Goal: Task Accomplishment & Management: Manage account settings

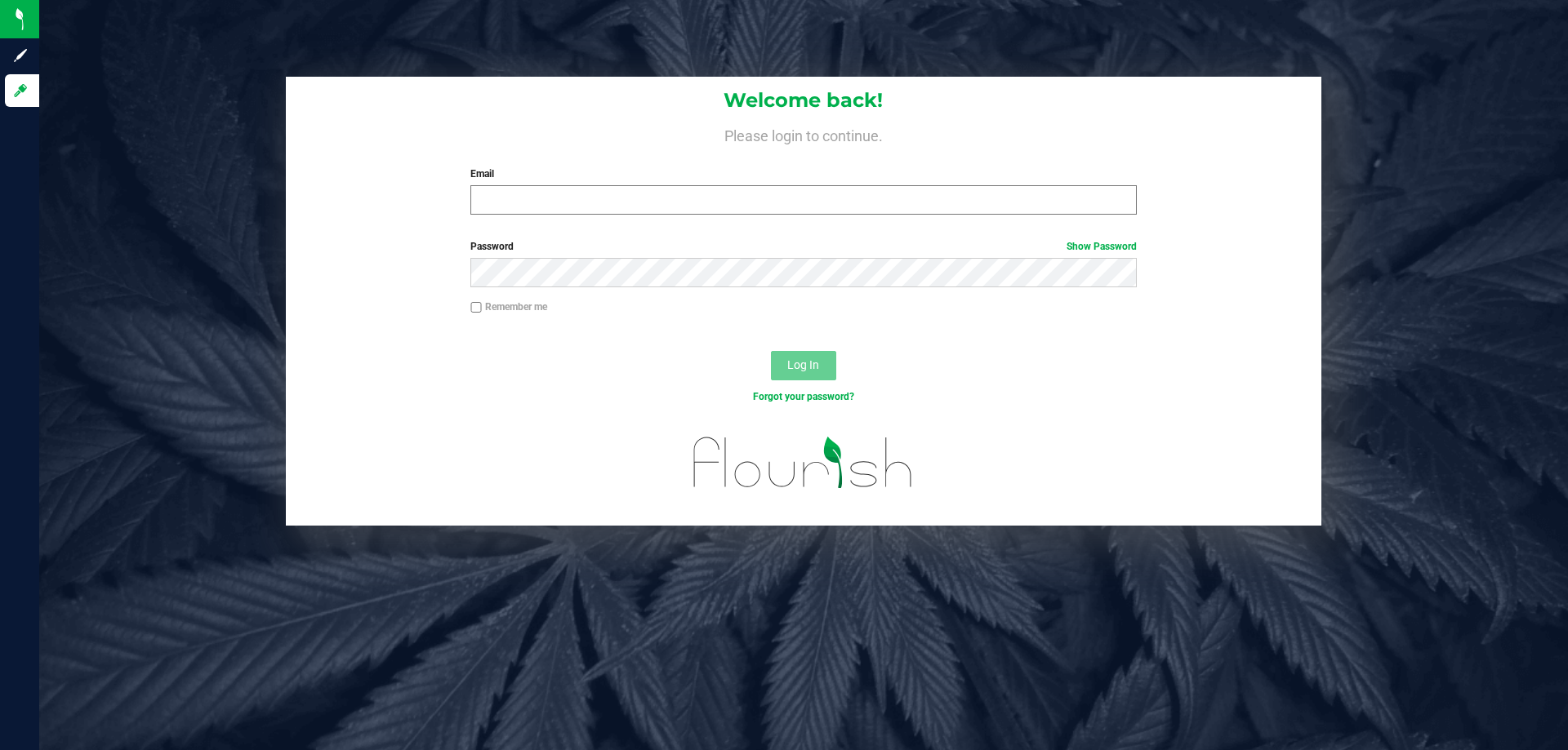
click at [553, 186] on div "Email Required Please format your email correctly." at bounding box center [803, 190] width 690 height 48
click at [556, 199] on input "Email" at bounding box center [803, 200] width 666 height 29
click at [559, 202] on input "Email" at bounding box center [803, 200] width 666 height 29
type input "imata@liveparallel.com"
click at [771, 351] on button "Log In" at bounding box center [803, 366] width 65 height 29
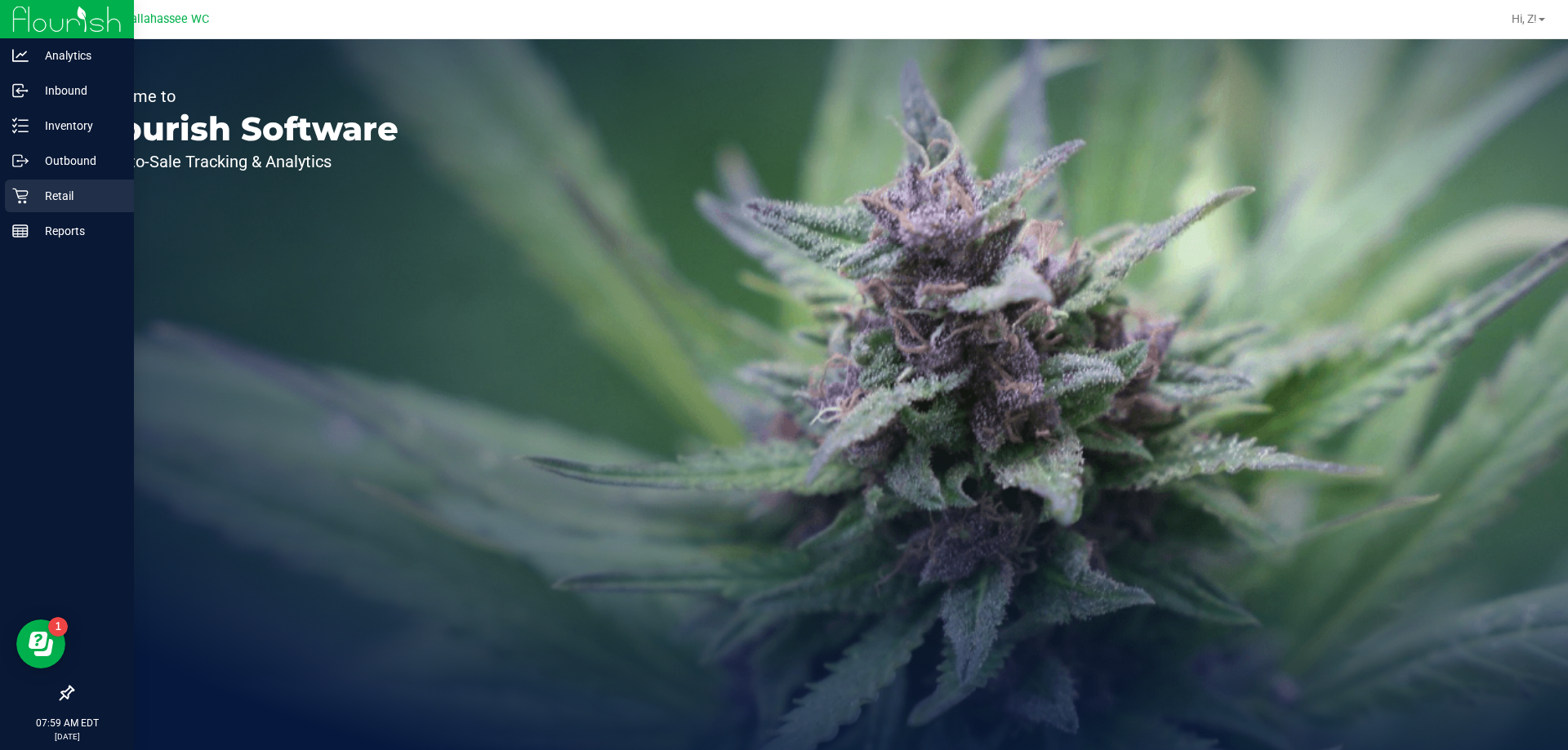
click at [14, 194] on icon at bounding box center [21, 196] width 16 height 16
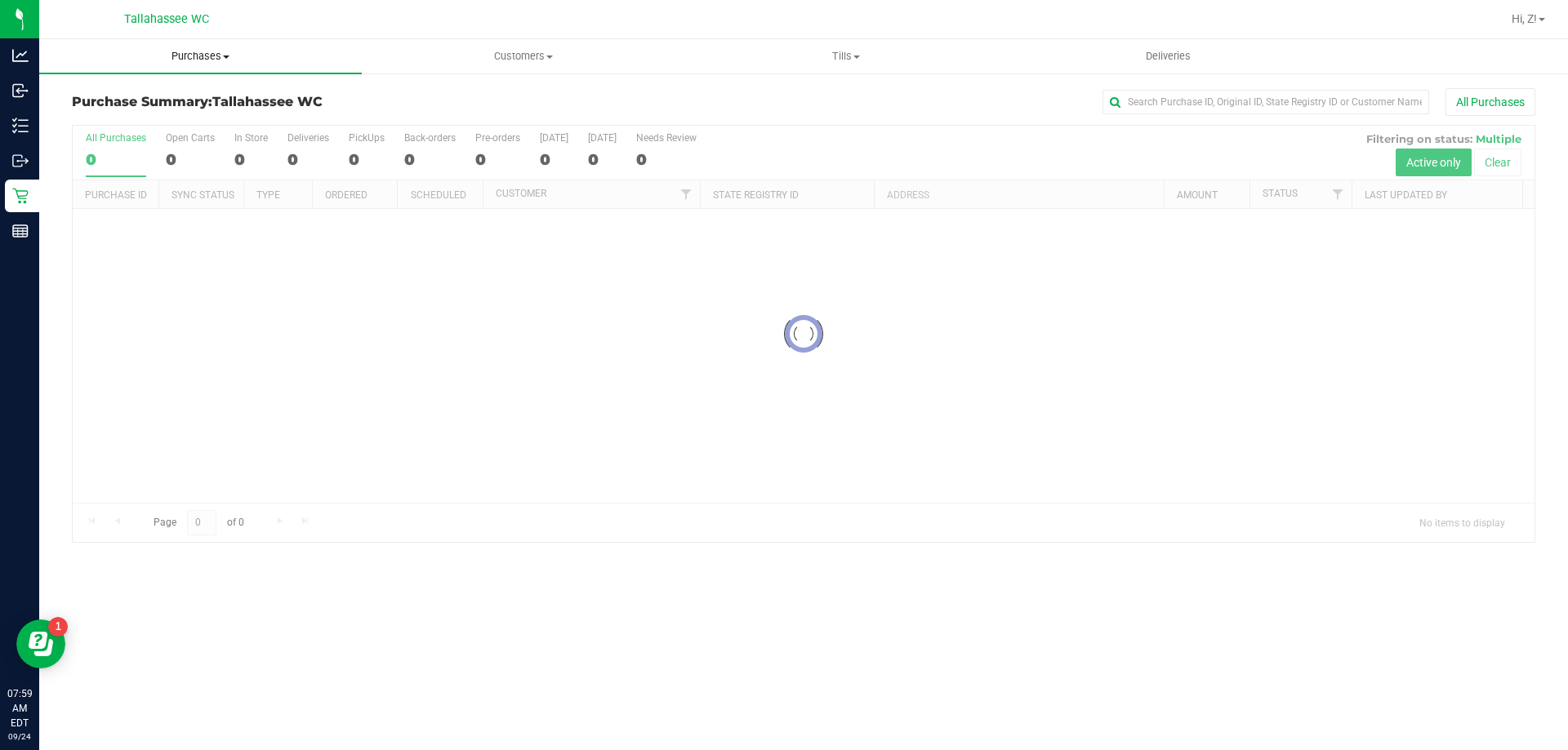
click at [206, 60] on span "Purchases" at bounding box center [200, 56] width 323 height 14
click at [128, 121] on span "Fulfillment" at bounding box center [90, 118] width 101 height 14
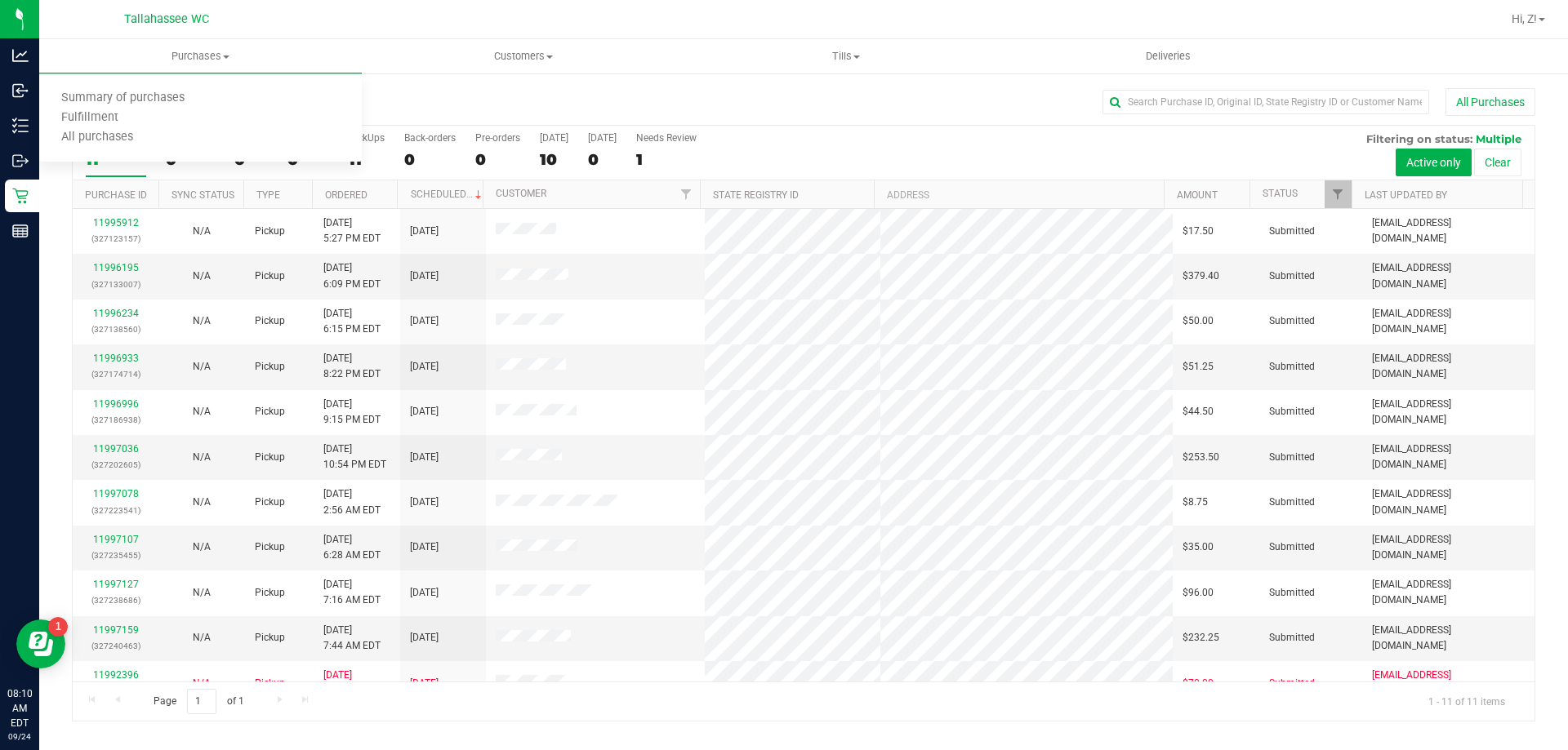
click at [432, 88] on div "Purchase Summary: Tallahassee WC All Purchases" at bounding box center [803, 106] width 1463 height 36
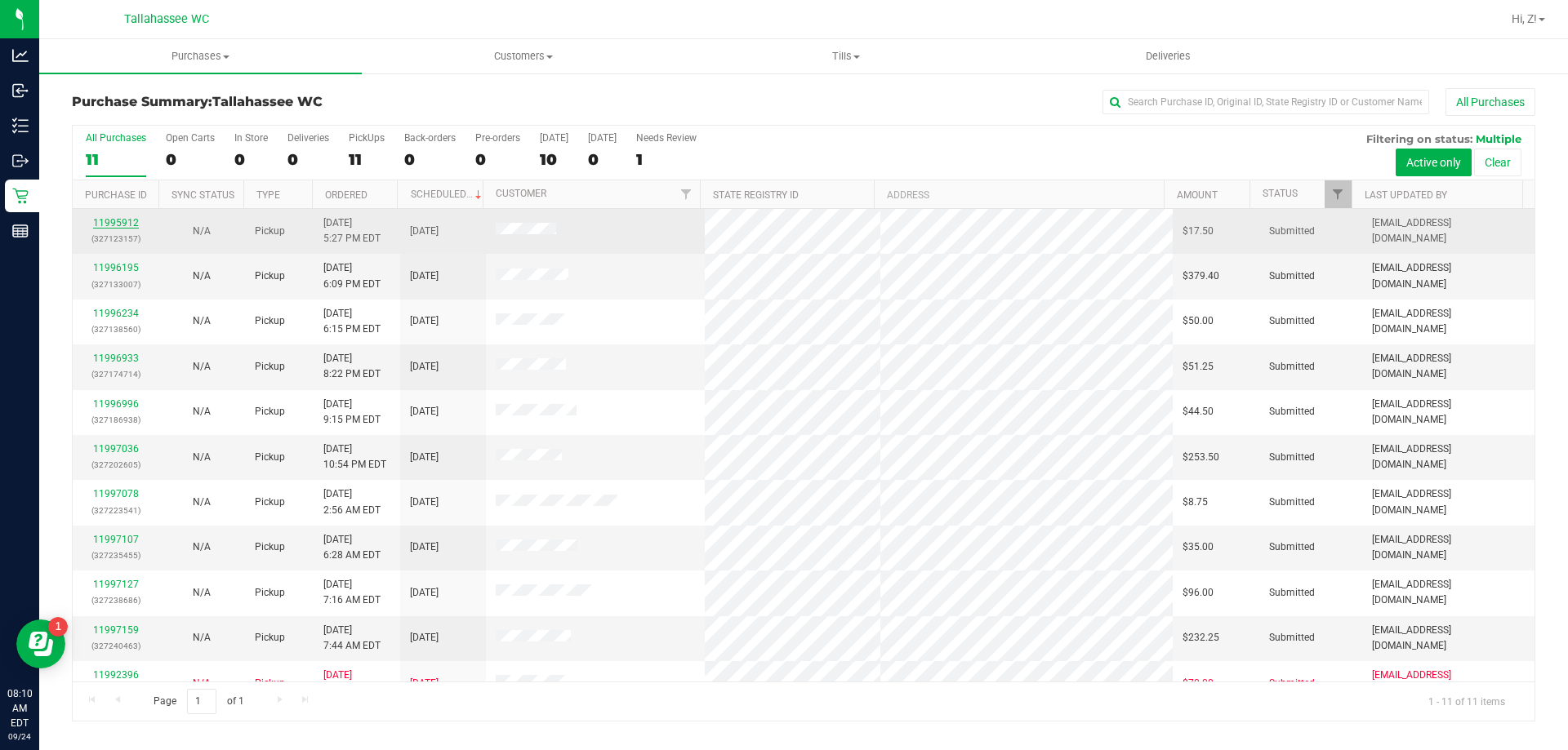
click at [128, 224] on link "11995912" at bounding box center [116, 223] width 46 height 12
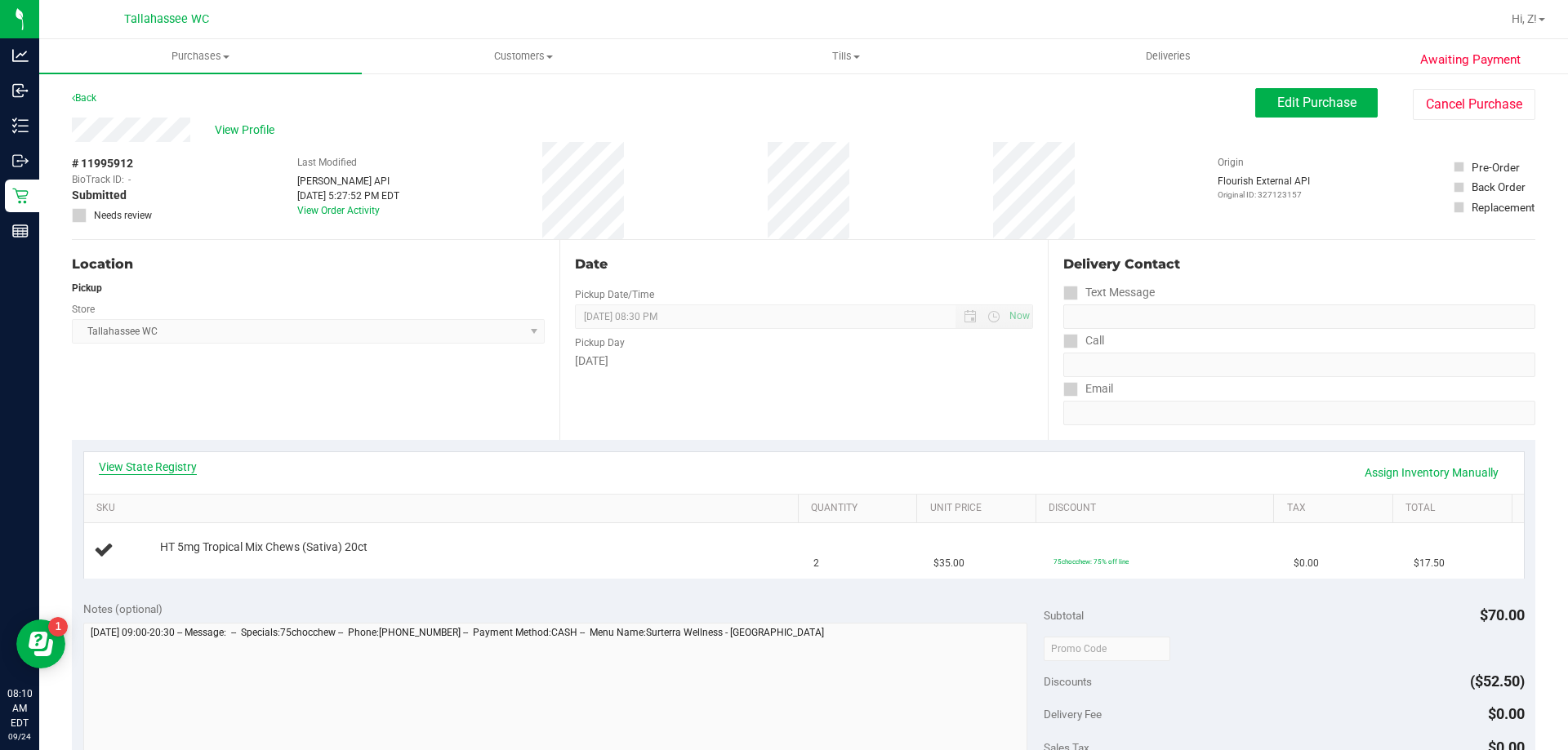
click at [188, 464] on link "View State Registry" at bounding box center [147, 467] width 98 height 16
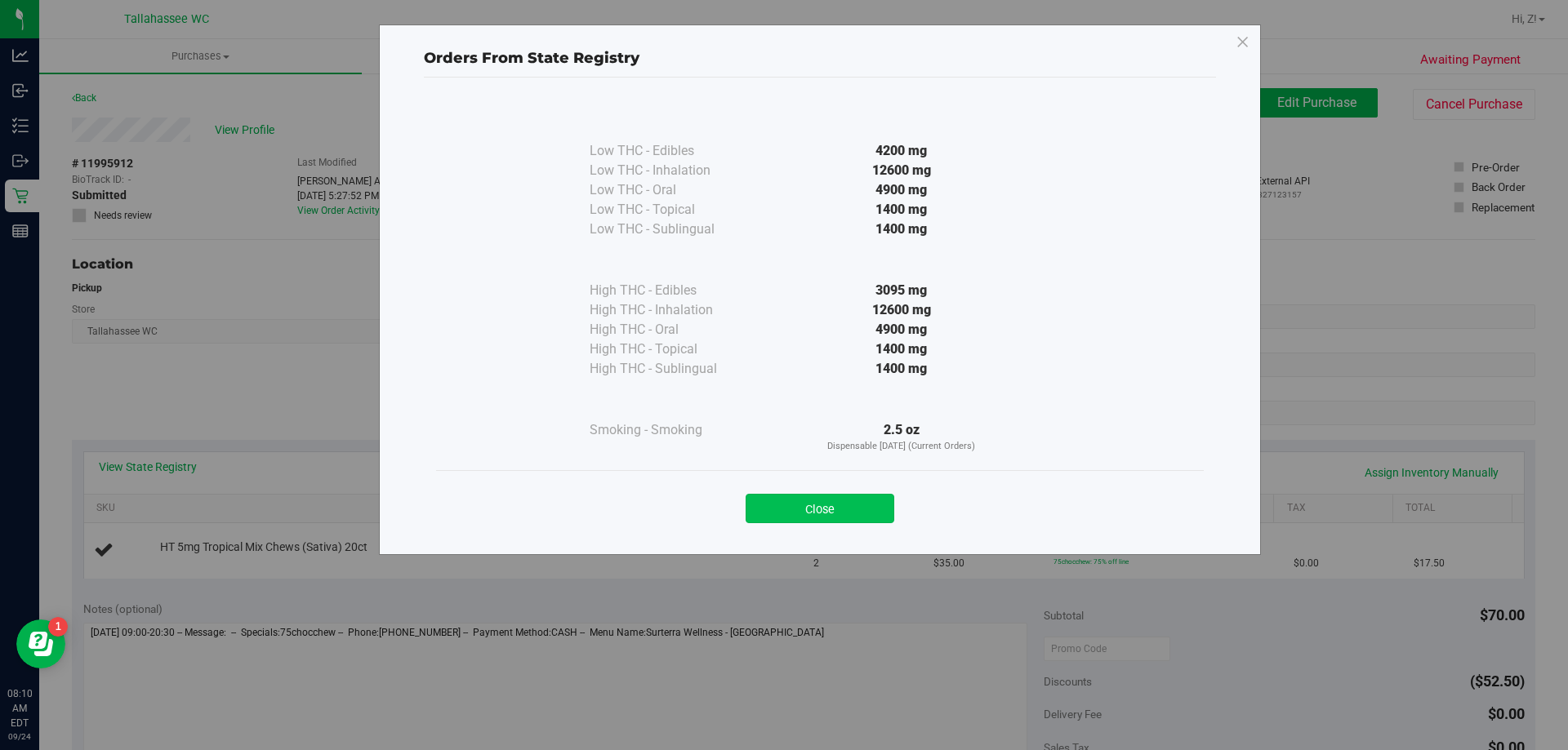
click at [884, 504] on button "Close" at bounding box center [820, 508] width 148 height 29
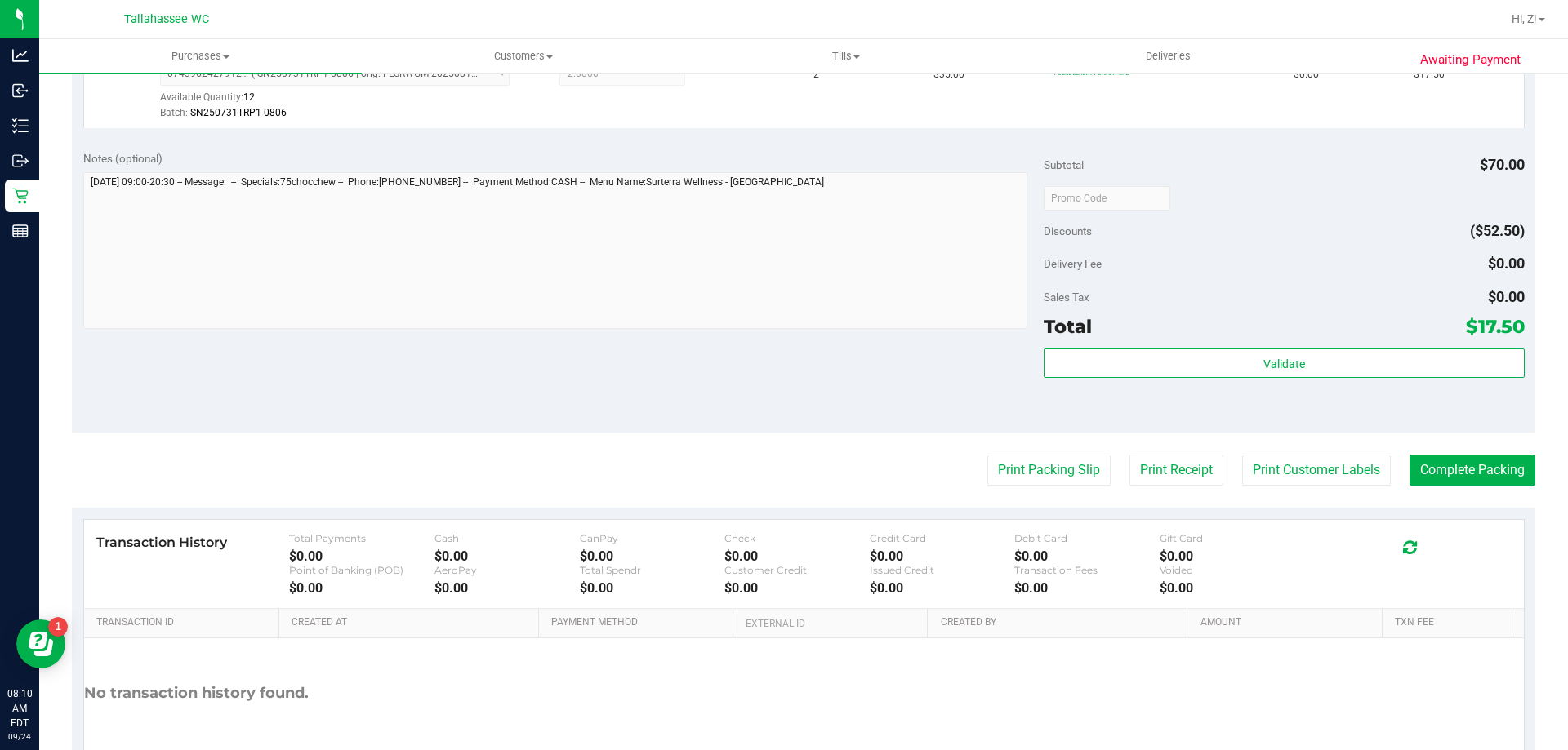
scroll to position [490, 0]
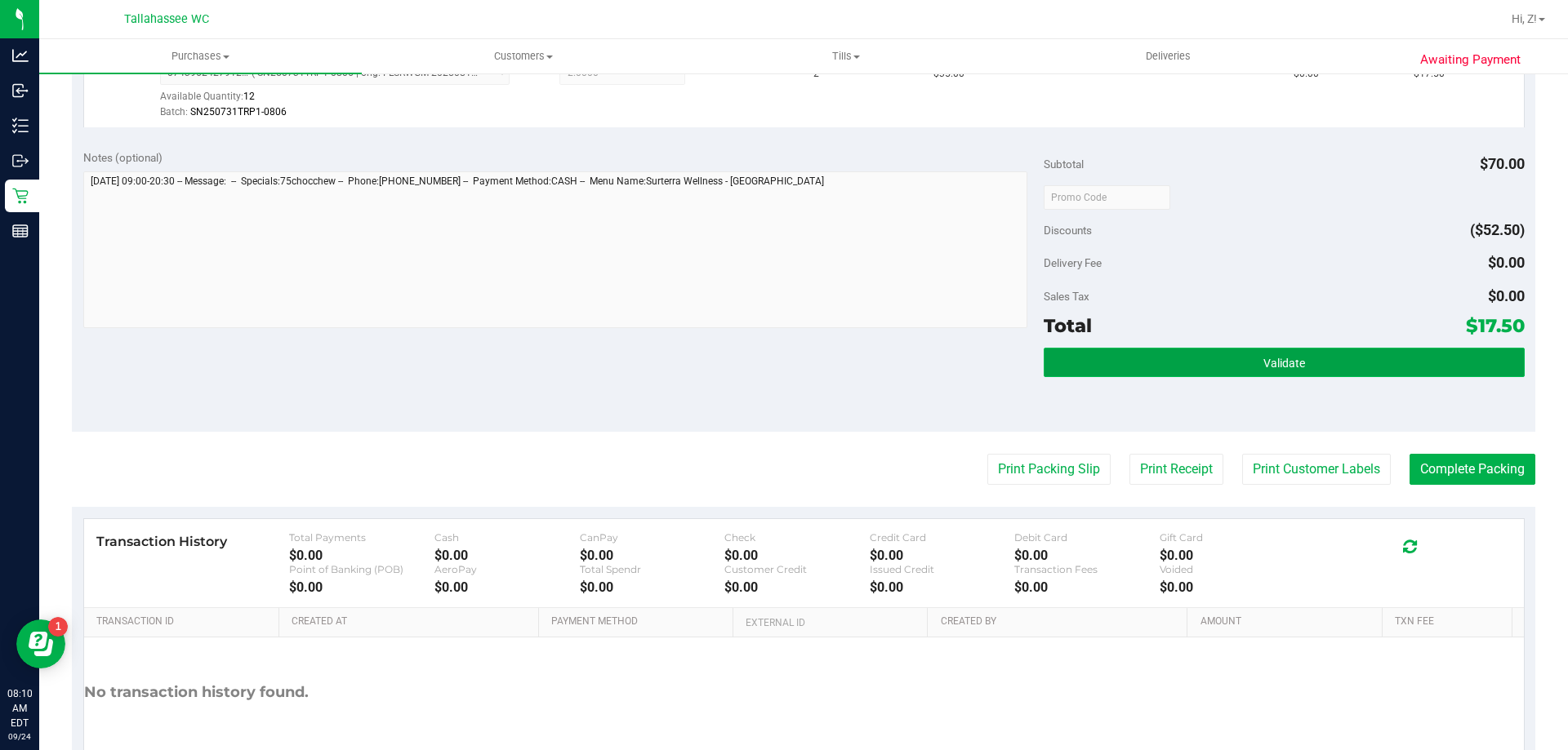
click at [1231, 347] on button "Validate" at bounding box center [1283, 362] width 480 height 29
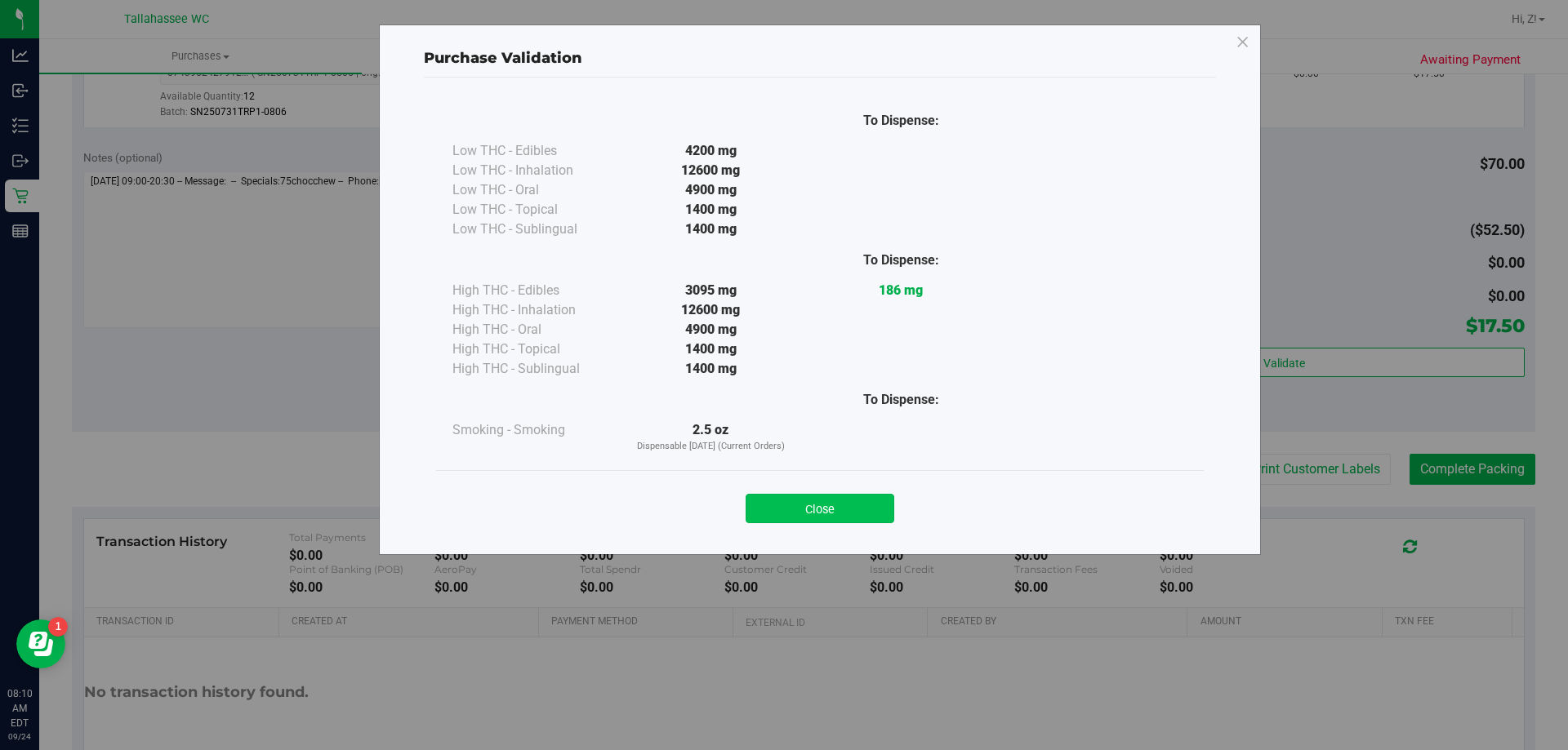
click at [865, 517] on button "Close" at bounding box center [820, 508] width 148 height 29
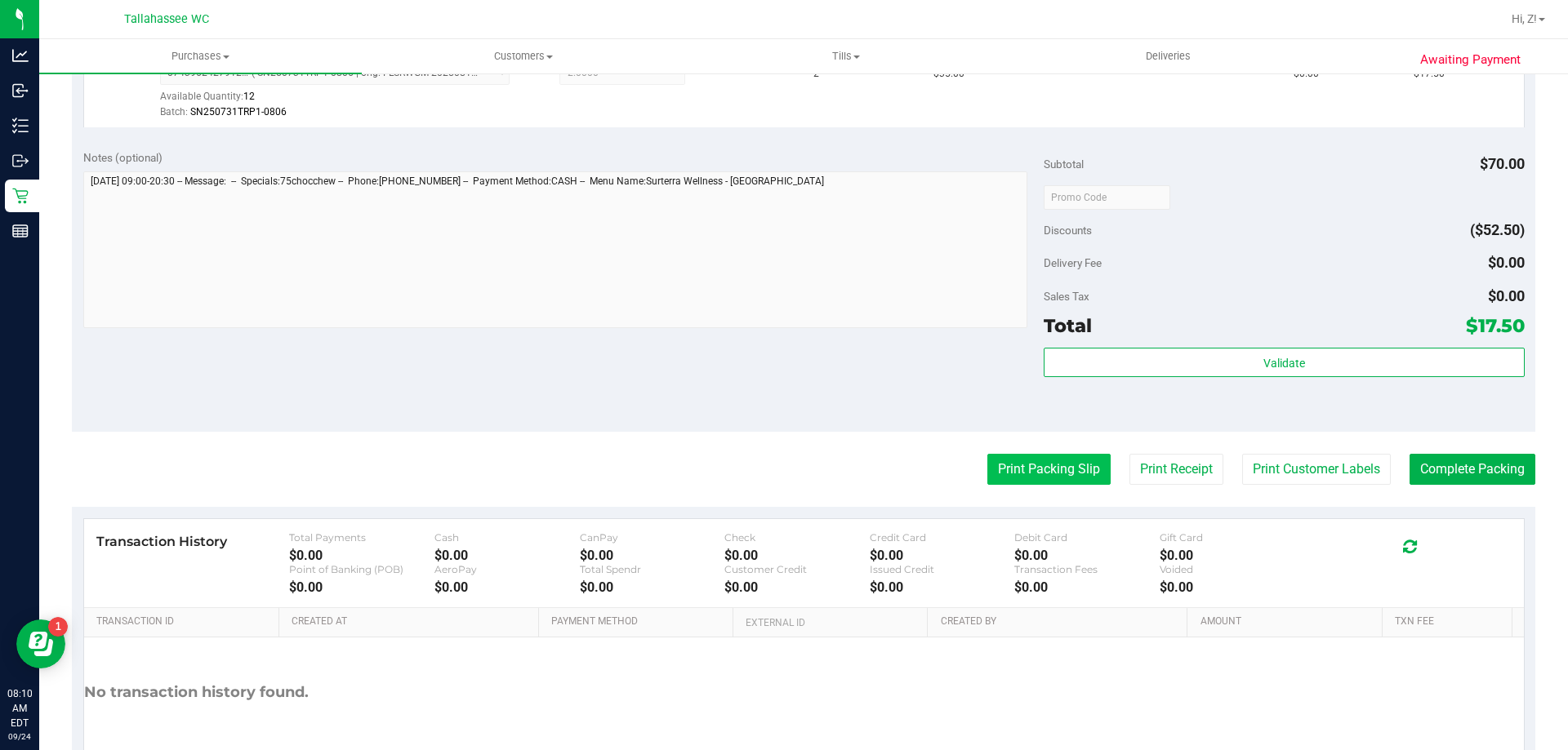
click at [1065, 479] on button "Print Packing Slip" at bounding box center [1049, 470] width 123 height 31
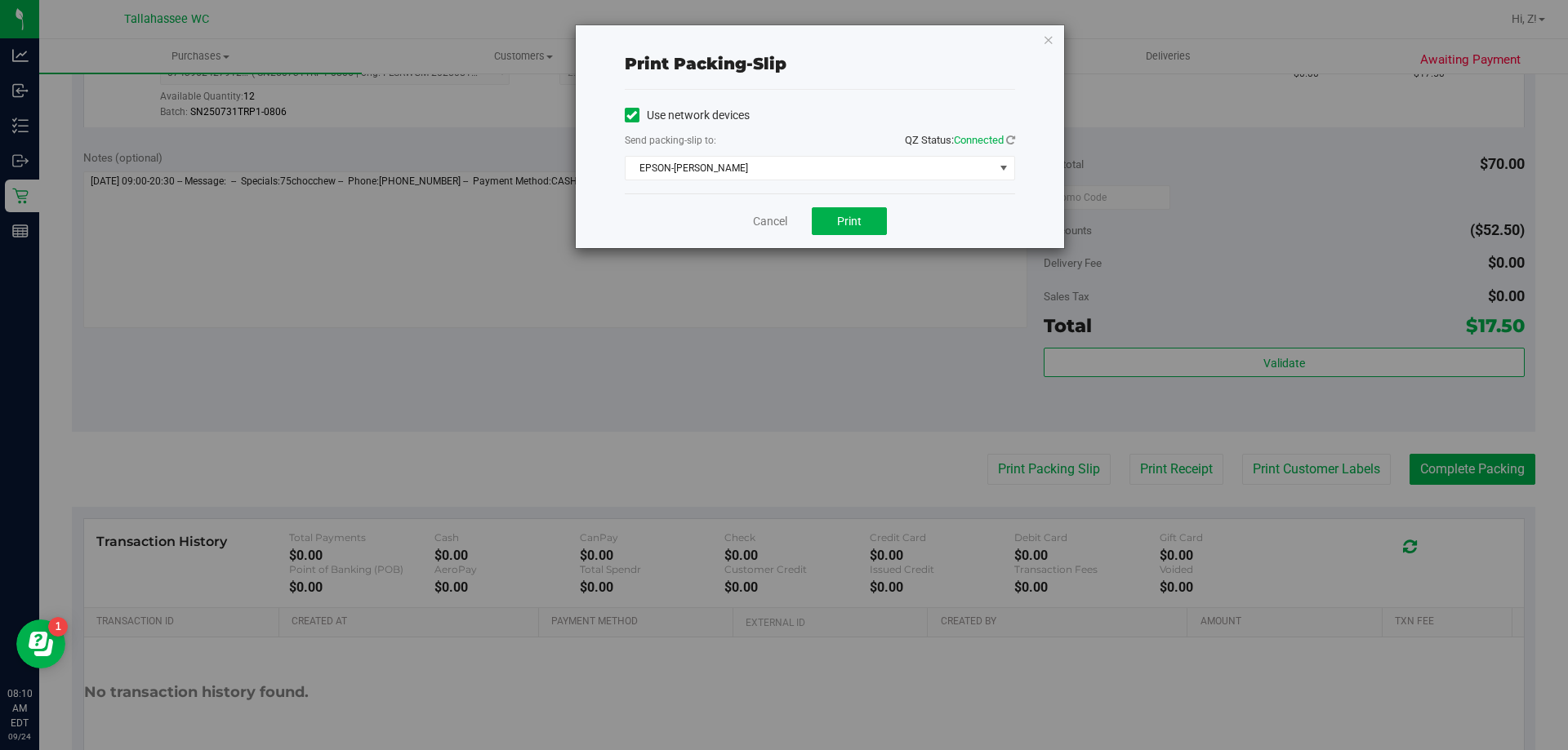
click at [845, 180] on div "Use network devices Send packing-slip to: QZ Status: Connected EPSON-AKON Choos…" at bounding box center [819, 141] width 390 height 104
click at [842, 176] on span "EPSON-[PERSON_NAME]" at bounding box center [809, 167] width 368 height 23
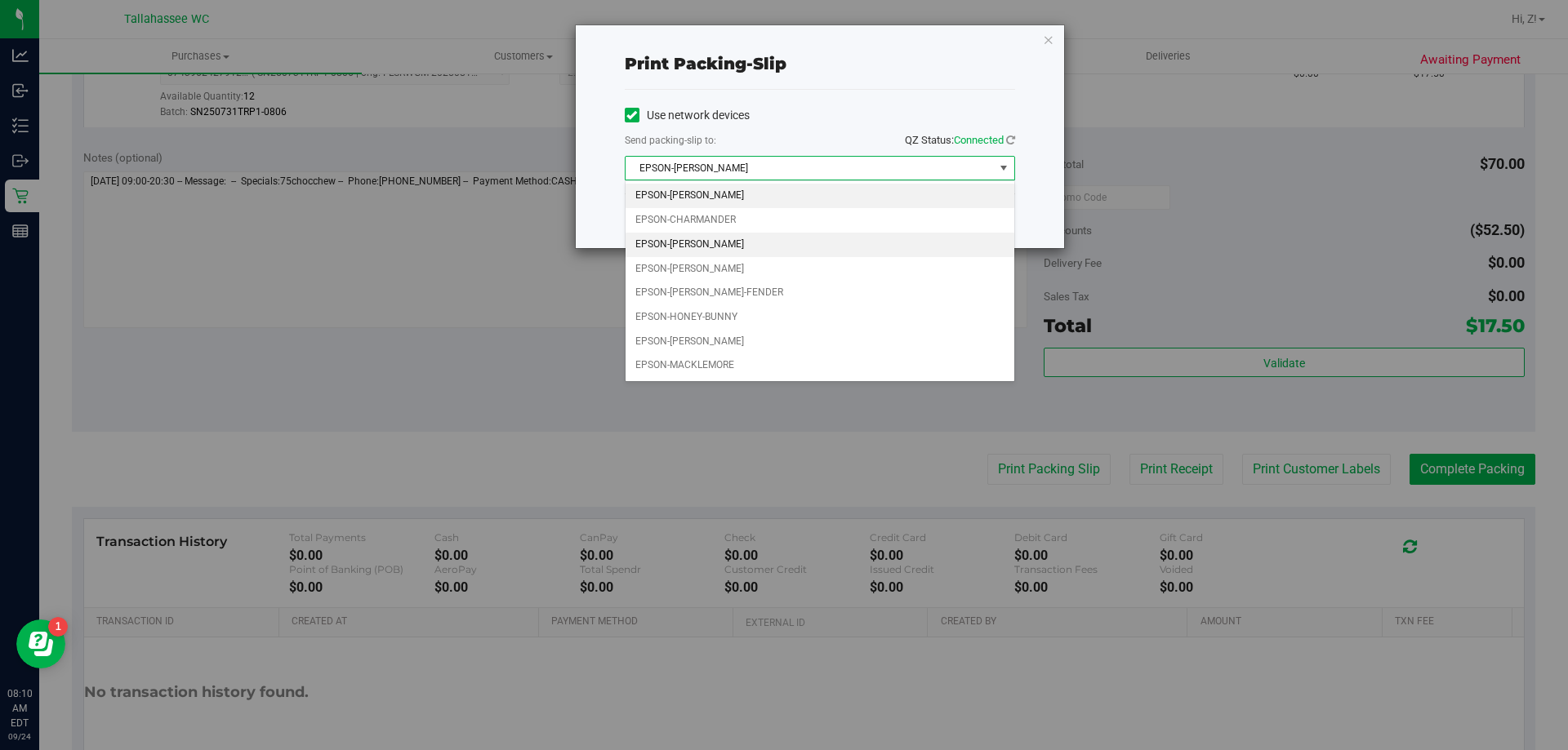
click at [738, 250] on li "EPSON-[PERSON_NAME]" at bounding box center [820, 244] width 389 height 24
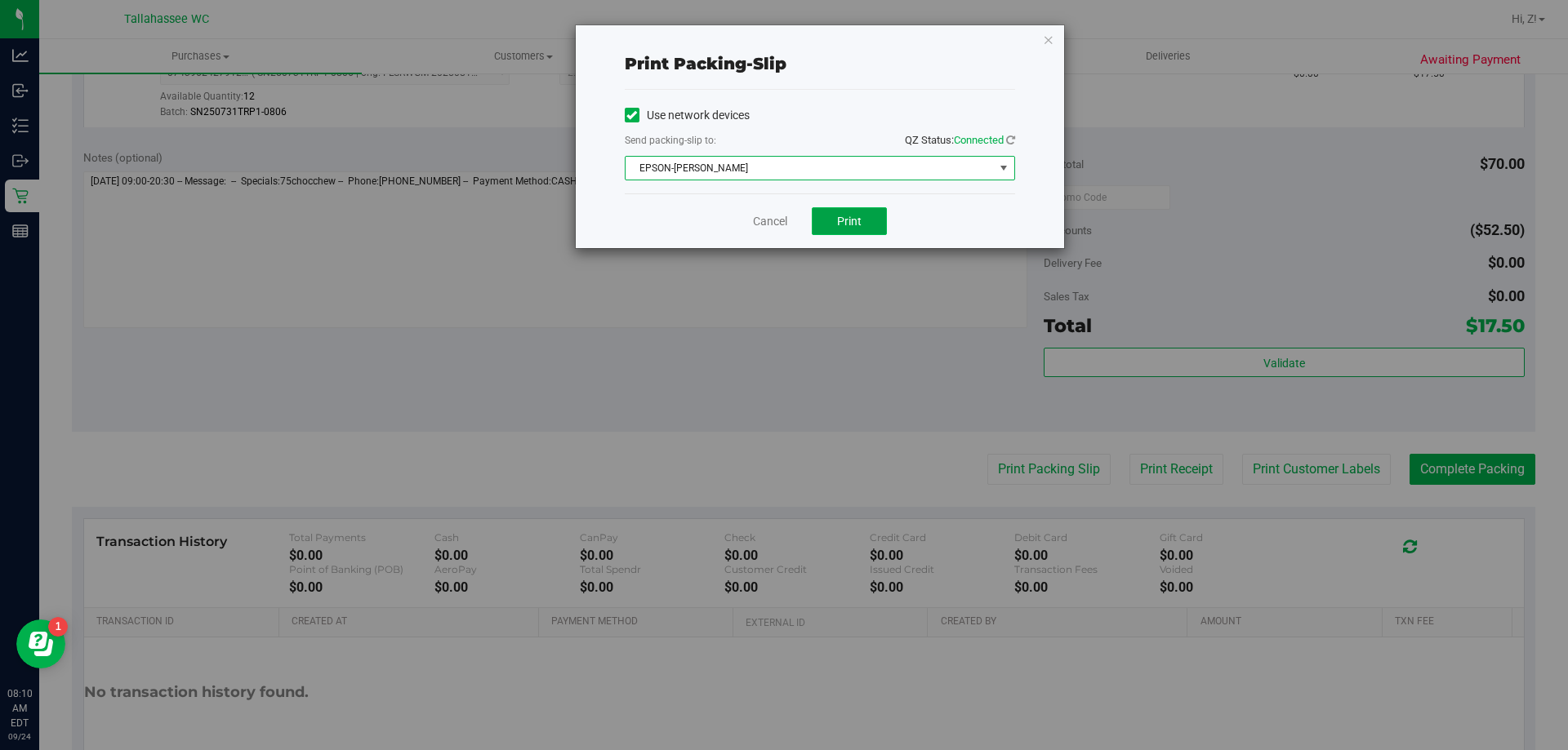
click at [878, 224] on button "Print" at bounding box center [849, 221] width 75 height 28
click at [1048, 39] on icon "button" at bounding box center [1049, 39] width 12 height 20
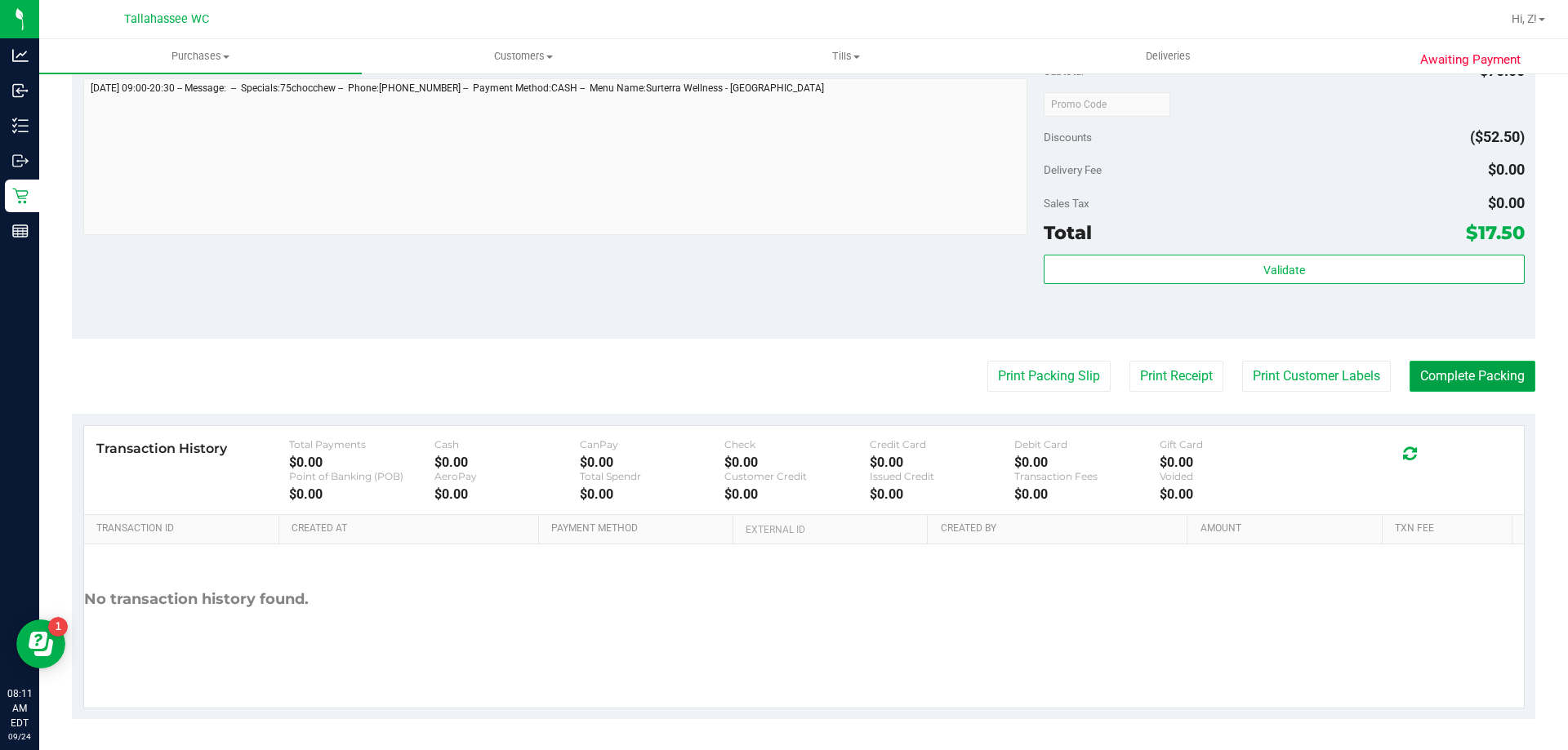
click at [1474, 390] on button "Complete Packing" at bounding box center [1472, 376] width 126 height 31
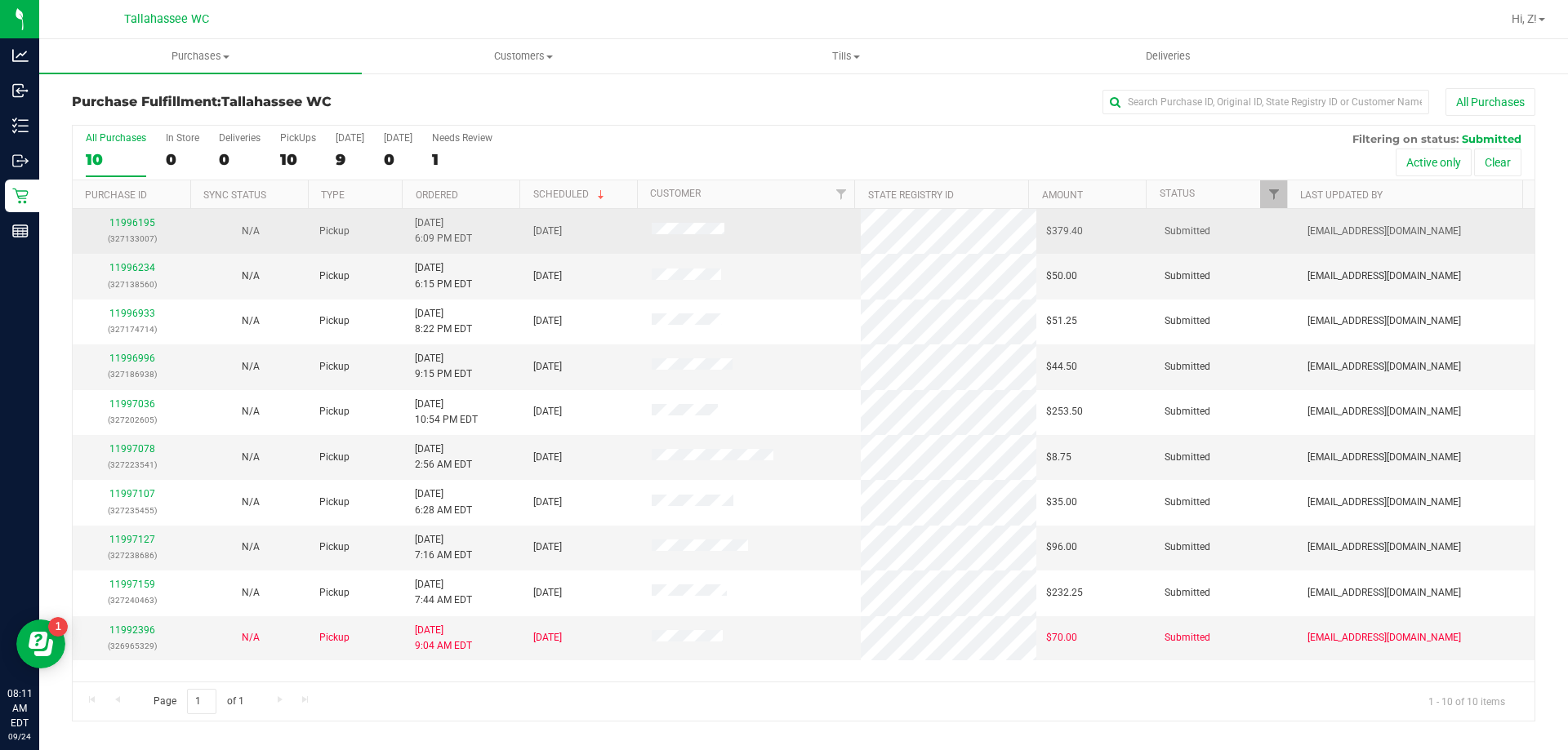
click at [128, 232] on p "(327133007)" at bounding box center [131, 238] width 99 height 15
click at [132, 224] on link "11996195" at bounding box center [132, 223] width 46 height 12
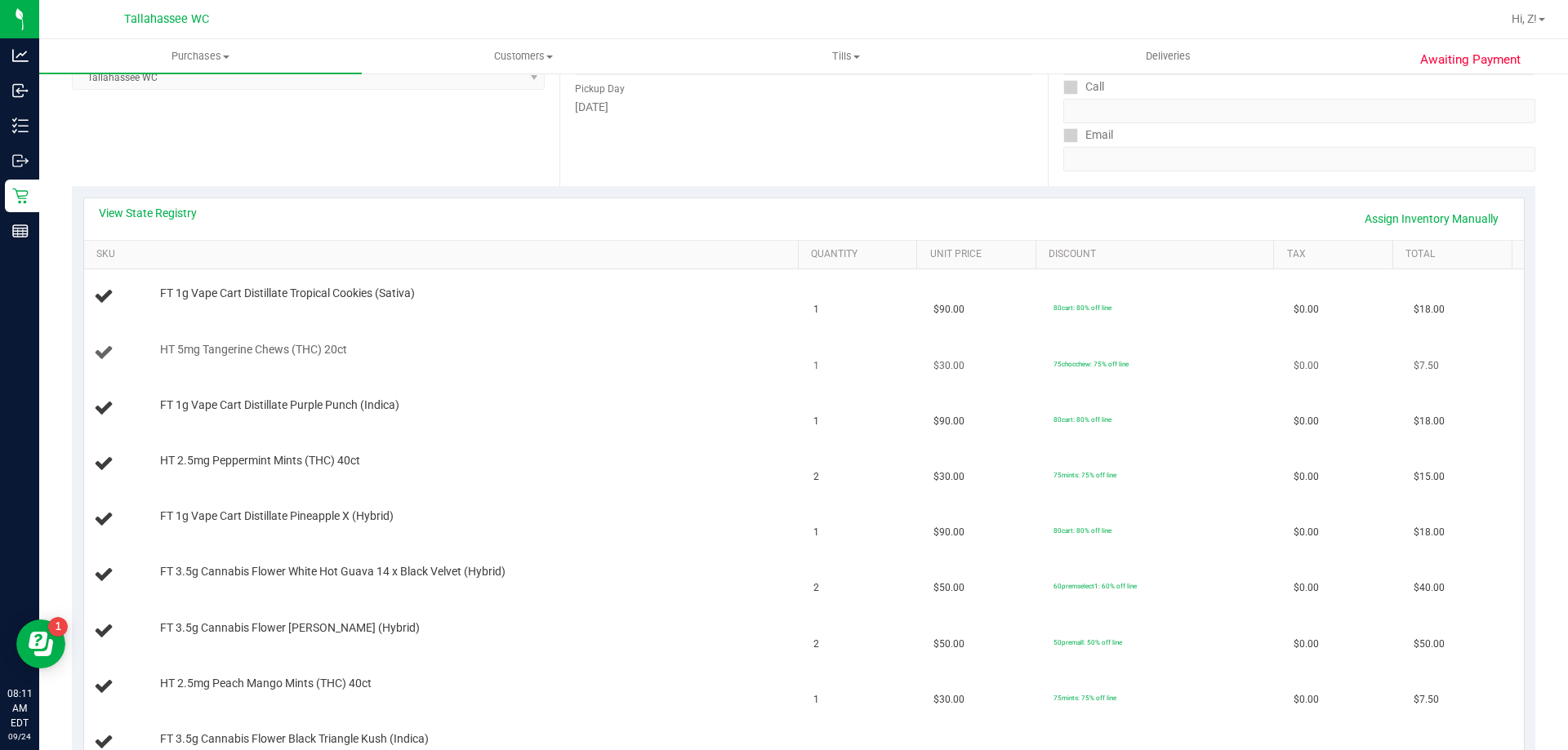
scroll to position [245, 0]
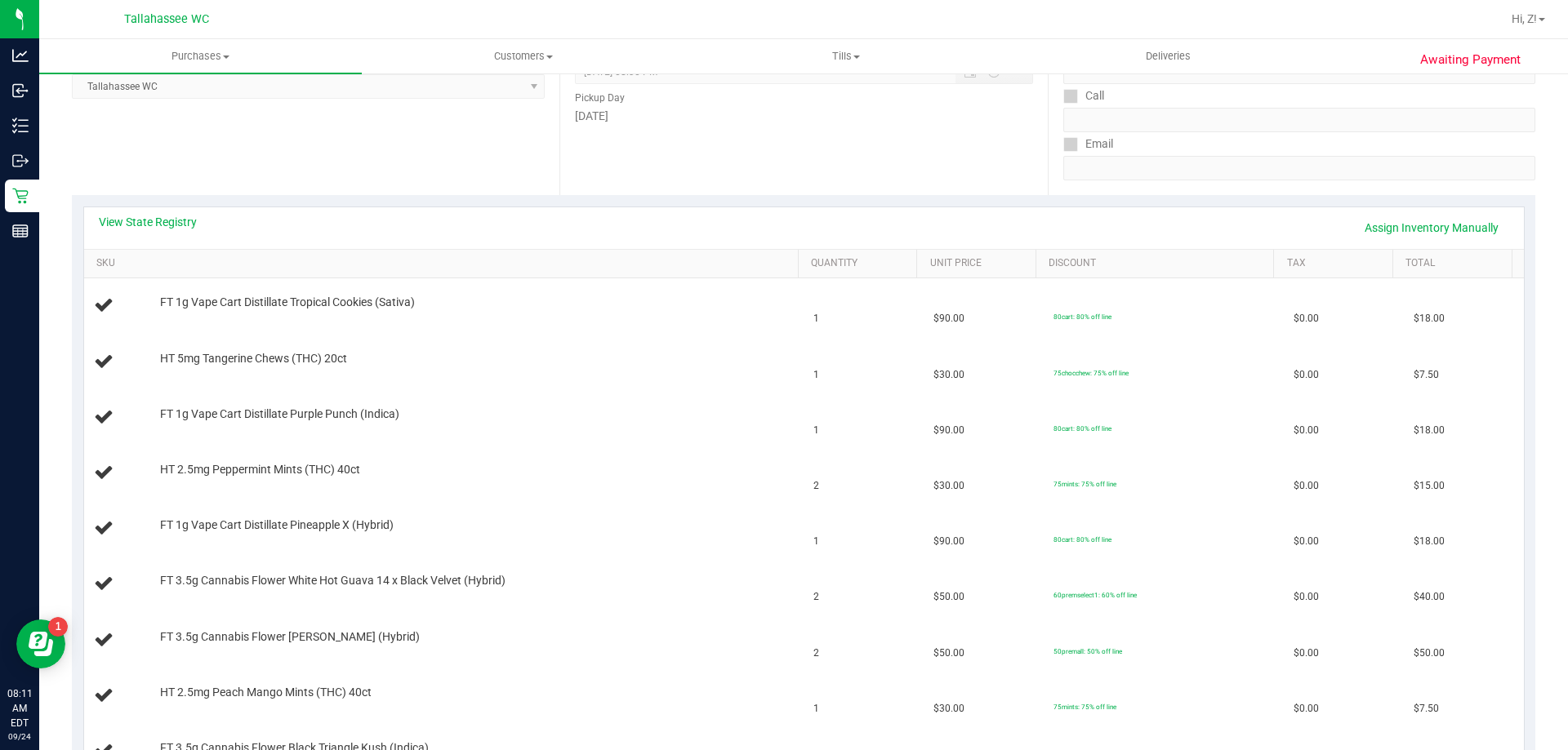
click at [160, 231] on div "View State Registry Assign Inventory Manually" at bounding box center [803, 227] width 1411 height 28
click at [180, 228] on link "View State Registry" at bounding box center [147, 222] width 98 height 16
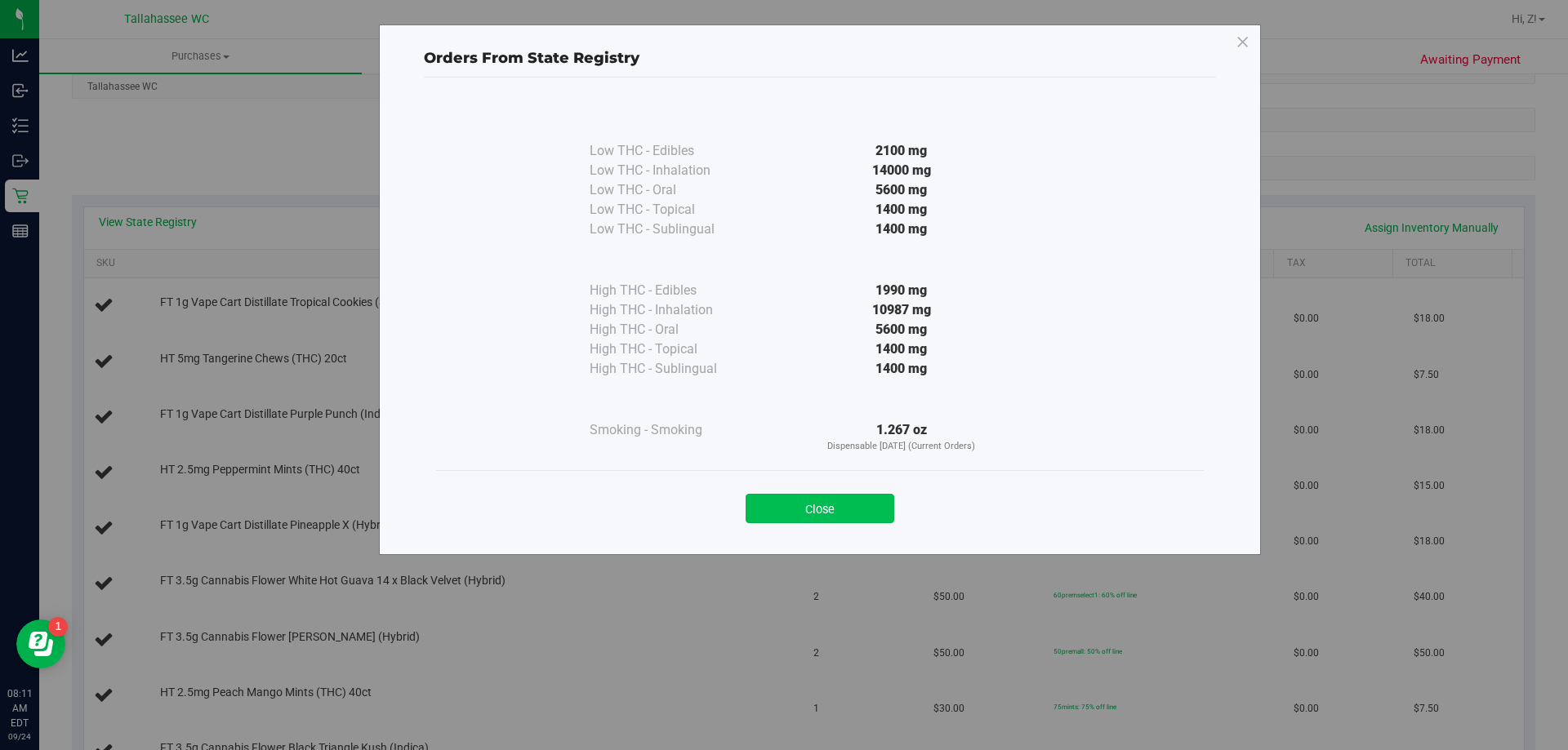
click at [867, 497] on button "Close" at bounding box center [820, 508] width 148 height 29
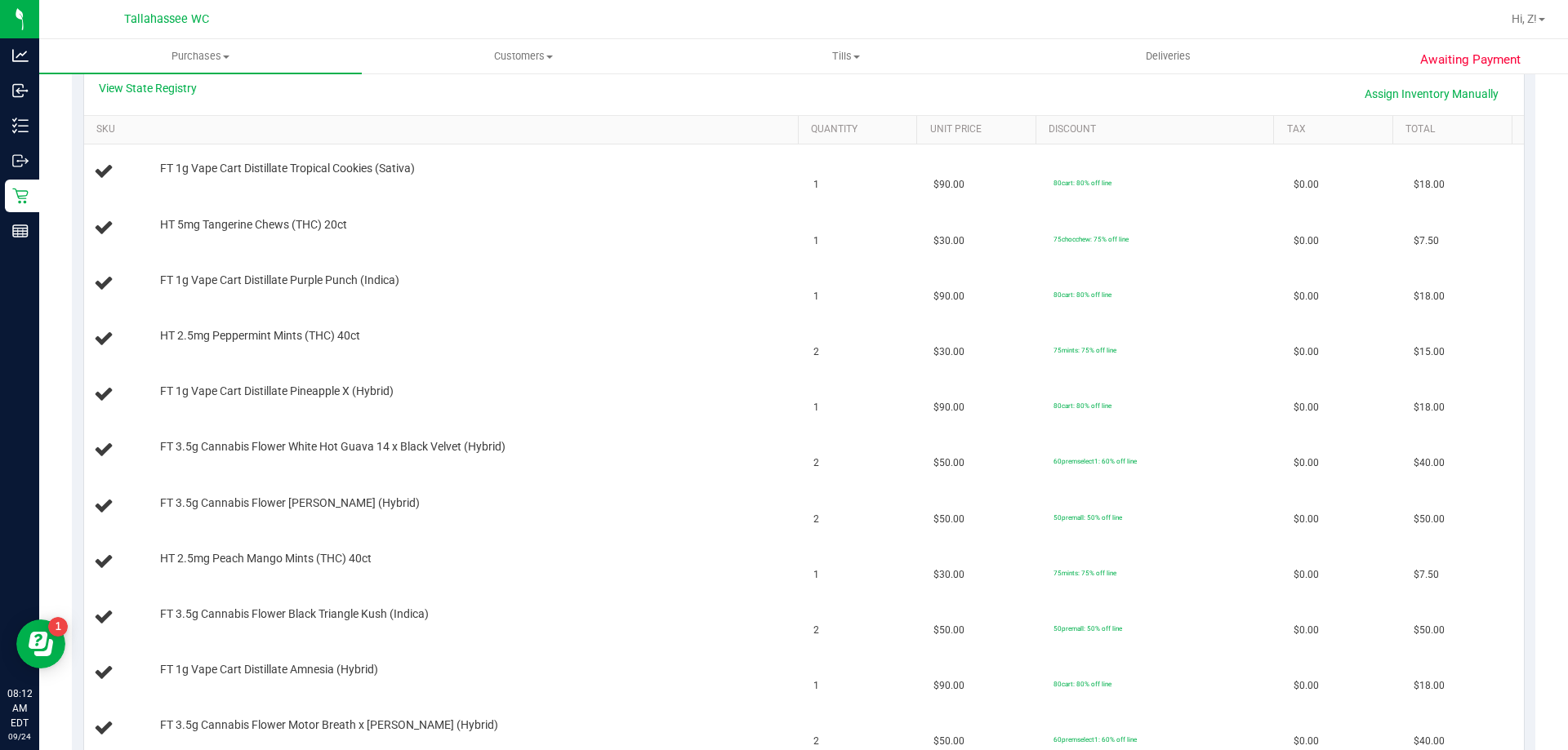
scroll to position [81, 0]
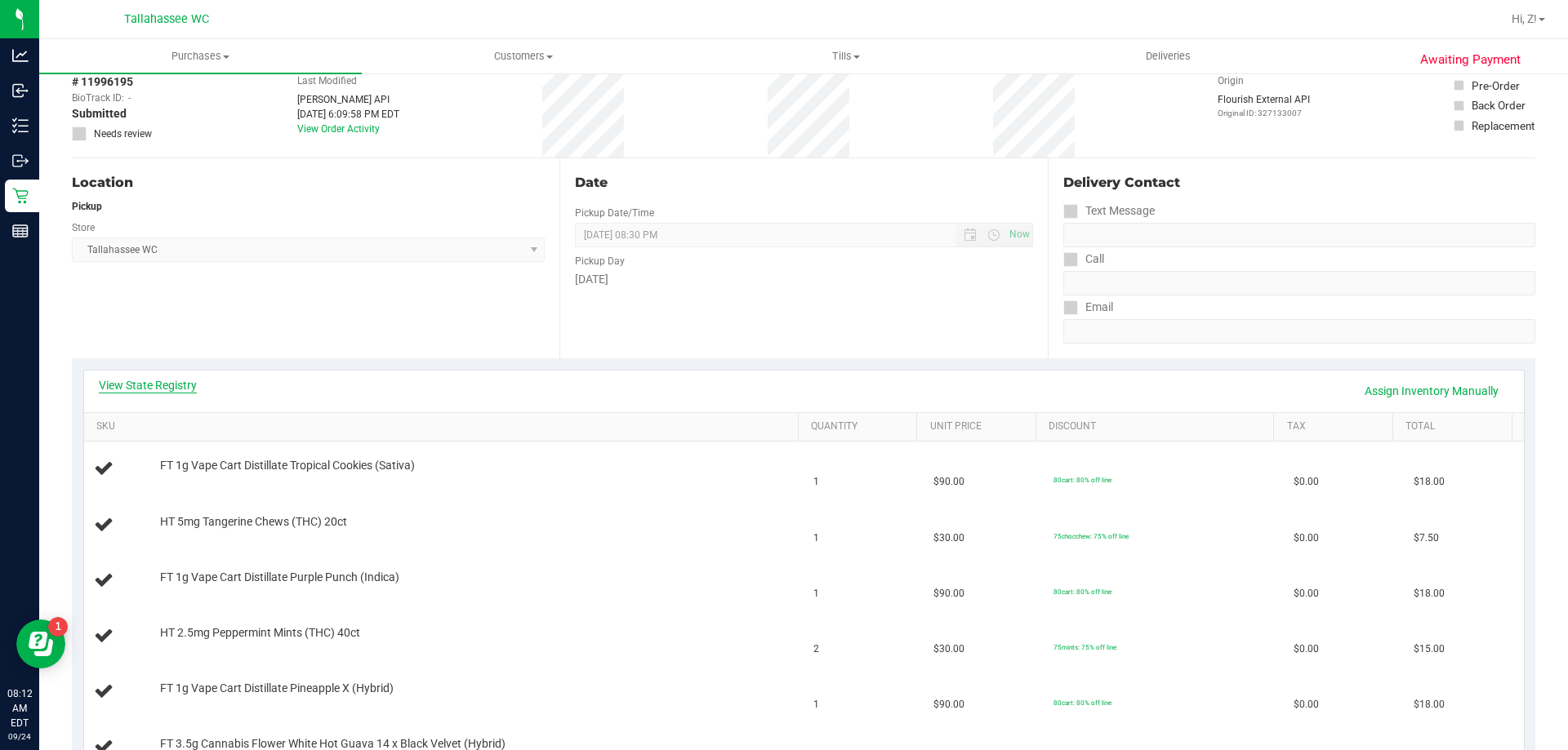
click at [157, 379] on link "View State Registry" at bounding box center [147, 385] width 98 height 16
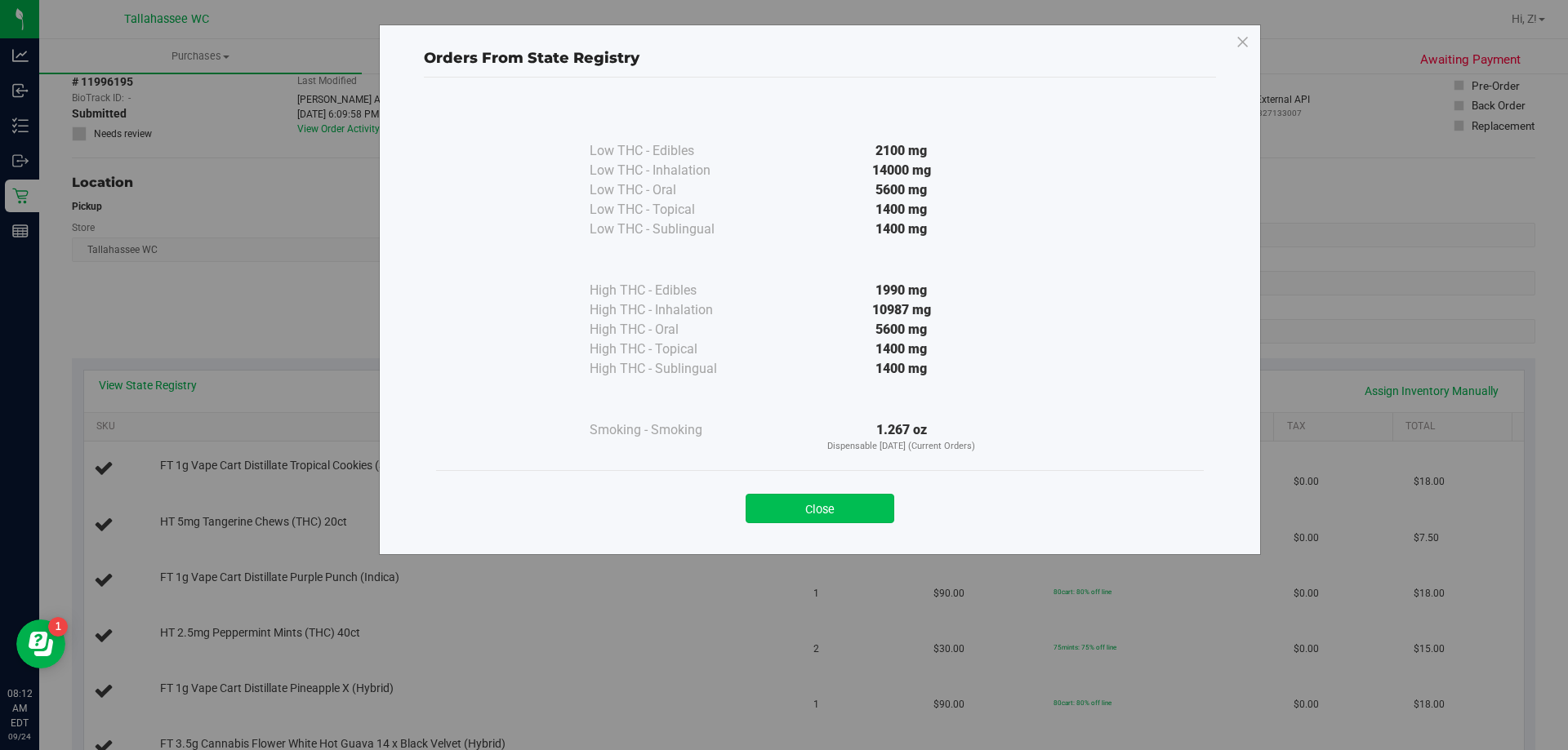
click at [883, 511] on button "Close" at bounding box center [820, 508] width 148 height 29
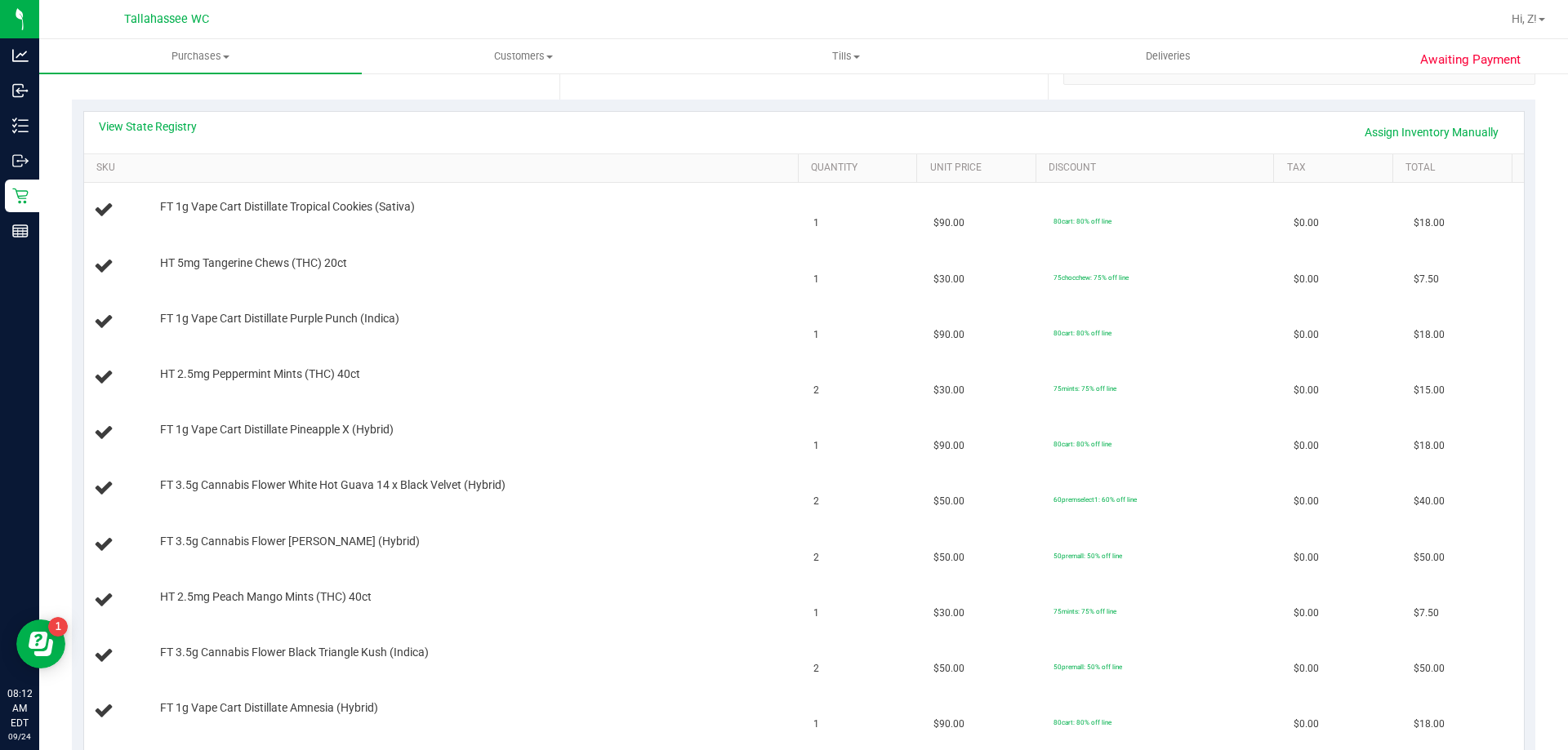
scroll to position [164, 0]
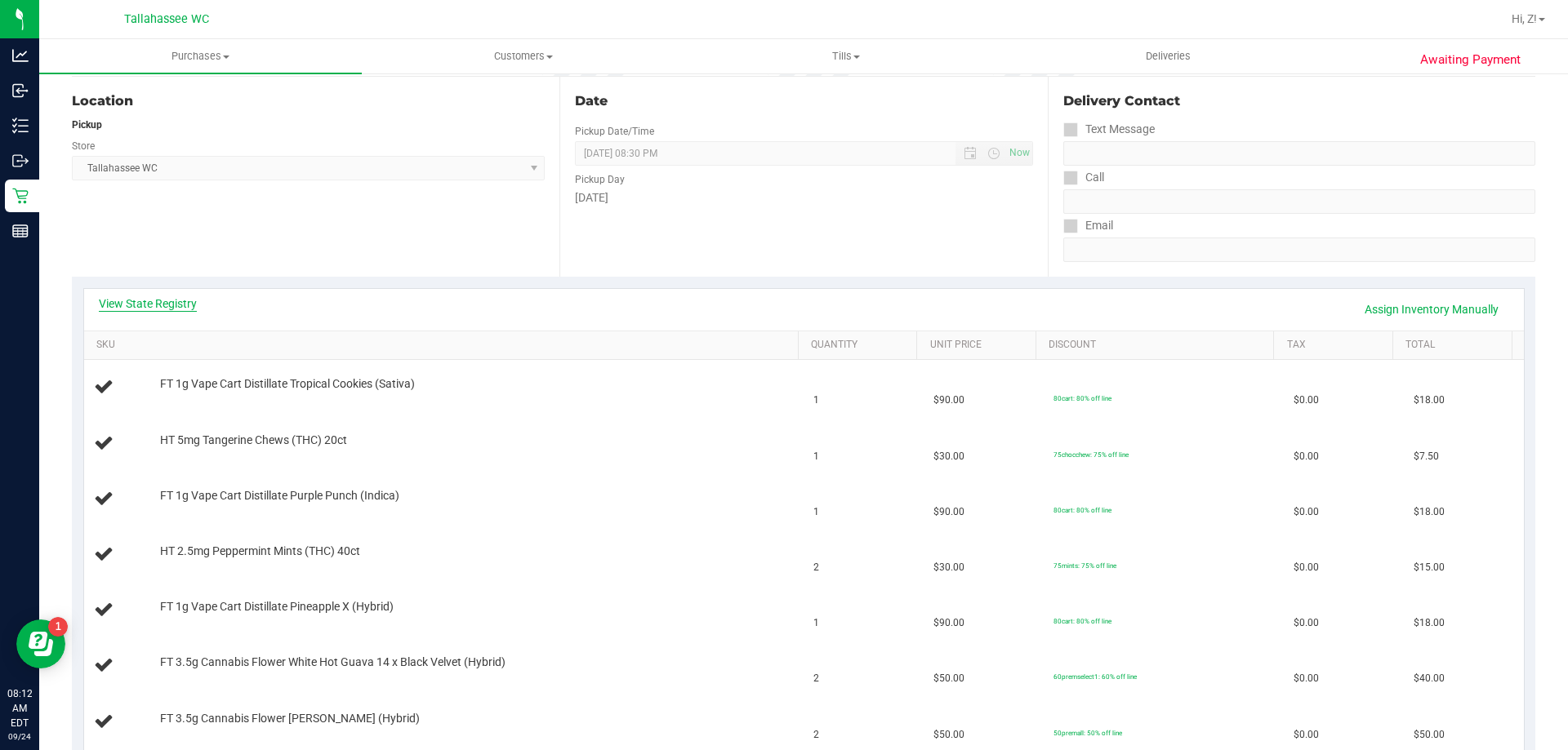
click at [176, 301] on link "View State Registry" at bounding box center [147, 304] width 98 height 16
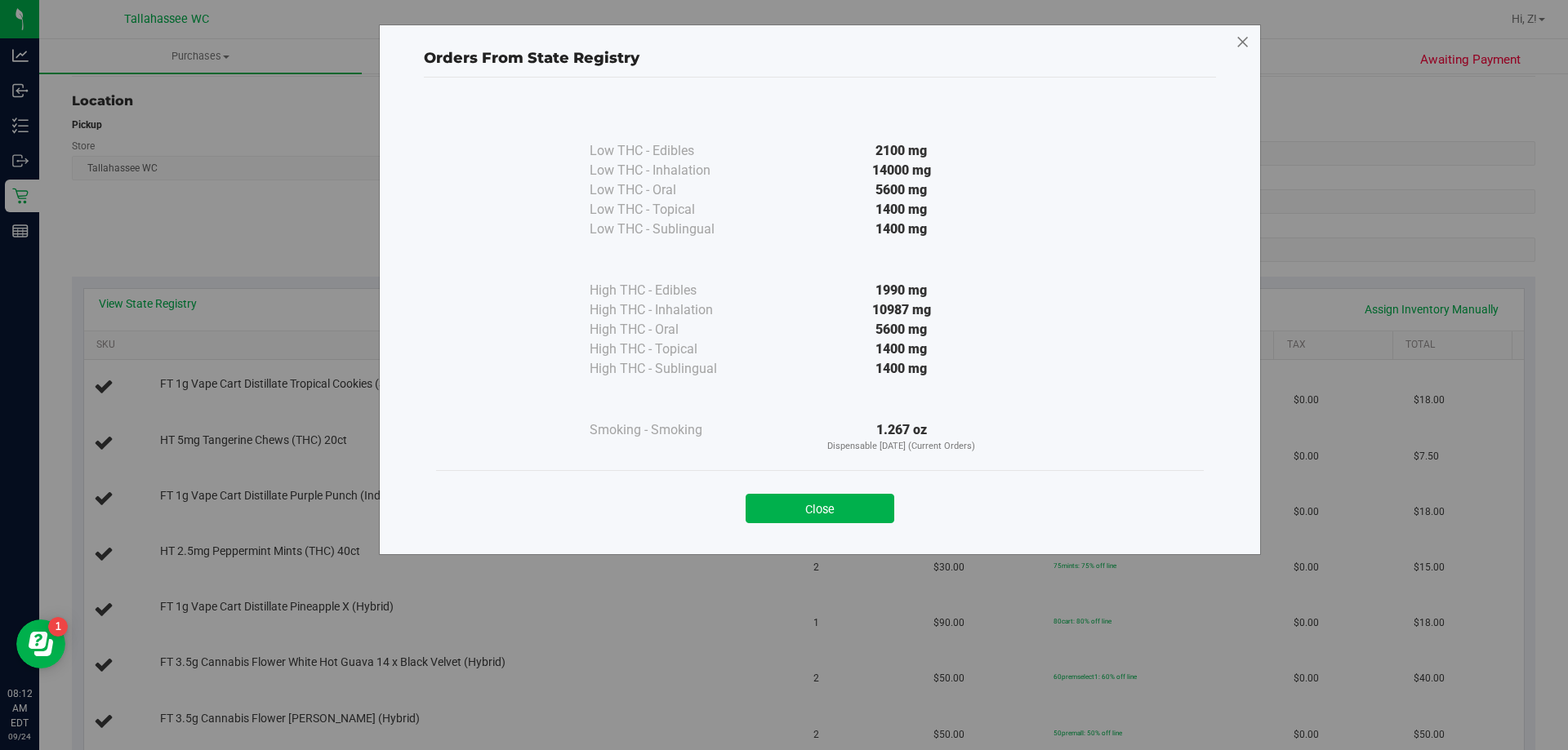
click at [1240, 45] on icon at bounding box center [1243, 42] width 14 height 26
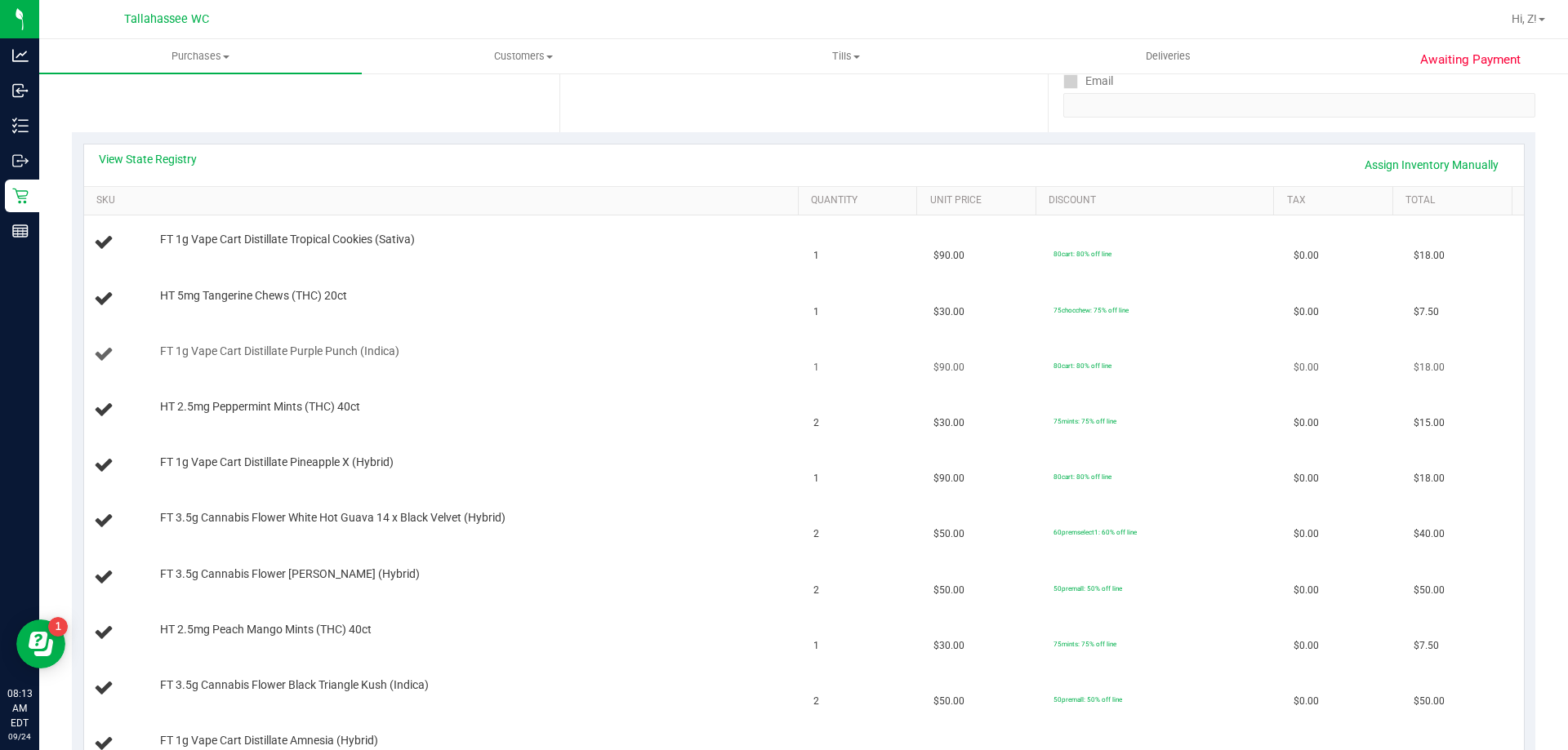
scroll to position [81, 0]
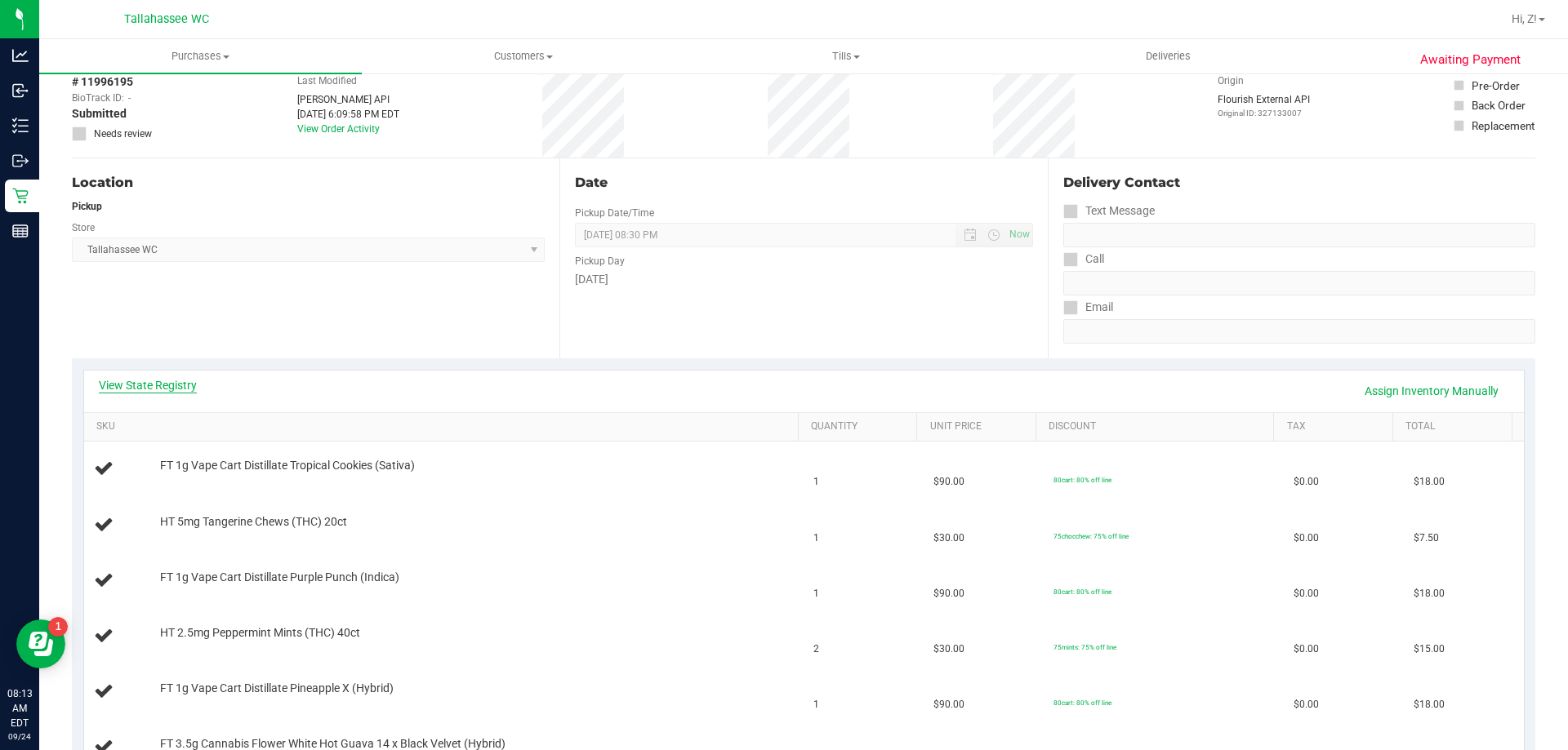
click at [179, 392] on link "View State Registry" at bounding box center [147, 385] width 98 height 16
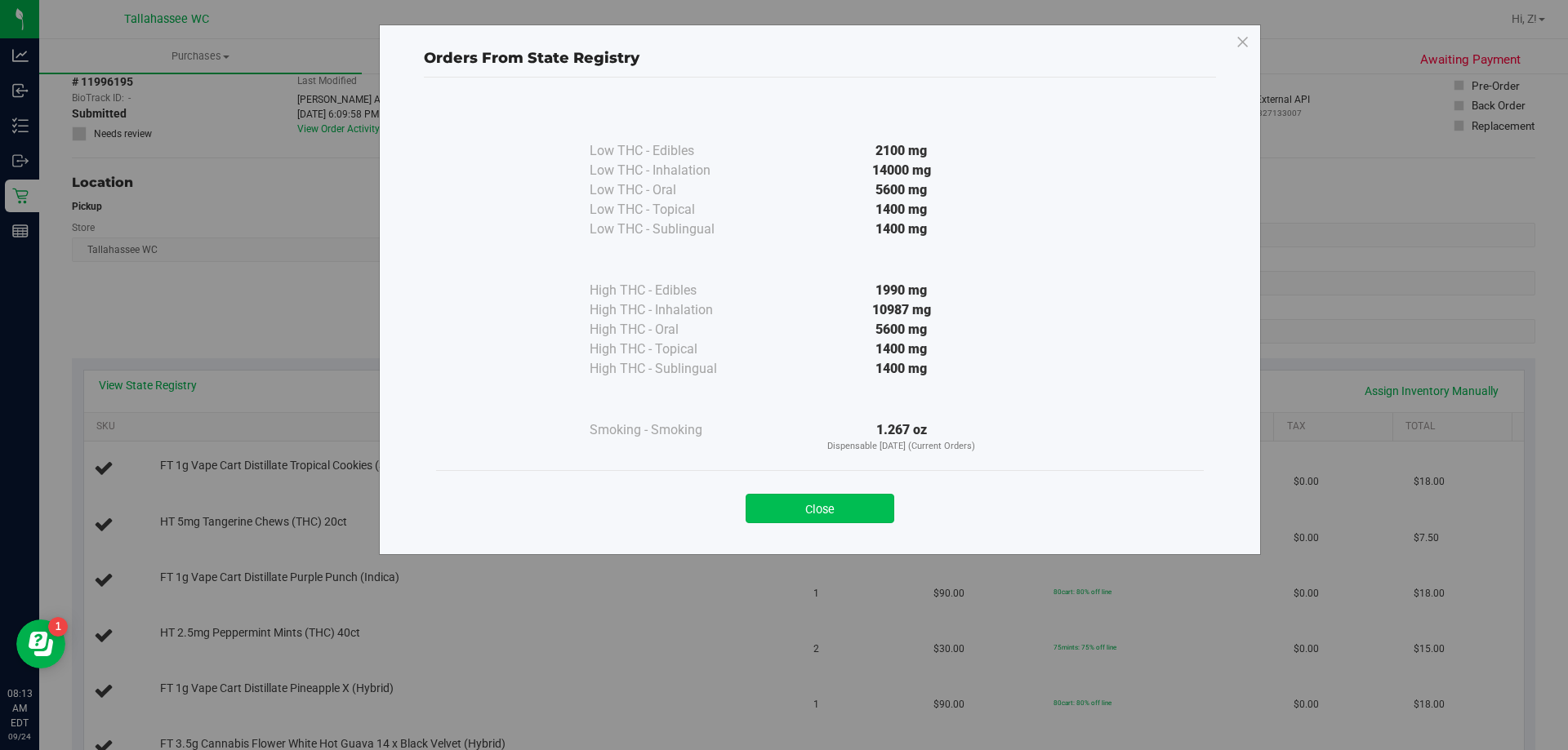
click at [833, 516] on button "Close" at bounding box center [820, 508] width 148 height 29
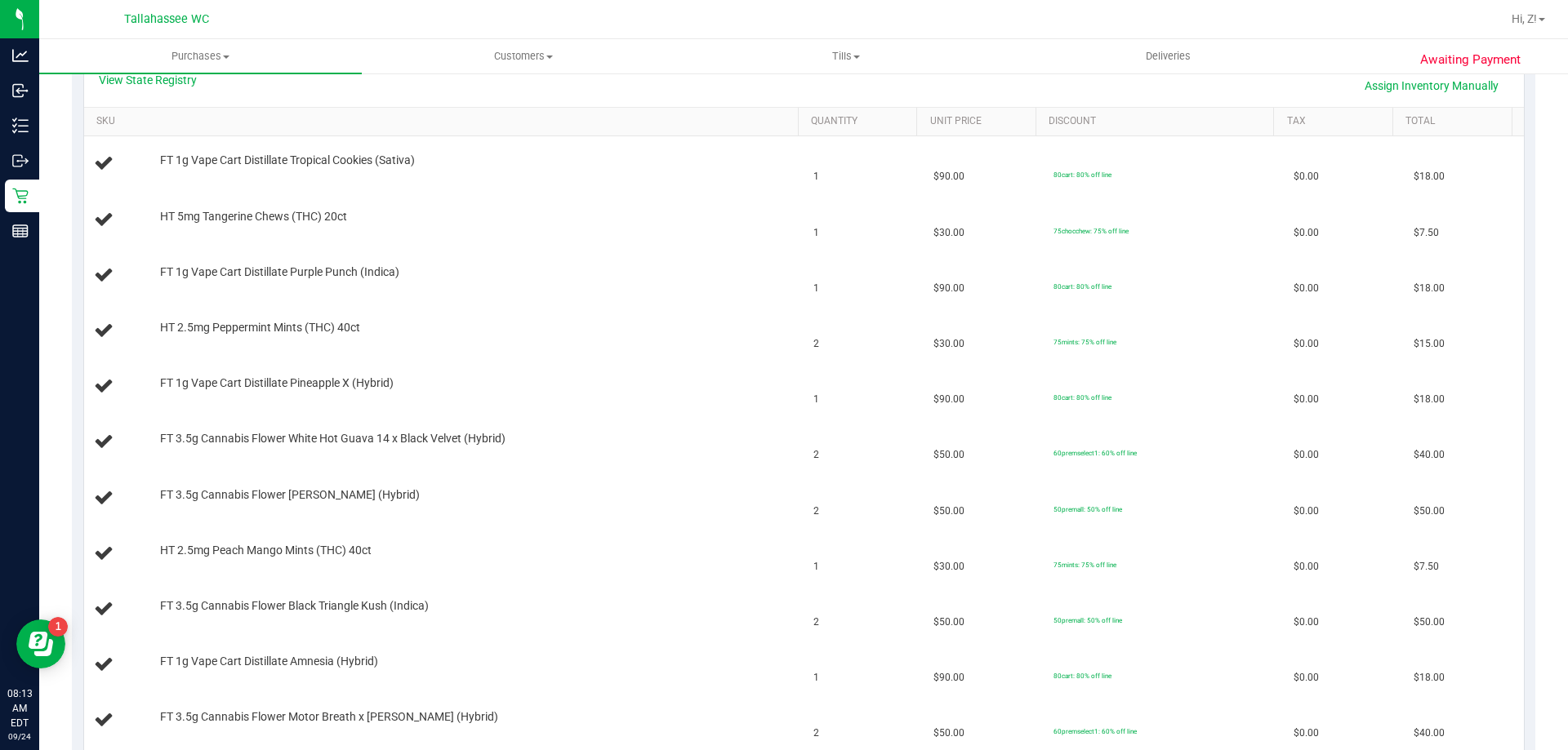
scroll to position [0, 0]
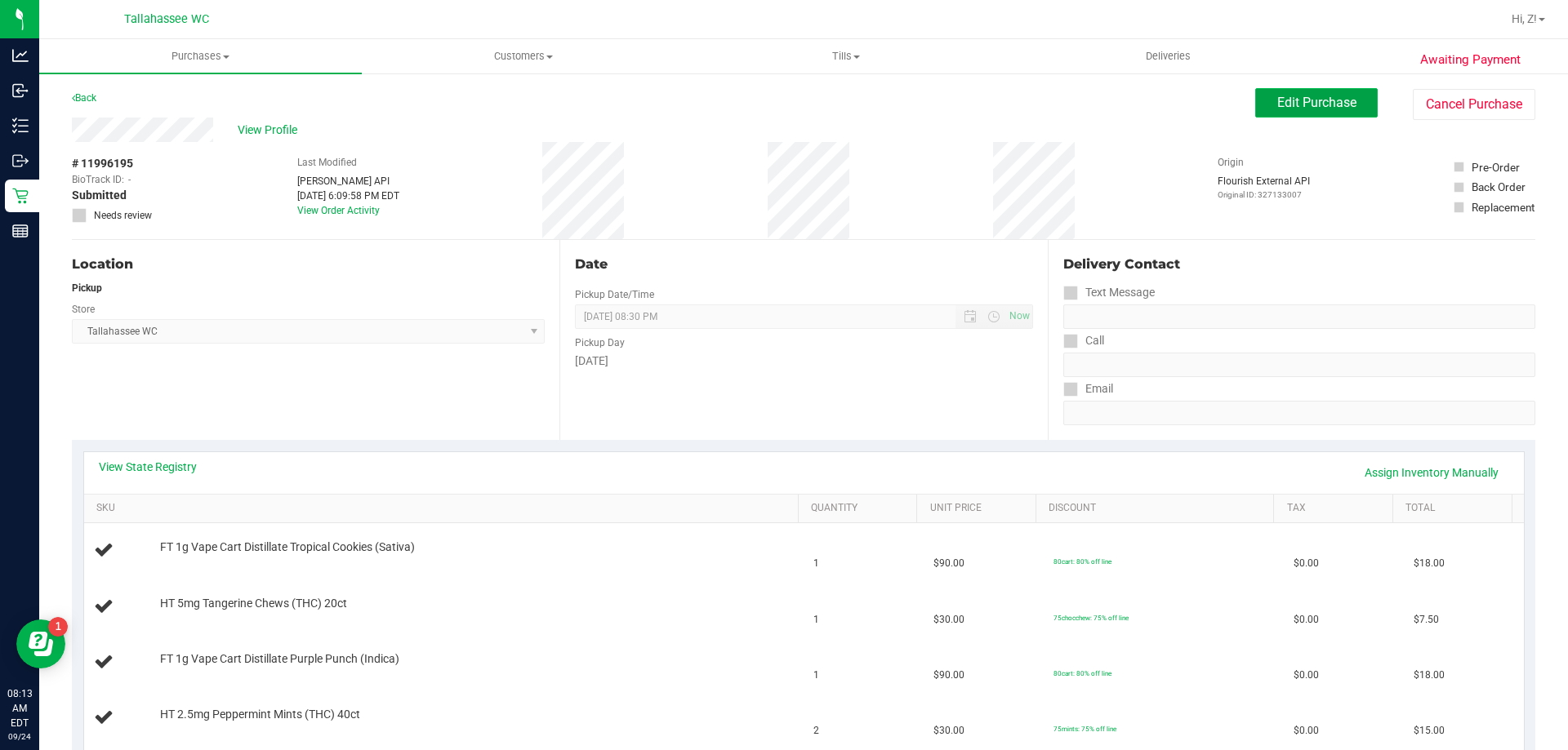
click at [1272, 91] on button "Edit Purchase" at bounding box center [1316, 102] width 122 height 29
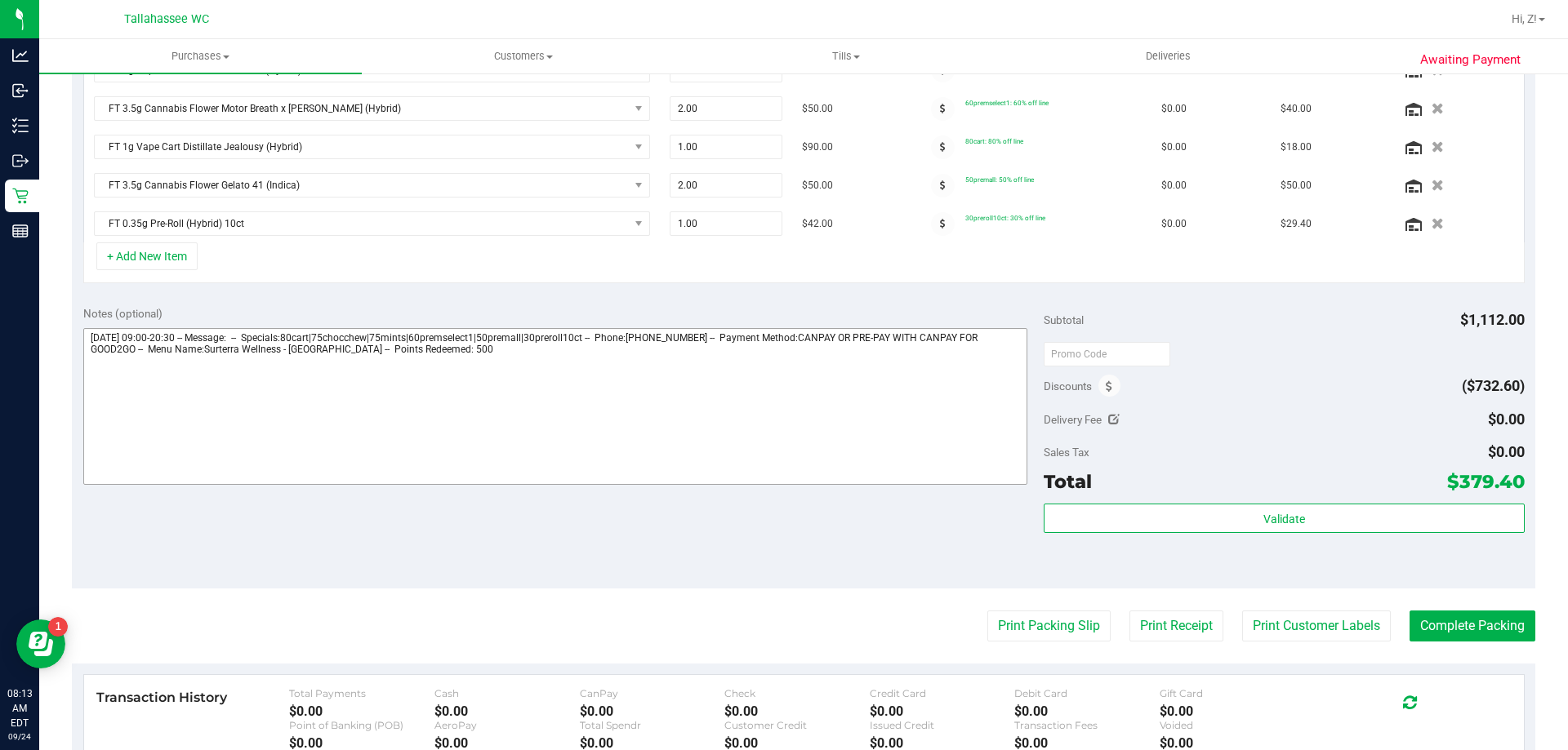
scroll to position [817, 0]
click at [1430, 227] on icon "button" at bounding box center [1437, 225] width 14 height 13
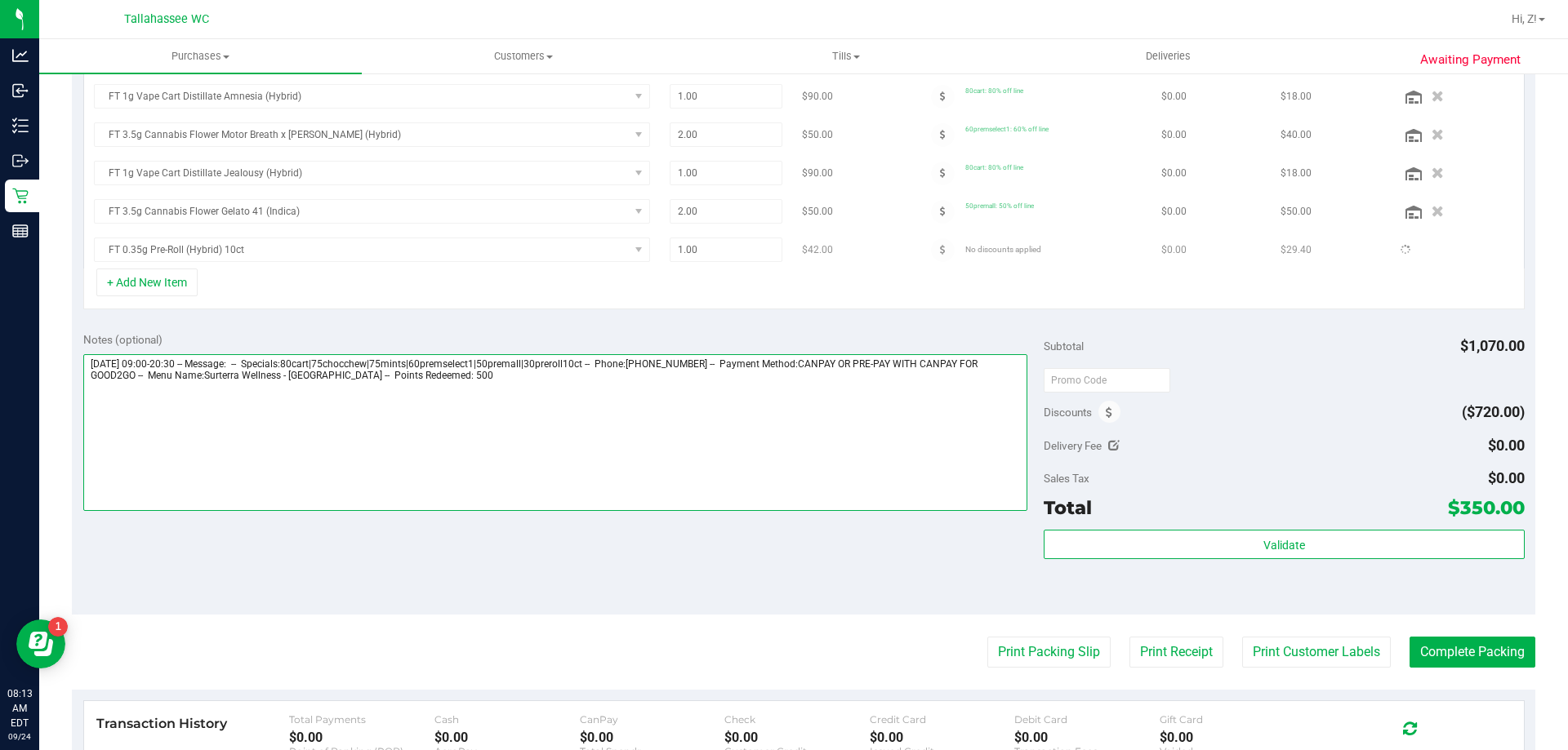
click at [637, 381] on textarea at bounding box center [556, 432] width 945 height 157
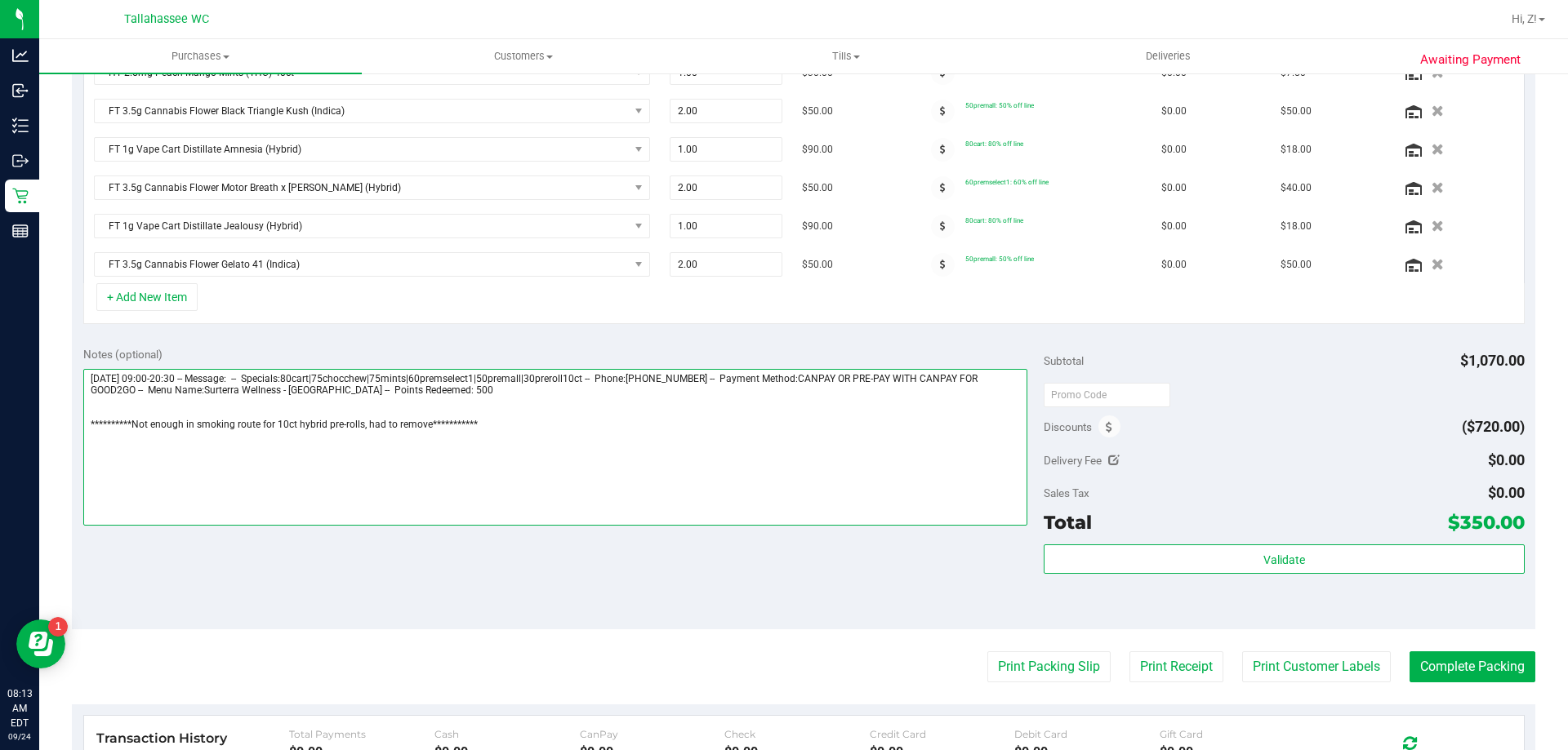
scroll to position [709, 0]
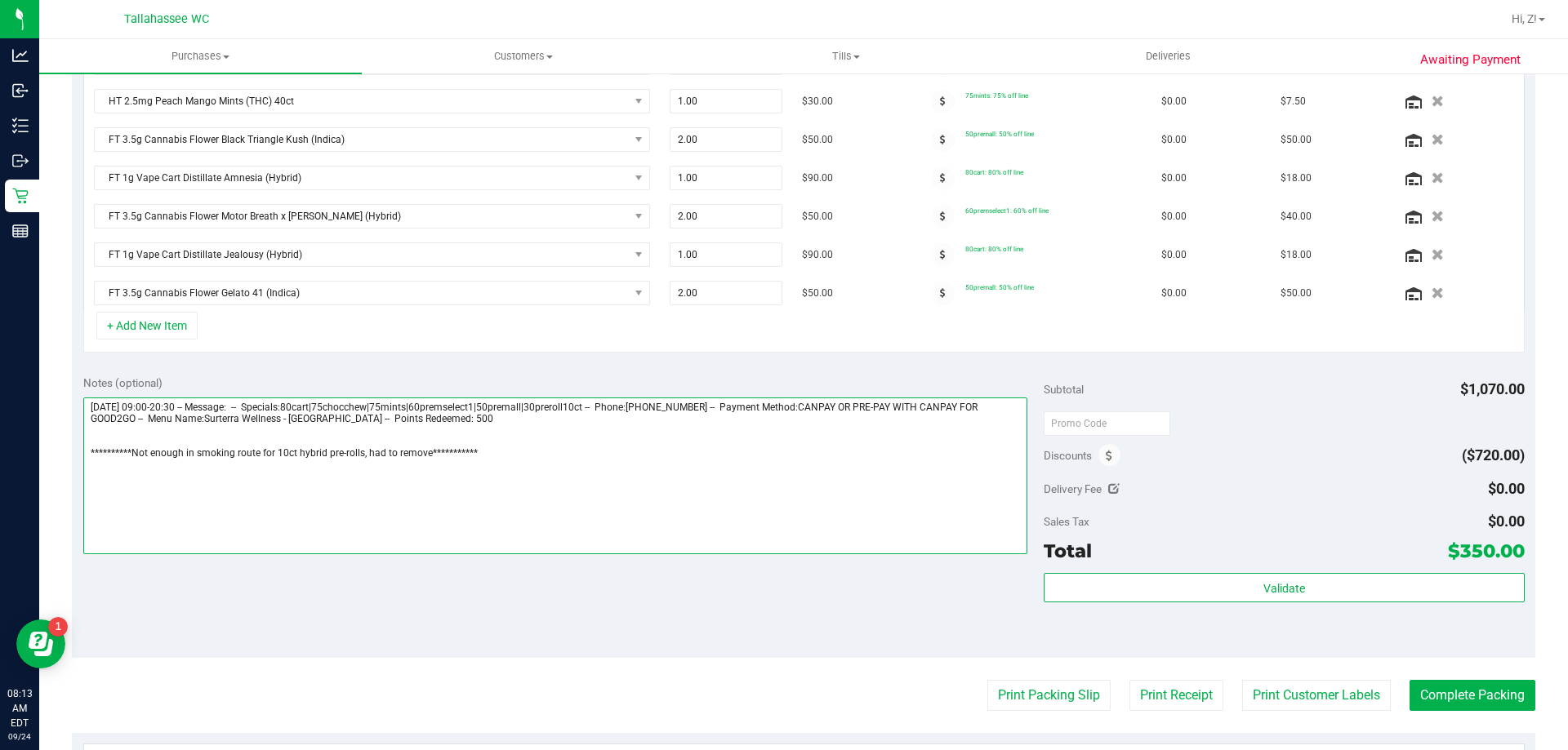
click at [428, 453] on textarea at bounding box center [556, 476] width 945 height 157
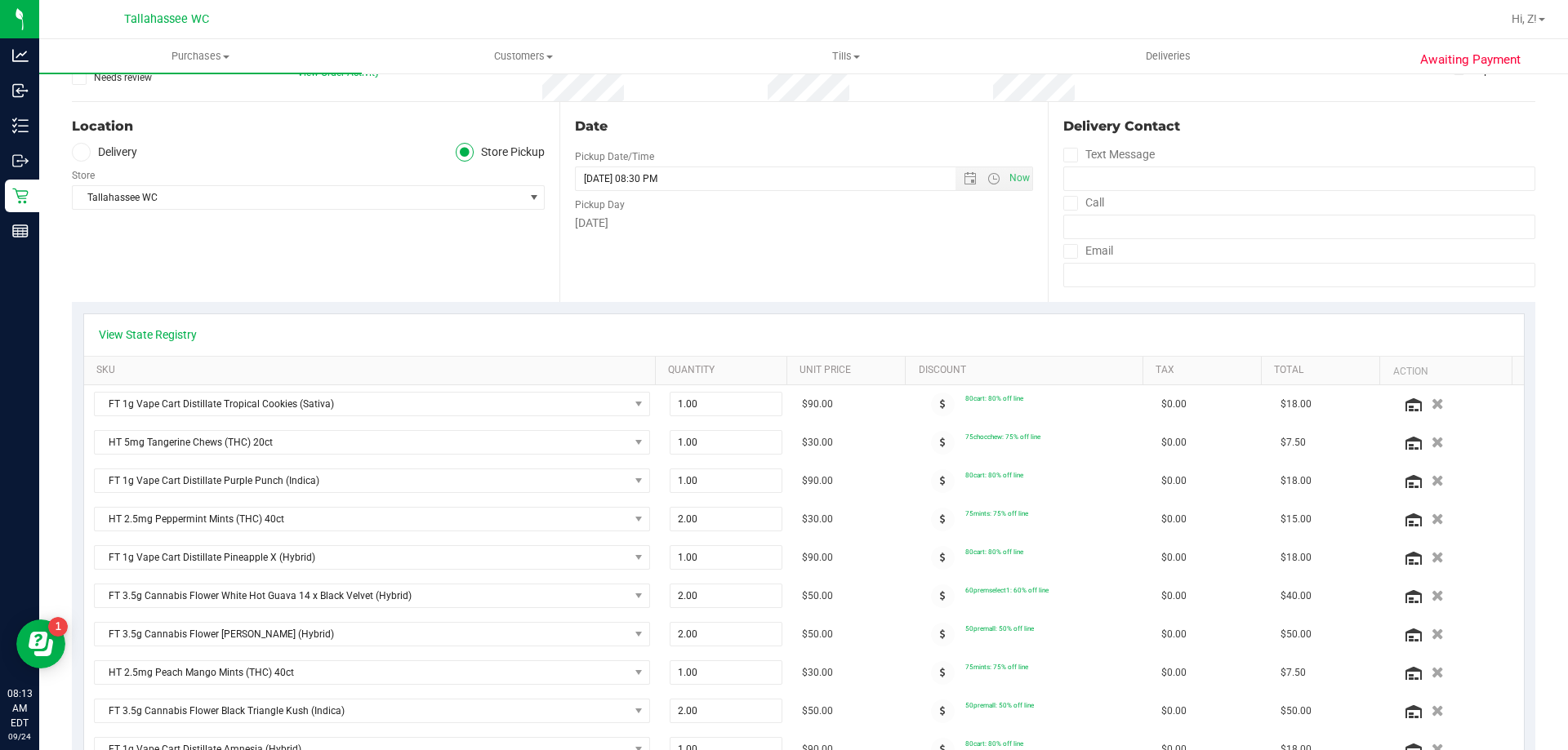
scroll to position [0, 0]
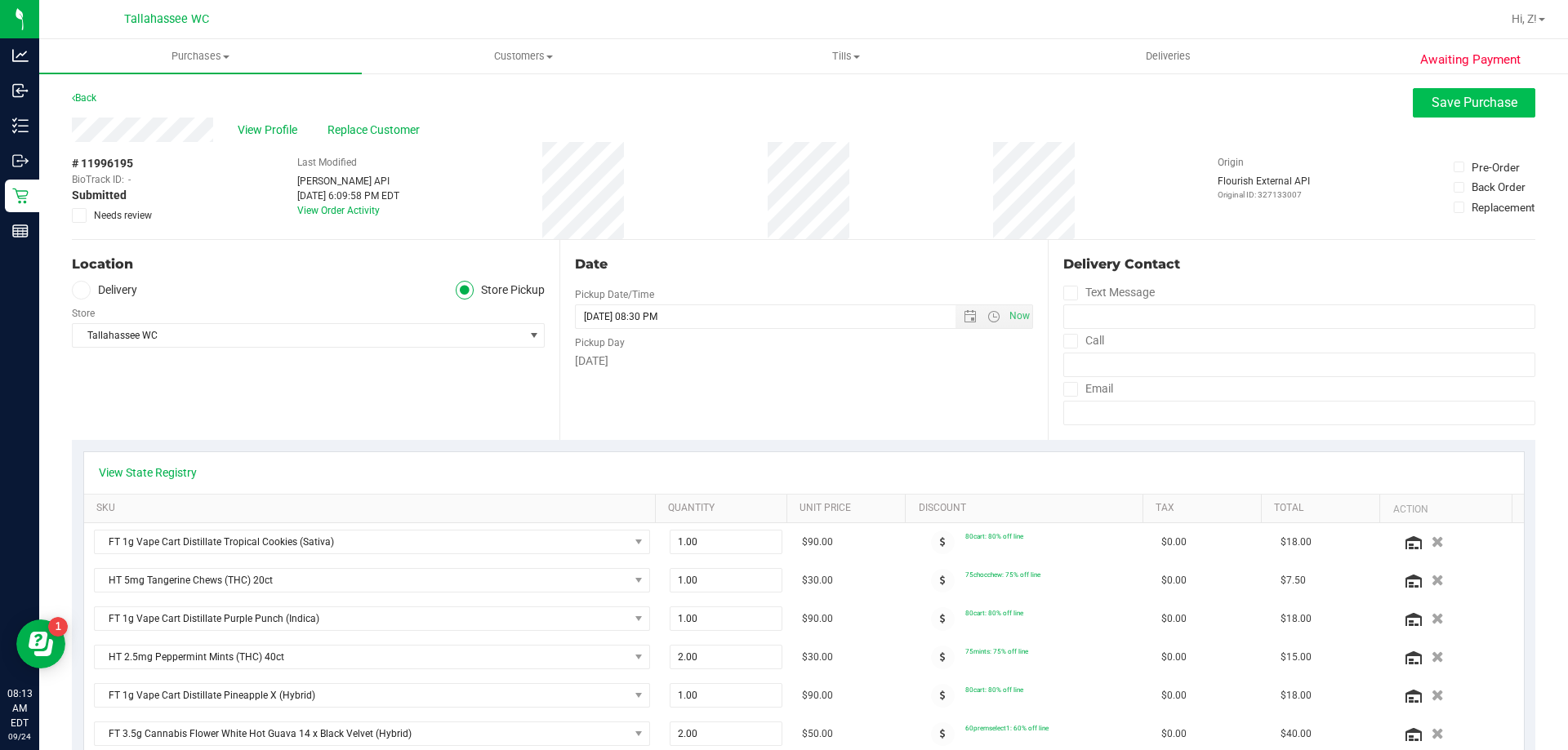
type textarea "**********"
click at [1456, 105] on span "Save Purchase" at bounding box center [1474, 102] width 86 height 15
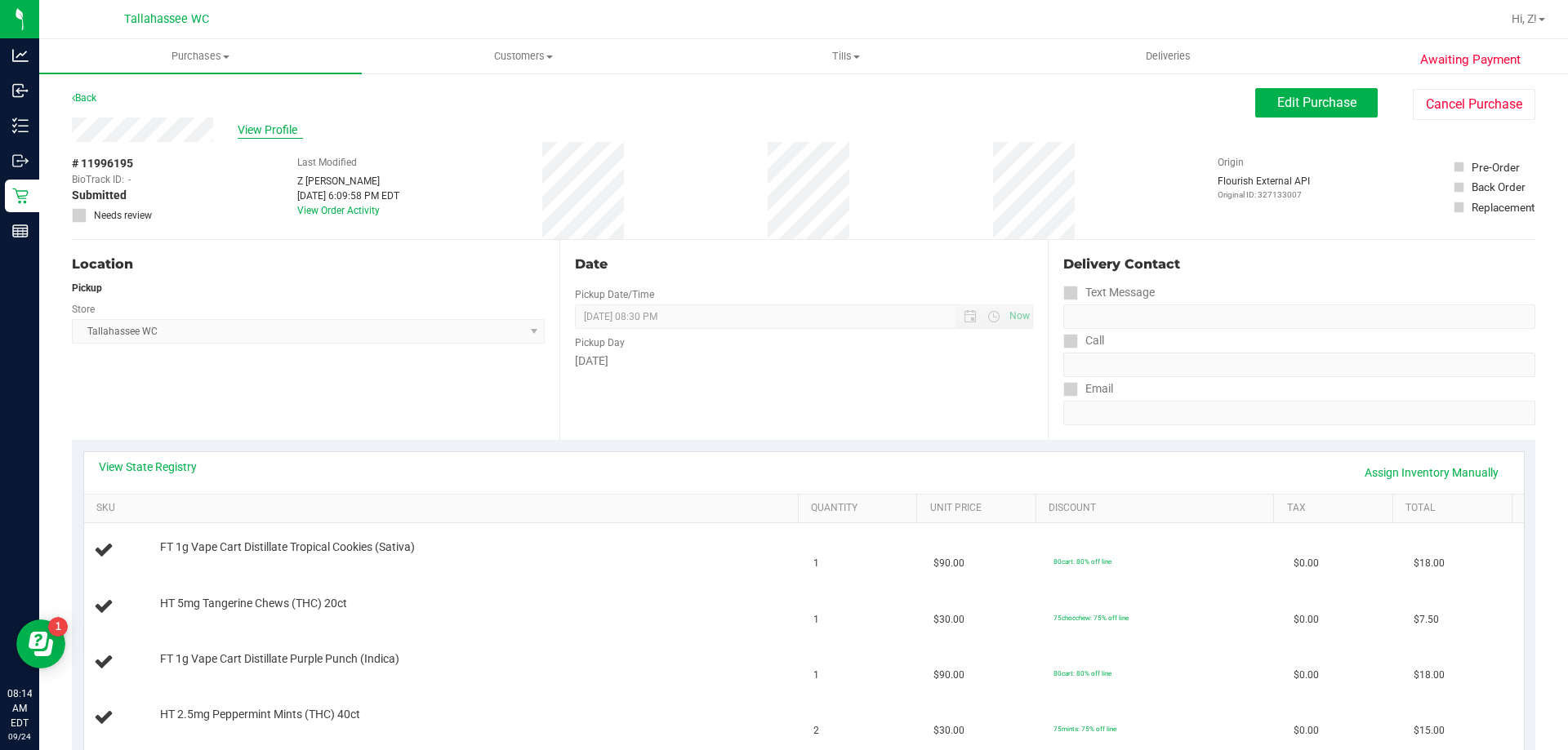
click at [272, 130] on span "View Profile" at bounding box center [271, 129] width 65 height 17
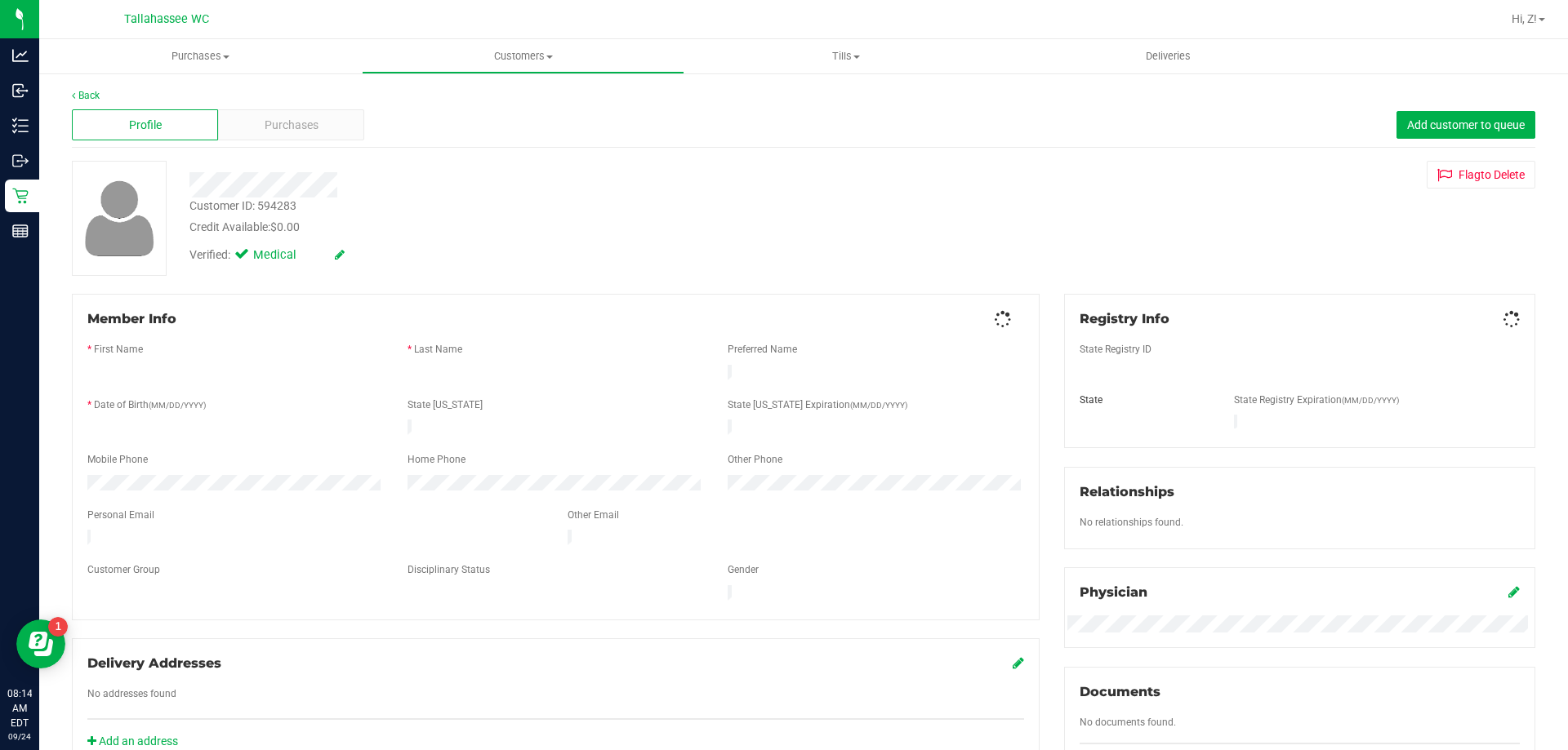
click at [264, 201] on div "Customer ID: 594283" at bounding box center [242, 205] width 107 height 17
copy div "Customer ID: 594283"
click at [91, 91] on link "Back" at bounding box center [85, 95] width 28 height 12
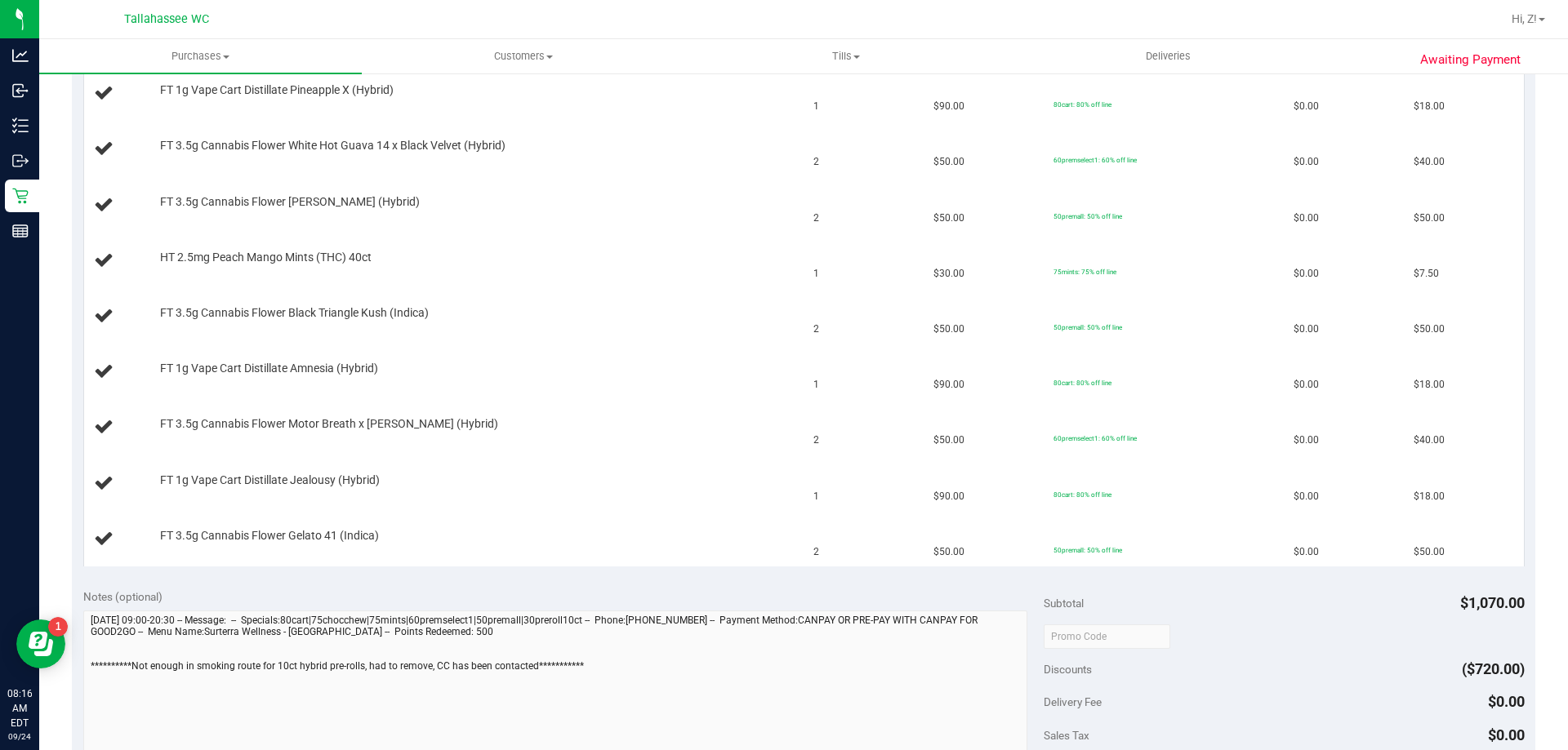
scroll to position [898, 0]
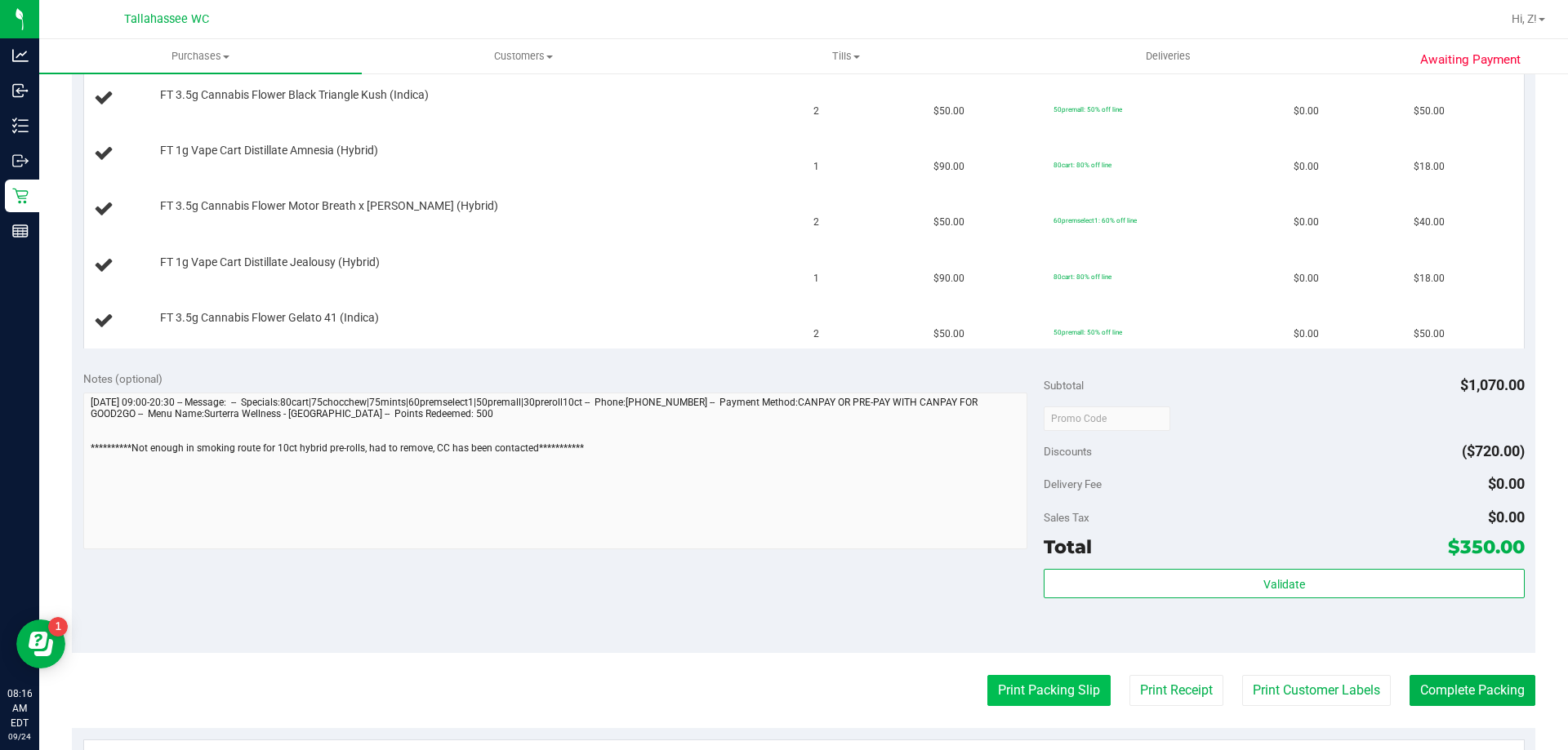
click at [1030, 692] on button "Print Packing Slip" at bounding box center [1049, 690] width 123 height 31
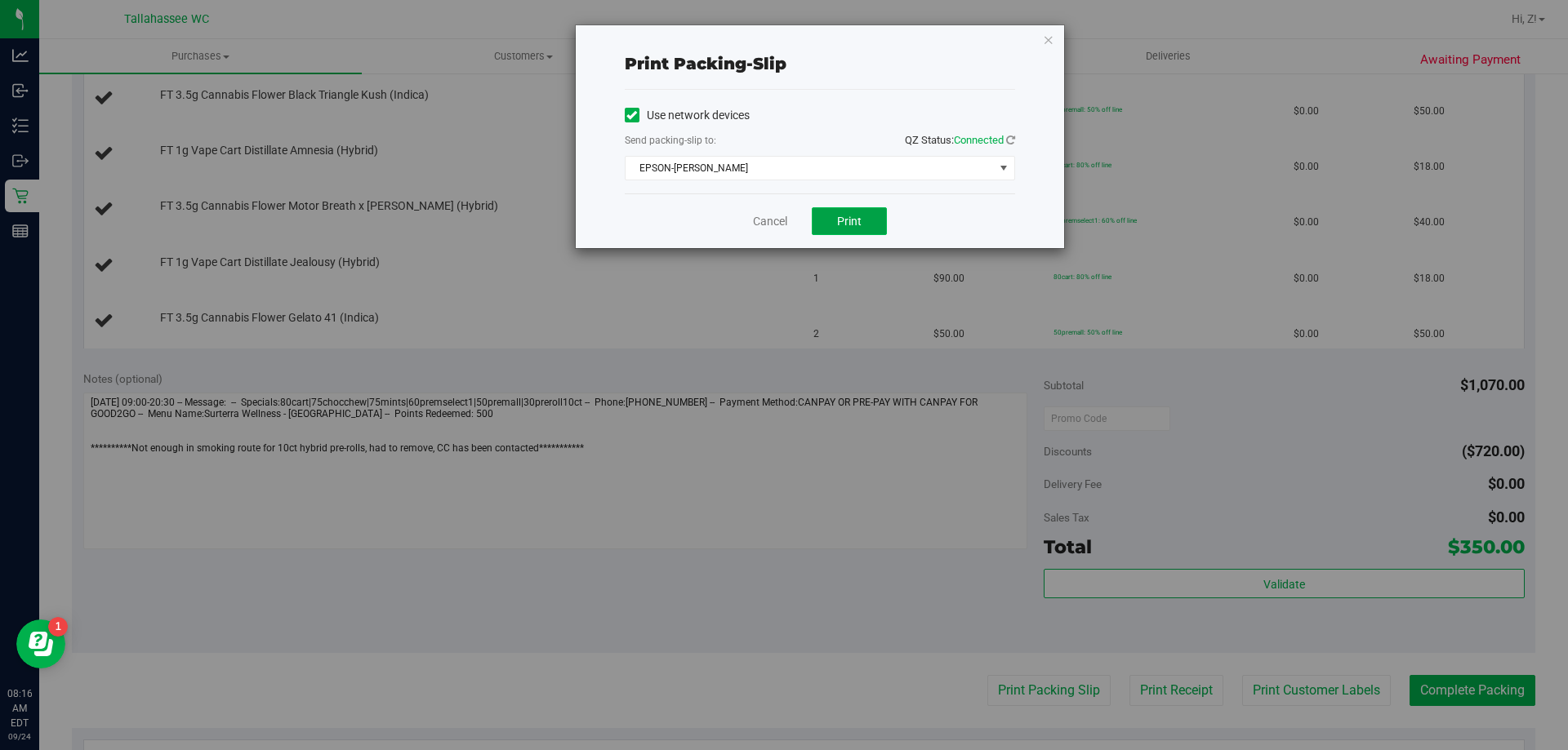
click at [829, 224] on button "Print" at bounding box center [849, 221] width 75 height 28
click at [840, 223] on span "Print" at bounding box center [849, 221] width 24 height 13
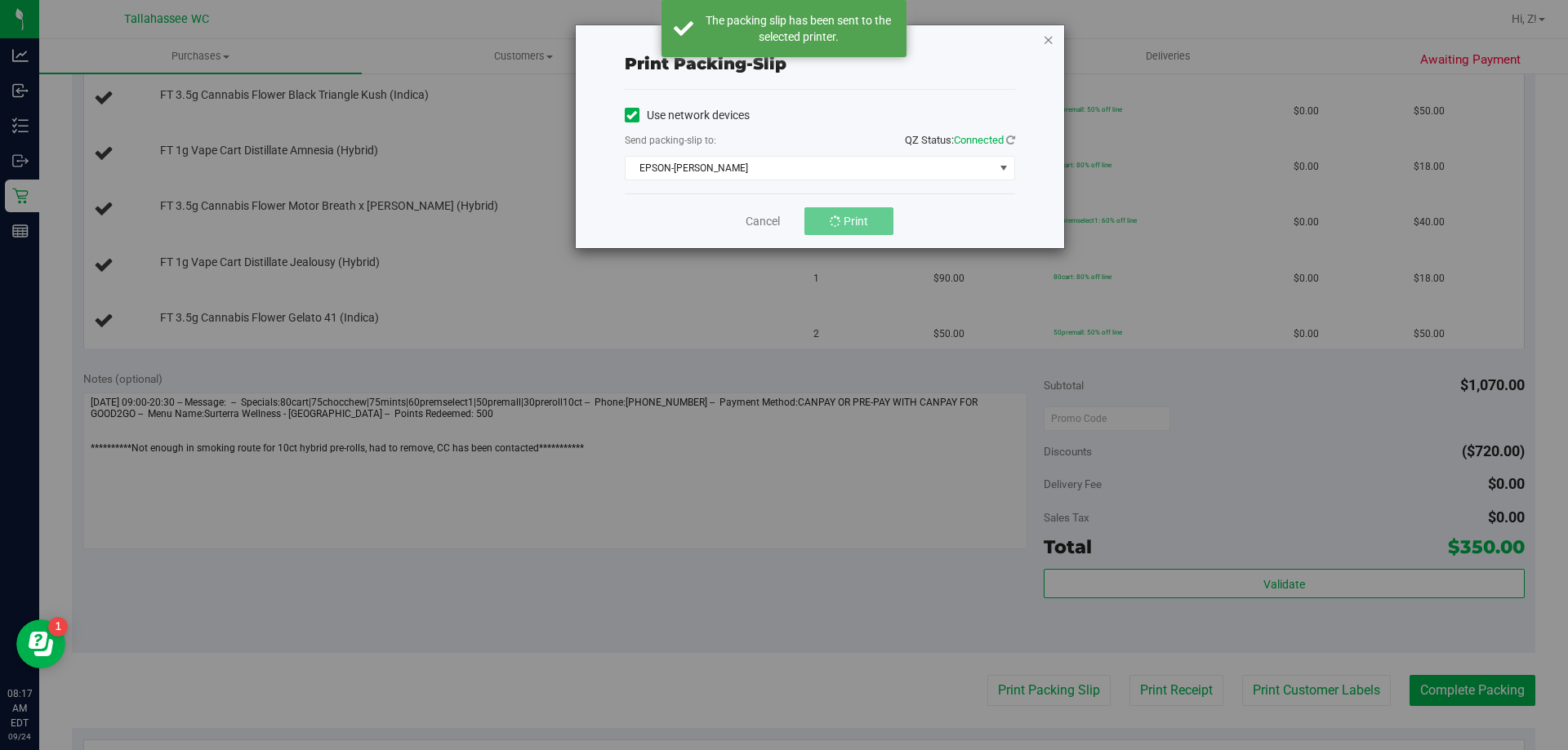
click at [1053, 37] on icon "button" at bounding box center [1049, 39] width 12 height 20
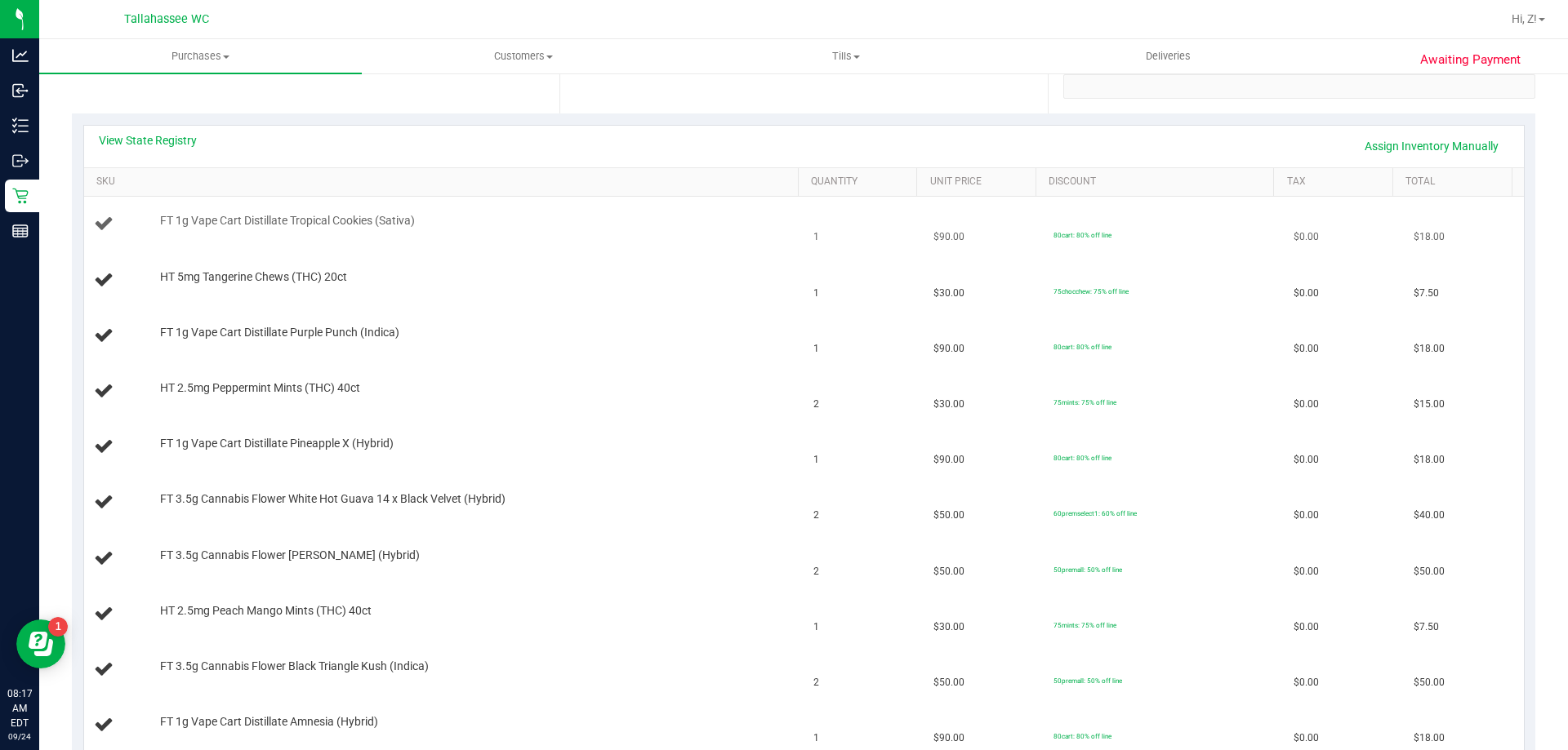
click at [750, 248] on td "FT 1g Vape Cart Distillate Tropical Cookies (Sativa)" at bounding box center [444, 224] width 720 height 55
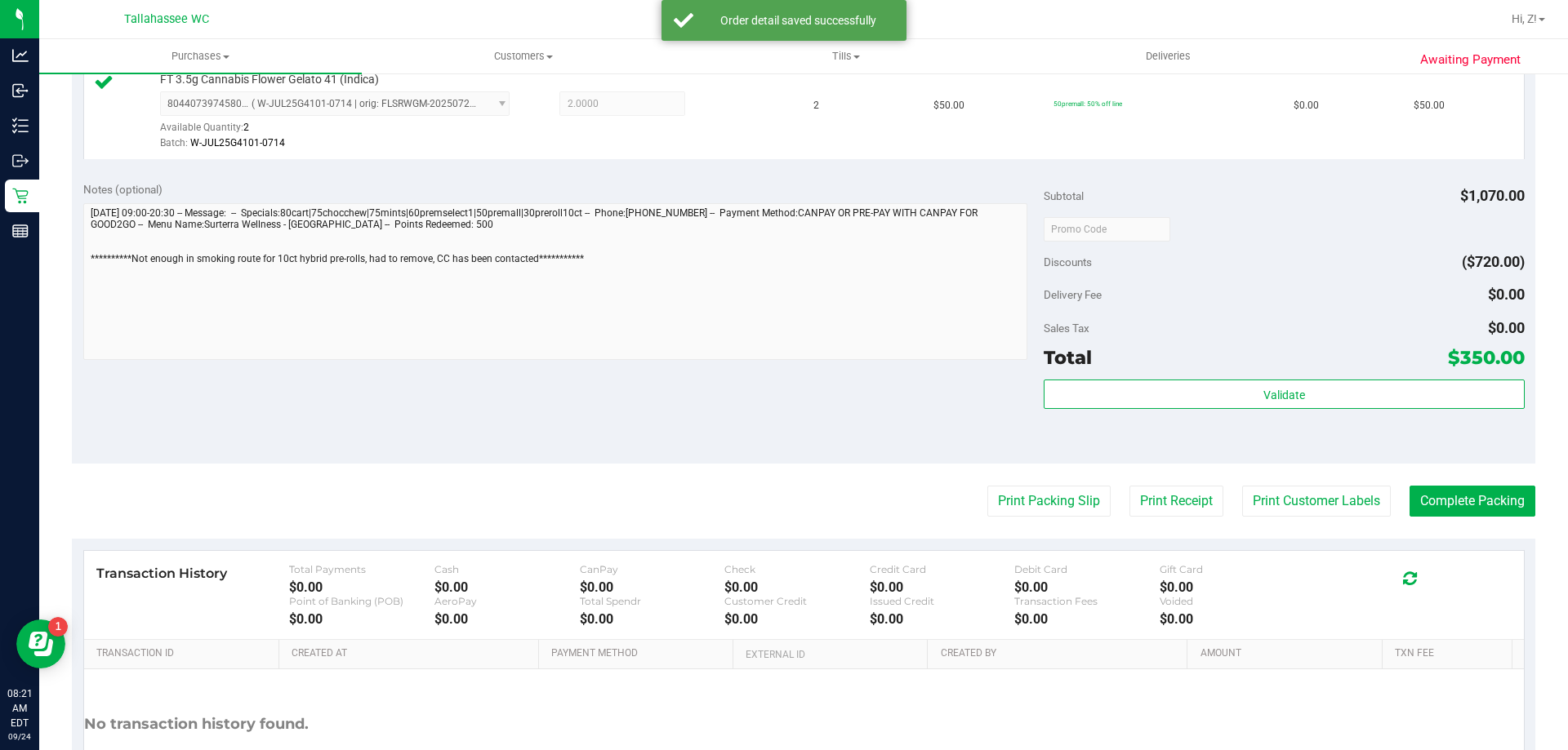
scroll to position [1781, 0]
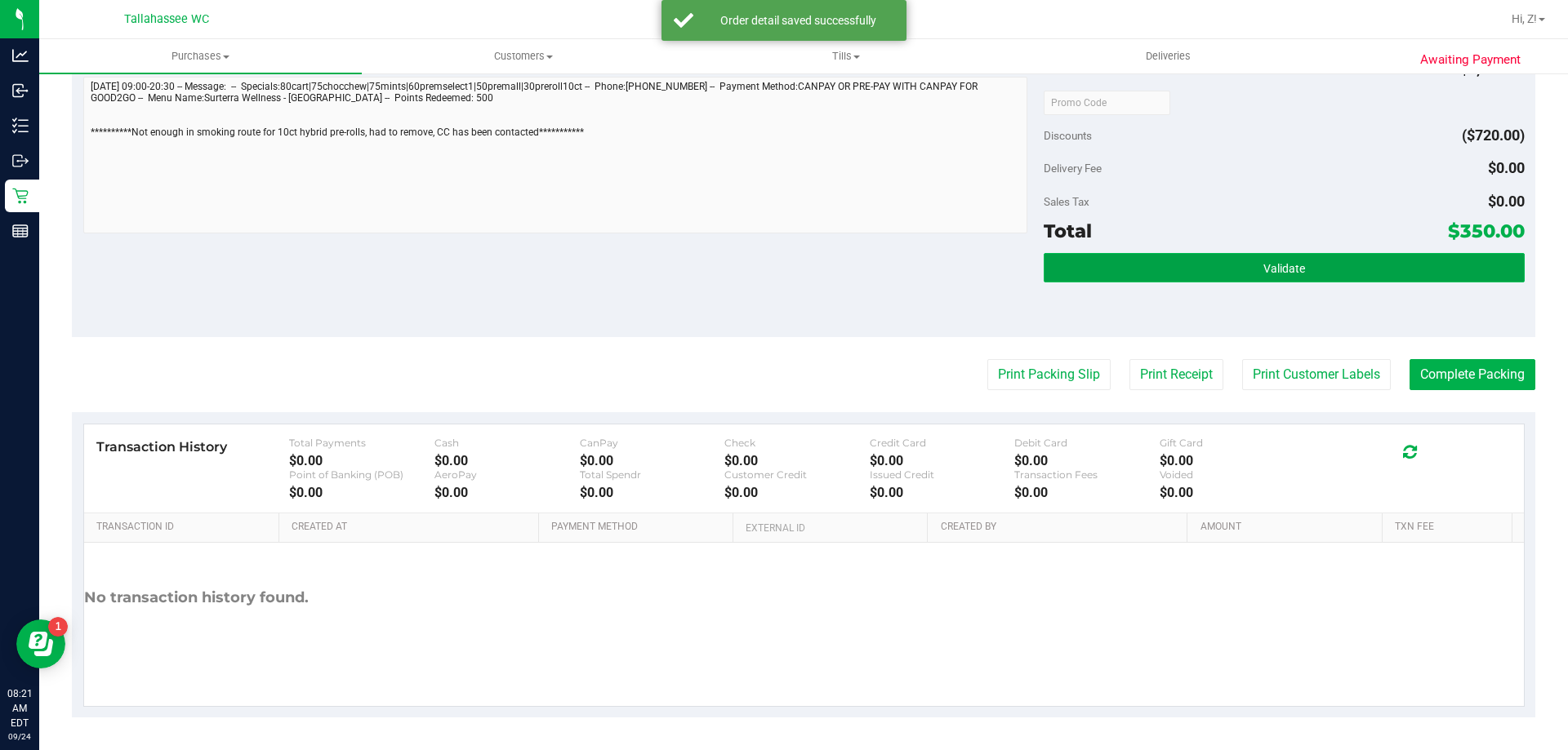
click at [1235, 261] on button "Validate" at bounding box center [1283, 268] width 480 height 29
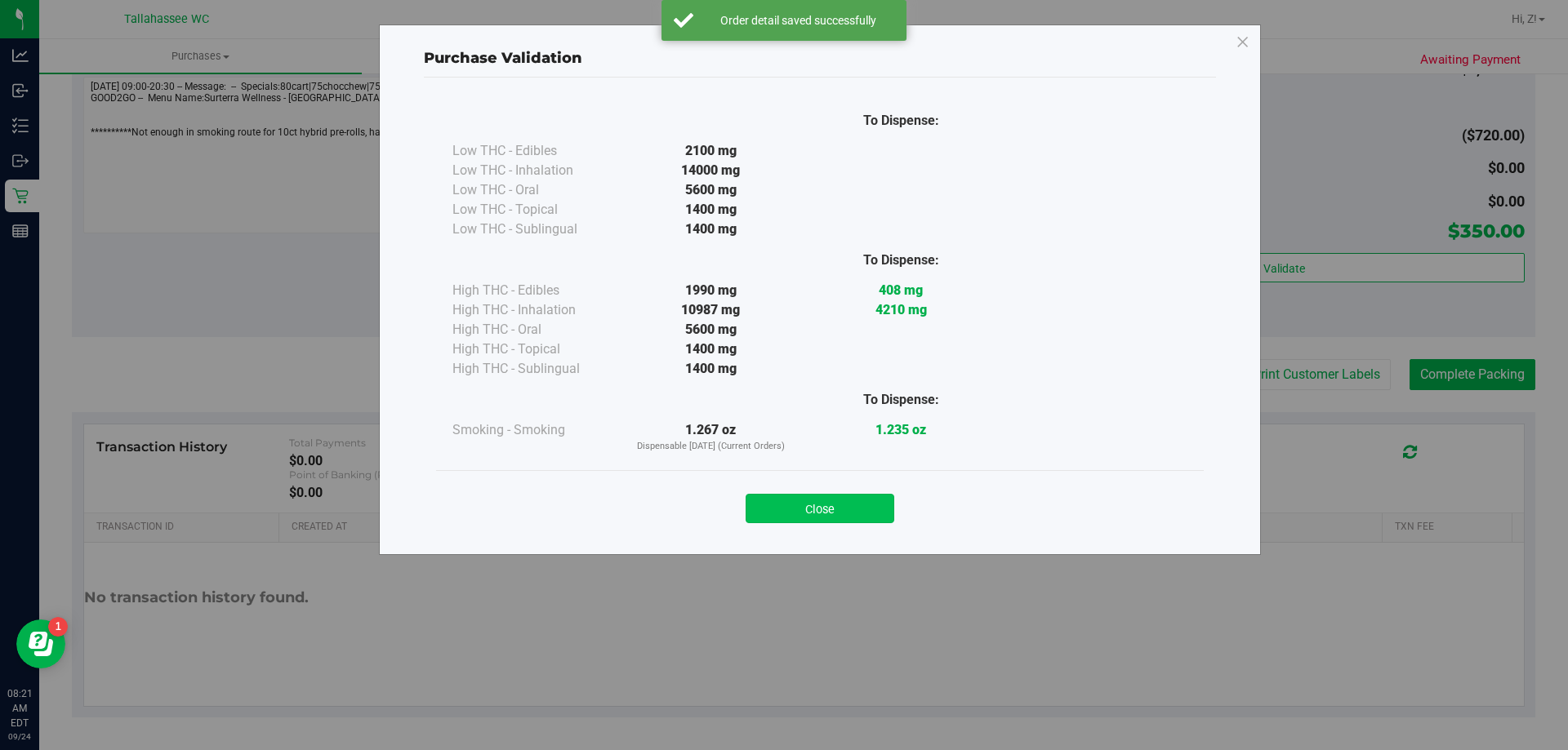
click at [810, 509] on button "Close" at bounding box center [820, 508] width 148 height 29
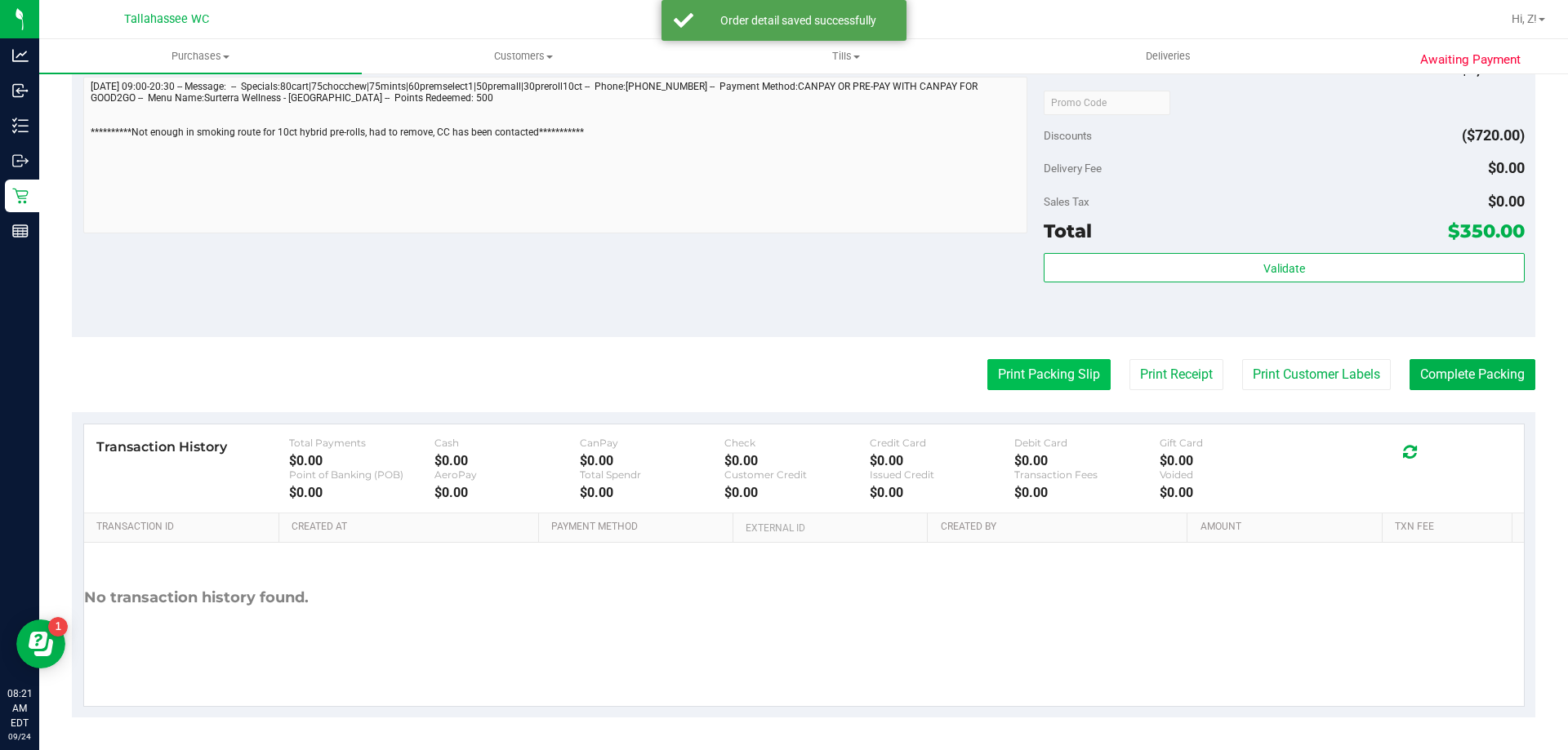
click at [1018, 386] on button "Print Packing Slip" at bounding box center [1049, 375] width 123 height 31
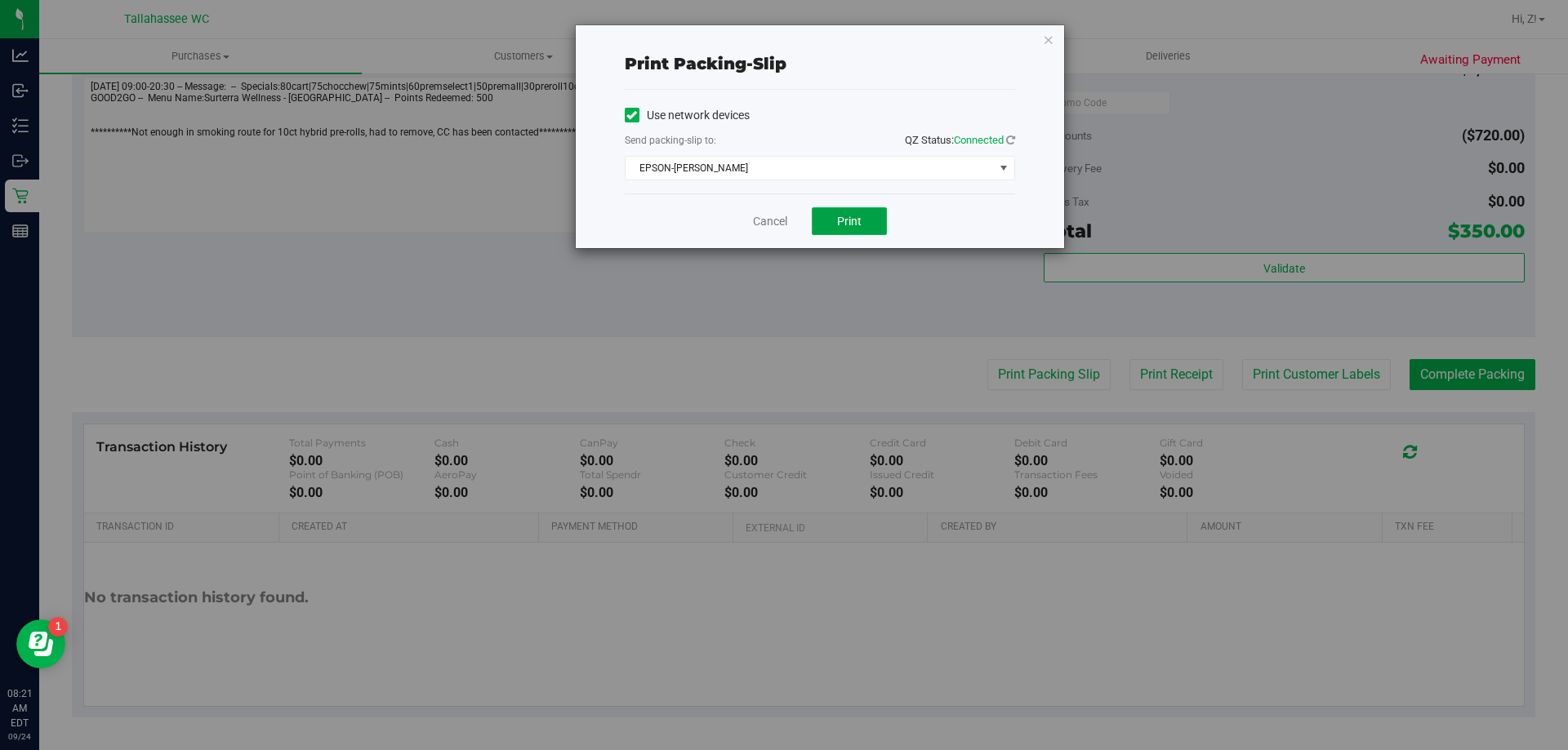
click at [865, 218] on button "Print" at bounding box center [849, 221] width 75 height 28
click at [1050, 36] on icon "button" at bounding box center [1049, 39] width 12 height 20
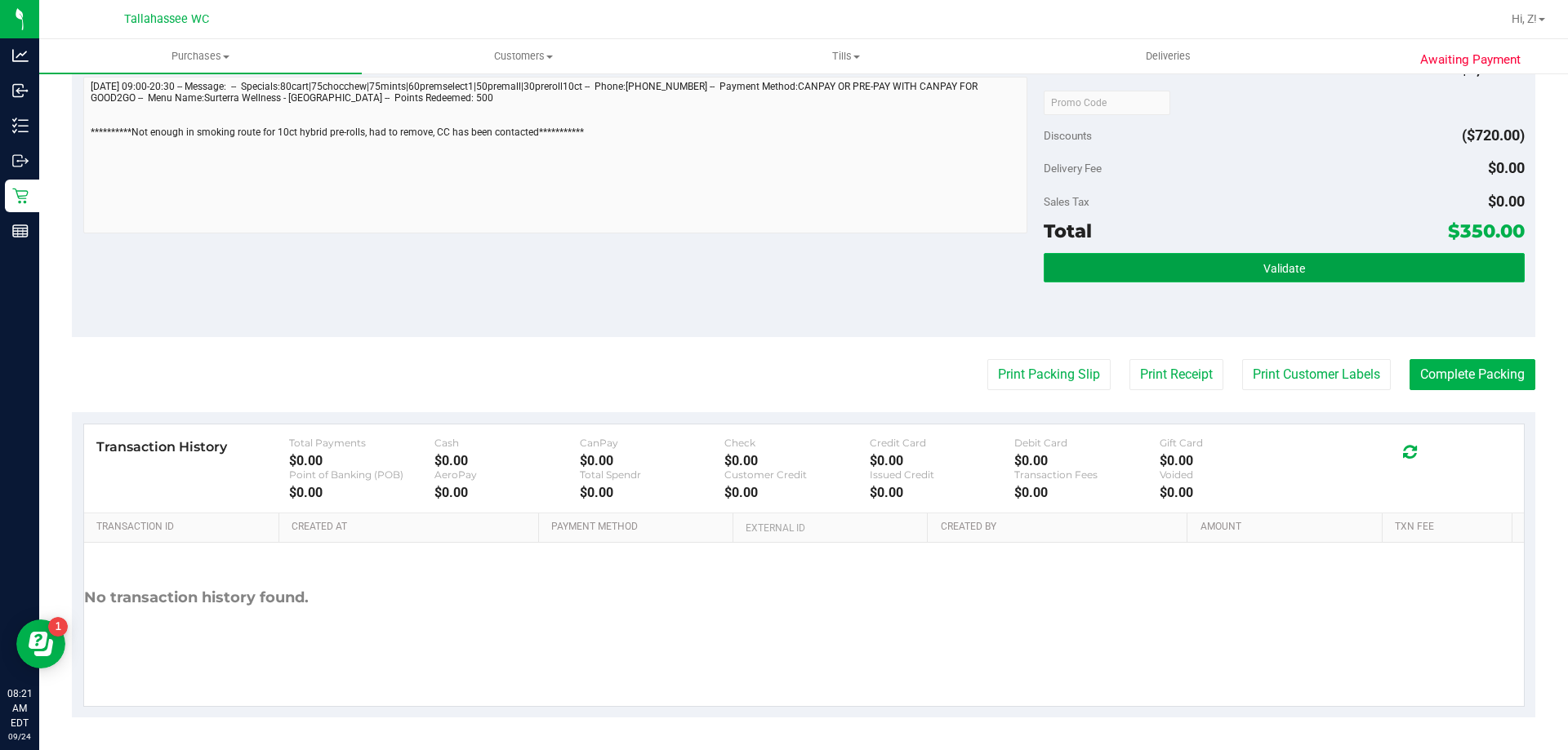
click at [1252, 264] on button "Validate" at bounding box center [1283, 268] width 480 height 29
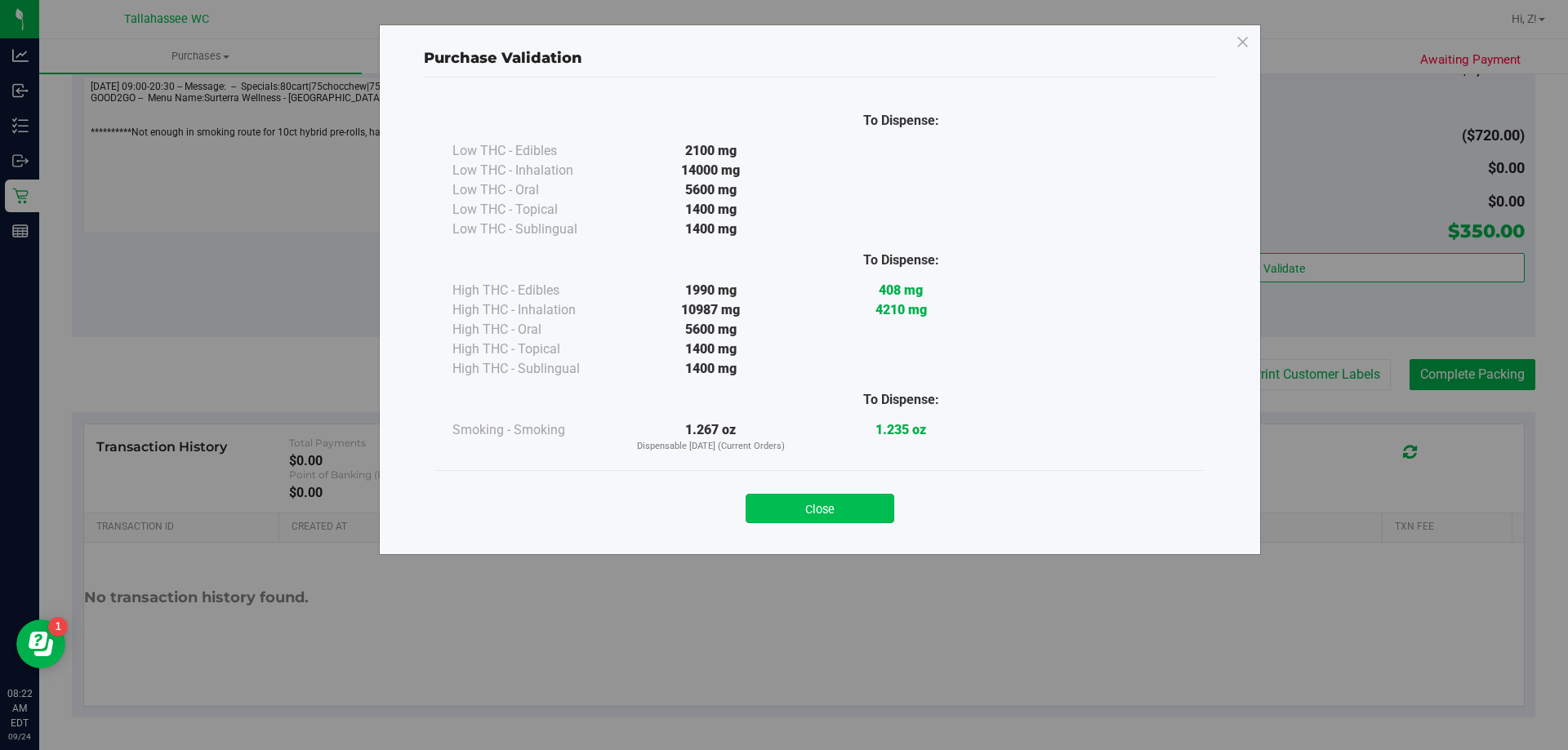
click at [870, 512] on button "Close" at bounding box center [820, 508] width 148 height 29
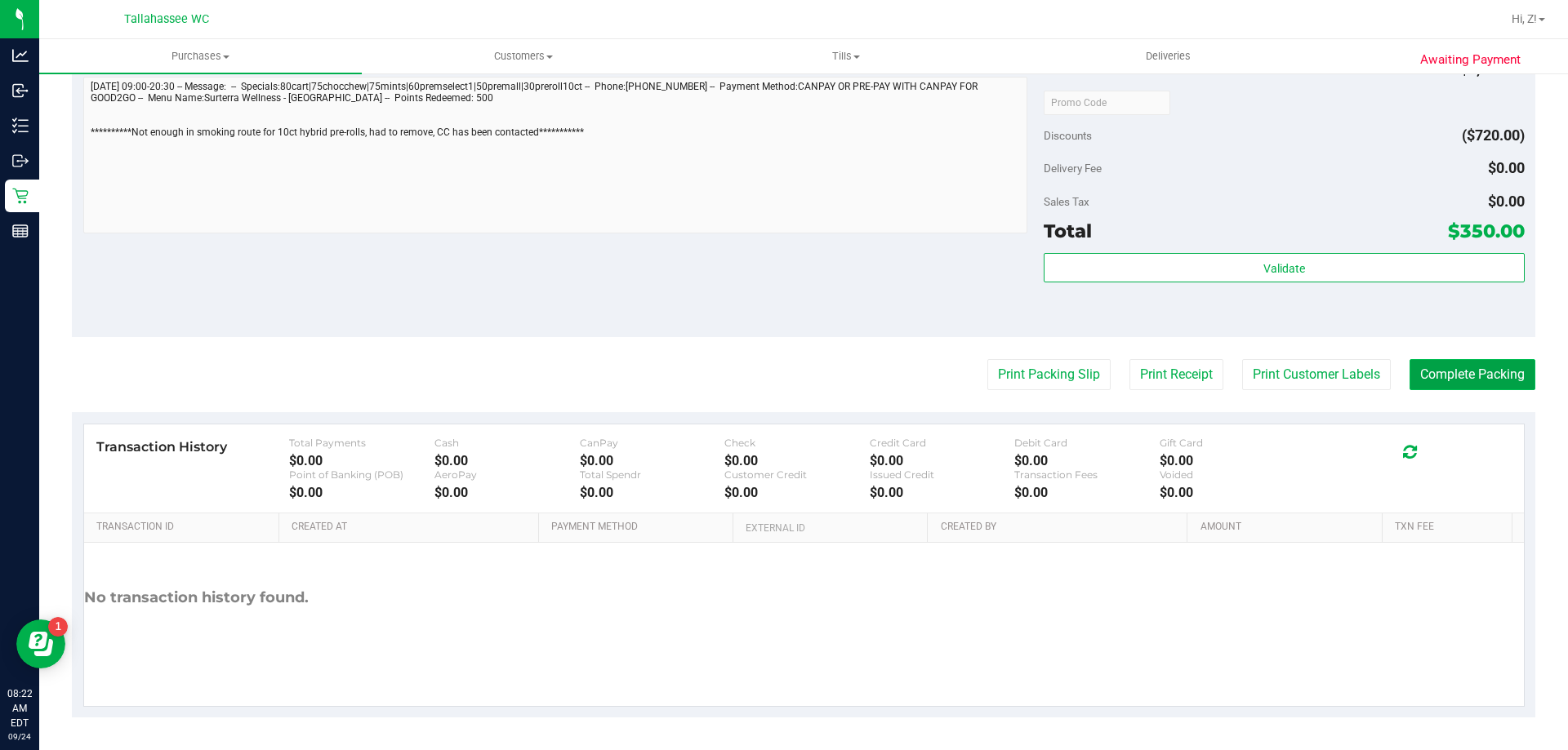
click at [1506, 379] on button "Complete Packing" at bounding box center [1472, 375] width 126 height 31
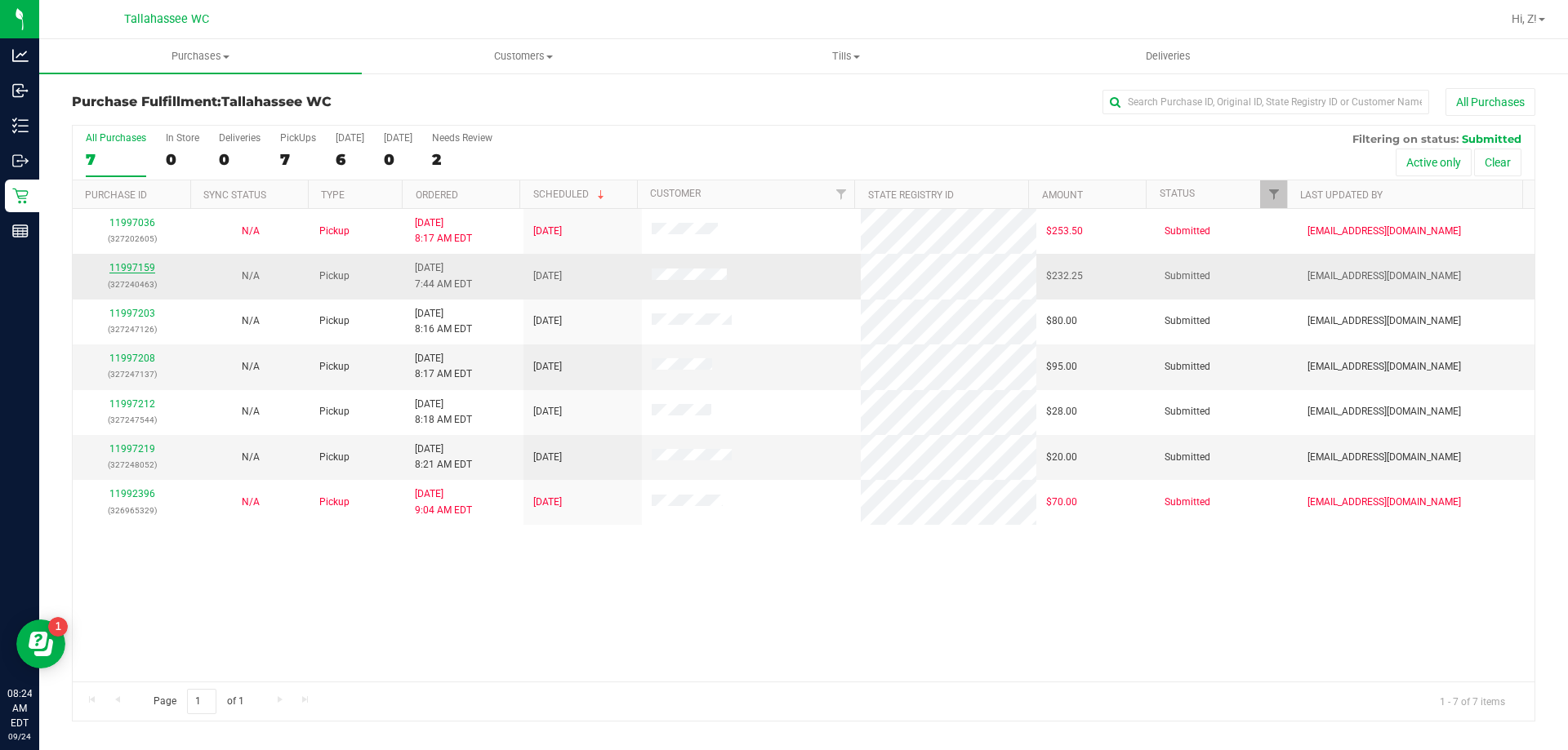
click at [144, 262] on link "11997159" at bounding box center [132, 268] width 46 height 12
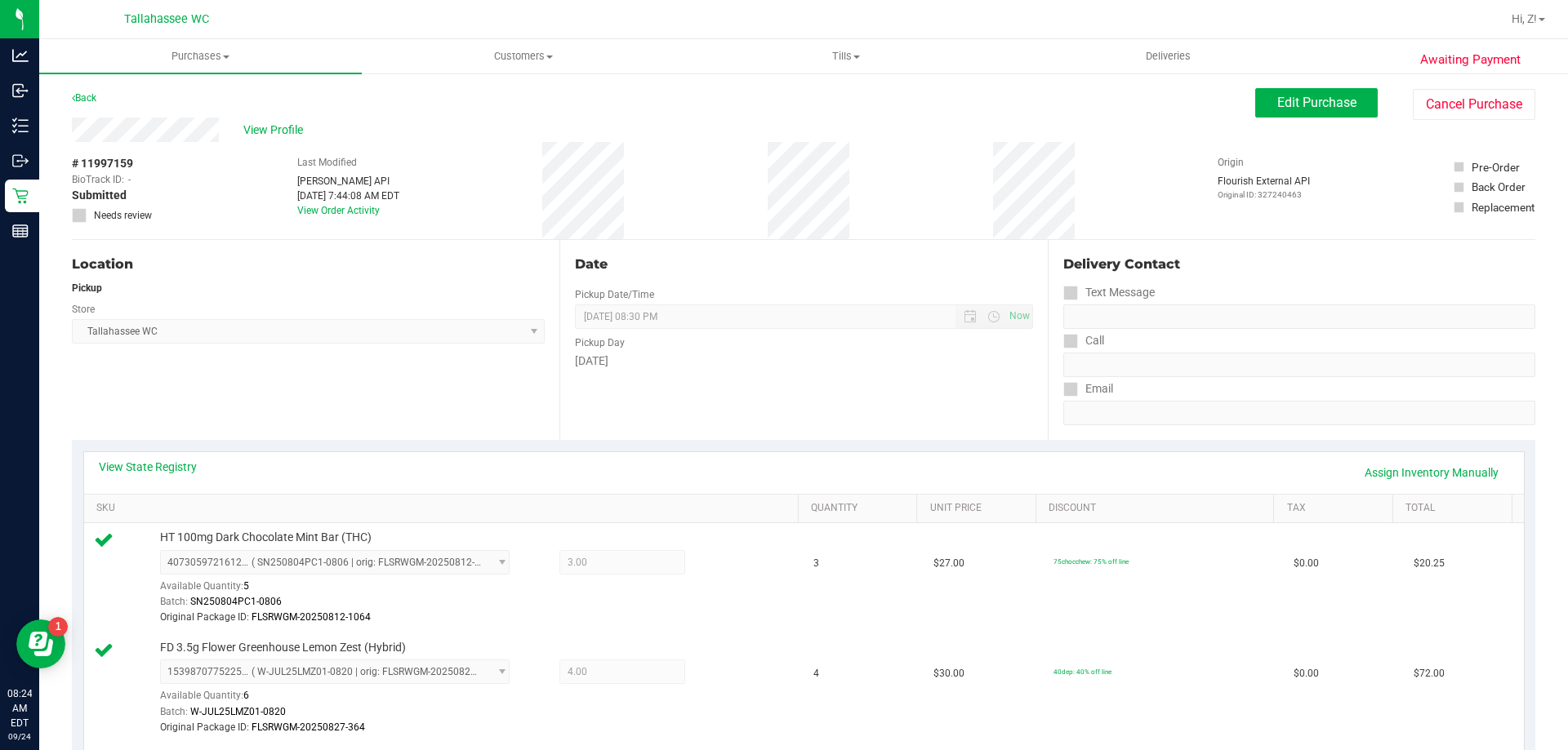
click at [86, 89] on div "Back" at bounding box center [83, 98] width 24 height 20
click at [85, 94] on link "Back" at bounding box center [83, 98] width 24 height 12
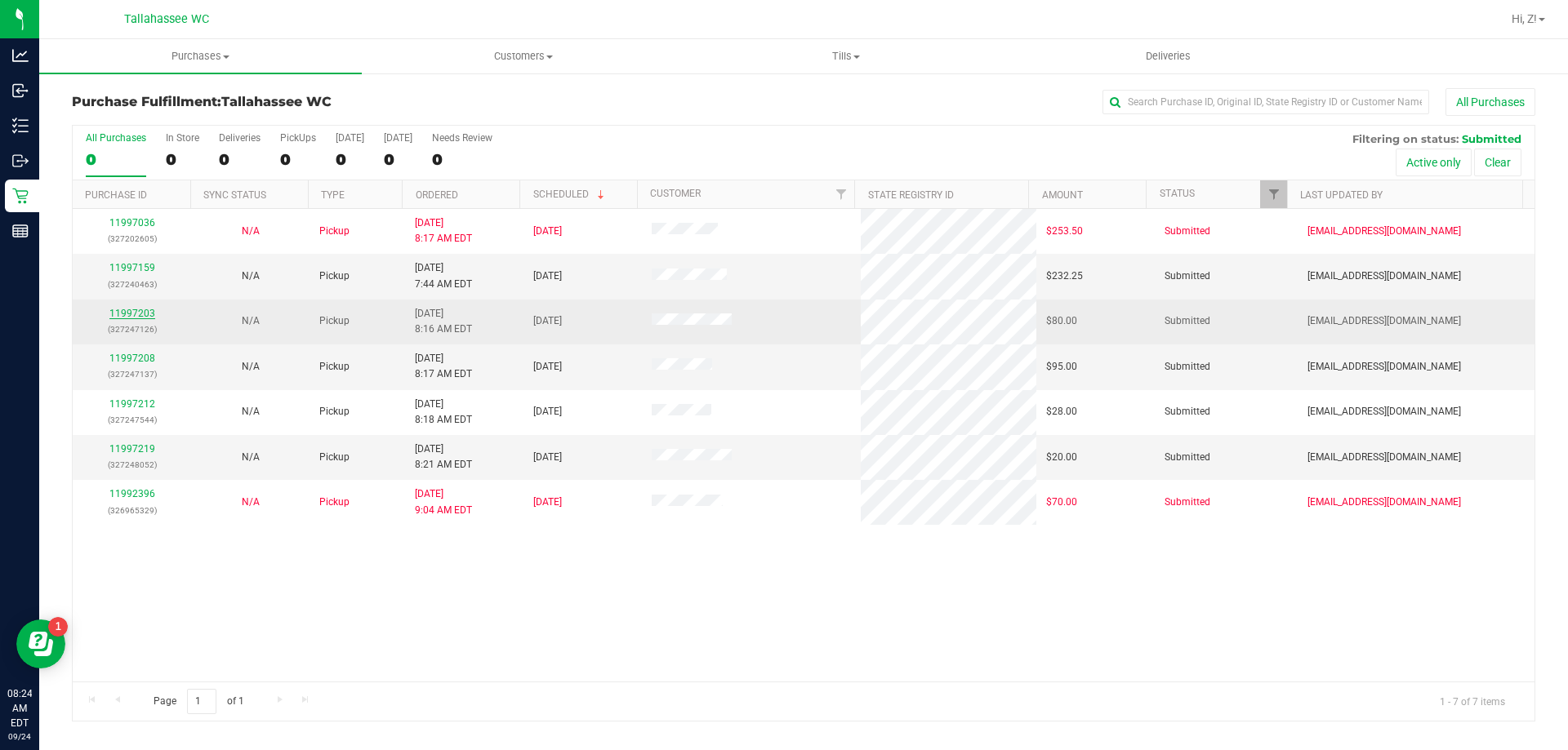
click at [127, 311] on link "11997203" at bounding box center [132, 313] width 46 height 12
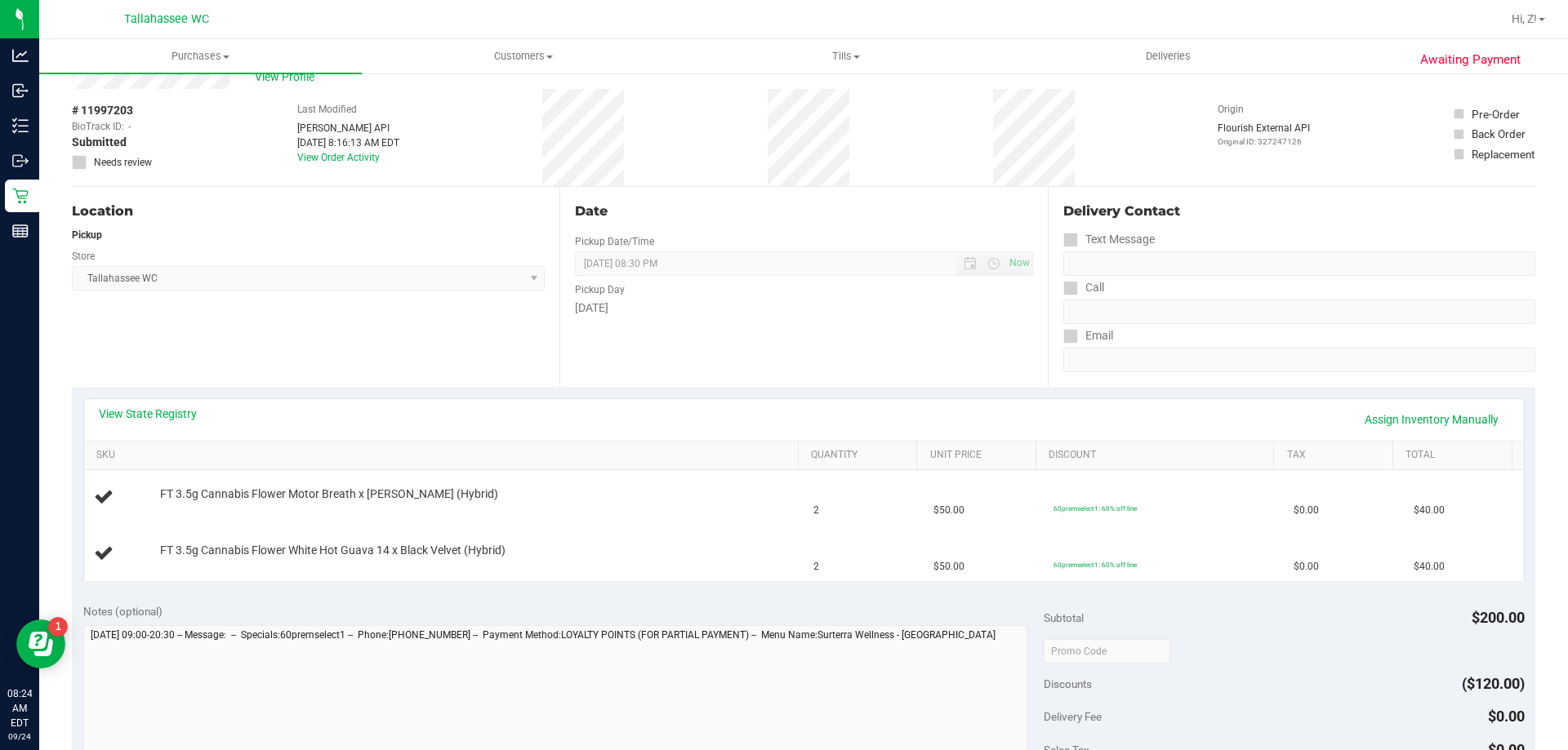
scroll to position [81, 0]
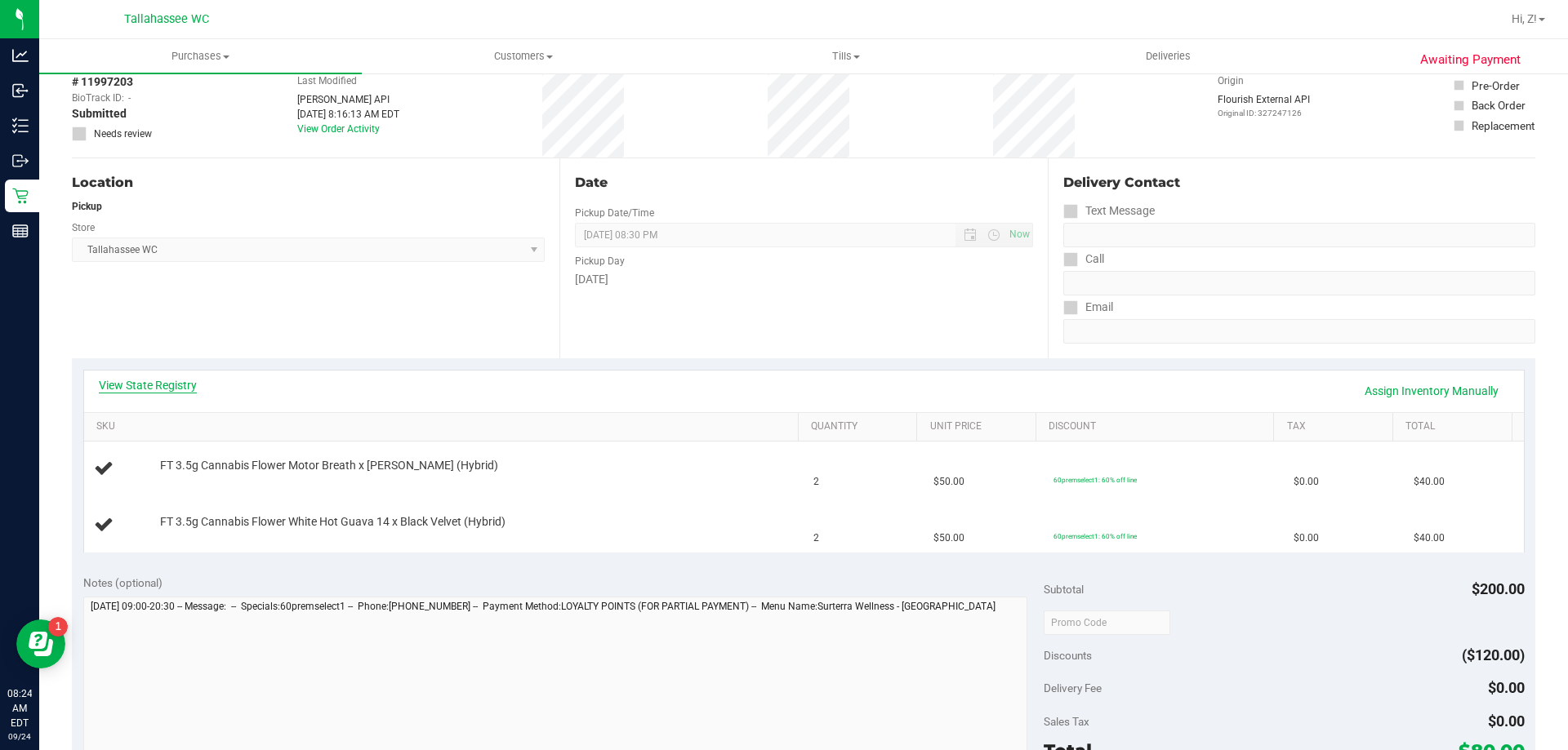
click at [180, 384] on link "View State Registry" at bounding box center [147, 385] width 98 height 16
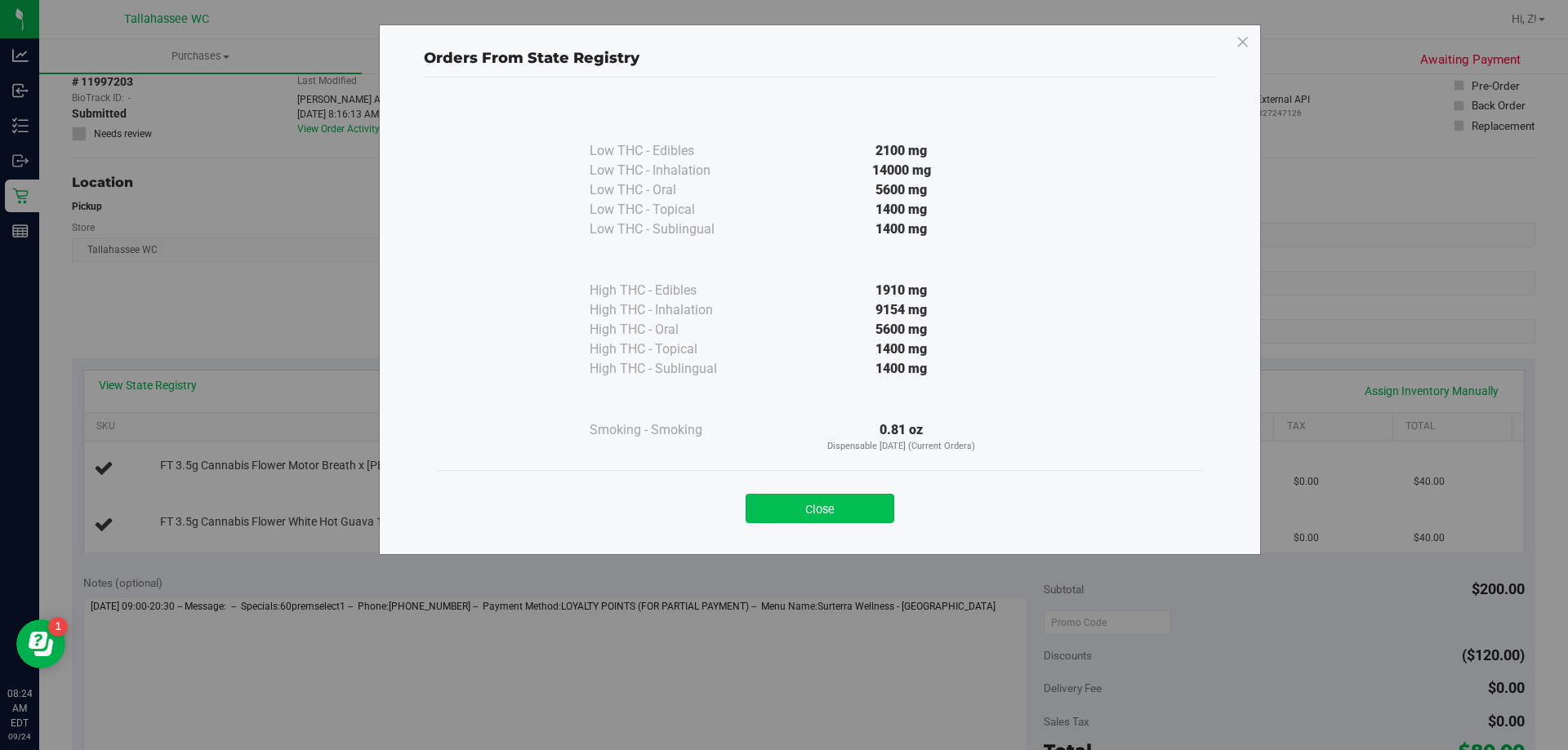
click at [836, 508] on button "Close" at bounding box center [820, 508] width 148 height 29
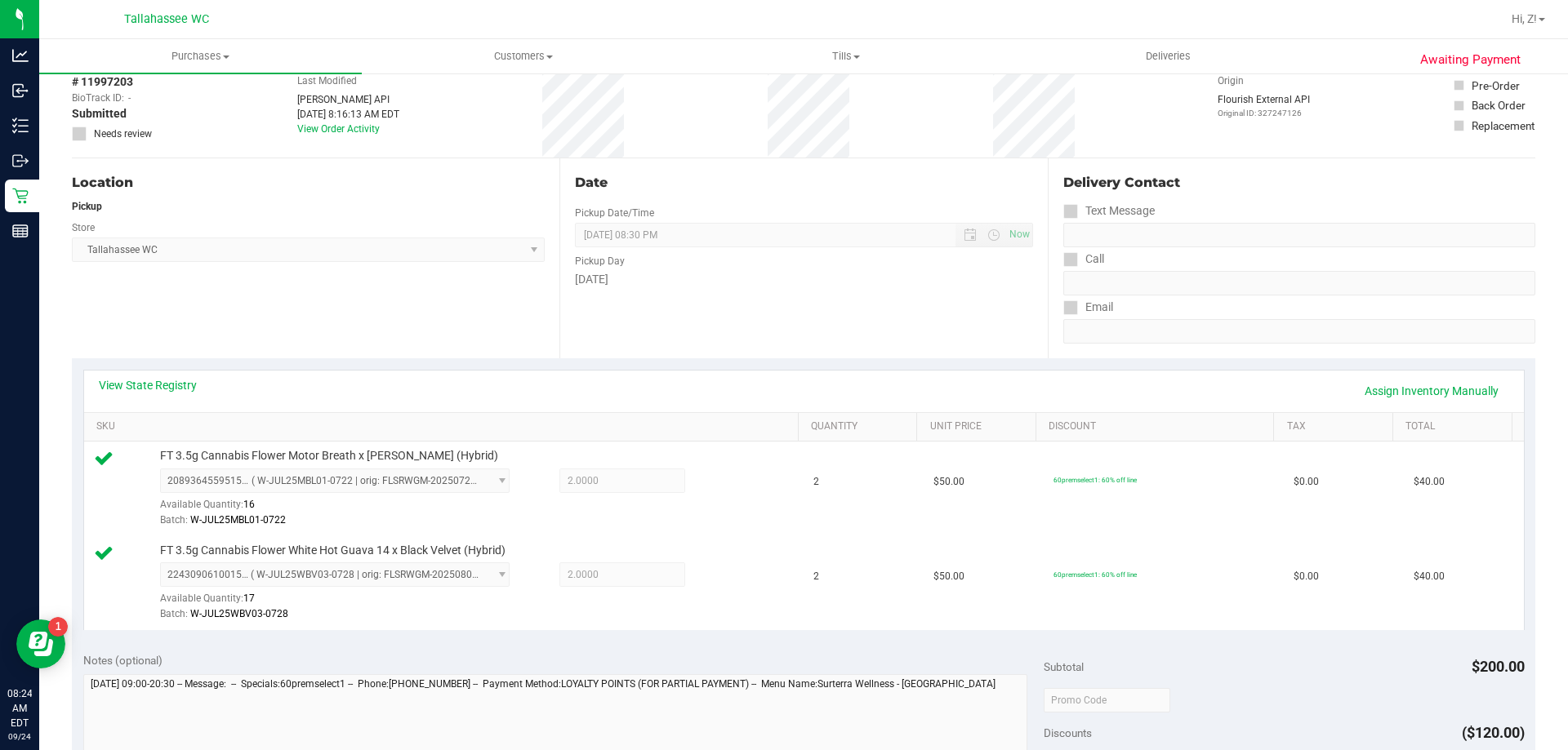
scroll to position [653, 0]
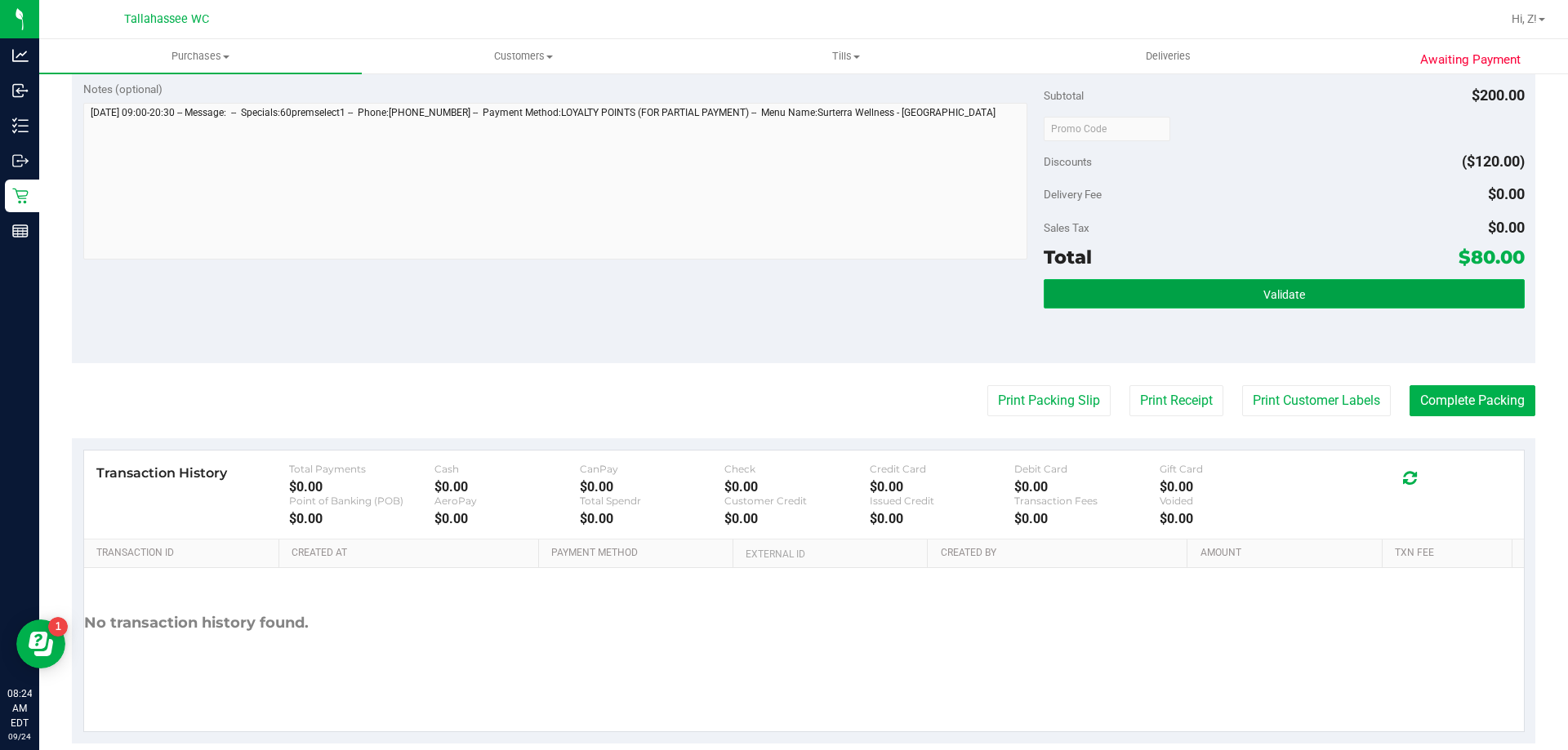
click at [1263, 298] on span "Validate" at bounding box center [1284, 295] width 42 height 13
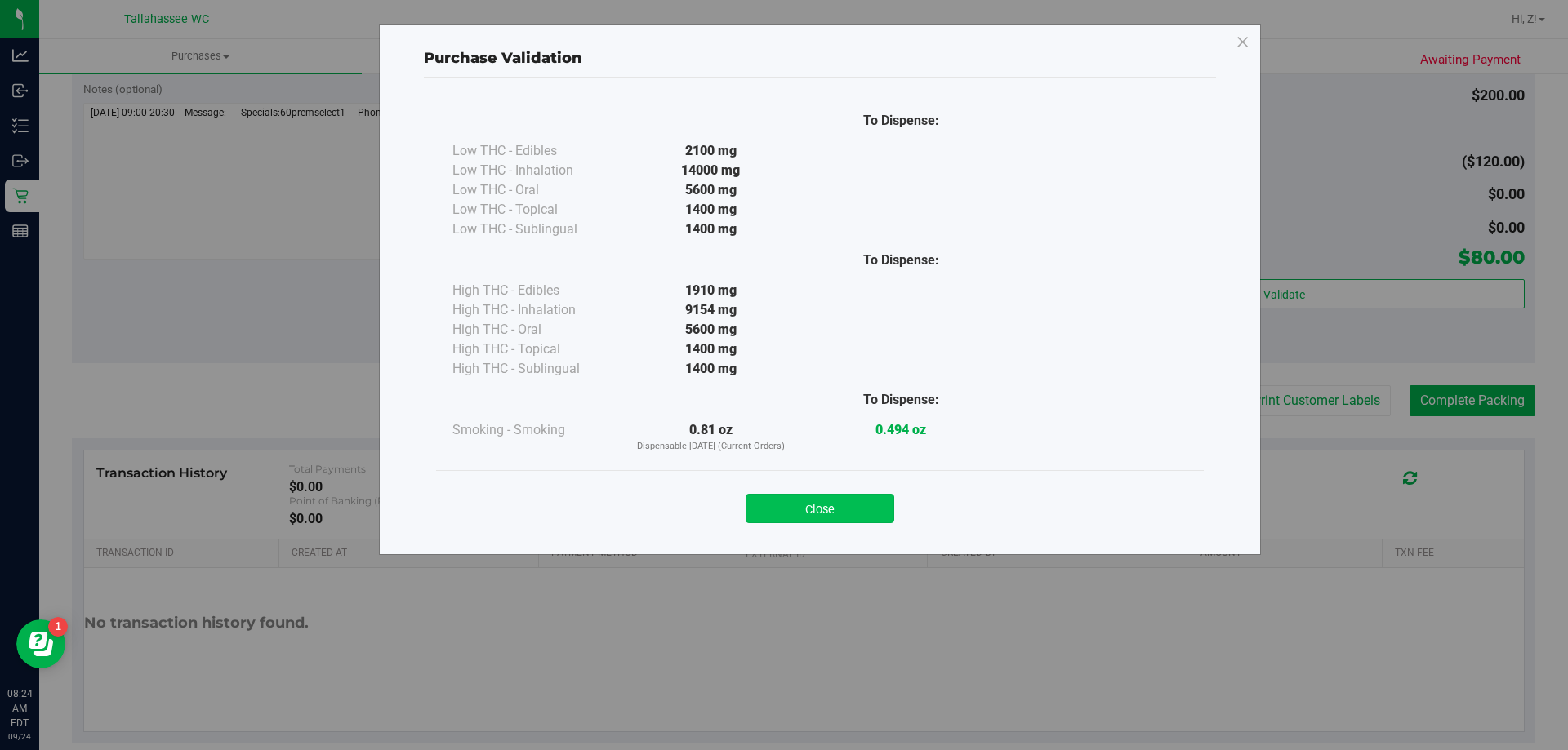
click at [864, 505] on button "Close" at bounding box center [820, 508] width 148 height 29
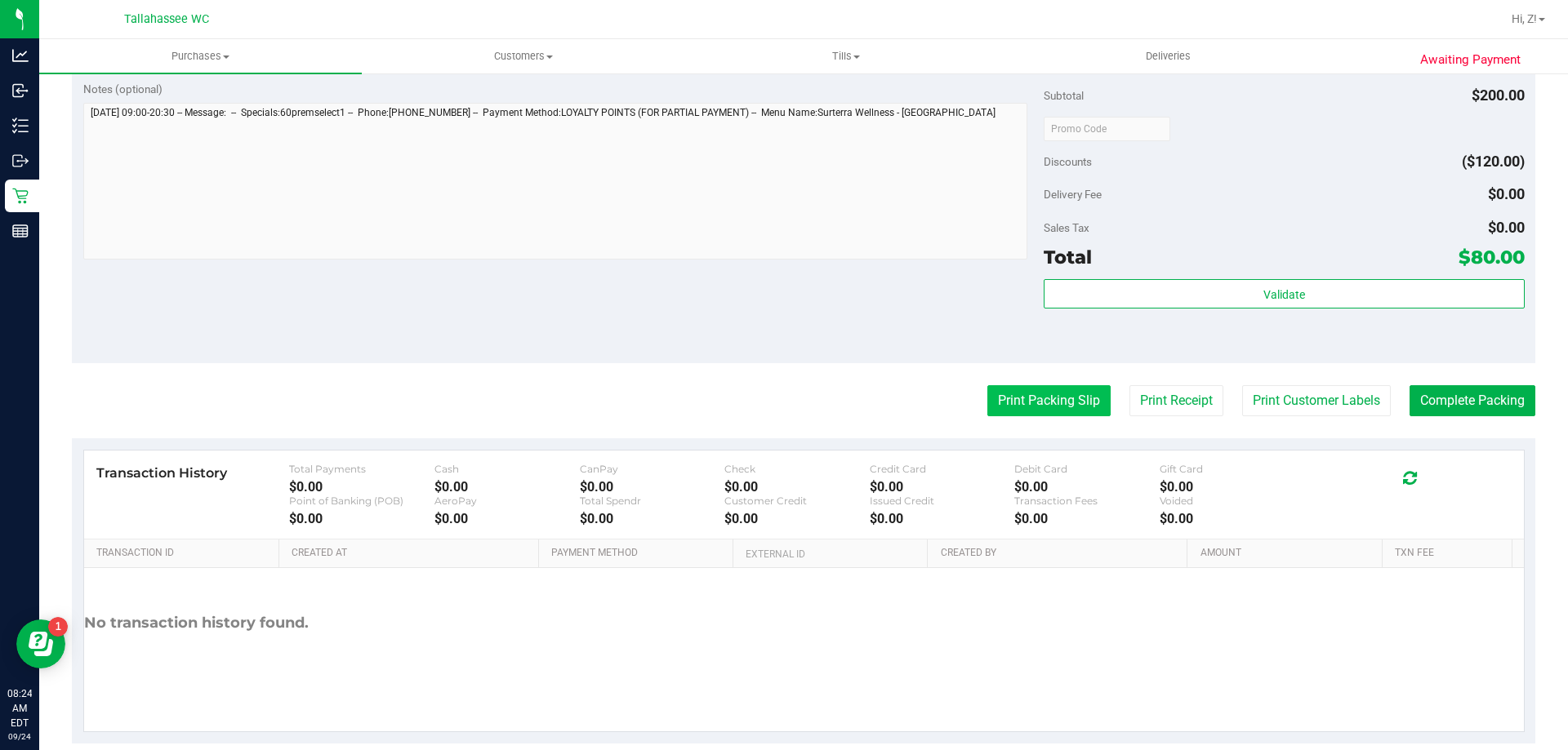
drag, startPoint x: 1028, startPoint y: 378, endPoint x: 1029, endPoint y: 410, distance: 32.0
click at [1029, 400] on purchase-details "Back Edit Purchase Cancel Purchase View Profile # 11997203 BioTrack ID: - Submi…" at bounding box center [803, 89] width 1463 height 1309
click at [1029, 410] on button "Print Packing Slip" at bounding box center [1049, 401] width 123 height 31
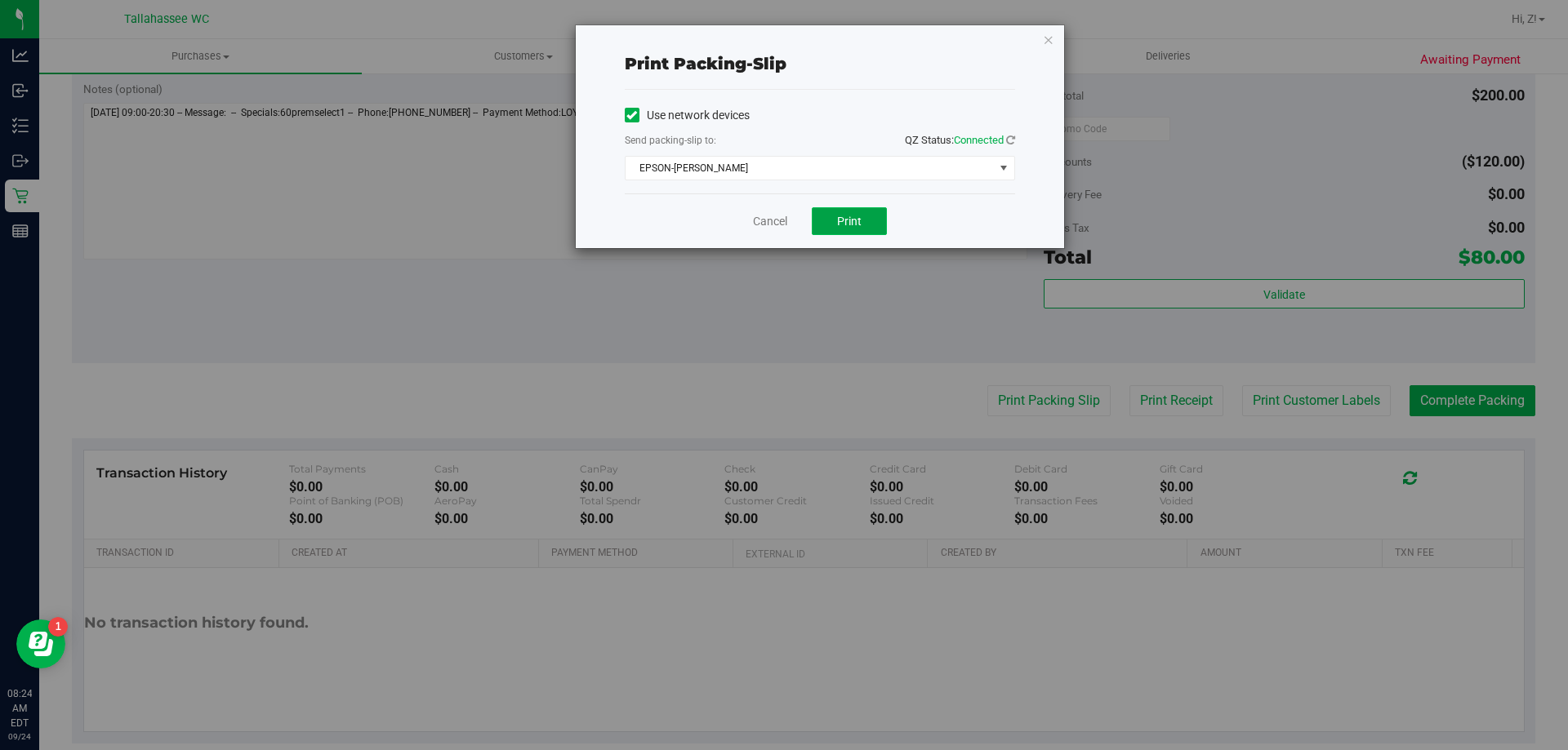
click at [849, 224] on span "Print" at bounding box center [849, 221] width 24 height 13
click at [1084, 616] on div "Print packing-slip Use network devices Send packing-slip to: QZ Status: Connect…" at bounding box center [790, 375] width 1580 height 750
click at [1043, 40] on icon "button" at bounding box center [1049, 39] width 12 height 20
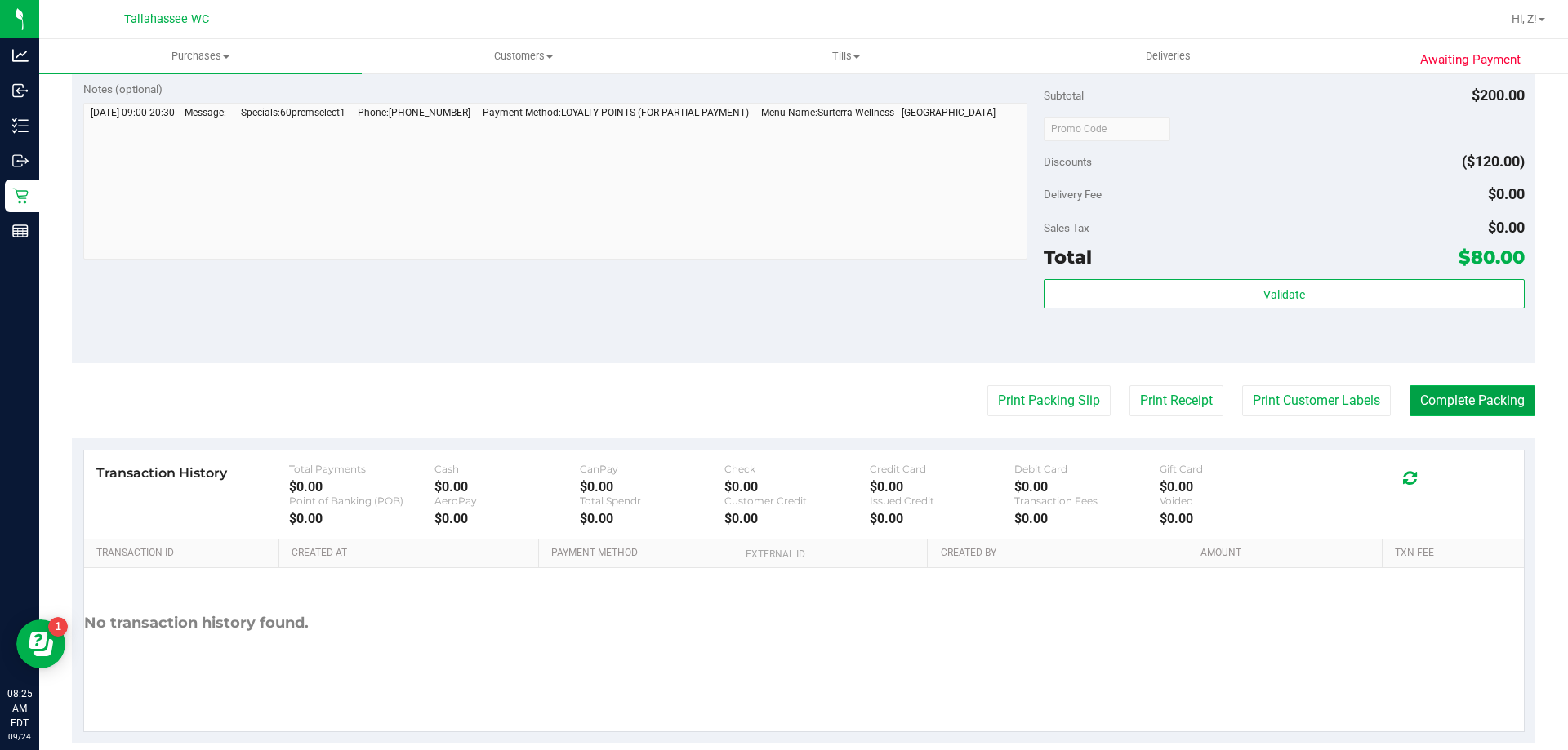
click at [1437, 404] on button "Complete Packing" at bounding box center [1472, 401] width 126 height 31
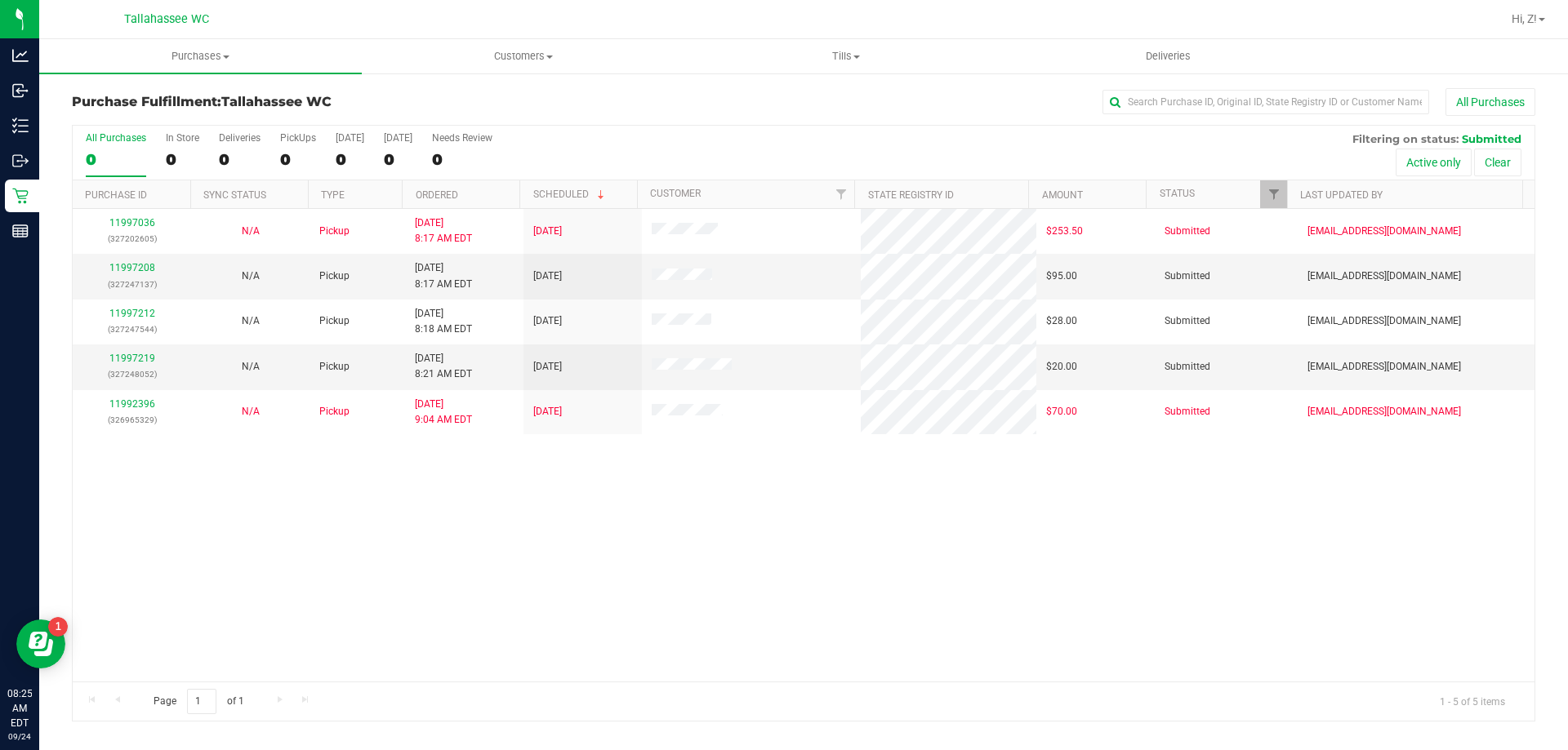
click at [794, 574] on div "11997036 (327202605) N/A Pickup 9/24/2025 8:17 AM EDT 9/24/2025 $253.50 Submitt…" at bounding box center [803, 445] width 1462 height 473
click at [133, 265] on link "11997208" at bounding box center [132, 268] width 46 height 12
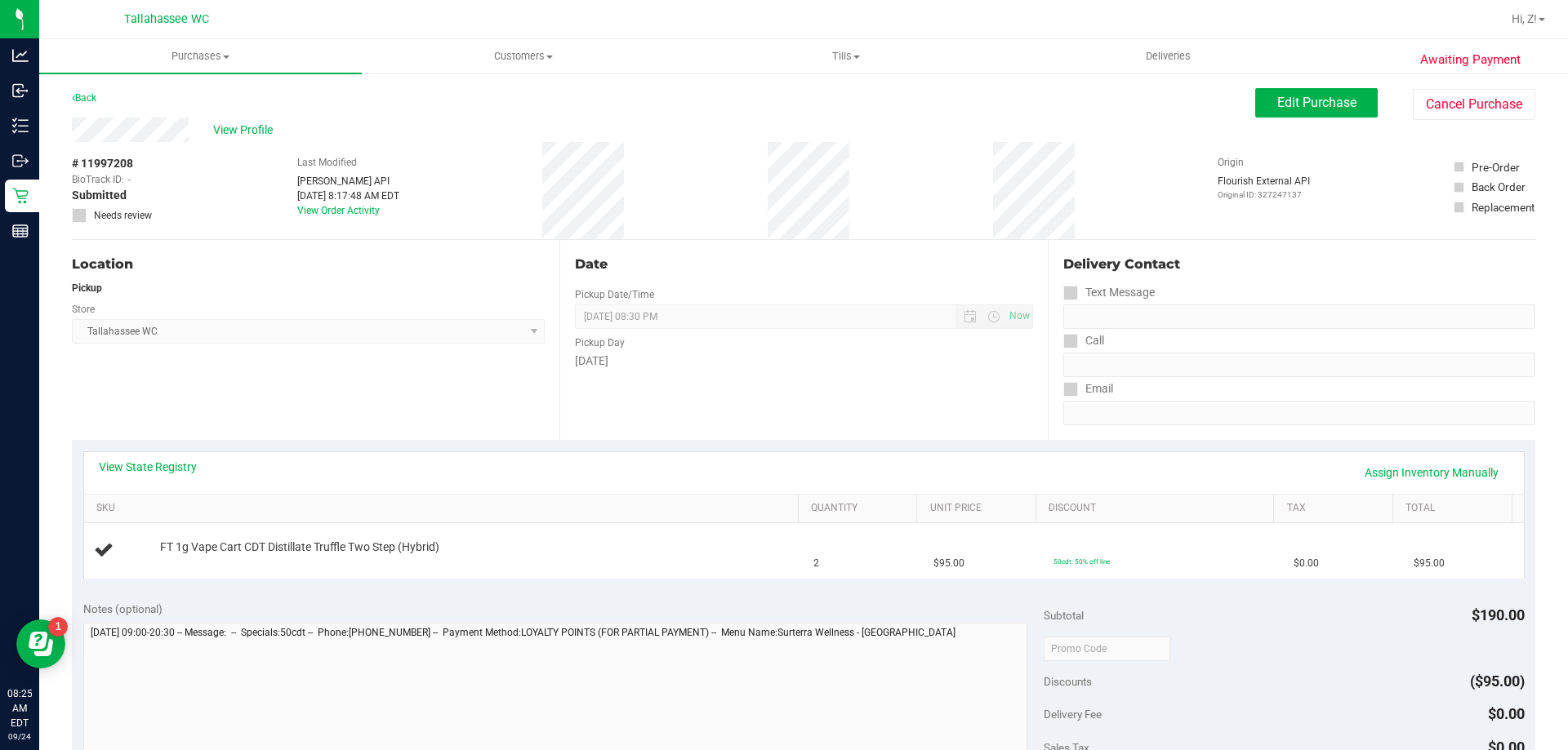
click at [164, 458] on div "View State Registry Assign Inventory Manually" at bounding box center [803, 473] width 1440 height 42
click at [167, 468] on link "View State Registry" at bounding box center [147, 467] width 98 height 16
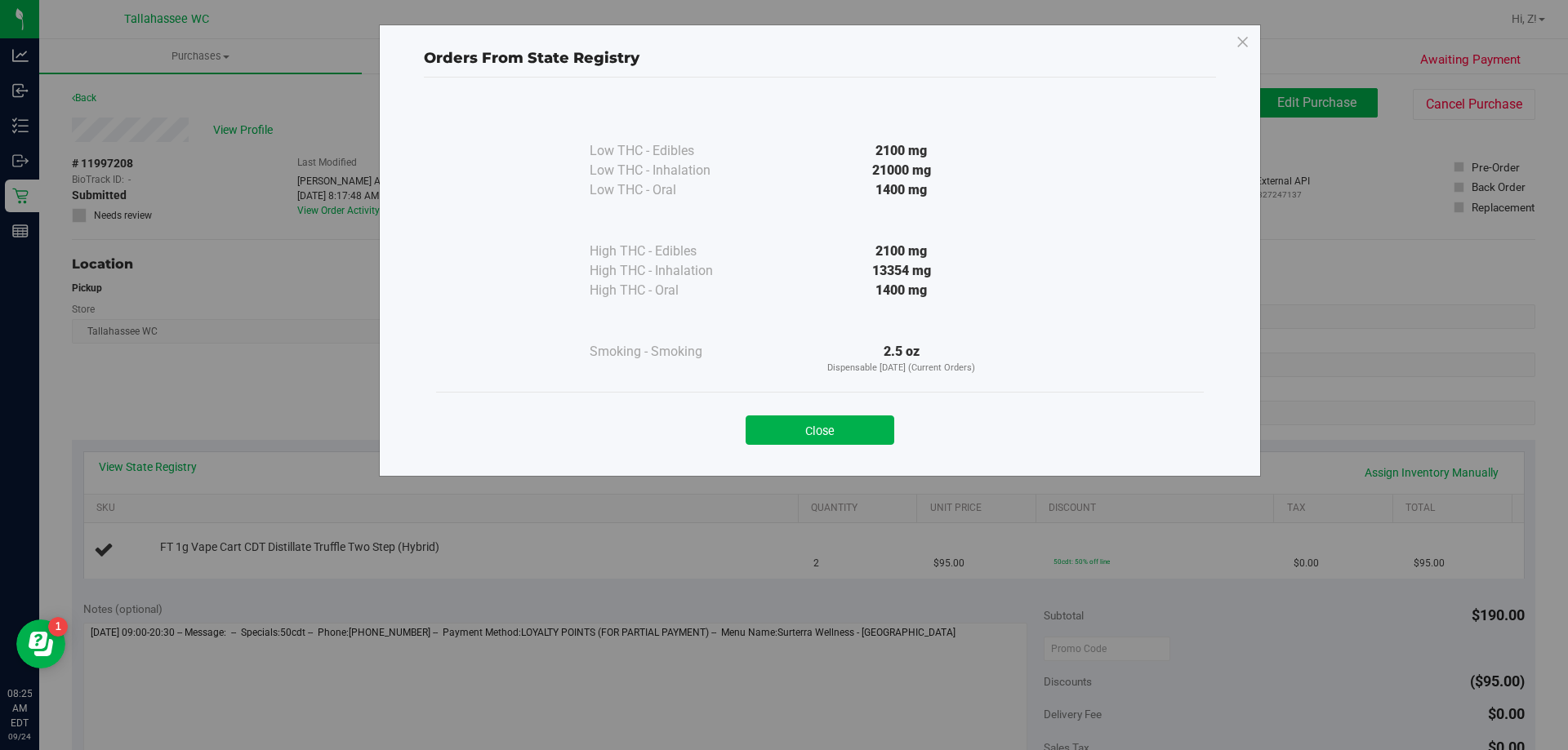
click at [810, 416] on button "Close" at bounding box center [820, 430] width 148 height 29
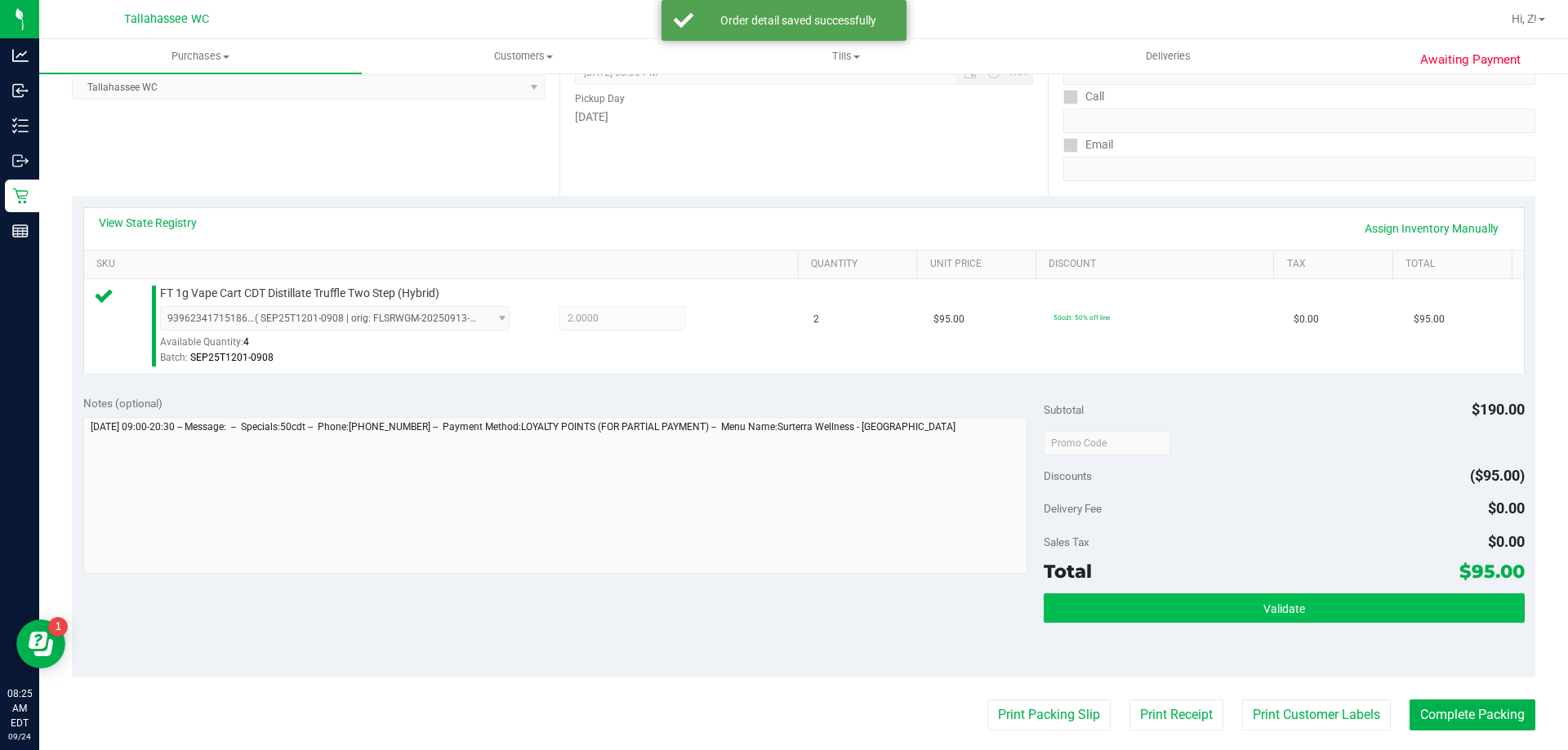
scroll to position [572, 0]
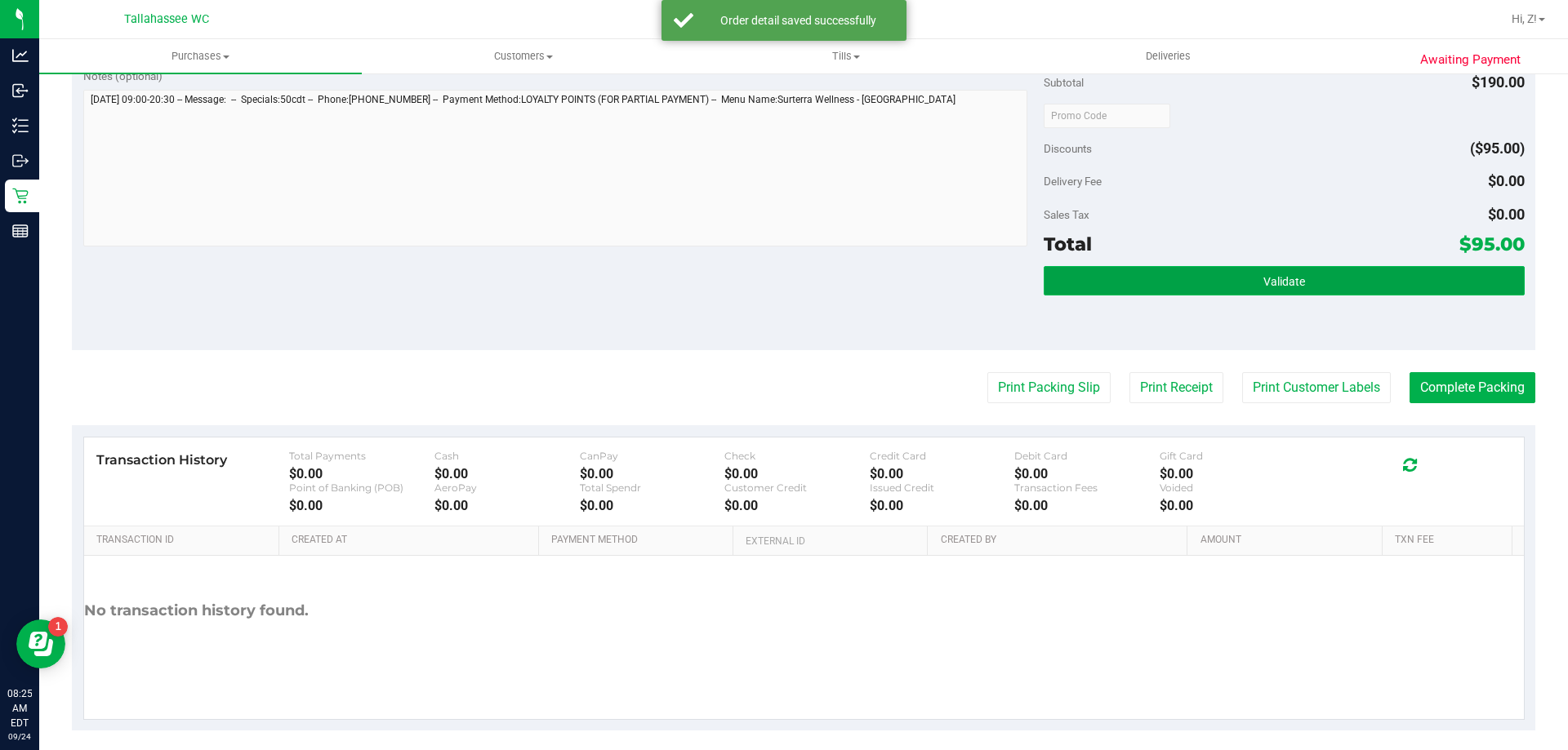
click at [1339, 274] on button "Validate" at bounding box center [1283, 280] width 480 height 29
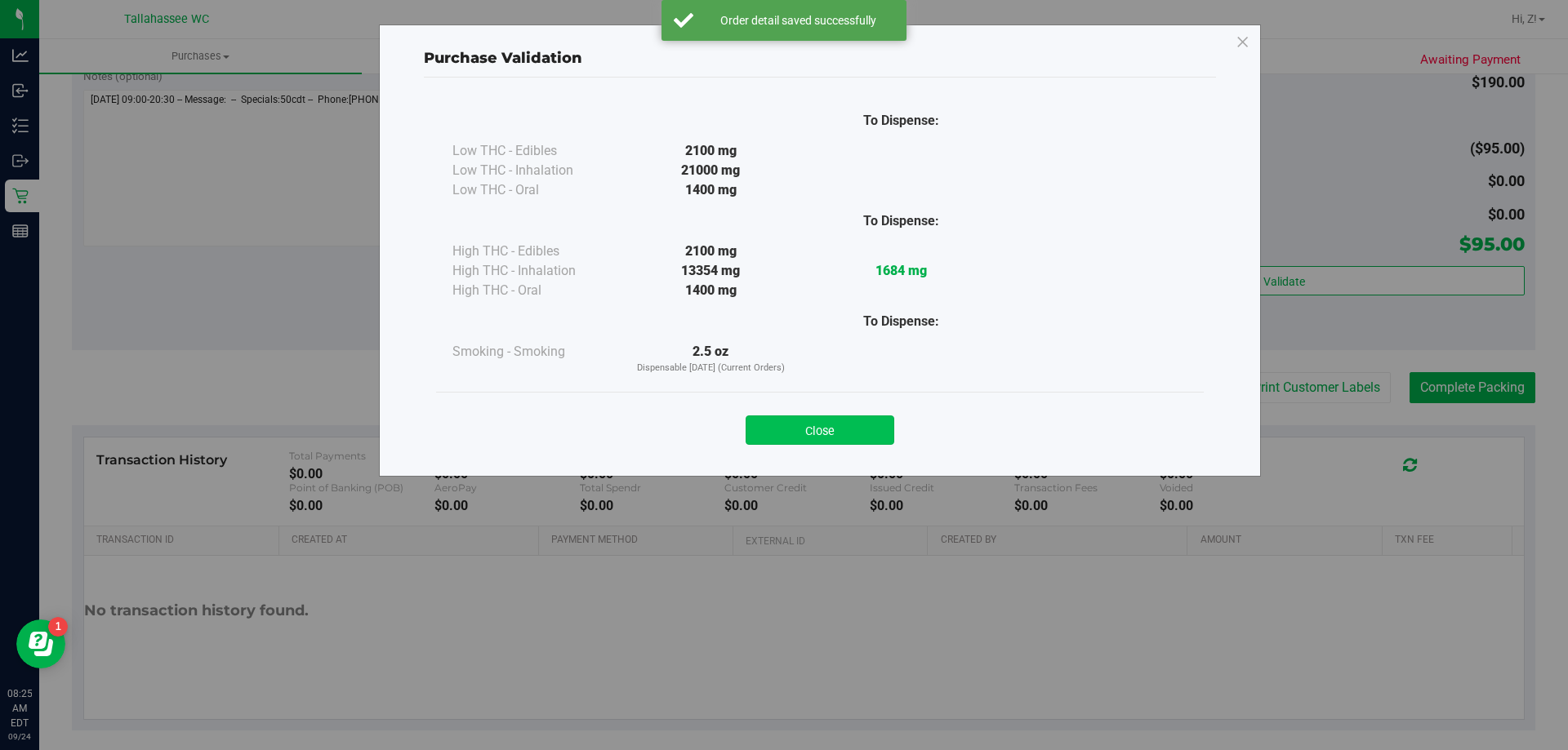
click at [811, 432] on button "Close" at bounding box center [820, 430] width 148 height 29
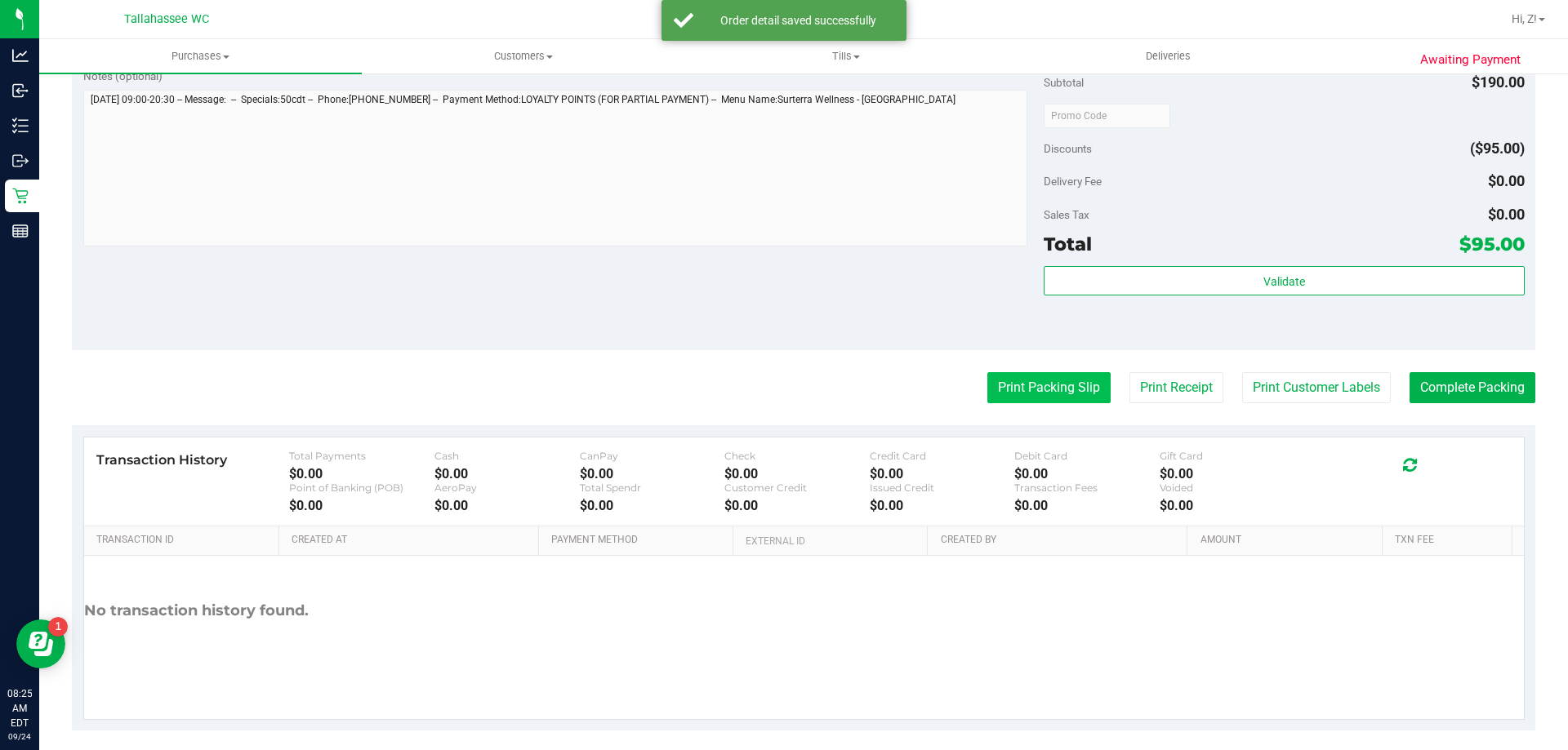
click at [993, 389] on button "Print Packing Slip" at bounding box center [1049, 388] width 123 height 31
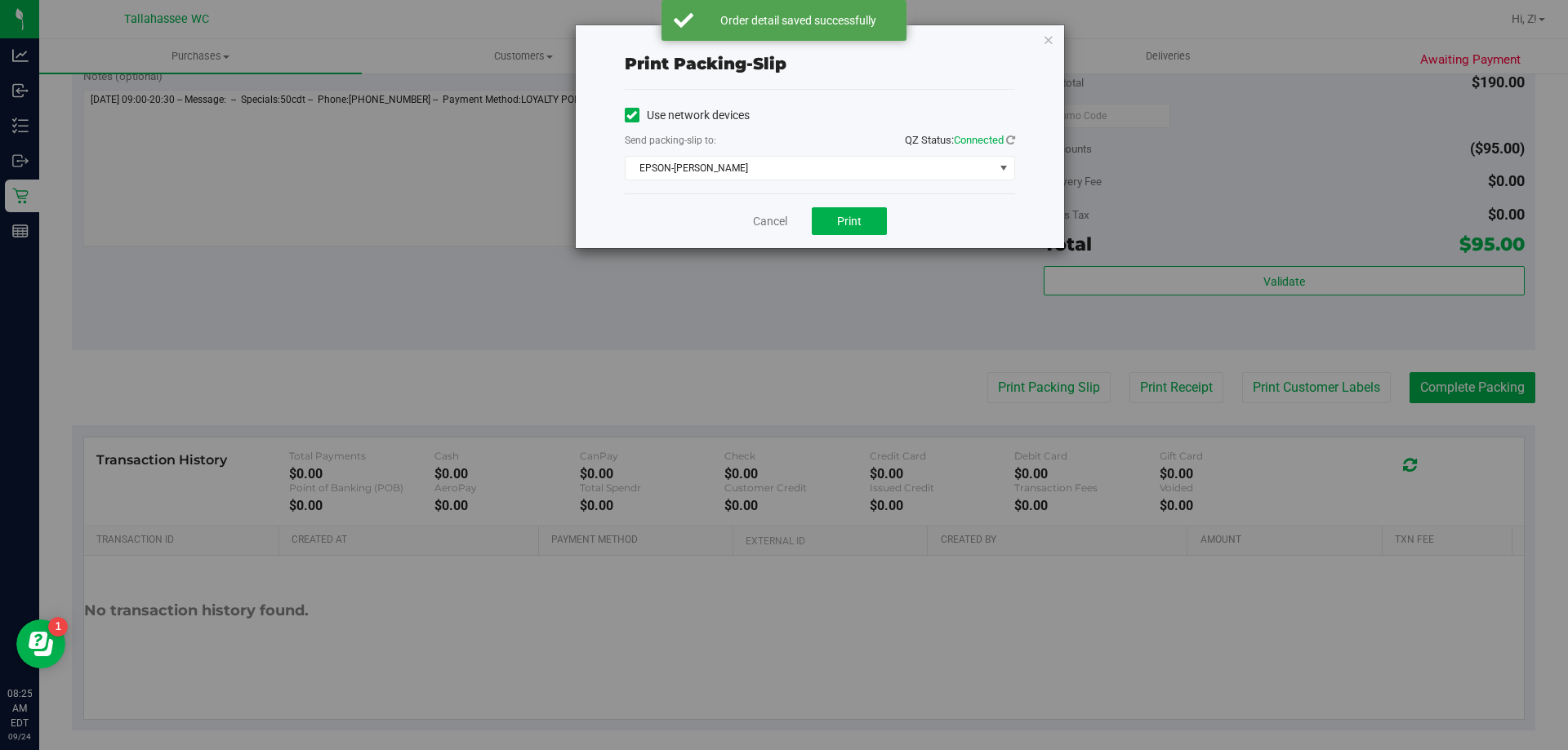
click at [842, 205] on div "Cancel Print" at bounding box center [819, 221] width 390 height 54
click at [850, 231] on button "Print" at bounding box center [849, 221] width 75 height 28
click at [1051, 41] on icon "button" at bounding box center [1049, 39] width 12 height 20
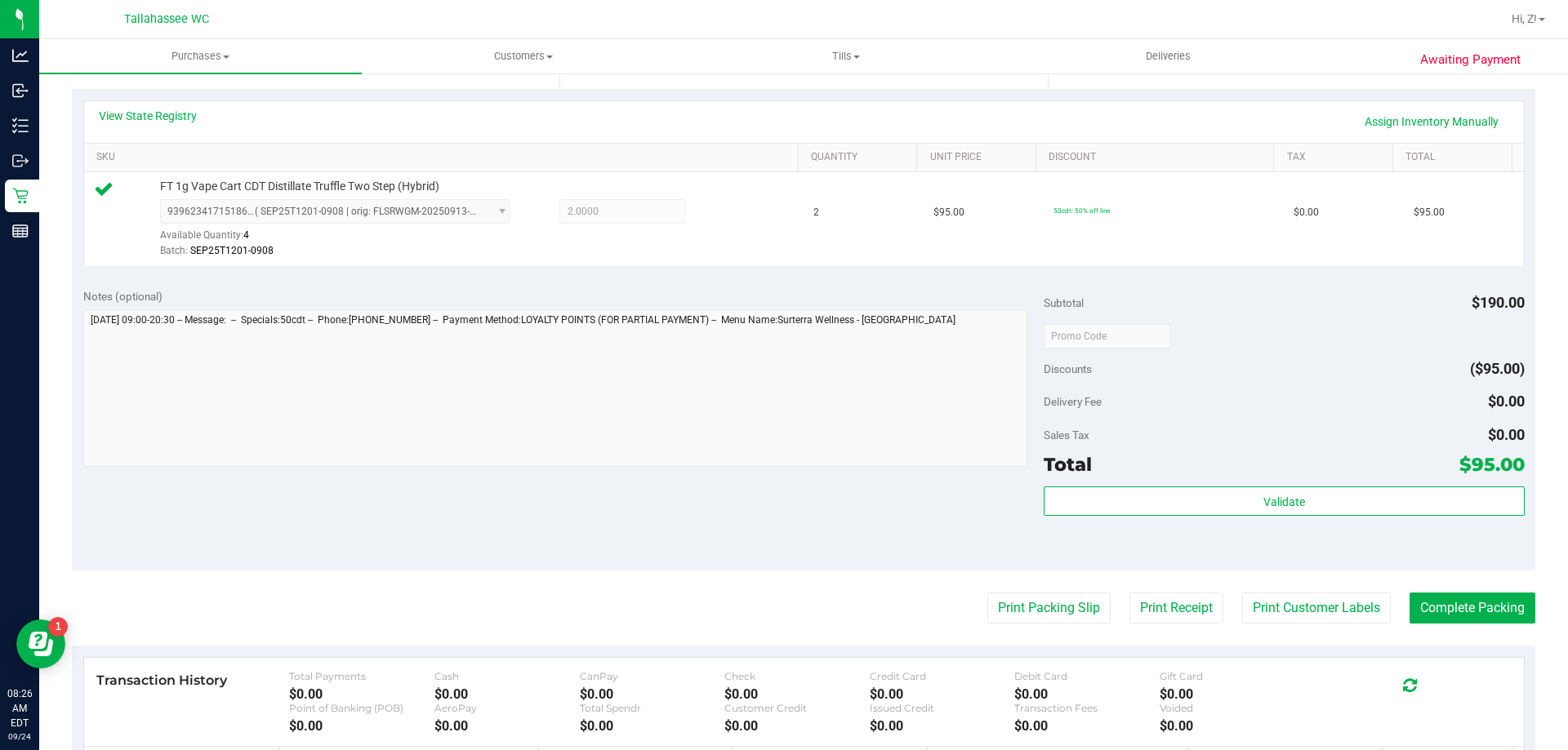
scroll to position [584, 0]
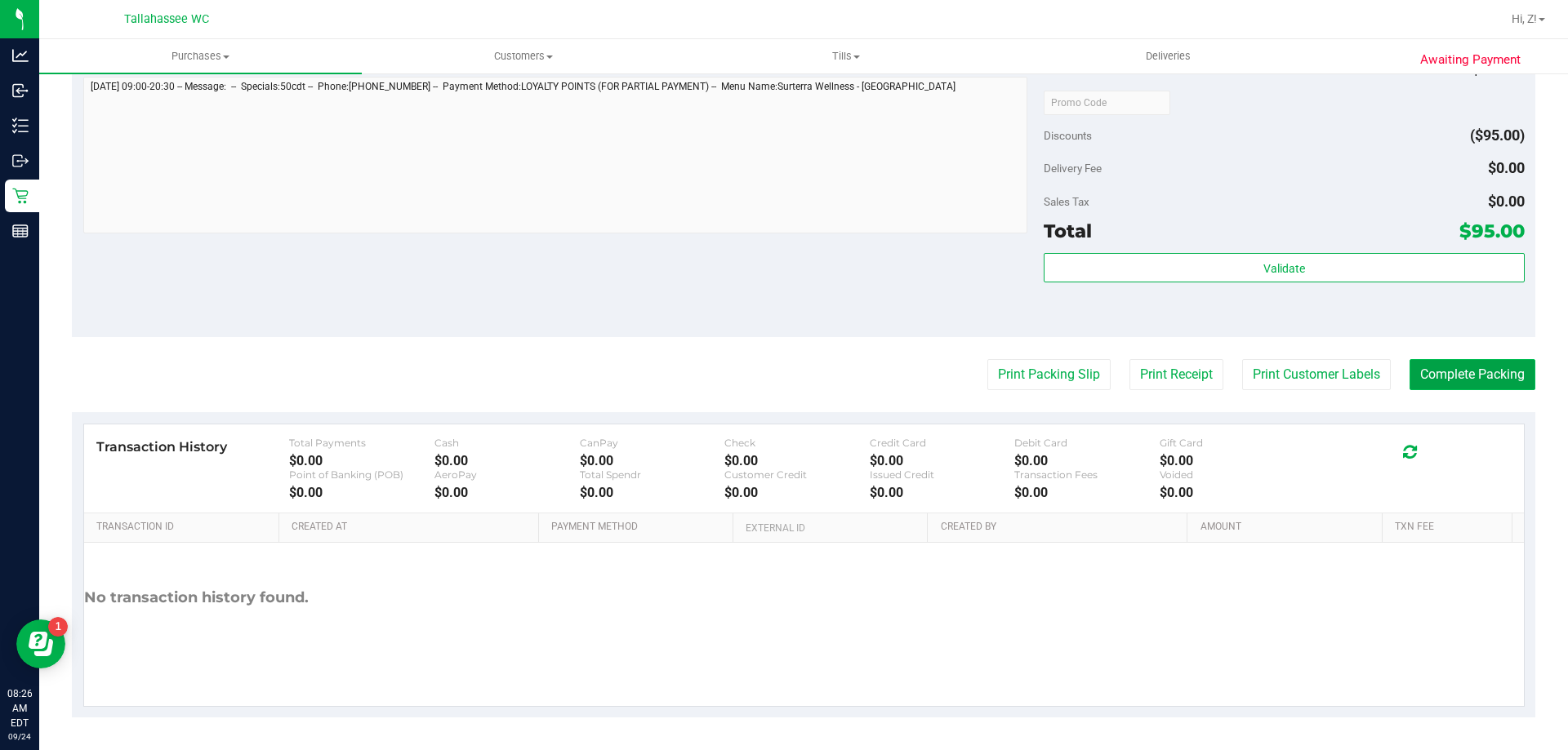
click at [1434, 369] on button "Complete Packing" at bounding box center [1472, 375] width 126 height 31
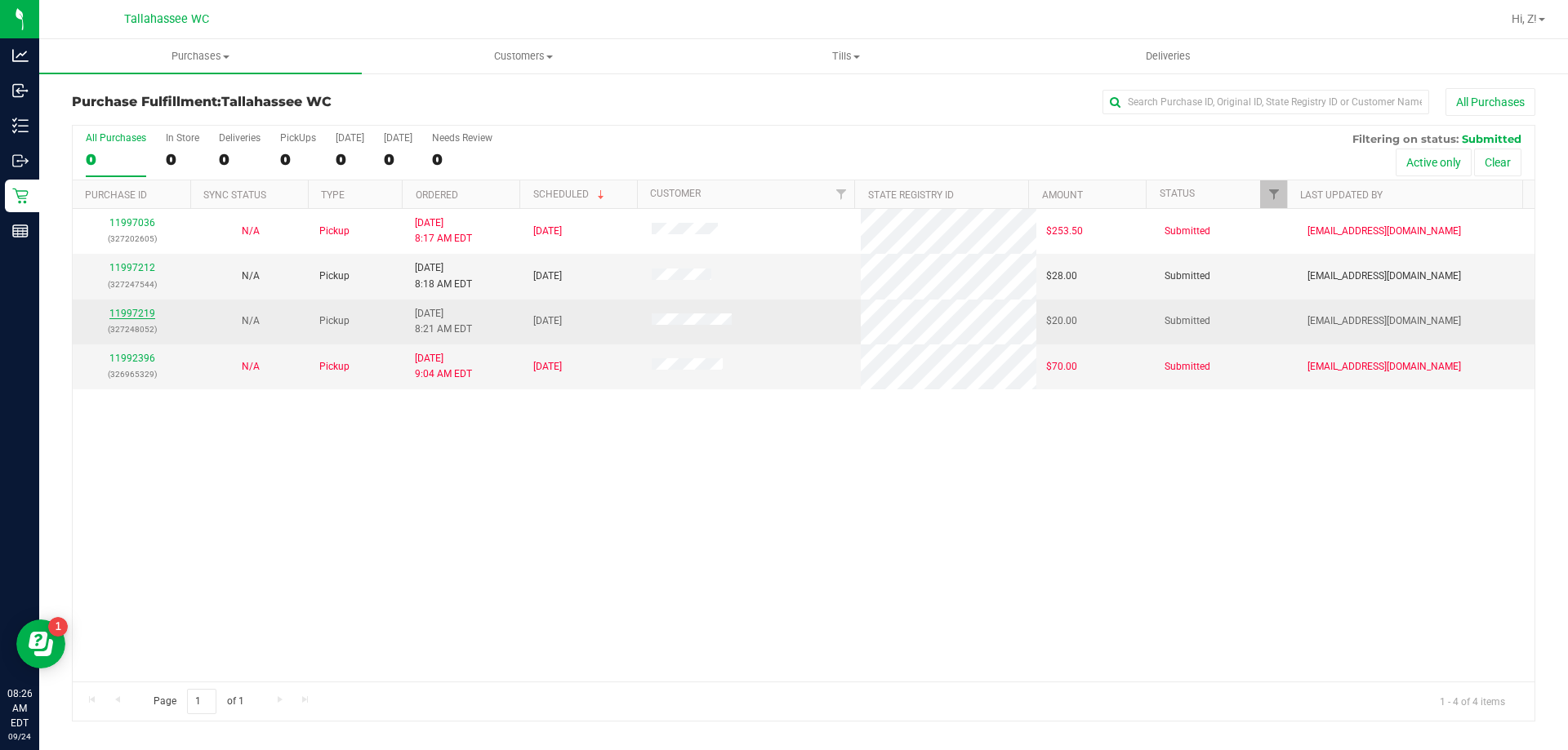
click at [125, 311] on link "11997219" at bounding box center [132, 313] width 46 height 12
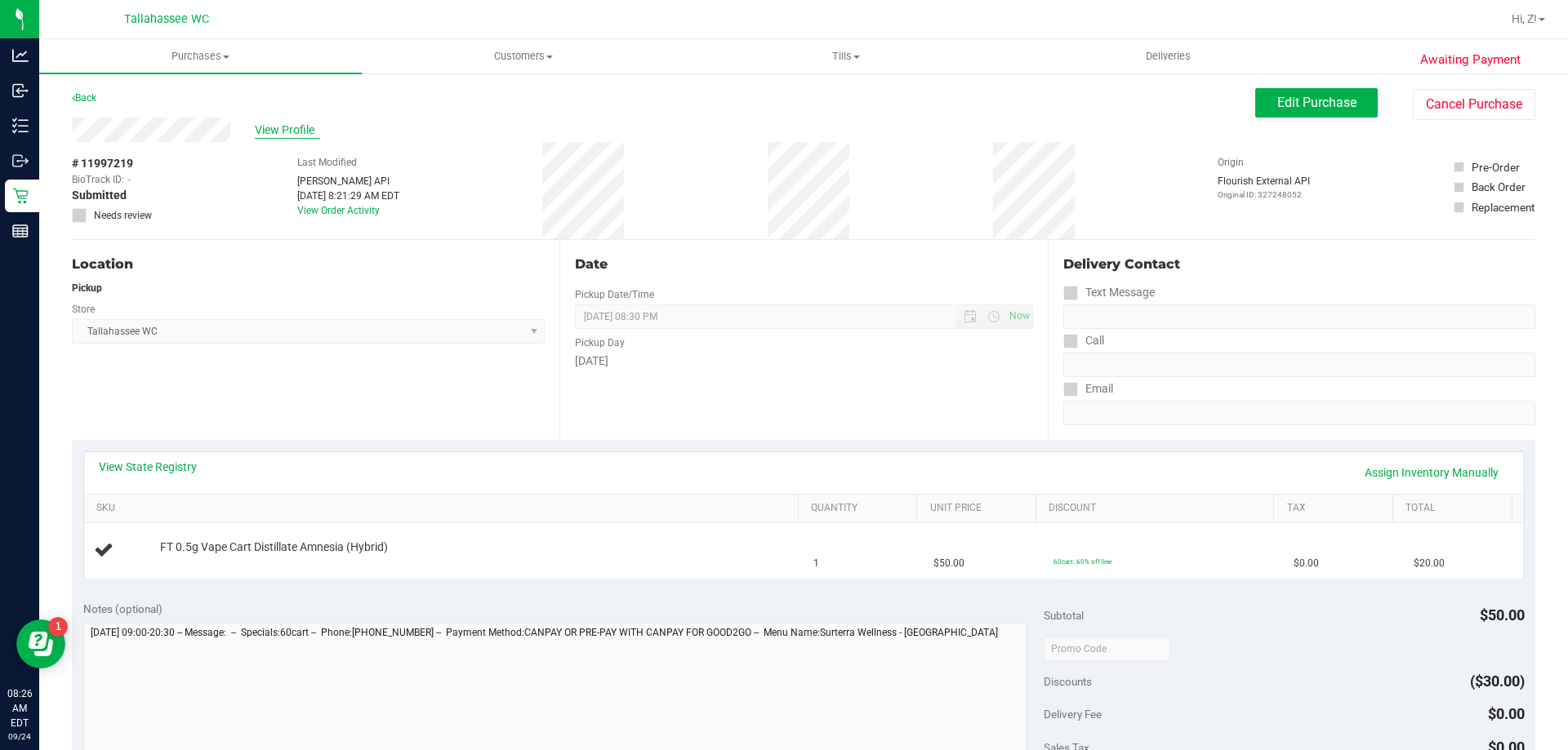
click at [287, 122] on span "View Profile" at bounding box center [288, 129] width 65 height 17
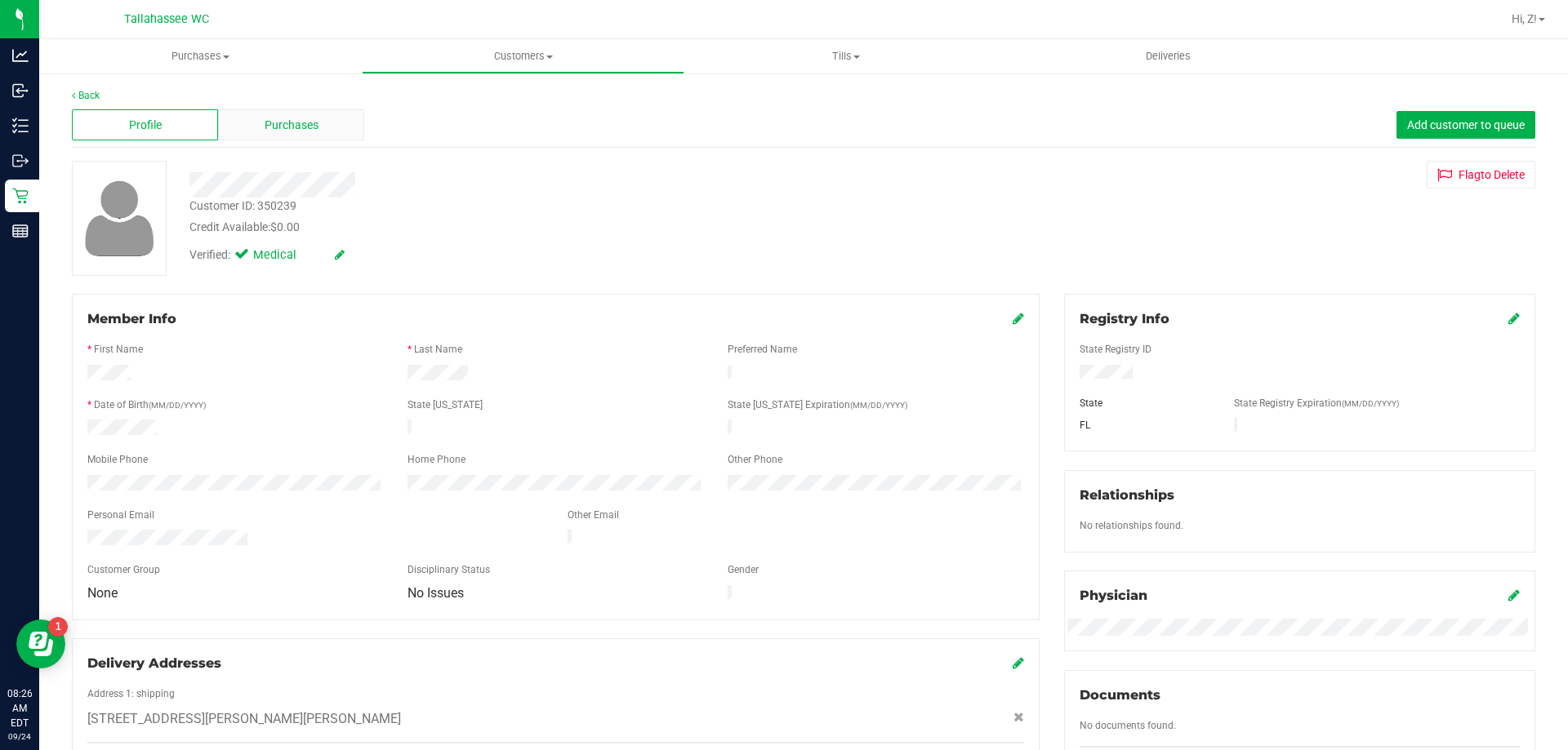
click at [315, 129] on span "Purchases" at bounding box center [291, 125] width 54 height 17
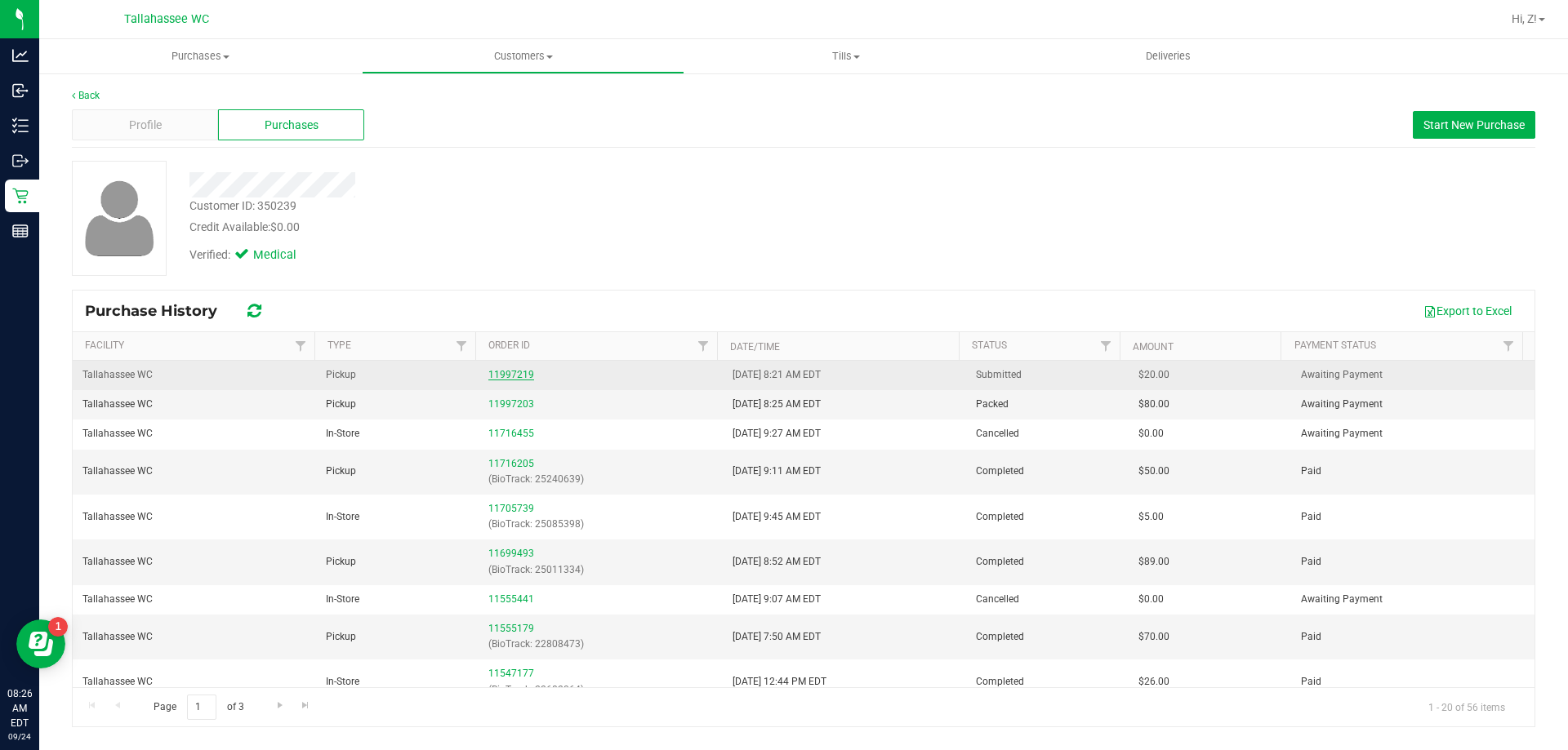
click at [504, 375] on link "11997219" at bounding box center [511, 375] width 46 height 12
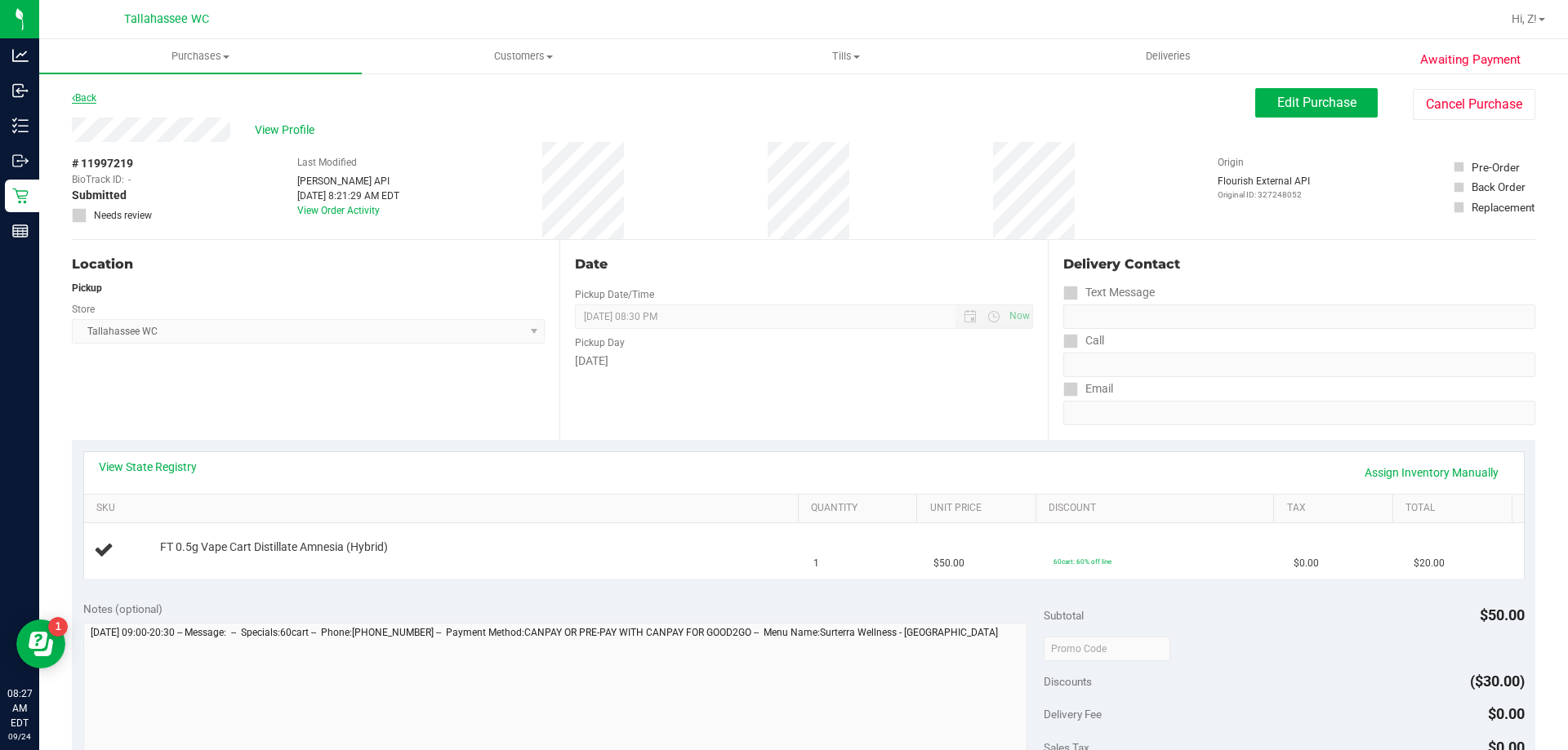
click at [89, 98] on link "Back" at bounding box center [83, 98] width 24 height 12
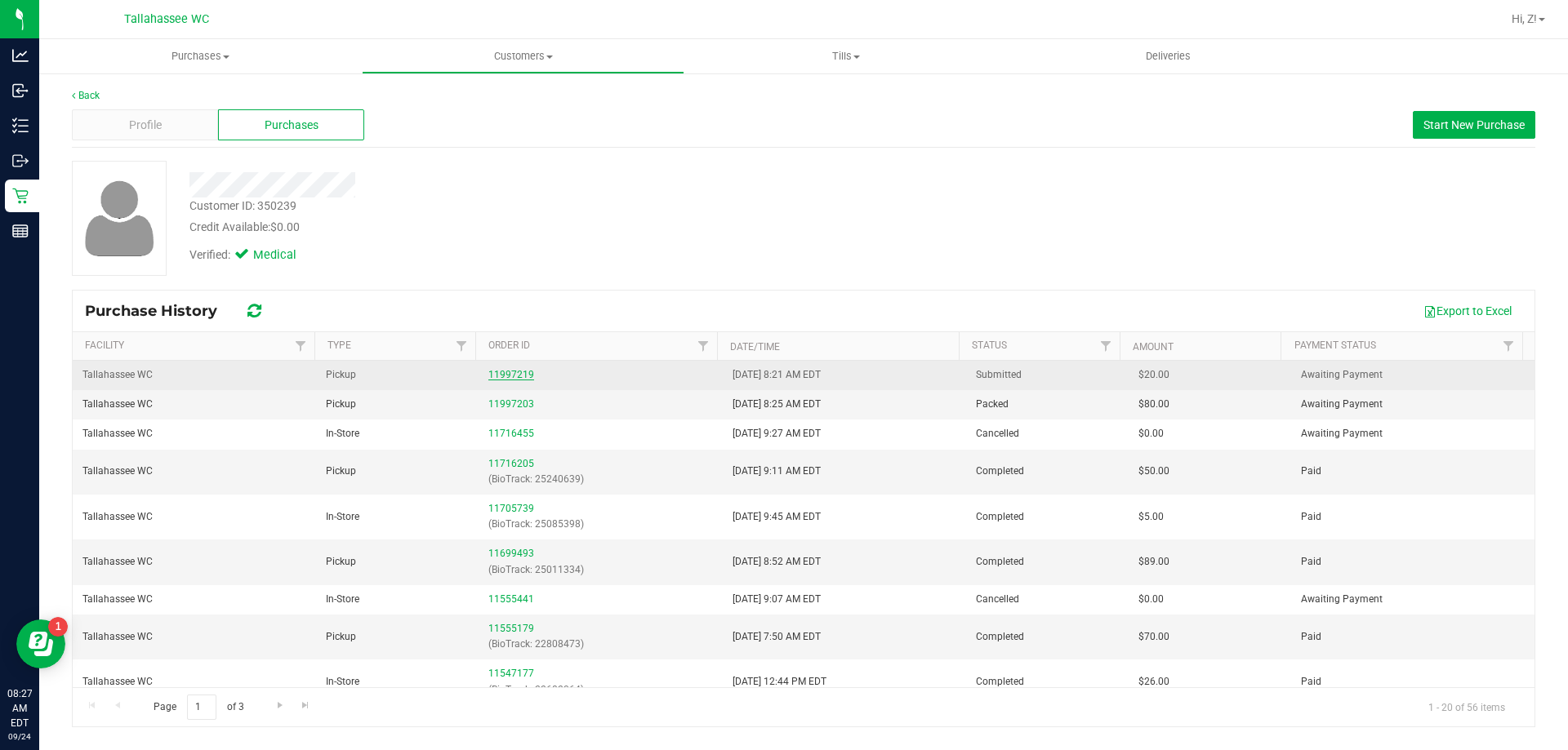
click at [513, 375] on link "11997219" at bounding box center [511, 375] width 46 height 12
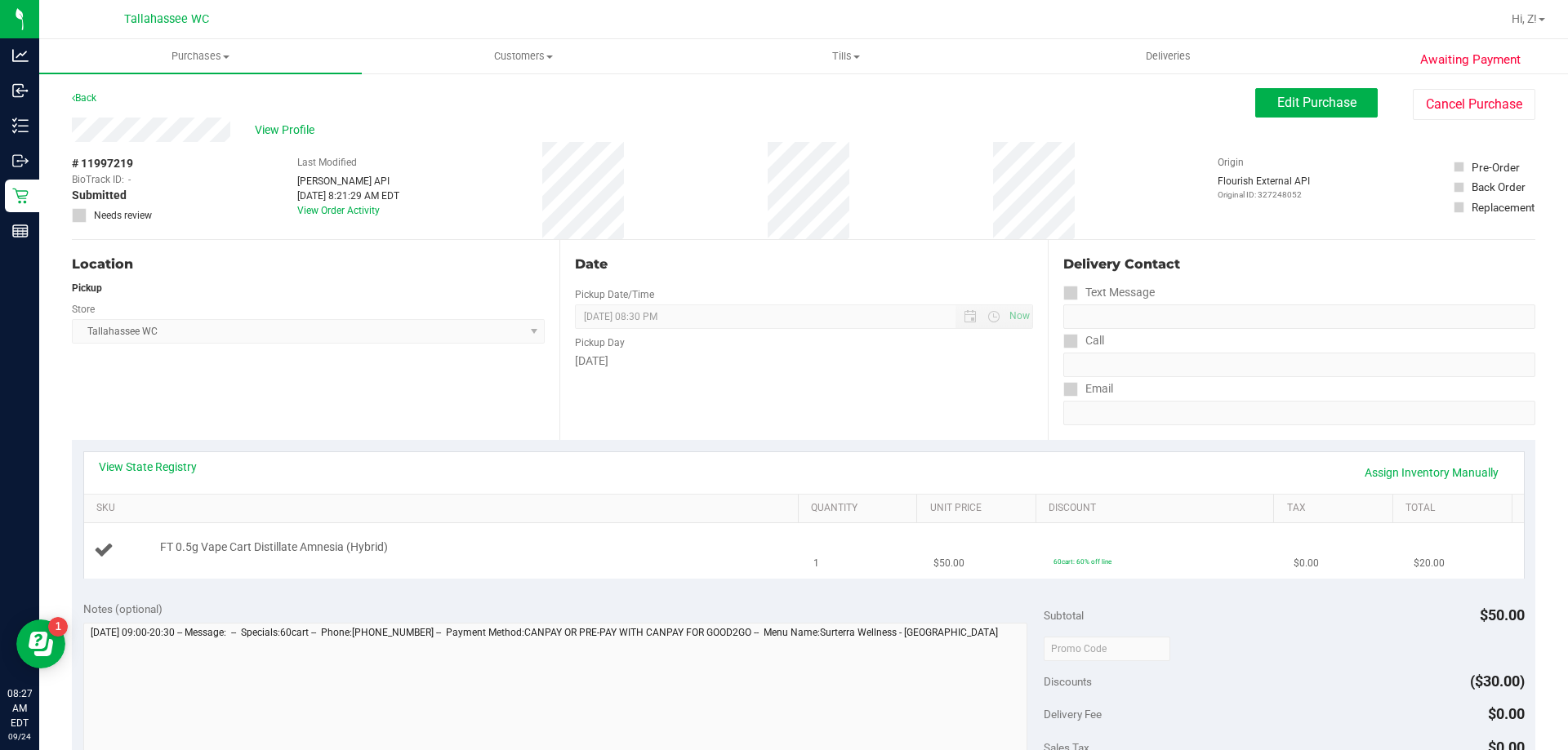
click at [687, 557] on div "FT 0.5g Vape Cart Distillate Amnesia (Hybrid)" at bounding box center [444, 551] width 700 height 22
click at [1256, 107] on button "Edit Purchase" at bounding box center [1316, 102] width 122 height 29
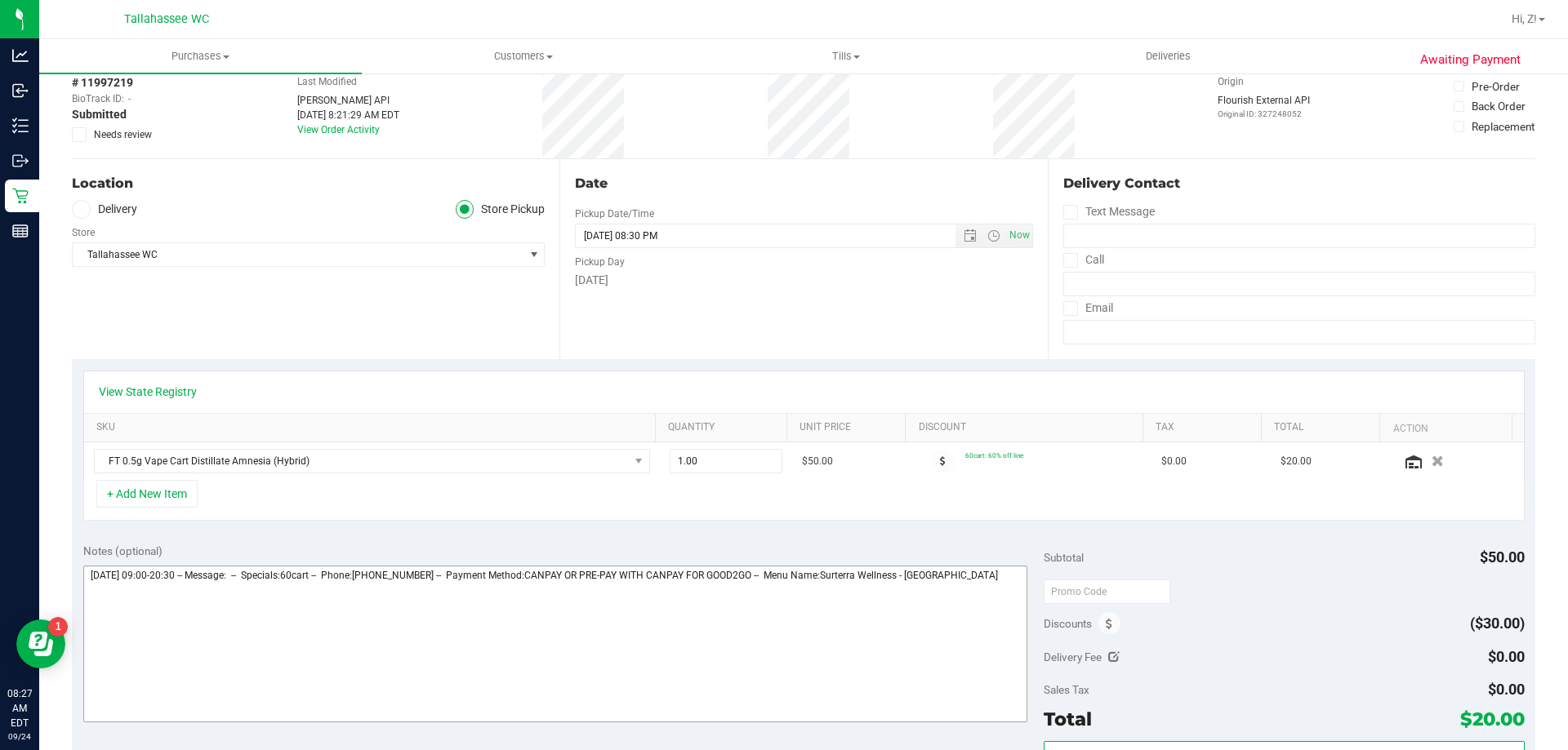
scroll to position [245, 0]
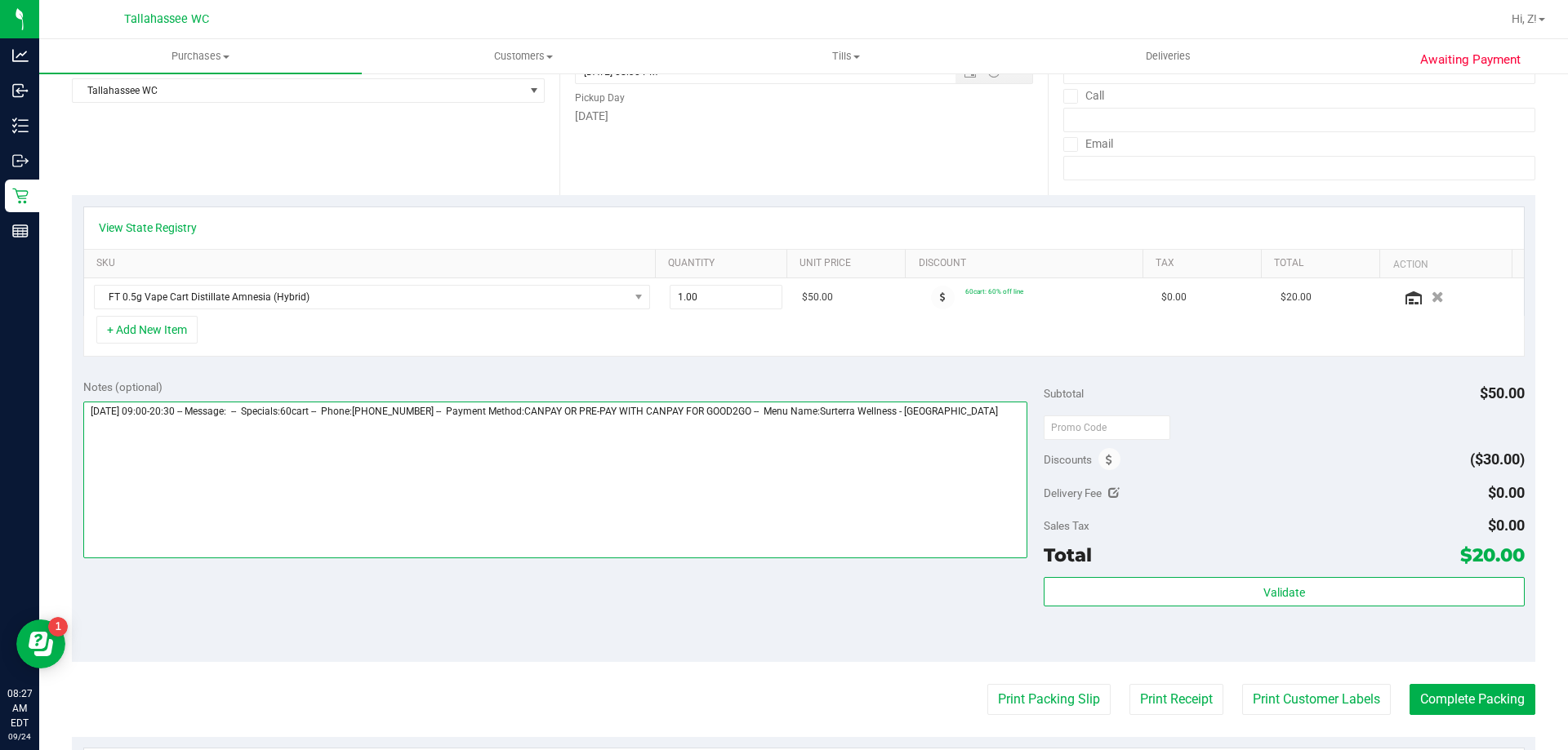
click at [964, 479] on textarea at bounding box center [556, 479] width 945 height 157
click at [1007, 412] on textarea at bounding box center [556, 479] width 945 height 157
type textarea "Wednesday 09/24/2025 09:00-20:30 -- Message: -- Specials:60cart -- Phone:229221…"
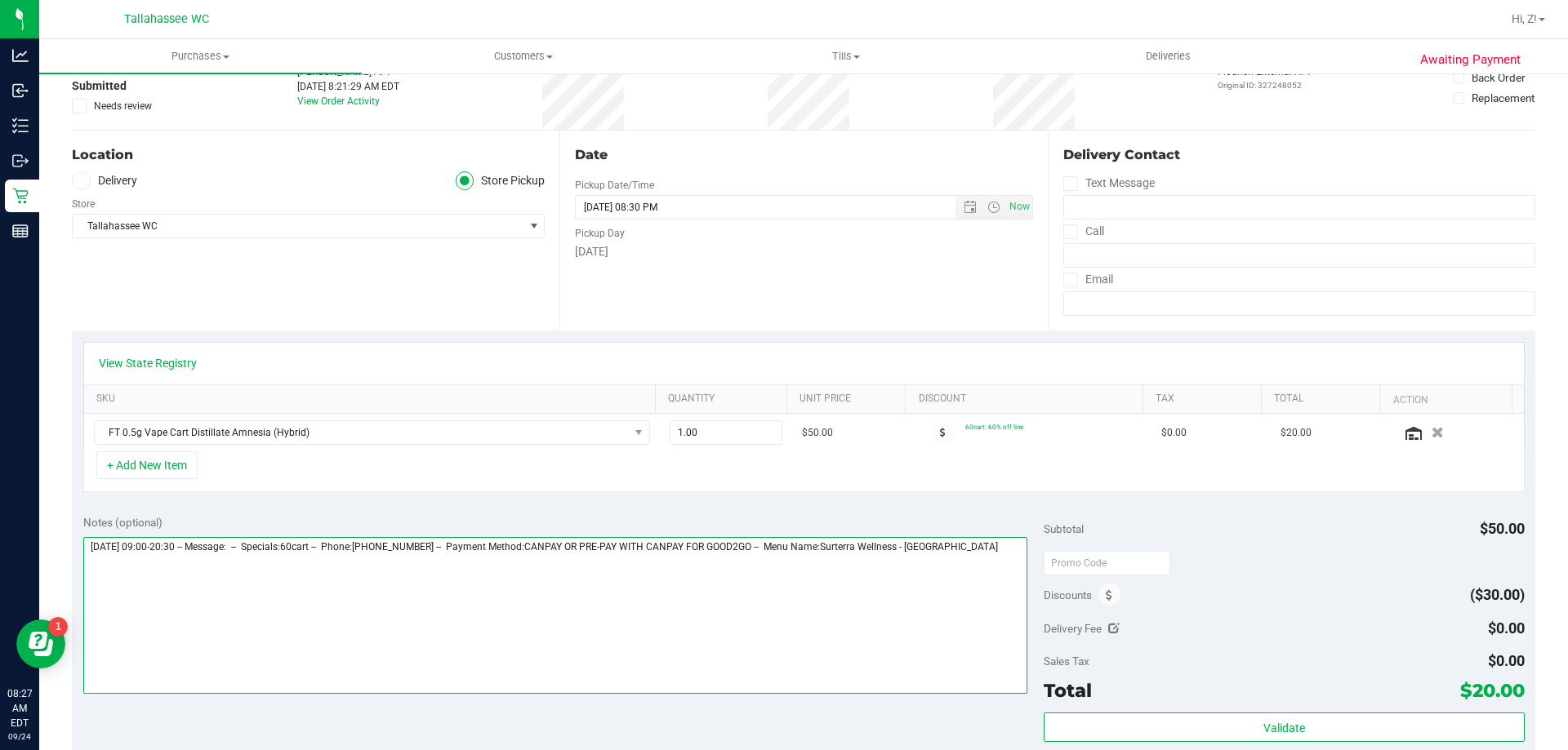
scroll to position [0, 0]
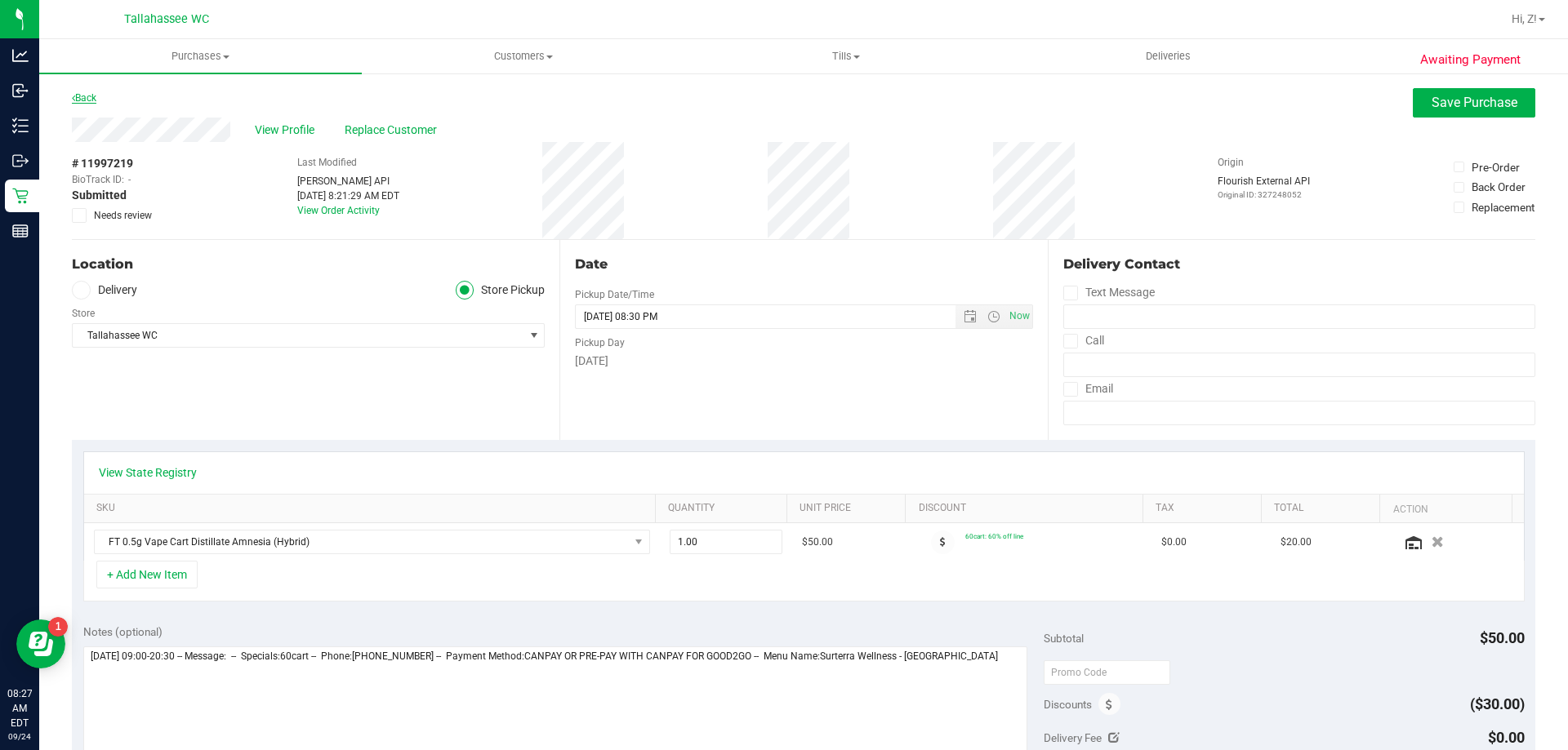
click at [90, 92] on link "Back" at bounding box center [83, 98] width 24 height 12
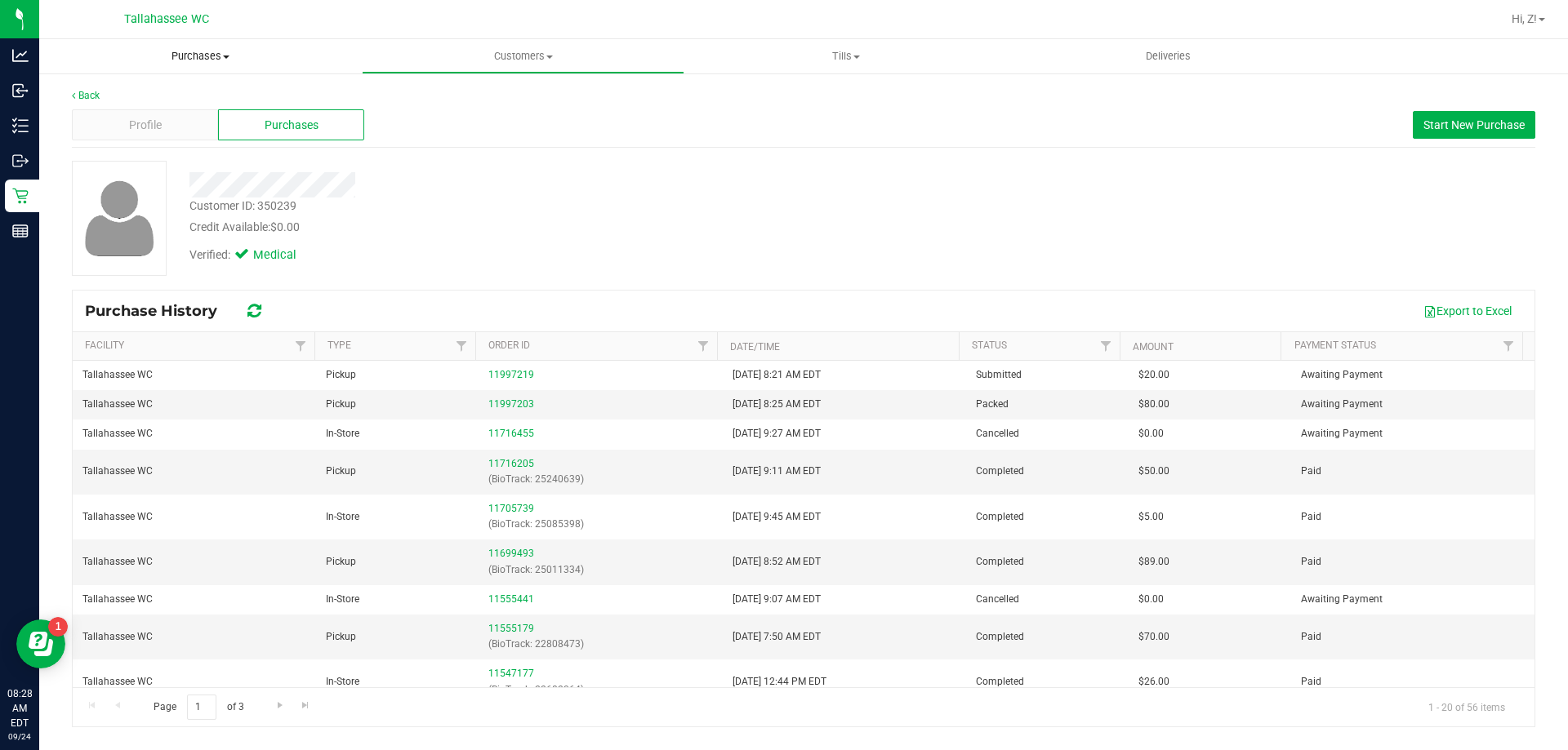
click at [205, 49] on span "Purchases" at bounding box center [200, 56] width 323 height 14
click at [128, 97] on span "Summary of purchases" at bounding box center [122, 98] width 167 height 14
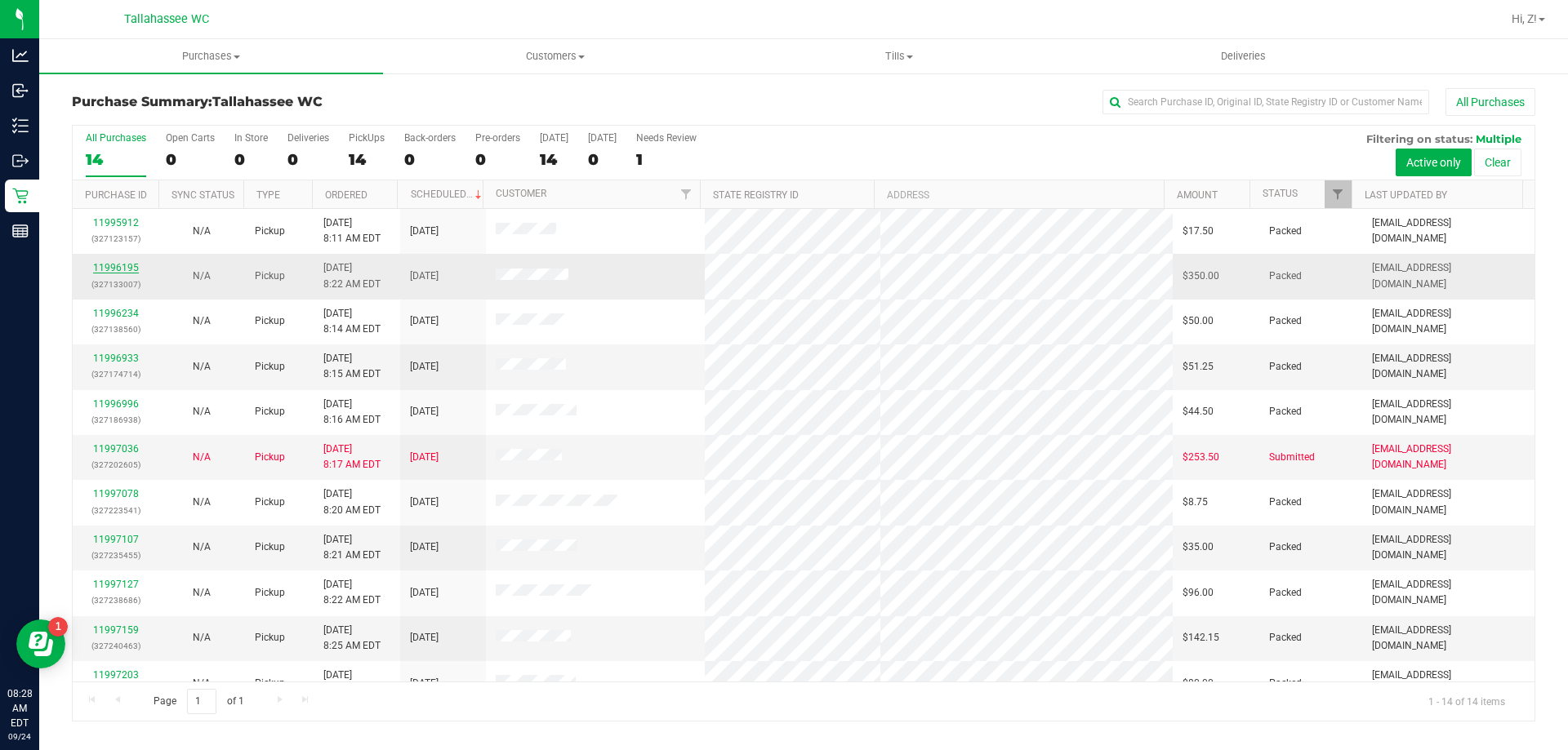
click at [116, 266] on link "11996195" at bounding box center [116, 268] width 46 height 12
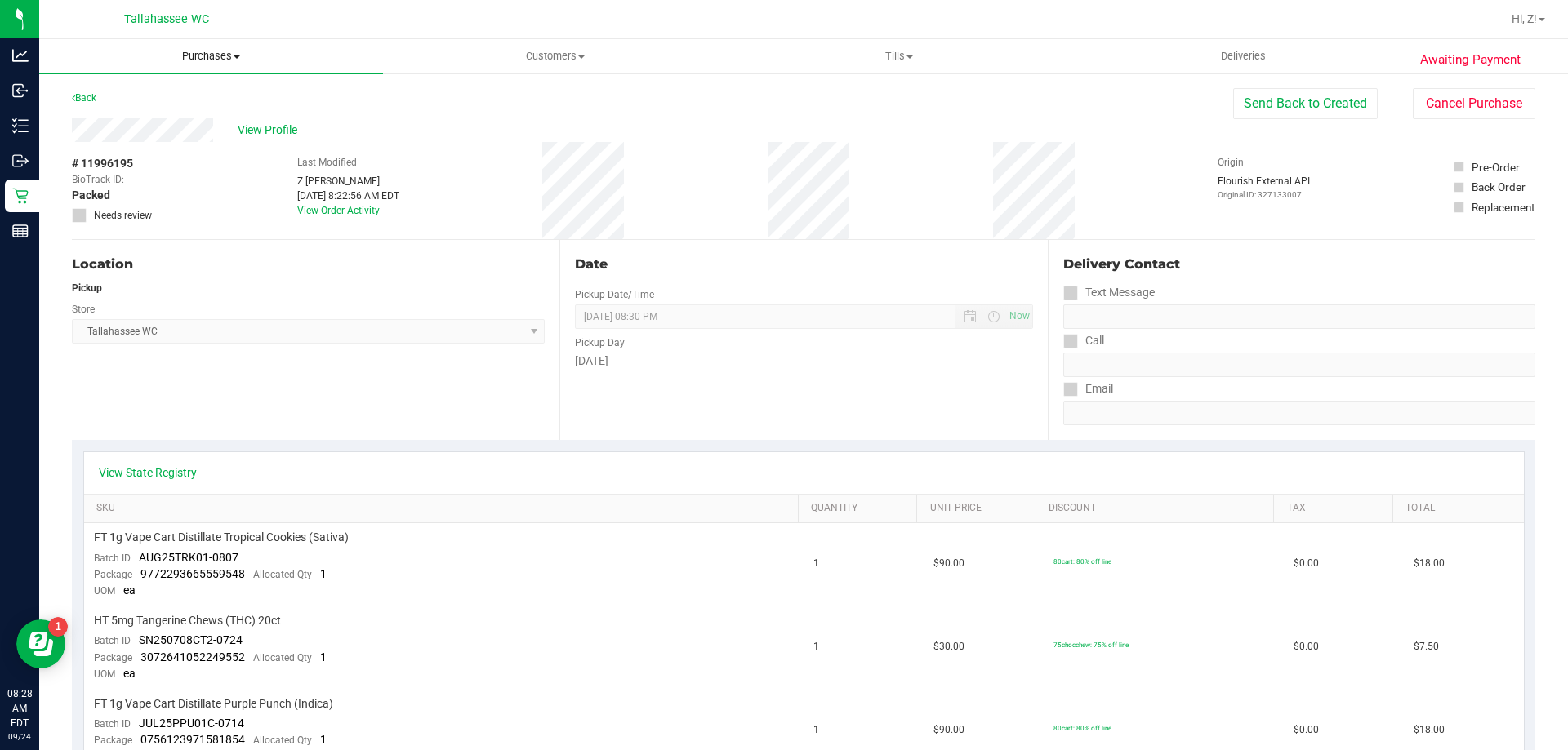
click at [210, 49] on span "Purchases" at bounding box center [211, 56] width 344 height 14
click at [90, 116] on span "Fulfillment" at bounding box center [90, 118] width 101 height 14
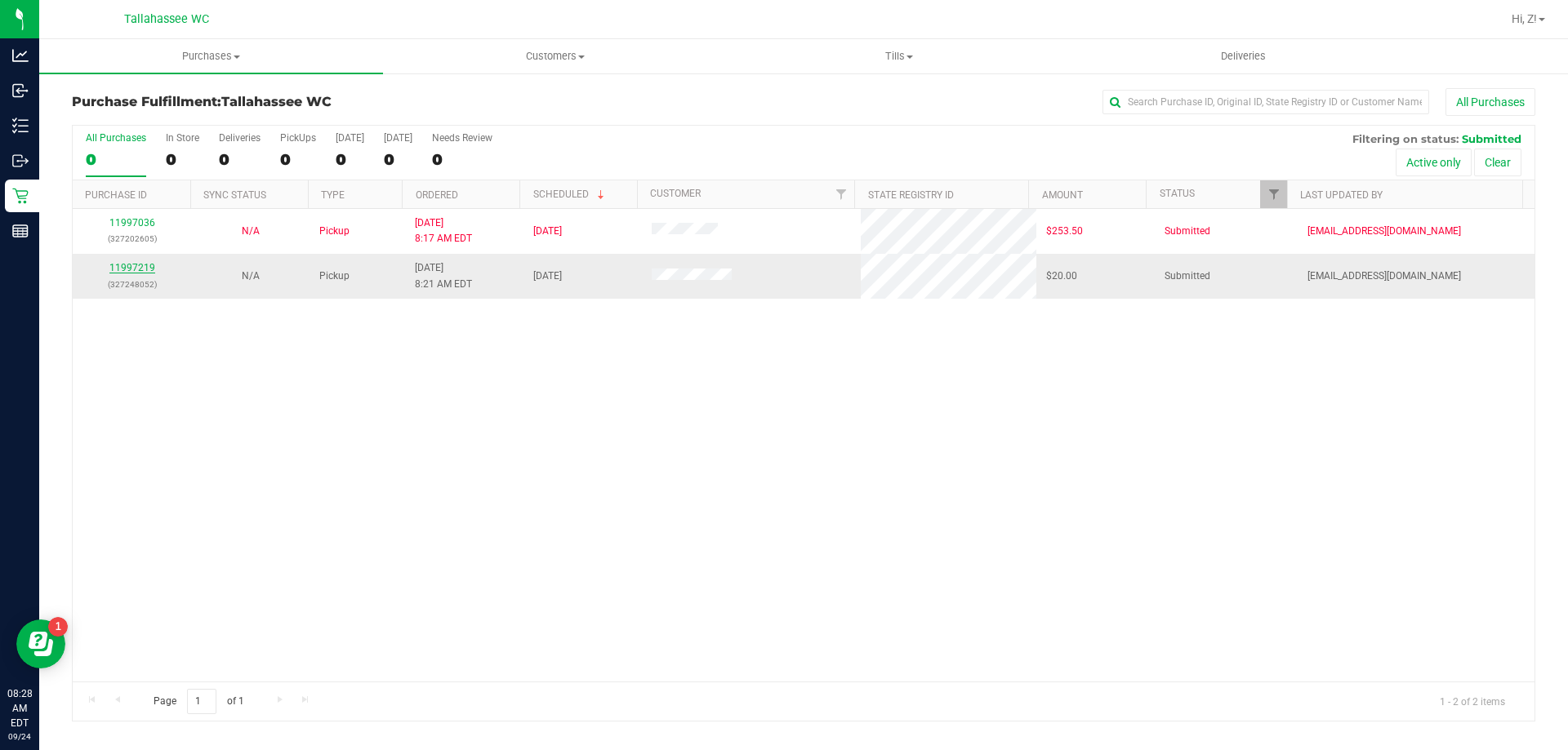
click at [135, 270] on link "11997219" at bounding box center [132, 268] width 46 height 12
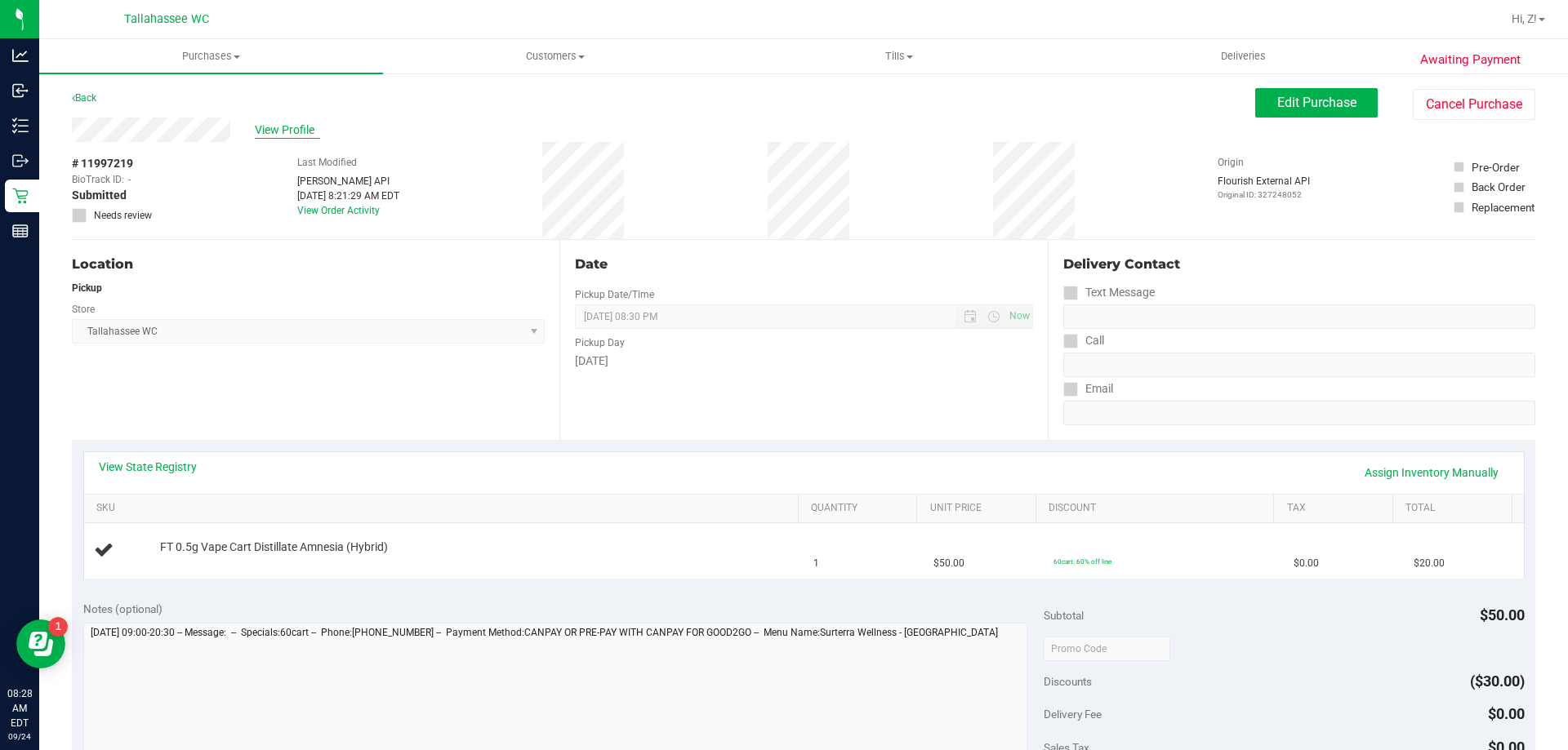
click at [286, 128] on span "View Profile" at bounding box center [288, 129] width 65 height 17
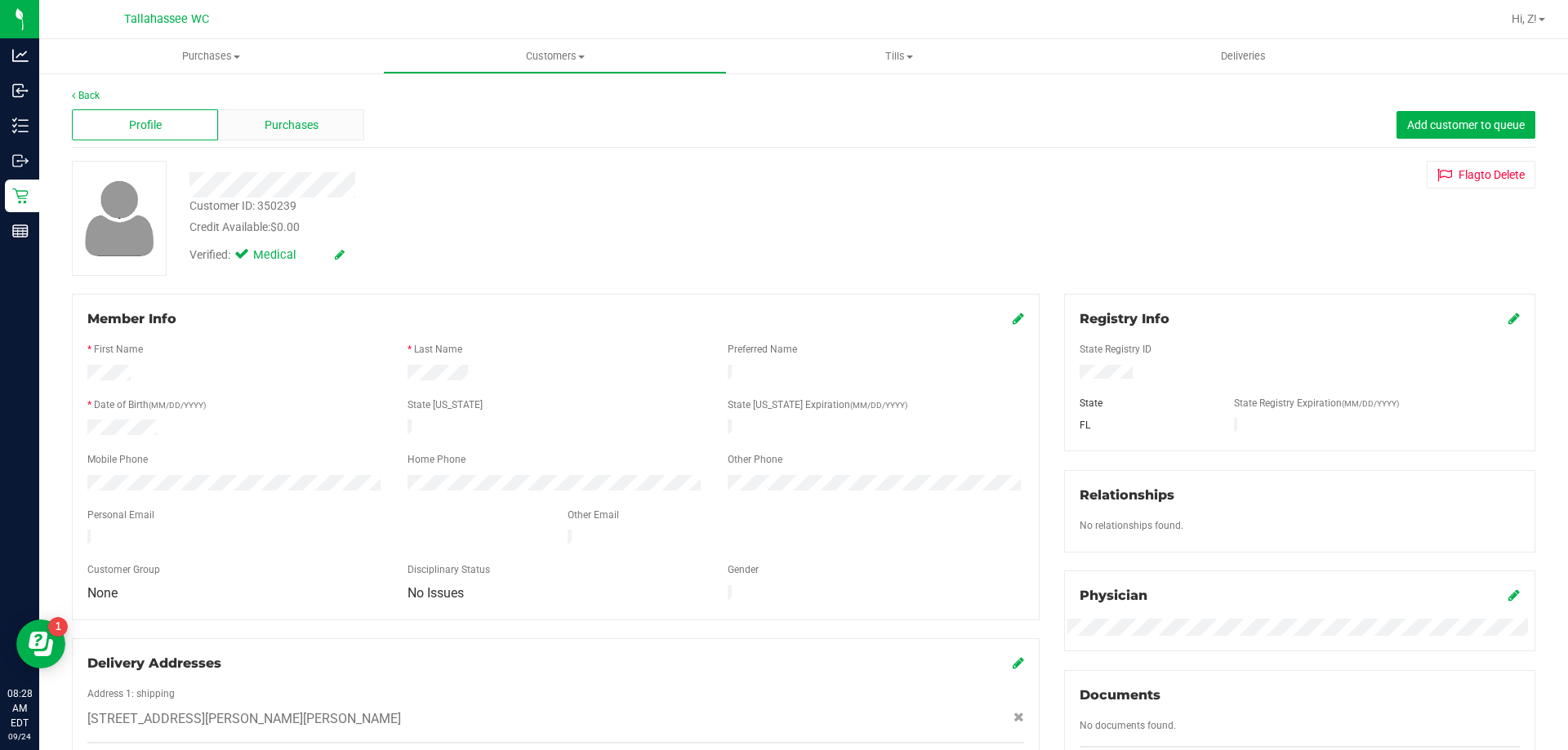
click at [280, 129] on span "Purchases" at bounding box center [291, 125] width 54 height 17
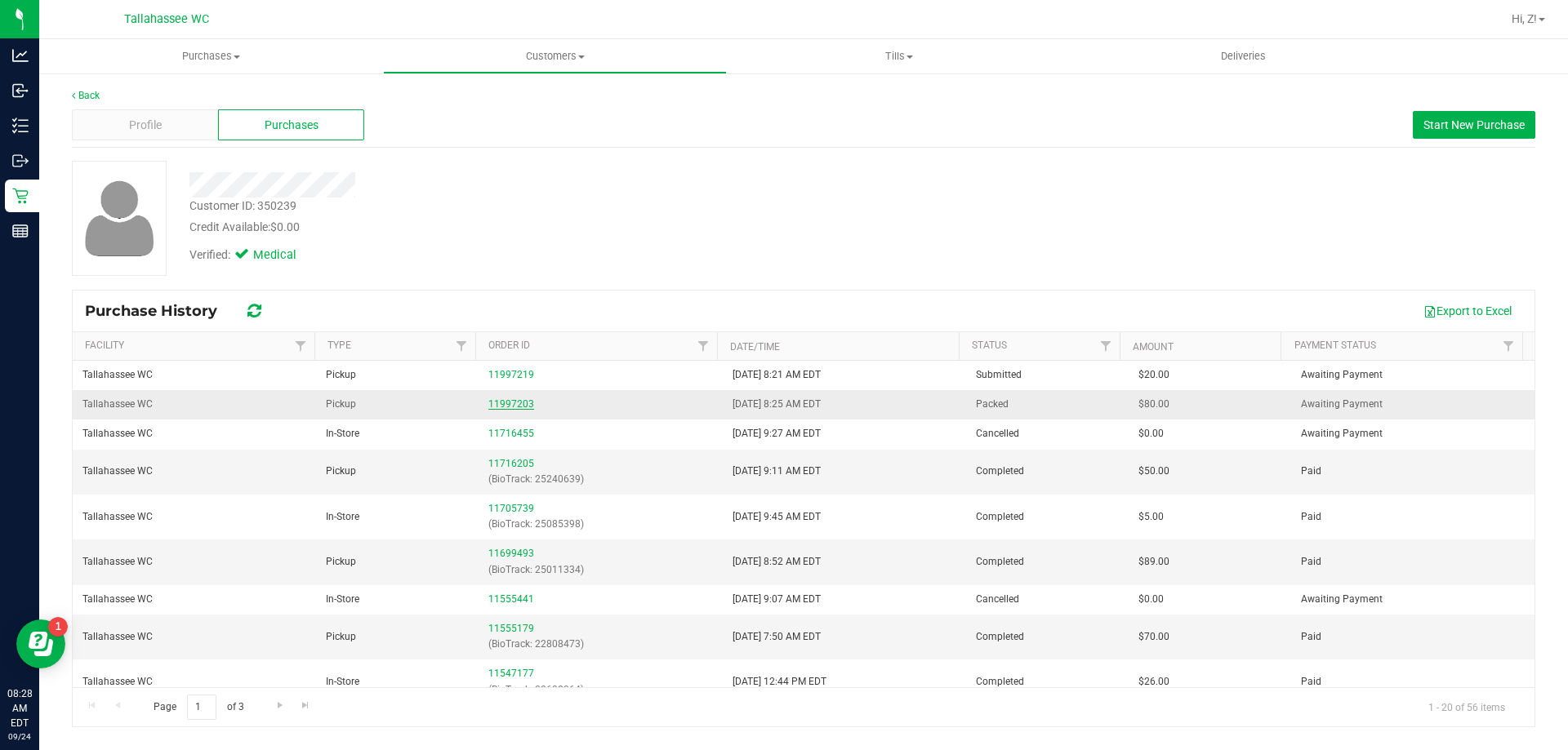
click at [499, 409] on link "11997203" at bounding box center [511, 403] width 46 height 12
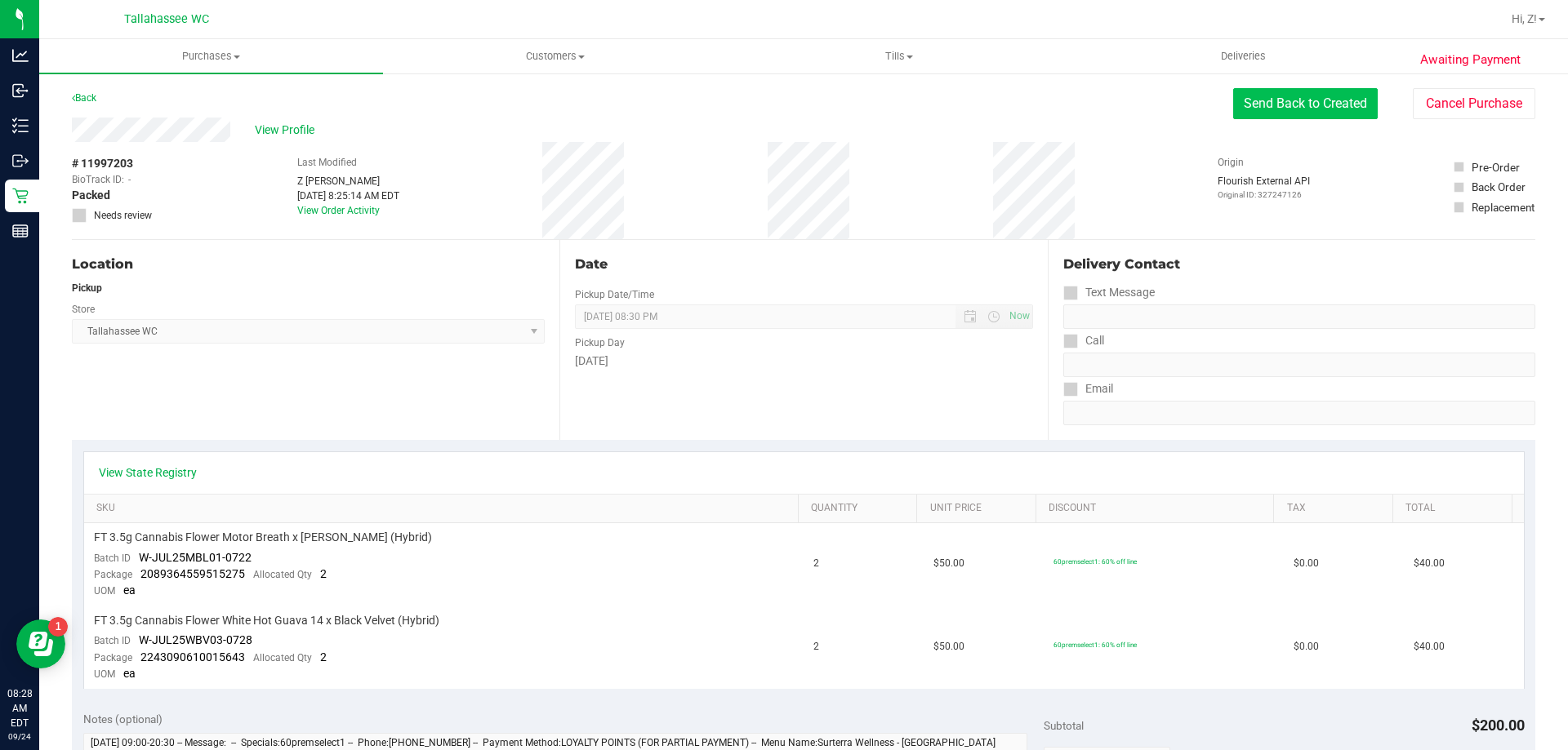
click at [1335, 110] on button "Send Back to Created" at bounding box center [1306, 103] width 145 height 31
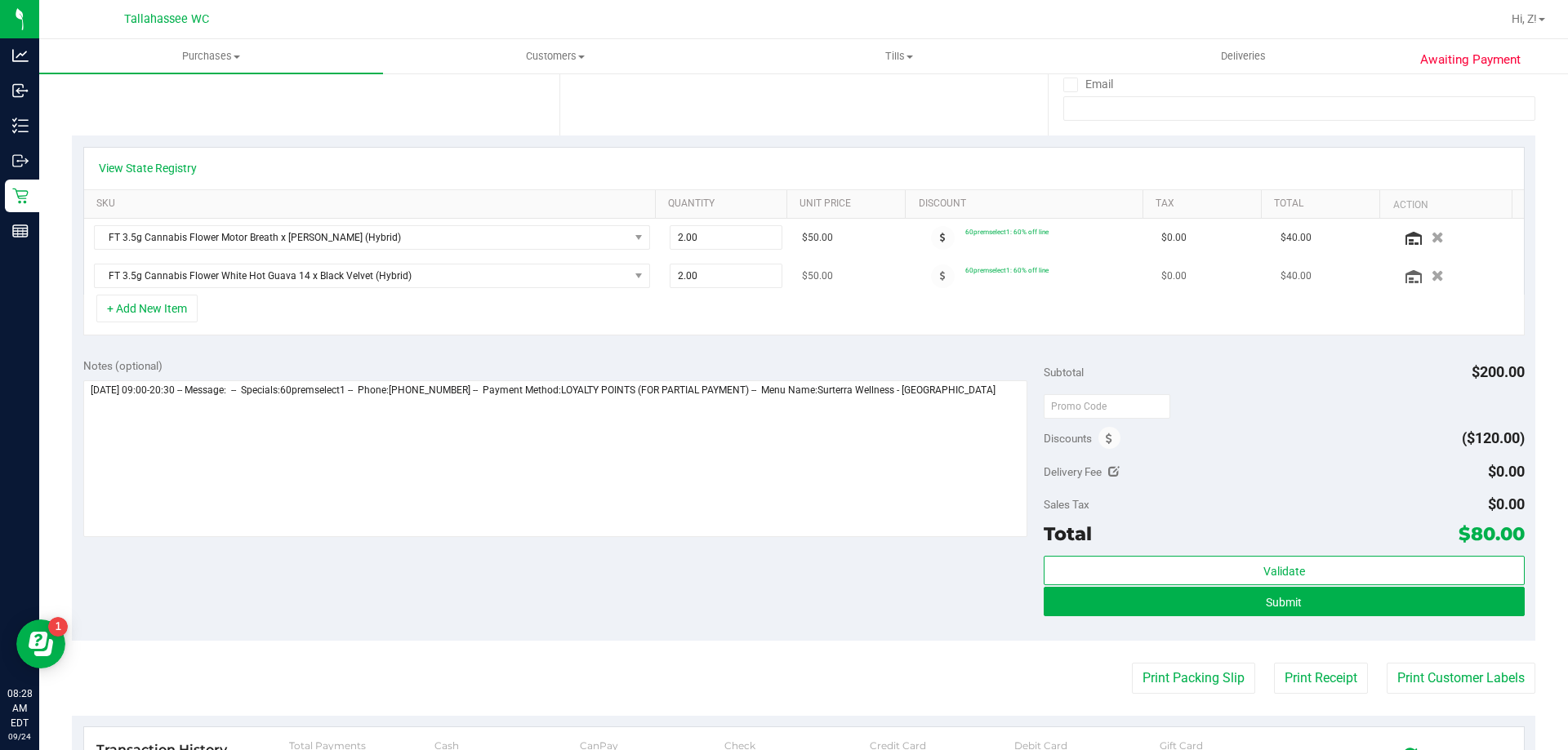
scroll to position [327, 0]
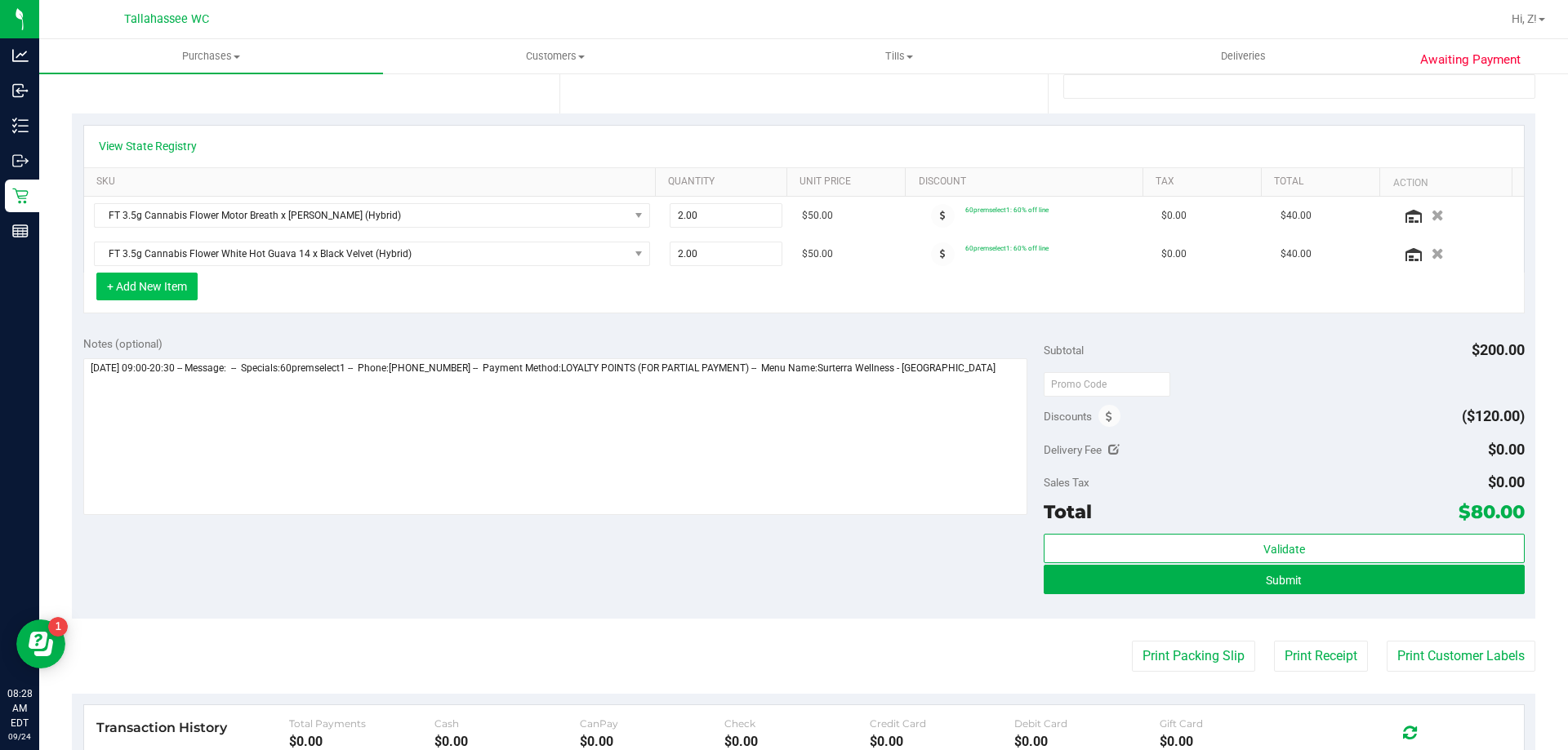
click at [144, 279] on button "+ Add New Item" at bounding box center [147, 286] width 101 height 28
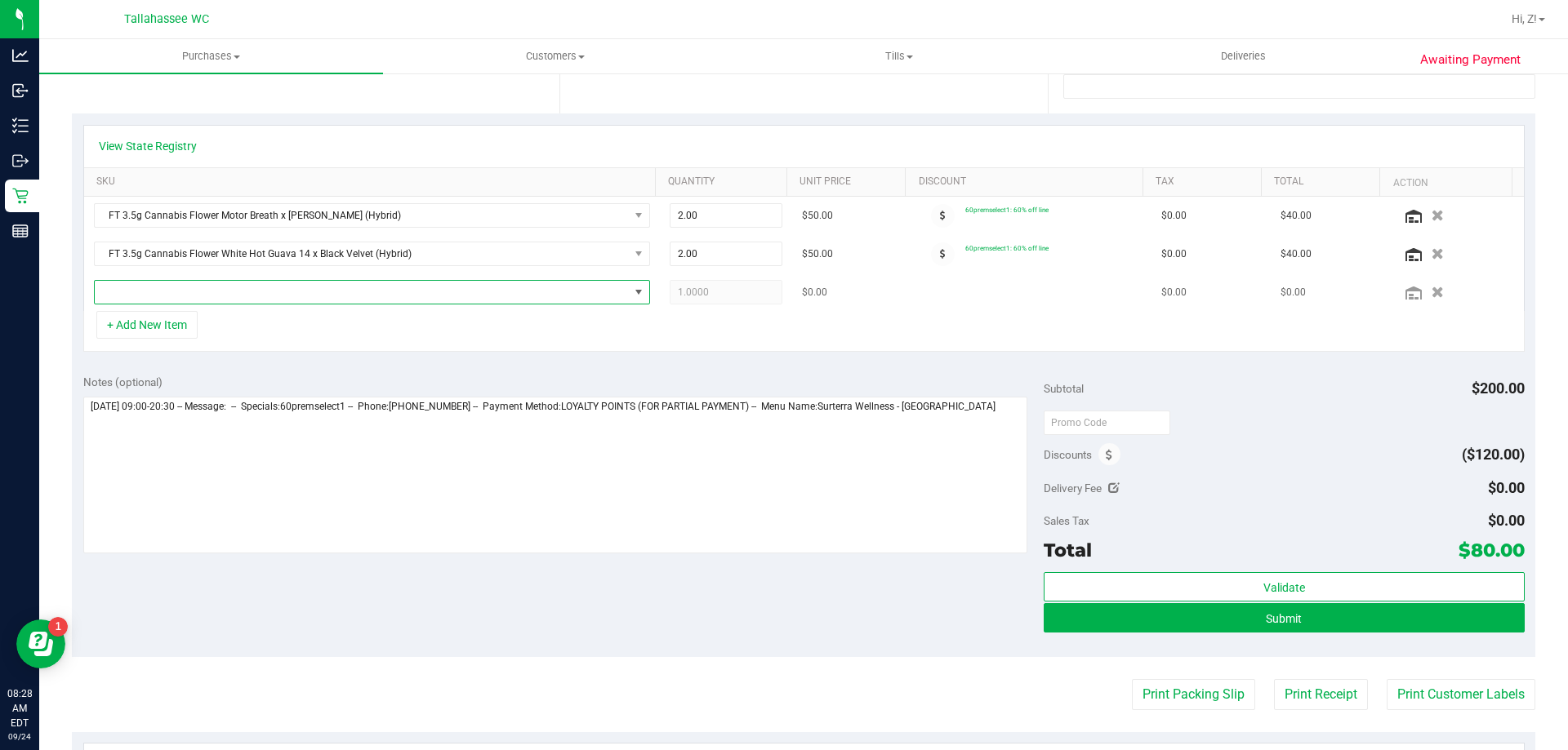
click at [168, 290] on span "NO DATA FOUND" at bounding box center [362, 291] width 534 height 23
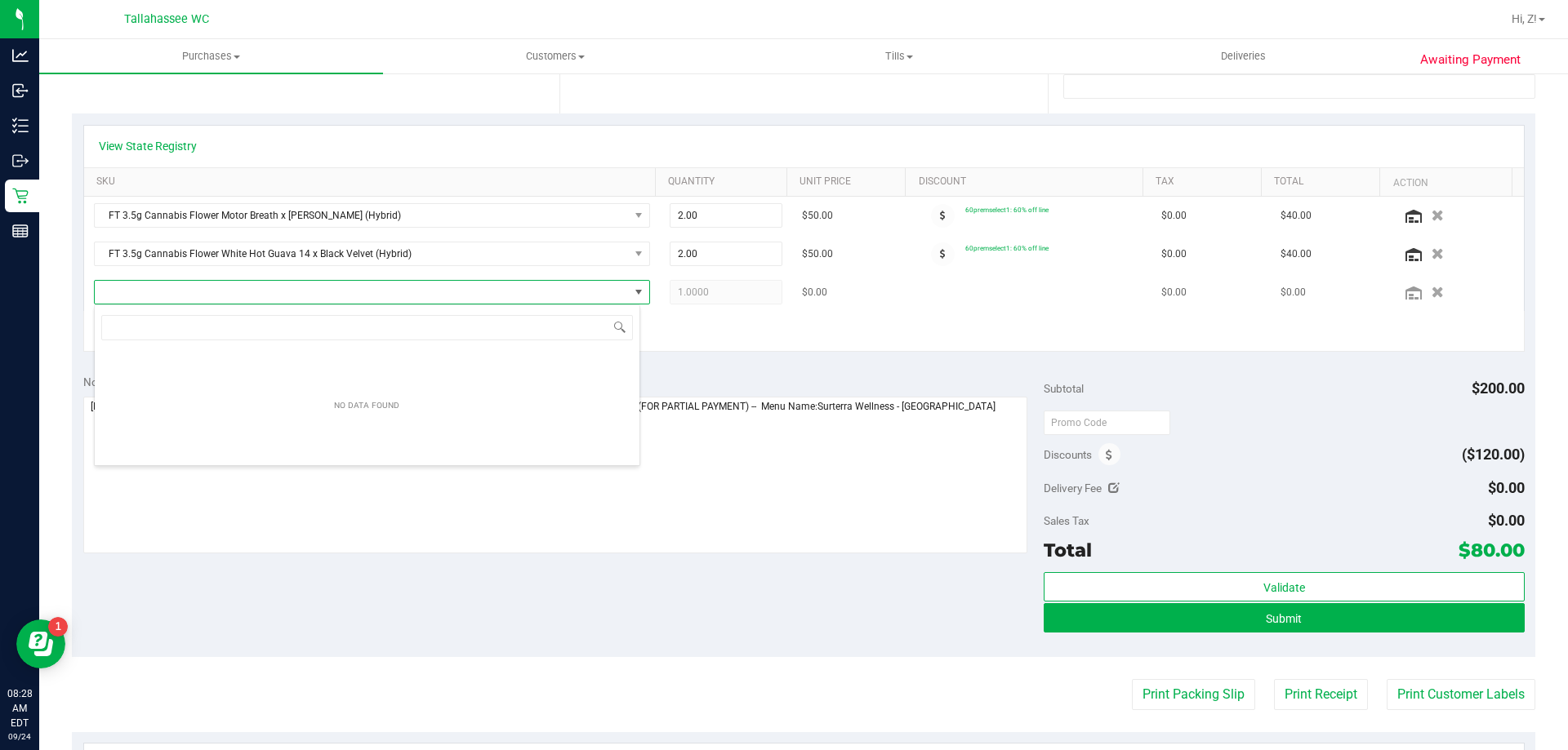
scroll to position [24, 546]
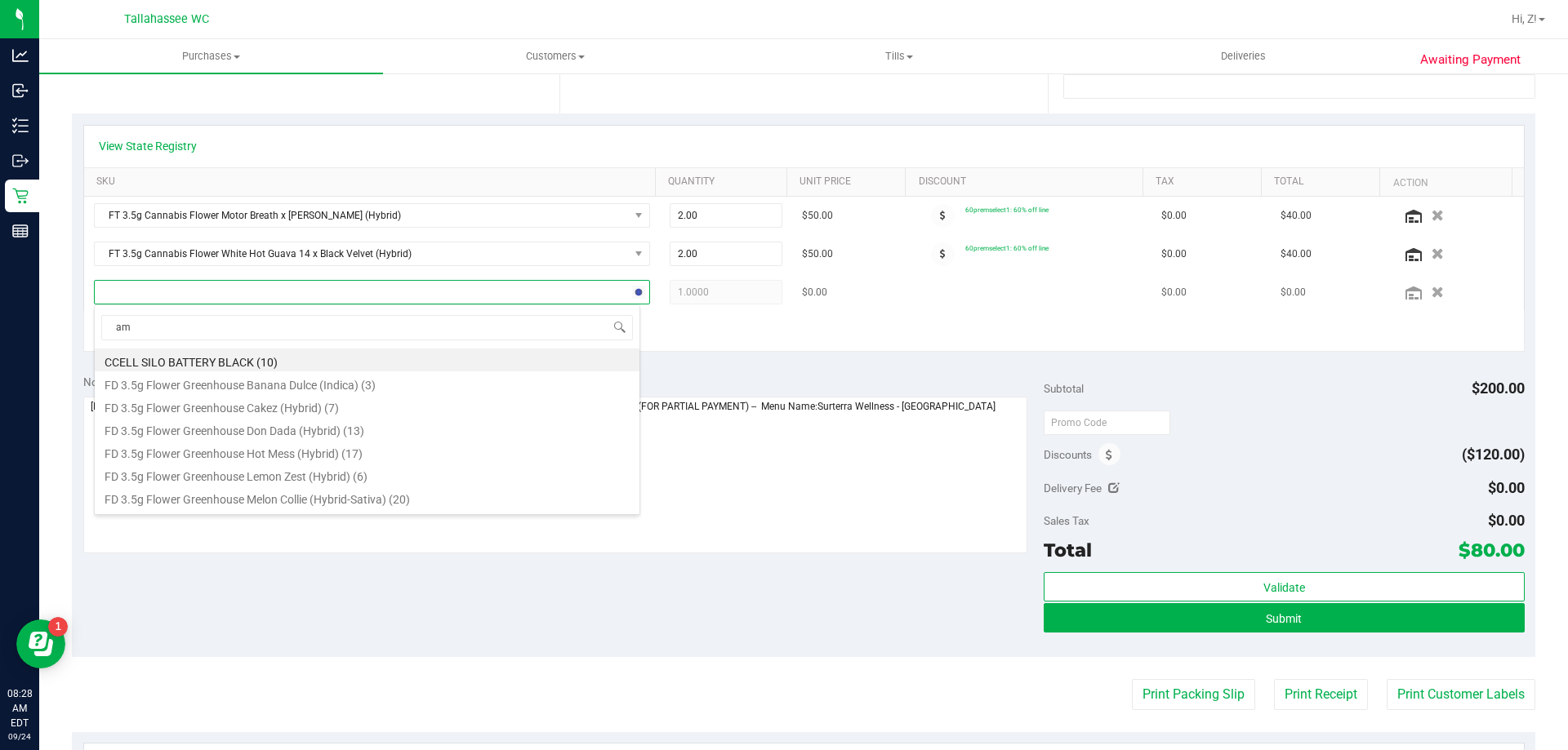
type input "amn"
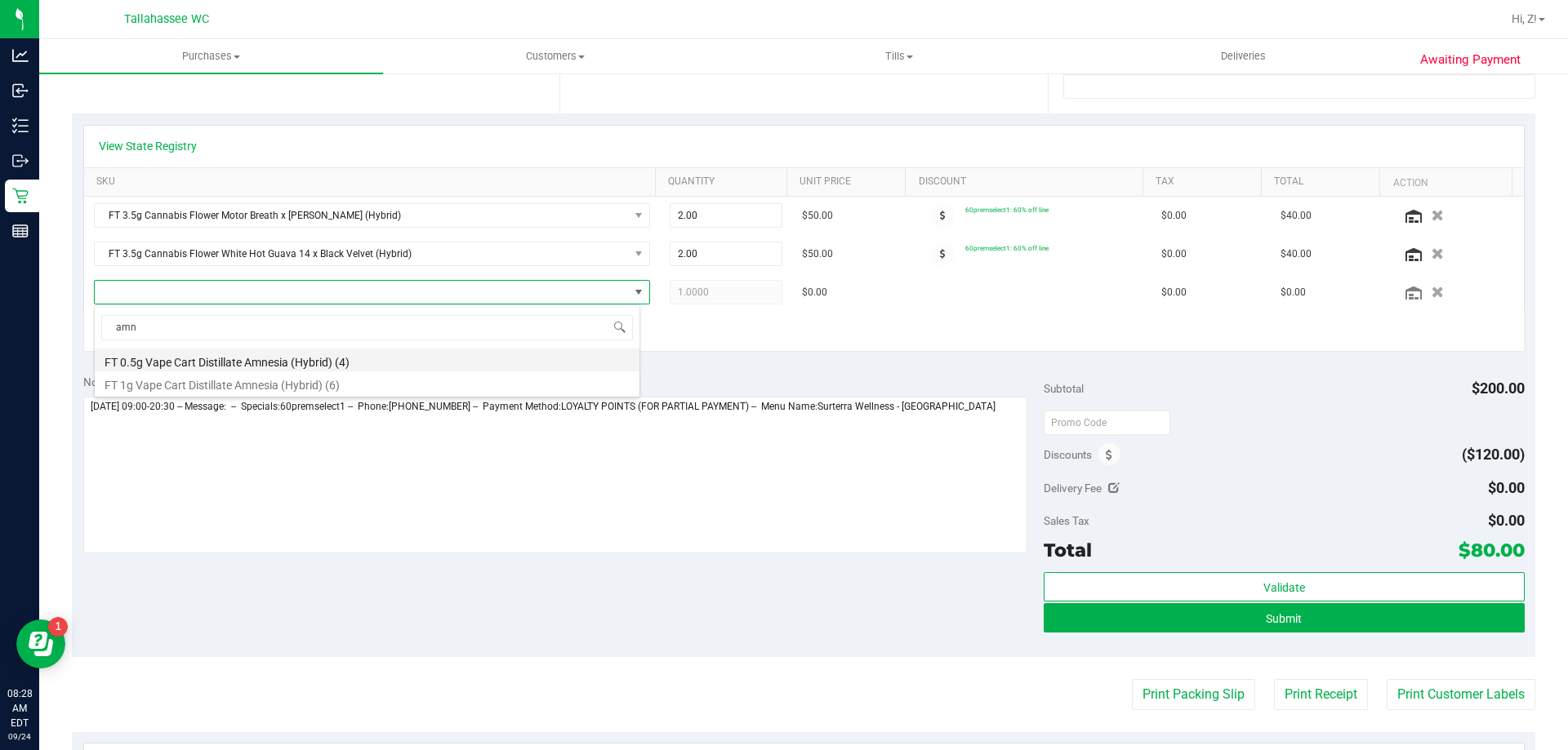
click at [288, 362] on li "FT 0.5g Vape Cart Distillate Amnesia (Hybrid) (4)" at bounding box center [367, 359] width 545 height 23
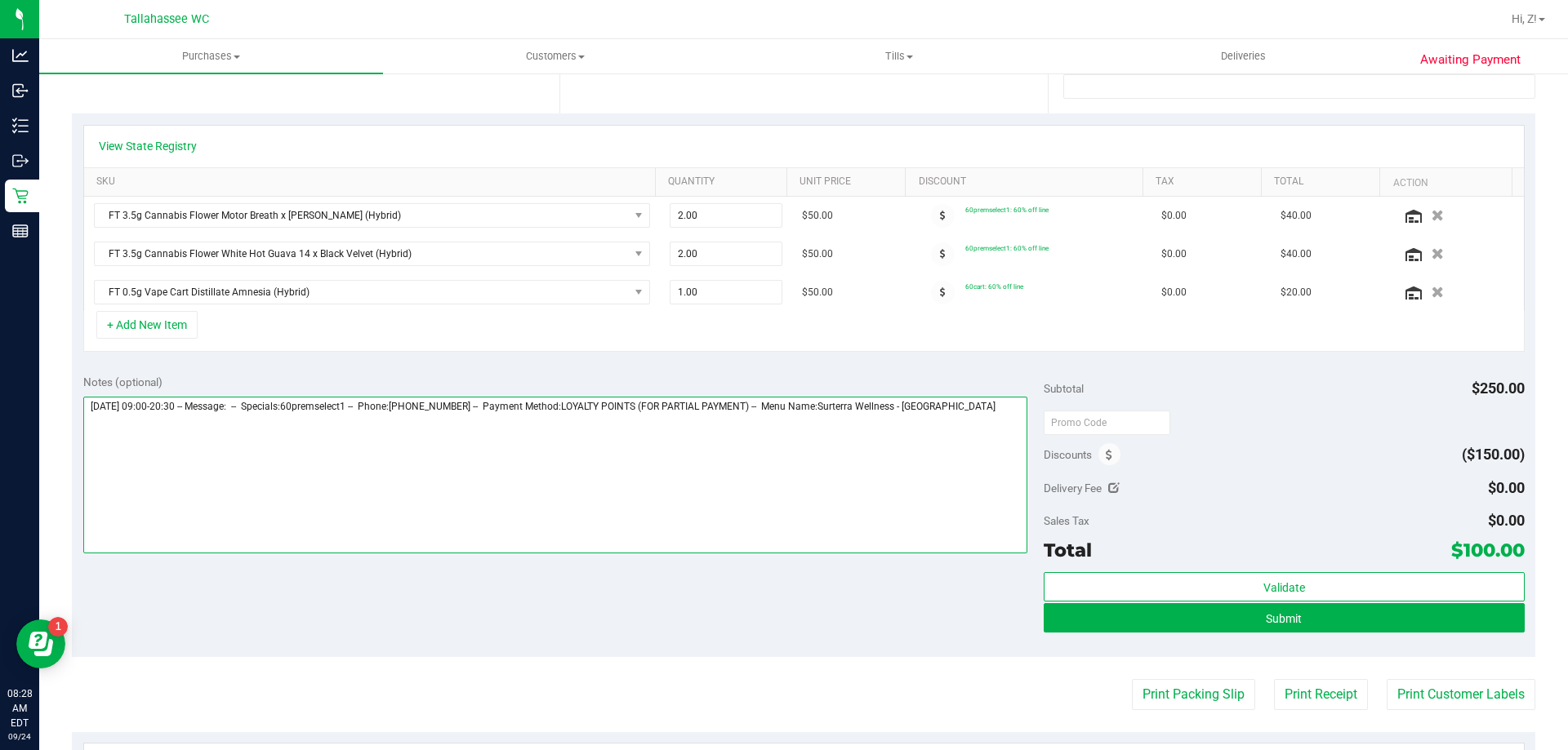
click at [275, 508] on textarea at bounding box center [556, 475] width 945 height 157
click at [1010, 411] on textarea at bounding box center [556, 475] width 945 height 157
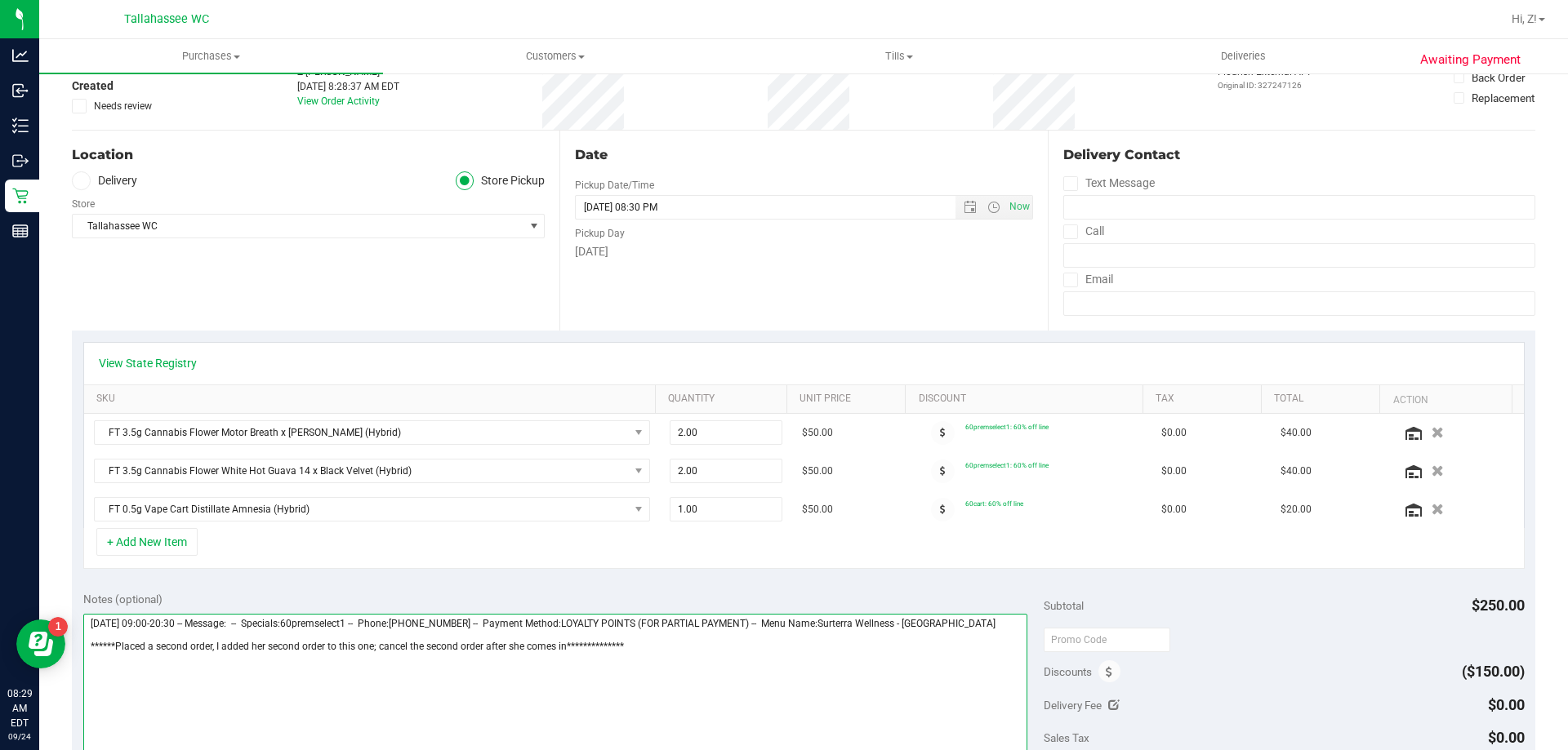
scroll to position [490, 0]
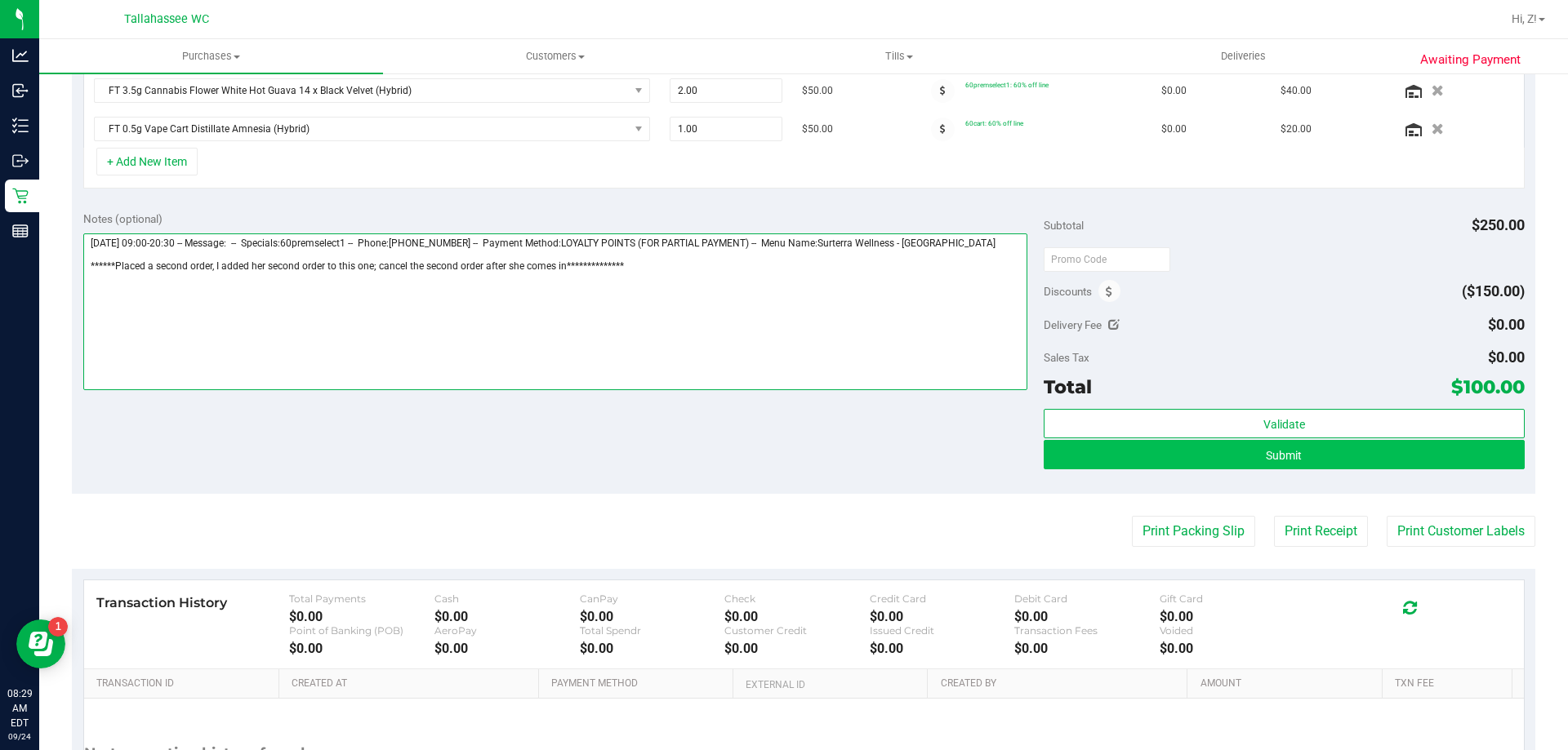
type textarea "**********"
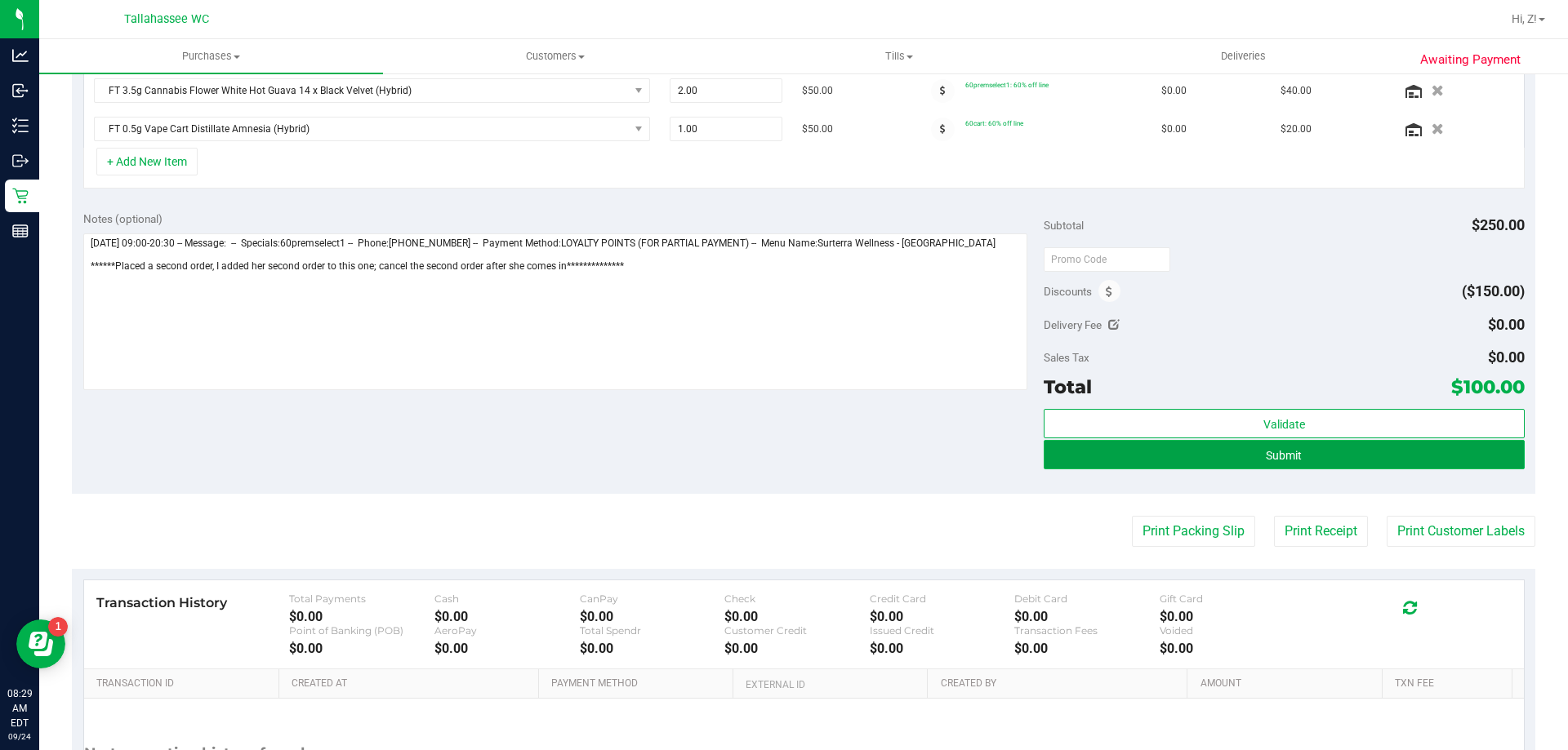
click at [1308, 450] on button "Submit" at bounding box center [1283, 454] width 480 height 29
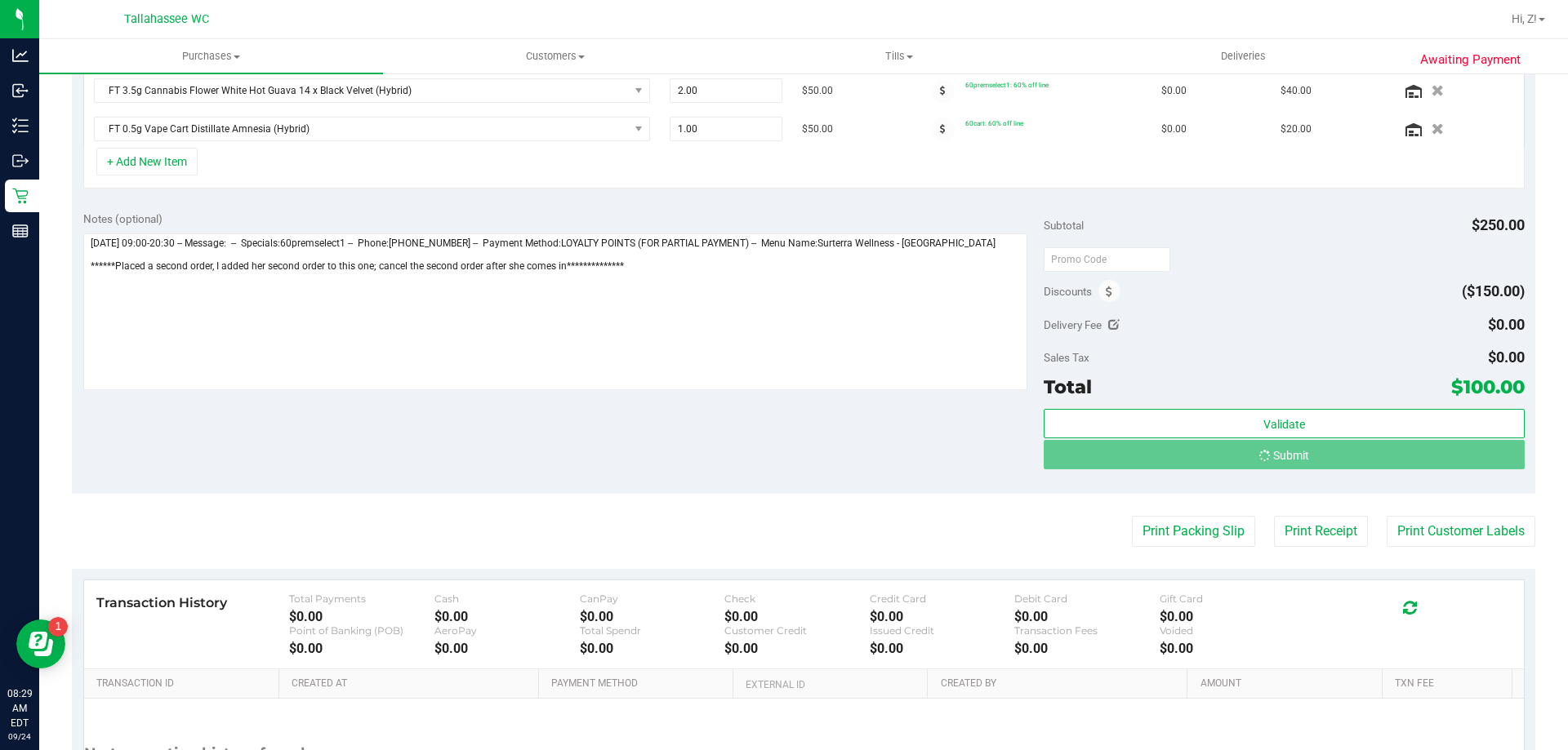
scroll to position [465, 0]
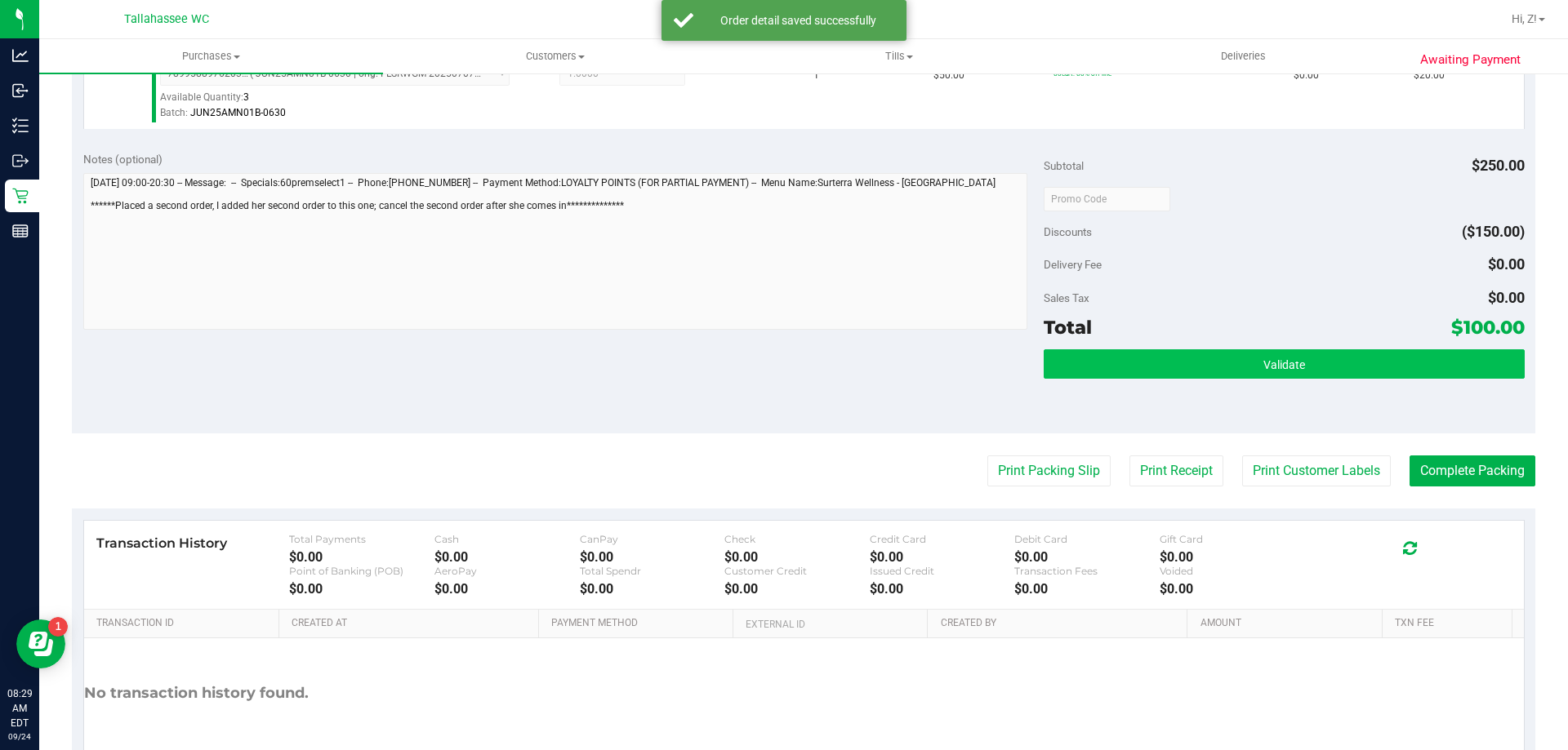
scroll to position [709, 0]
drag, startPoint x: 1220, startPoint y: 398, endPoint x: 1215, endPoint y: 375, distance: 23.5
click at [1220, 397] on div "Validate" at bounding box center [1283, 384] width 480 height 73
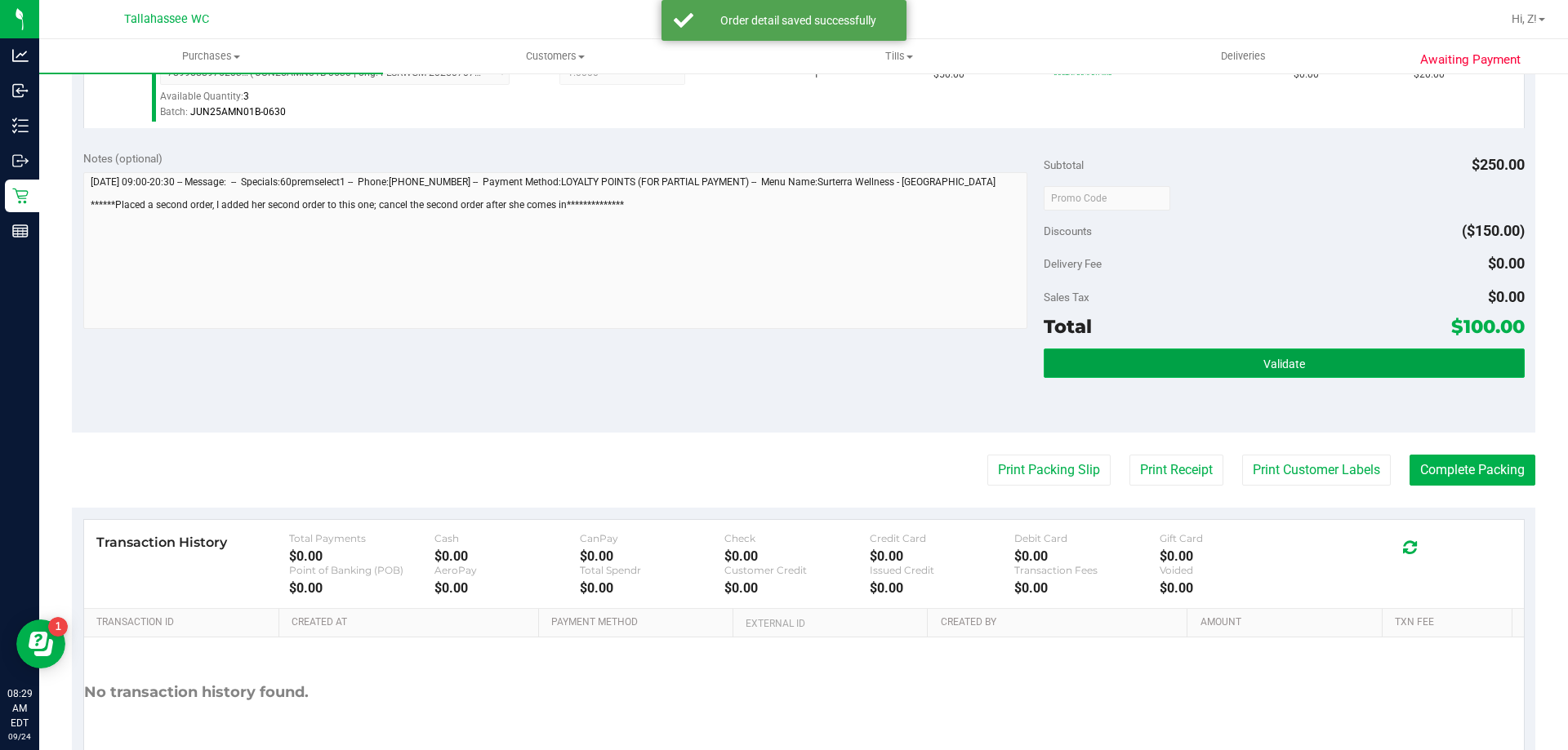
click at [1215, 375] on button "Validate" at bounding box center [1283, 363] width 480 height 29
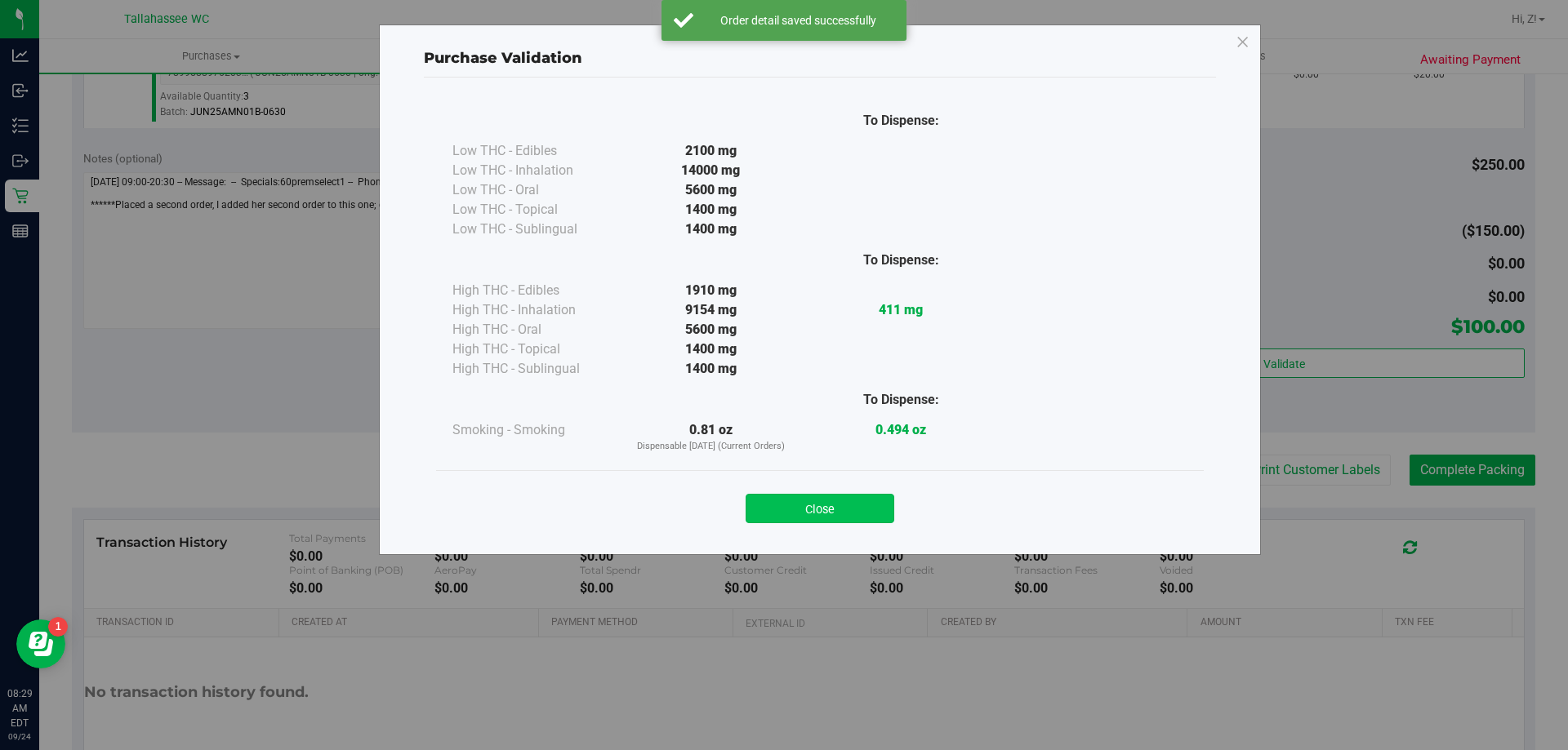
click at [855, 515] on button "Close" at bounding box center [820, 508] width 148 height 29
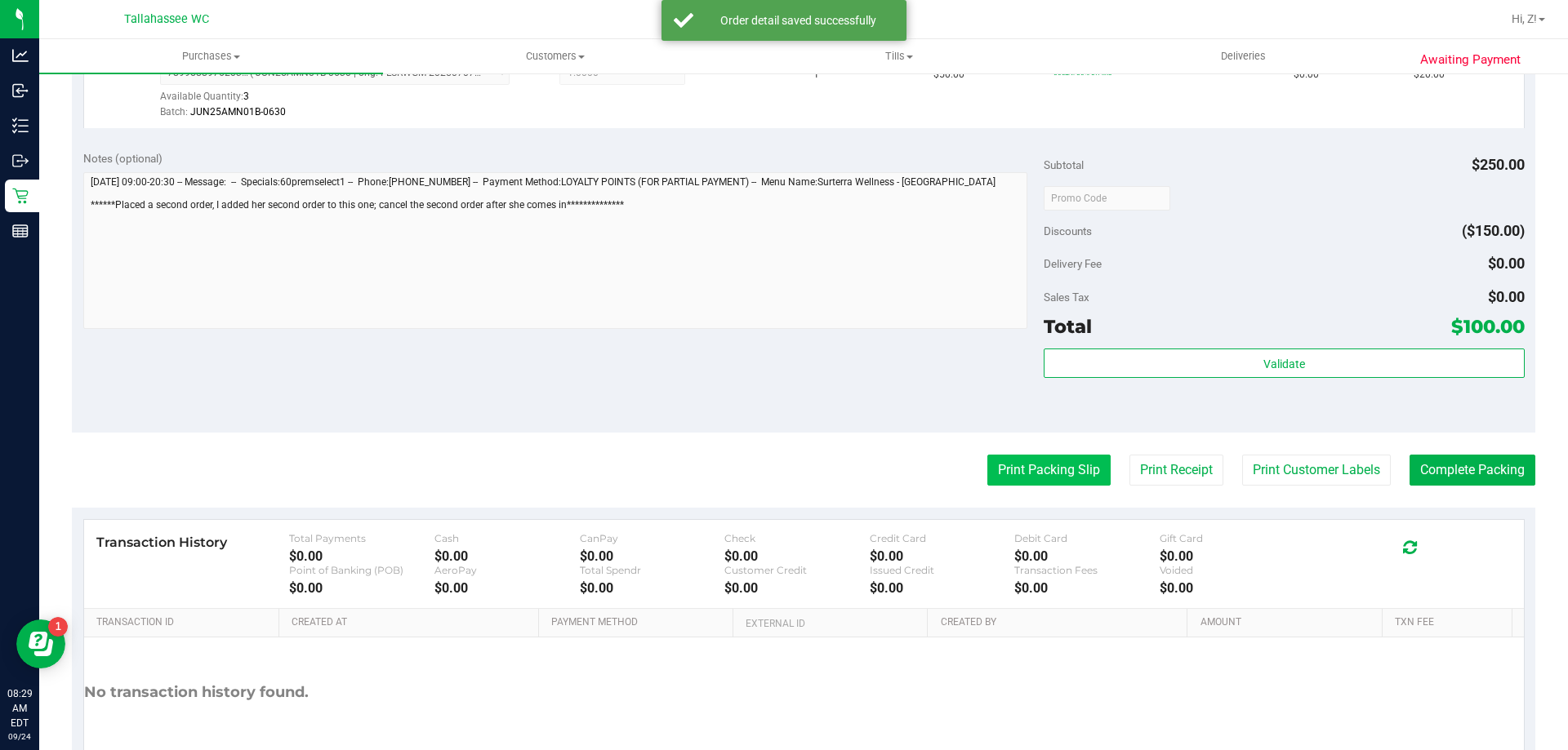
click at [1028, 473] on button "Print Packing Slip" at bounding box center [1049, 470] width 123 height 31
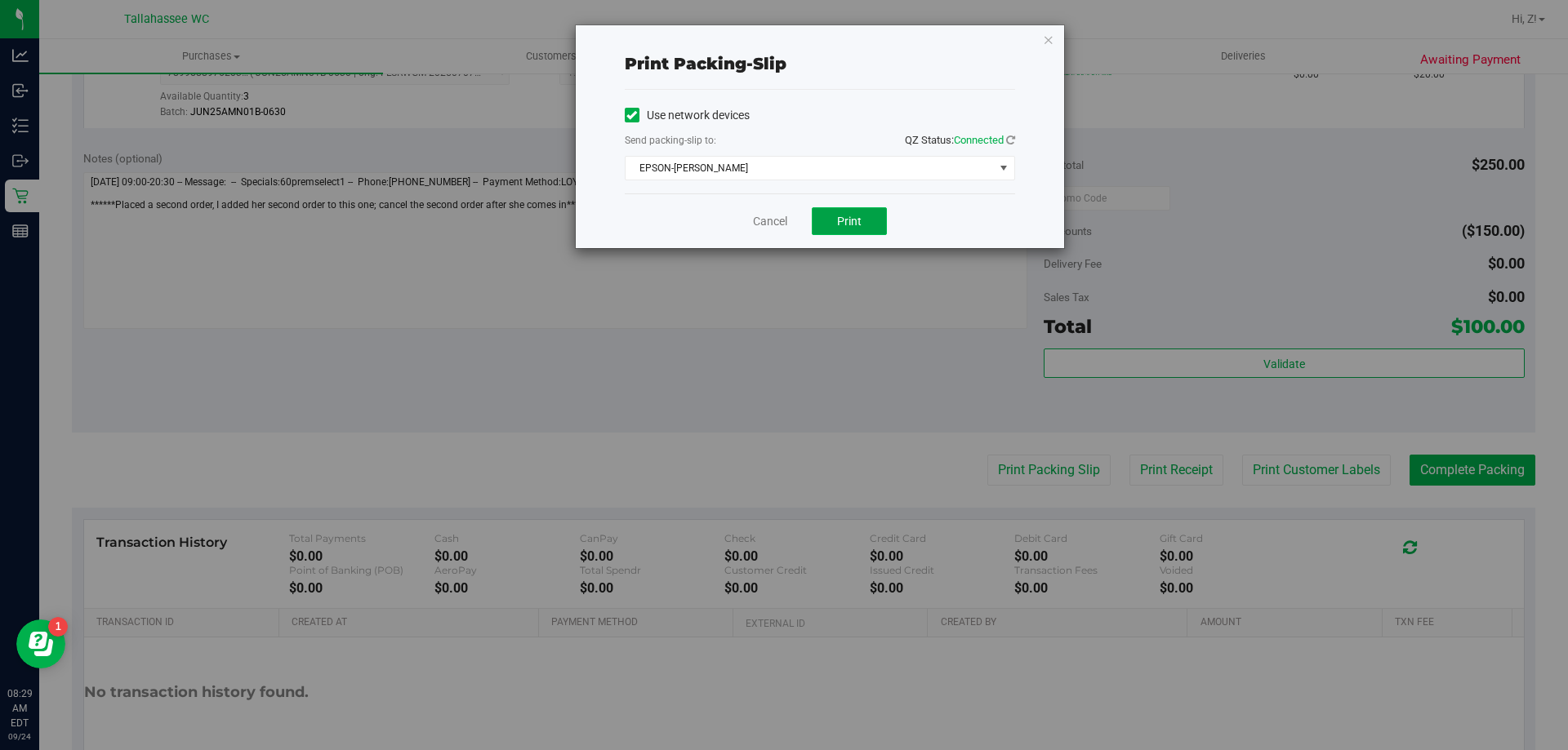
click at [861, 231] on button "Print" at bounding box center [849, 221] width 75 height 28
click at [1045, 37] on icon "button" at bounding box center [1049, 39] width 12 height 20
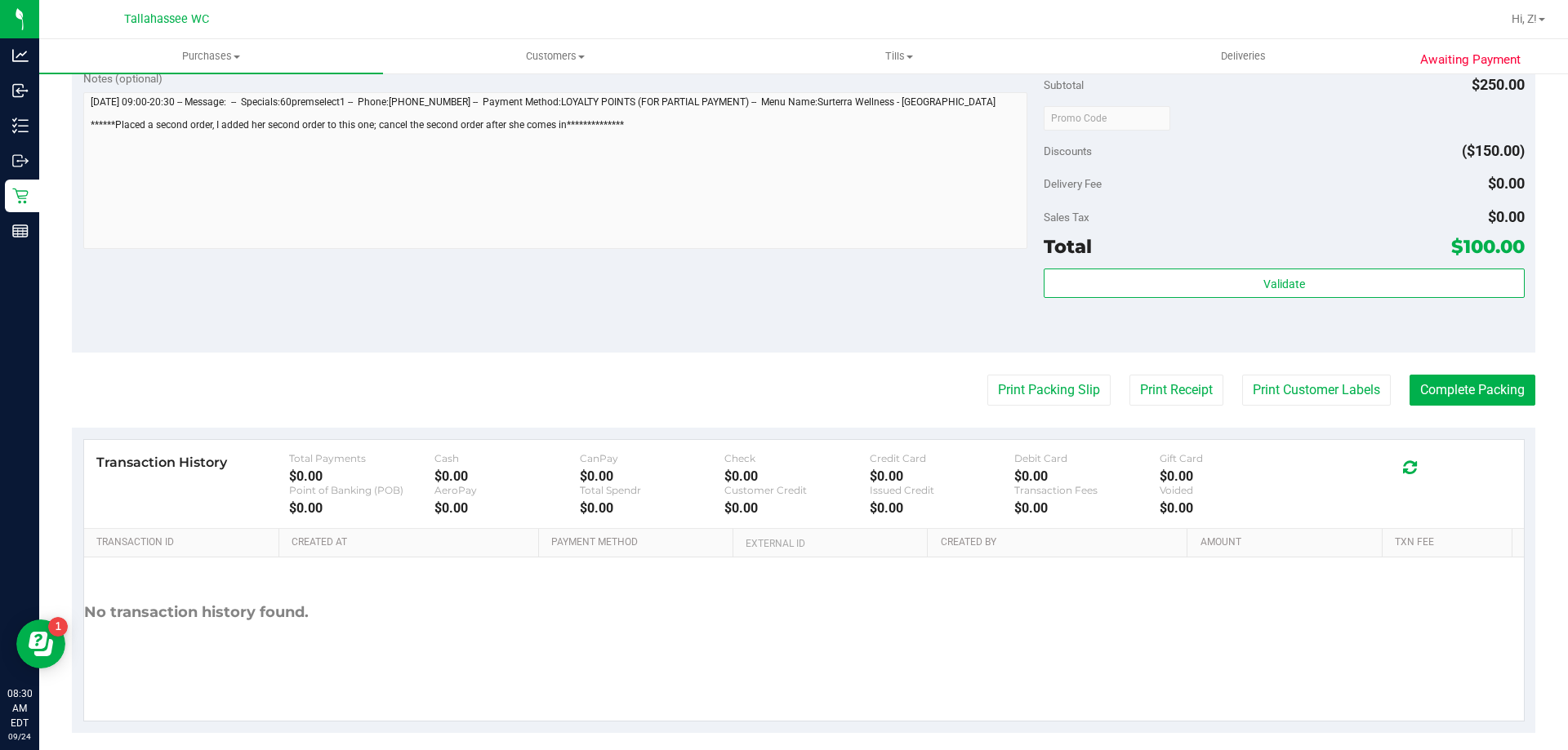
scroll to position [805, 0]
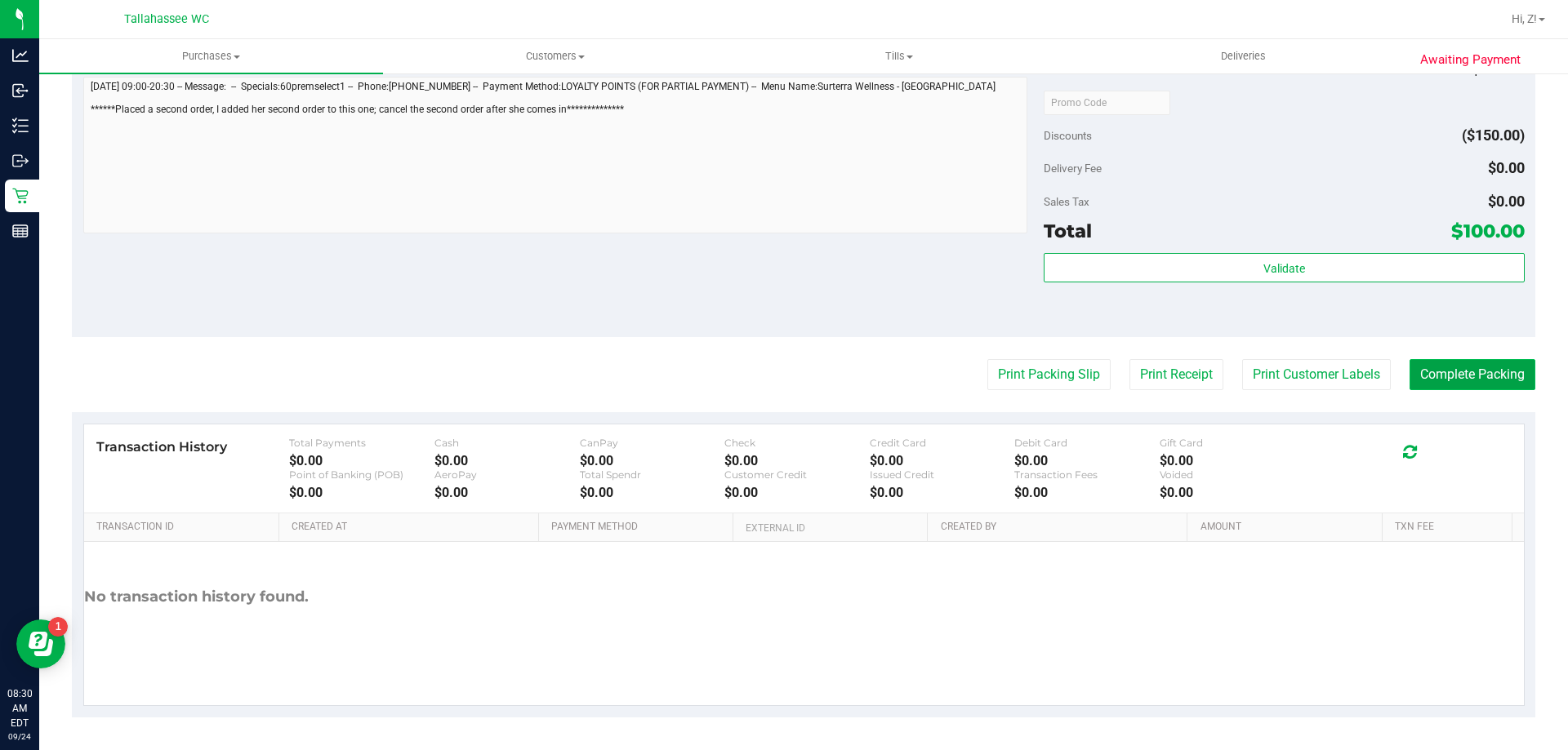
click at [1471, 373] on button "Complete Packing" at bounding box center [1472, 375] width 126 height 31
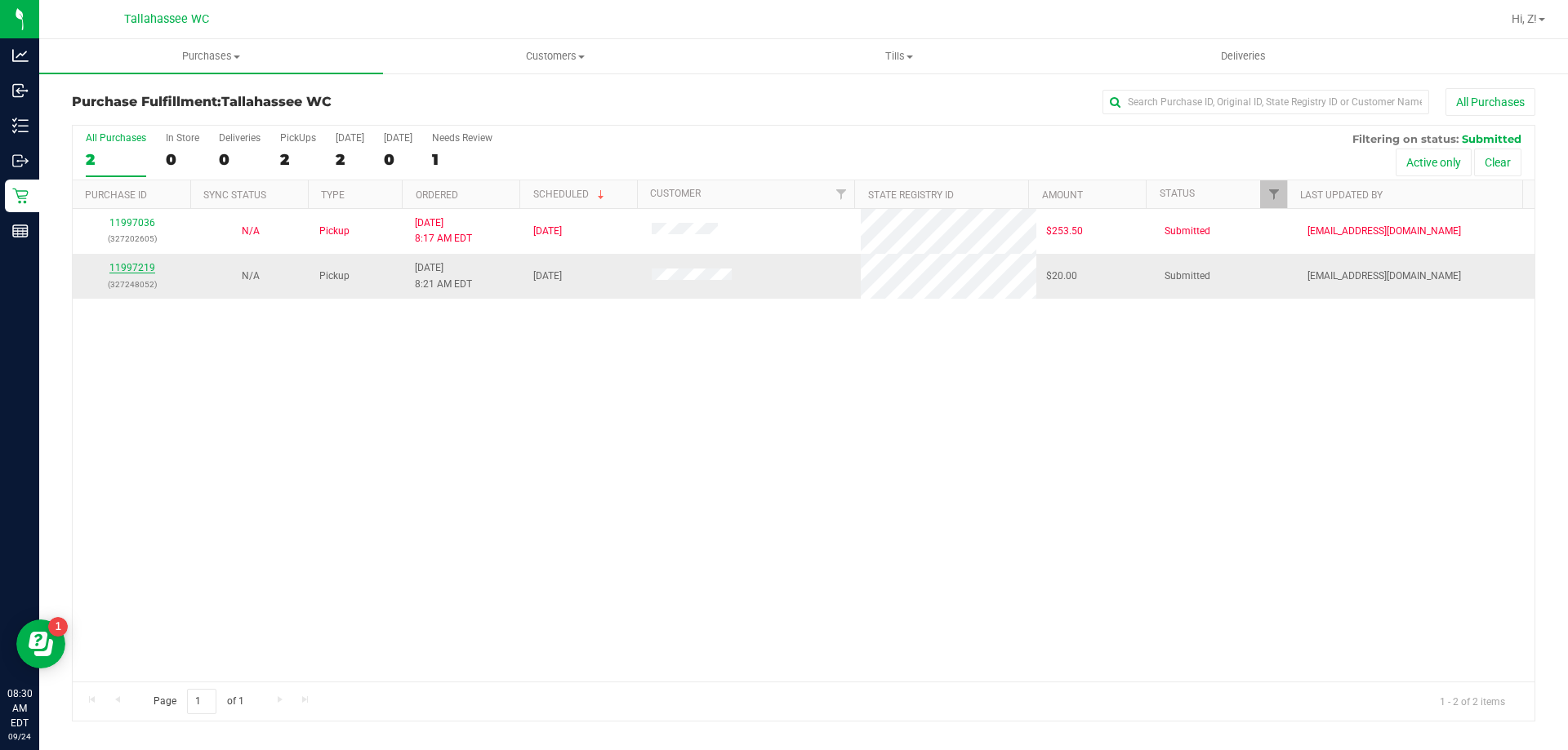
click at [127, 271] on link "11997219" at bounding box center [132, 268] width 46 height 12
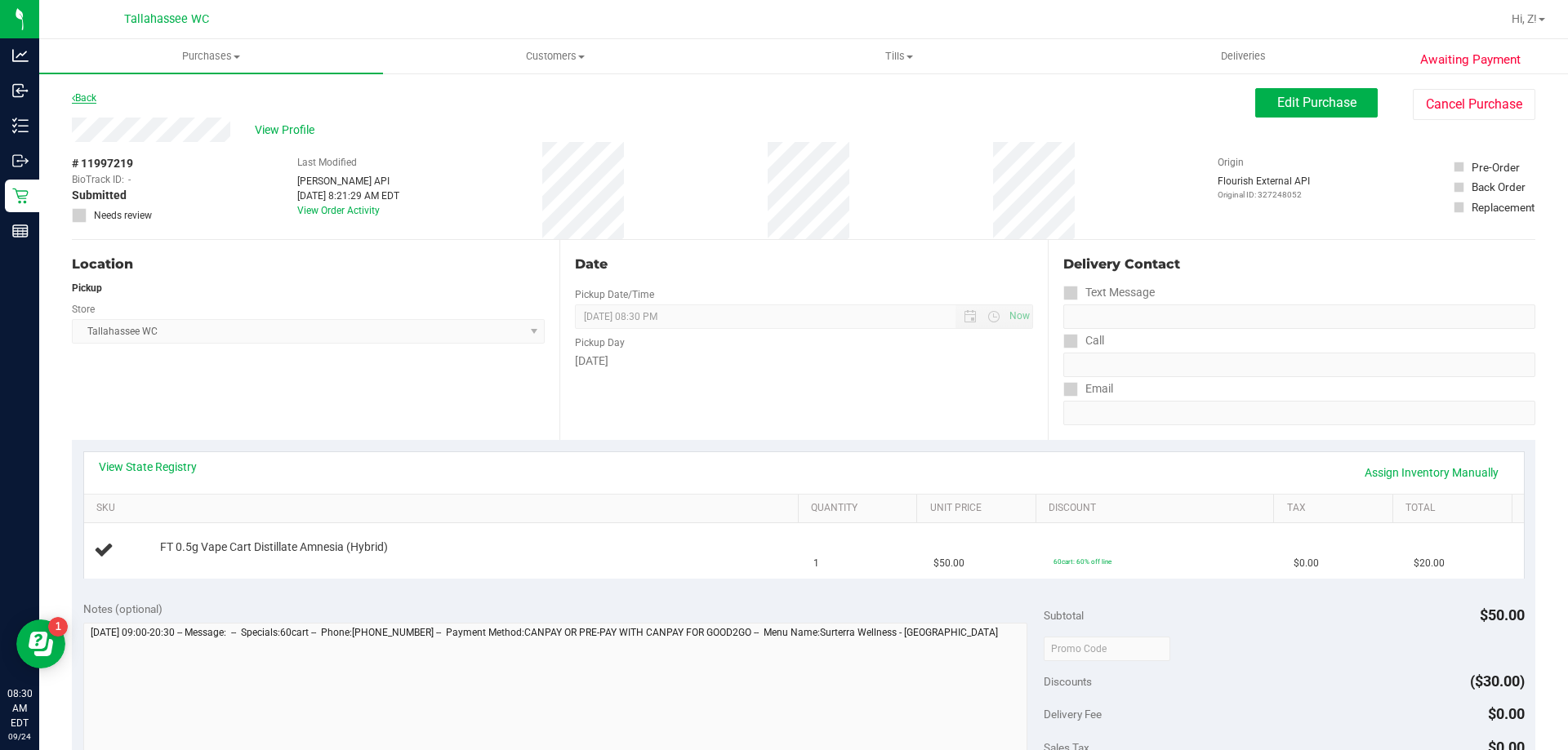
click at [83, 101] on link "Back" at bounding box center [83, 98] width 24 height 12
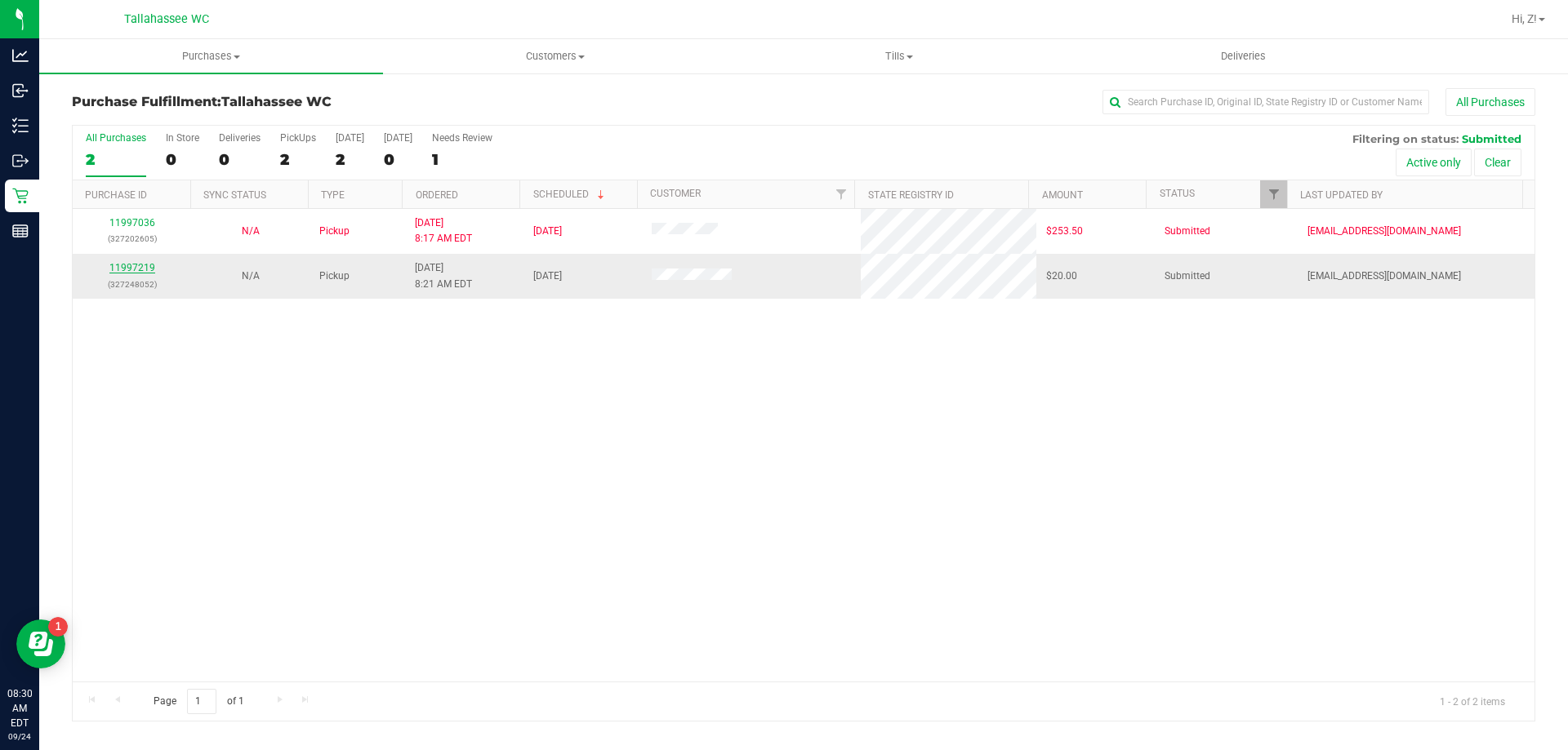
click at [122, 272] on link "11997219" at bounding box center [132, 268] width 46 height 12
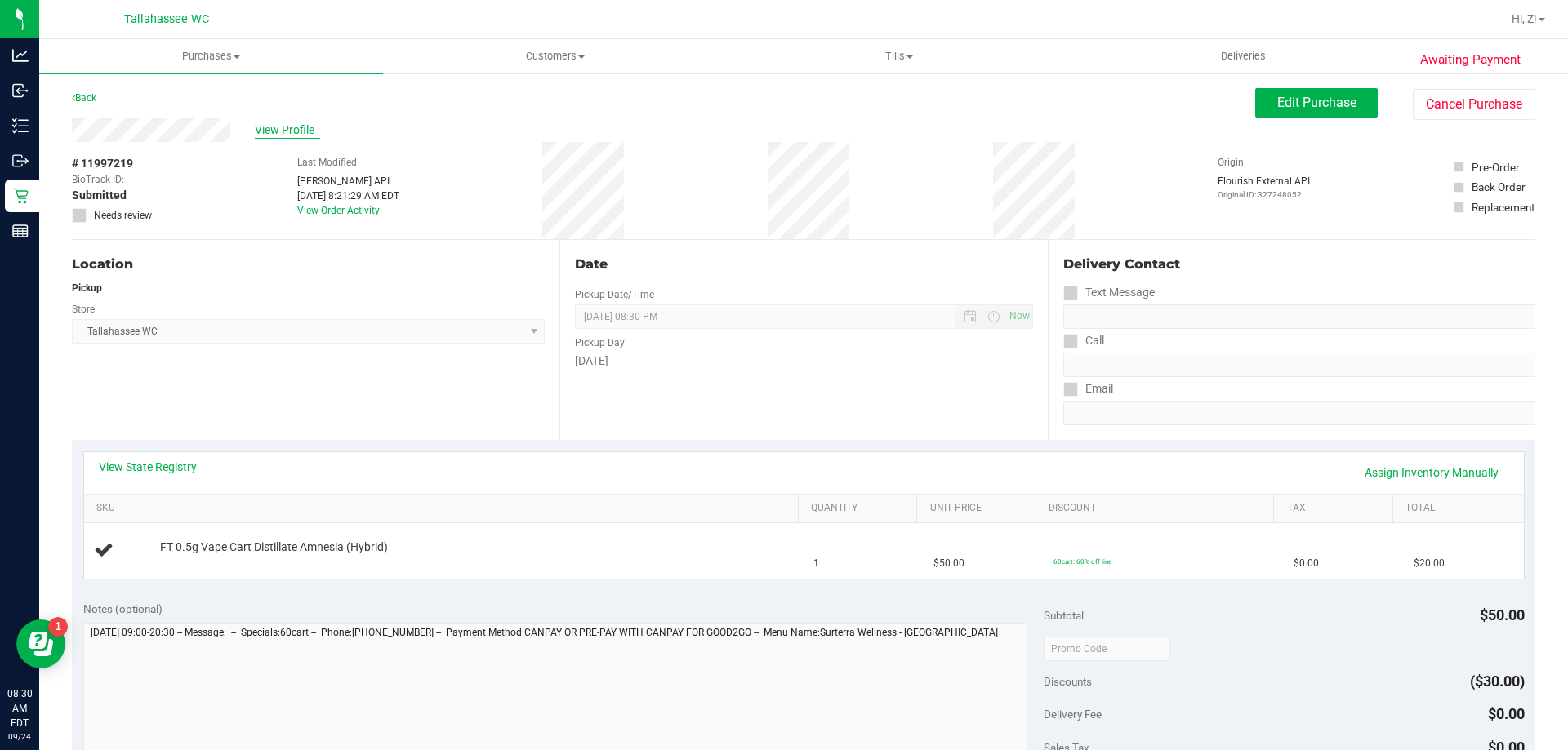
click at [271, 128] on span "View Profile" at bounding box center [288, 129] width 65 height 17
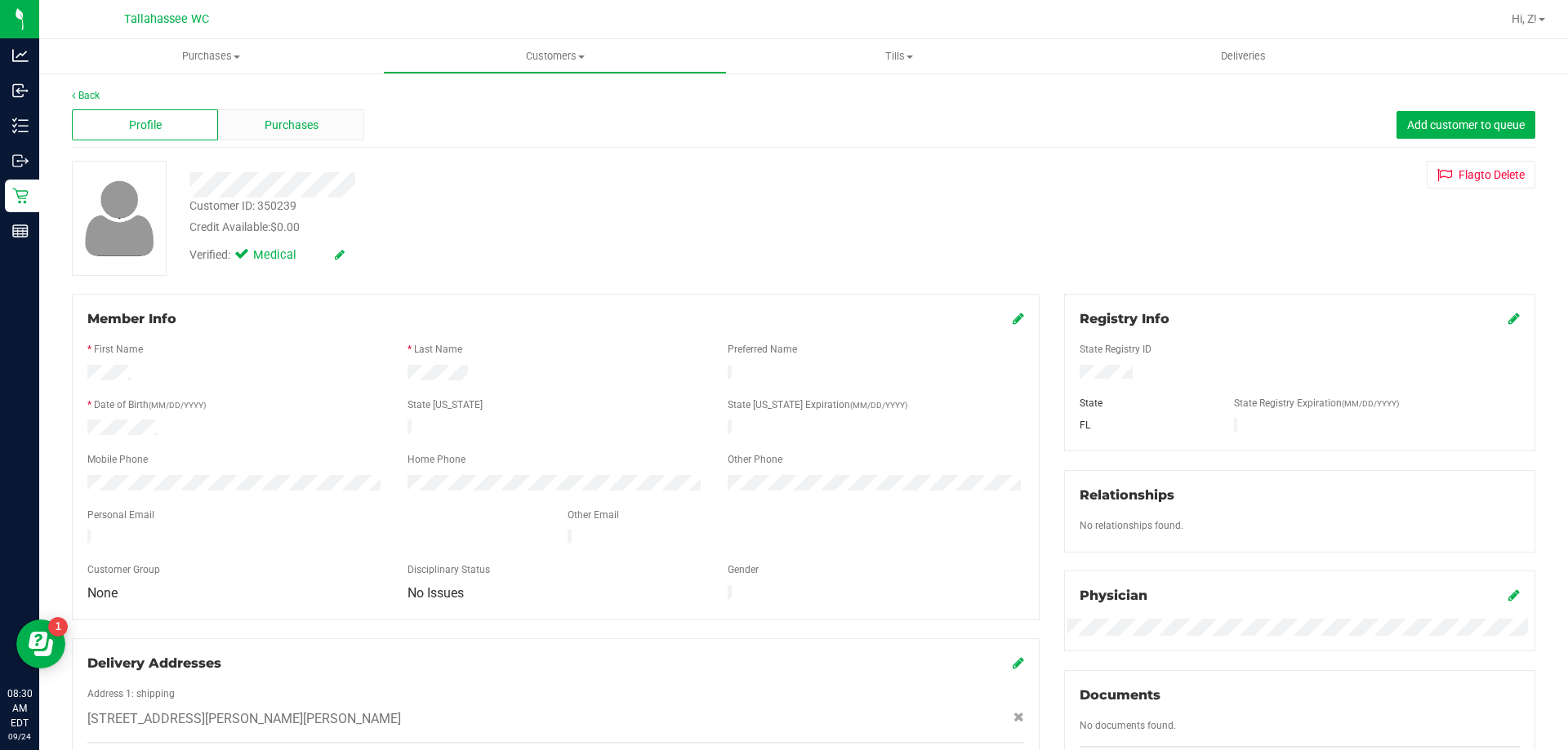
click at [285, 128] on span "Purchases" at bounding box center [291, 125] width 54 height 17
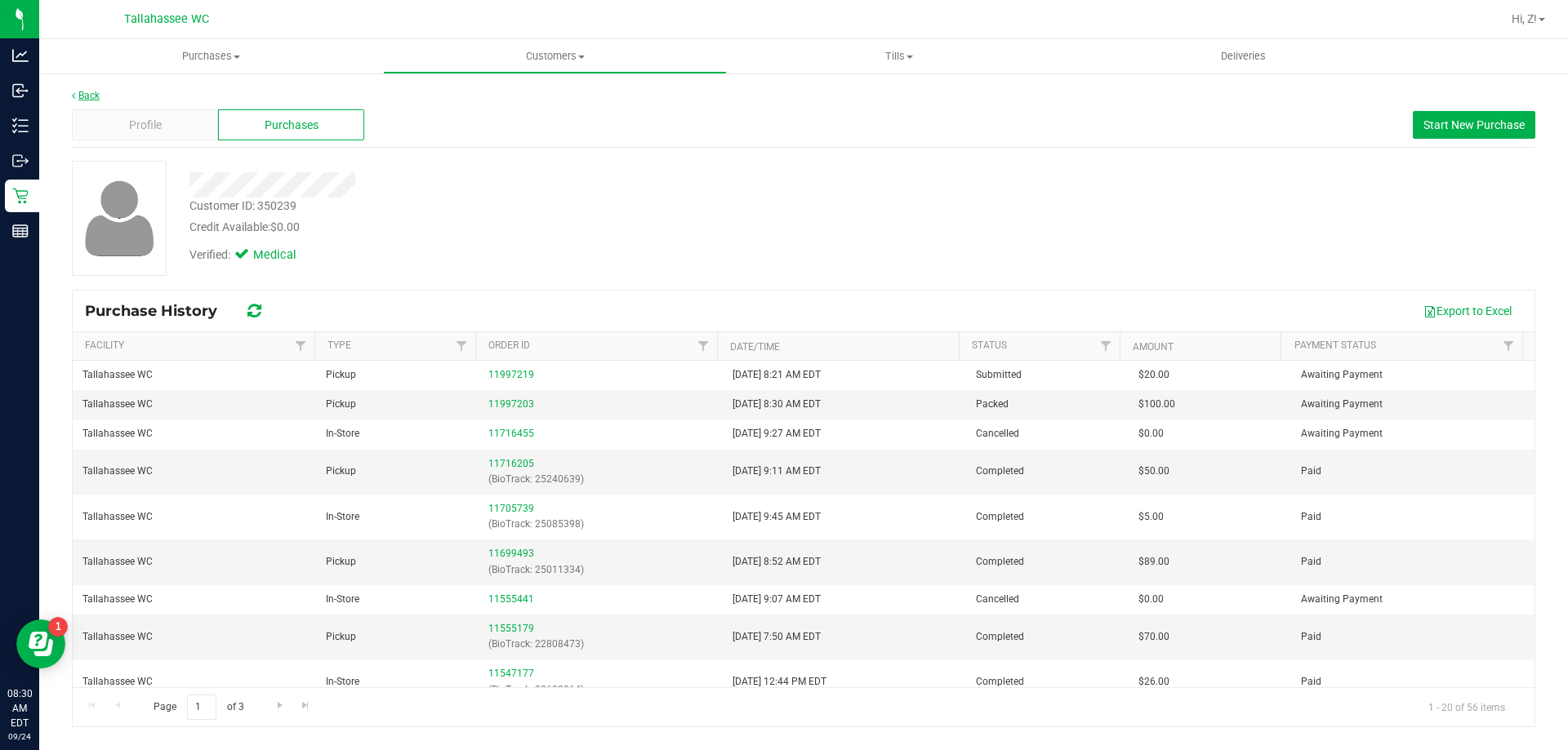
click at [82, 97] on link "Back" at bounding box center [85, 95] width 28 height 12
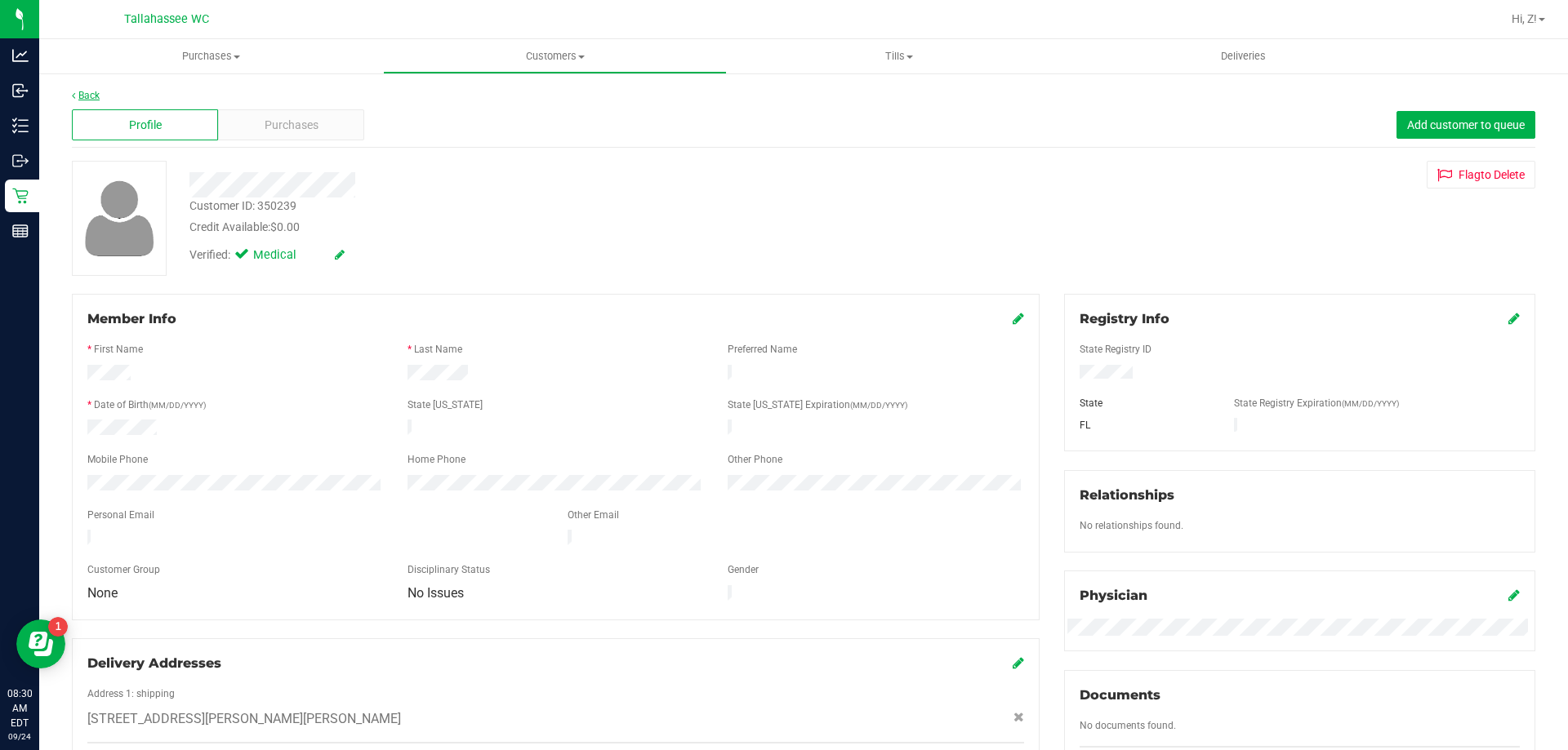
click at [83, 99] on link "Back" at bounding box center [85, 95] width 28 height 12
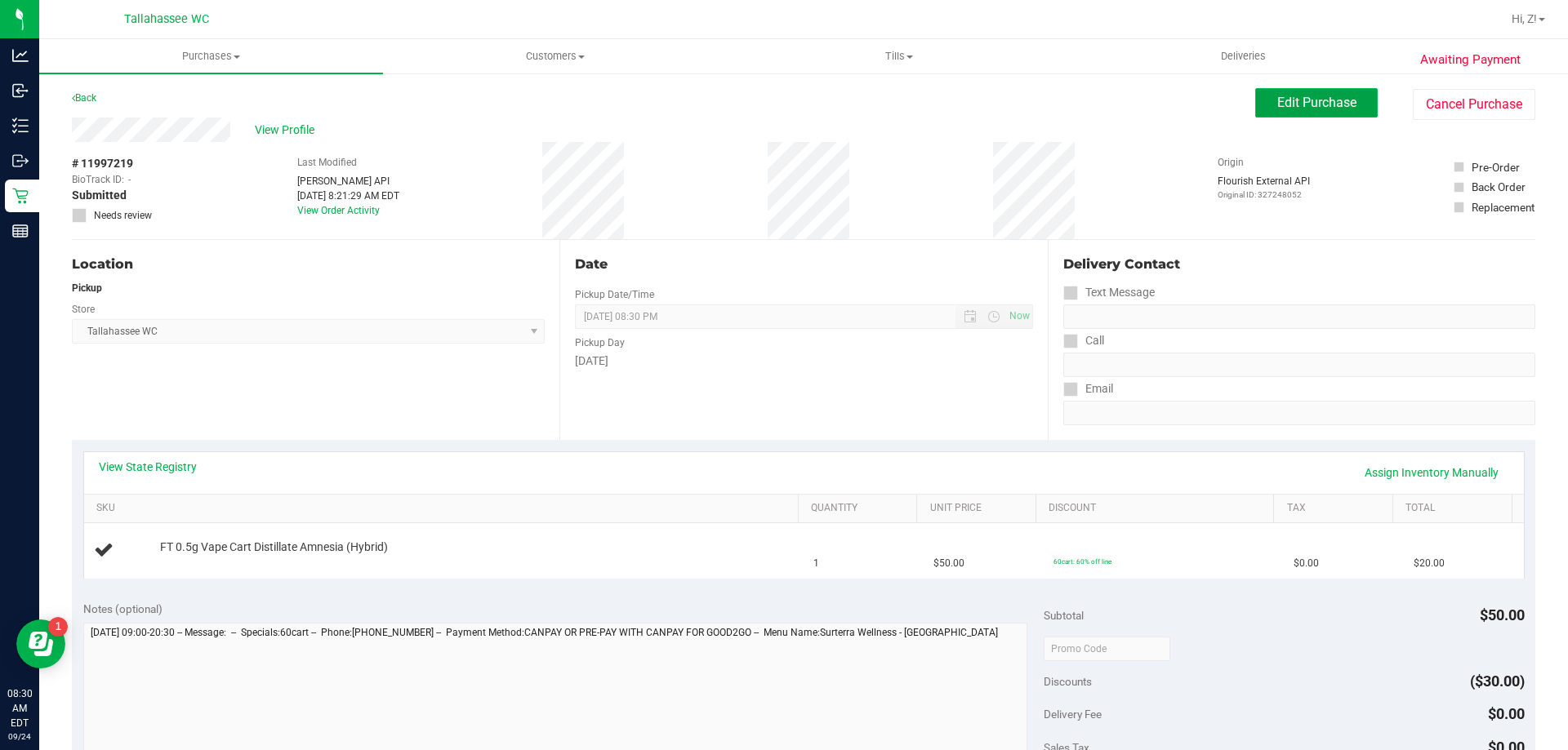
click at [1285, 102] on span "Edit Purchase" at bounding box center [1317, 102] width 80 height 15
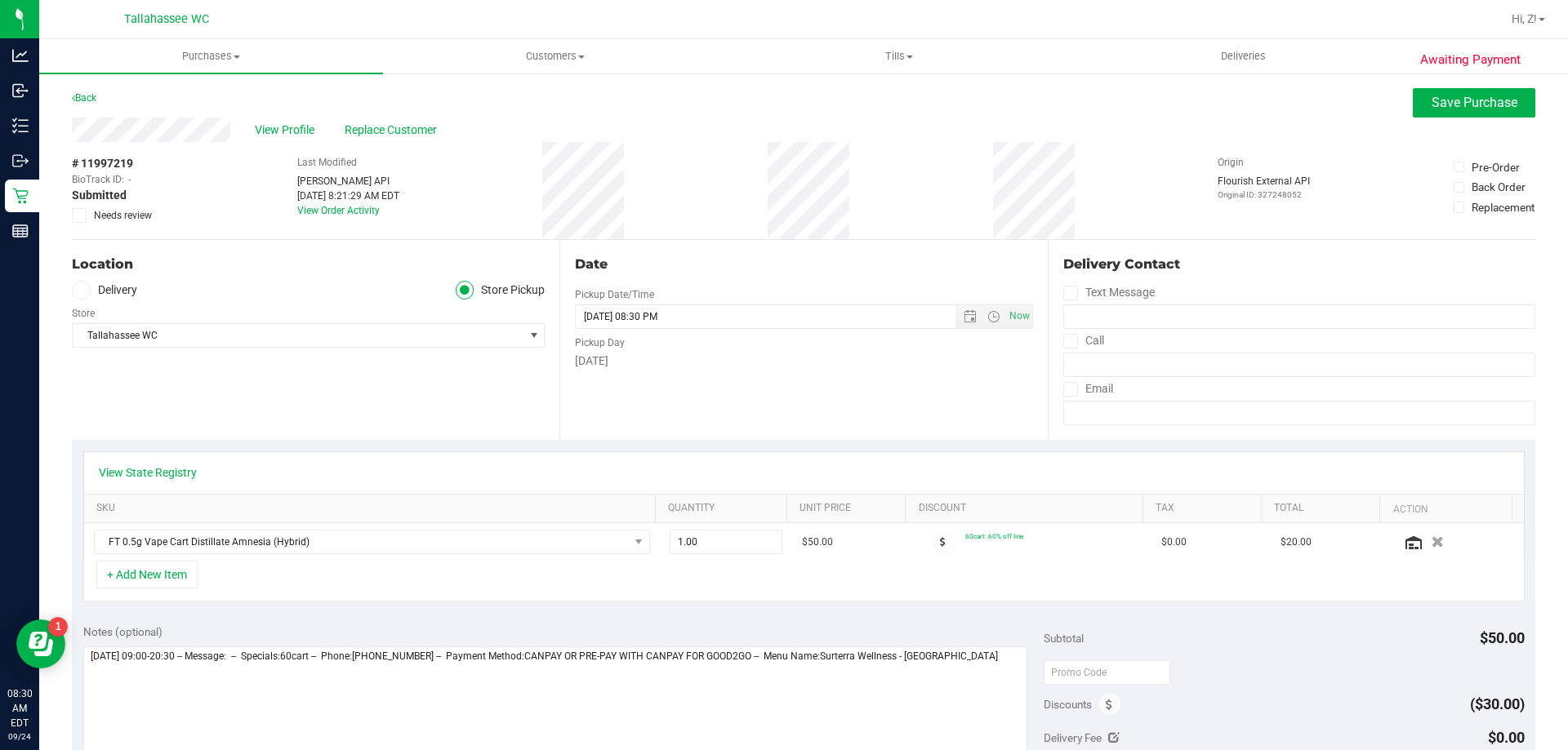
click at [81, 215] on icon at bounding box center [80, 215] width 11 height 0
click at [0, 0] on input "Needs review" at bounding box center [0, 0] width 0 height 0
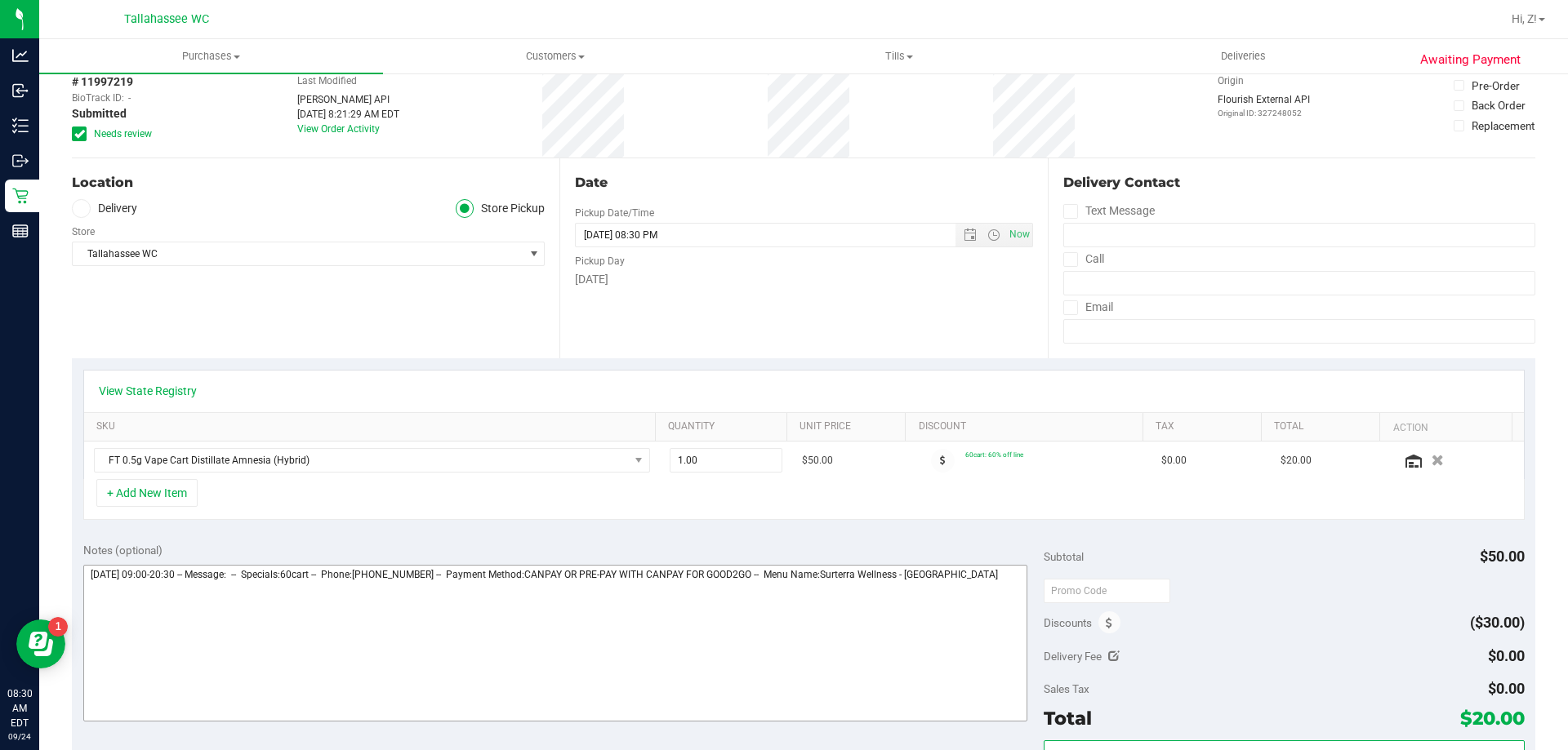
scroll to position [164, 0]
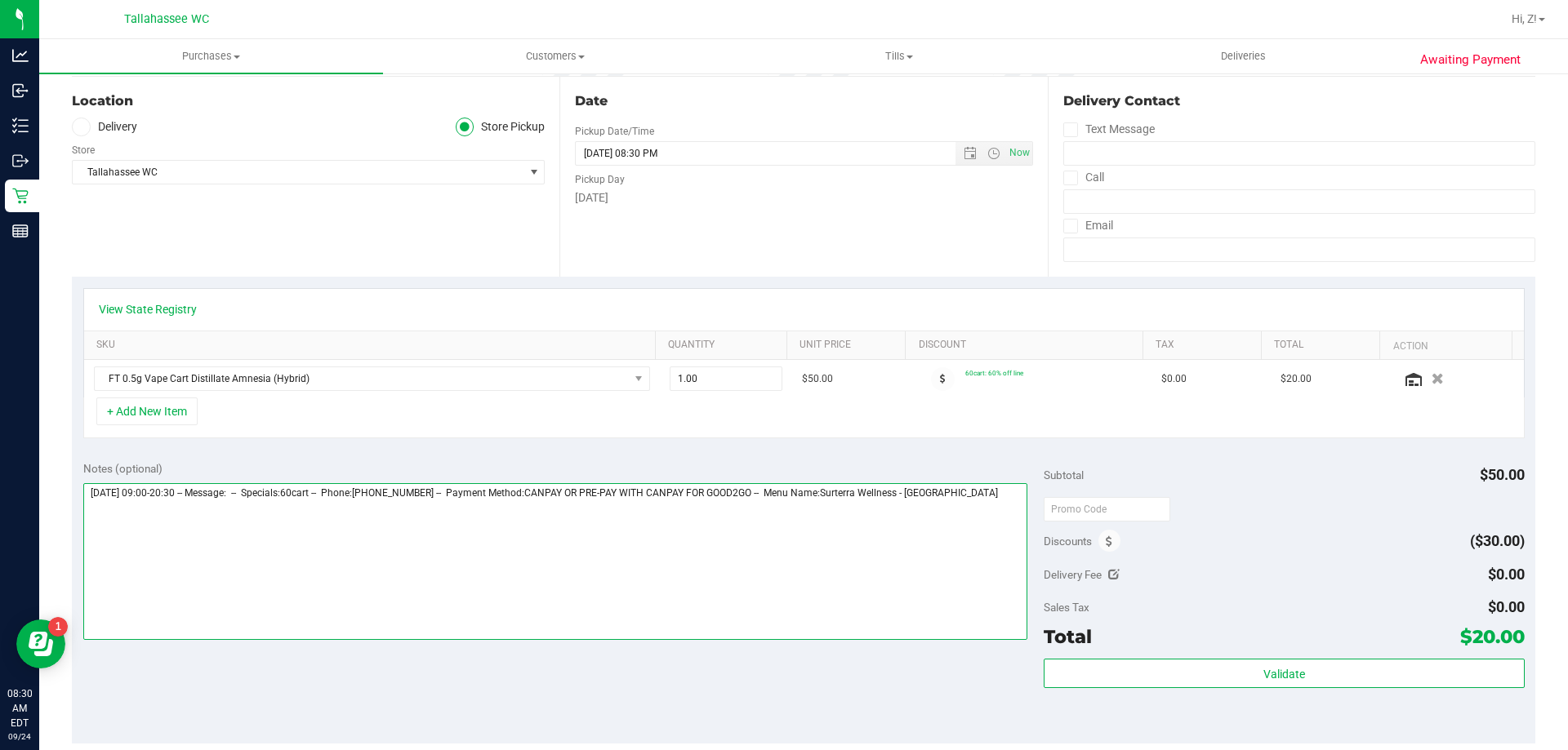
click at [1012, 501] on textarea at bounding box center [556, 561] width 945 height 157
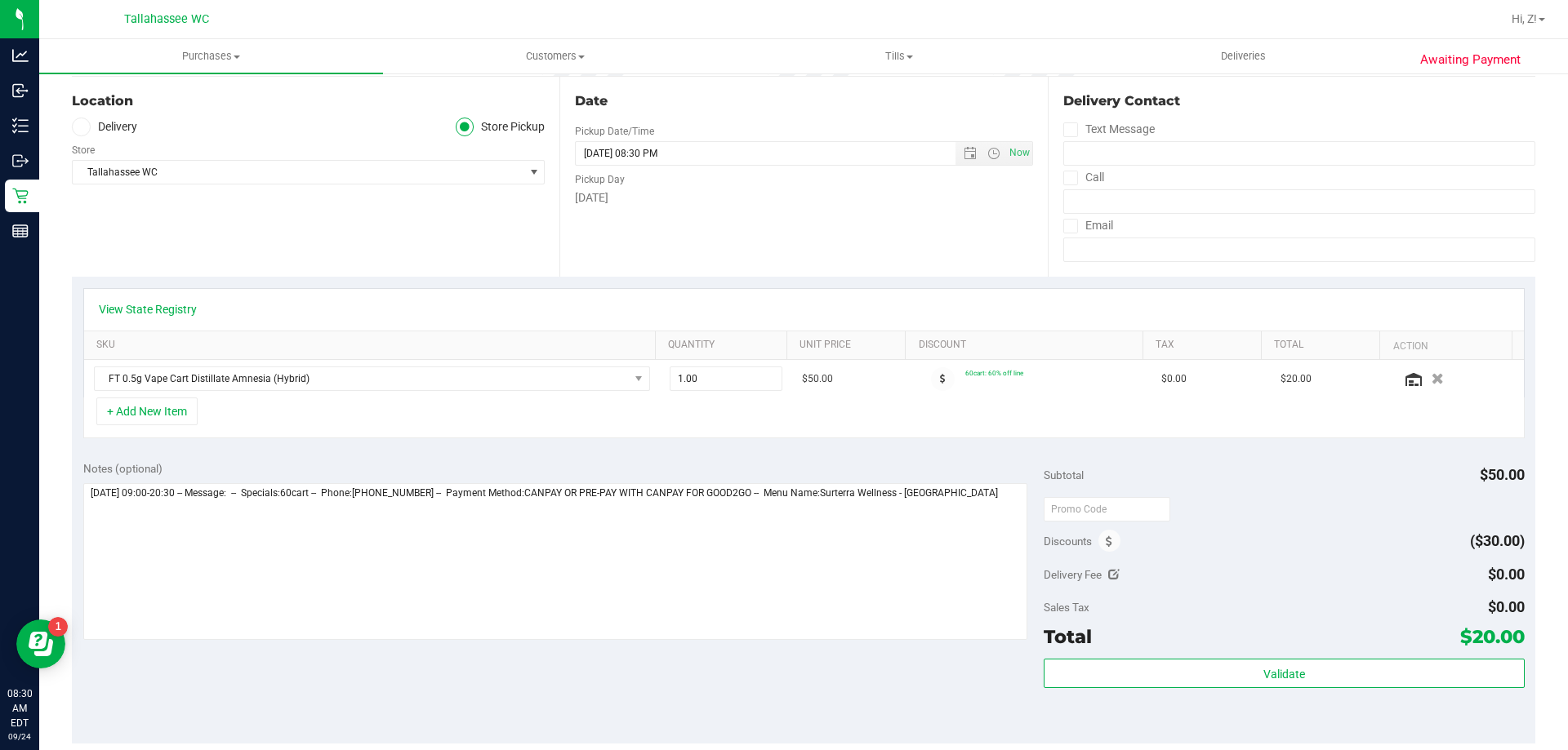
drag, startPoint x: 1017, startPoint y: 481, endPoint x: 1024, endPoint y: 473, distance: 10.6
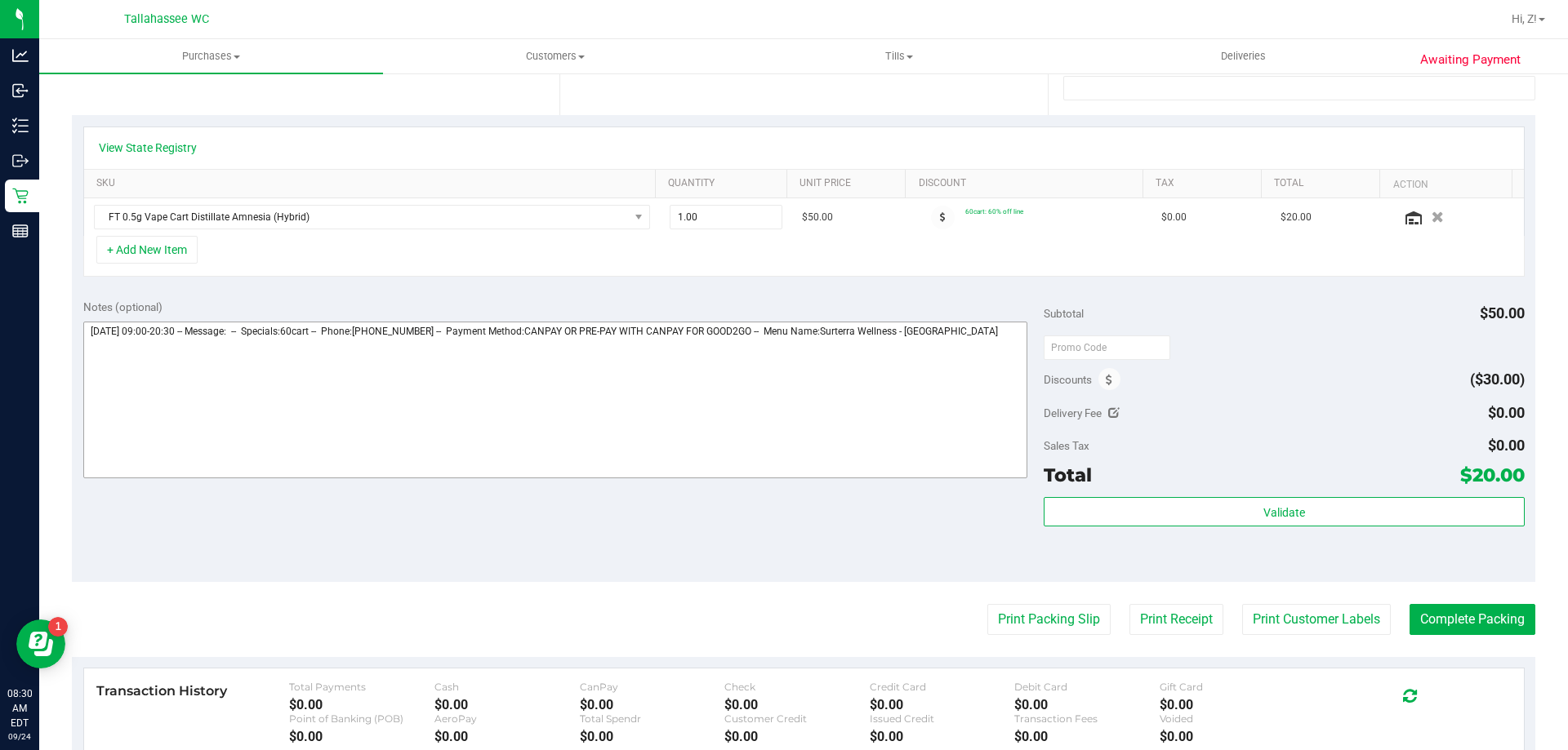
scroll to position [327, 0]
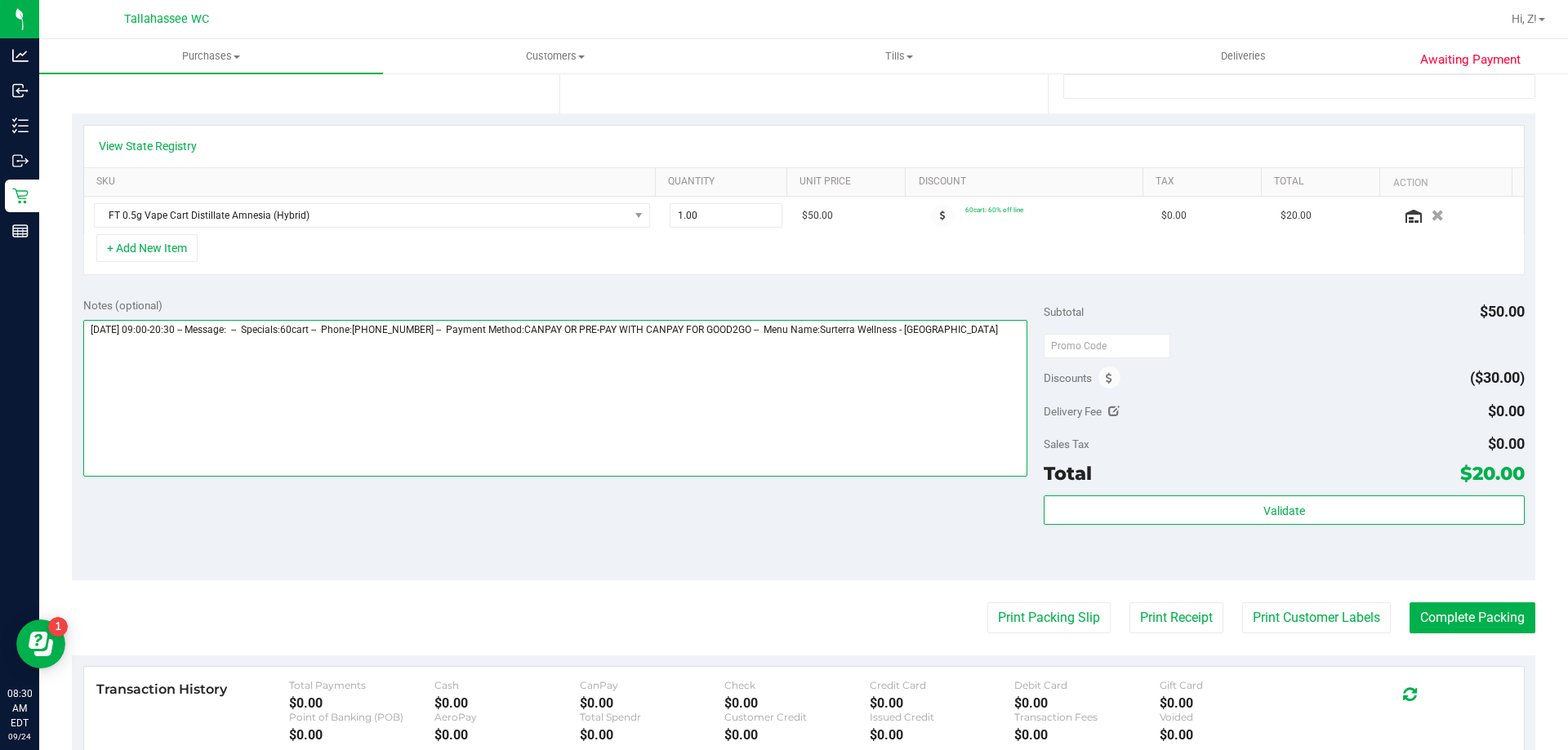
click at [153, 366] on textarea at bounding box center [556, 398] width 945 height 157
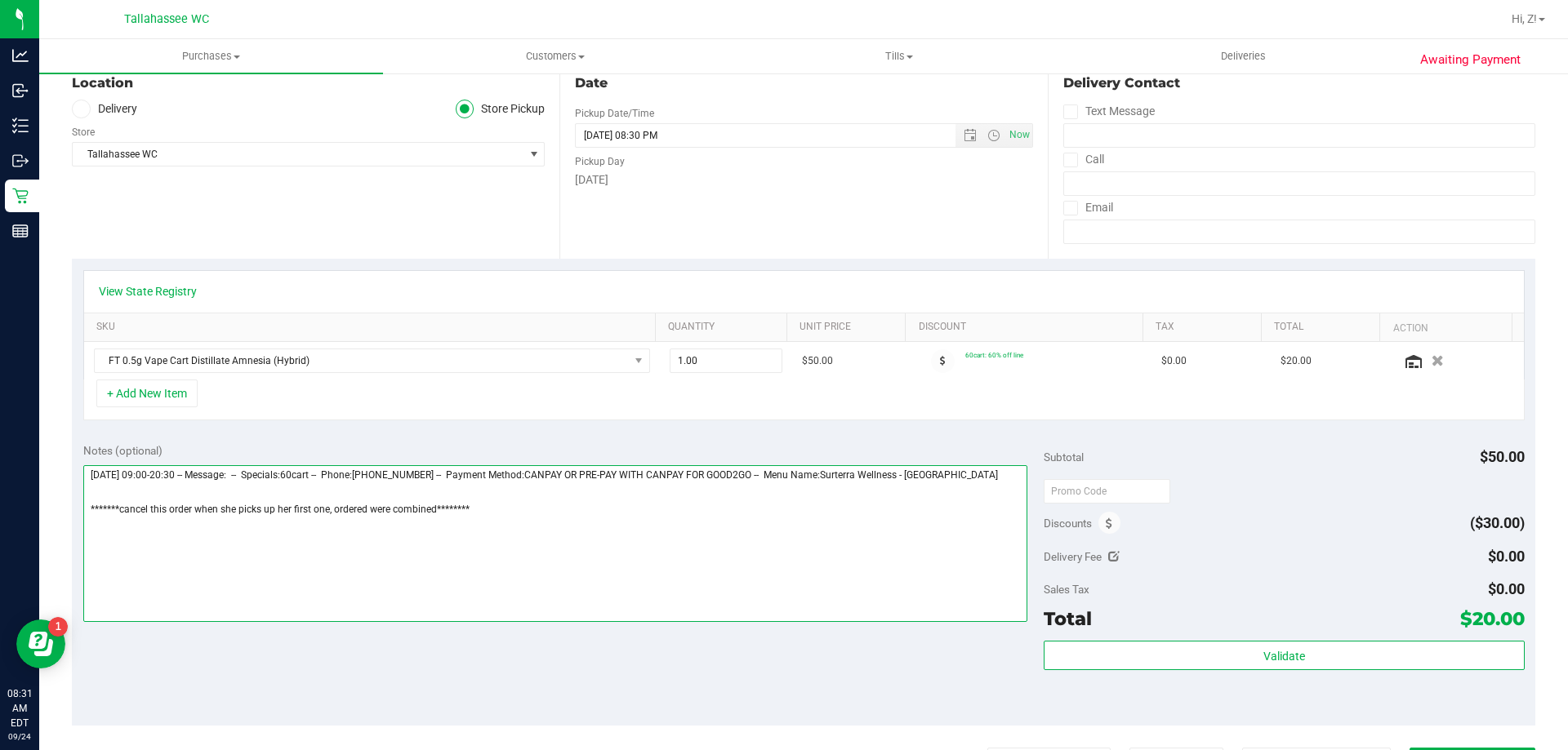
scroll to position [0, 0]
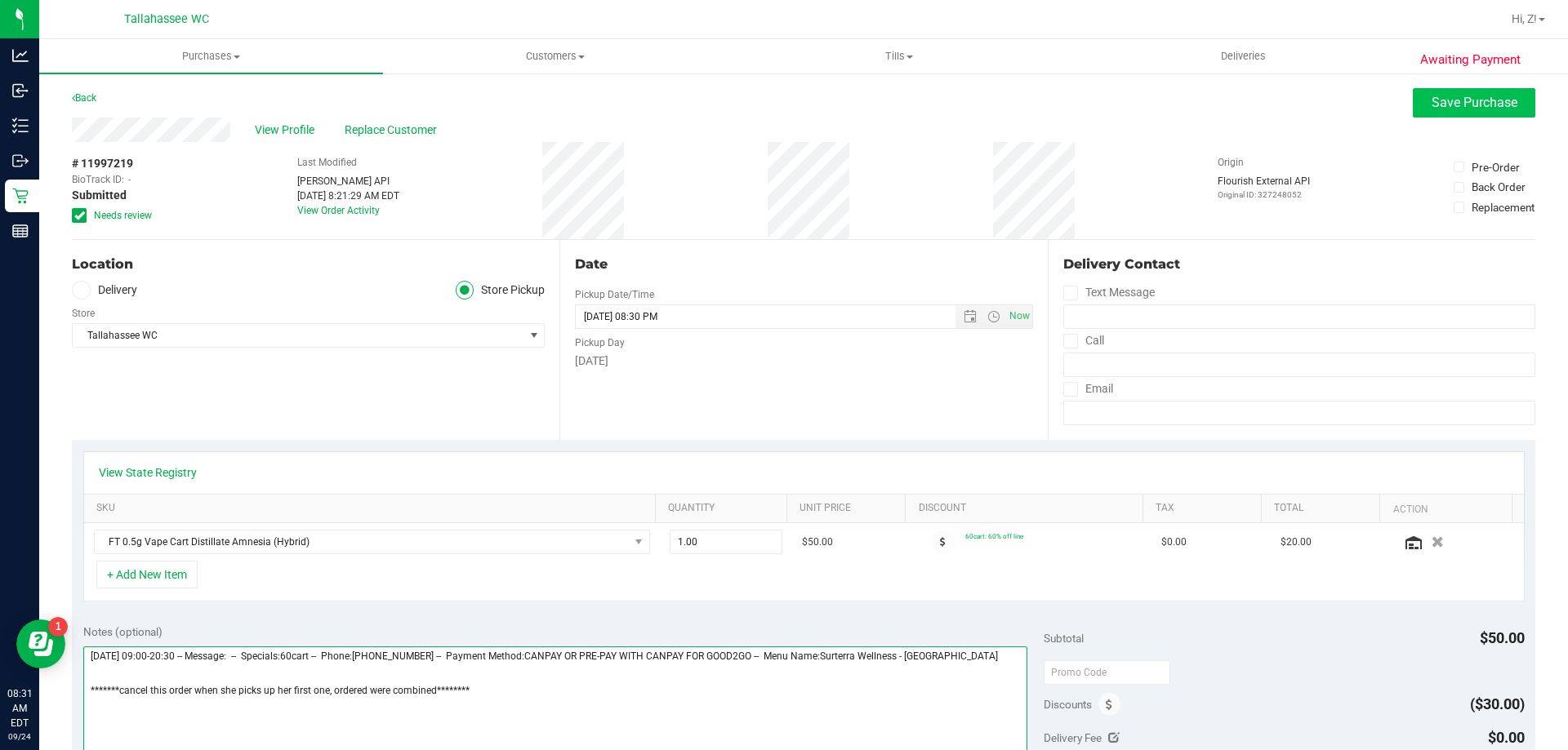
type textarea "Wednesday 09/24/2025 09:00-20:30 -- Message: -- Specials:60cart -- Phone:229221…"
click at [1478, 99] on span "Save Purchase" at bounding box center [1474, 102] width 86 height 15
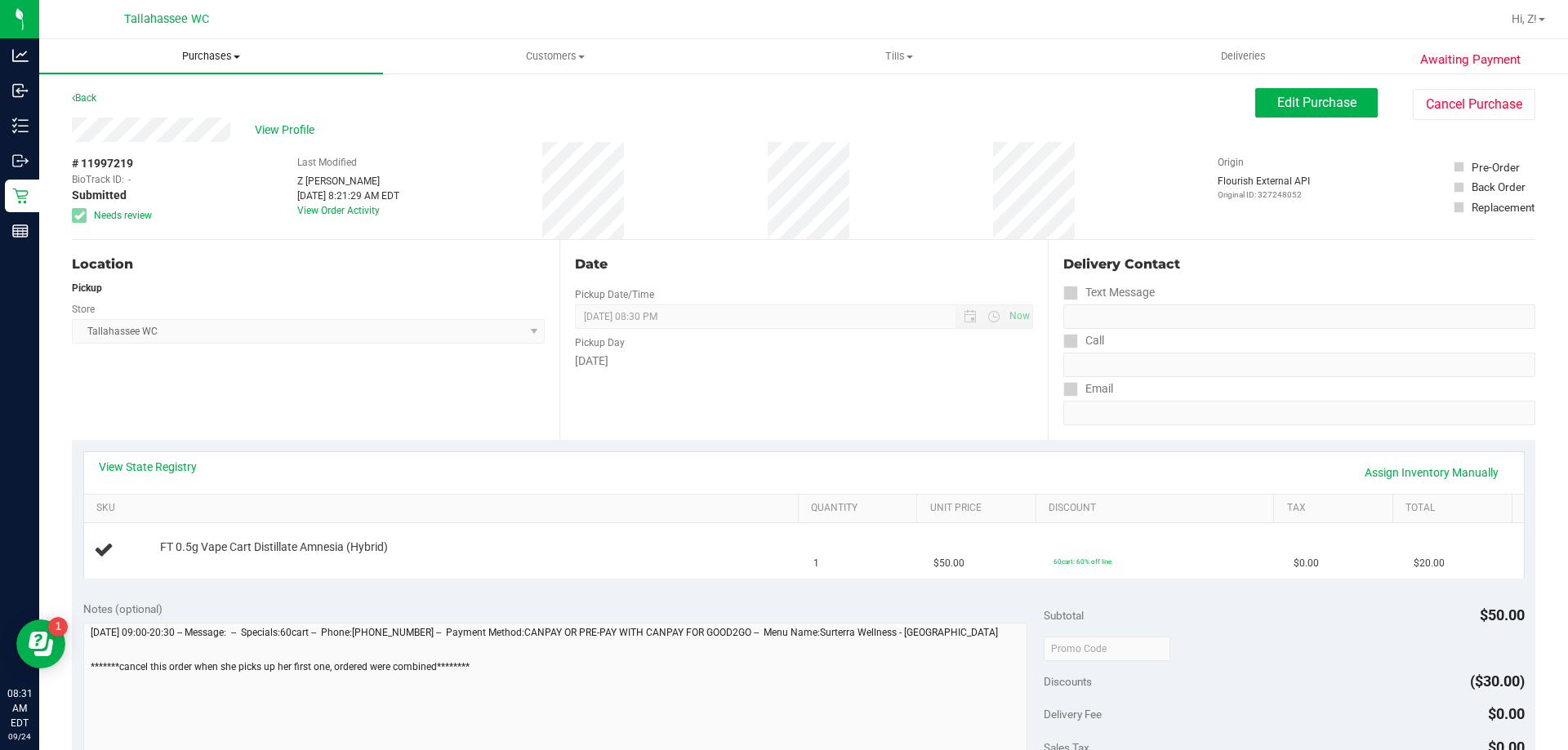
click at [215, 52] on span "Purchases" at bounding box center [211, 56] width 344 height 14
click at [114, 125] on span "Fulfillment" at bounding box center [90, 118] width 101 height 14
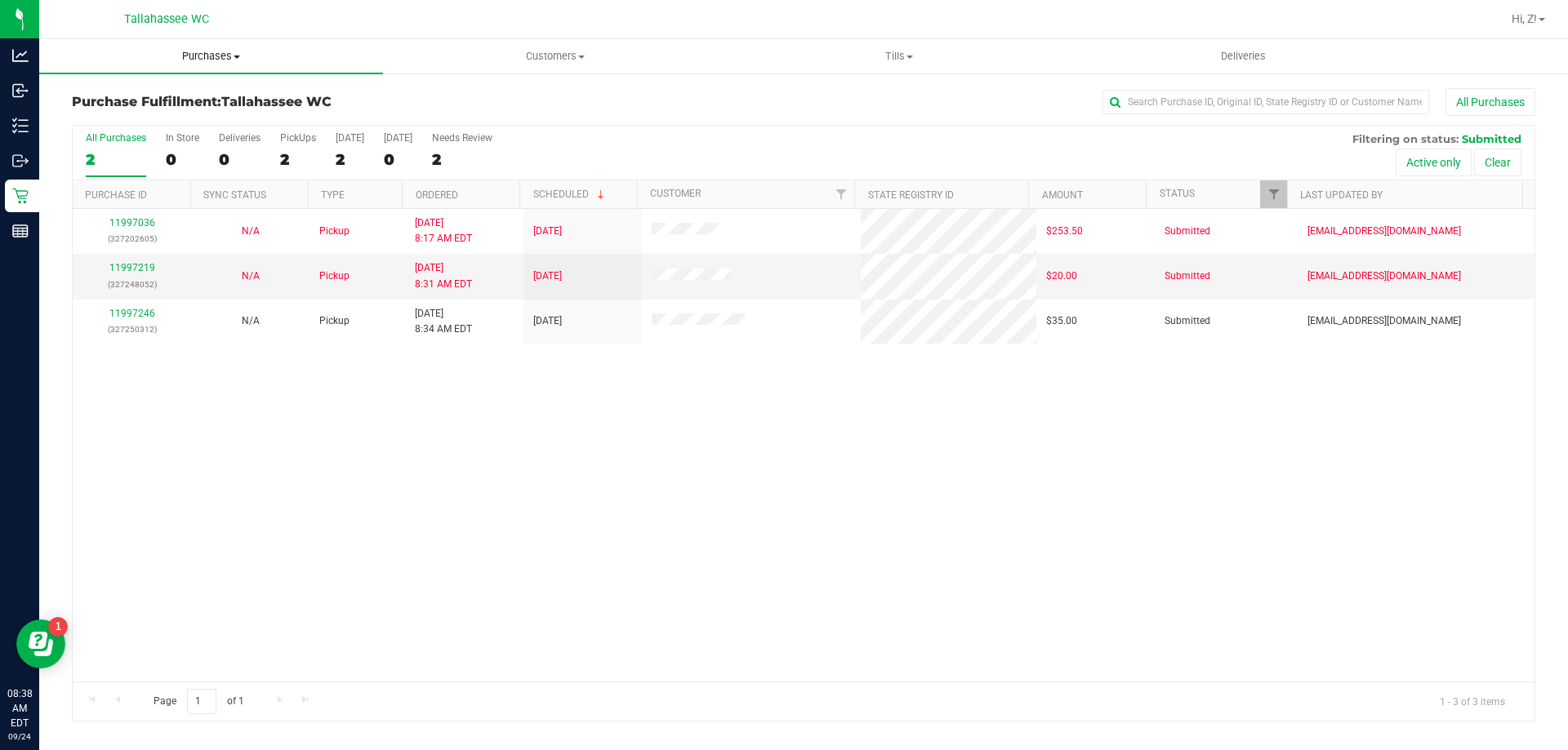
click at [208, 43] on uib-tab-heading "Purchases Summary of purchases Fulfillment All purchases" at bounding box center [211, 56] width 344 height 34
click at [126, 95] on span "Summary of purchases" at bounding box center [122, 98] width 167 height 14
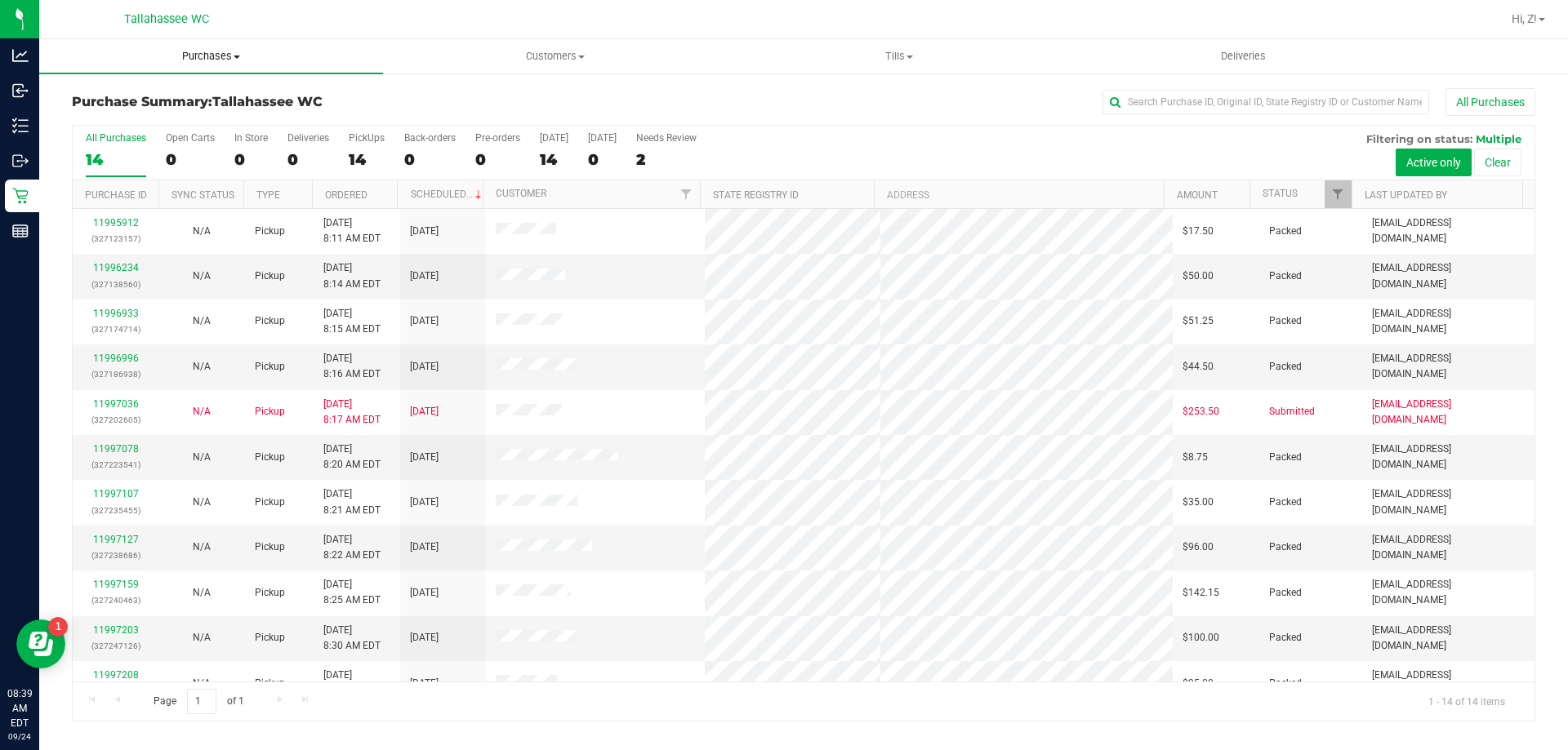
click at [203, 58] on span "Purchases" at bounding box center [211, 56] width 344 height 14
click at [128, 113] on span "Fulfillment" at bounding box center [90, 118] width 101 height 14
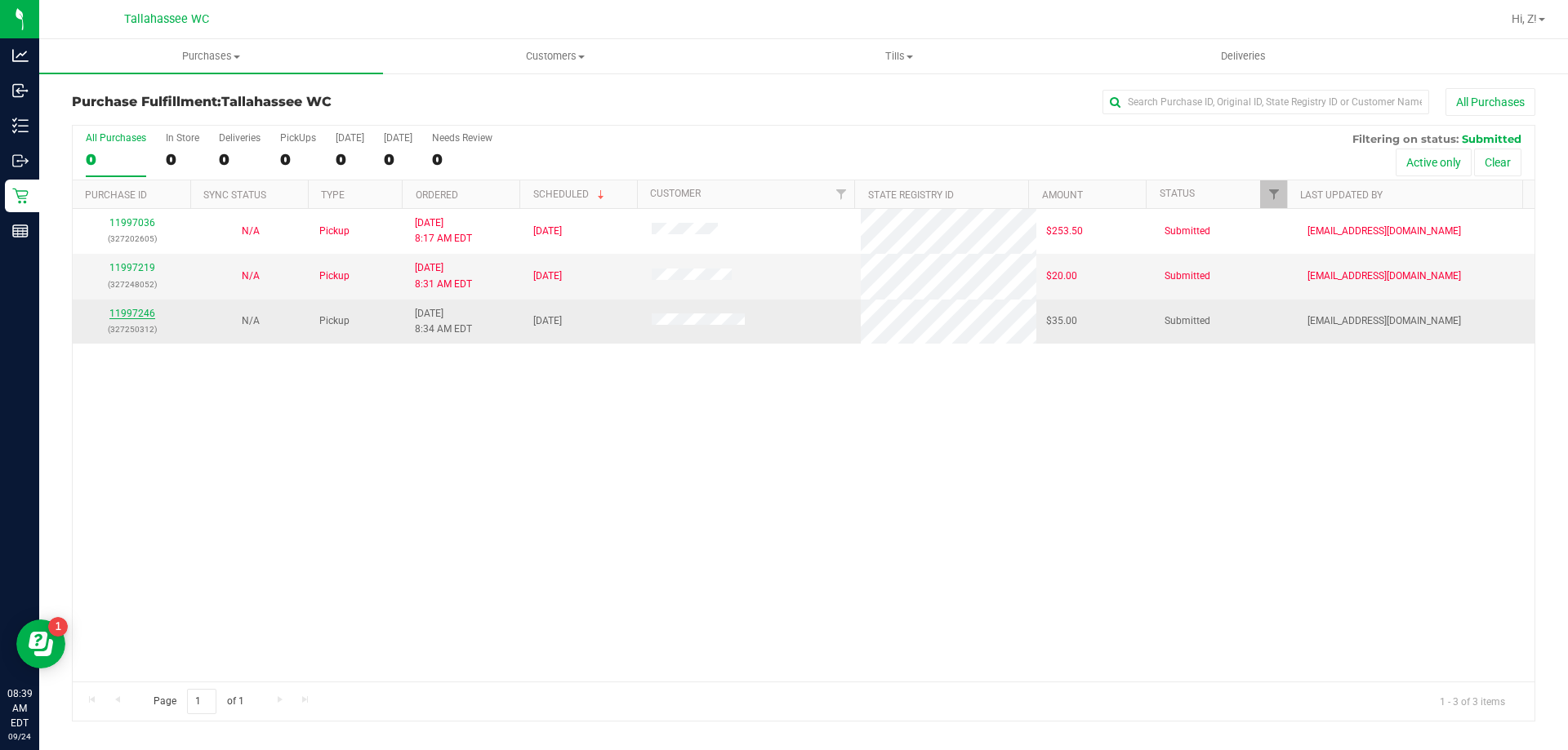
click at [138, 312] on link "11997246" at bounding box center [132, 313] width 46 height 12
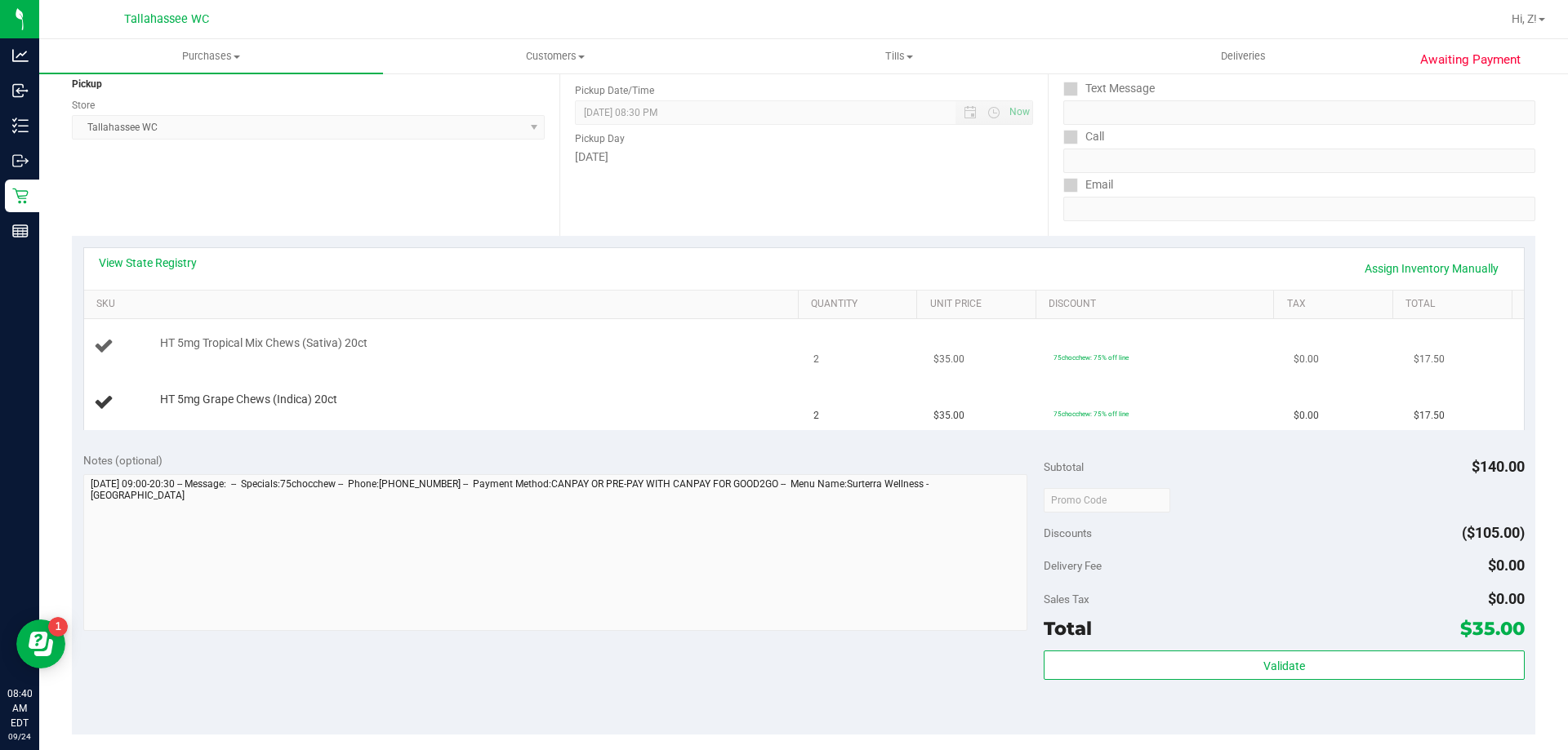
scroll to position [245, 0]
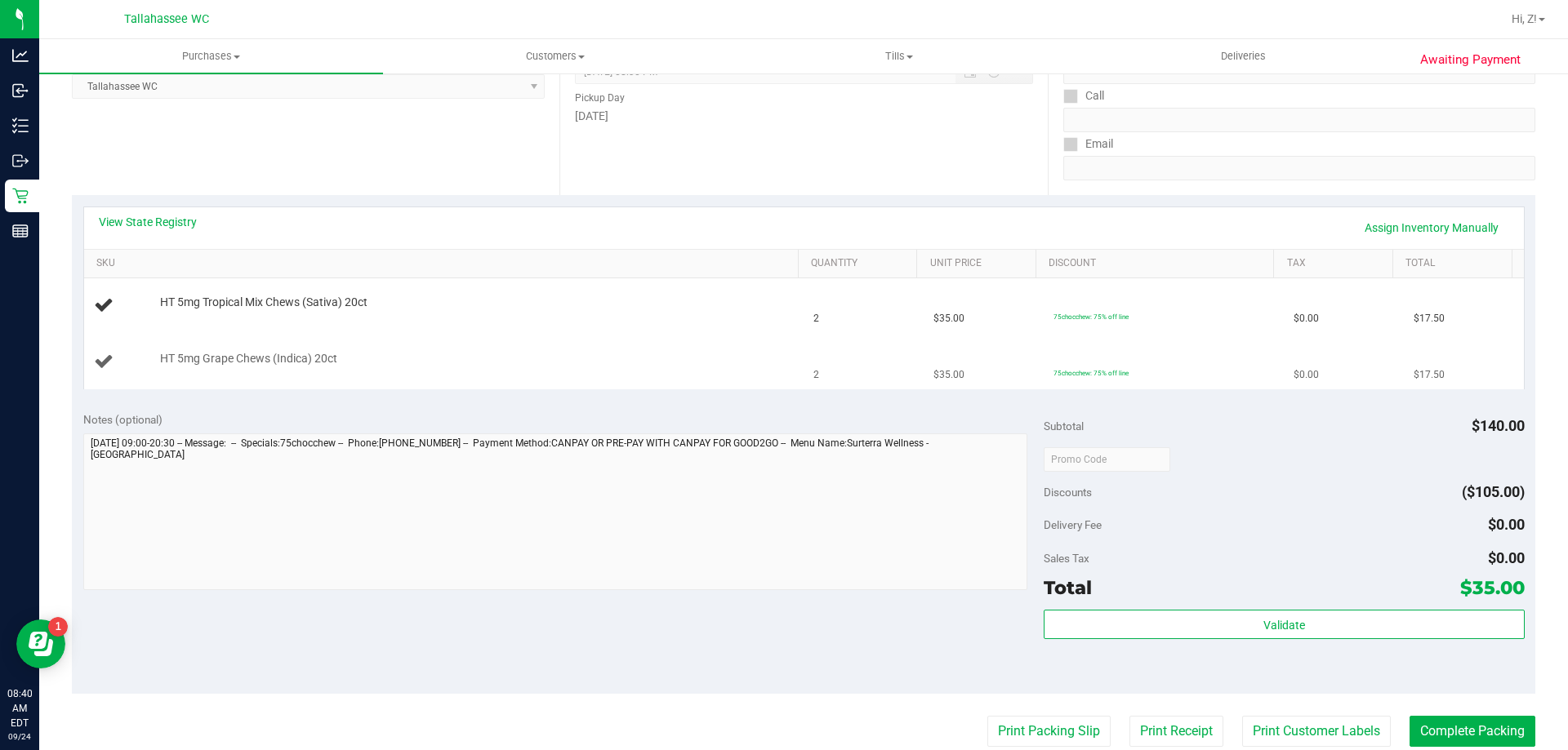
click at [1261, 387] on td "75chocchew: 75% off line" at bounding box center [1163, 362] width 240 height 54
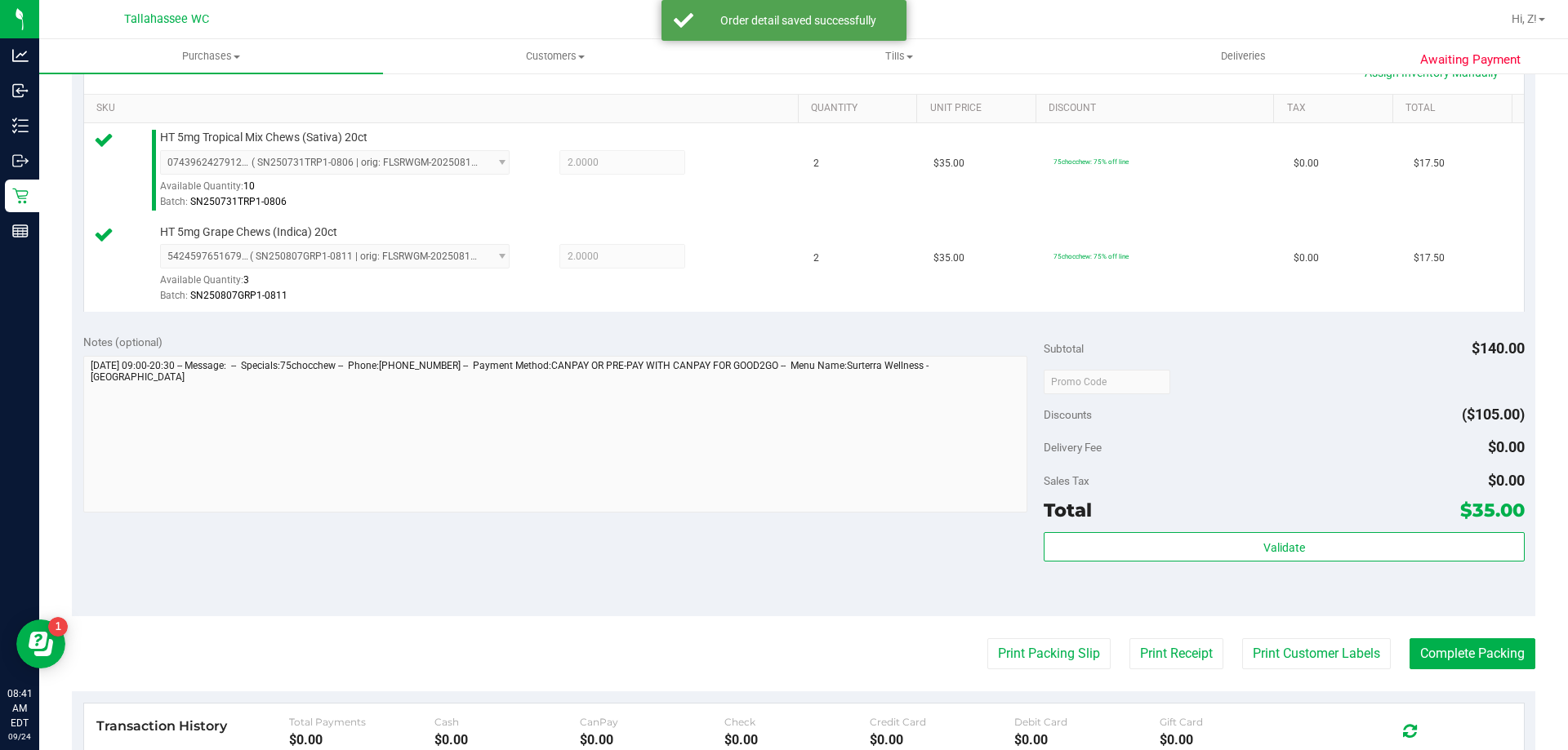
scroll to position [679, 0]
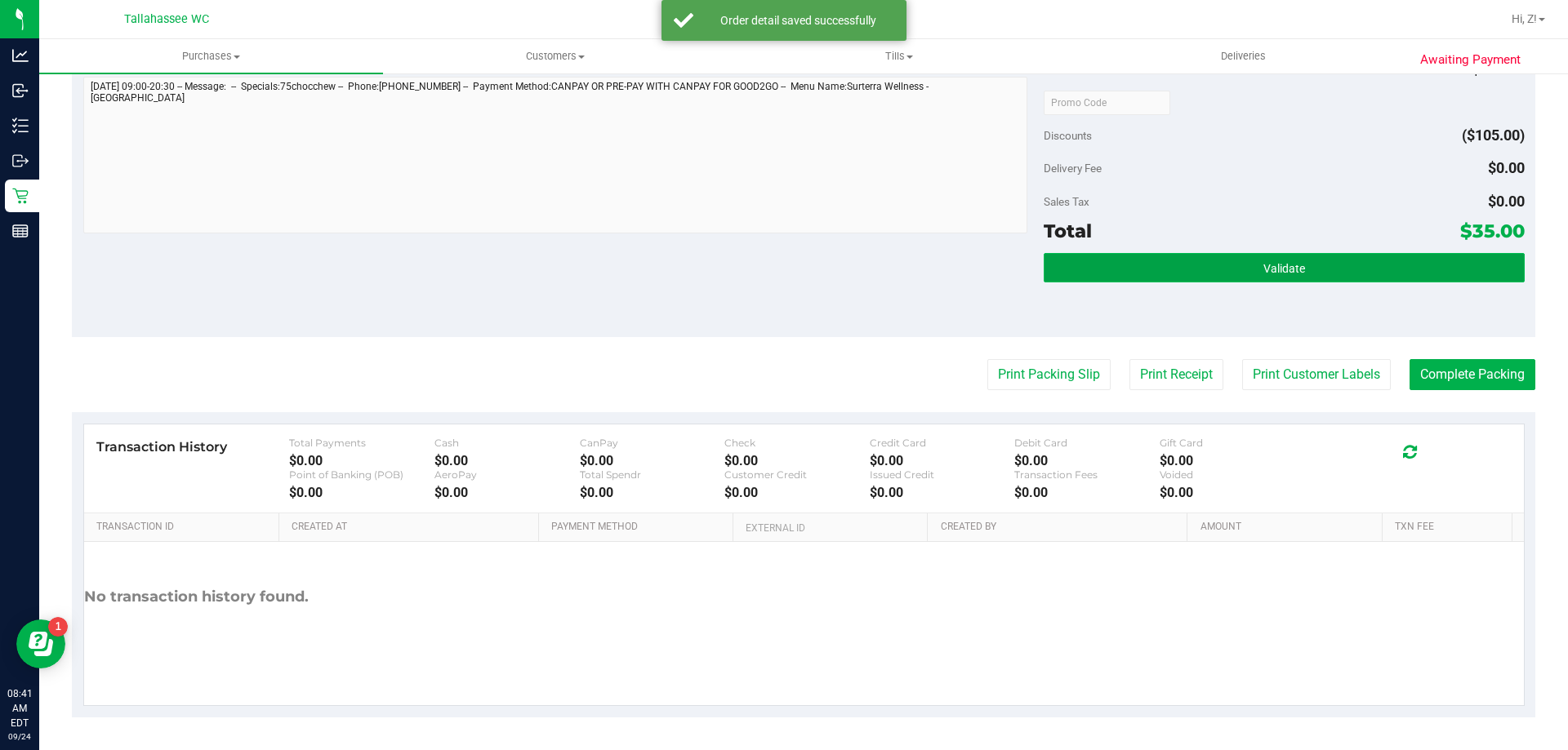
click at [1302, 281] on button "Validate" at bounding box center [1283, 268] width 480 height 29
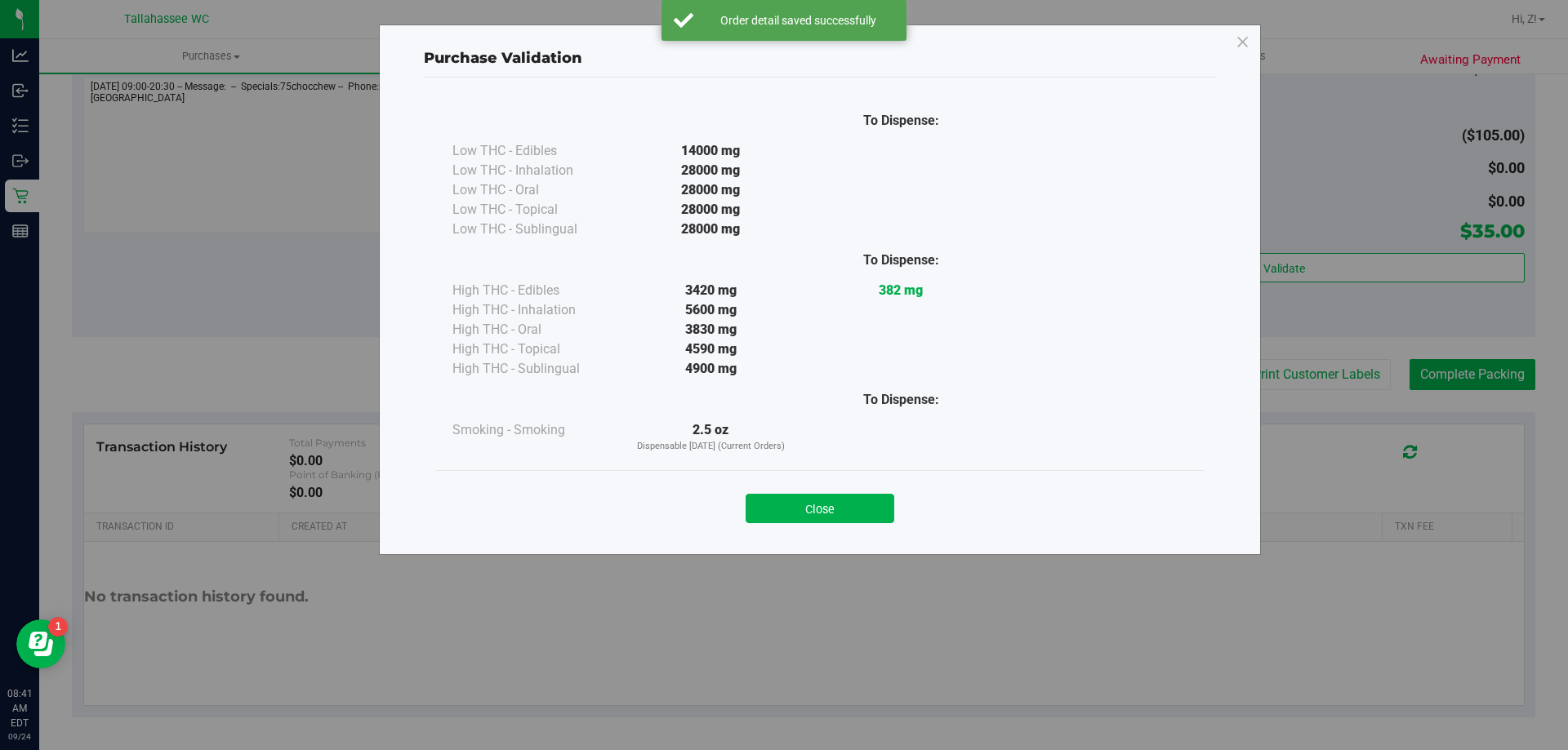
drag, startPoint x: 847, startPoint y: 498, endPoint x: 1015, endPoint y: 423, distance: 184.0
click at [850, 498] on button "Close" at bounding box center [820, 508] width 148 height 29
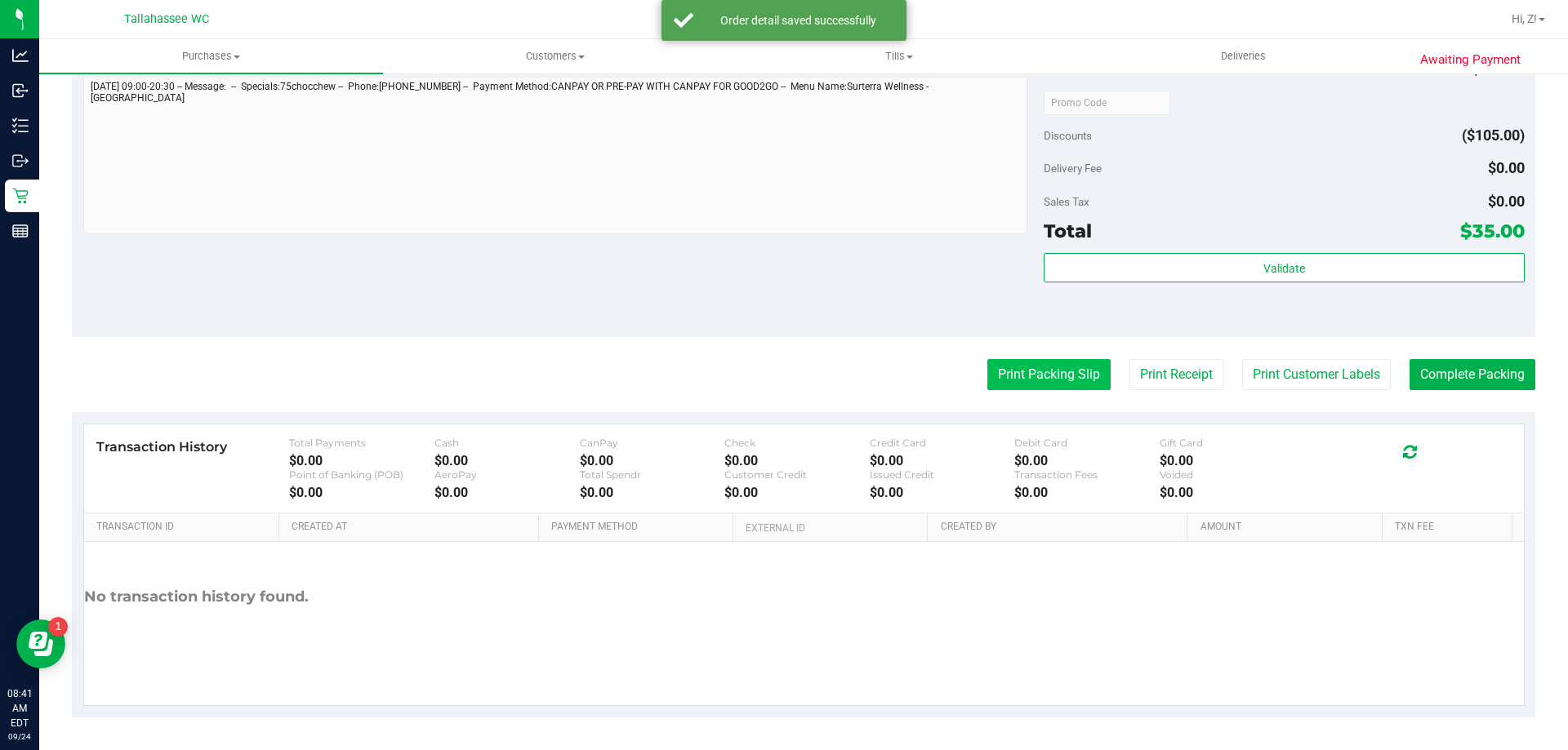
click at [1013, 373] on button "Print Packing Slip" at bounding box center [1049, 375] width 123 height 31
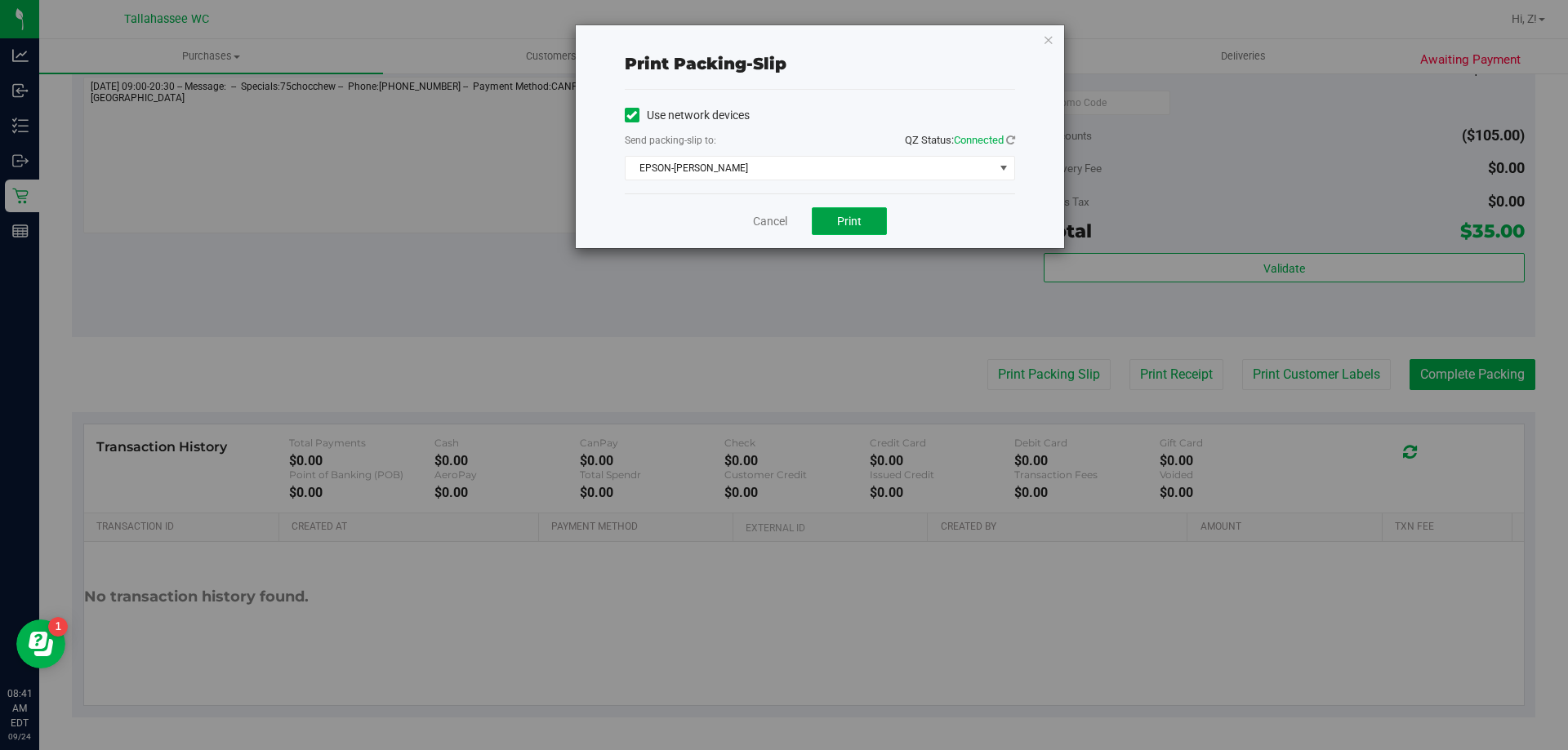
click at [836, 218] on button "Print" at bounding box center [849, 221] width 75 height 28
drag, startPoint x: 1052, startPoint y: 35, endPoint x: 1048, endPoint y: 107, distance: 72.1
click at [1051, 35] on icon "button" at bounding box center [1049, 39] width 12 height 20
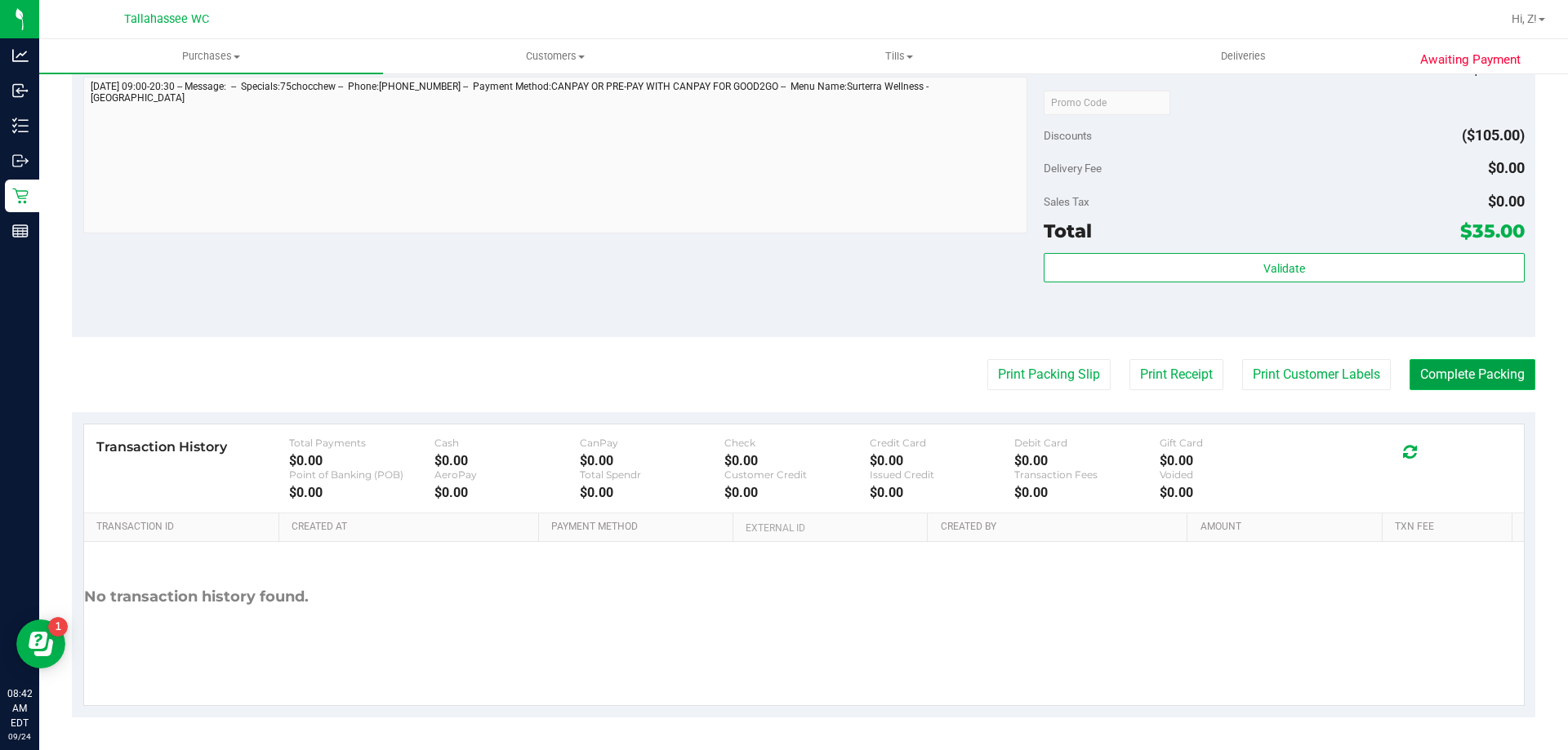
click at [1459, 369] on button "Complete Packing" at bounding box center [1472, 375] width 126 height 31
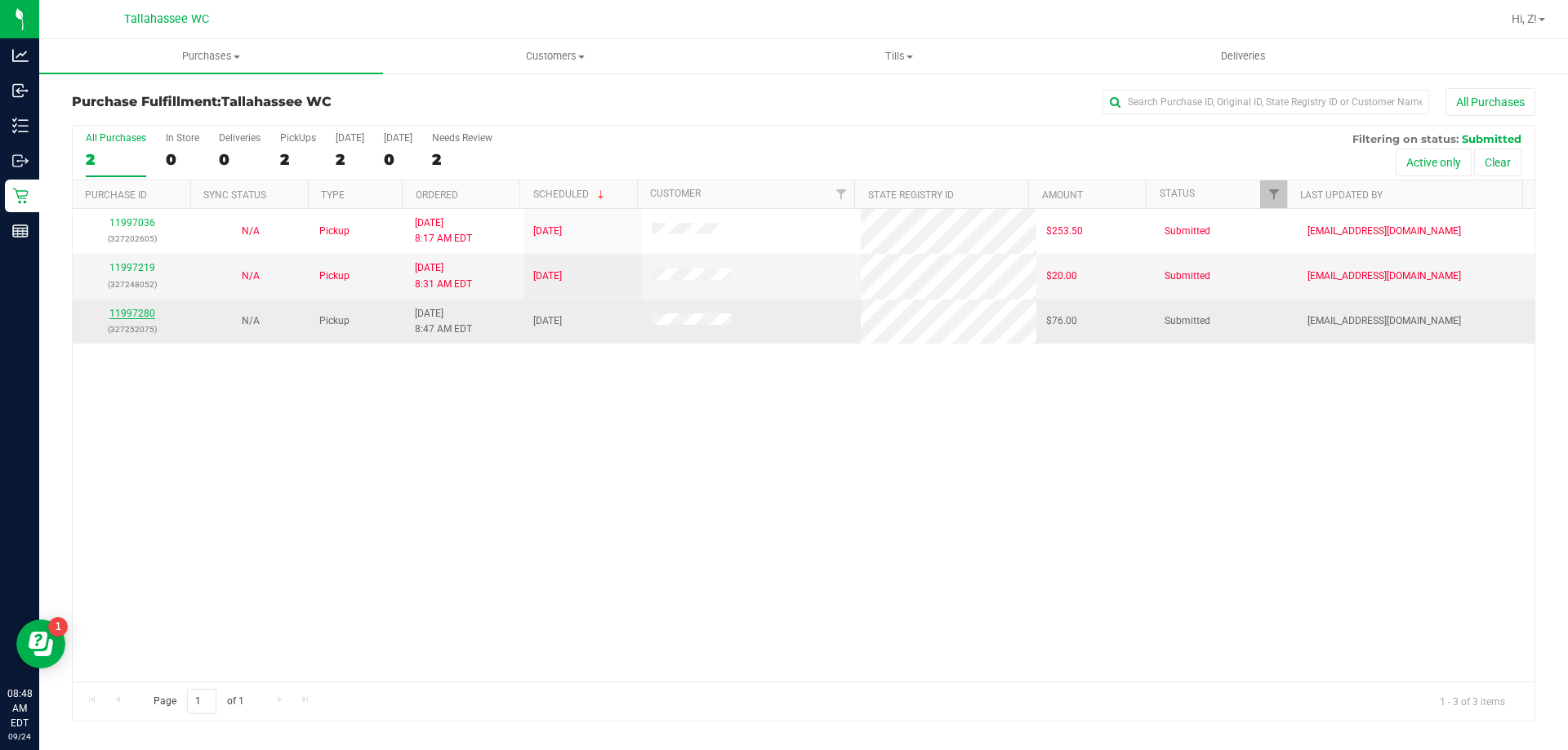
click at [124, 311] on link "11997280" at bounding box center [132, 313] width 46 height 12
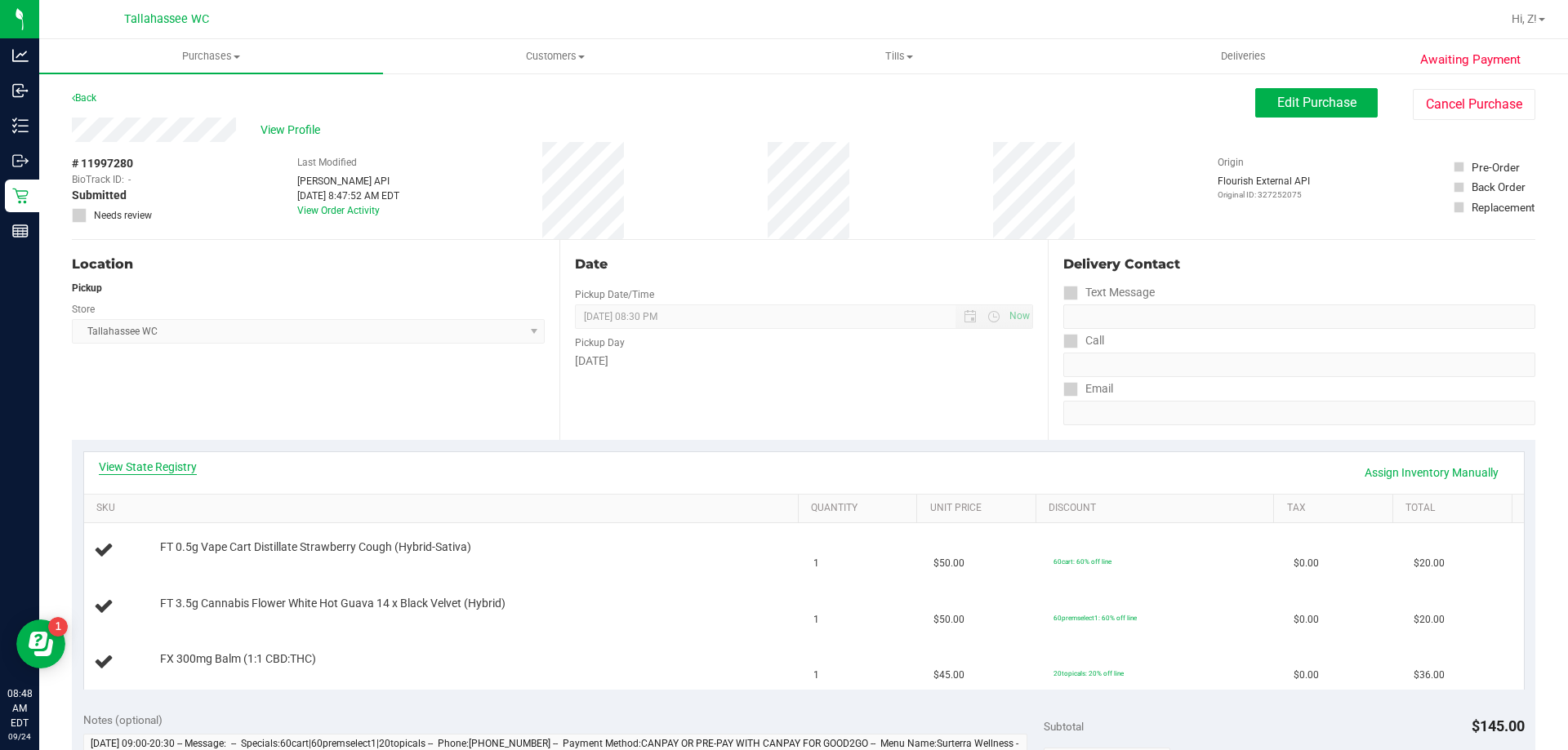
click at [163, 465] on link "View State Registry" at bounding box center [147, 467] width 98 height 16
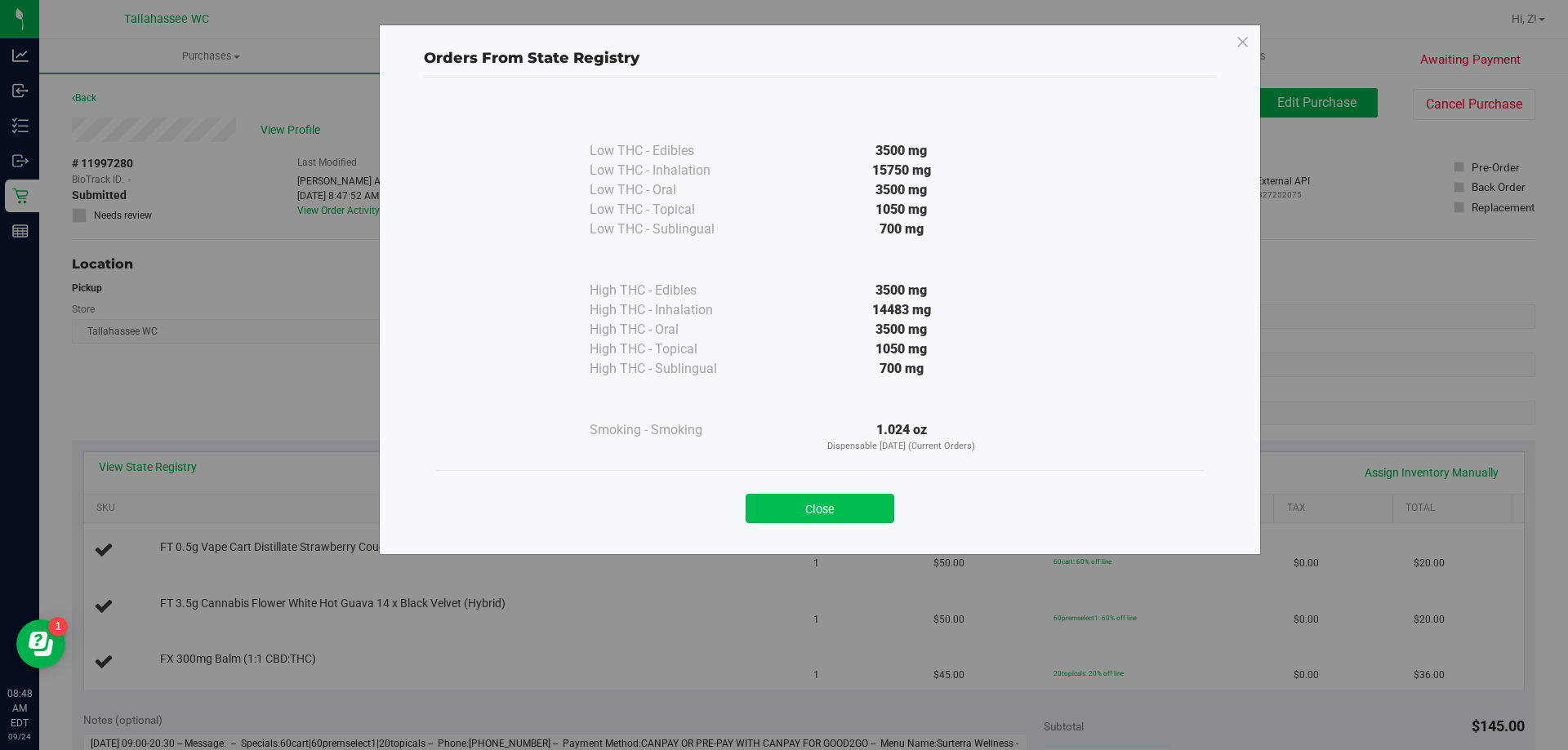
click at [869, 498] on button "Close" at bounding box center [820, 508] width 148 height 29
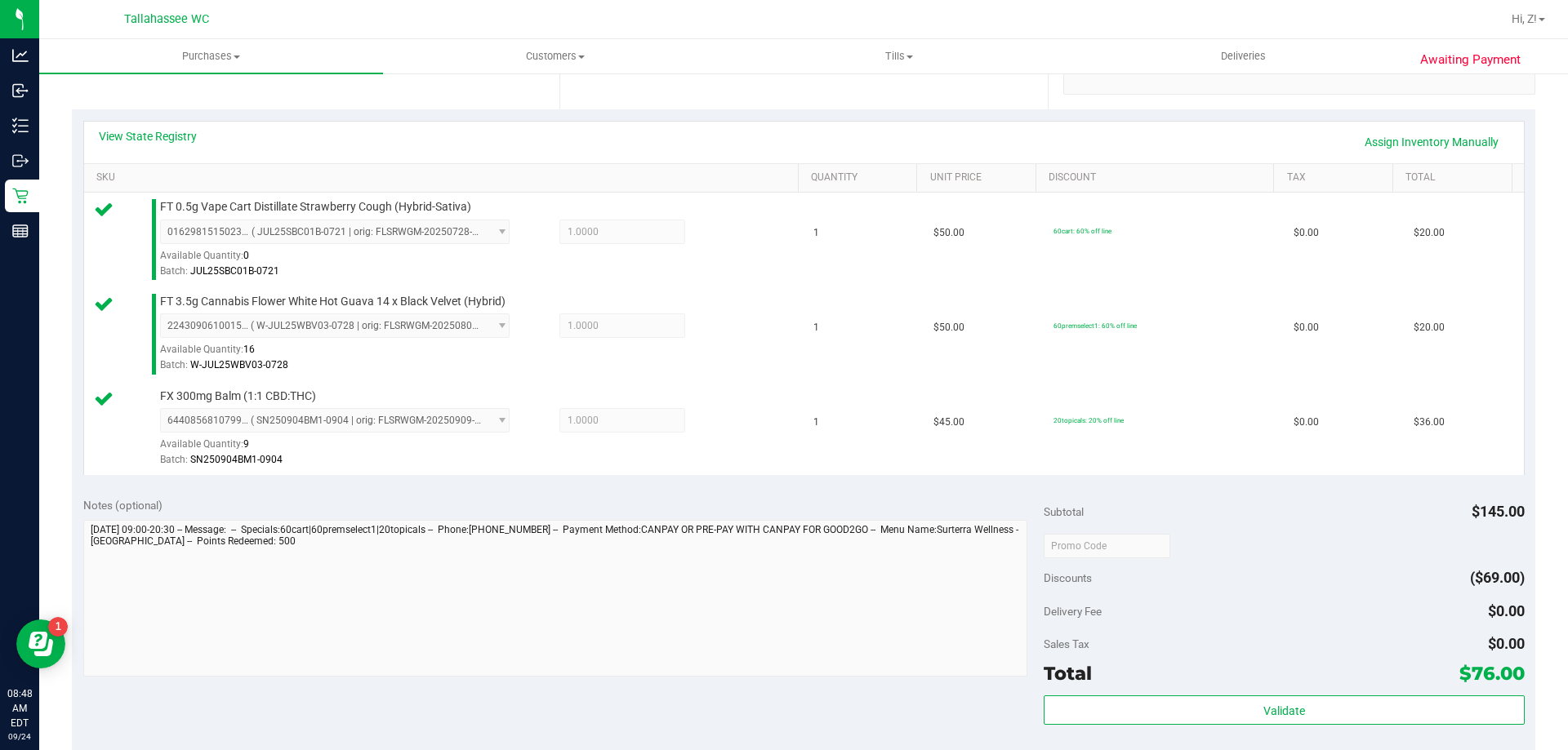
scroll to position [490, 0]
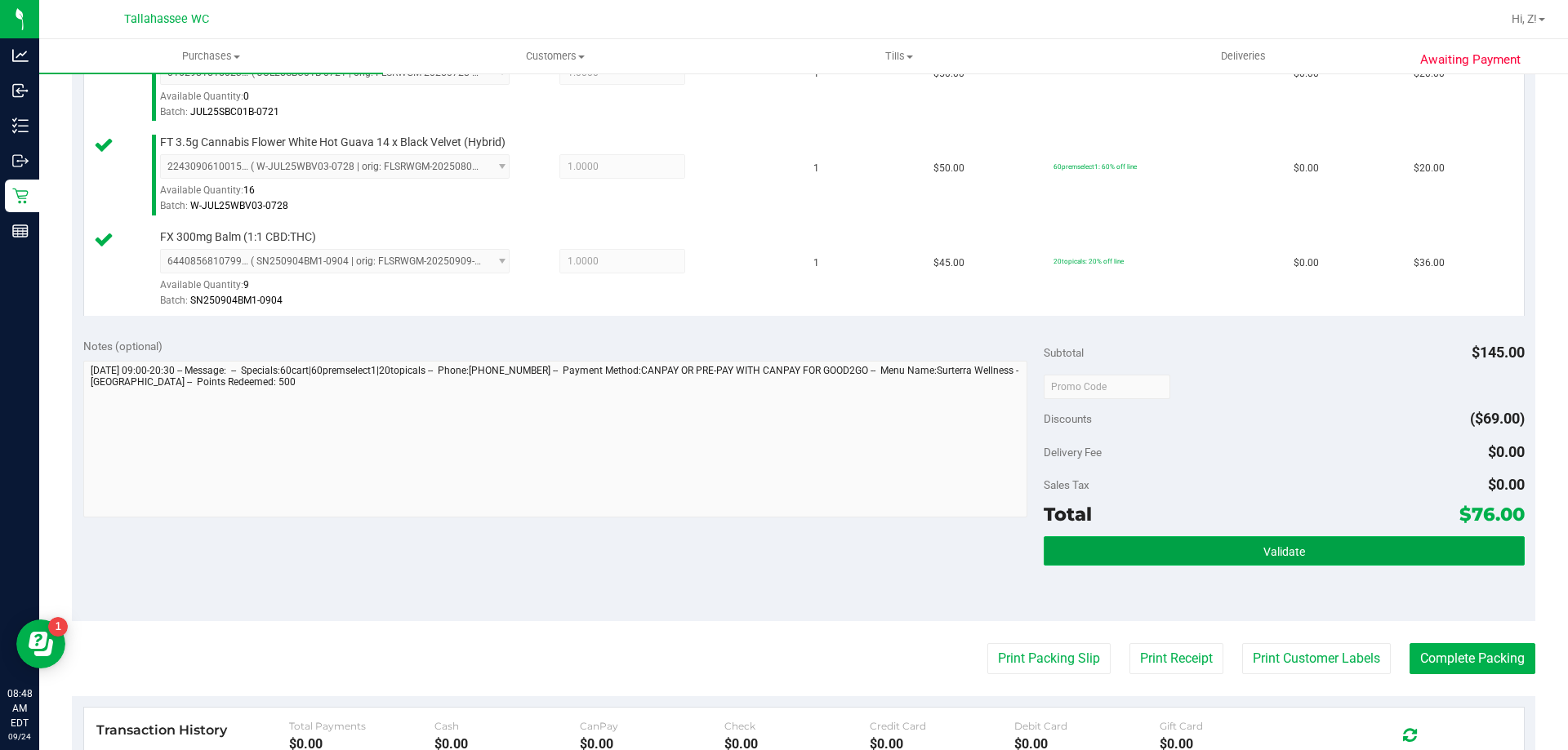
click at [1297, 557] on button "Validate" at bounding box center [1283, 551] width 480 height 29
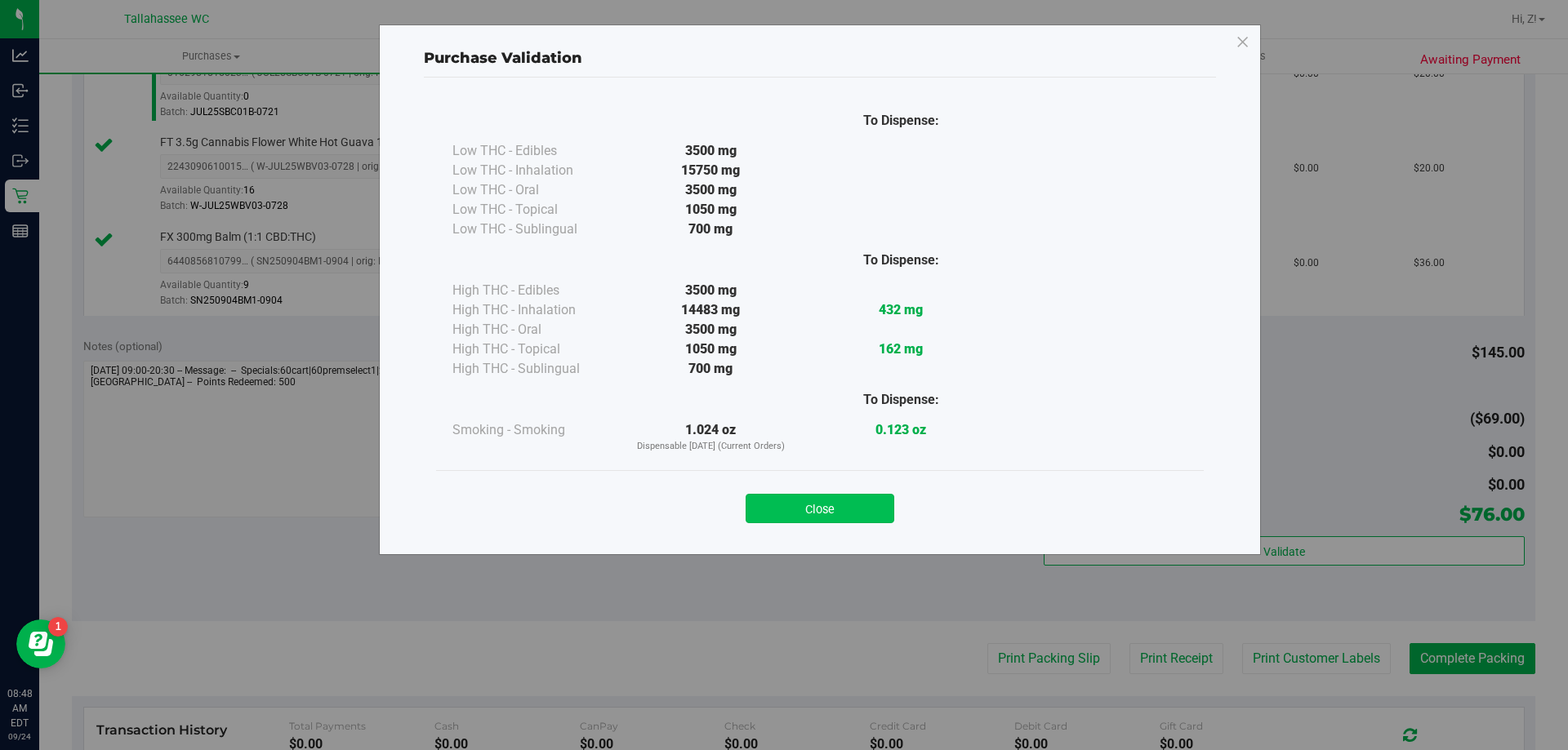
drag, startPoint x: 902, startPoint y: 513, endPoint x: 868, endPoint y: 512, distance: 34.0
click at [897, 512] on div "Close" at bounding box center [820, 503] width 743 height 41
click at [868, 510] on button "Close" at bounding box center [820, 508] width 148 height 29
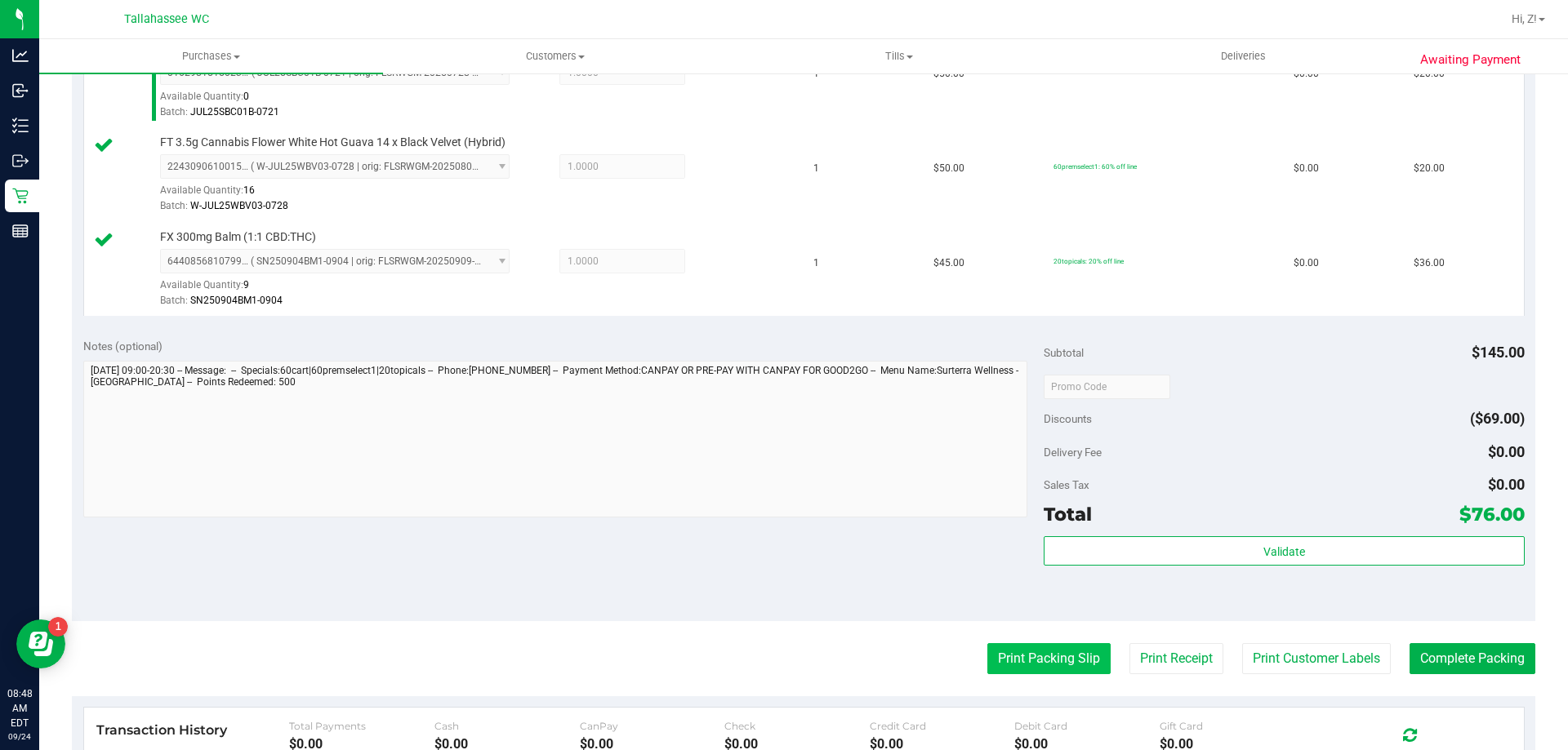
click at [1002, 650] on button "Print Packing Slip" at bounding box center [1049, 659] width 123 height 31
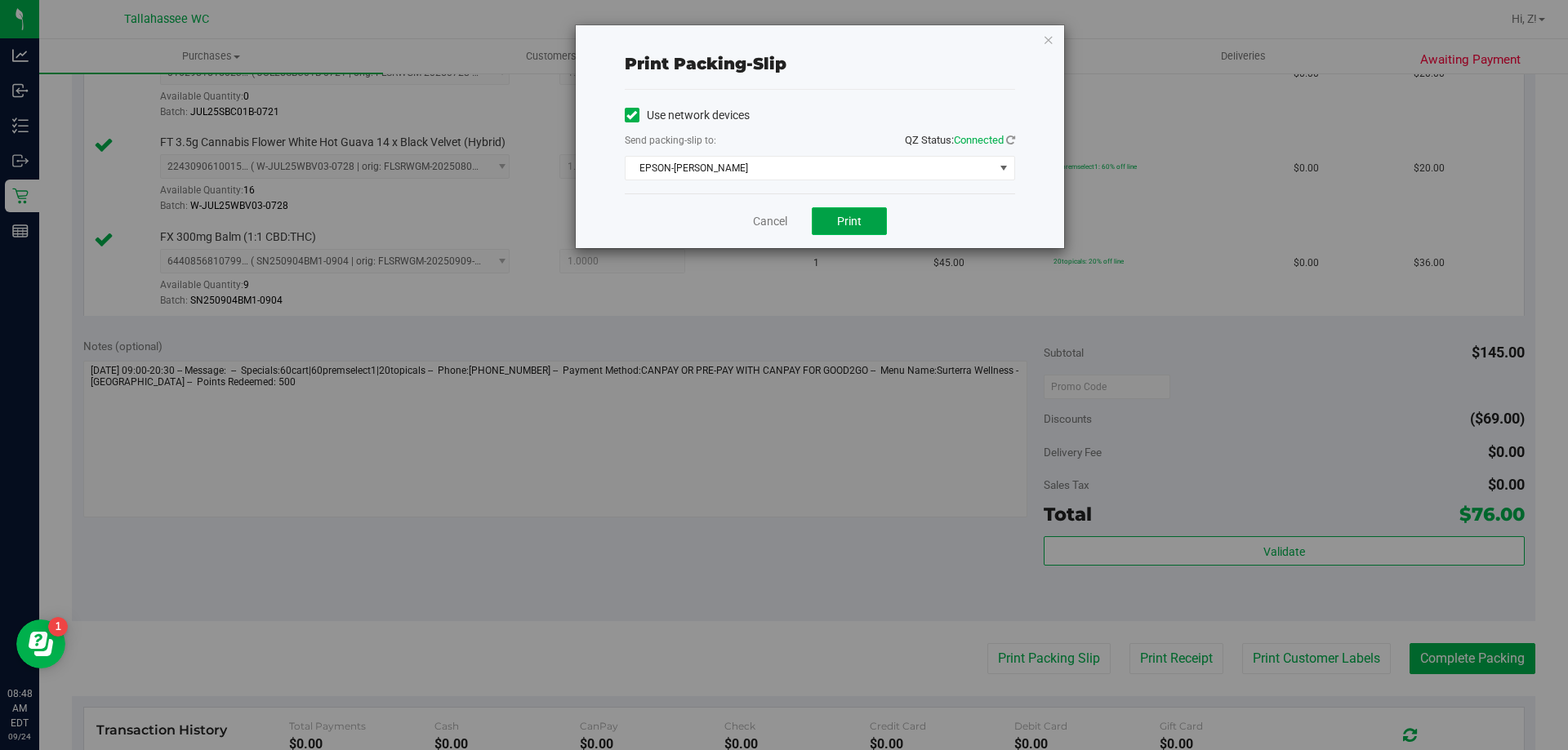
click at [841, 217] on span "Print" at bounding box center [849, 221] width 24 height 13
click at [1044, 28] on div "Print packing-slip Use network devices Send packing-slip to: QZ Status: Connect…" at bounding box center [820, 137] width 489 height 223
click at [1055, 41] on div "Print packing-slip Use network devices Send packing-slip to: QZ Status: Connect…" at bounding box center [820, 137] width 489 height 223
click at [1044, 38] on icon "button" at bounding box center [1049, 39] width 12 height 20
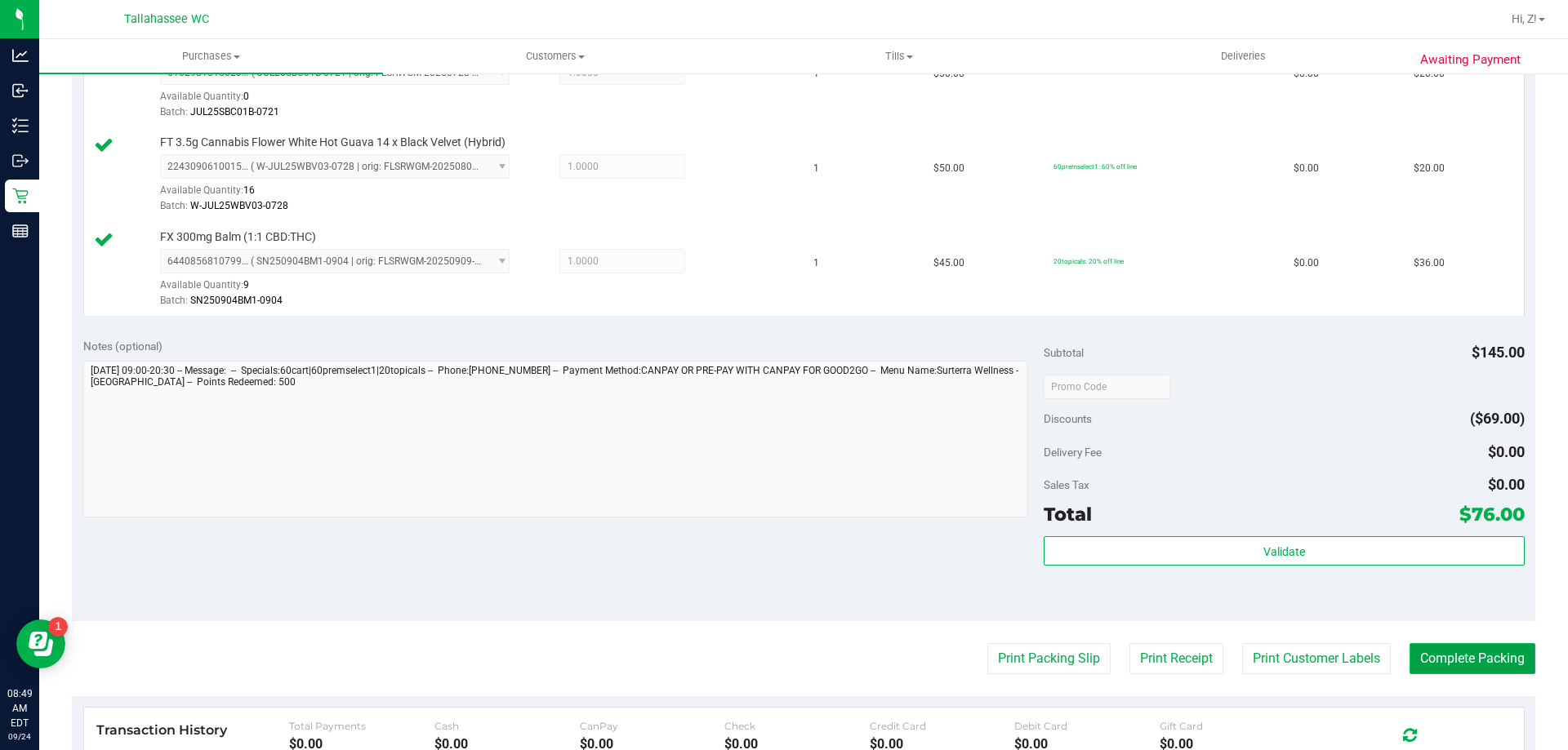
click at [1482, 665] on button "Complete Packing" at bounding box center [1472, 659] width 126 height 31
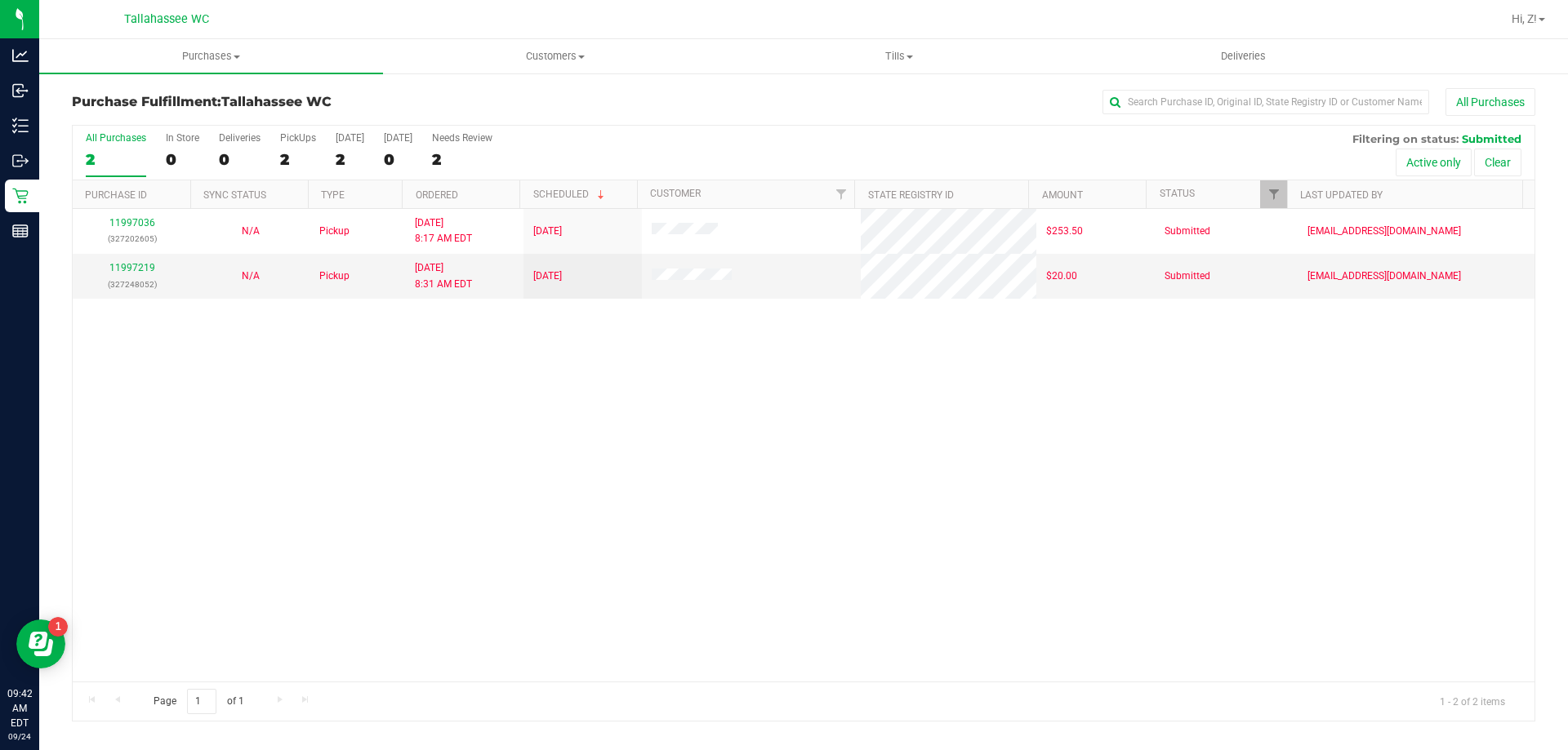
click at [1101, 415] on div "11997036 (327202605) N/A Pickup [DATE] 8:17 AM EDT 9/24/2025 $253.50 Submitted …" at bounding box center [803, 445] width 1462 height 473
click at [1567, 691] on div "Purchase Fulfillment: Tallahassee WC All Purchases All Purchases 2 In Store 0 D…" at bounding box center [803, 404] width 1529 height 667
click at [479, 413] on div "11997036 (327202605) N/A Pickup [DATE] 8:17 AM EDT 9/24/2025 $253.50 Submitted …" at bounding box center [803, 445] width 1462 height 473
click at [526, 433] on div "11997036 (327202605) N/A Pickup [DATE] 8:17 AM EDT 9/24/2025 $253.50 Submitted …" at bounding box center [803, 445] width 1462 height 473
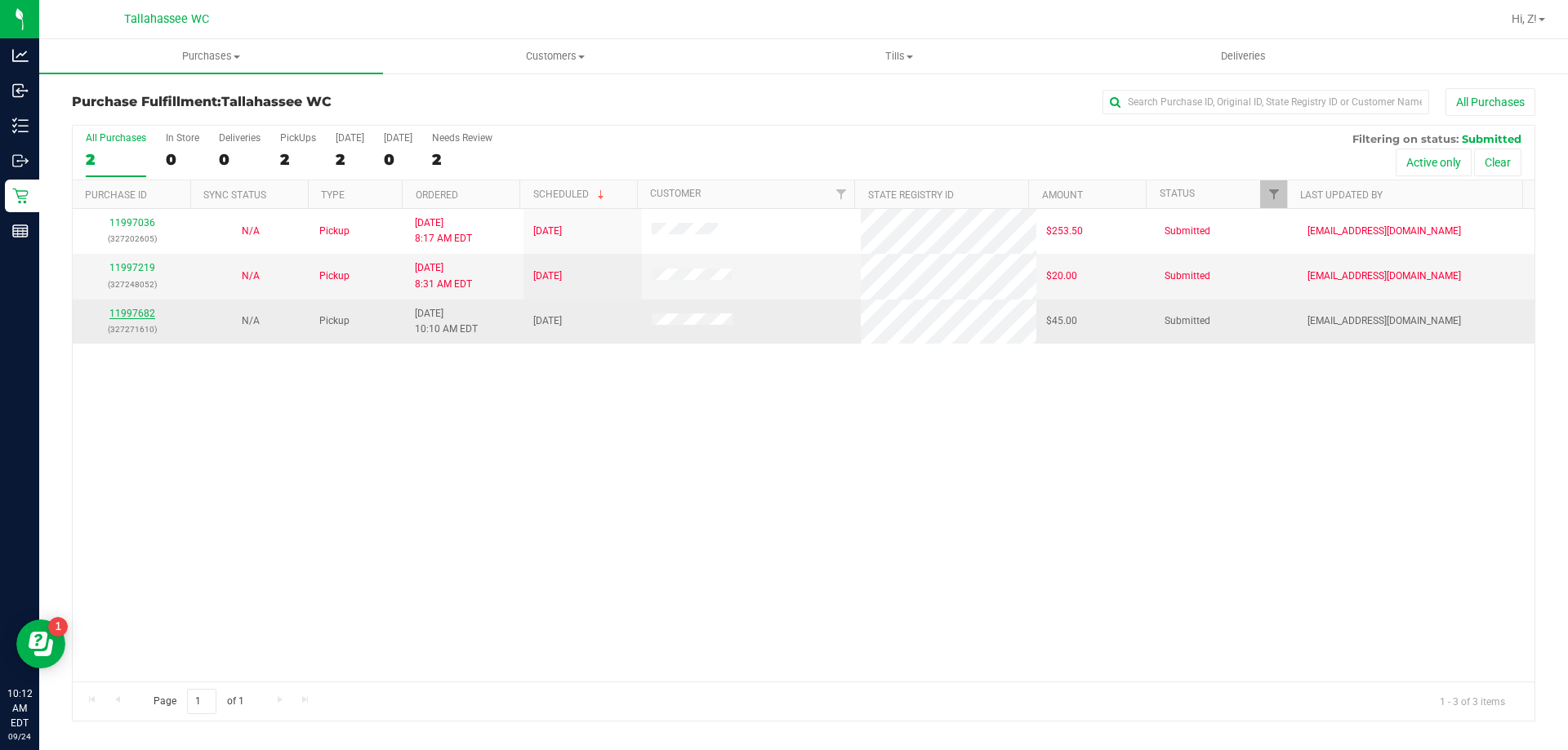
click at [137, 309] on link "11997682" at bounding box center [132, 313] width 46 height 12
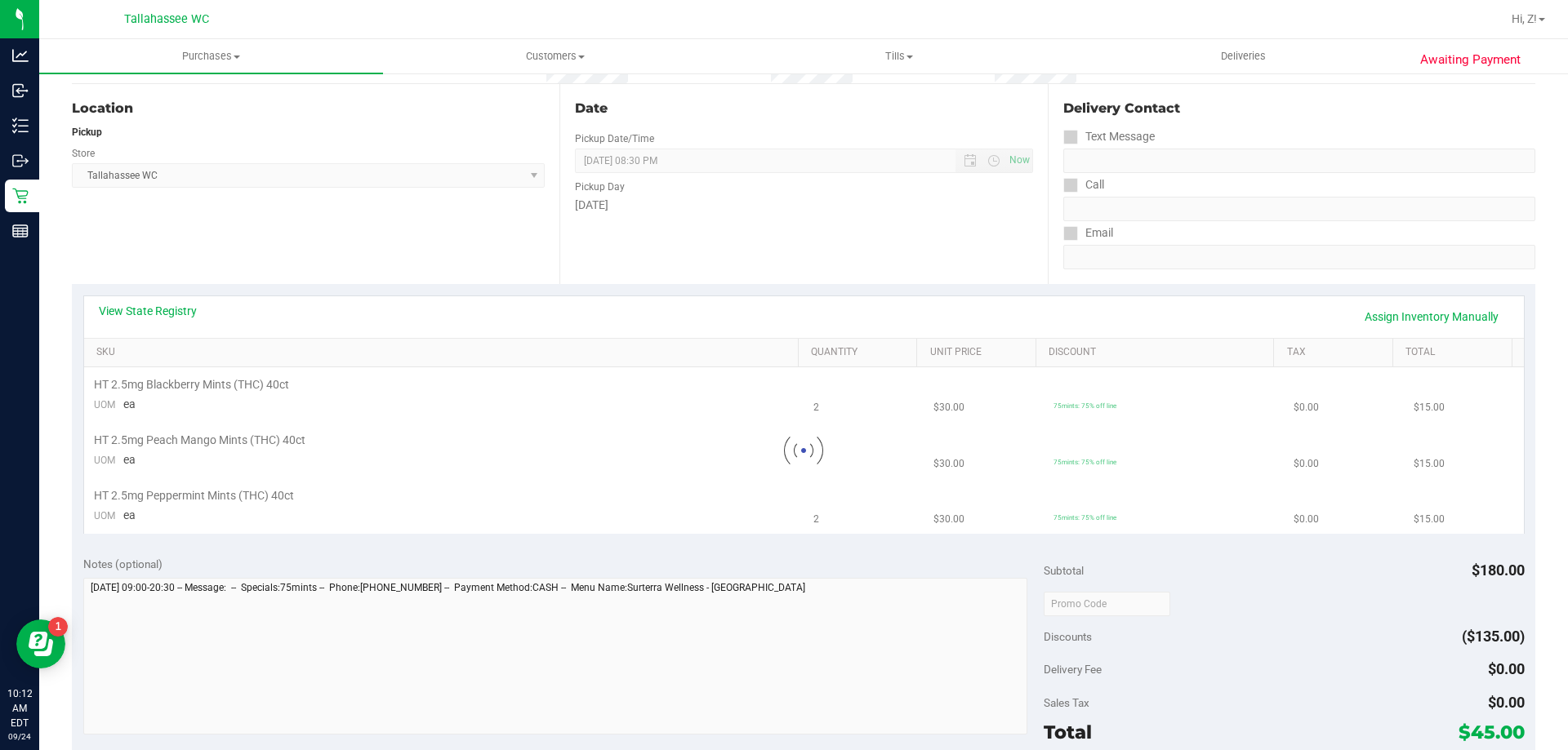
scroll to position [164, 0]
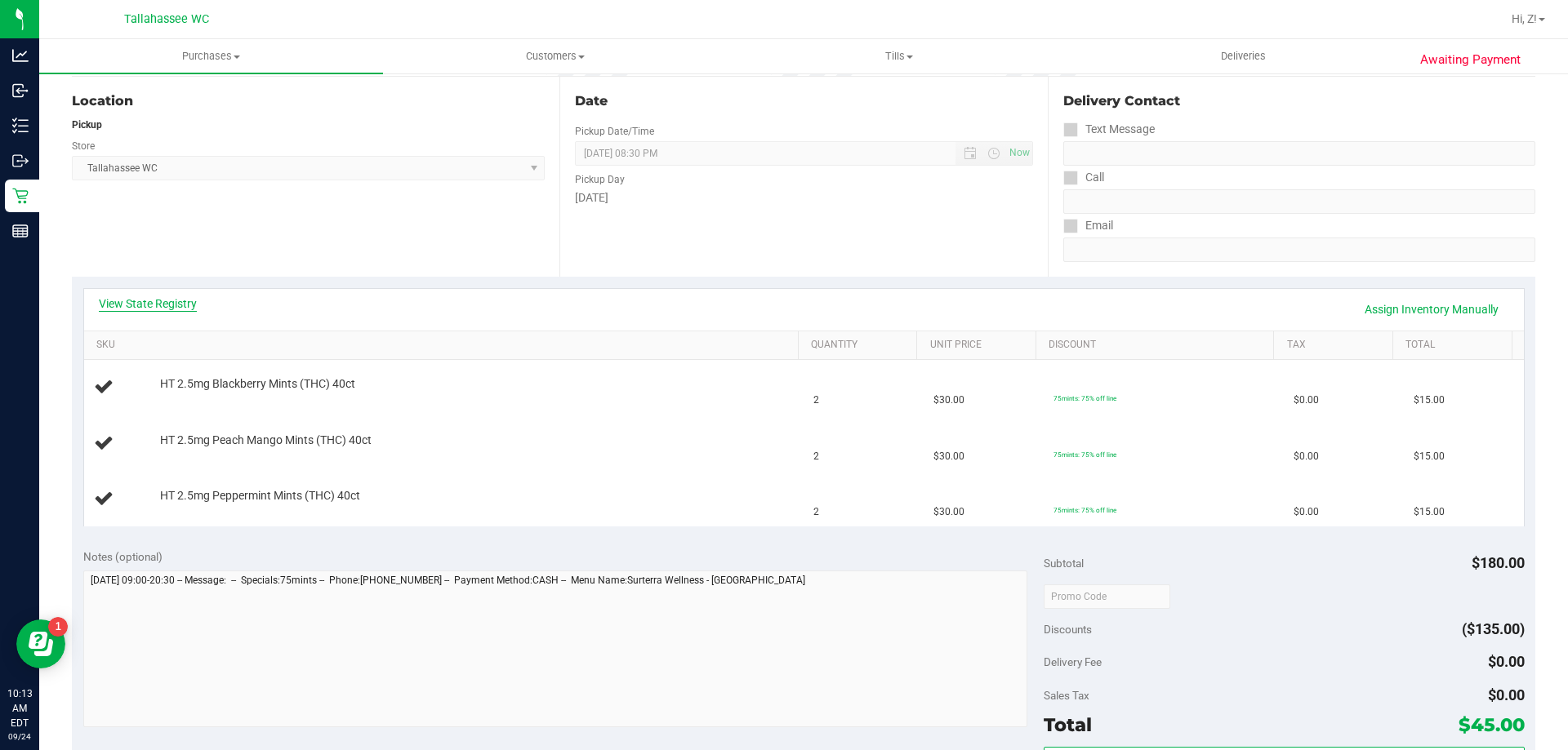
click at [154, 303] on link "View State Registry" at bounding box center [147, 304] width 98 height 16
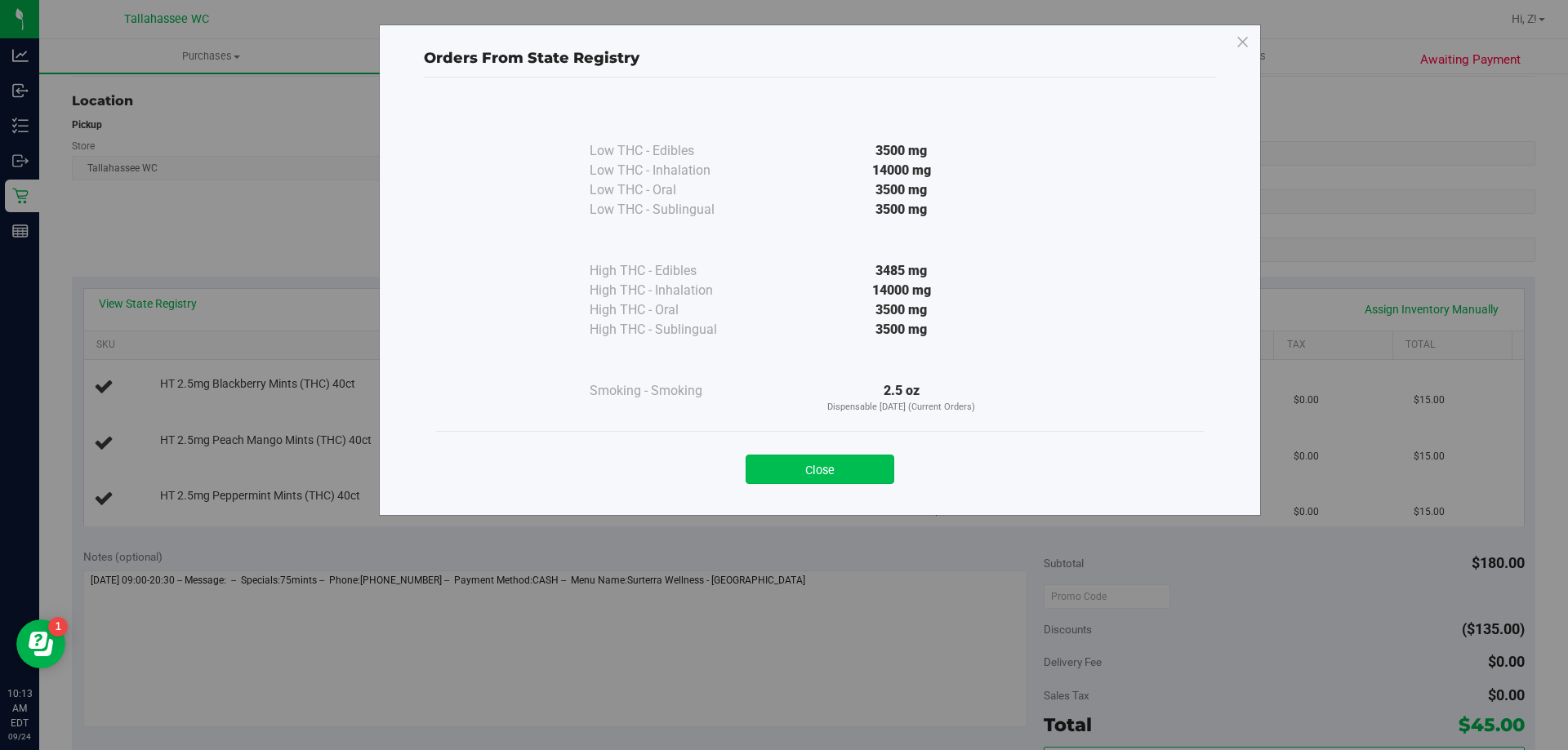
click at [868, 459] on button "Close" at bounding box center [820, 470] width 148 height 29
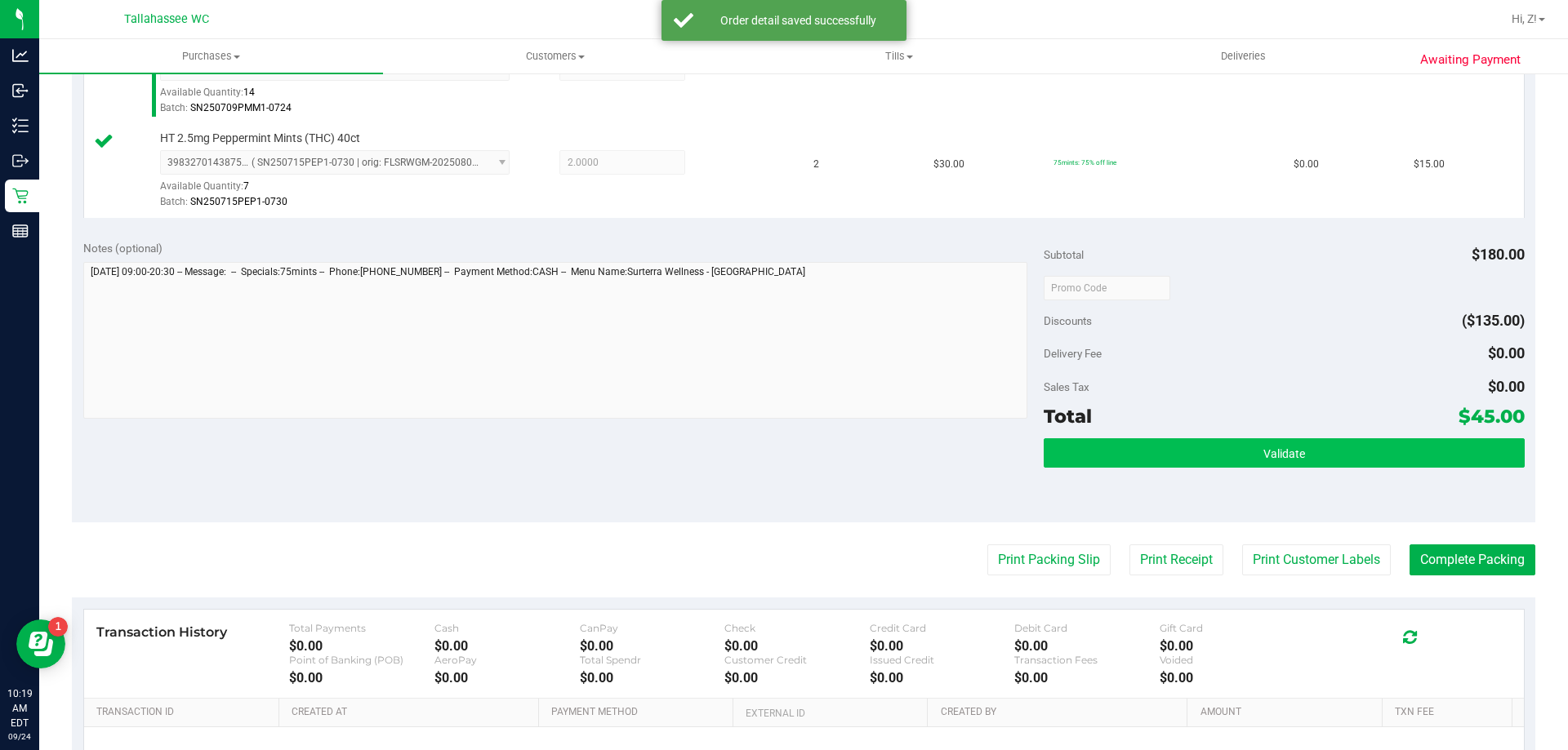
scroll to position [653, 0]
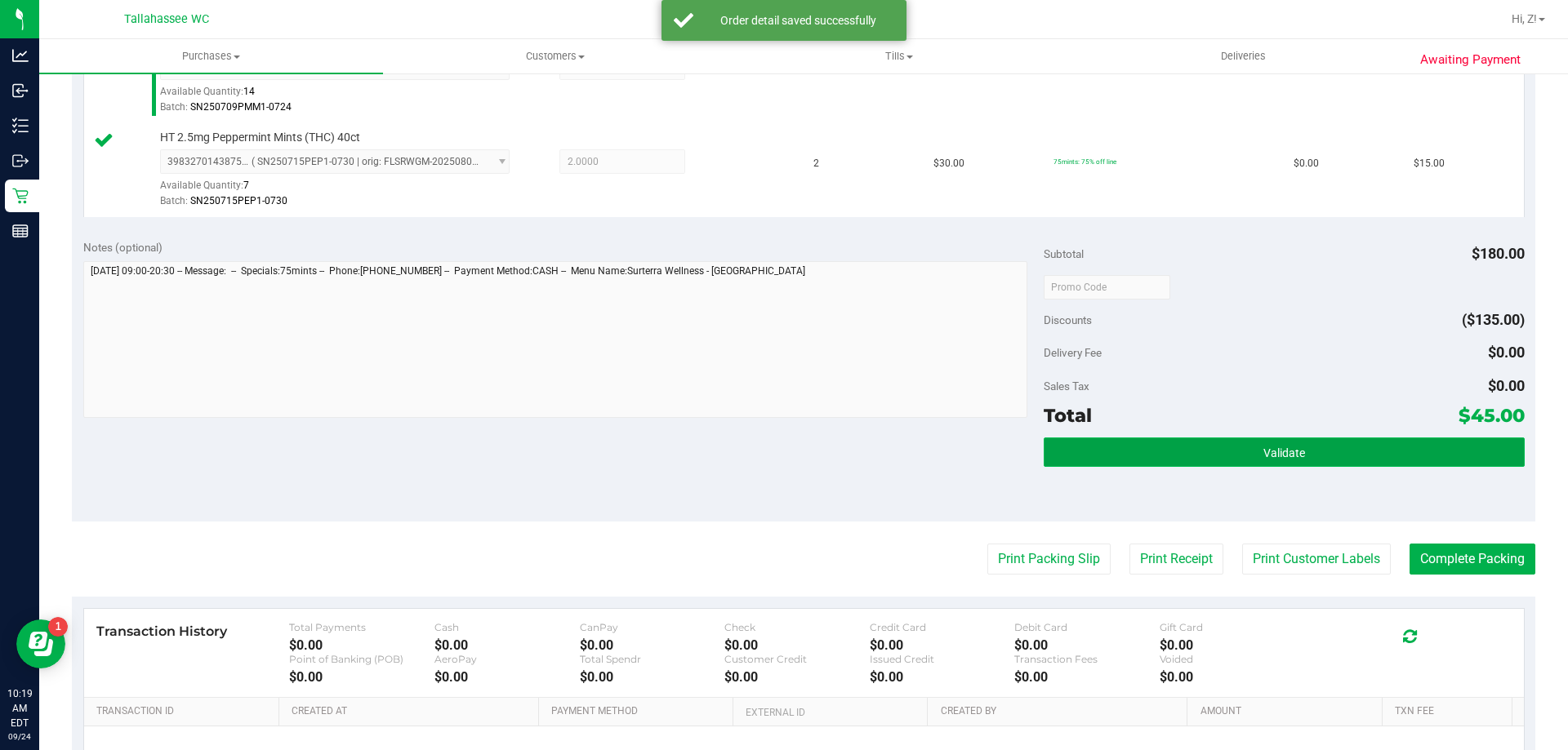
click at [1312, 451] on button "Validate" at bounding box center [1283, 452] width 480 height 29
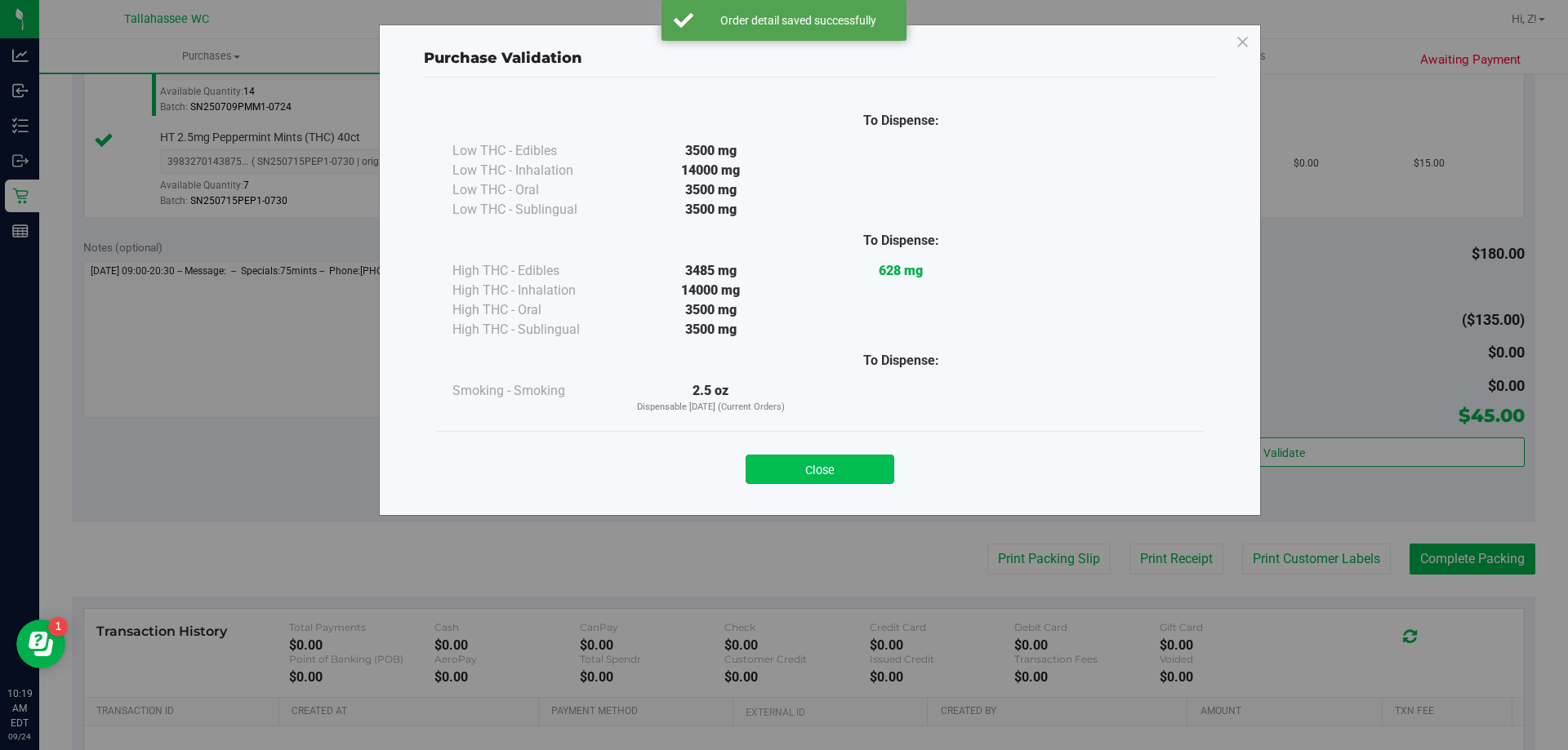
drag, startPoint x: 875, startPoint y: 490, endPoint x: 872, endPoint y: 477, distance: 13.3
click at [874, 489] on div "Close" at bounding box center [820, 464] width 767 height 66
drag, startPoint x: 868, startPoint y: 472, endPoint x: 1003, endPoint y: 524, distance: 144.7
click at [870, 473] on button "Close" at bounding box center [820, 470] width 148 height 29
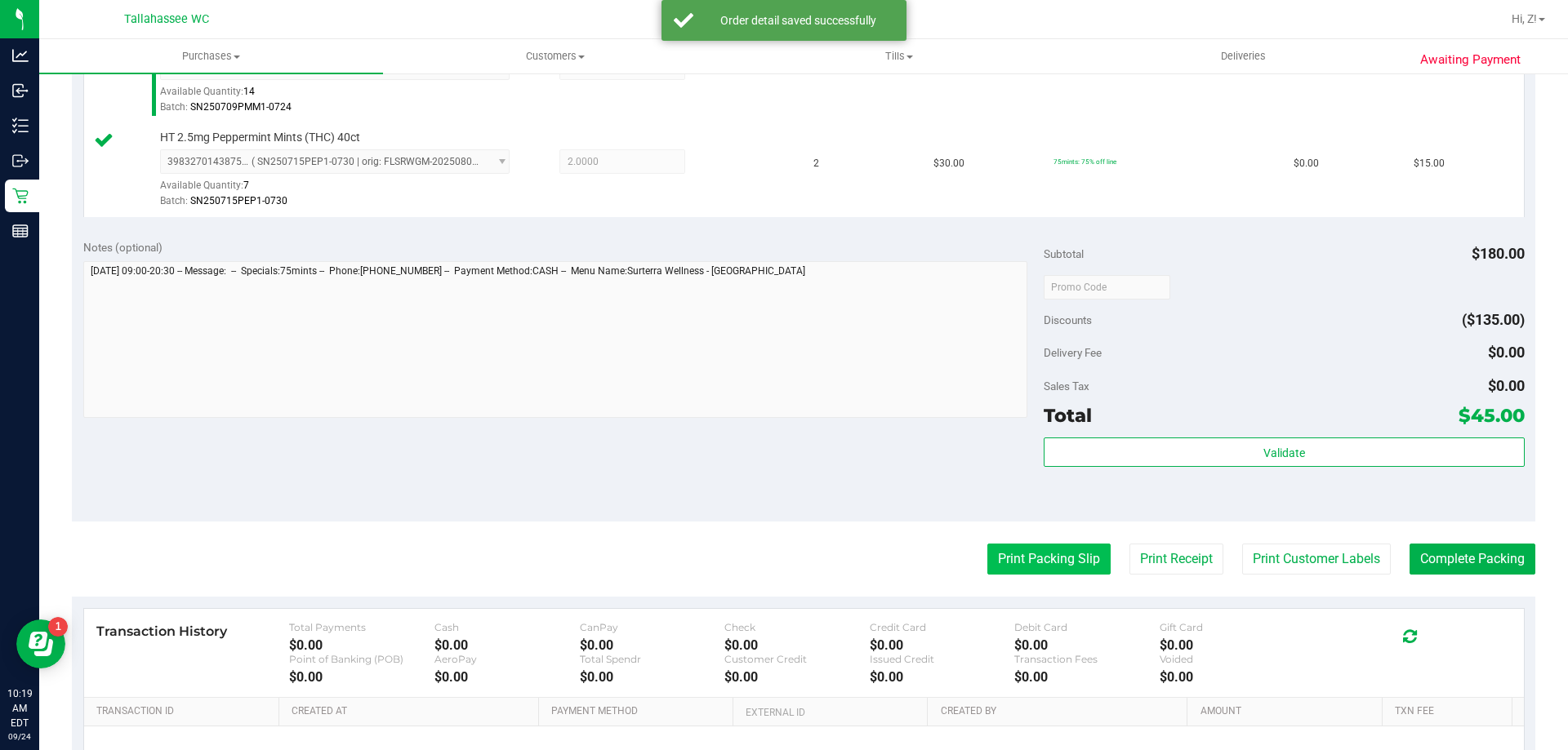
click at [1027, 549] on button "Print Packing Slip" at bounding box center [1049, 559] width 123 height 31
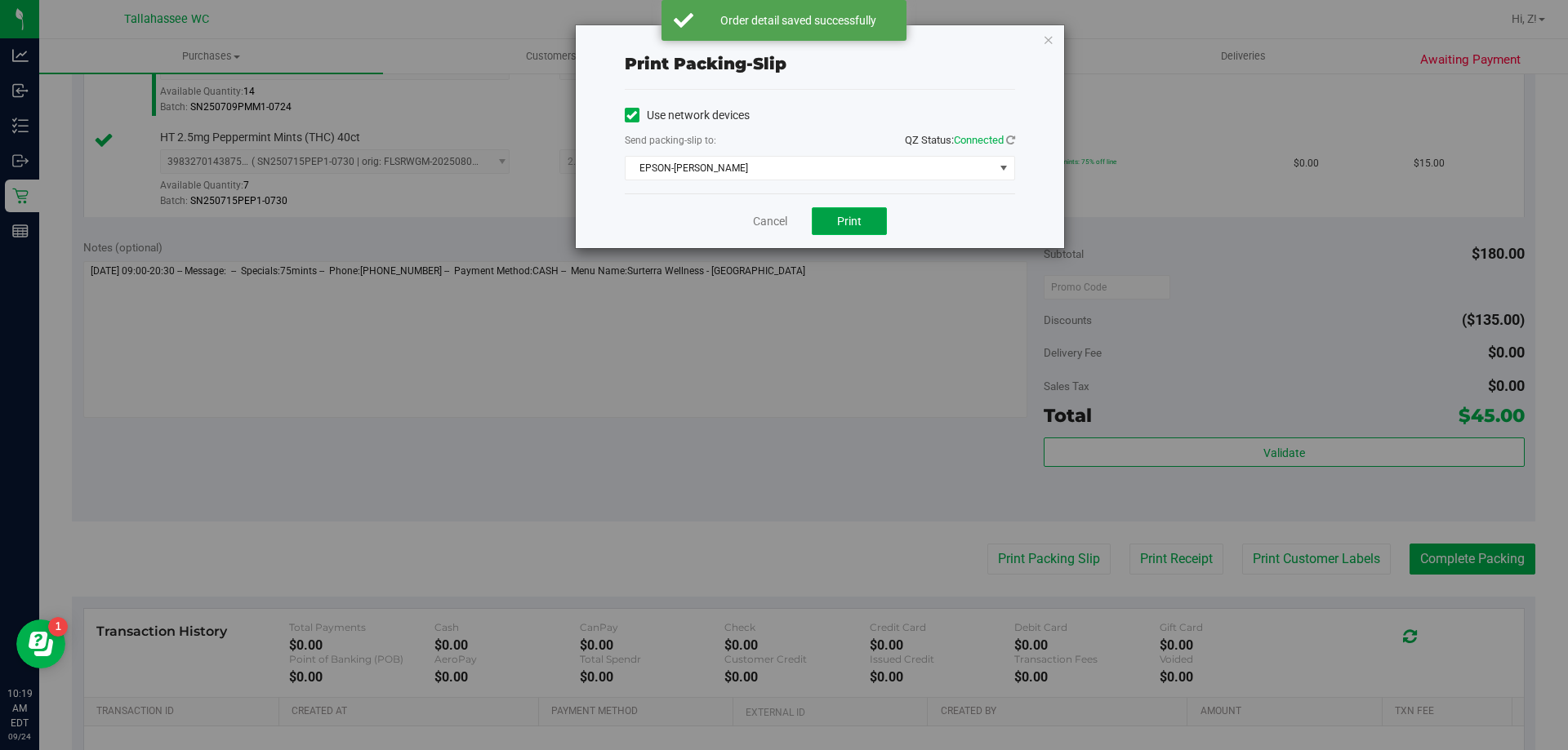
click at [854, 224] on span "Print" at bounding box center [849, 221] width 24 height 13
click at [1047, 37] on icon "button" at bounding box center [1049, 39] width 12 height 20
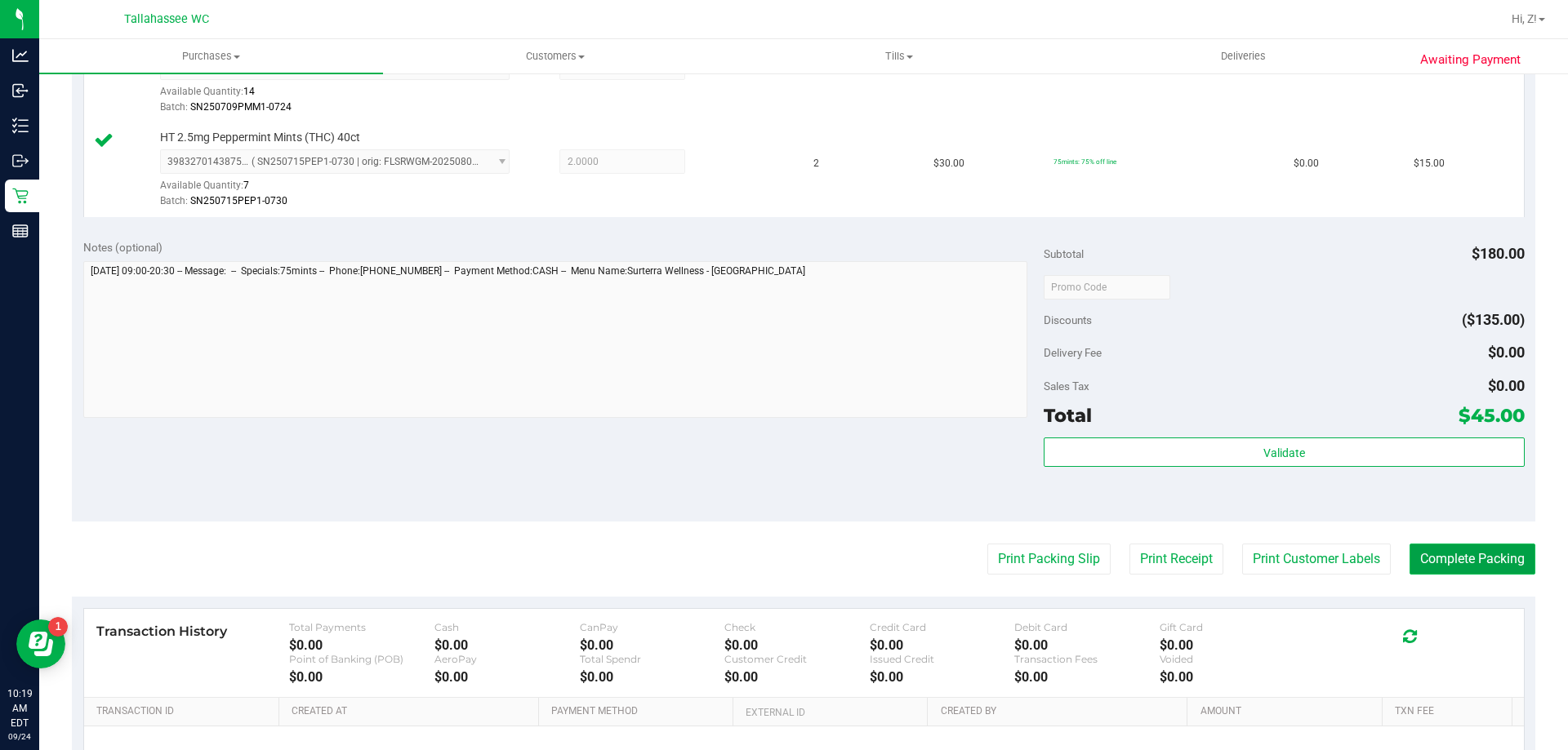
click at [1447, 549] on button "Complete Packing" at bounding box center [1472, 559] width 126 height 31
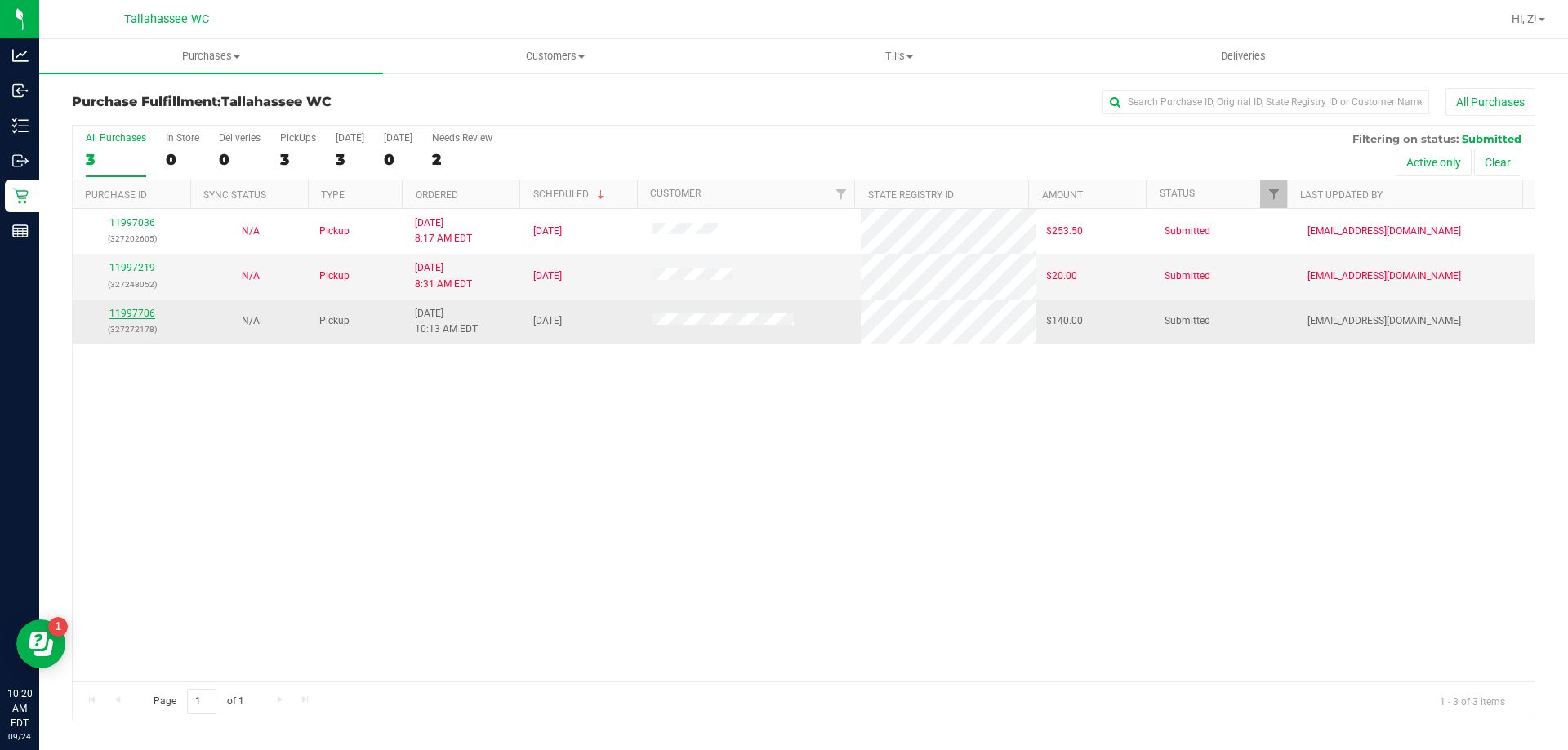
click at [132, 312] on link "11997706" at bounding box center [132, 313] width 46 height 12
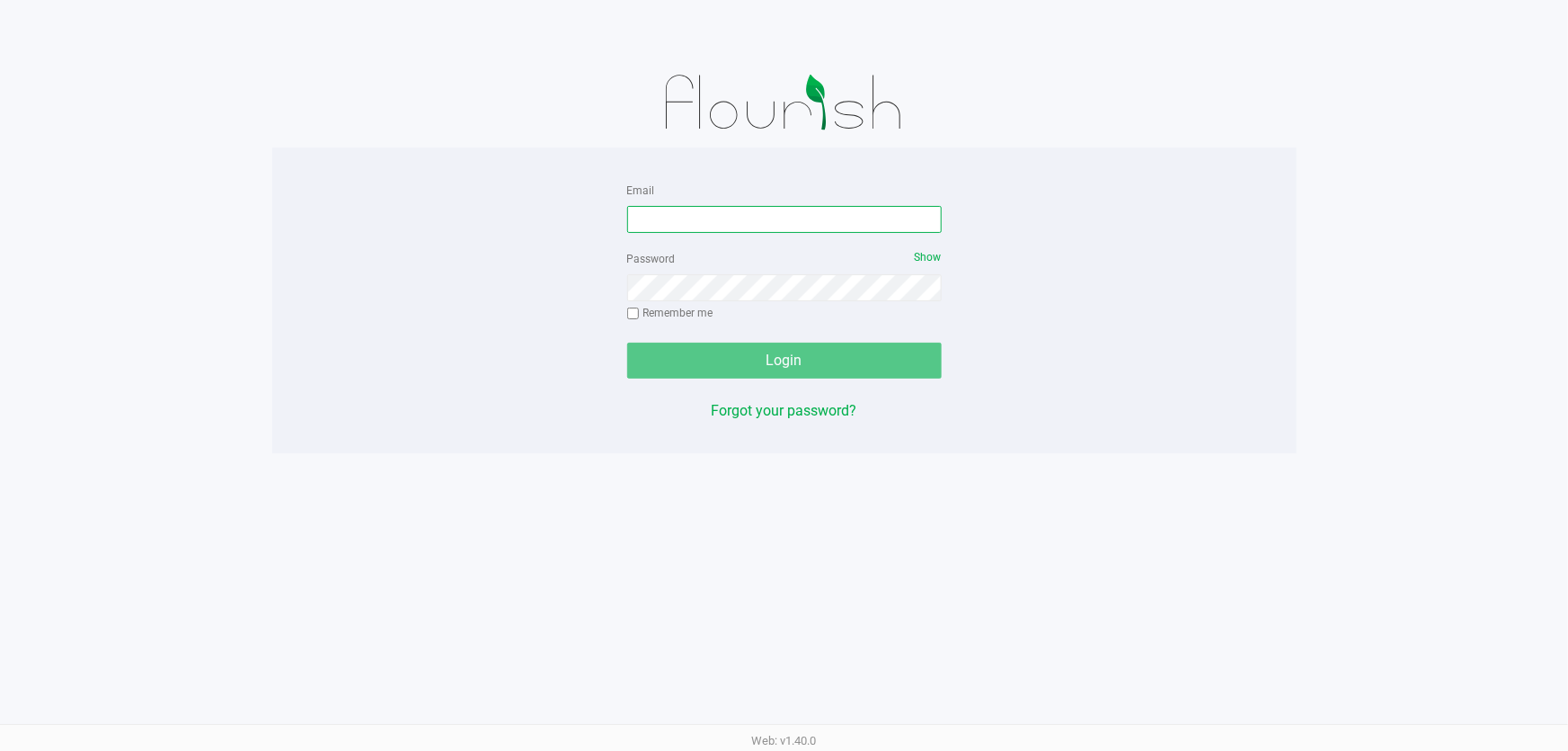
click at [659, 216] on input "Email" at bounding box center [784, 219] width 315 height 27
type input "[EMAIL_ADDRESS][DOMAIN_NAME]"
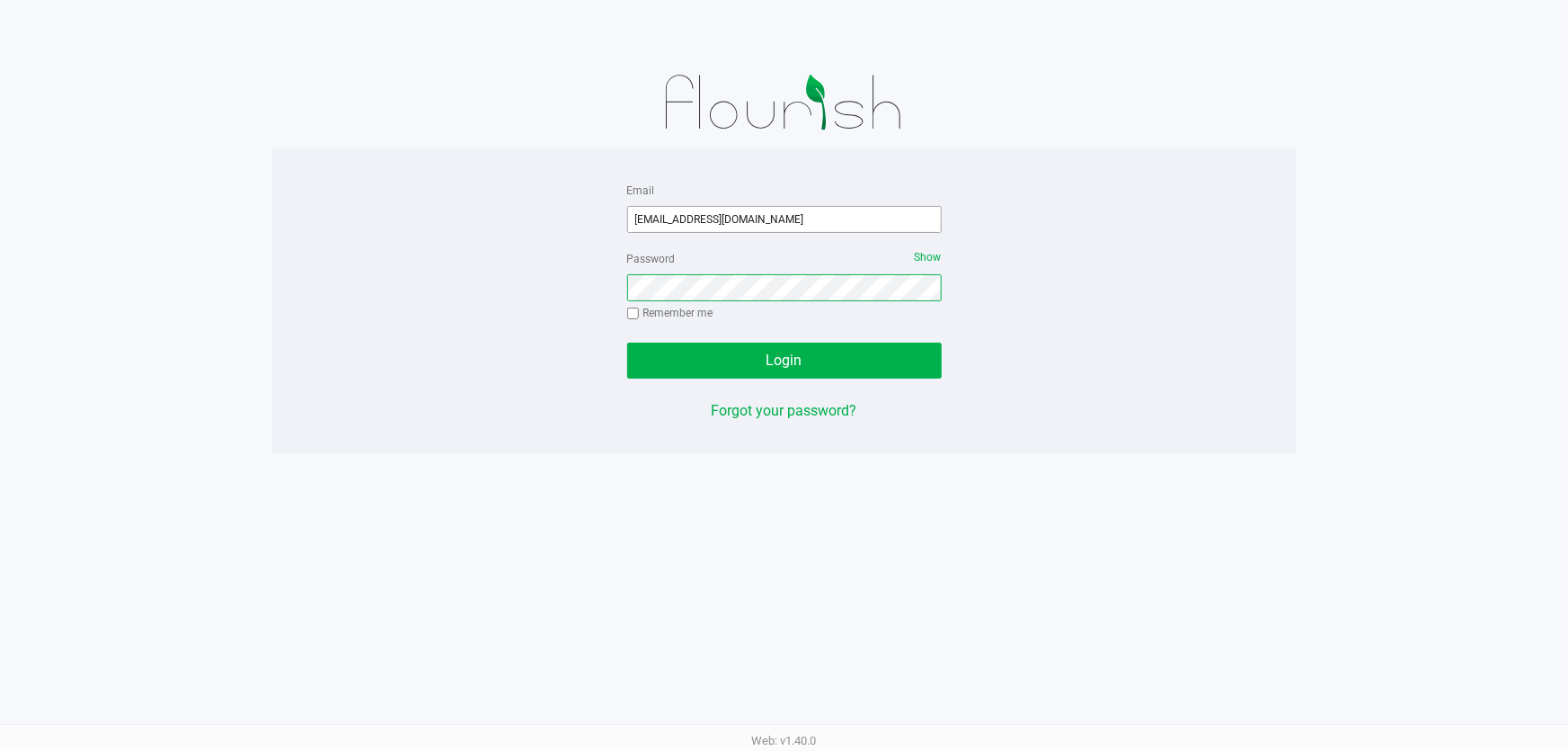
click at [627, 343] on button "Login" at bounding box center [784, 361] width 315 height 36
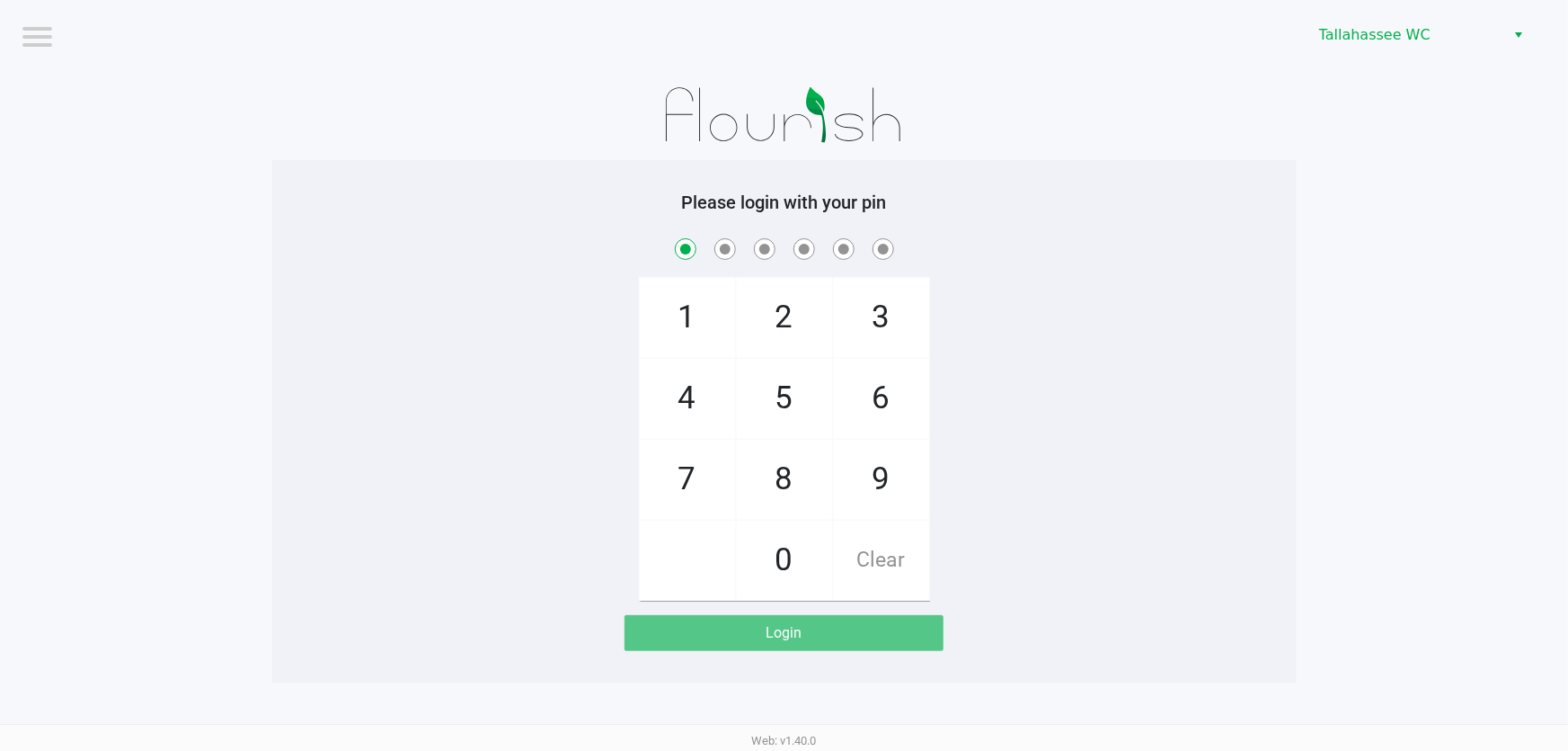
checkbox input "true"
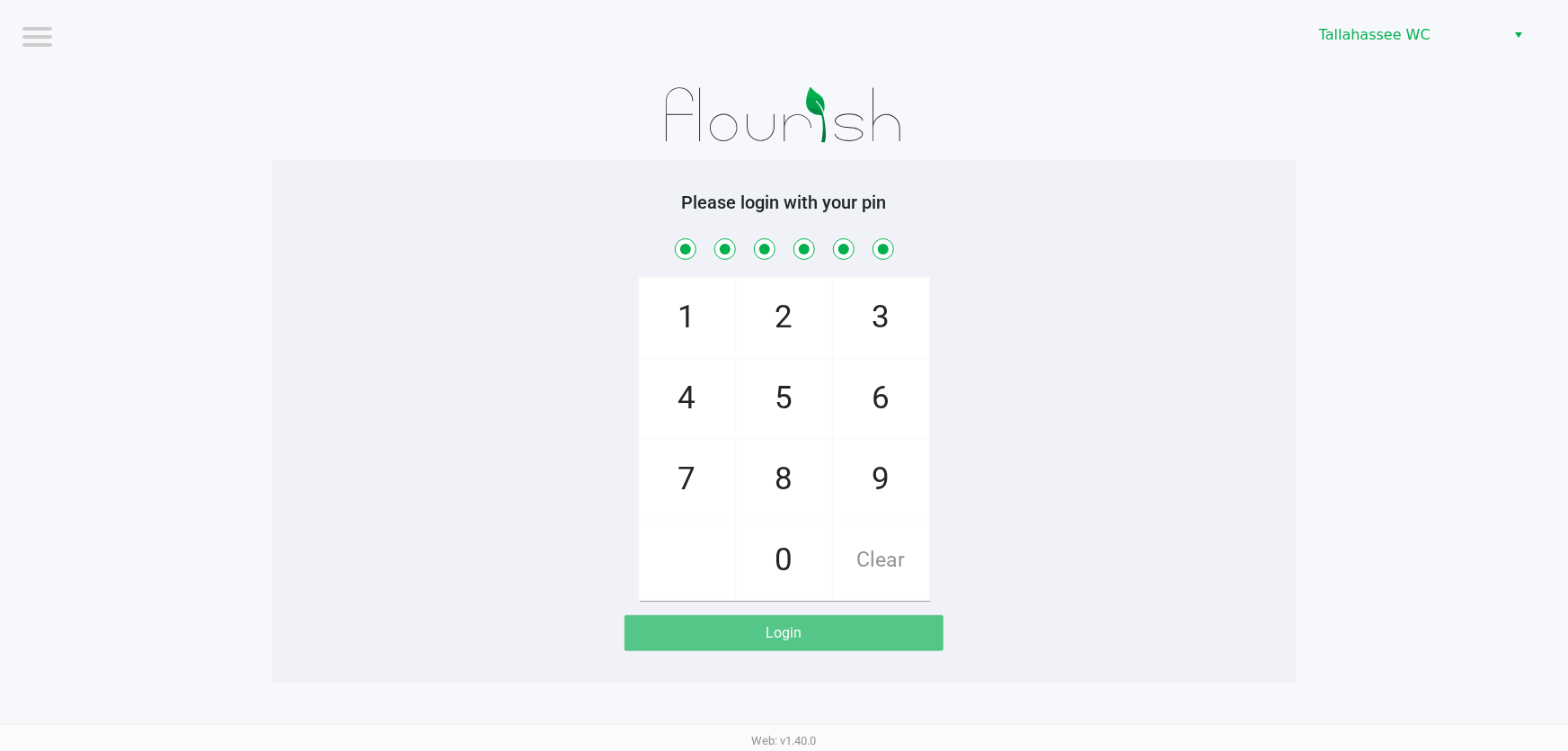
checkbox input "true"
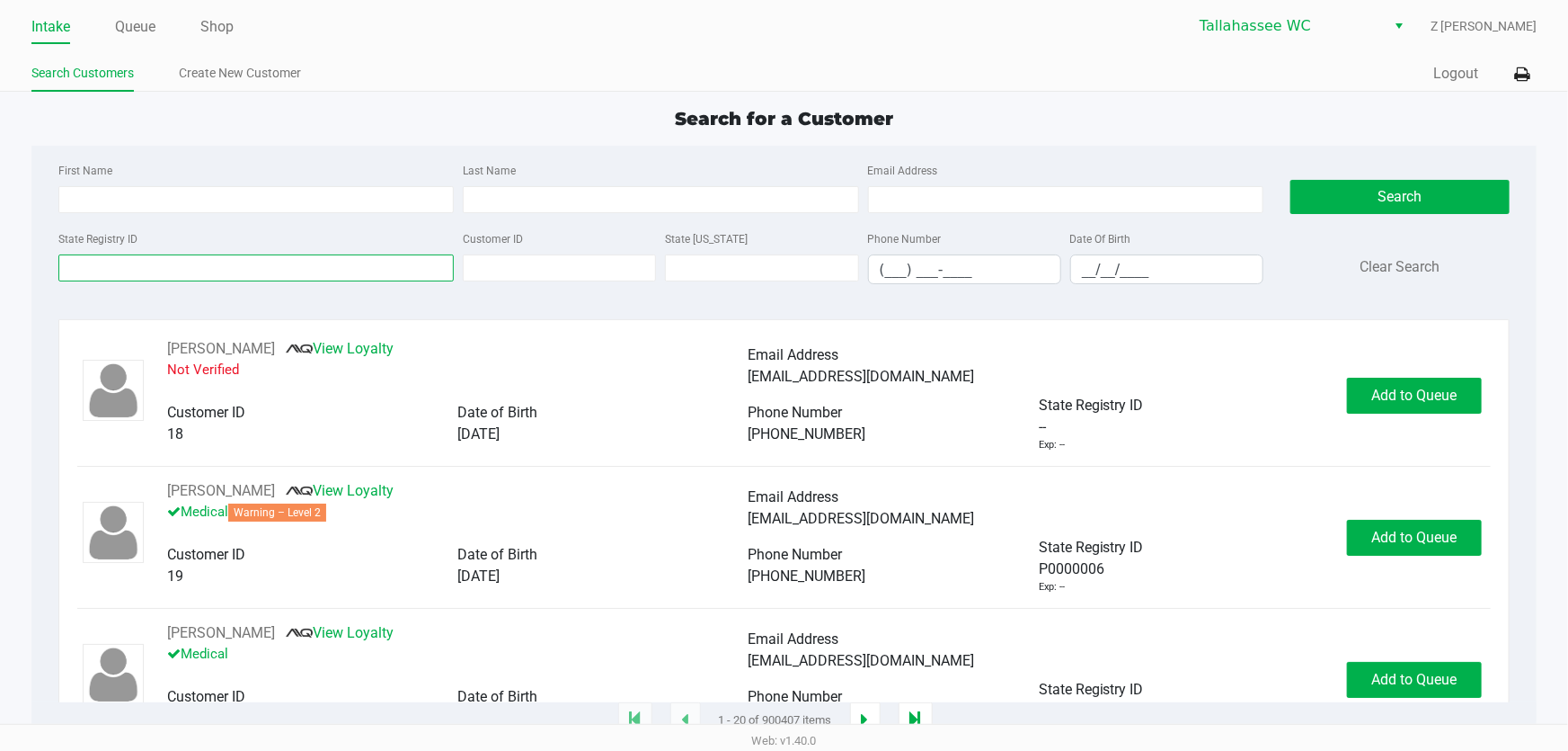
click at [143, 278] on input "State Registry ID" at bounding box center [256, 267] width 395 height 27
paste input "P7TM2276"
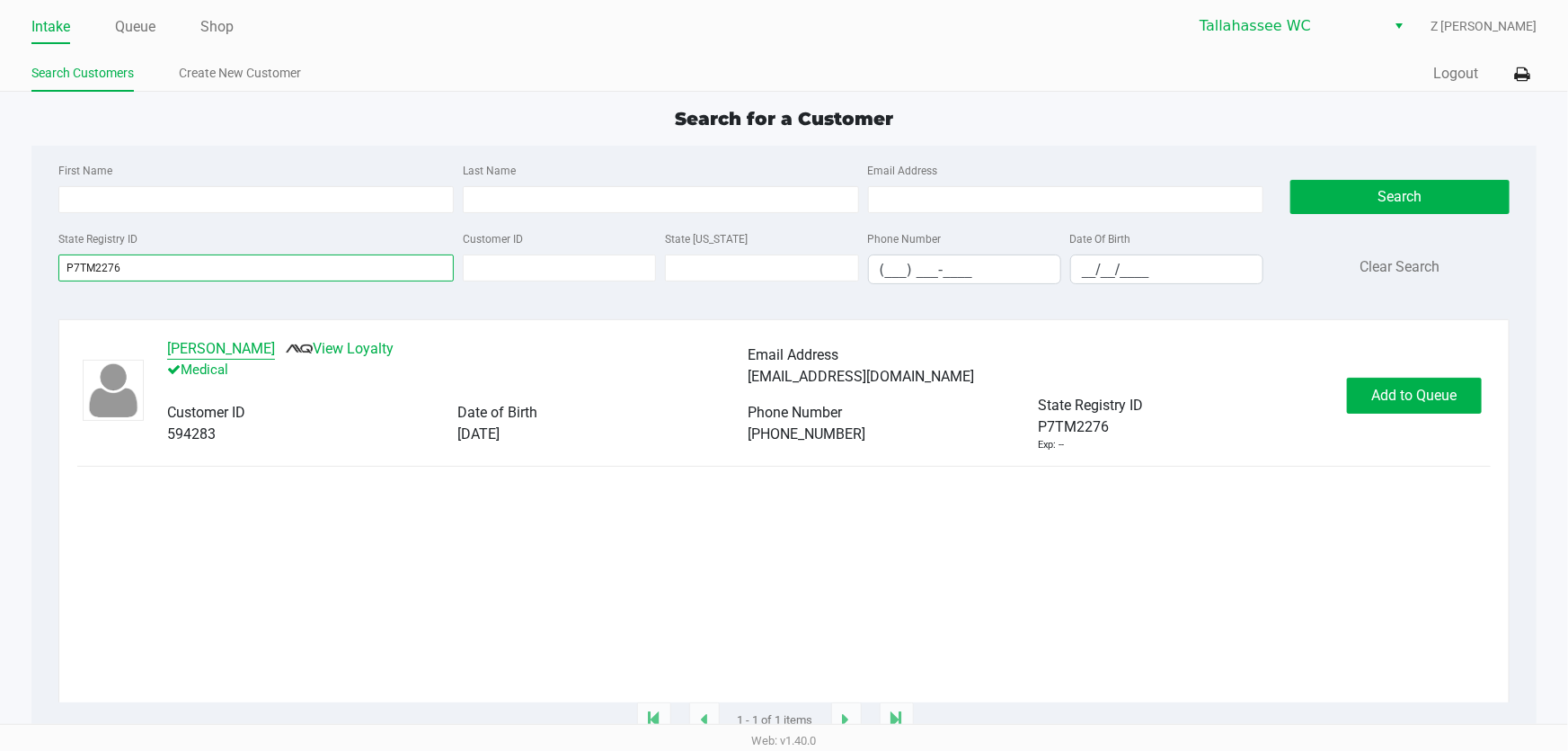
type input "P7TM2276"
click at [203, 340] on button "KIMBERLY SASH" at bounding box center [221, 349] width 108 height 22
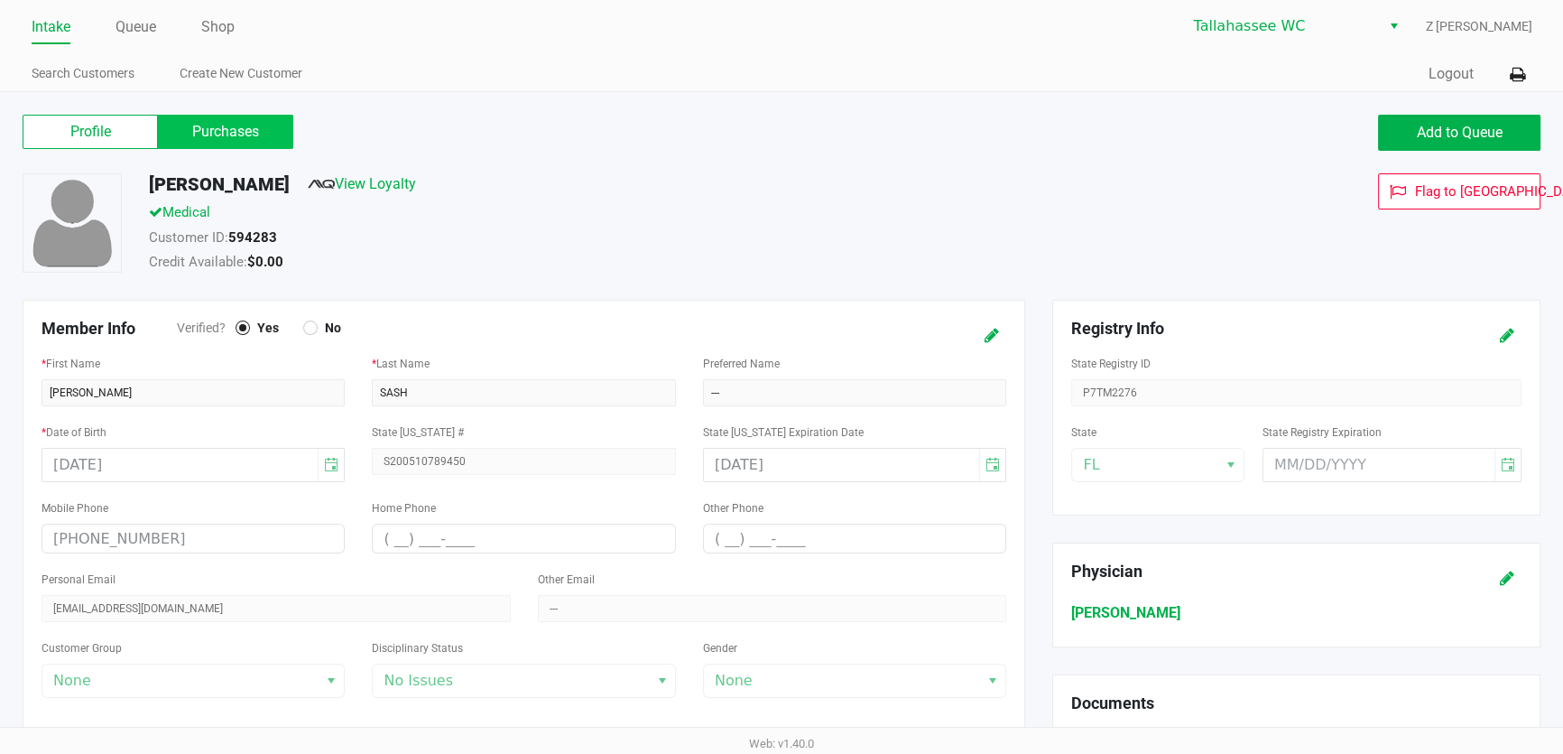
click at [256, 128] on label "Purchases" at bounding box center [225, 132] width 135 height 34
click at [0, 0] on 1 "Purchases" at bounding box center [0, 0] width 0 height 0
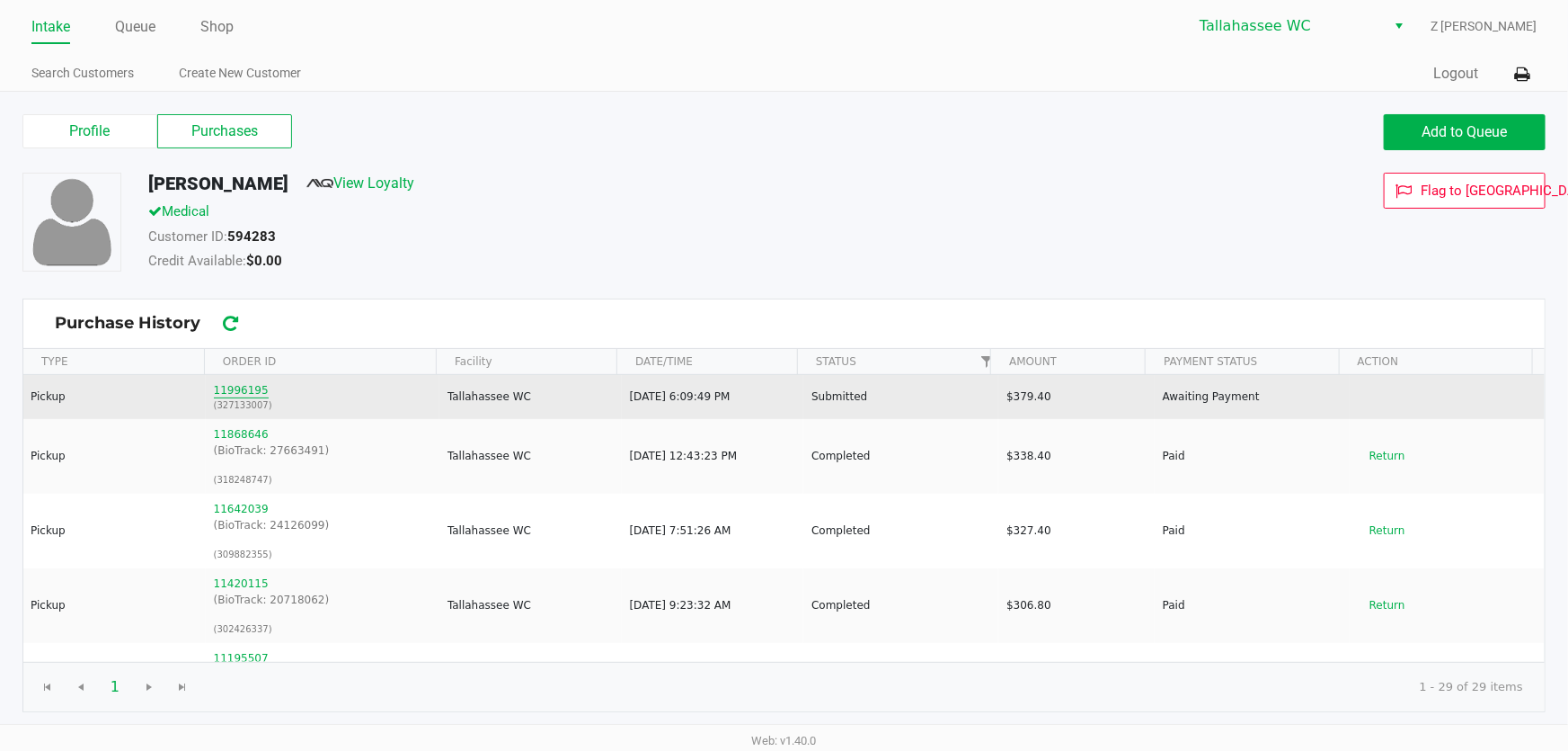
click at [231, 392] on button "11996195" at bounding box center [241, 390] width 55 height 16
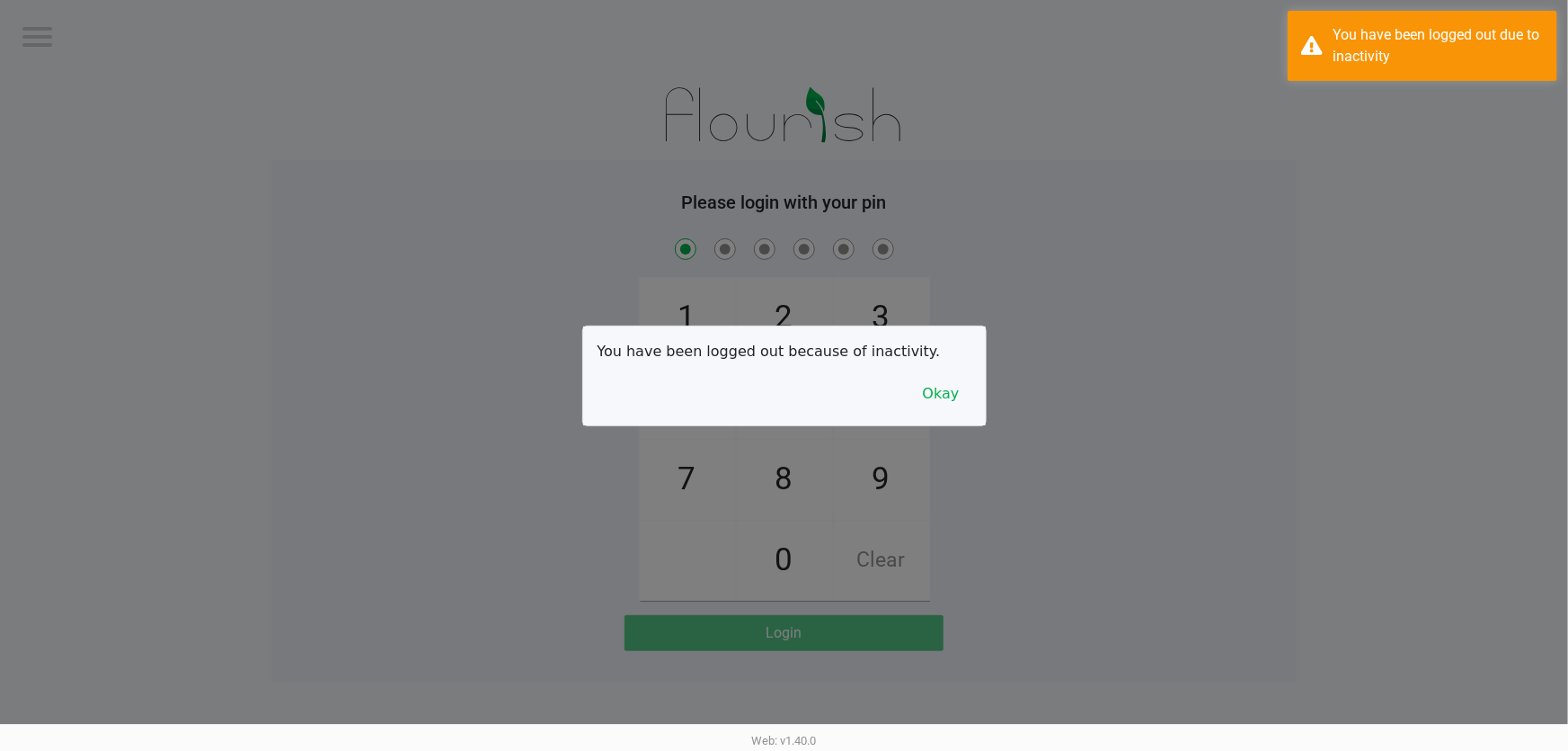
checkbox input "true"
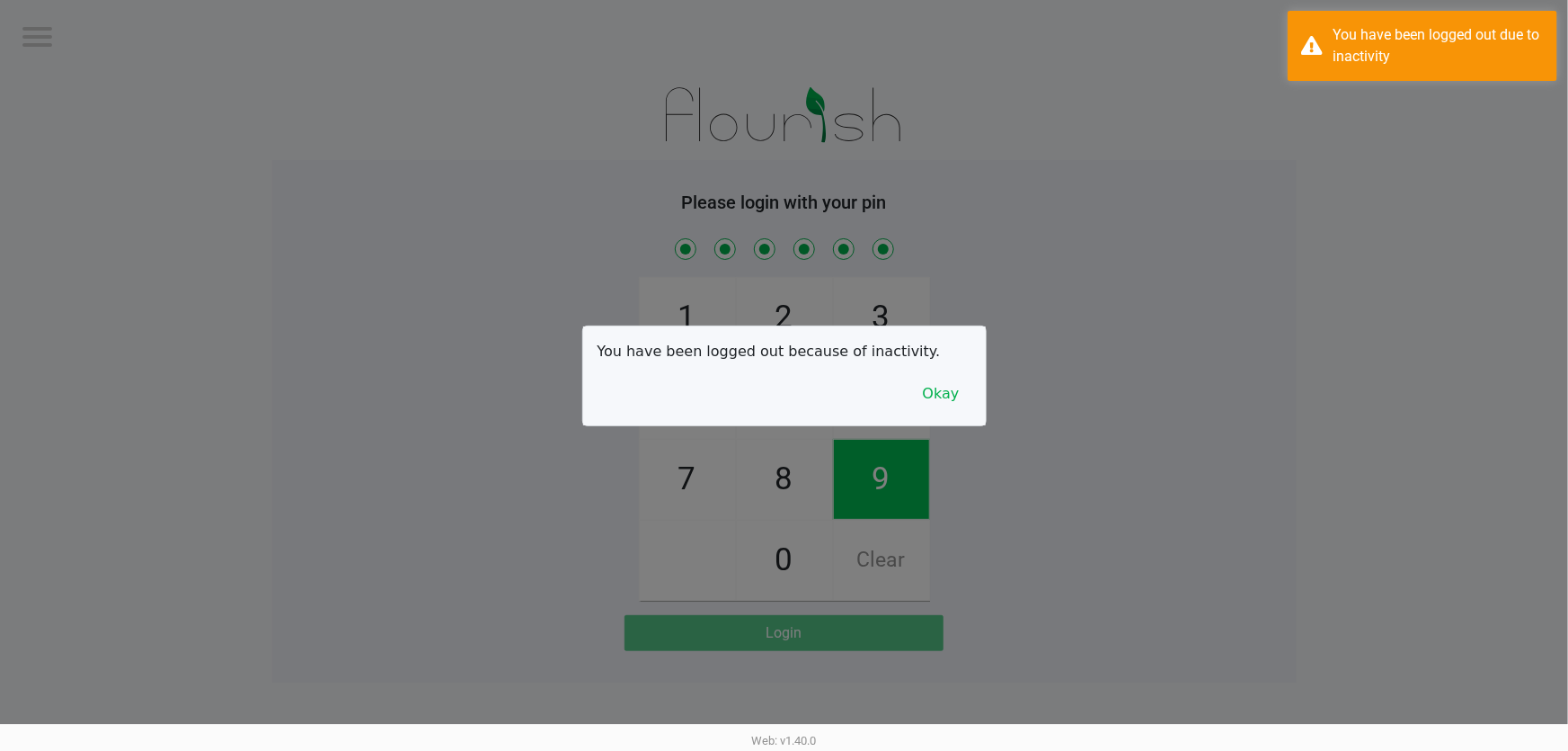
checkbox input "true"
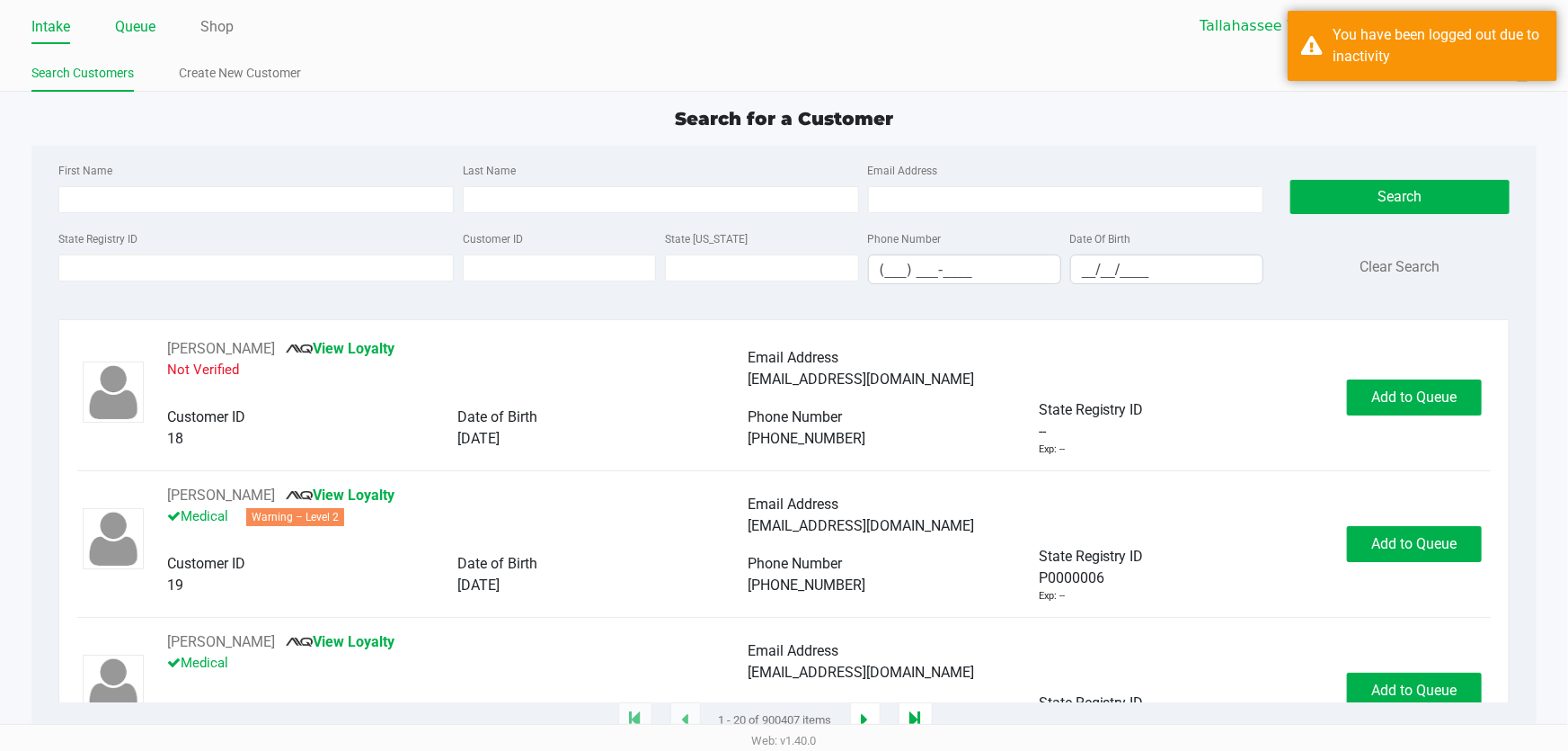
click at [119, 22] on link "Queue" at bounding box center [135, 26] width 41 height 25
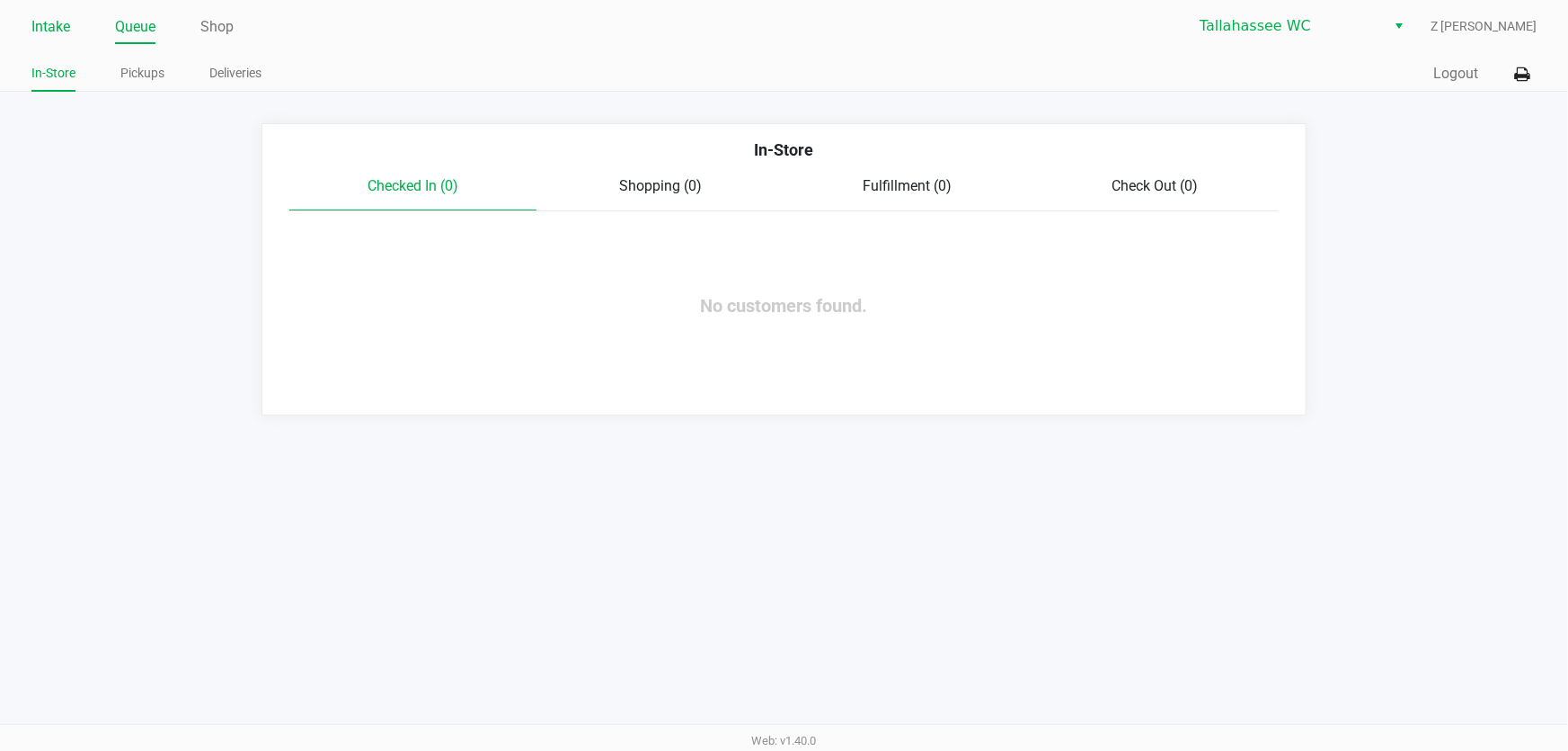
click at [45, 25] on link "Intake" at bounding box center [51, 26] width 39 height 25
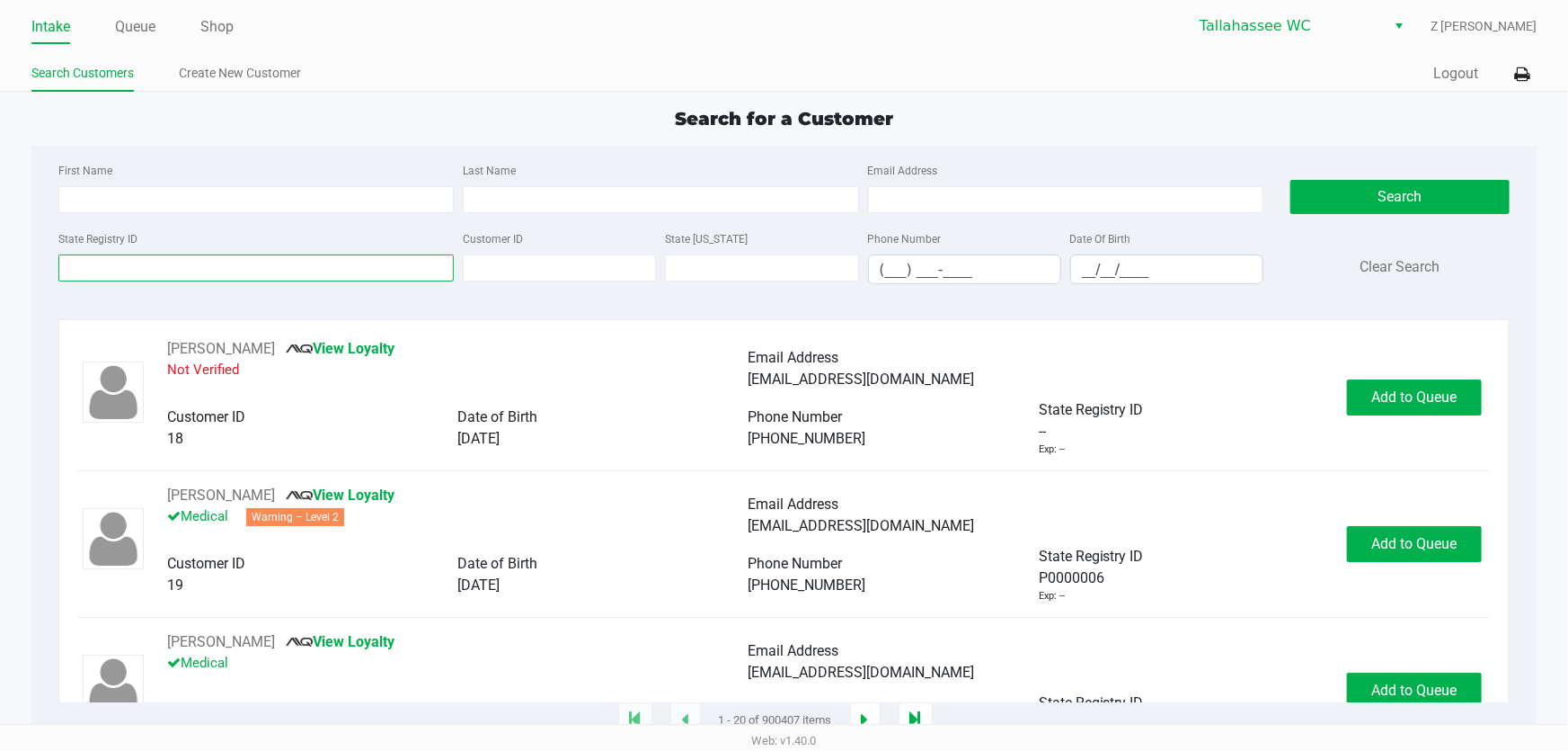
click at [114, 271] on input "State Registry ID" at bounding box center [256, 267] width 395 height 27
paste input "Customer ID: 594283"
type input "Customer ID: 594283"
drag, startPoint x: 204, startPoint y: 271, endPoint x: 0, endPoint y: 299, distance: 205.9
click at [0, 297] on app-all-customers "Search for a Customer First Name Last Name Email Address State Registry ID Cust…" at bounding box center [784, 413] width 1568 height 616
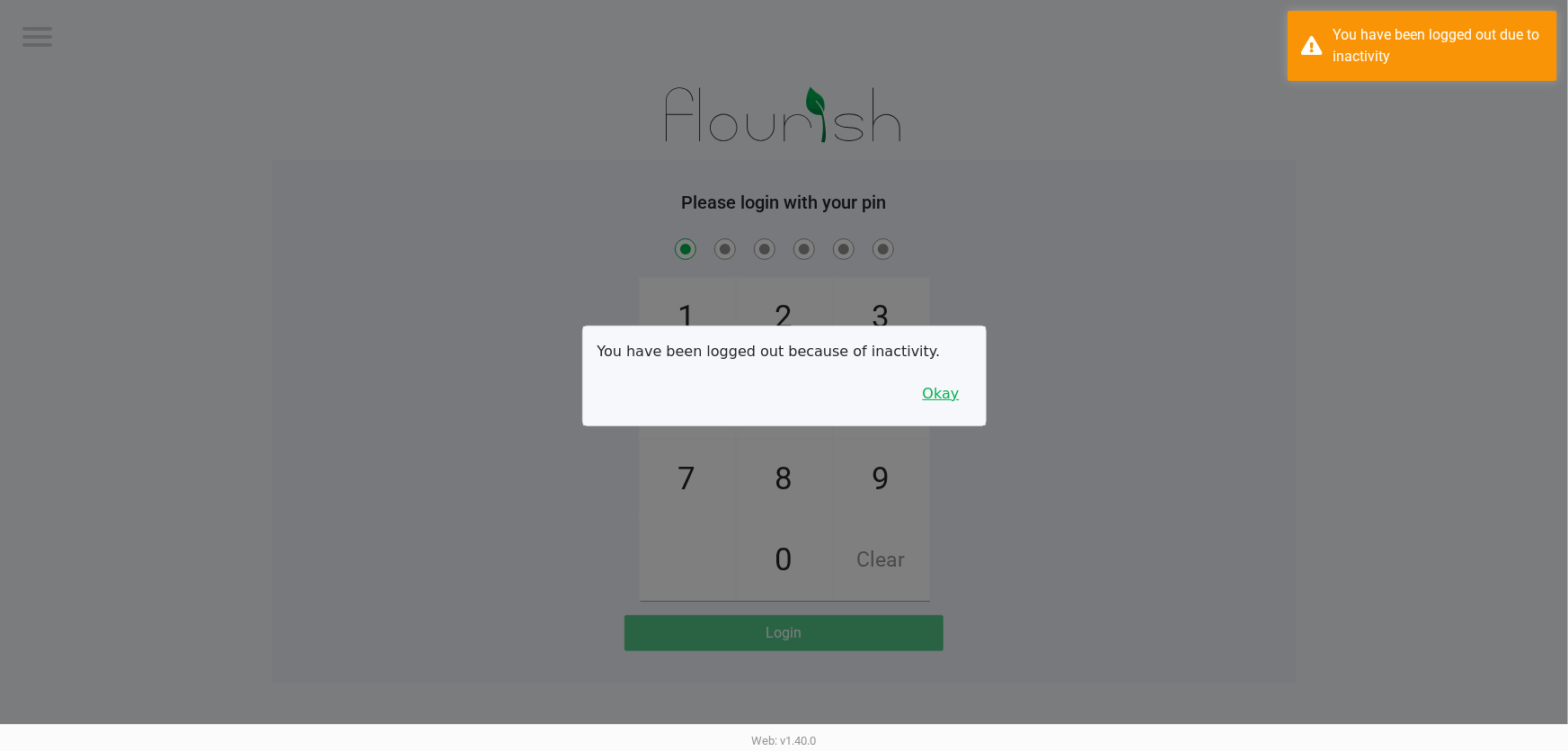
checkbox input "true"
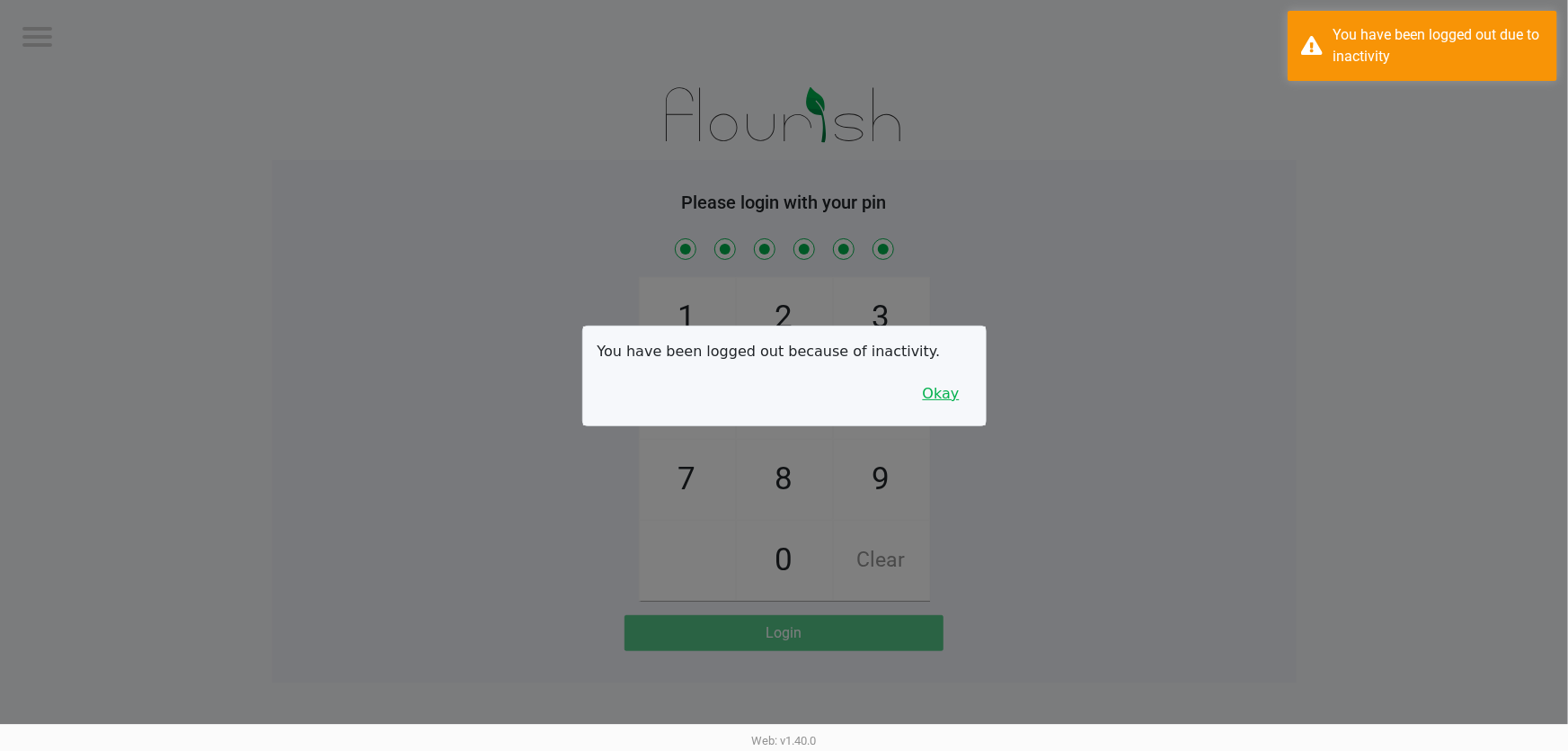
checkbox input "true"
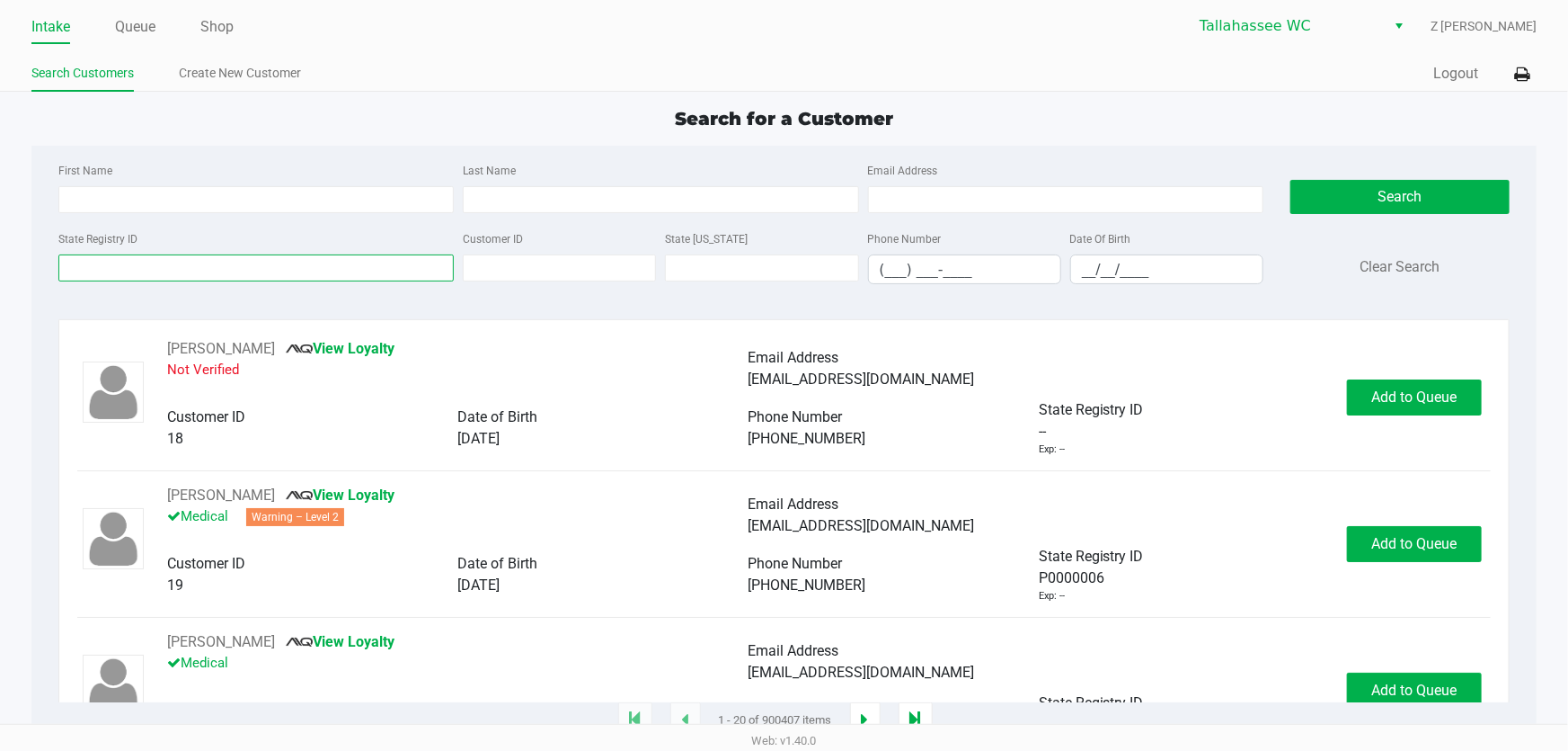
click at [124, 272] on input "State Registry ID" at bounding box center [256, 267] width 395 height 27
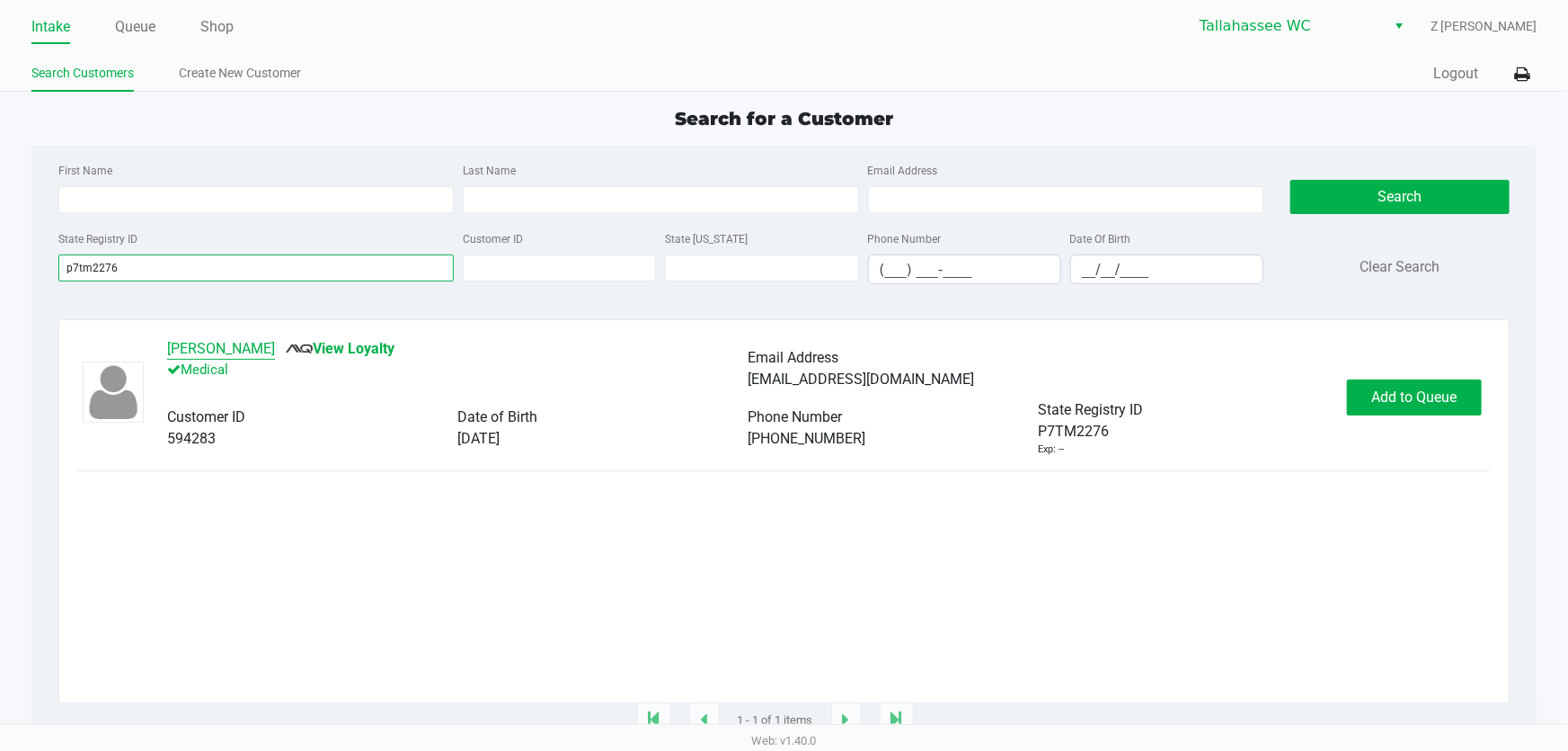
type input "p7tm2276"
click at [218, 348] on button "KIMBERLY SASH" at bounding box center [221, 349] width 108 height 22
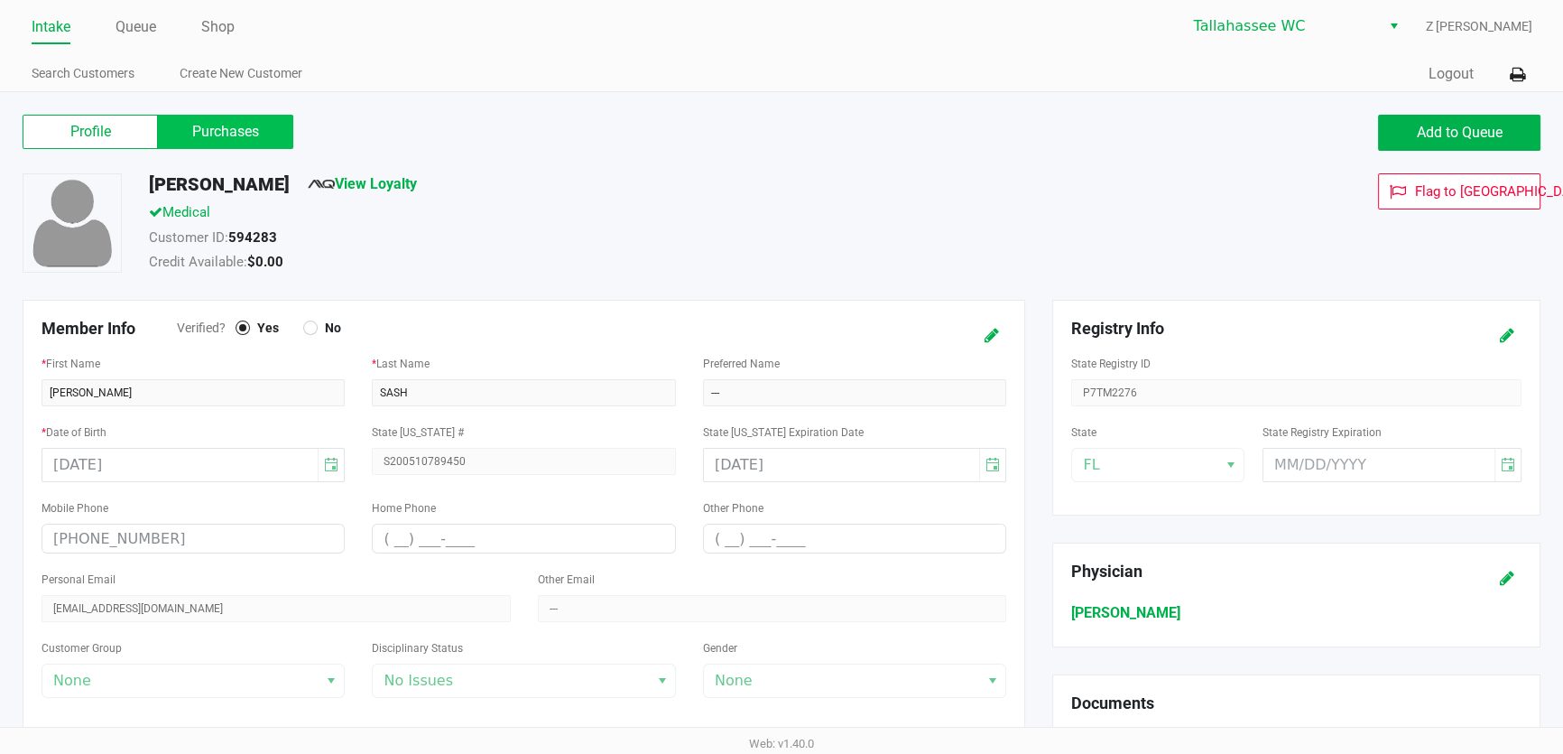
click at [230, 132] on label "Purchases" at bounding box center [225, 132] width 135 height 34
click at [0, 0] on 1 "Purchases" at bounding box center [0, 0] width 0 height 0
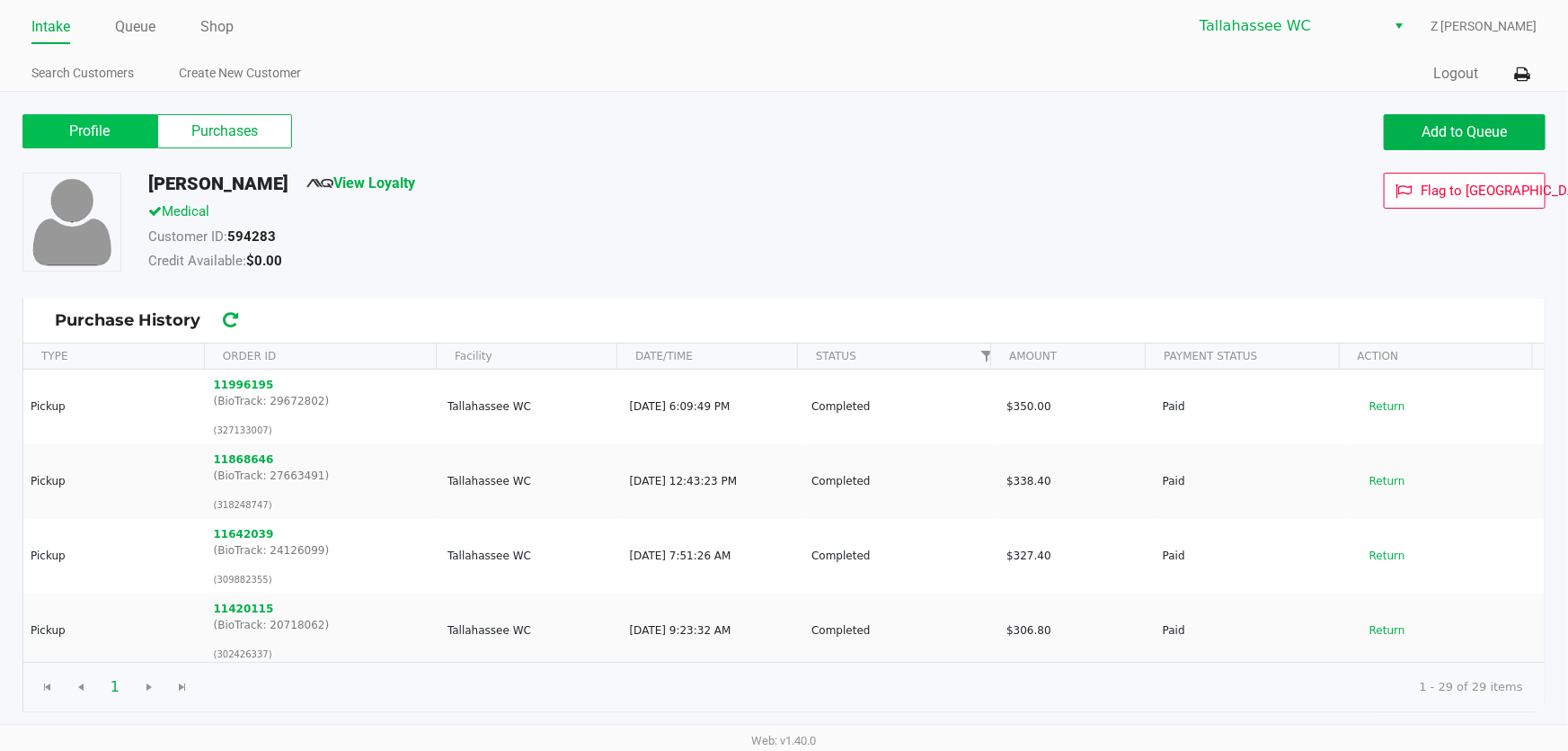
click at [124, 132] on label "Profile" at bounding box center [90, 131] width 134 height 34
click at [0, 0] on 0 "Profile" at bounding box center [0, 0] width 0 height 0
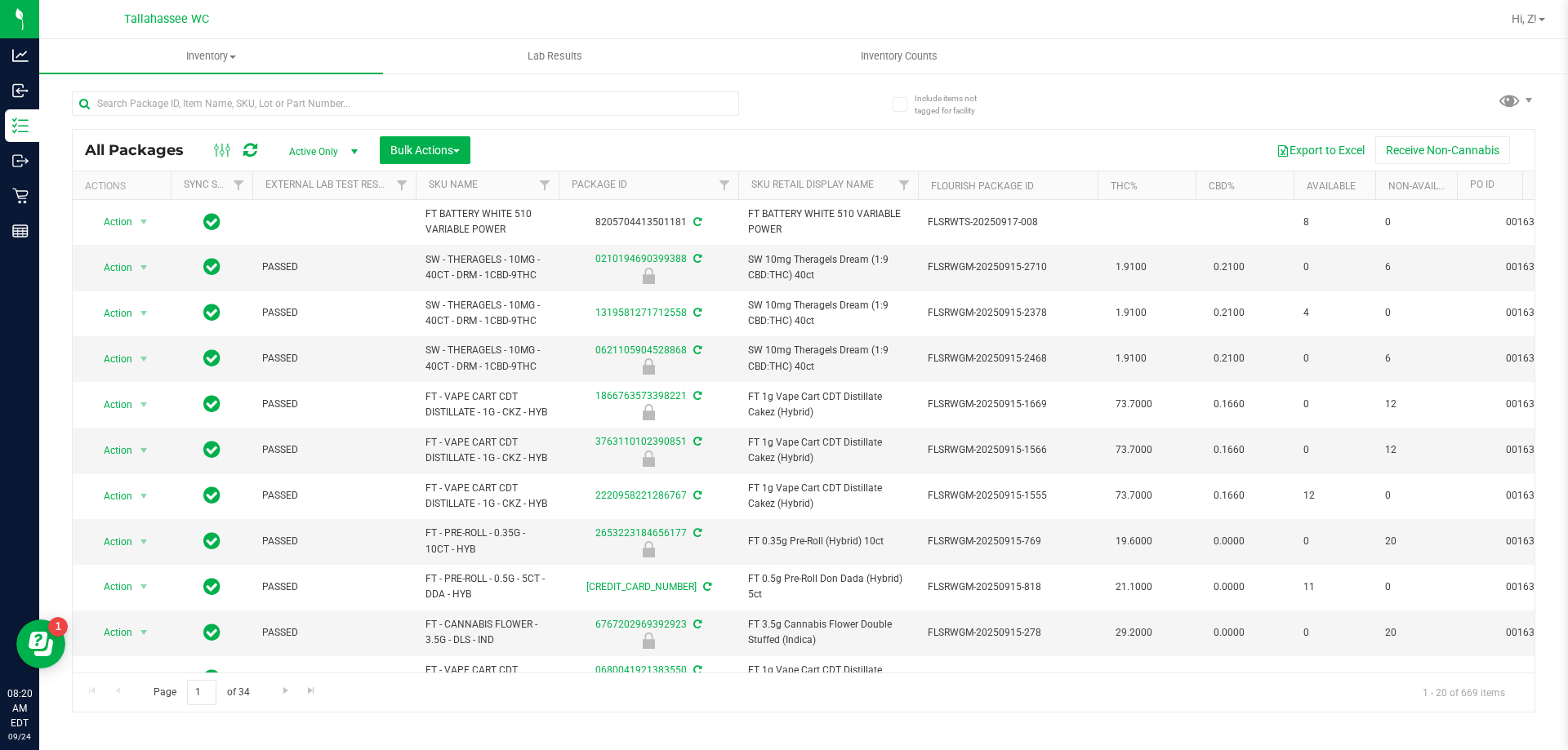
click at [240, 117] on div at bounding box center [404, 110] width 667 height 38
click at [239, 111] on input "text" at bounding box center [404, 103] width 667 height 24
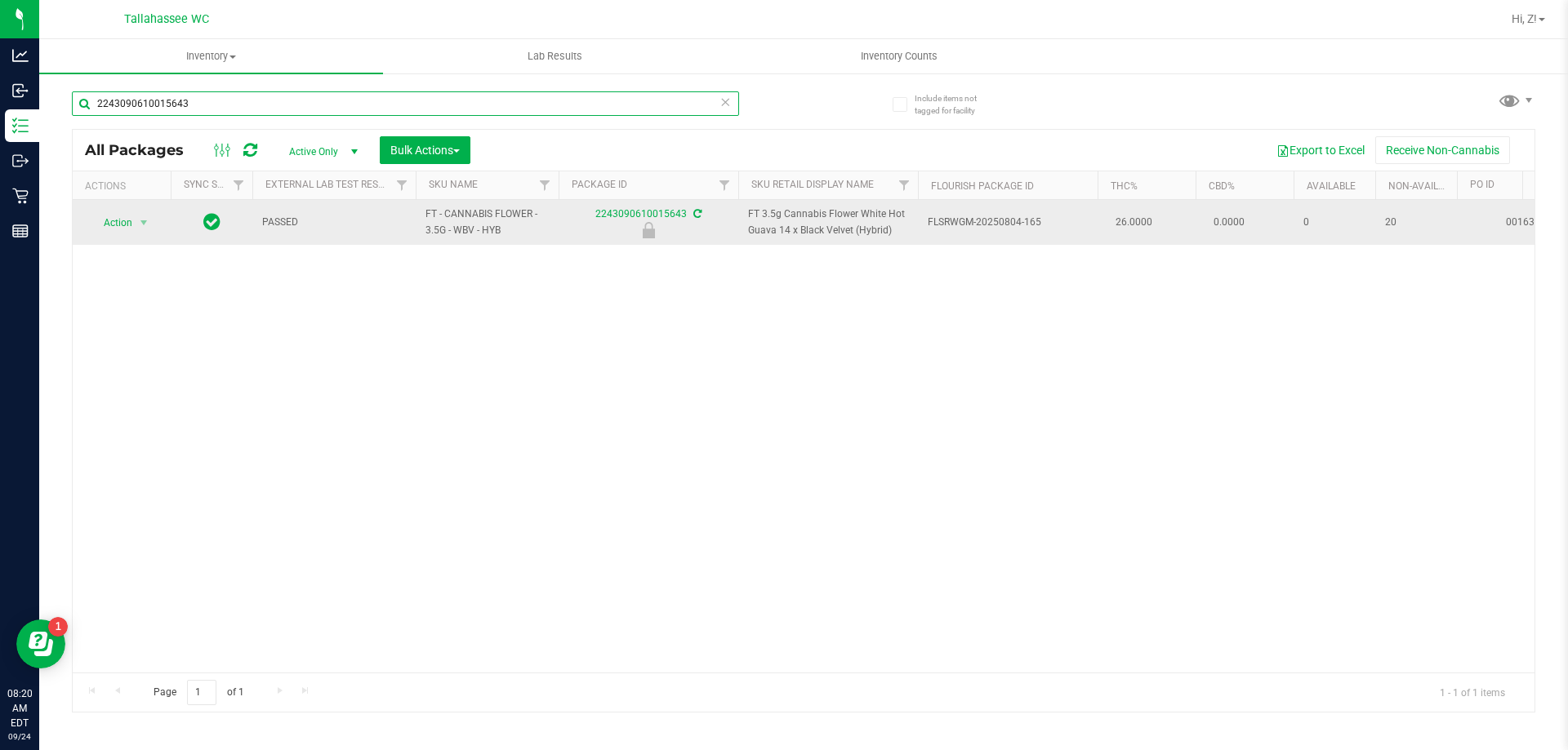
type input "2243090610015643"
click at [124, 229] on span "Action" at bounding box center [110, 223] width 44 height 23
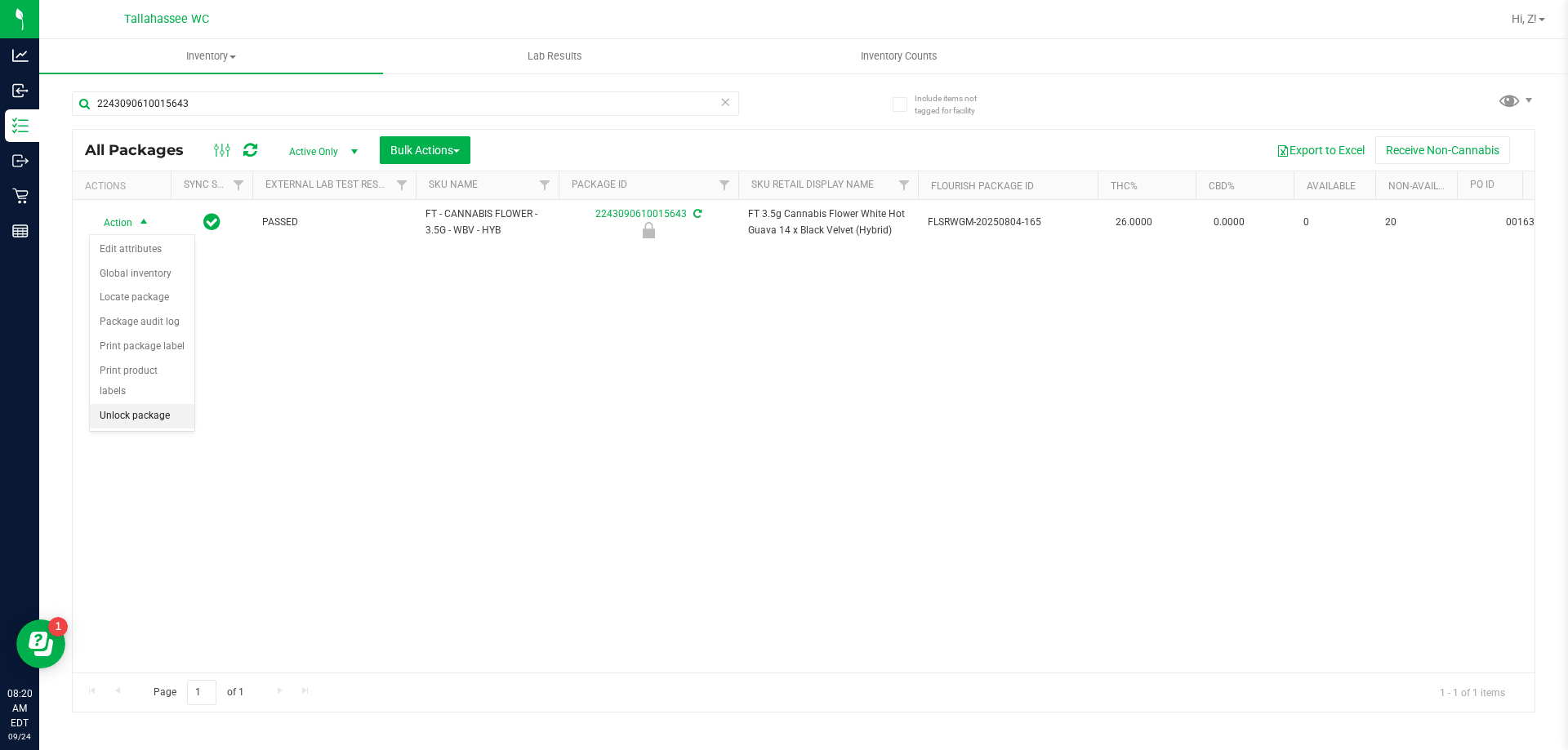
click at [125, 404] on li "Unlock package" at bounding box center [142, 416] width 105 height 24
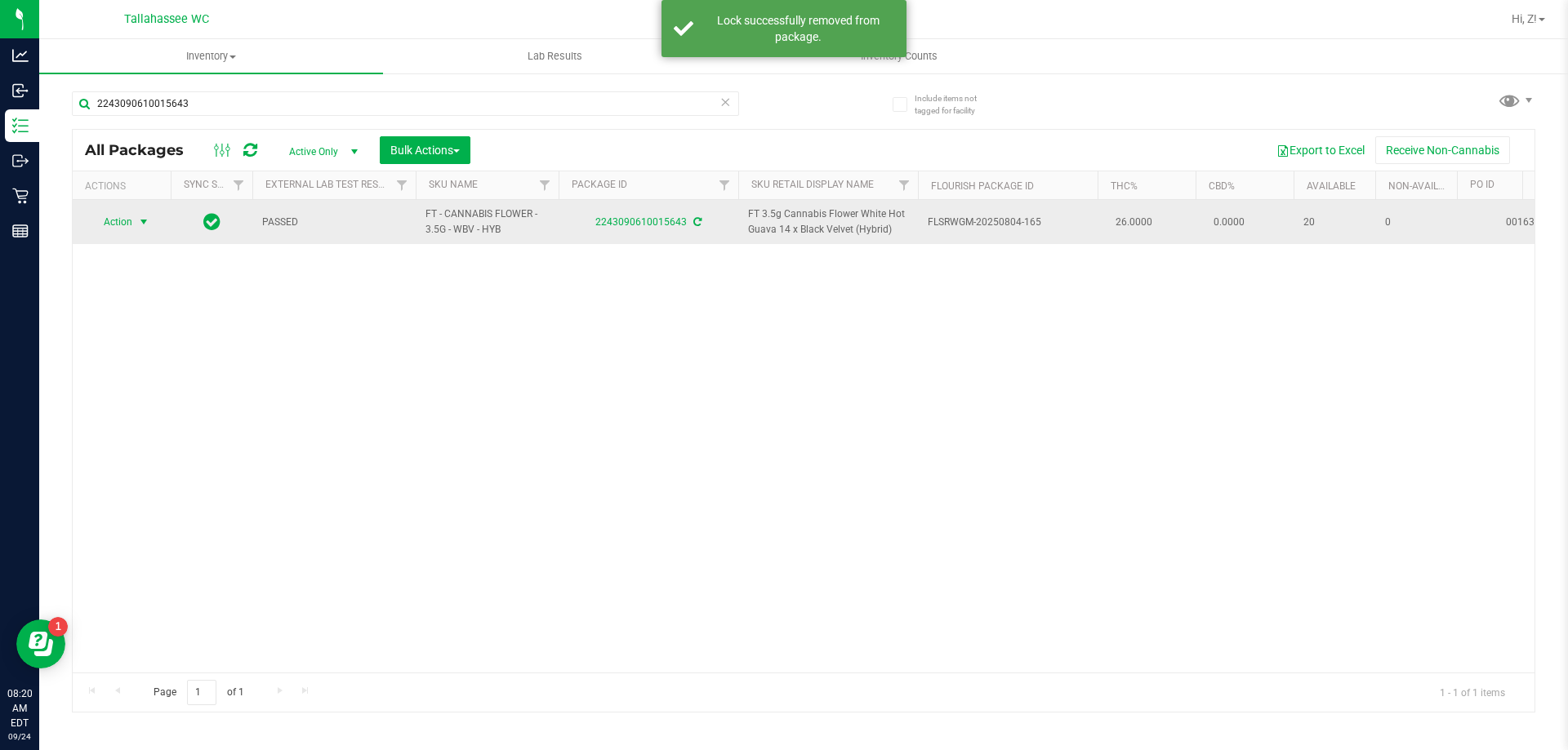
click at [134, 219] on span "select" at bounding box center [144, 222] width 21 height 23
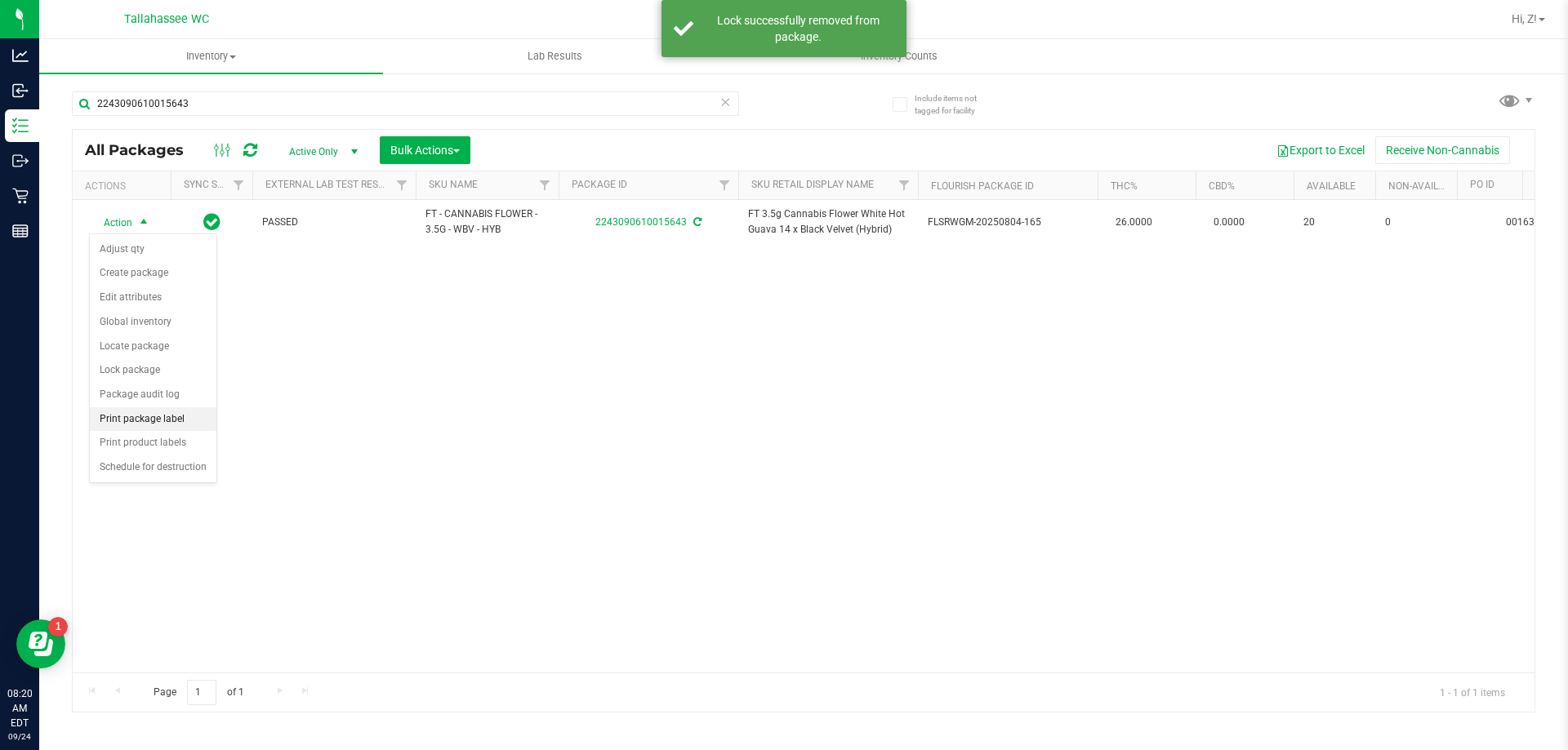
click at [169, 423] on li "Print package label" at bounding box center [153, 419] width 127 height 24
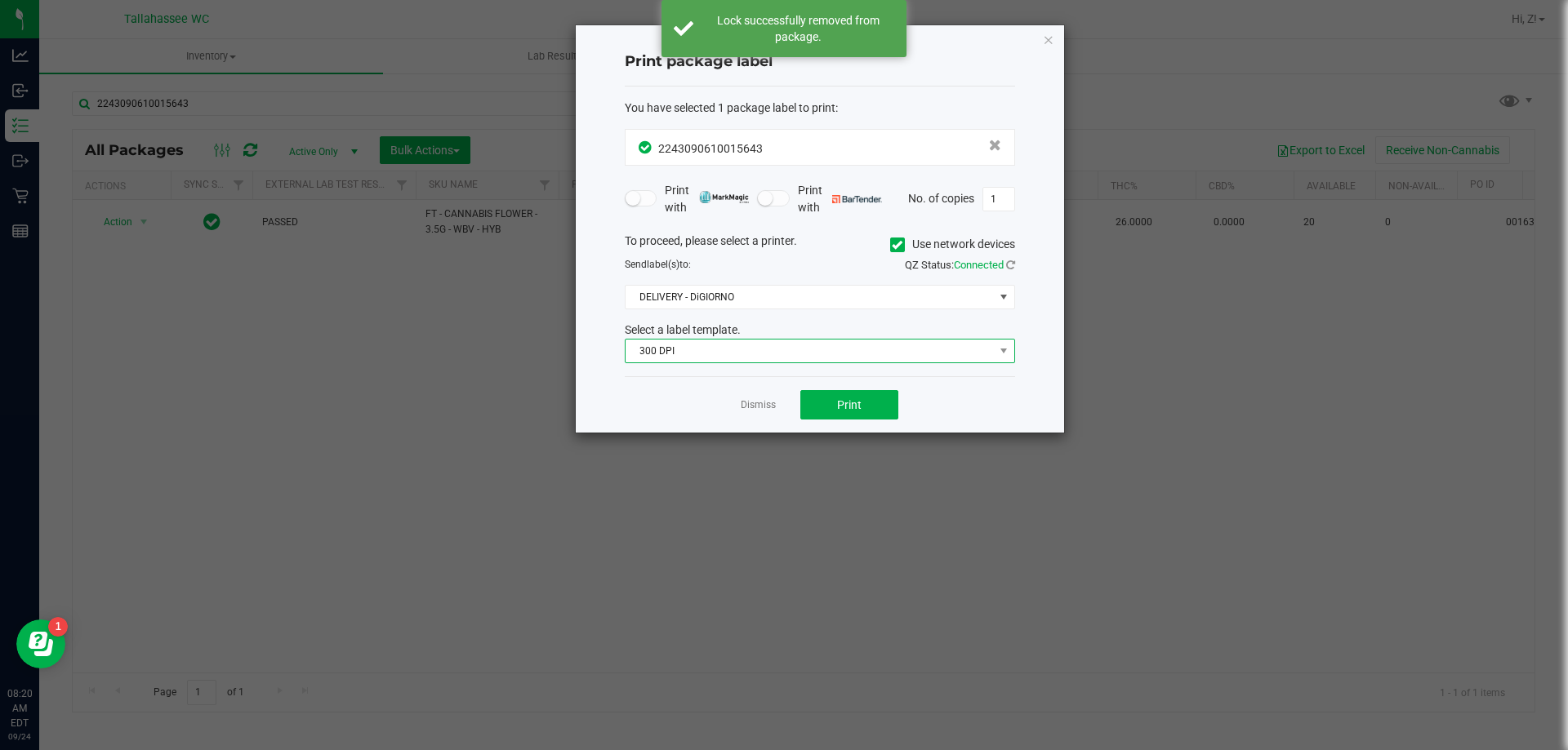
click at [771, 355] on span "300 DPI" at bounding box center [809, 350] width 368 height 23
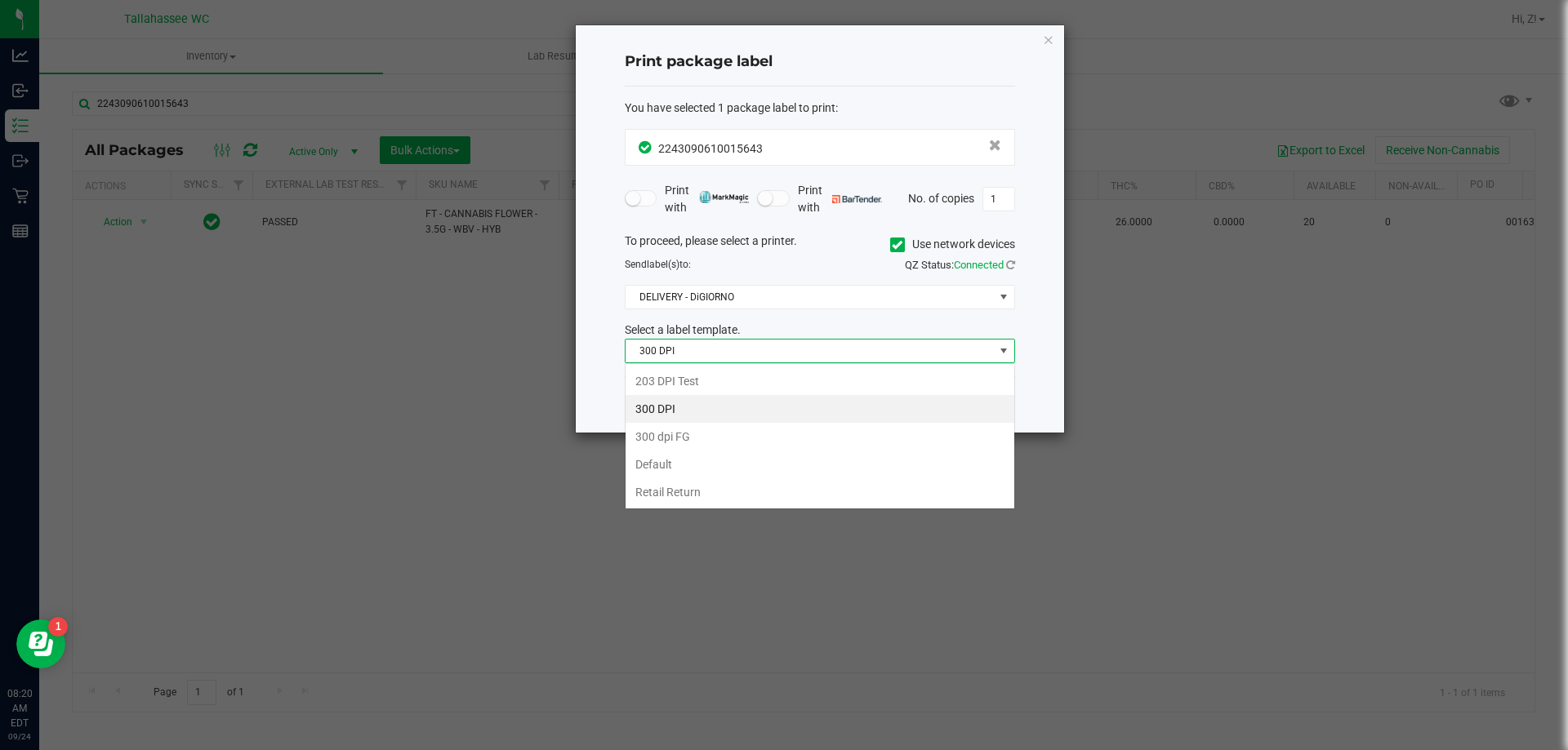
scroll to position [24, 390]
click at [683, 377] on li "203 DPI Test" at bounding box center [820, 381] width 389 height 28
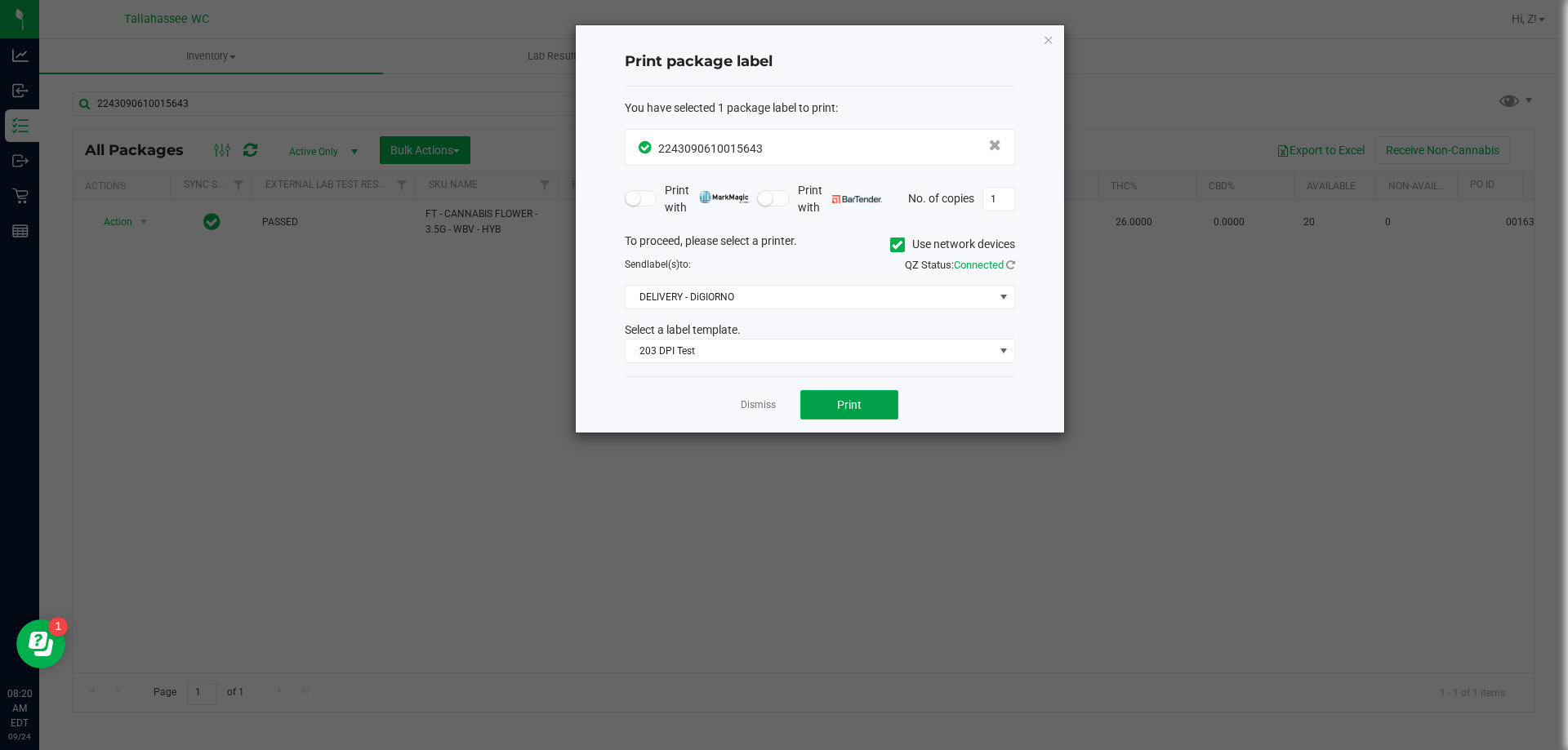
click at [822, 398] on button "Print" at bounding box center [850, 404] width 98 height 29
click at [1044, 33] on icon "button" at bounding box center [1049, 39] width 12 height 20
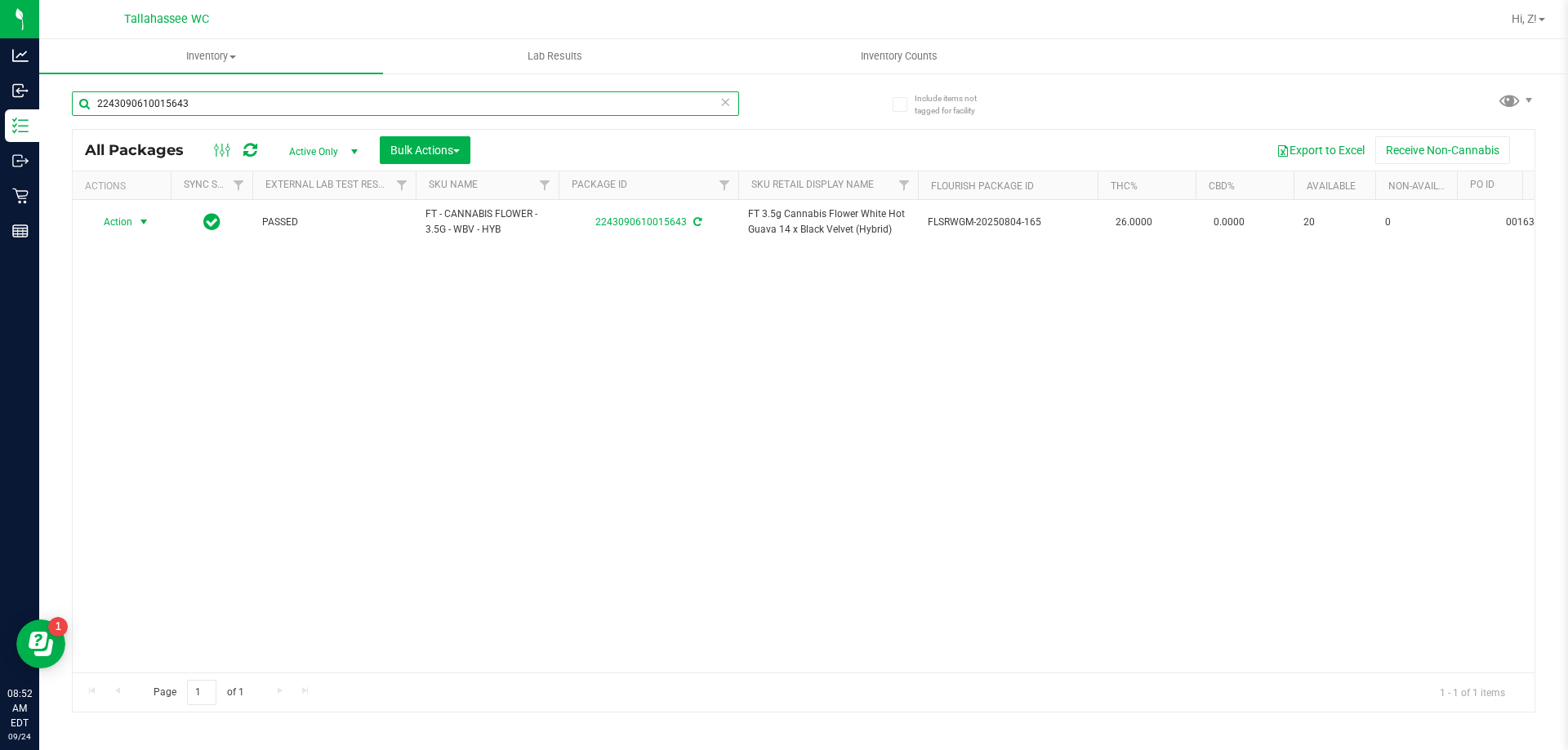
click at [223, 107] on input "2243090610015643" at bounding box center [404, 103] width 667 height 24
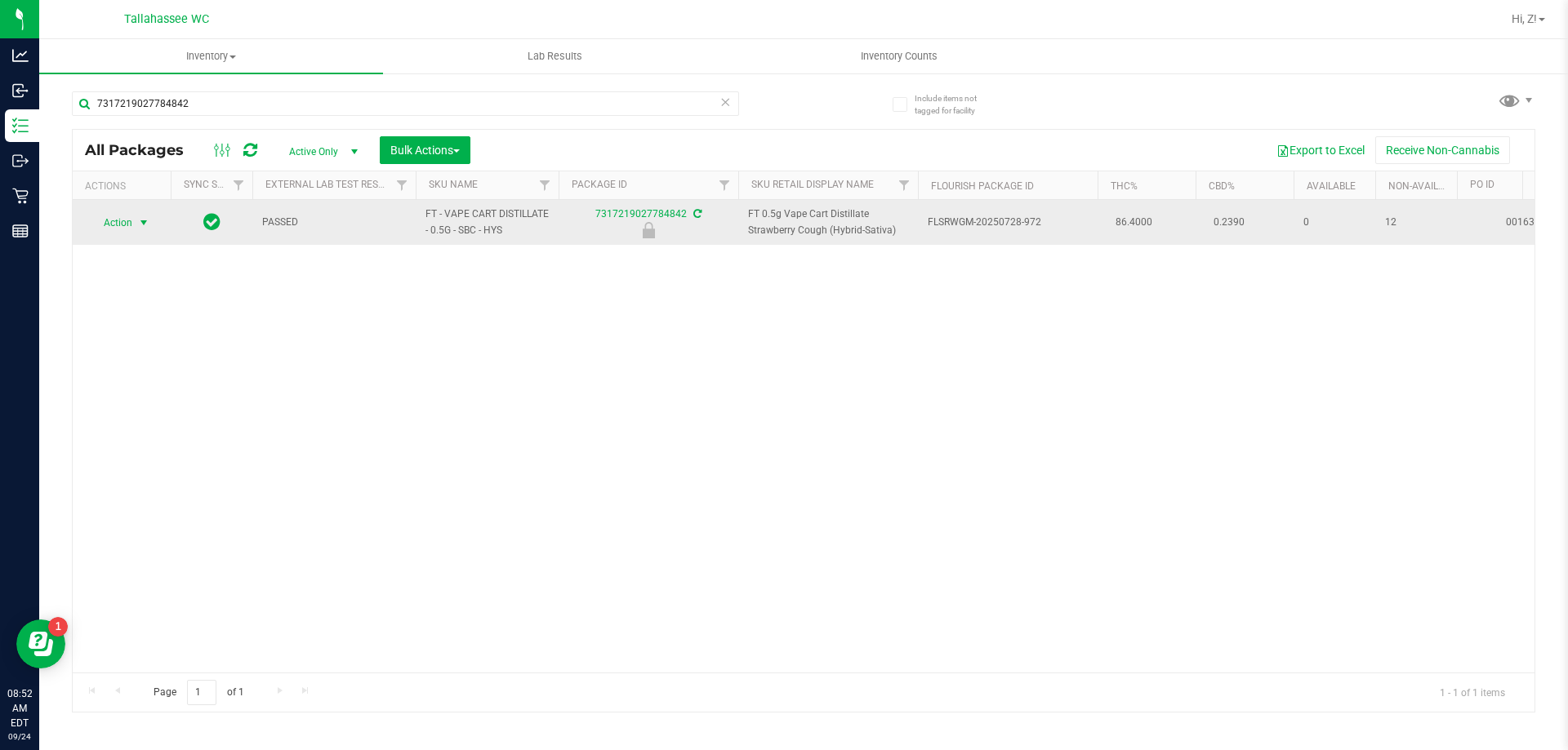
click at [128, 228] on span "Action" at bounding box center [110, 223] width 44 height 23
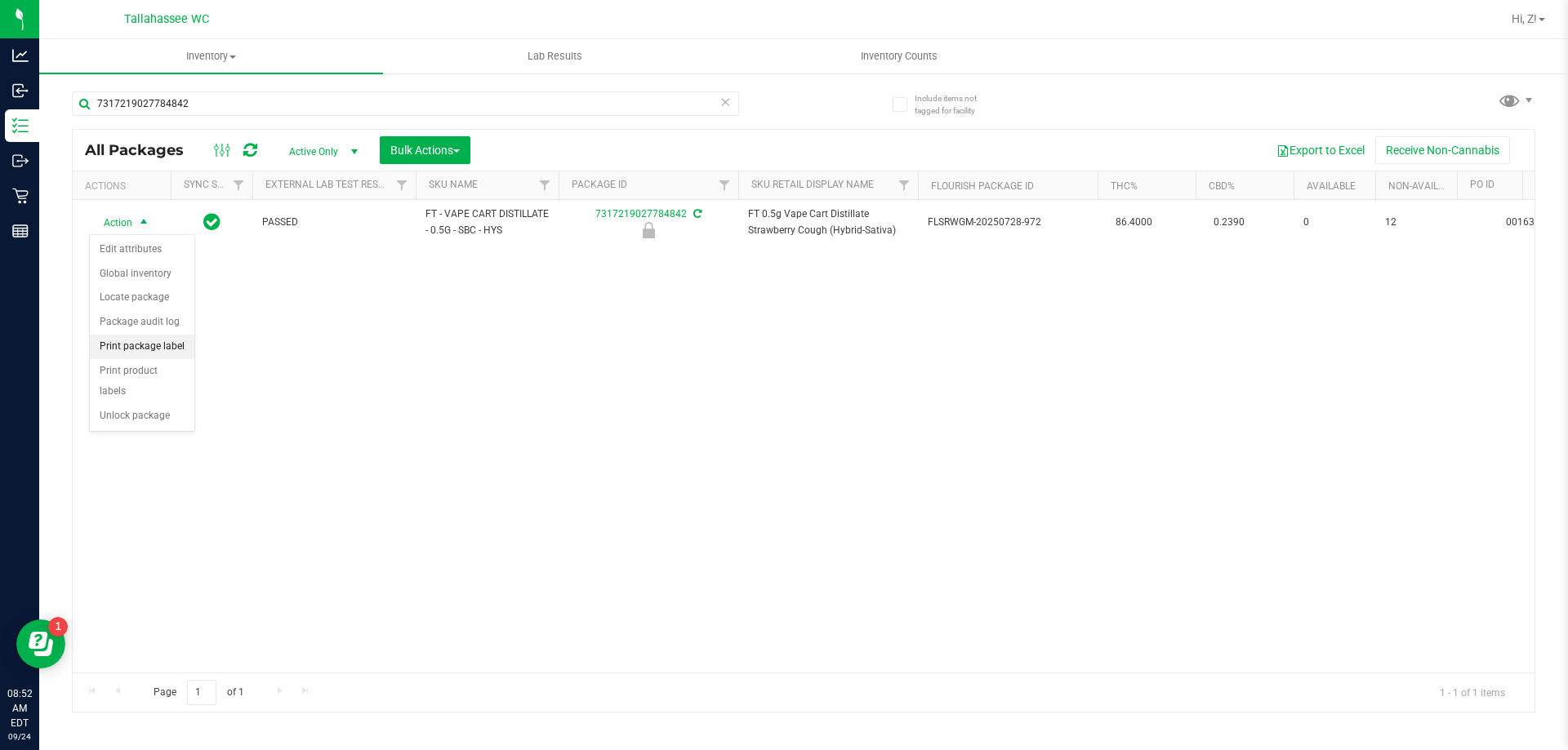
click at [163, 343] on li "Print package label" at bounding box center [142, 347] width 105 height 24
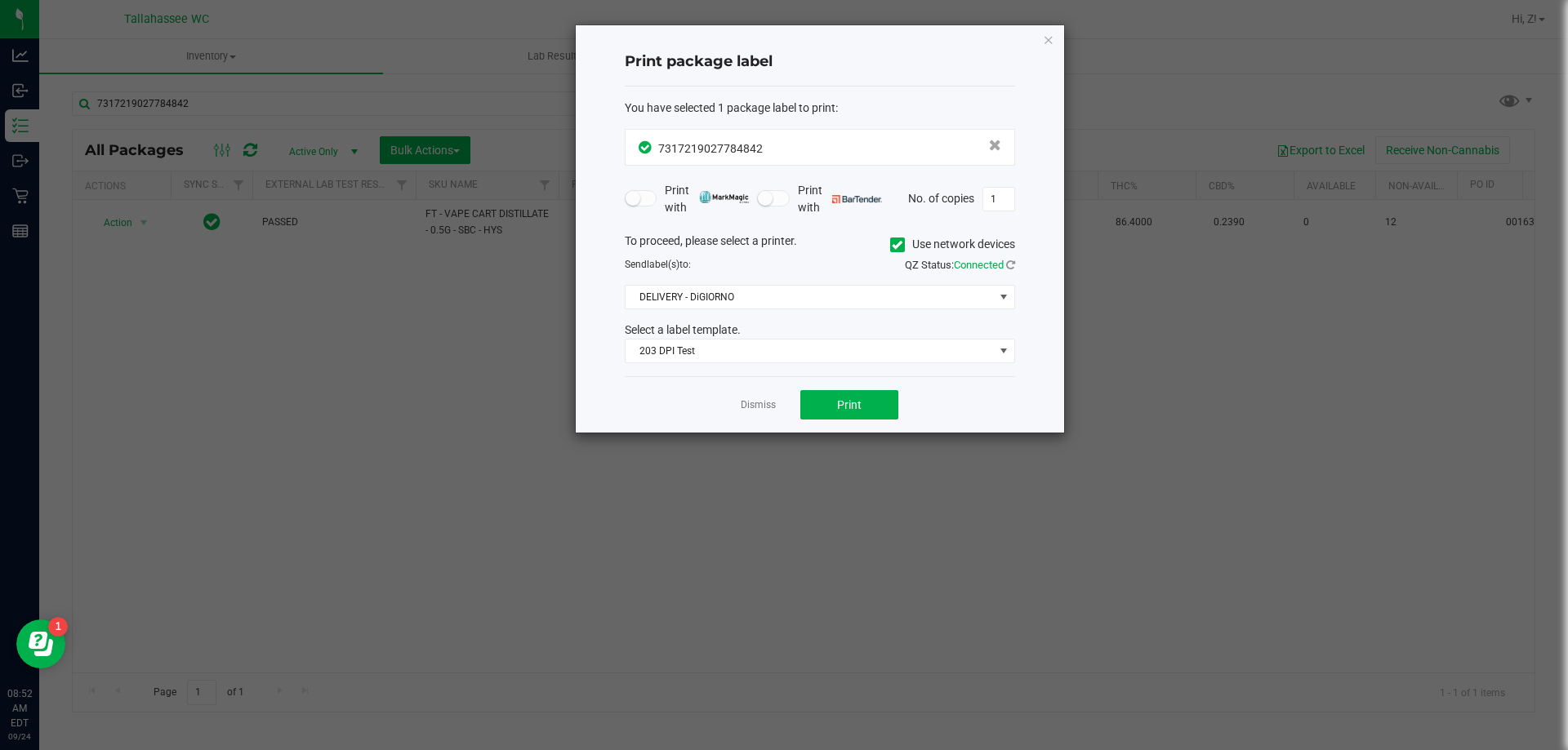
click at [826, 422] on div "Dismiss Print" at bounding box center [819, 404] width 390 height 56
click at [832, 403] on button "Print" at bounding box center [850, 404] width 98 height 29
drag, startPoint x: 1051, startPoint y: 45, endPoint x: 1036, endPoint y: 44, distance: 15.0
click at [1050, 45] on icon "button" at bounding box center [1049, 39] width 12 height 20
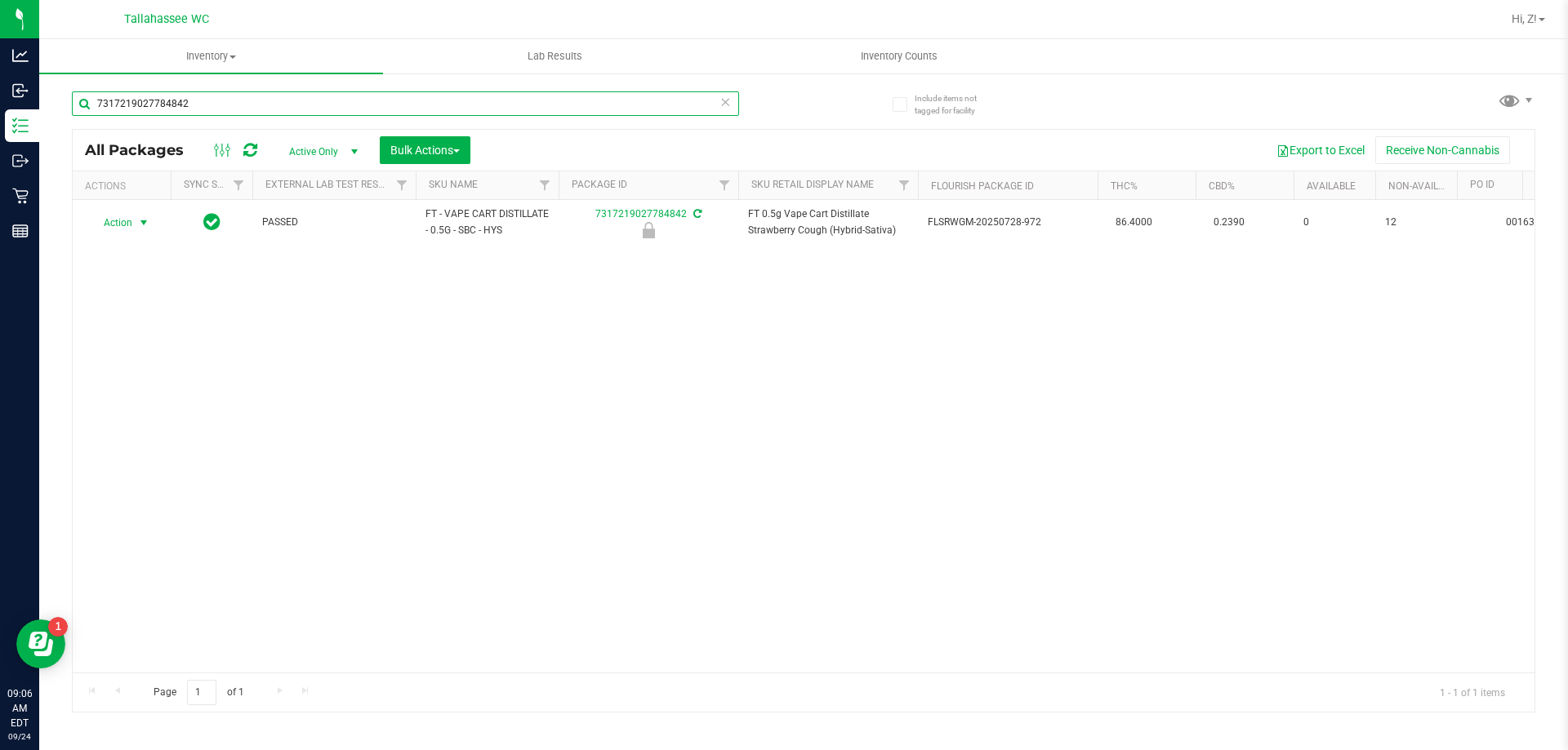
click at [229, 112] on input "7317219027784842" at bounding box center [404, 103] width 667 height 24
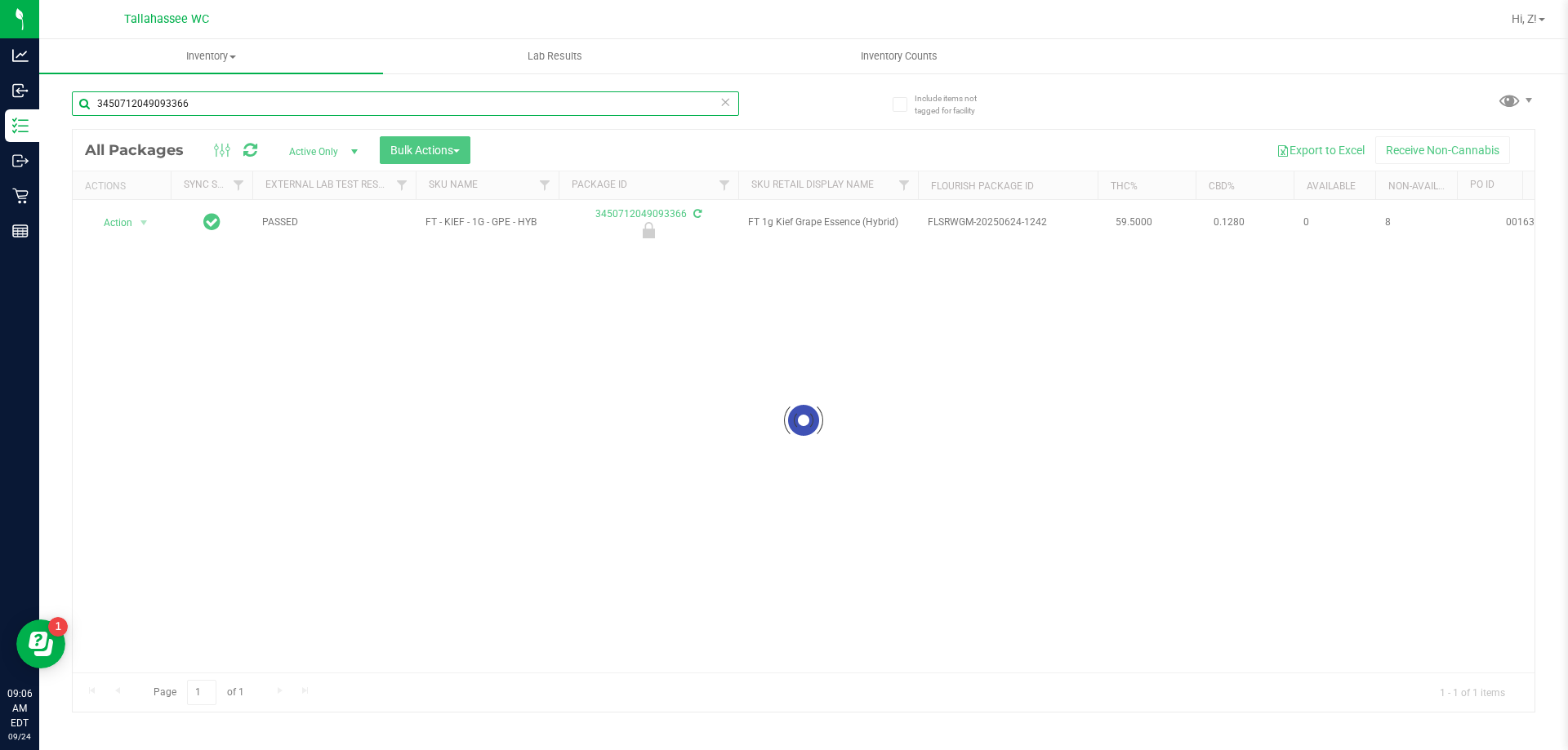
type input "3450712049093366"
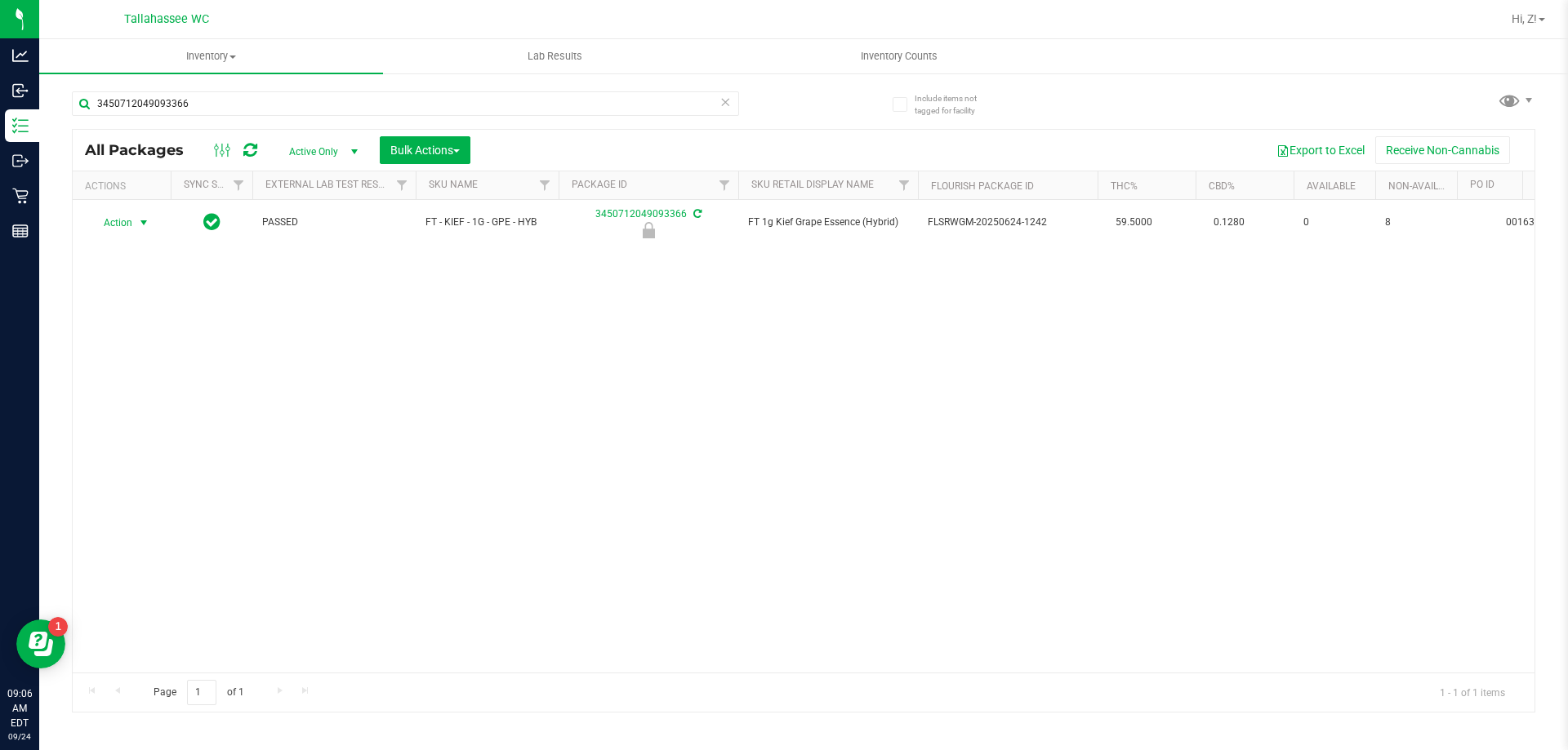
click at [135, 223] on span "select" at bounding box center [144, 223] width 21 height 23
click at [148, 404] on li "Unlock package" at bounding box center [142, 416] width 105 height 24
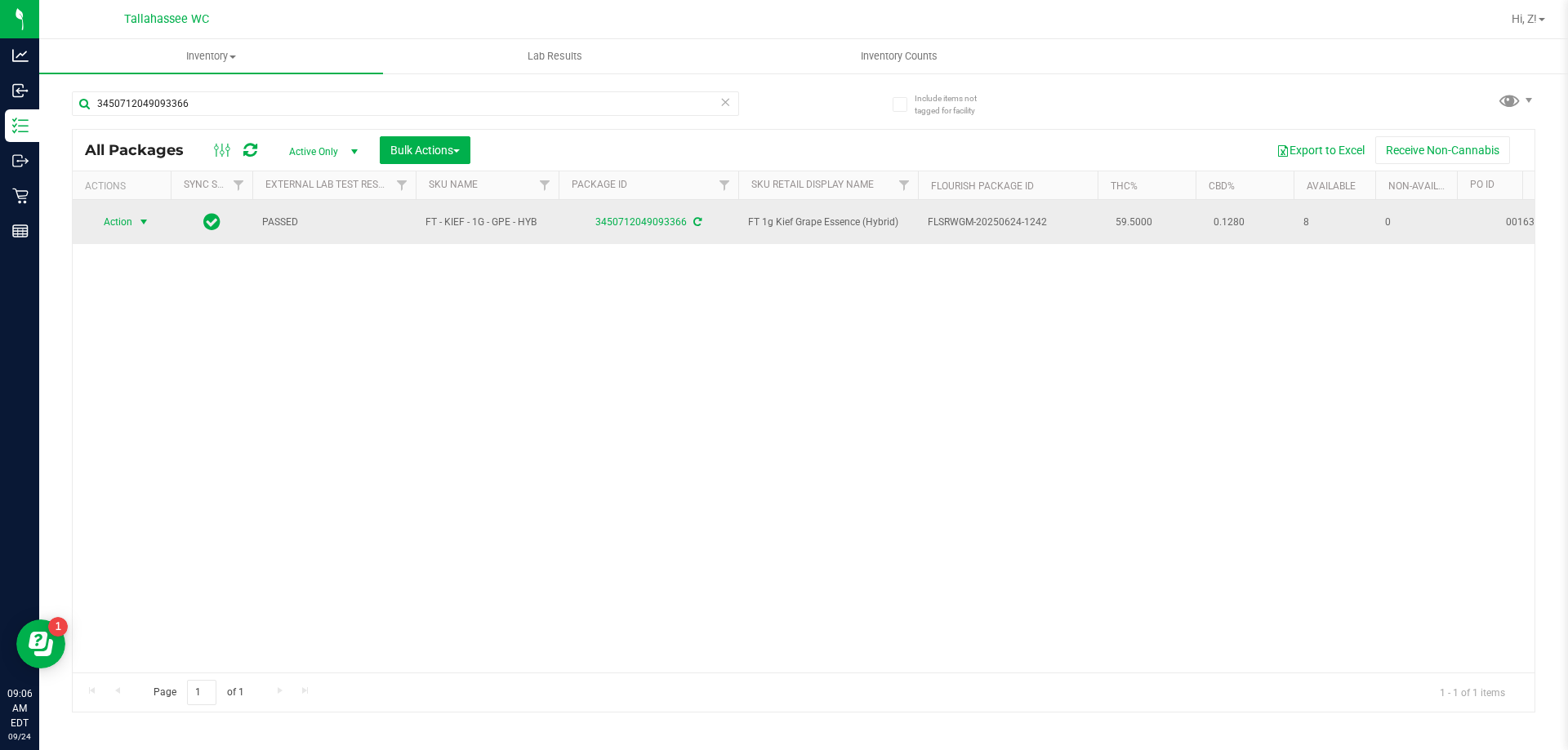
click at [112, 212] on span "Action" at bounding box center [110, 222] width 44 height 23
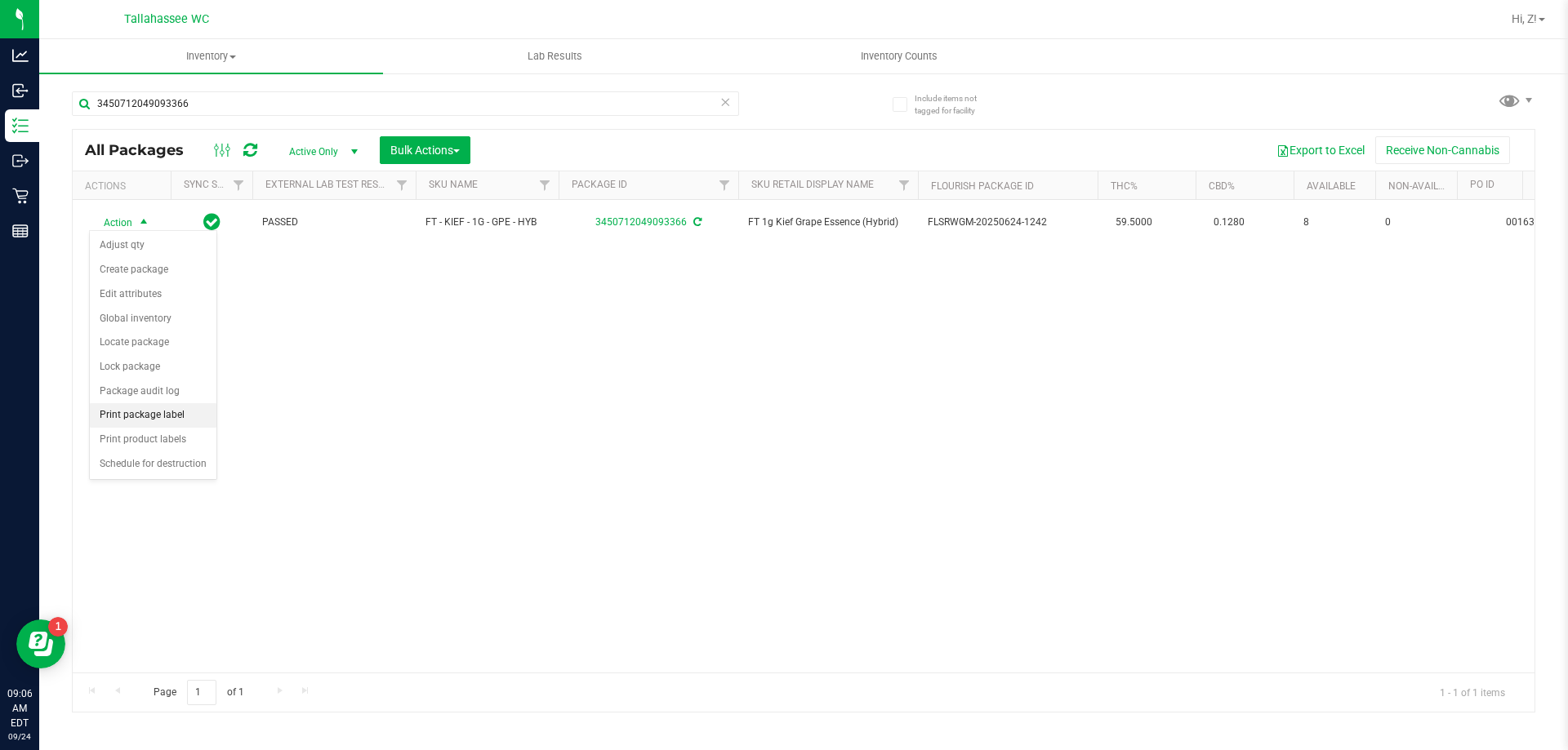
click at [172, 415] on li "Print package label" at bounding box center [153, 415] width 127 height 24
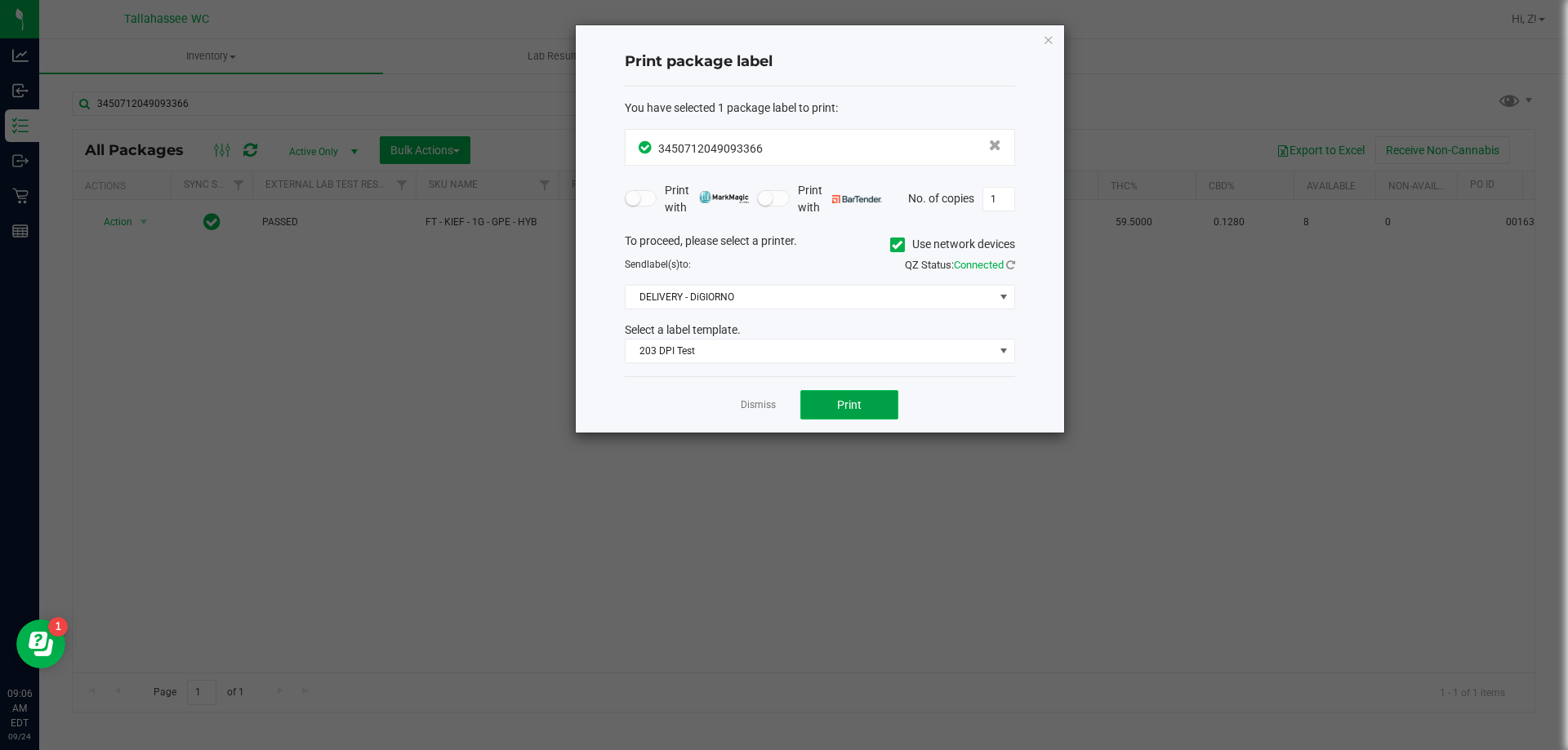
click at [860, 399] on span "Print" at bounding box center [849, 404] width 24 height 13
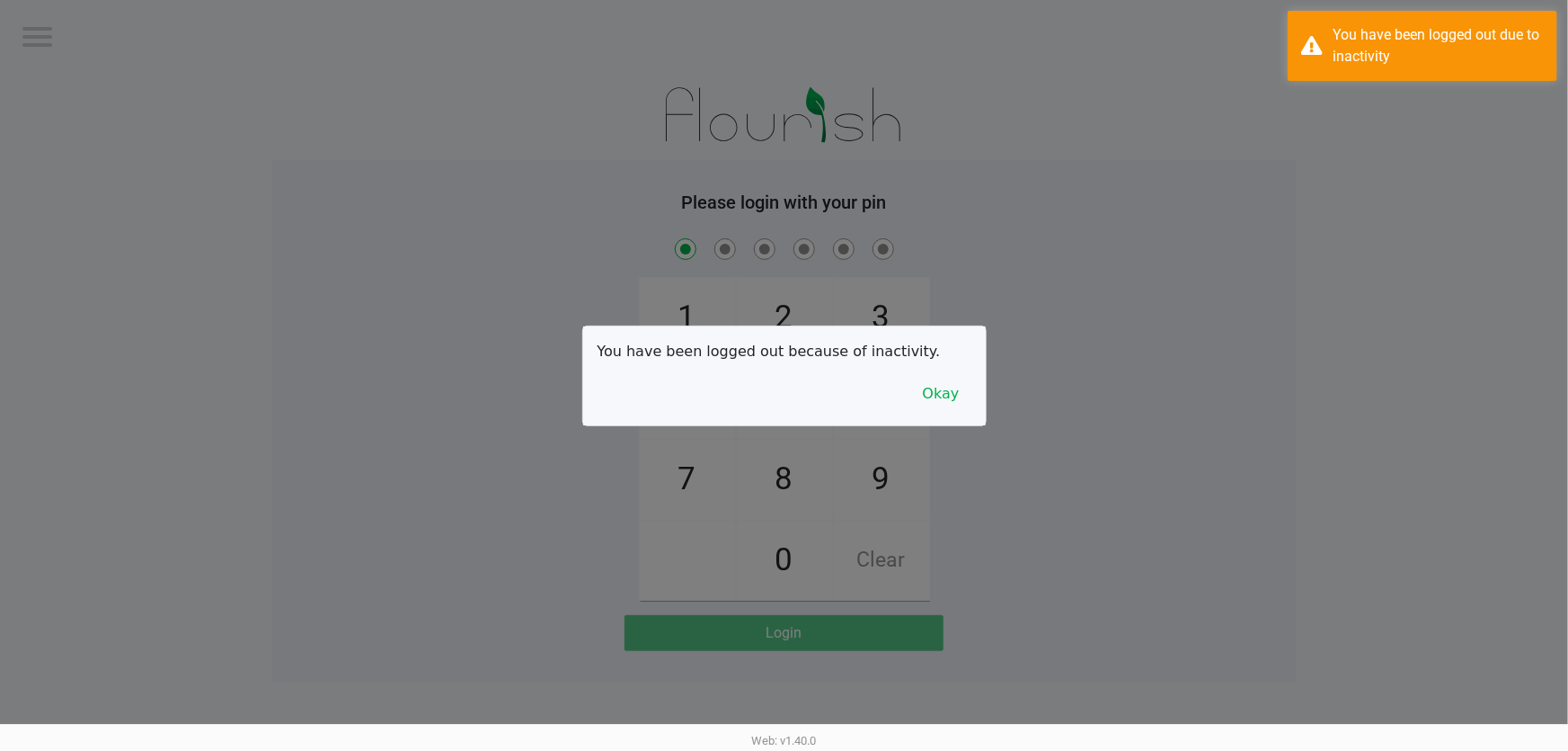
checkbox input "true"
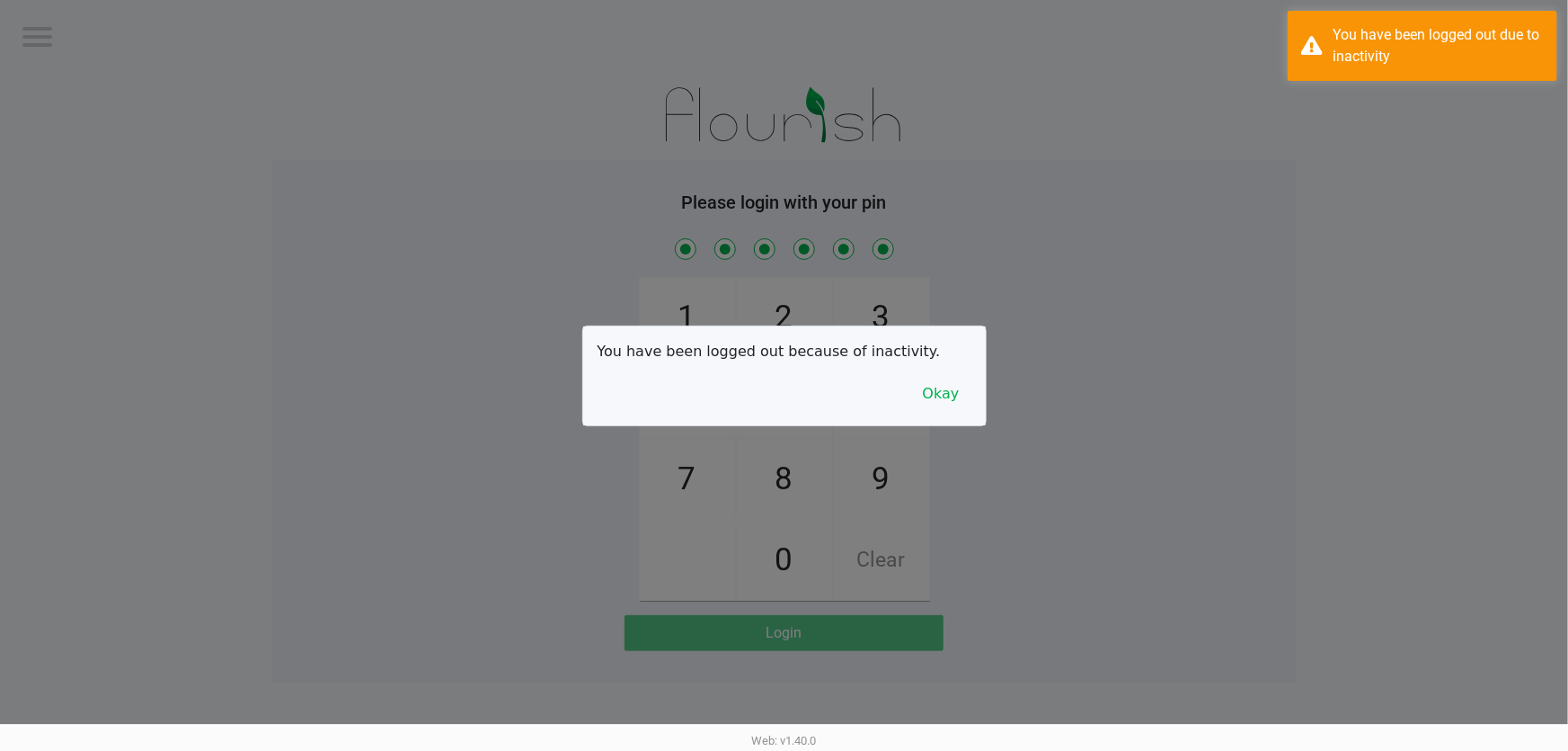
checkbox input "true"
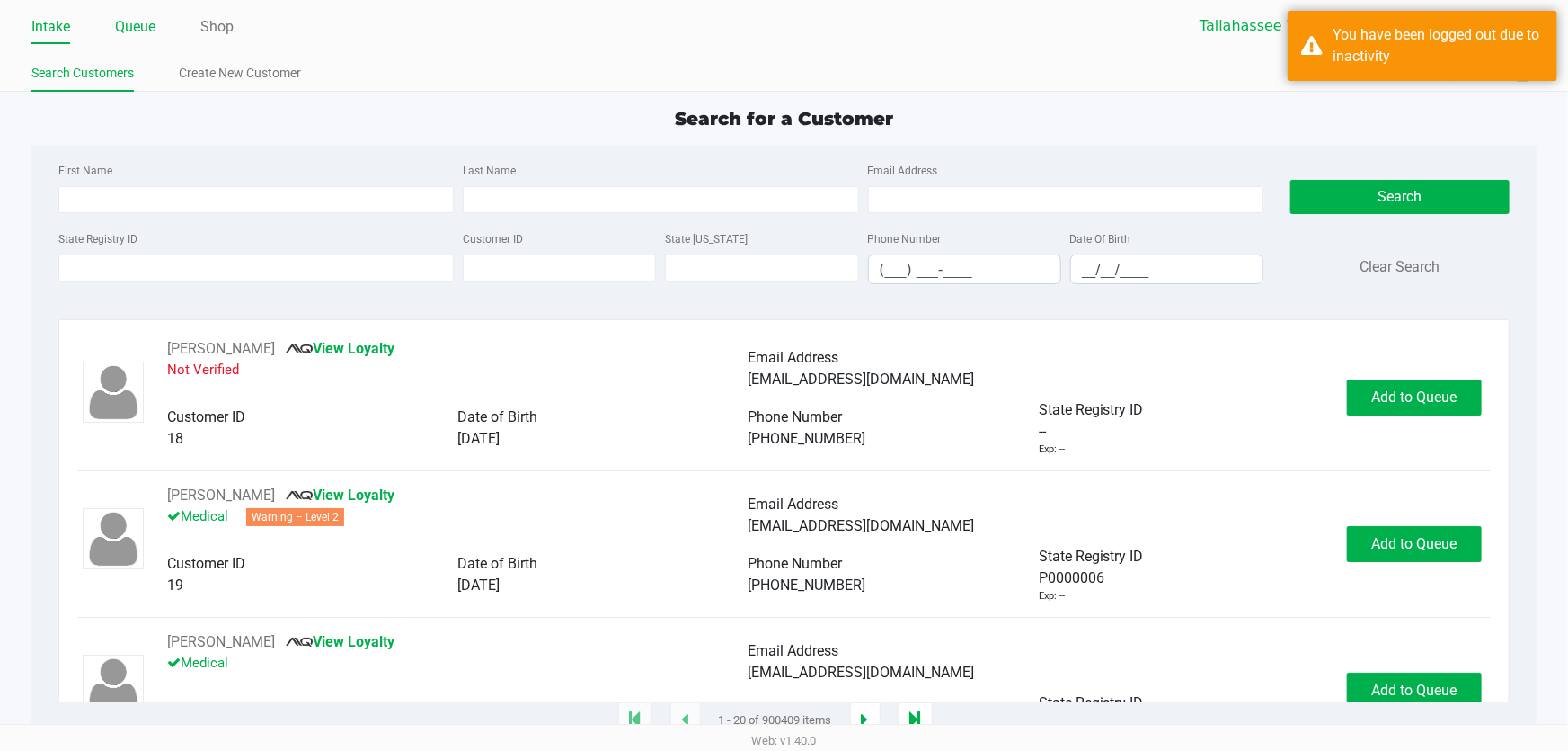
click at [119, 15] on link "Queue" at bounding box center [135, 26] width 41 height 25
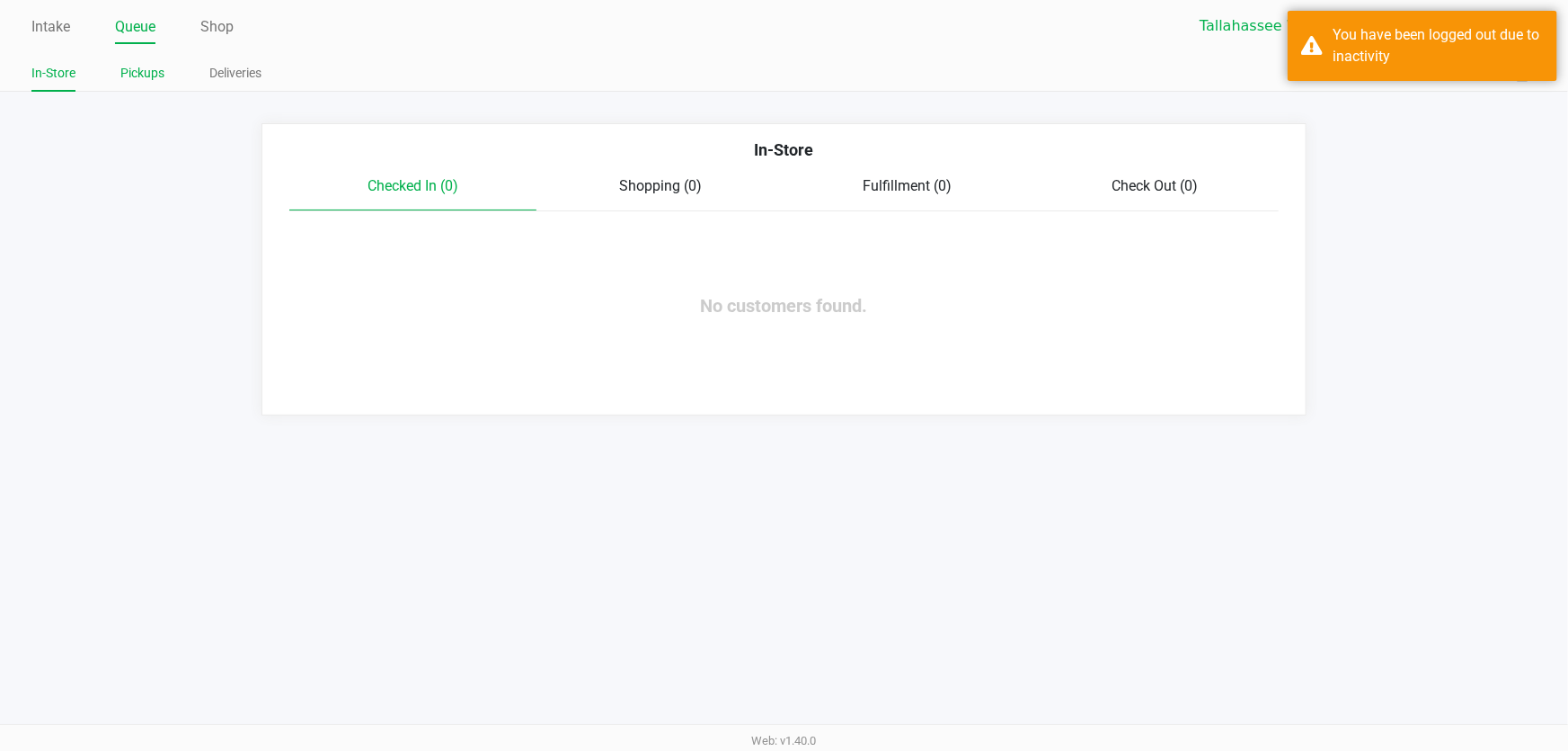
click at [152, 85] on li "Pickups" at bounding box center [142, 76] width 44 height 32
click at [138, 69] on link "Pickups" at bounding box center [142, 73] width 44 height 23
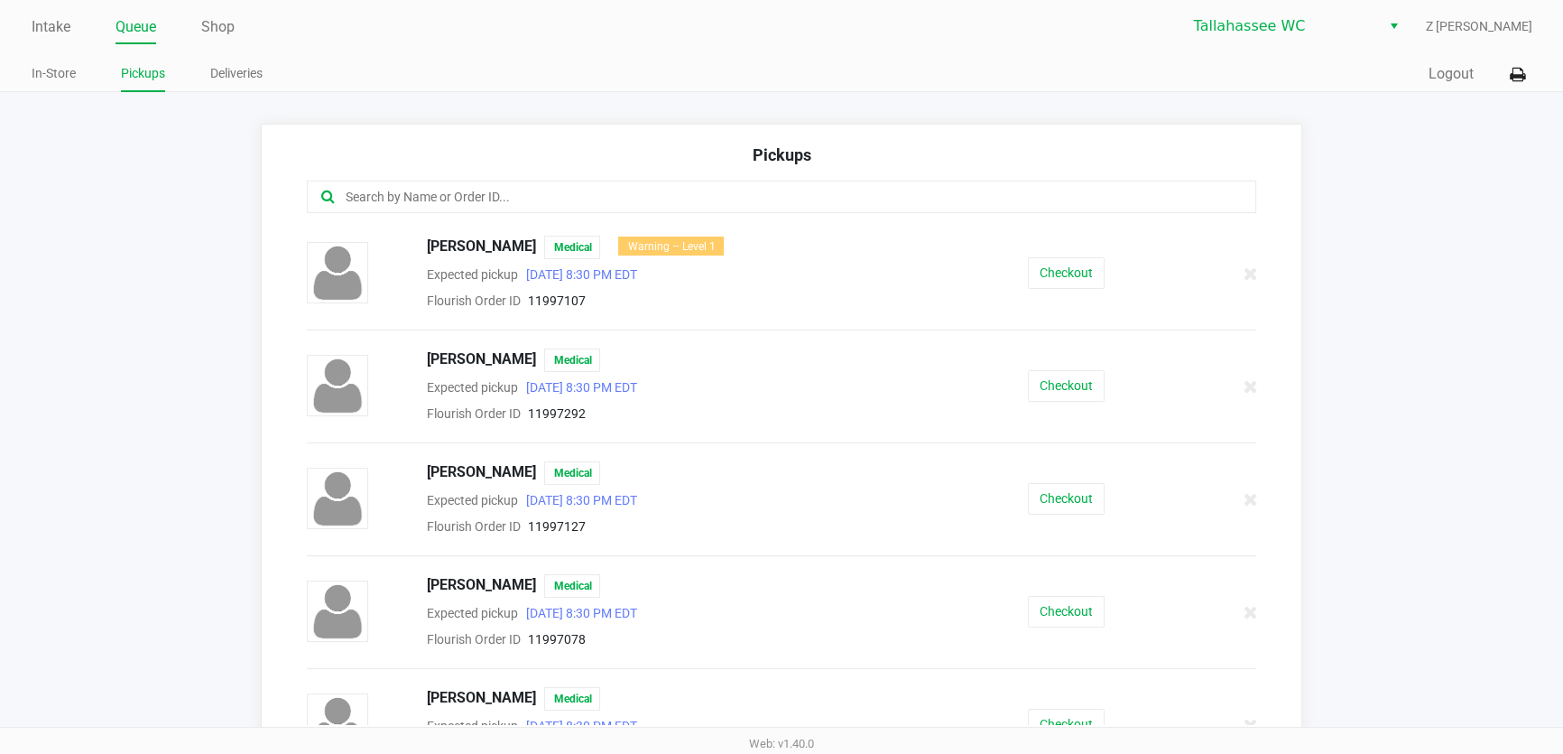
click at [443, 188] on input "text" at bounding box center [758, 197] width 829 height 21
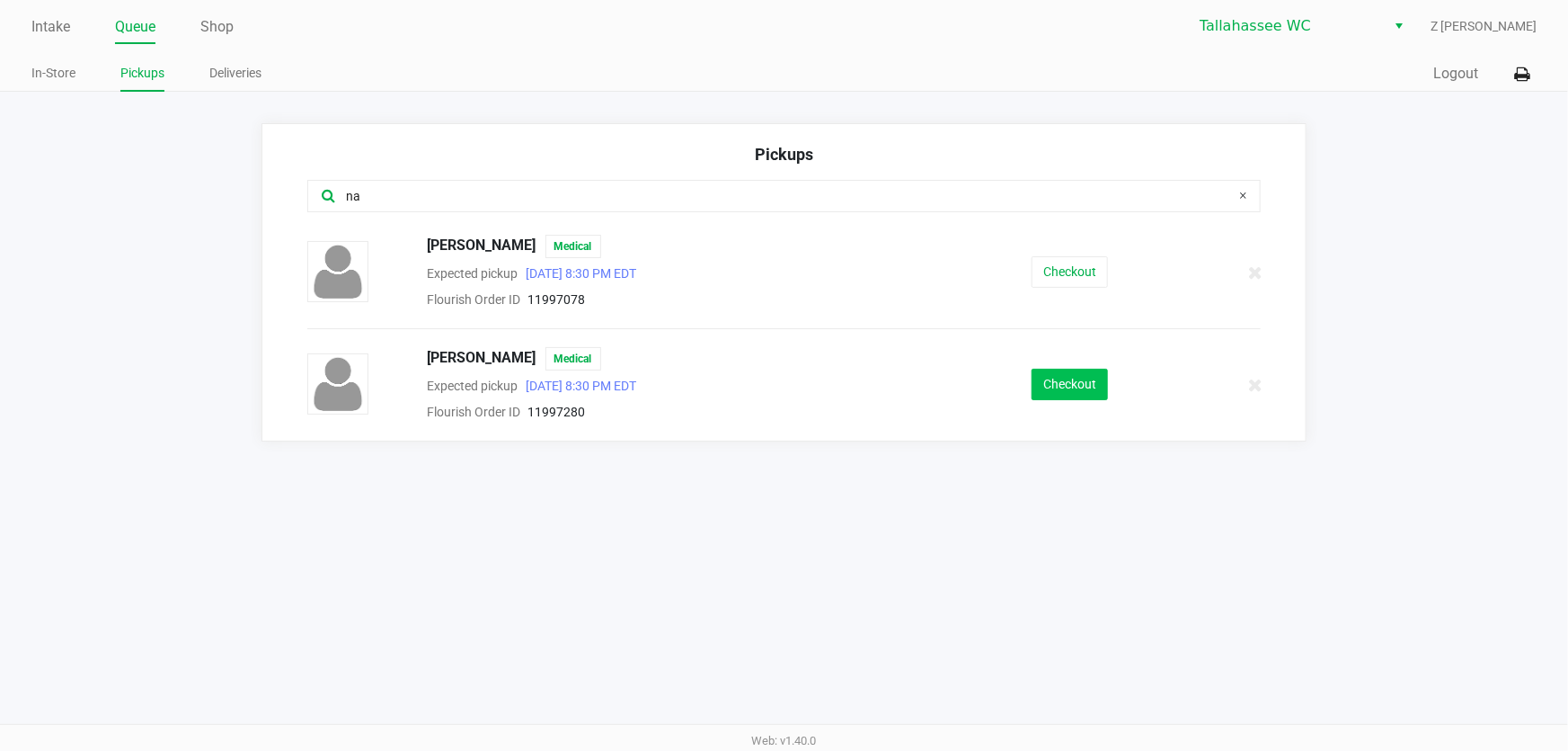
type input "na"
click at [1078, 384] on button "Checkout" at bounding box center [1069, 384] width 77 height 32
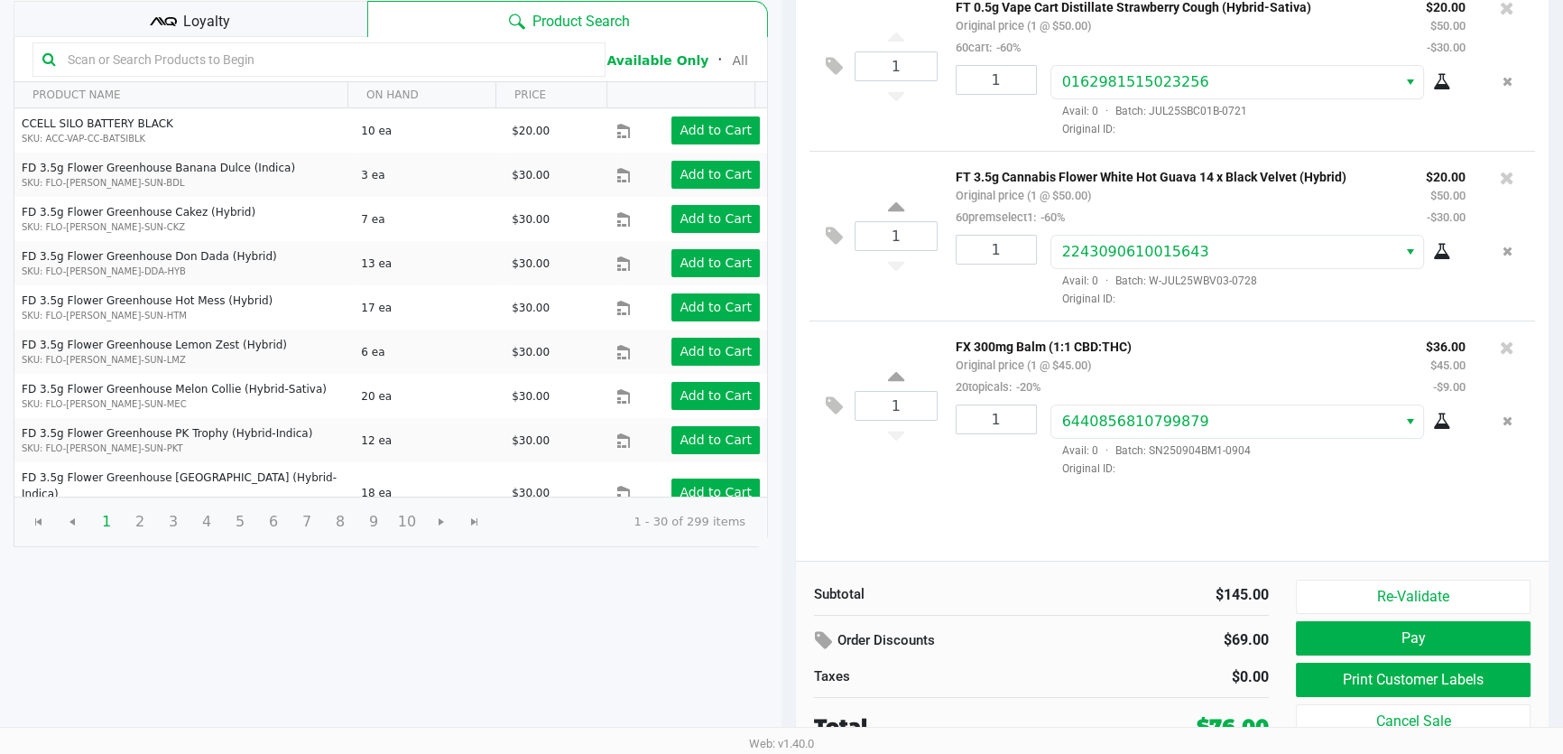
scroll to position [183, 0]
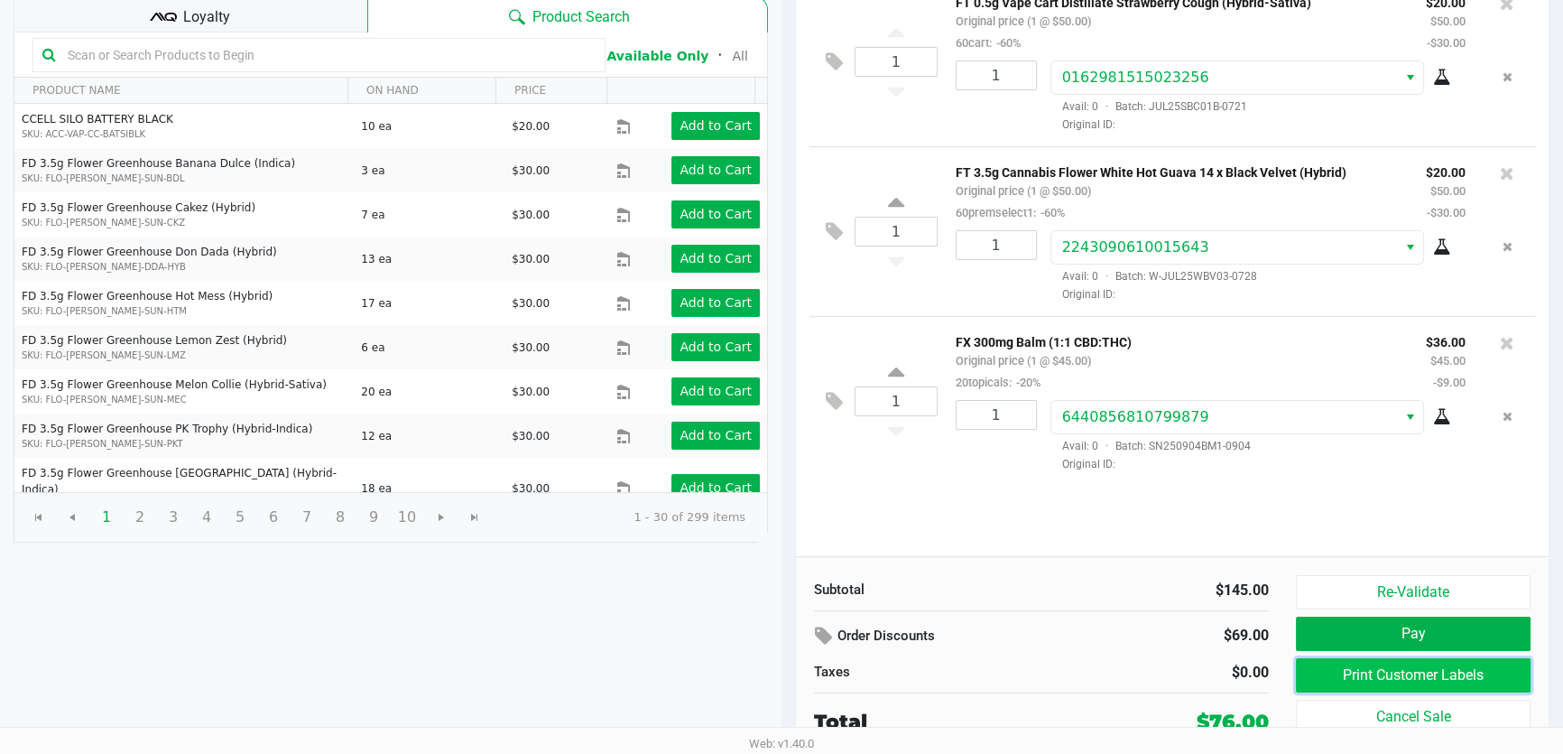
click at [1425, 681] on button "Print Customer Labels" at bounding box center [1413, 675] width 235 height 34
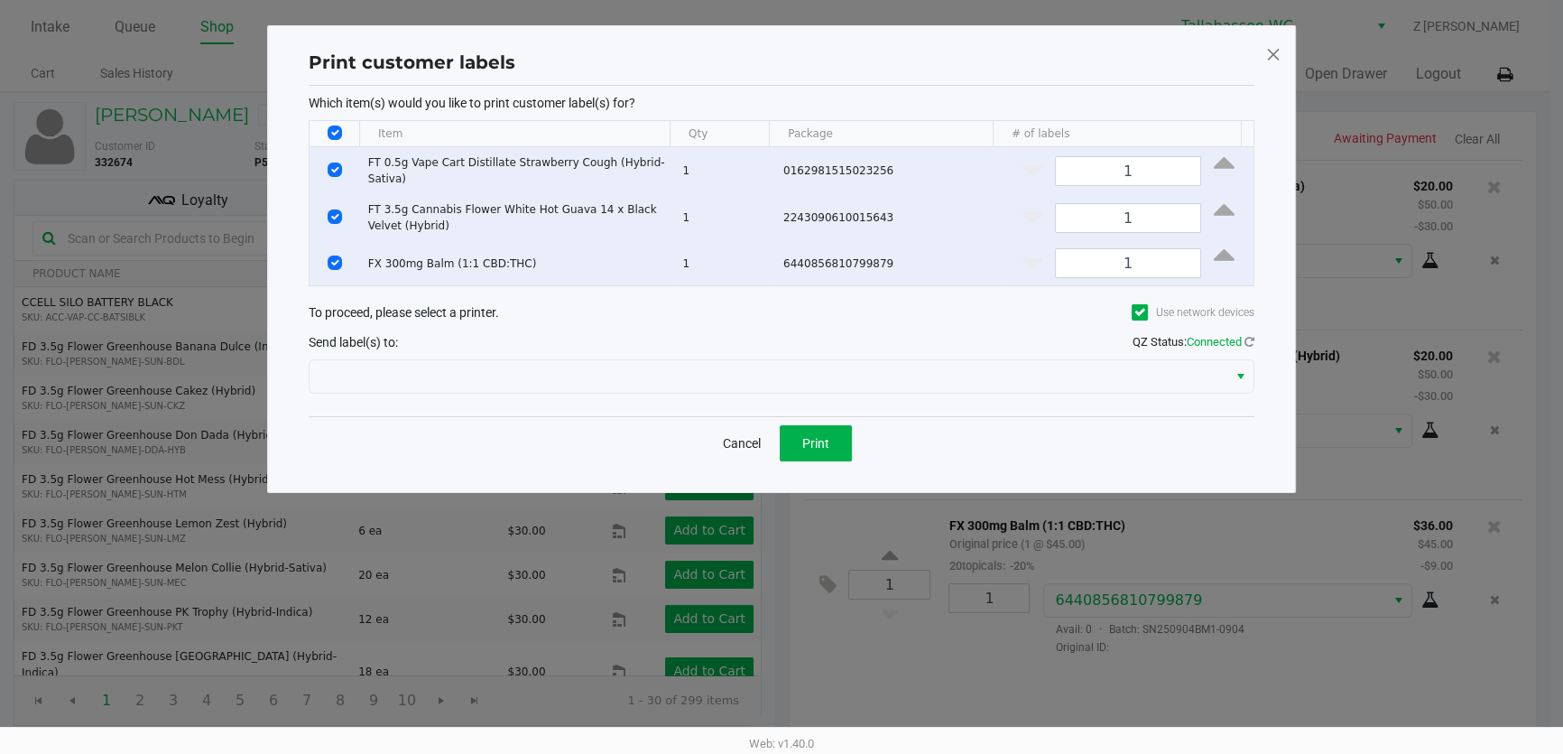
scroll to position [0, 0]
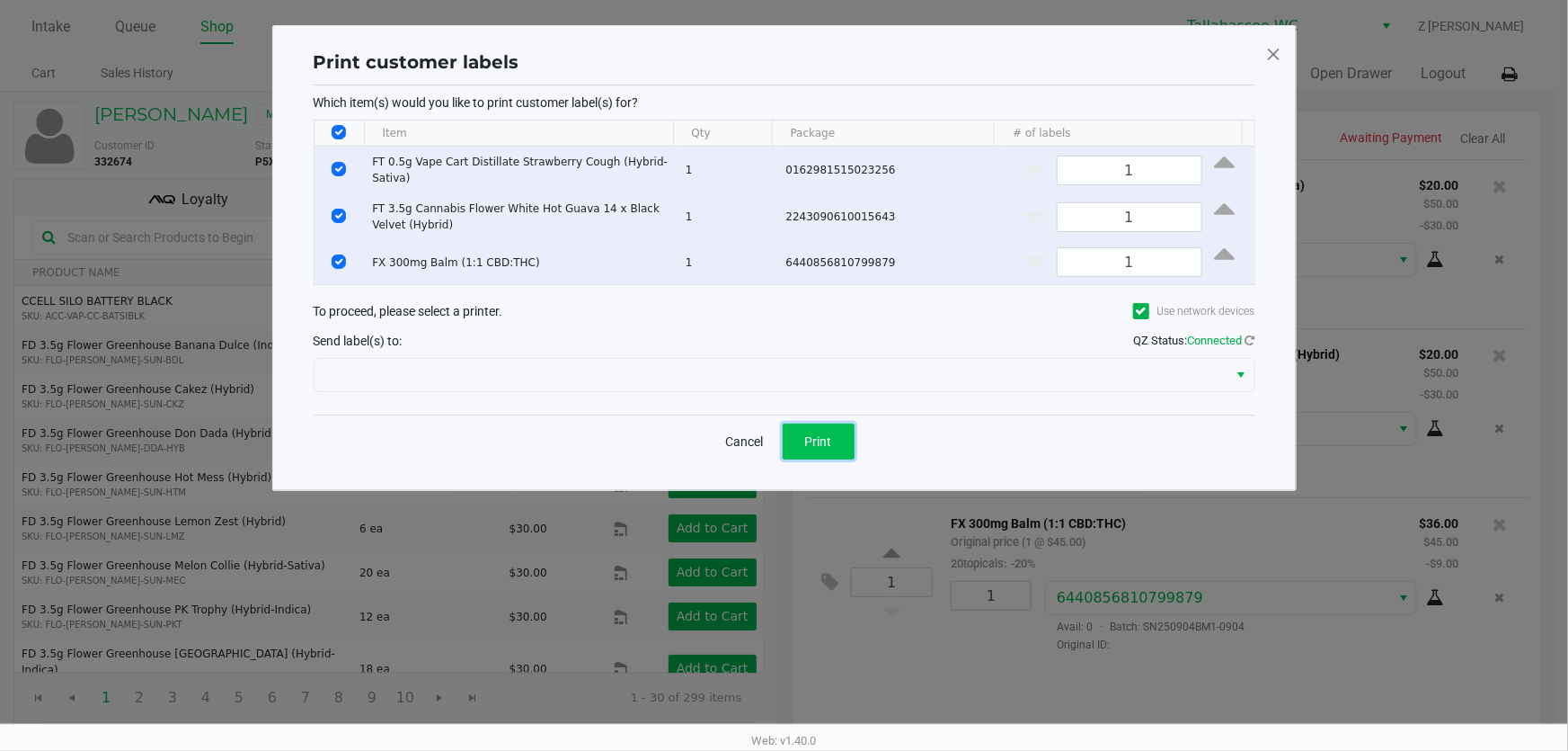
click at [825, 434] on span "Print" at bounding box center [818, 441] width 27 height 14
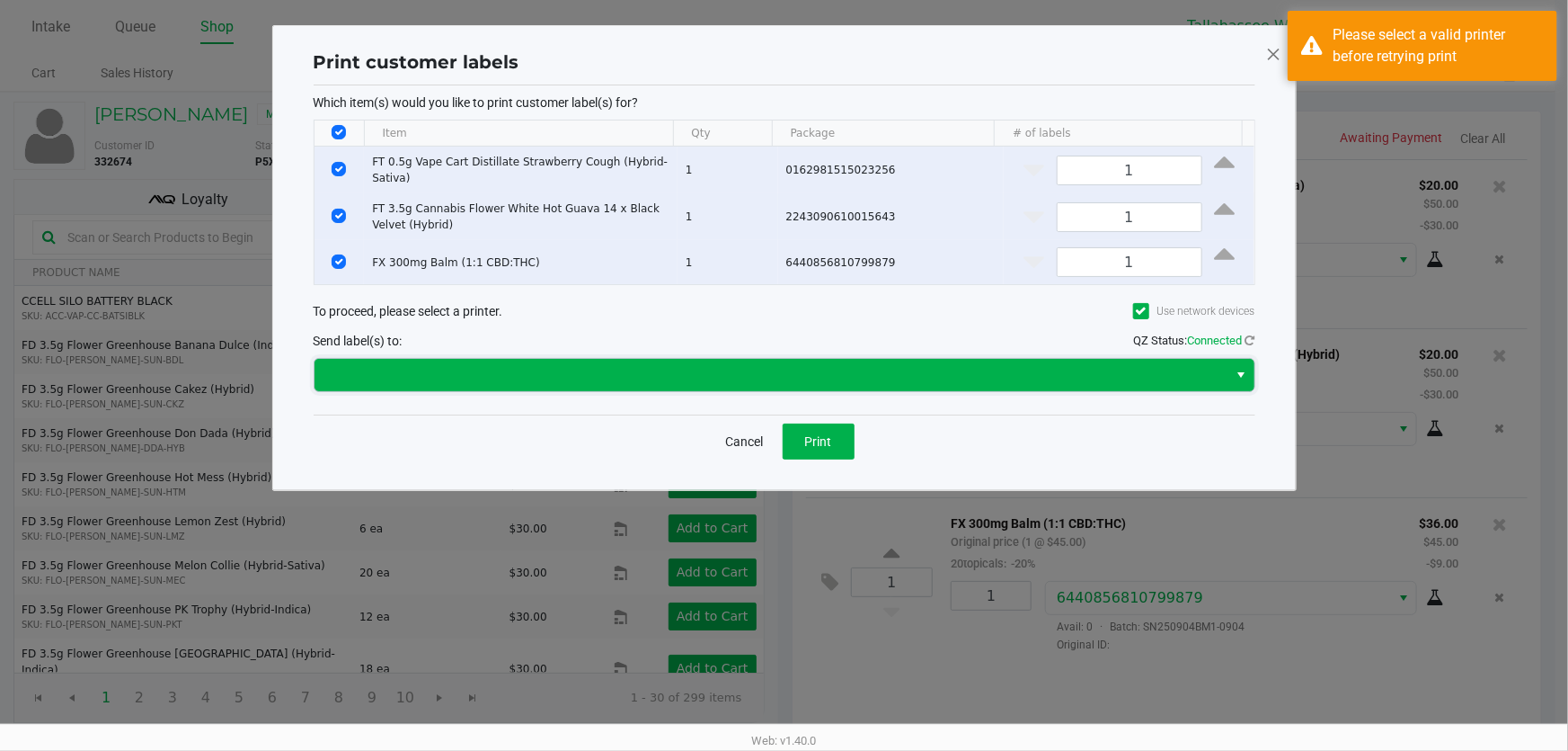
click at [752, 358] on kendo-dropdownlist at bounding box center [784, 375] width 942 height 34
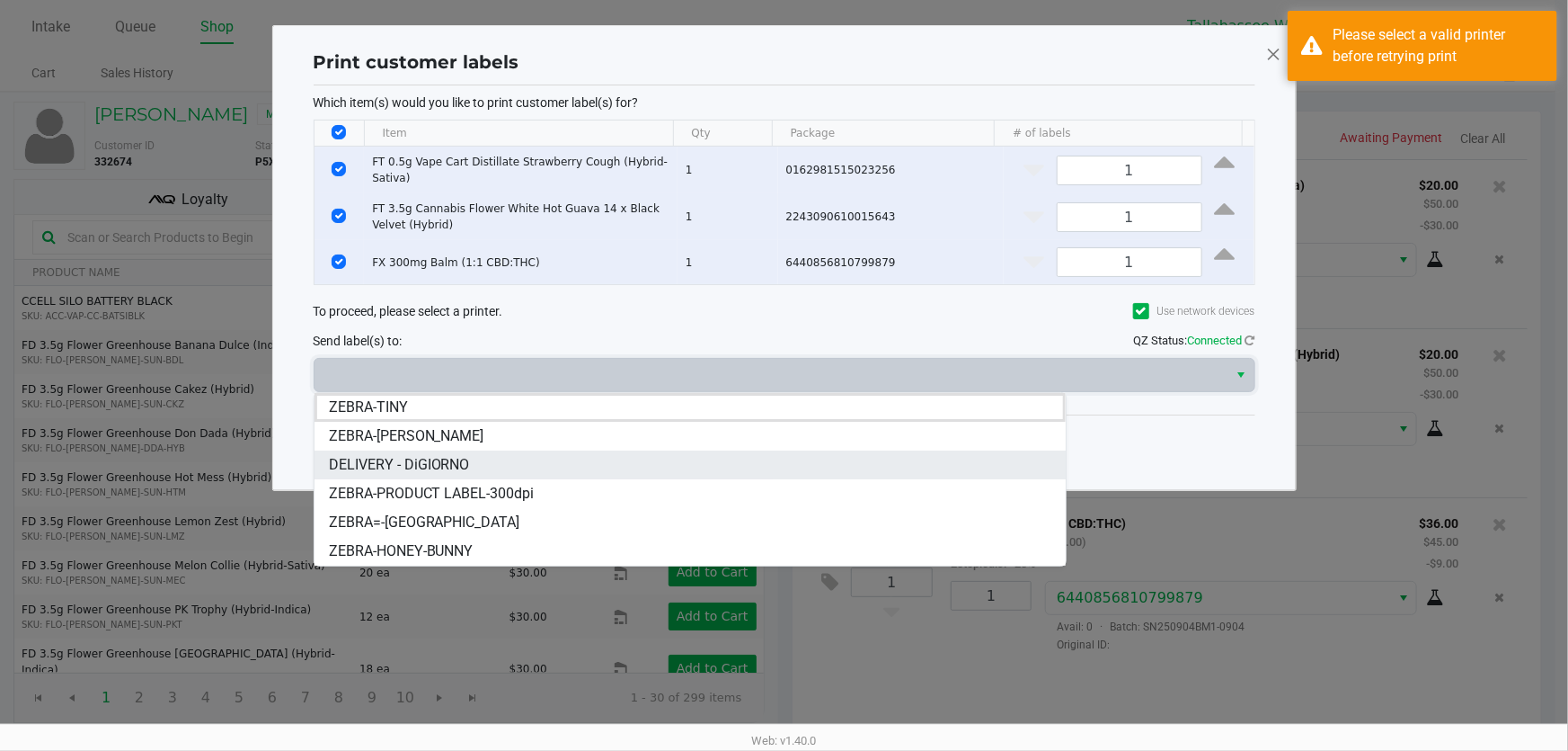
click at [424, 460] on span "DELIVERY - DiGIORNO" at bounding box center [399, 465] width 141 height 22
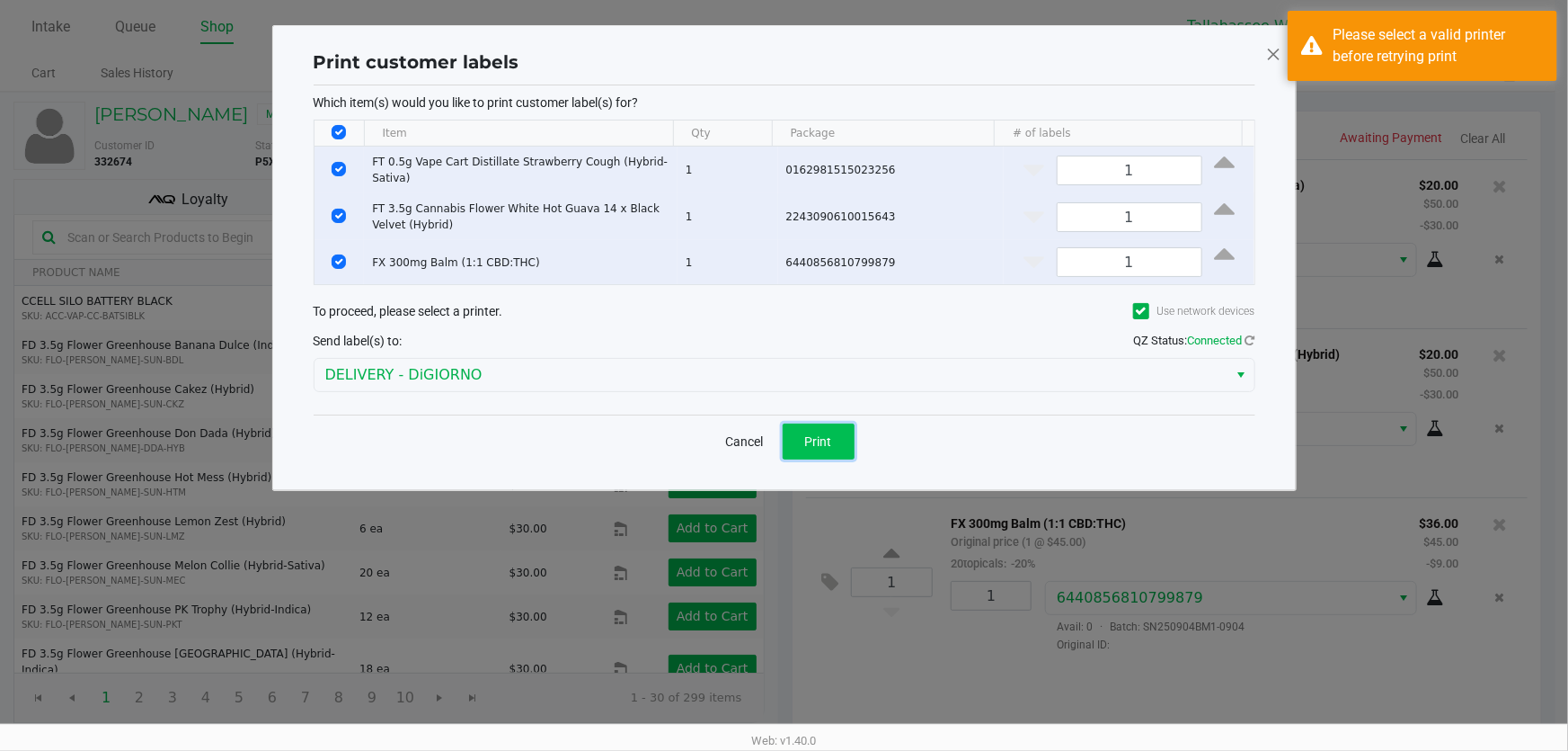
click at [805, 444] on span "Print" at bounding box center [818, 441] width 27 height 14
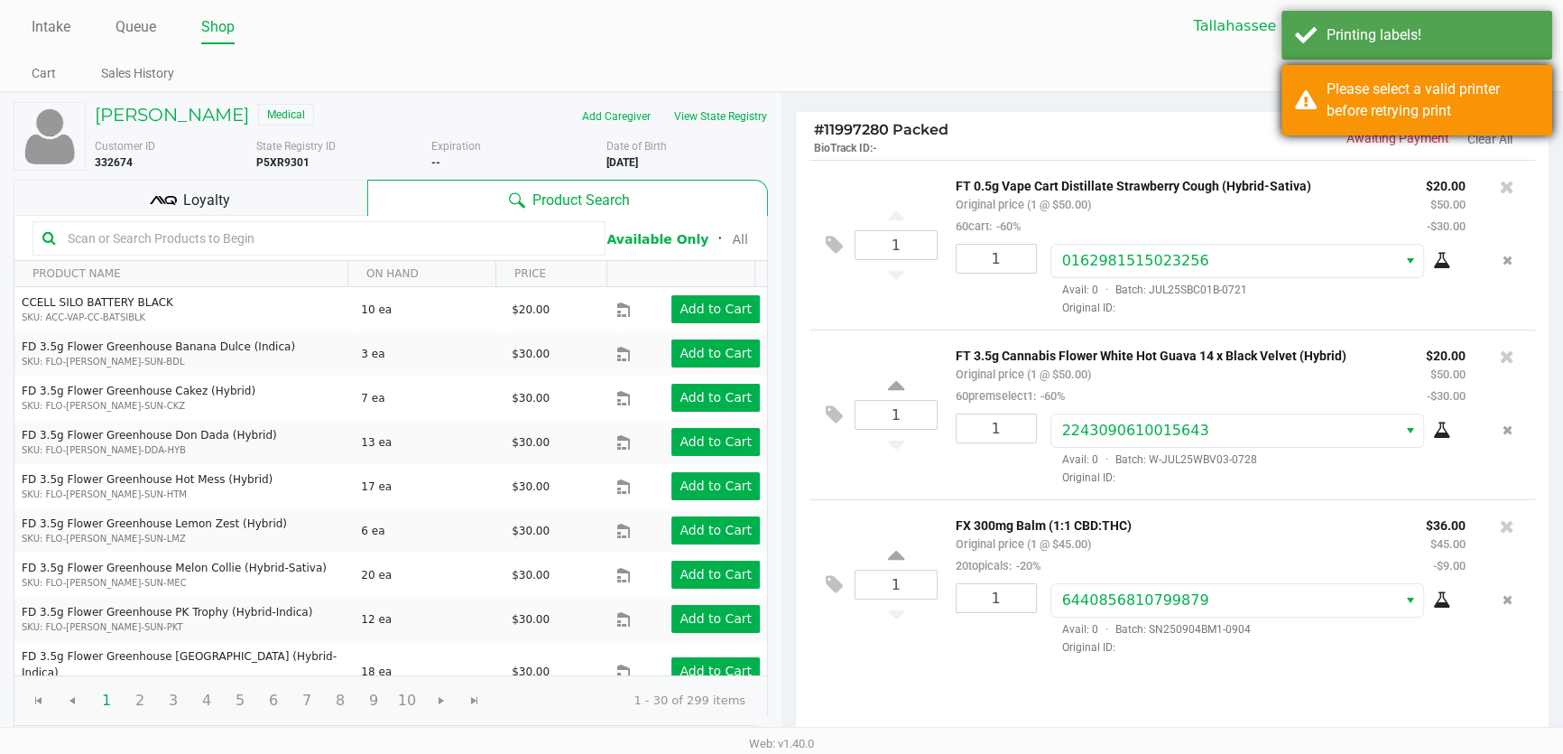
click at [1421, 115] on div "Please select a valid printer before retrying print" at bounding box center [1433, 100] width 212 height 43
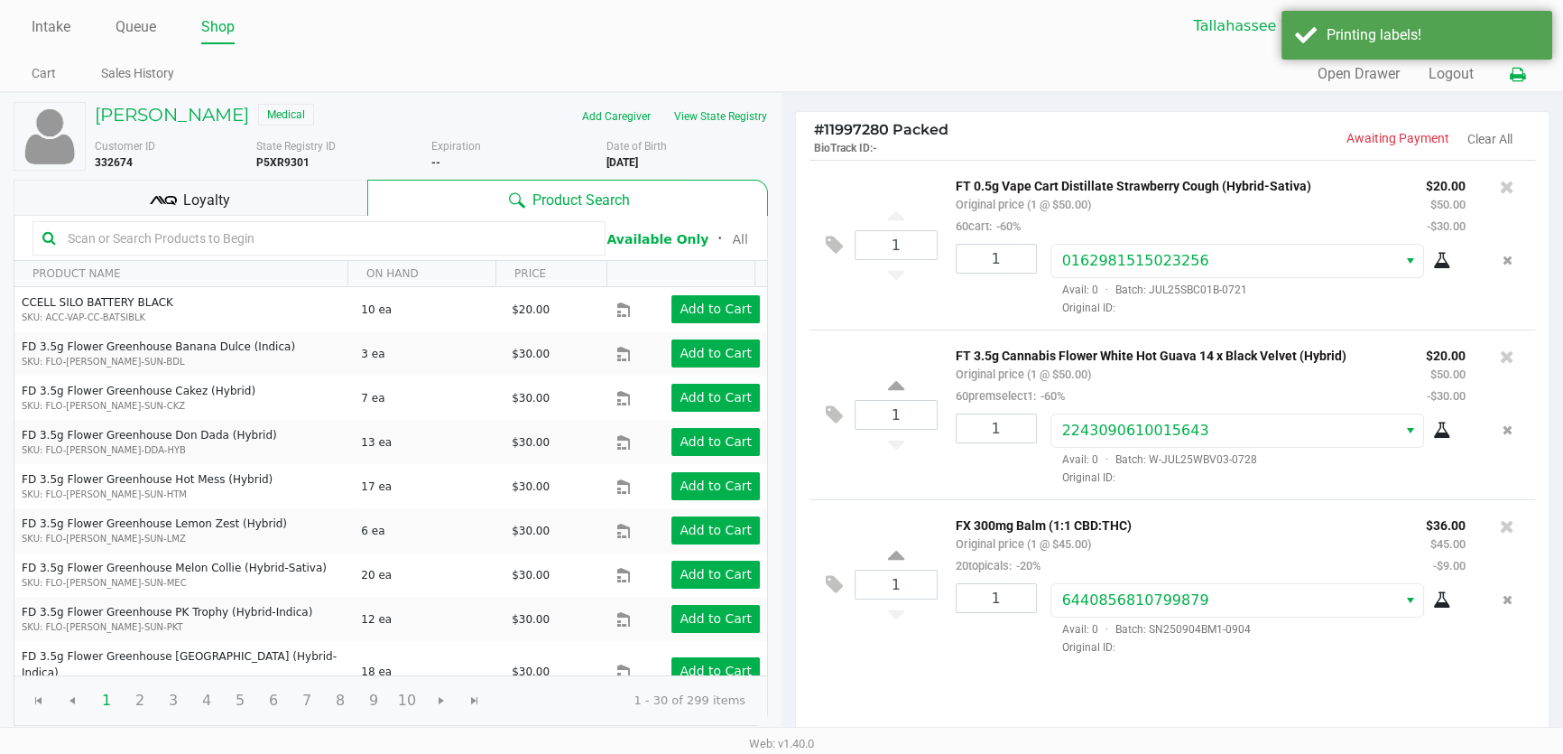
click at [1524, 78] on icon at bounding box center [1516, 75] width 15 height 13
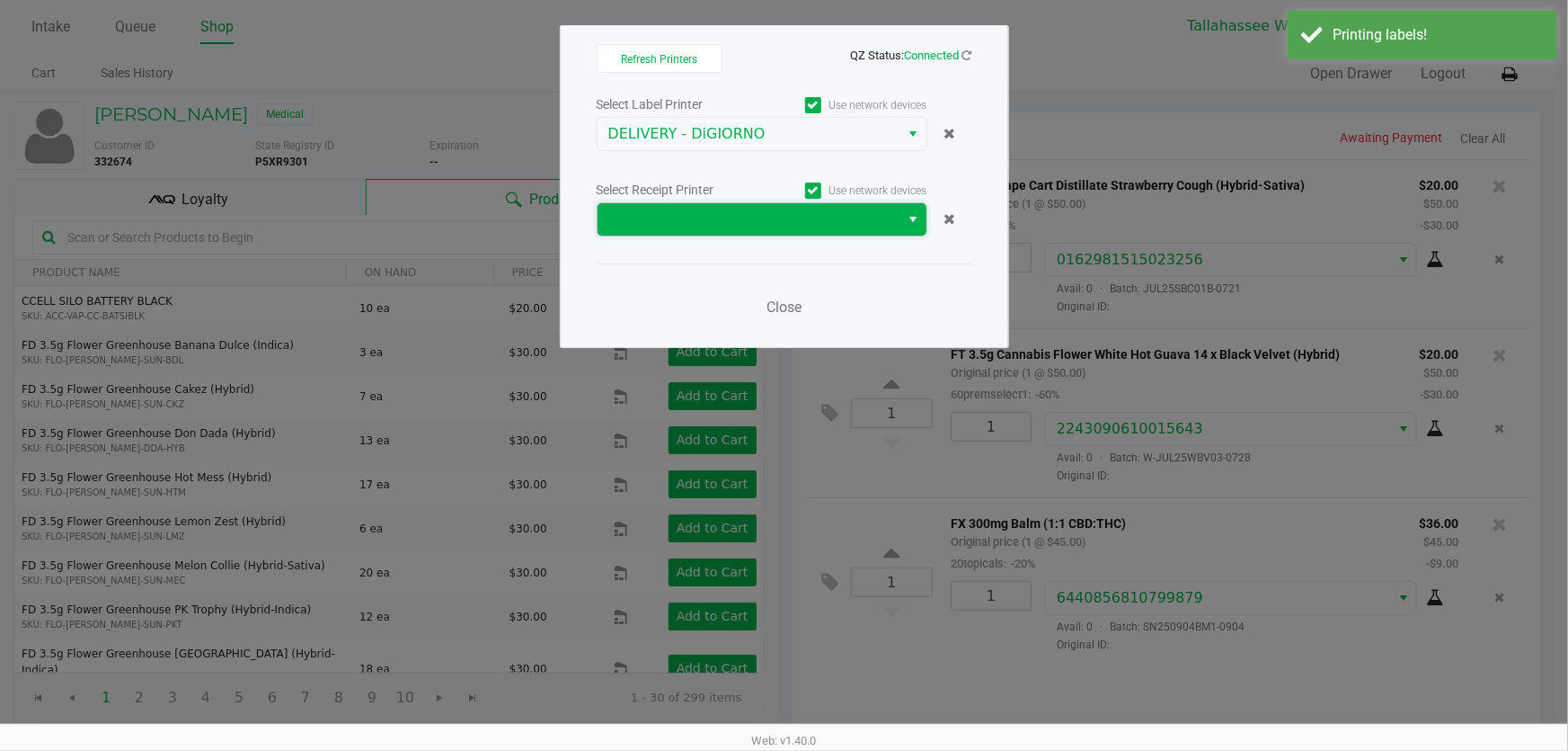
click at [880, 231] on span at bounding box center [749, 219] width 303 height 32
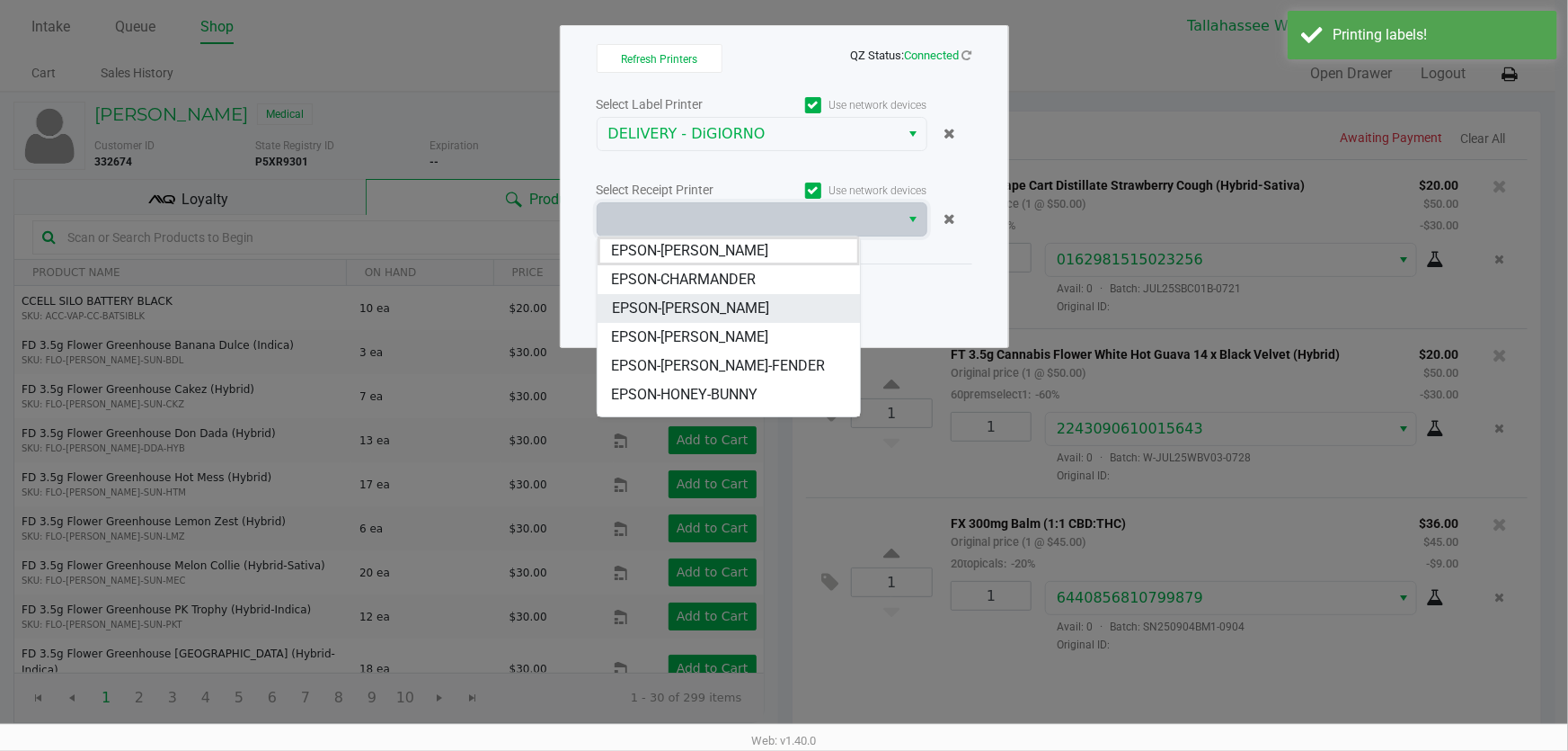
click at [706, 303] on li "EPSON-CHER" at bounding box center [729, 308] width 263 height 29
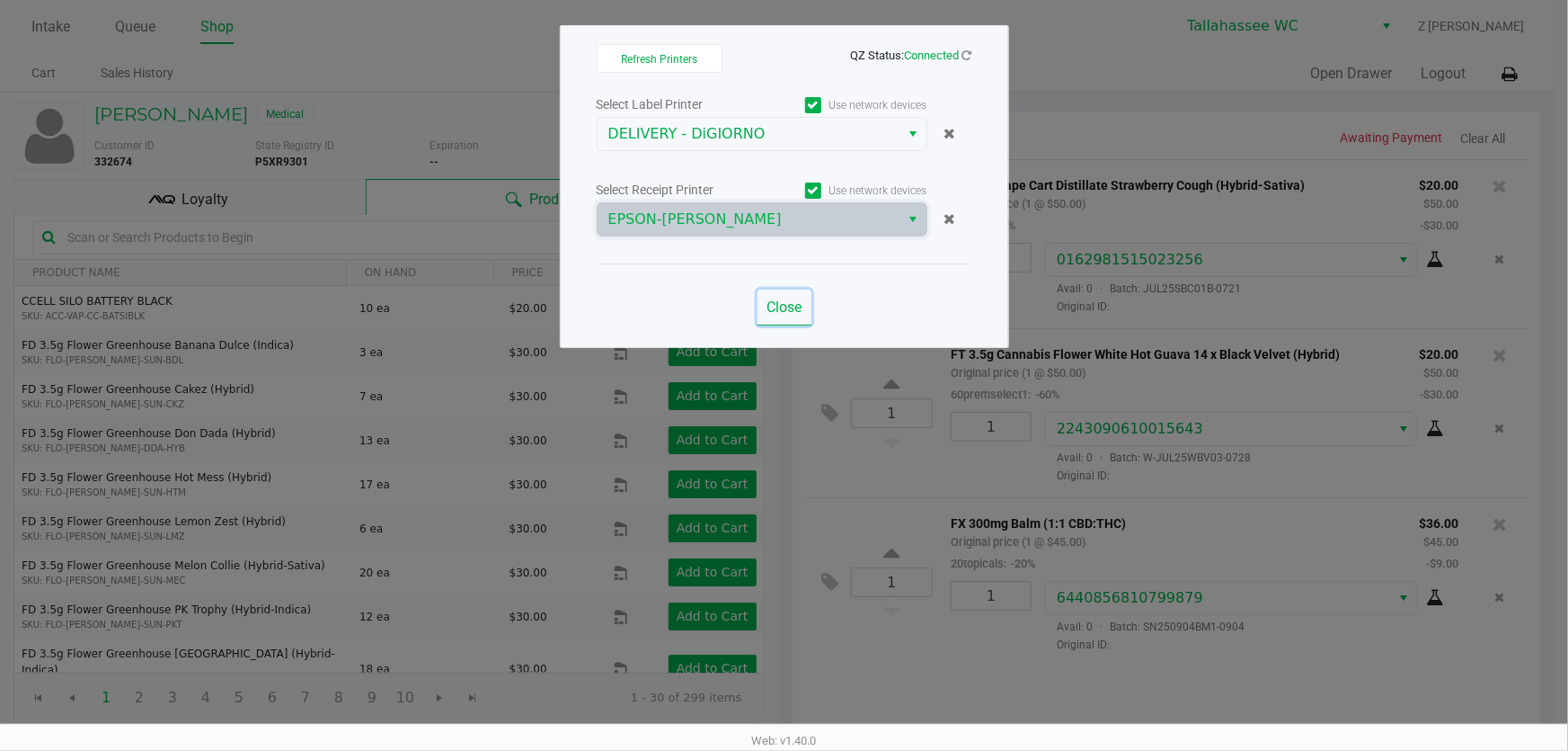
click at [788, 312] on span "Close" at bounding box center [784, 307] width 35 height 17
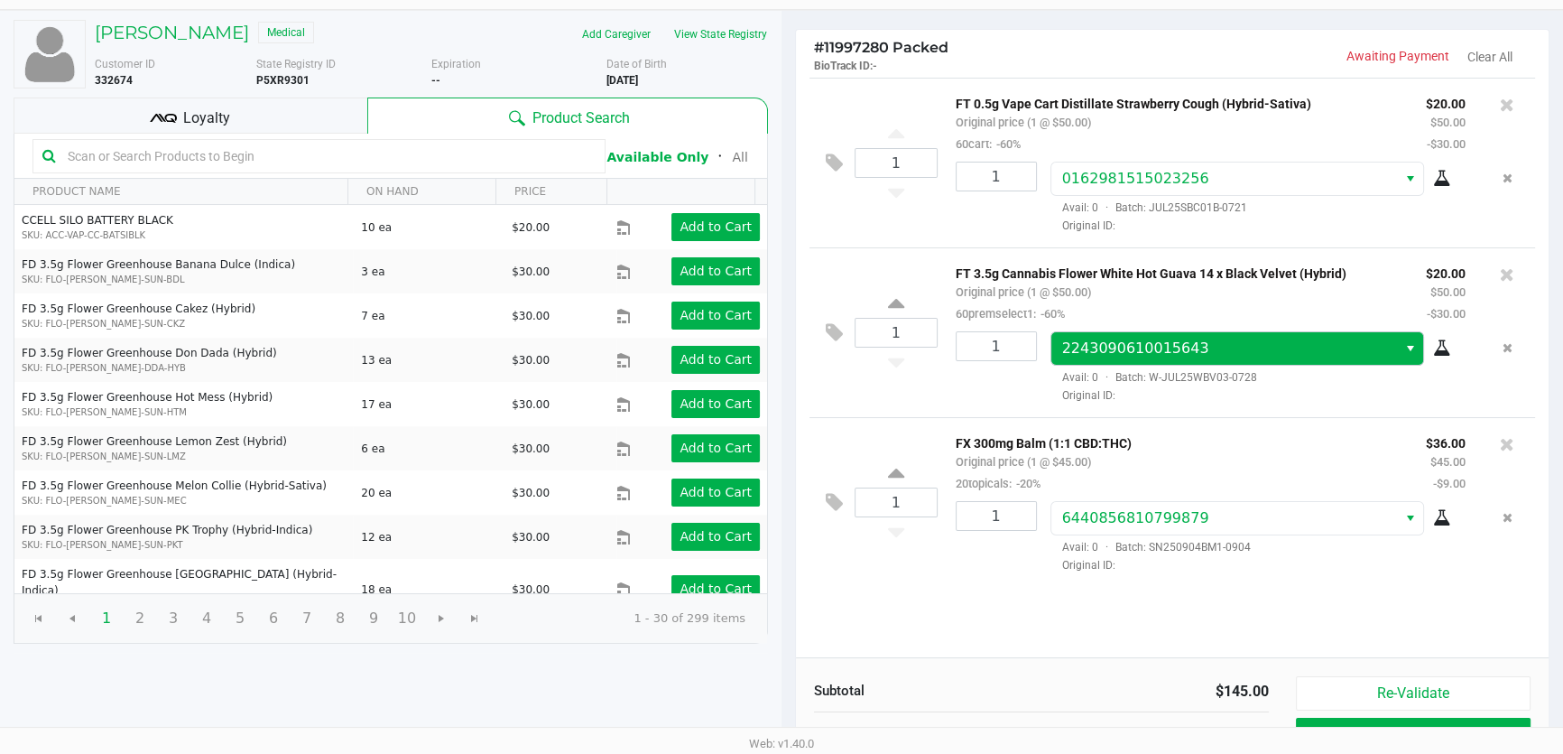
scroll to position [183, 0]
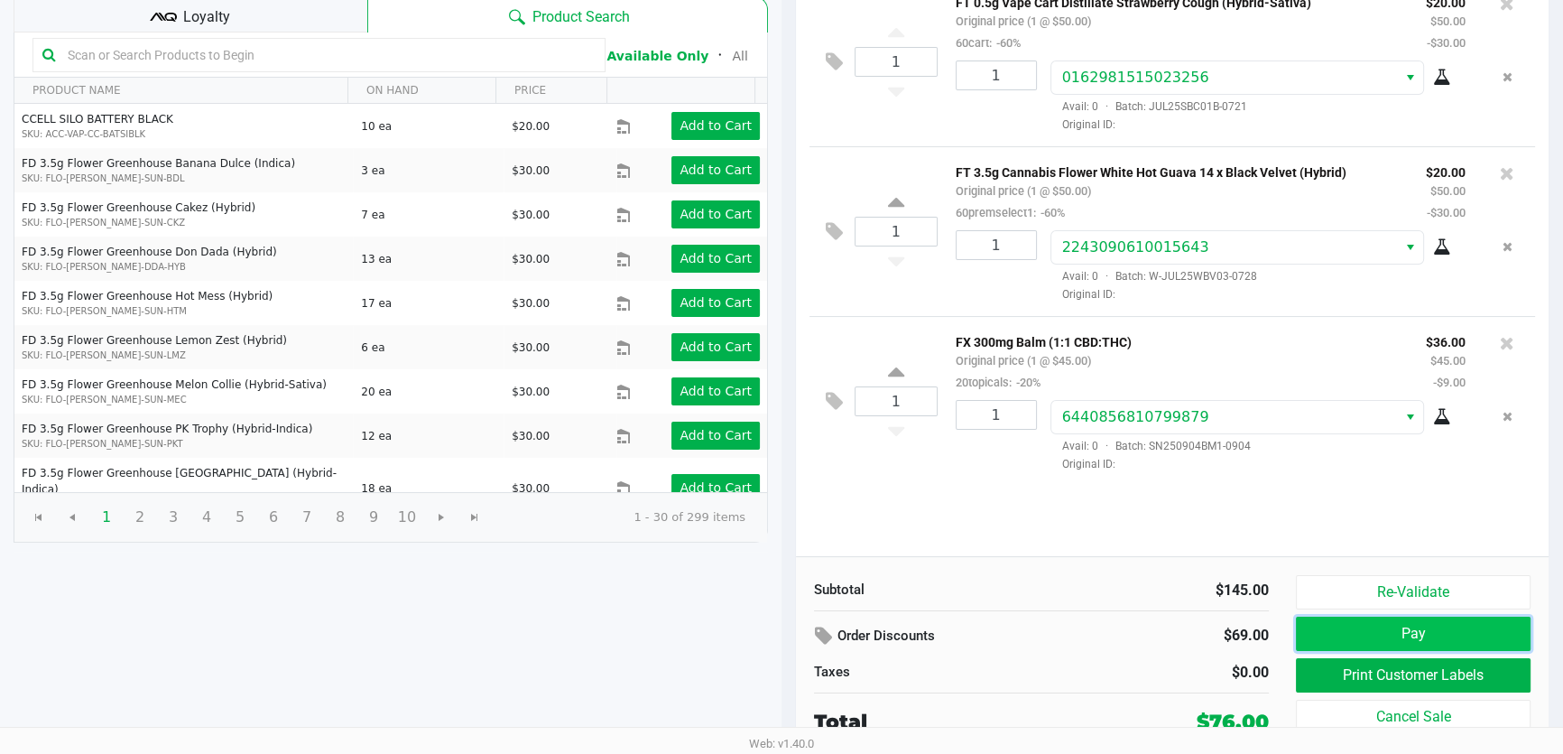
click at [1405, 641] on button "Pay" at bounding box center [1413, 633] width 235 height 34
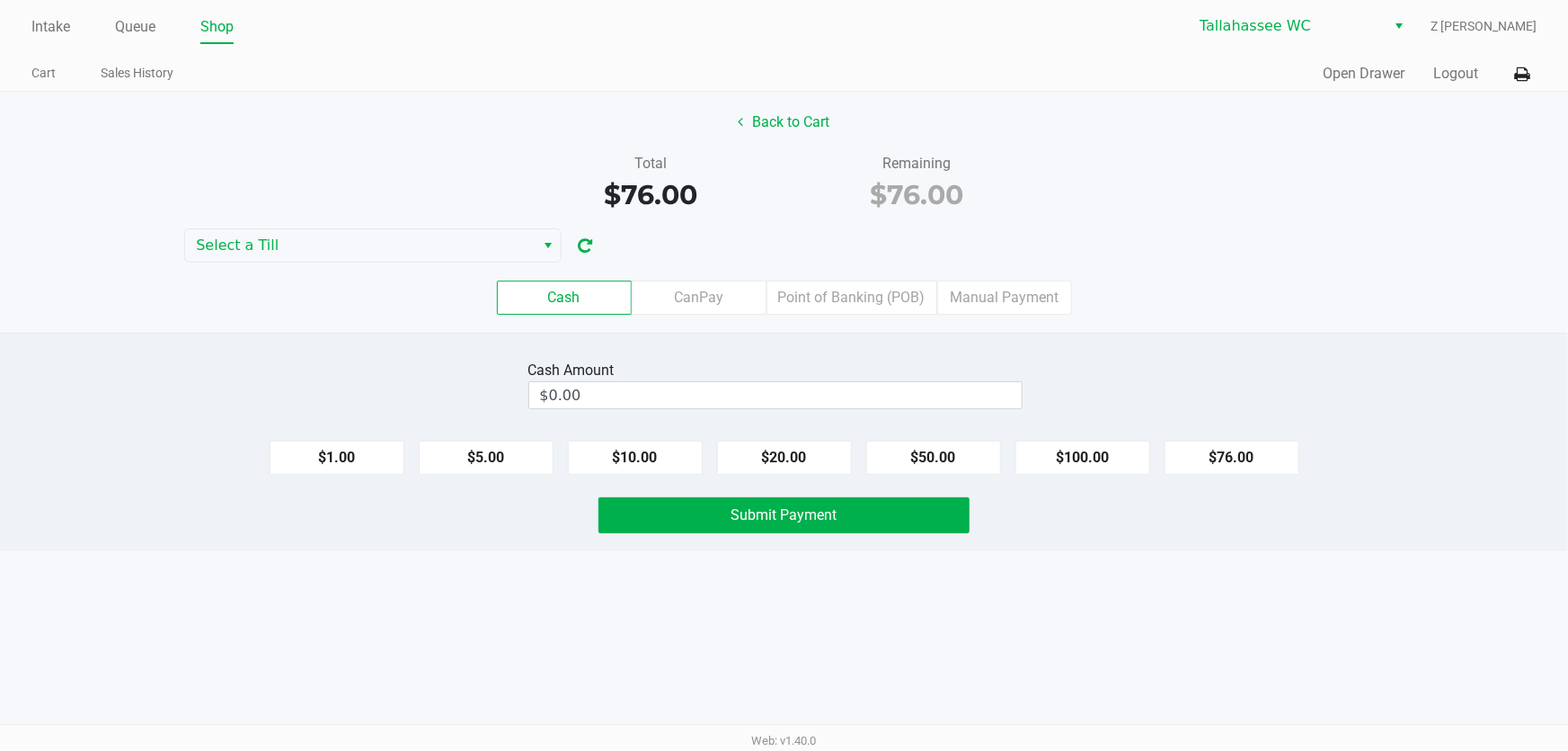
drag, startPoint x: 372, startPoint y: 198, endPoint x: 373, endPoint y: 245, distance: 47.0
click at [372, 198] on div "Total $76.00 Remaining $76.00" at bounding box center [784, 183] width 1595 height 62
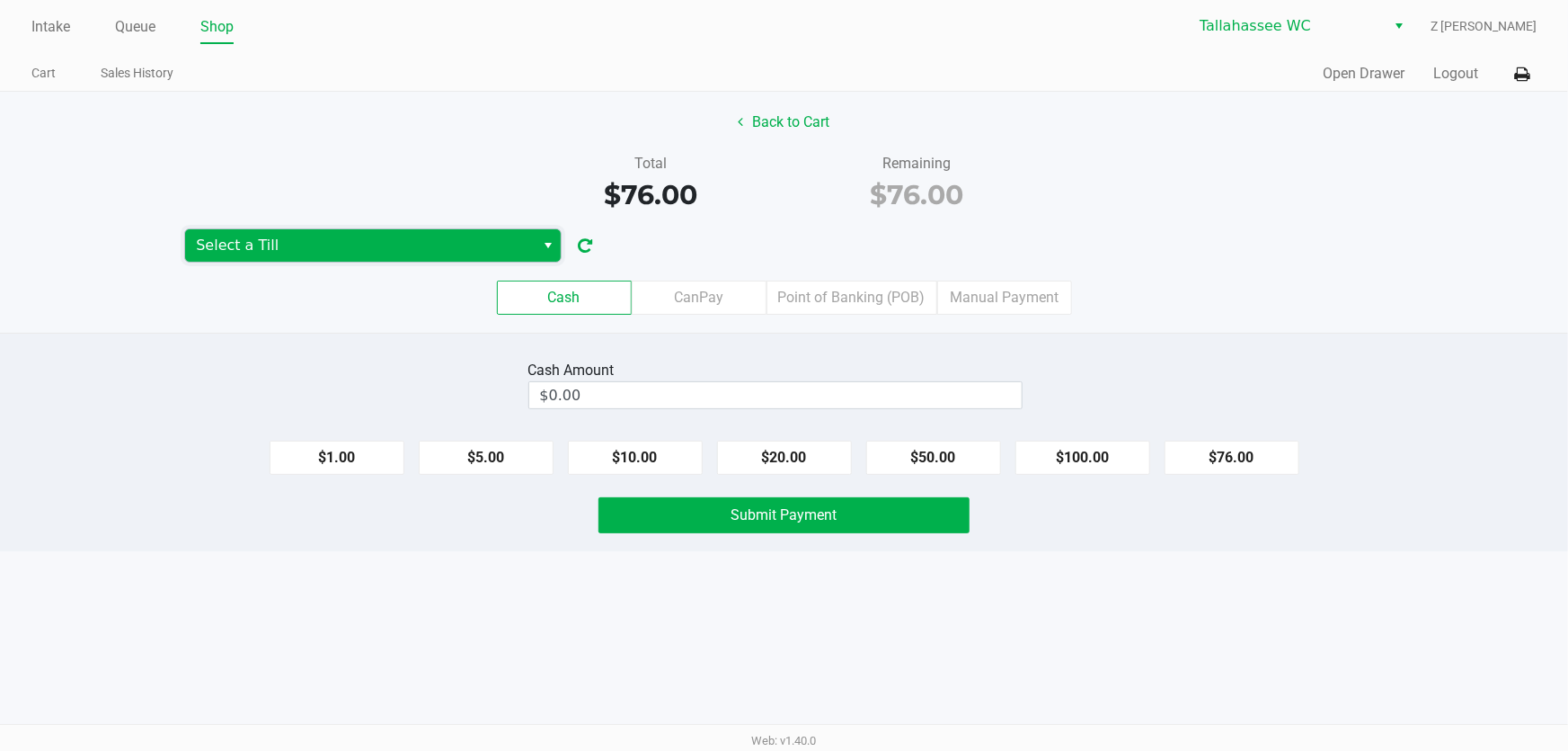
click at [377, 246] on span "Select a Till" at bounding box center [359, 246] width 328 height 22
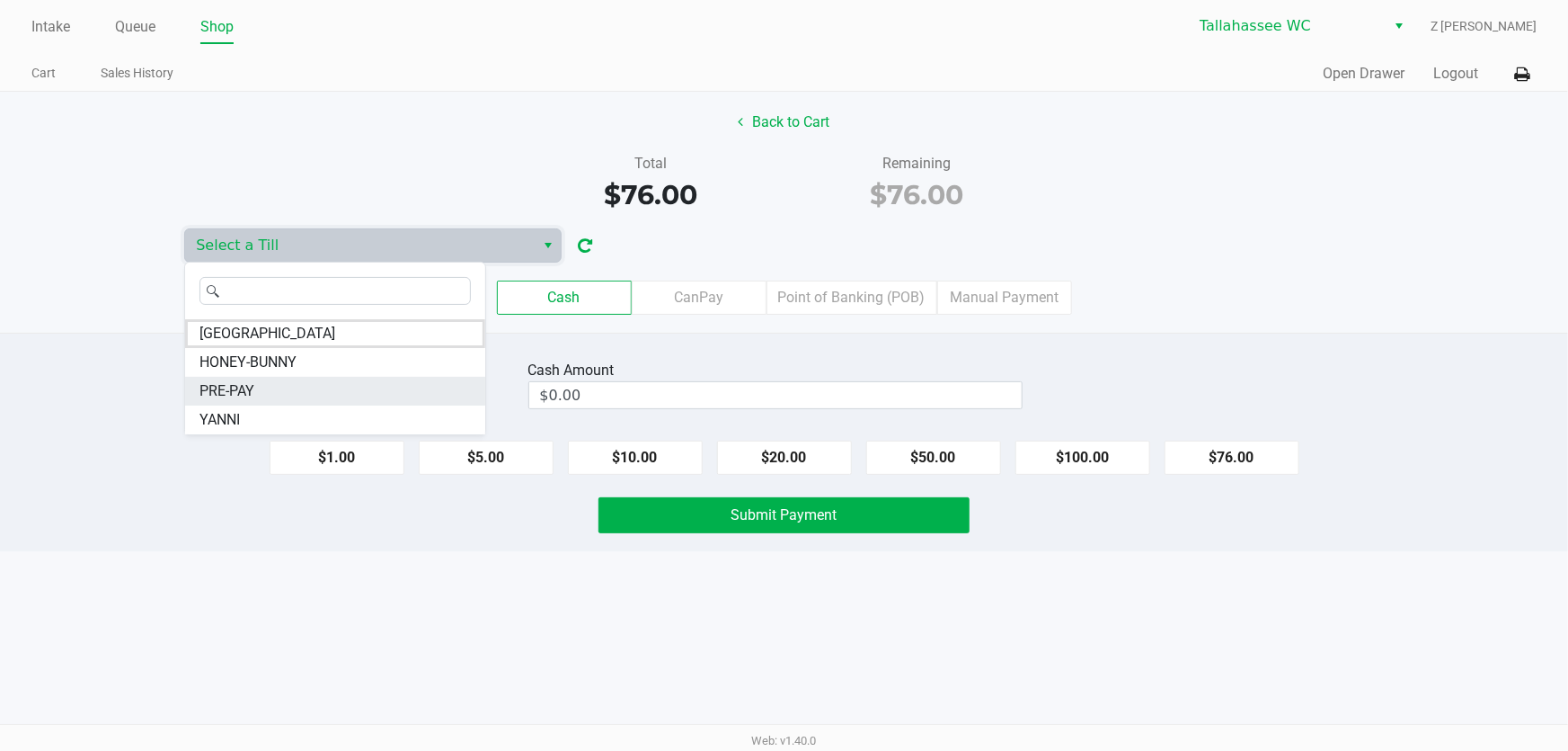
click at [270, 389] on li "PRE-PAY" at bounding box center [335, 390] width 300 height 29
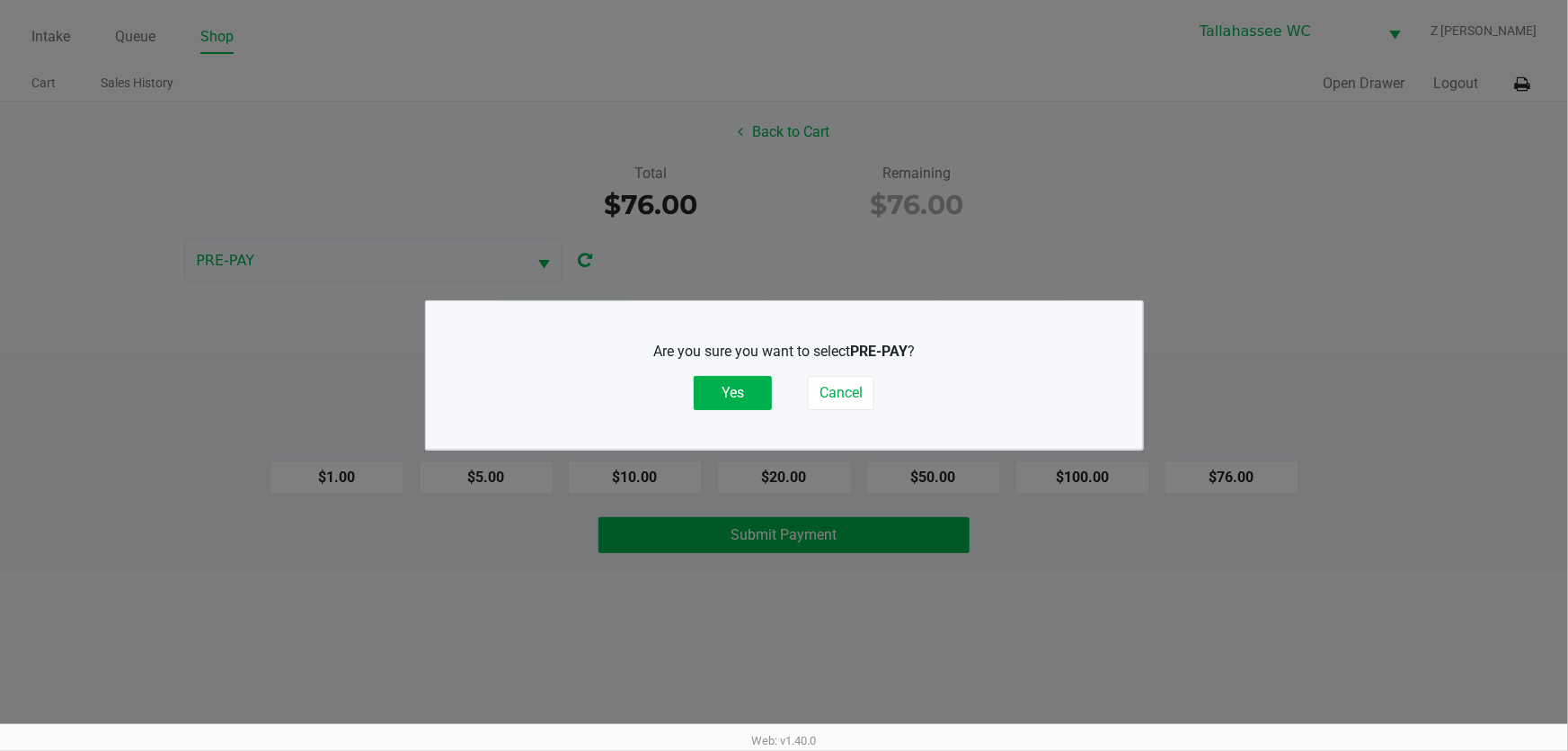
click at [736, 373] on div "Are you sure you want to select PRE-PAY ? Yes Cancel" at bounding box center [784, 375] width 645 height 69
click at [745, 379] on button "Yes" at bounding box center [733, 392] width 79 height 34
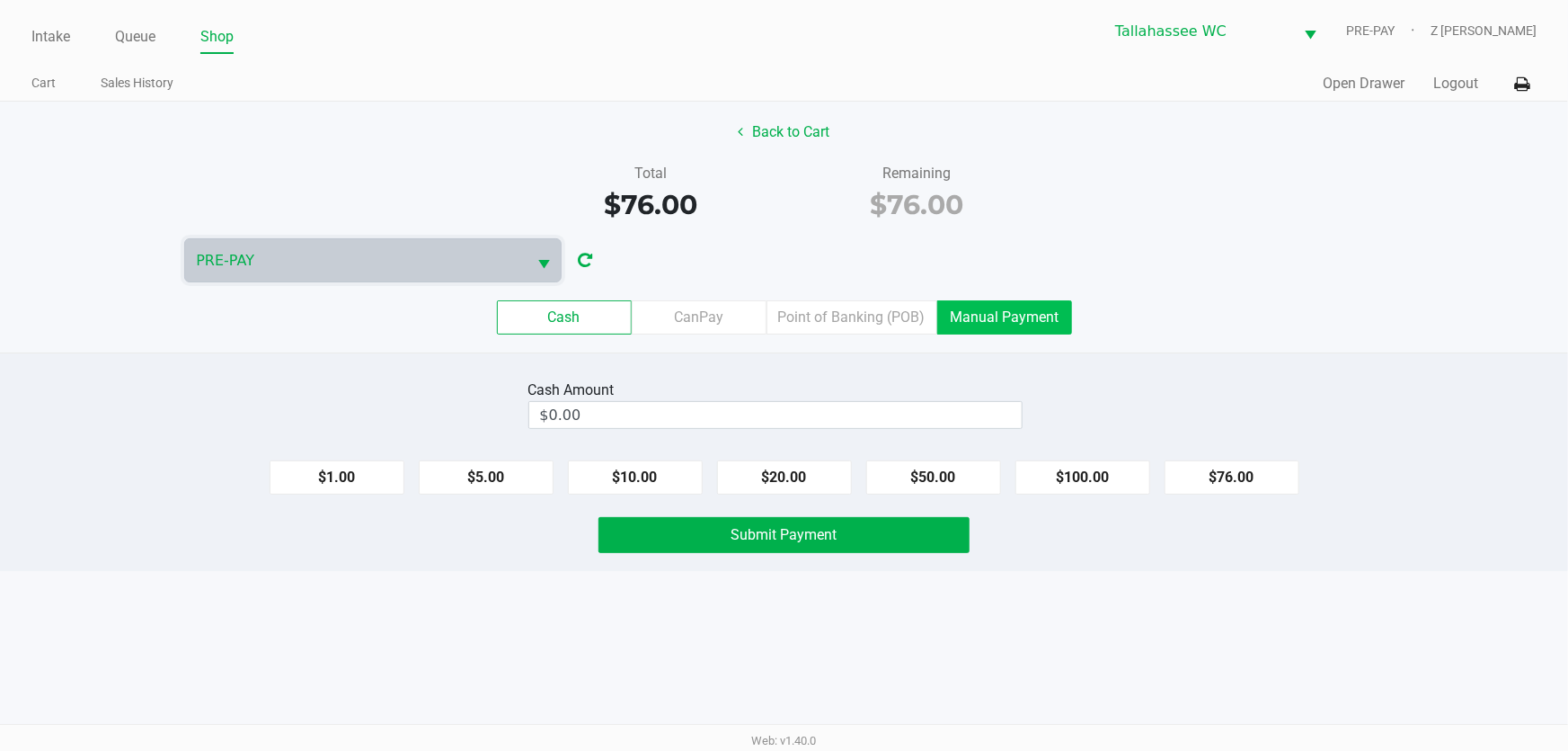
click at [995, 316] on label "Manual Payment" at bounding box center [1004, 317] width 134 height 34
click at [0, 0] on 8 "Manual Payment" at bounding box center [0, 0] width 0 height 0
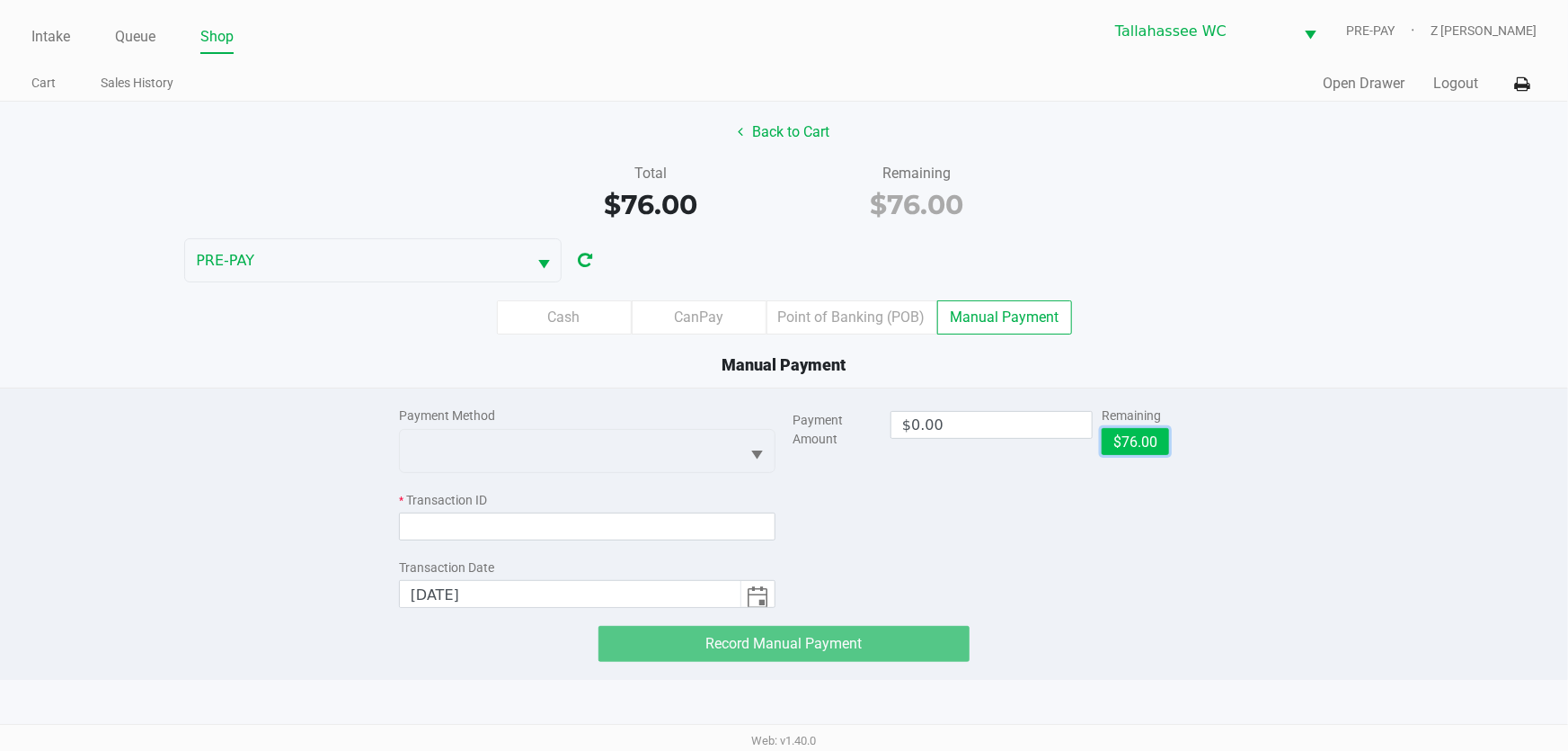
click at [1134, 437] on button "$76.00" at bounding box center [1136, 441] width 68 height 27
type input "$76.00"
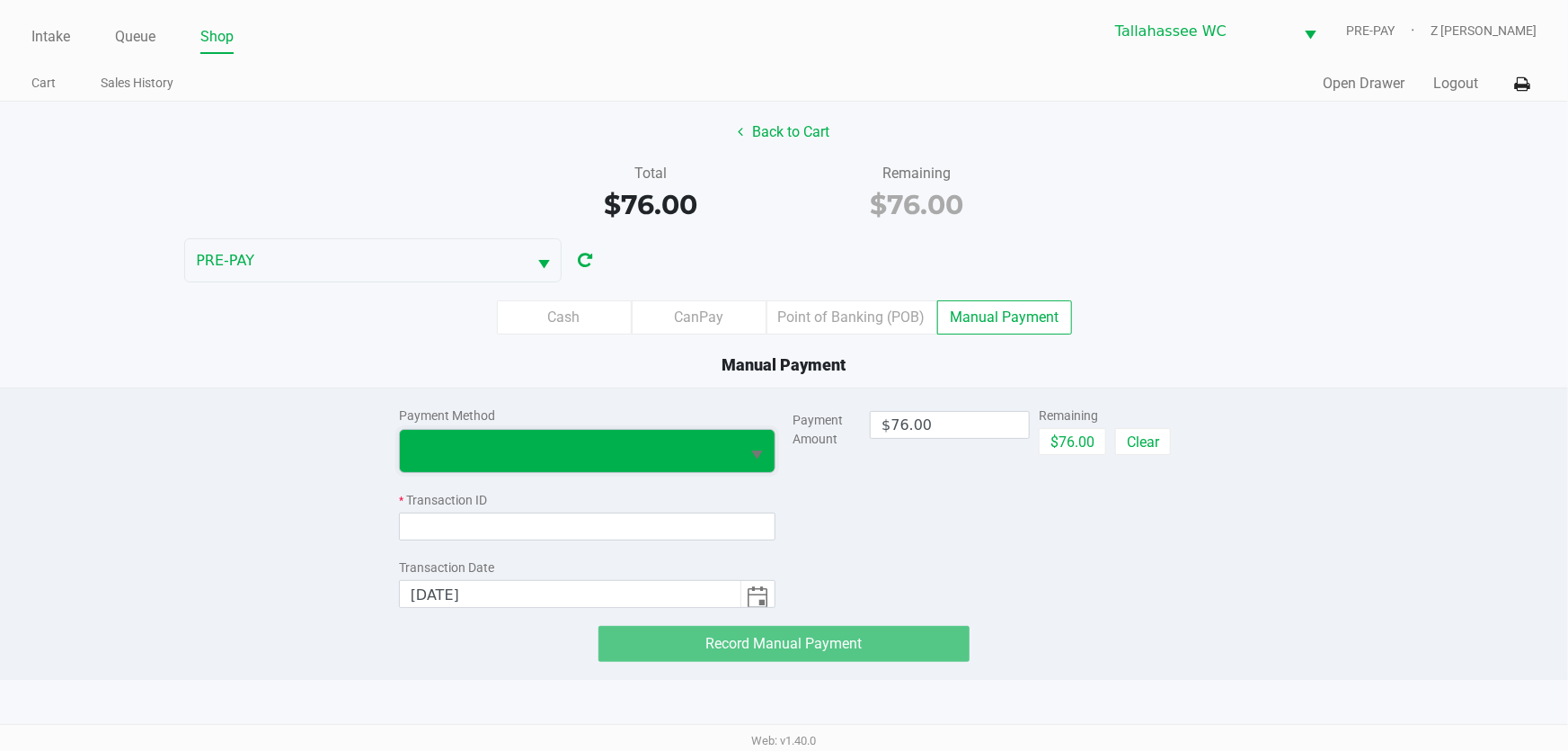
click at [649, 461] on span at bounding box center [570, 450] width 340 height 42
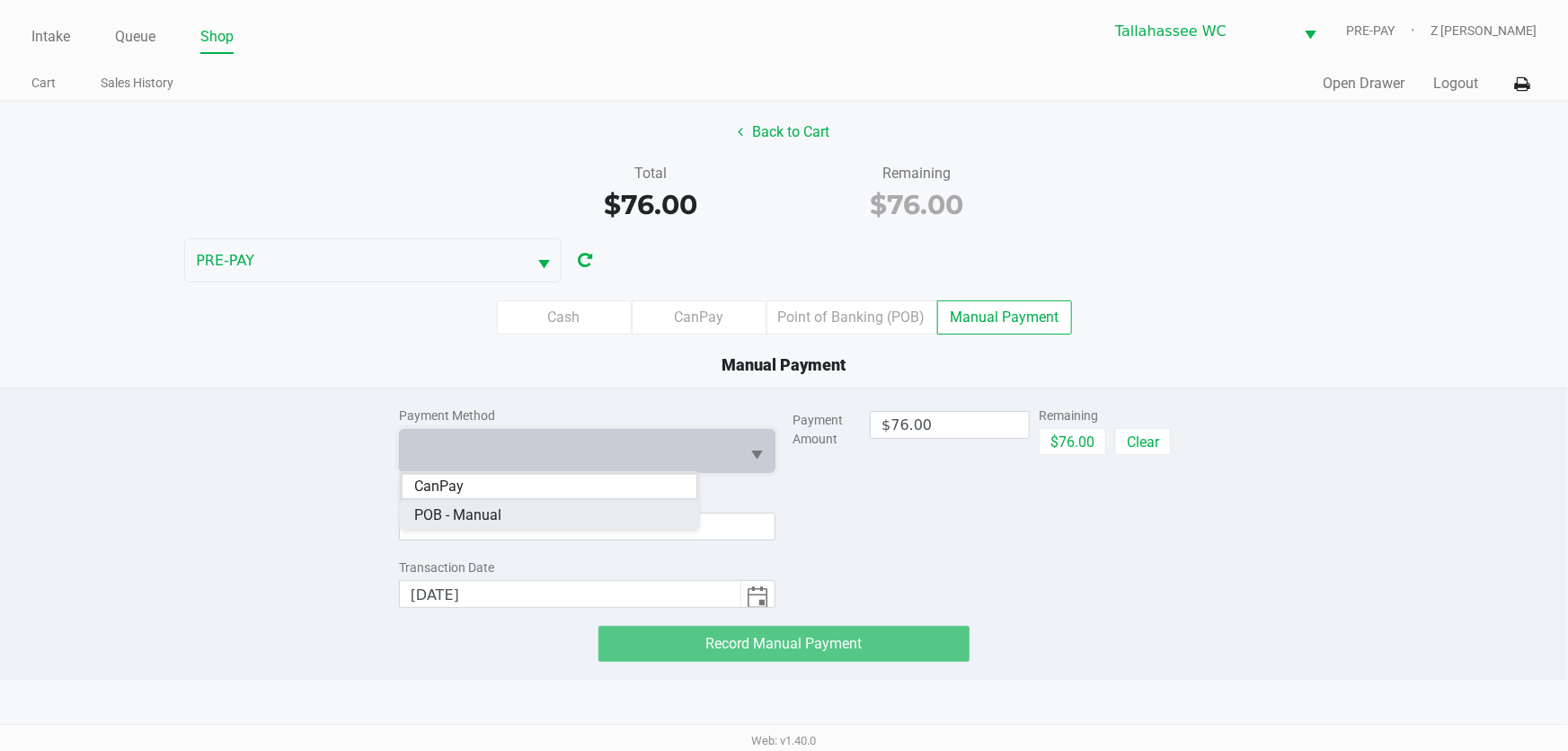
click at [469, 516] on span "POB - Manual" at bounding box center [458, 515] width 88 height 22
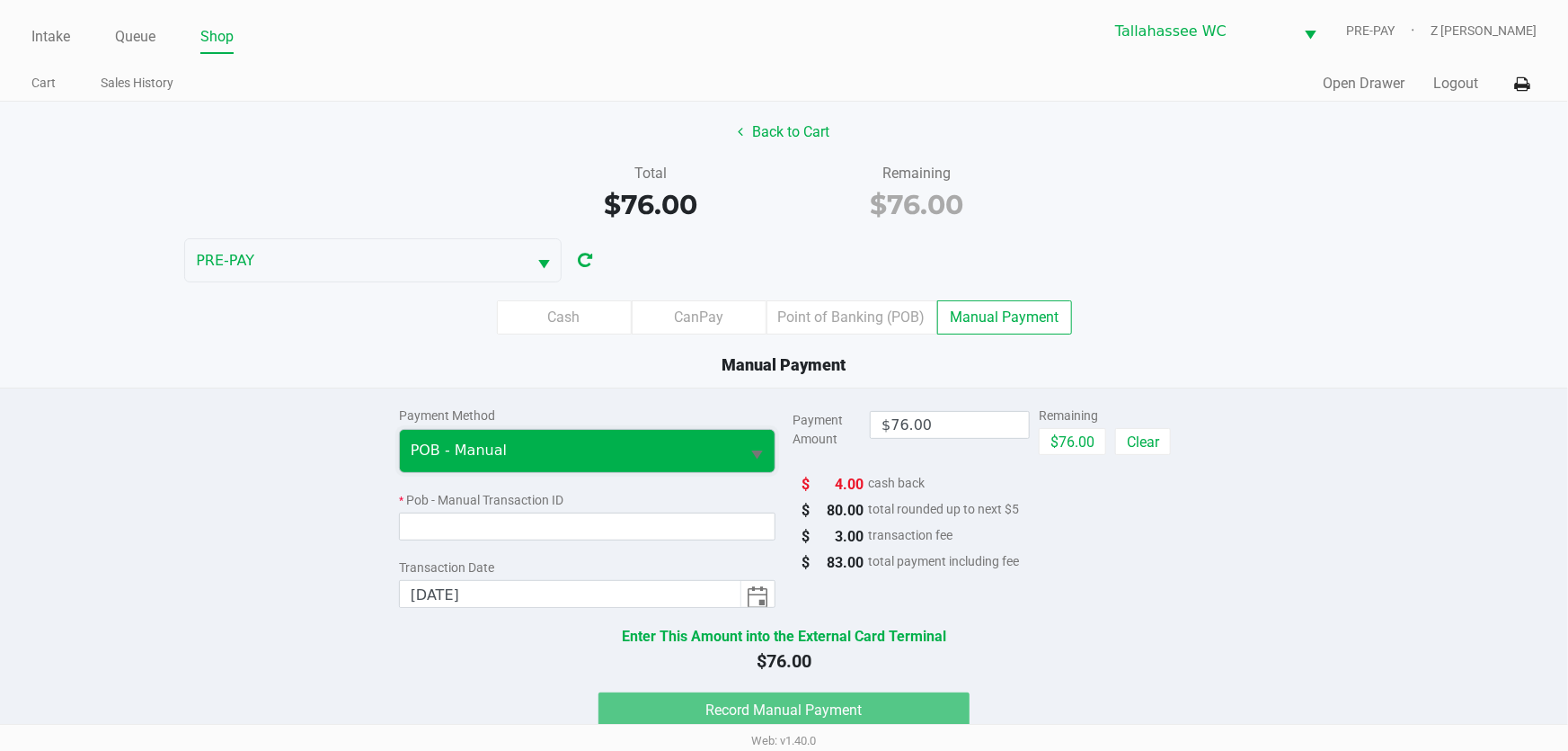
drag, startPoint x: 747, startPoint y: 439, endPoint x: 601, endPoint y: 468, distance: 148.9
click at [746, 439] on button "Select" at bounding box center [758, 450] width 34 height 42
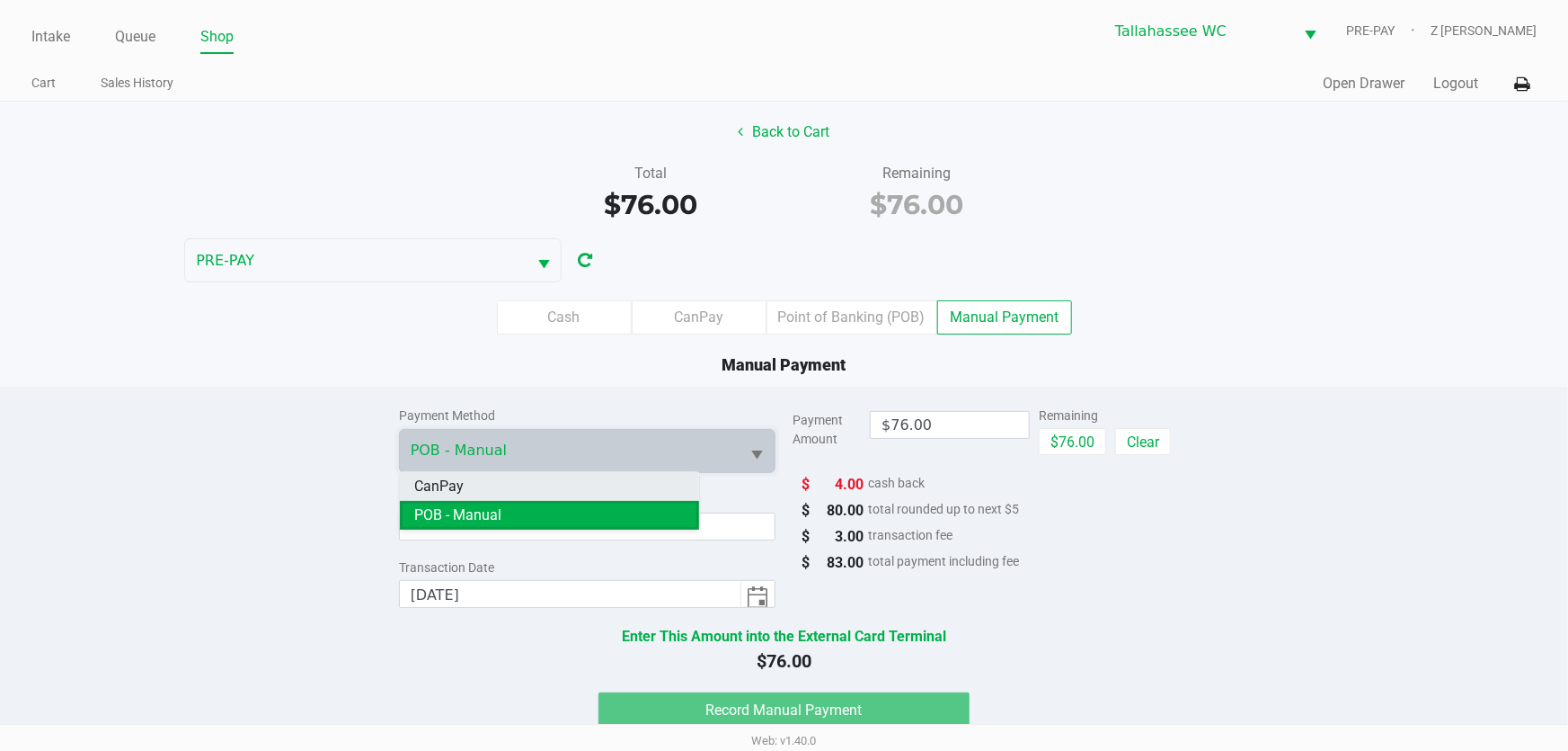
click at [480, 491] on li "CanPay" at bounding box center [550, 486] width 300 height 29
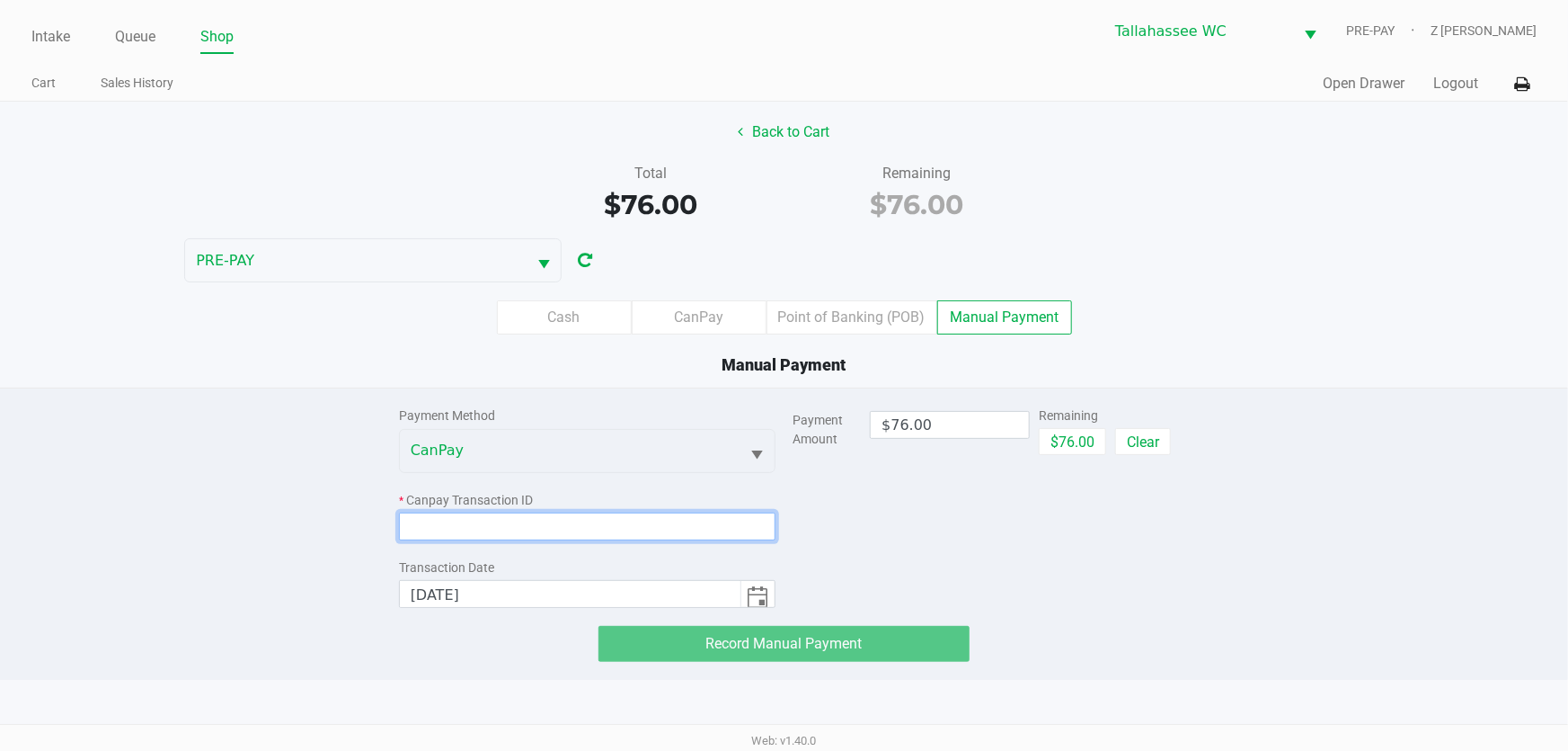
click at [444, 531] on input at bounding box center [587, 526] width 376 height 28
paste input "CIHU7APILEDI"
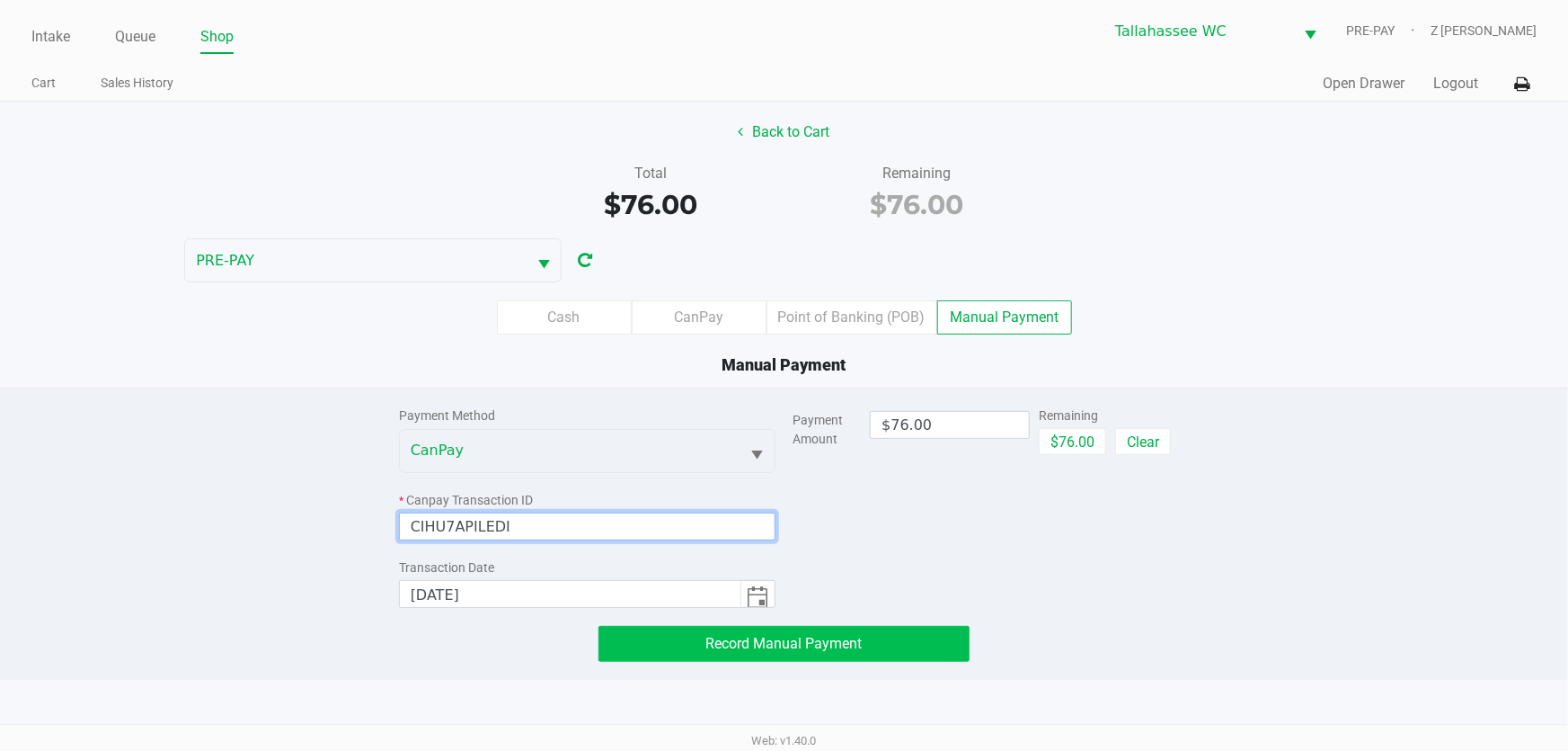
type input "CIHU7APILEDI"
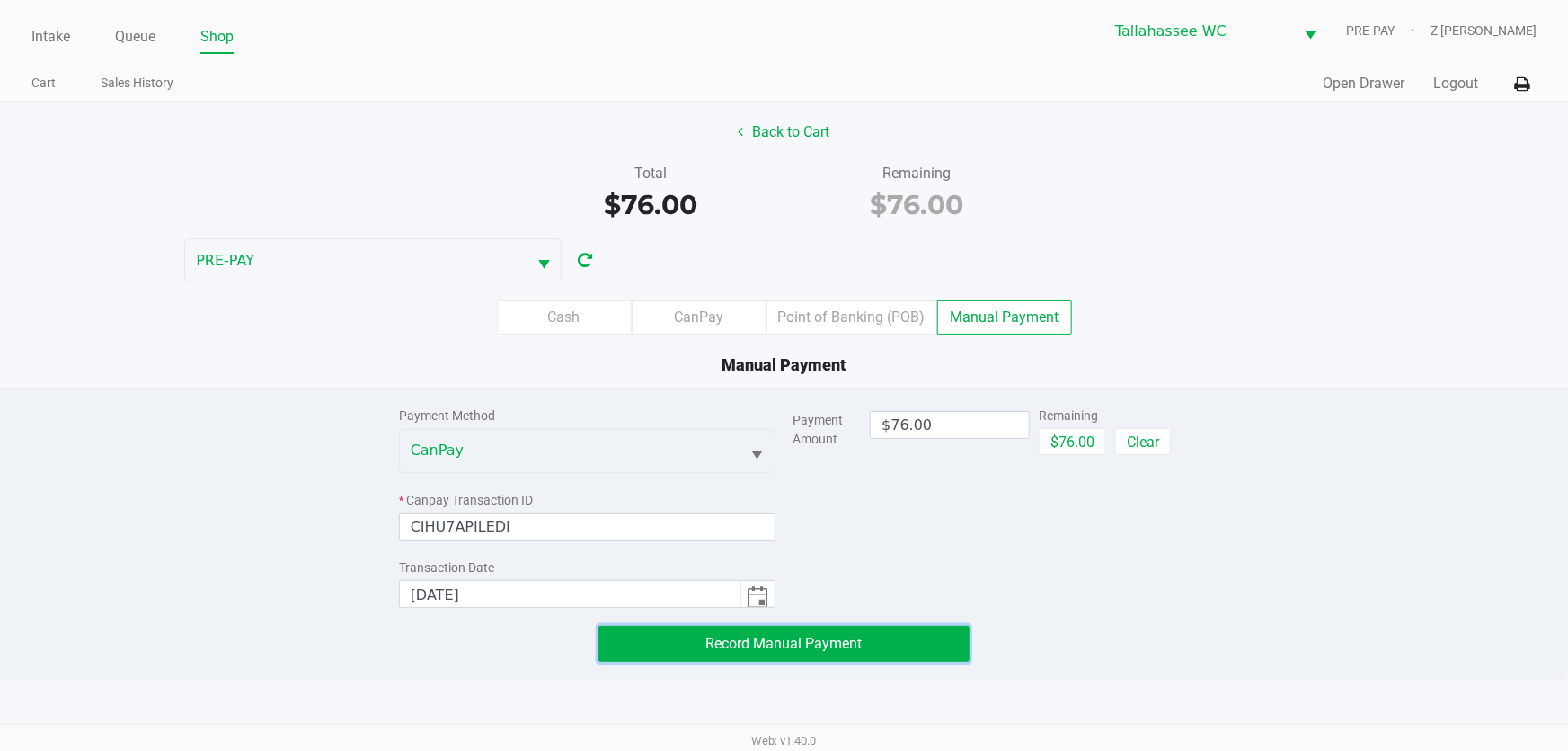
click at [735, 638] on span "Record Manual Payment" at bounding box center [784, 642] width 156 height 17
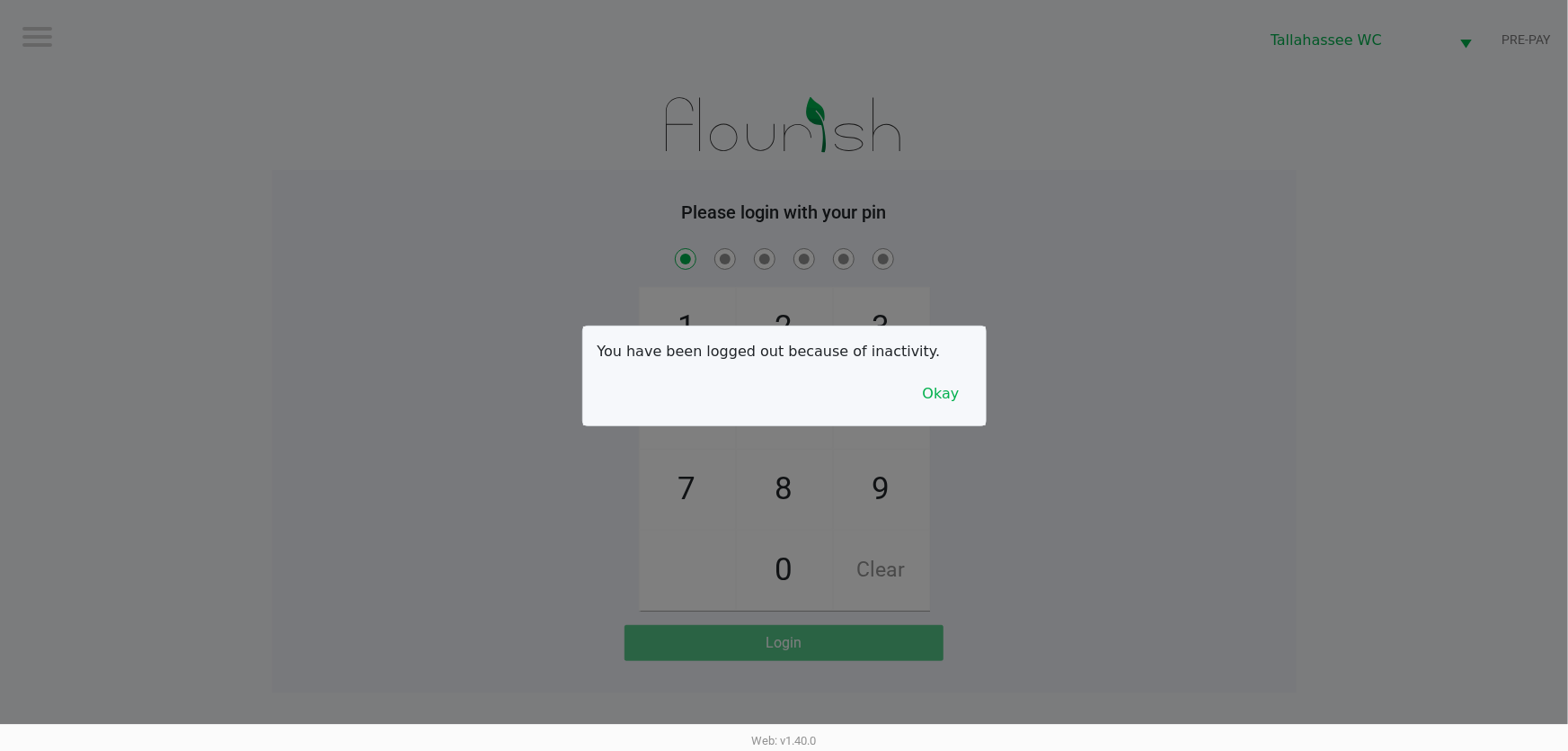
checkbox input "true"
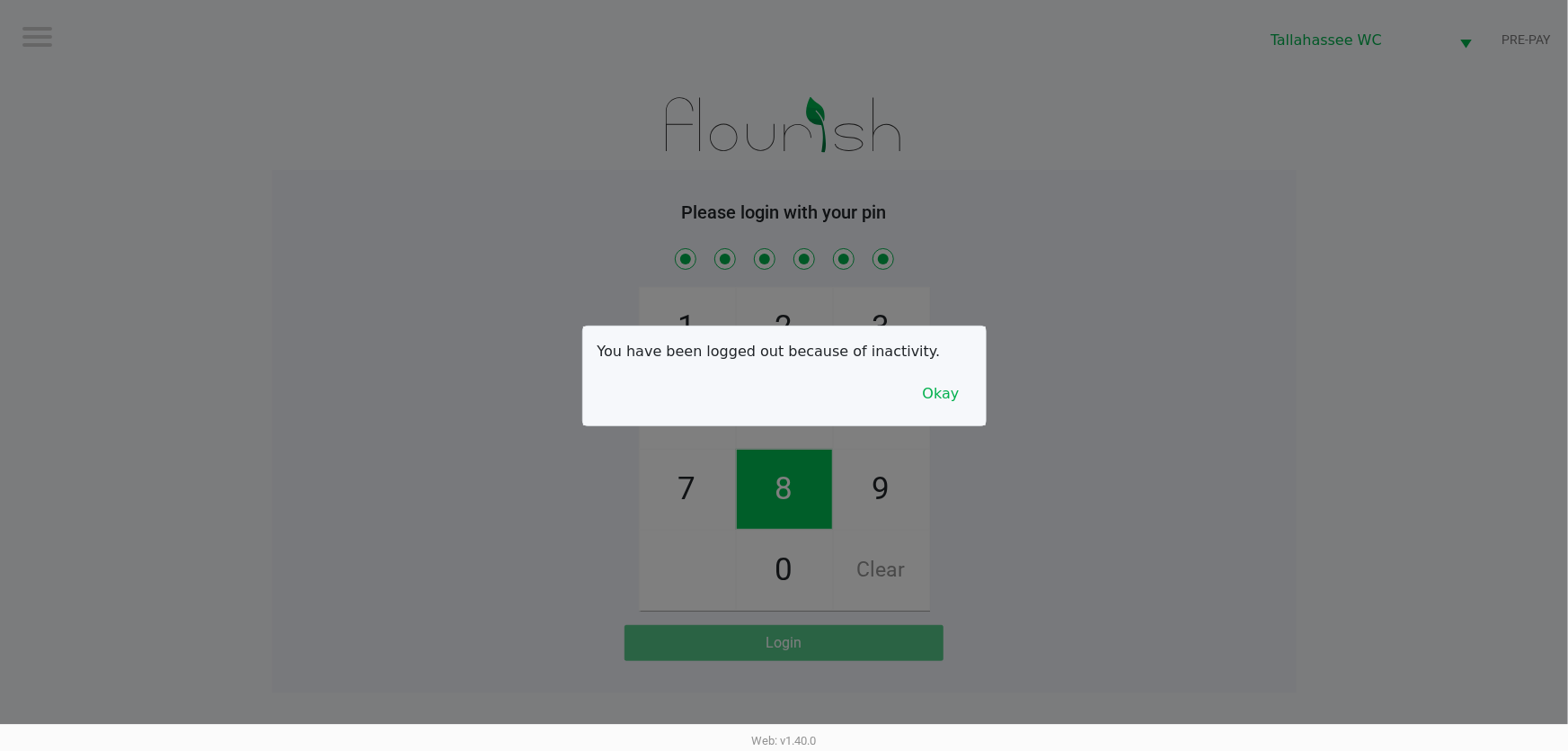
checkbox input "true"
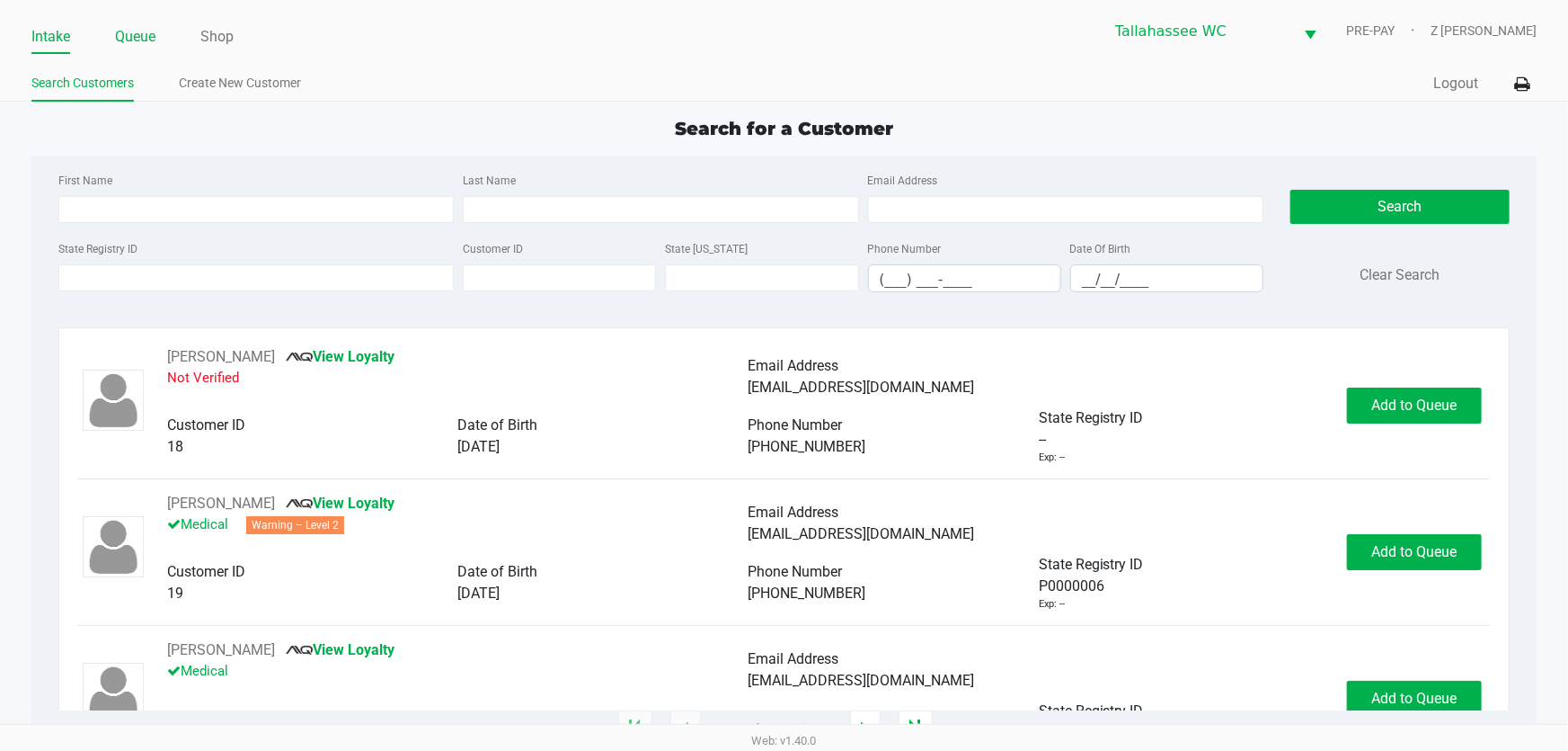
click at [134, 35] on link "Queue" at bounding box center [135, 36] width 41 height 25
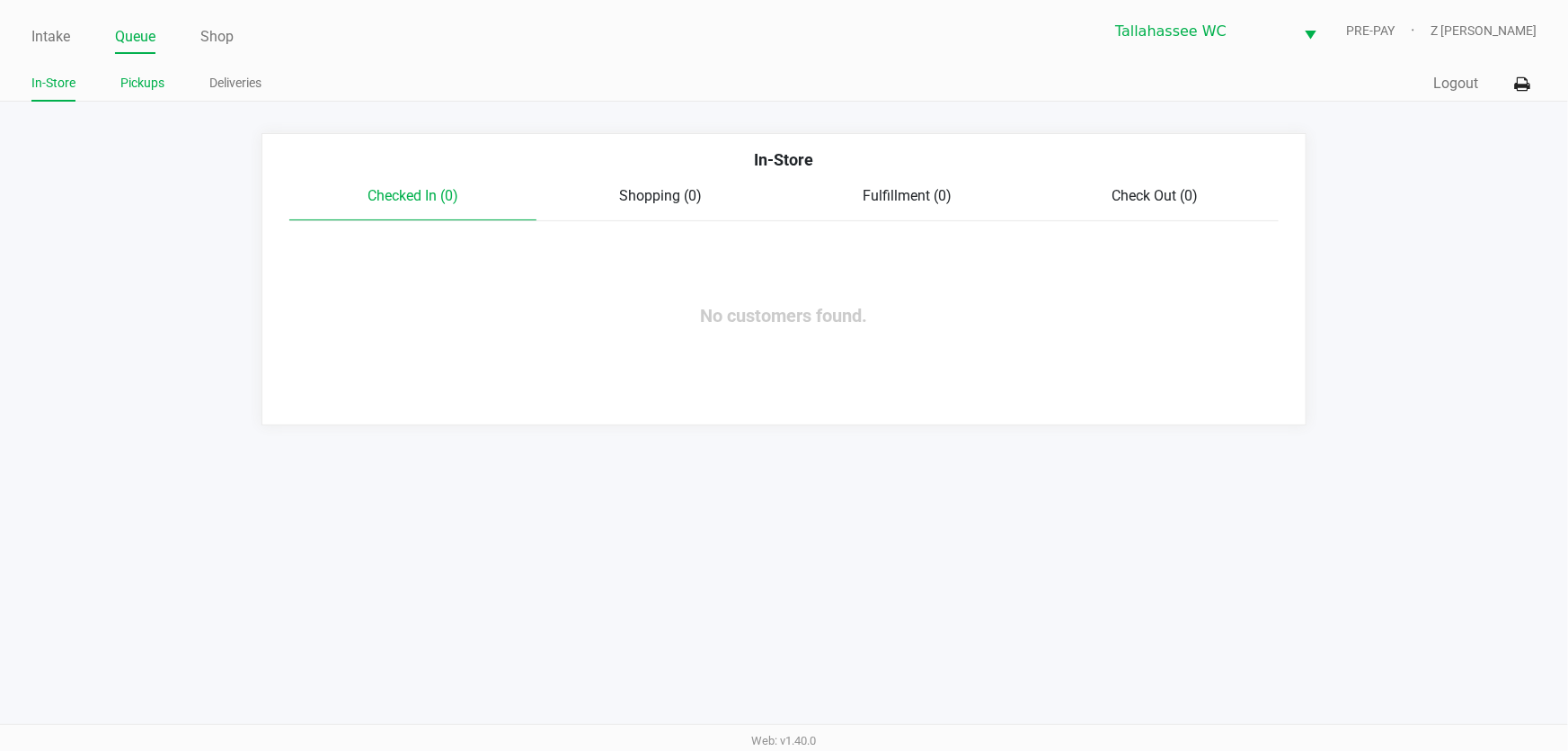
click at [156, 84] on link "Pickups" at bounding box center [142, 83] width 44 height 23
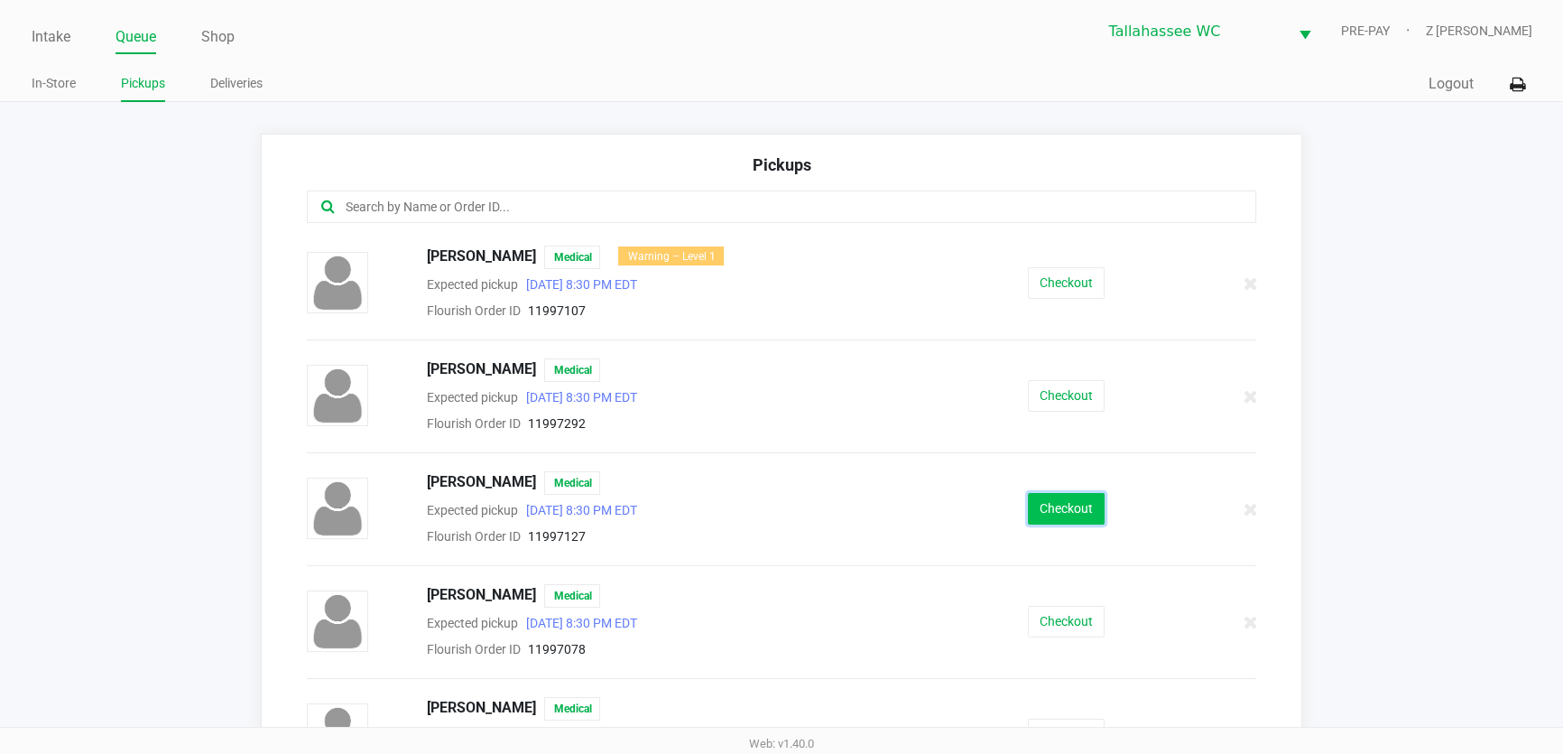
click at [1070, 507] on button "Checkout" at bounding box center [1066, 509] width 77 height 32
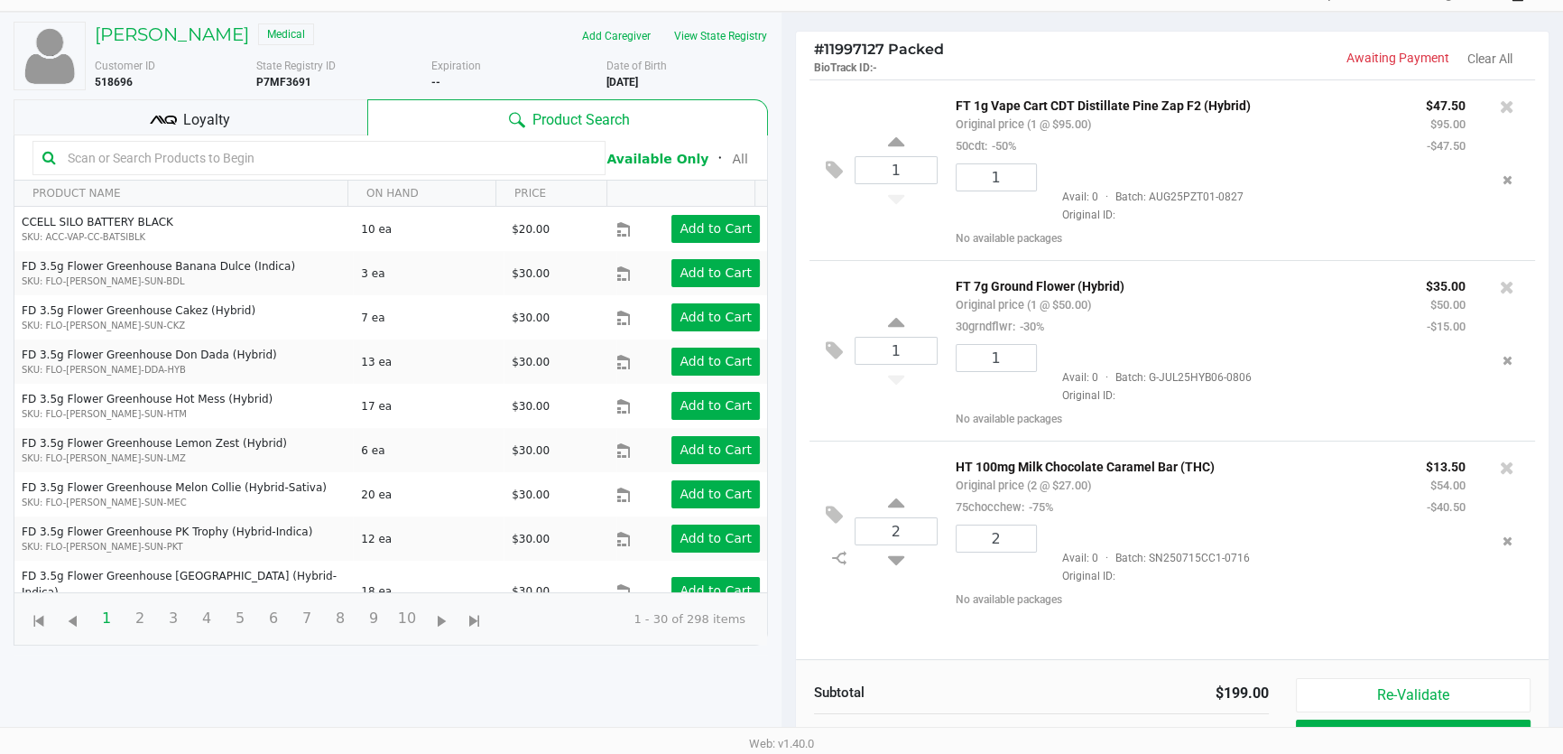
scroll to position [193, 0]
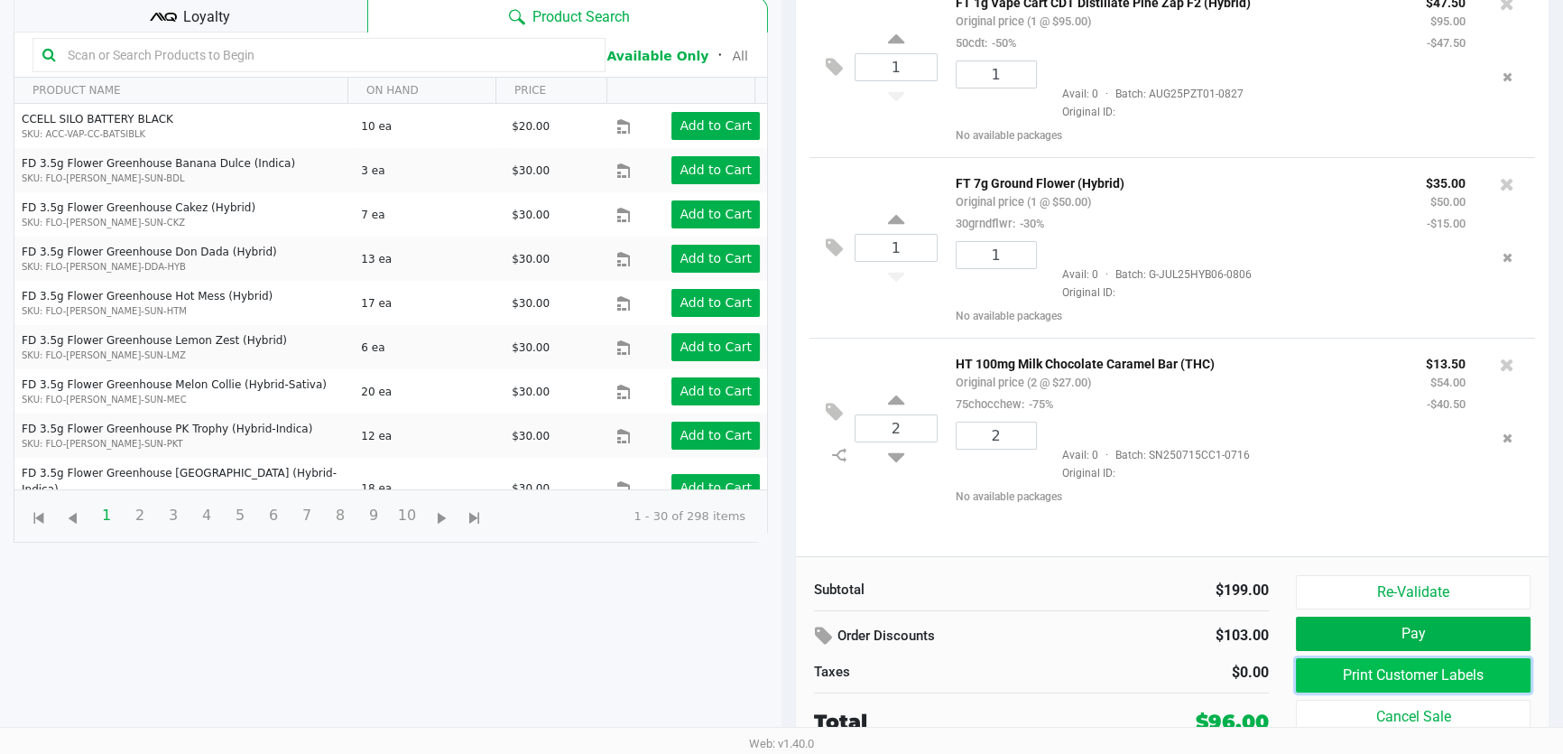
click at [1414, 673] on button "Print Customer Labels" at bounding box center [1413, 675] width 235 height 34
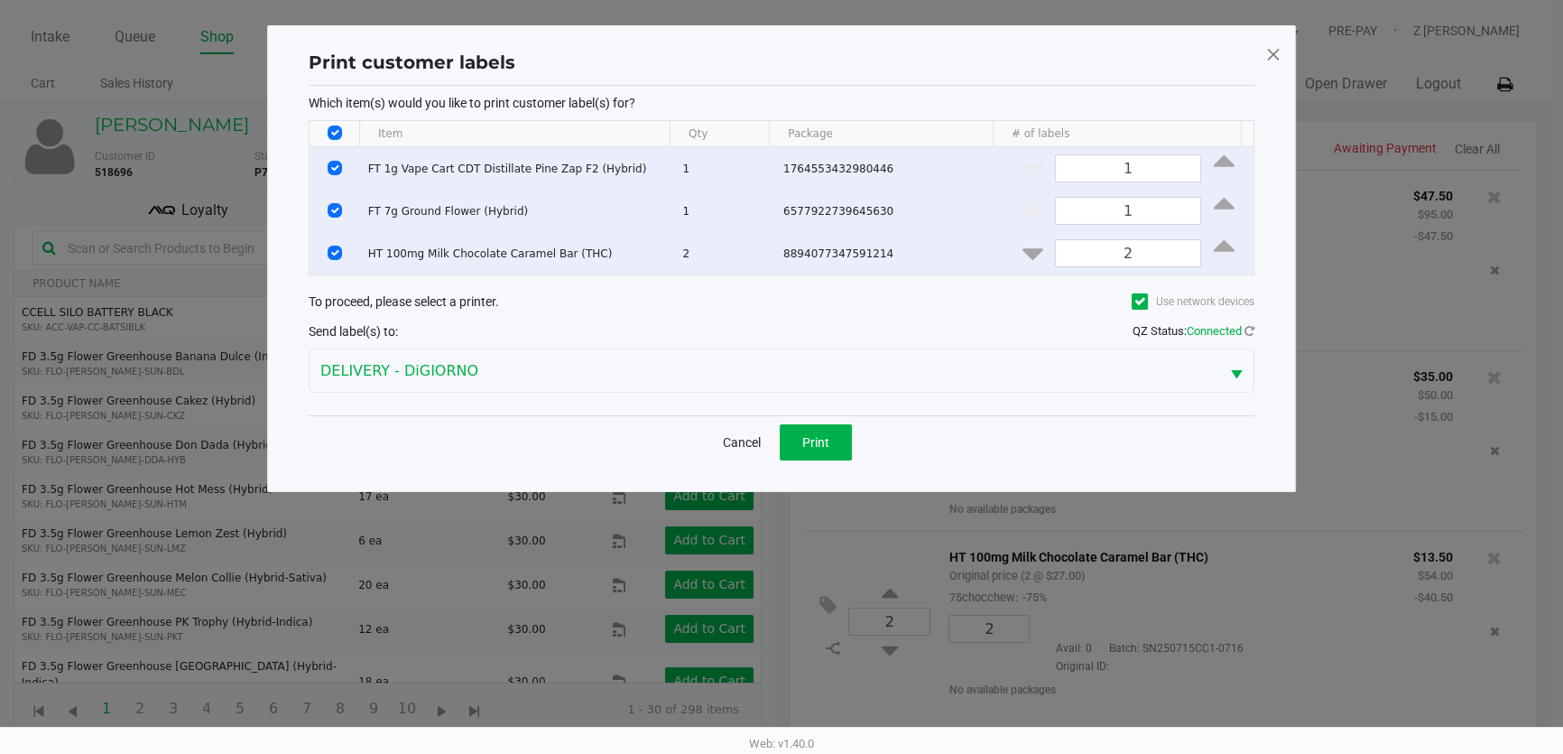
scroll to position [0, 0]
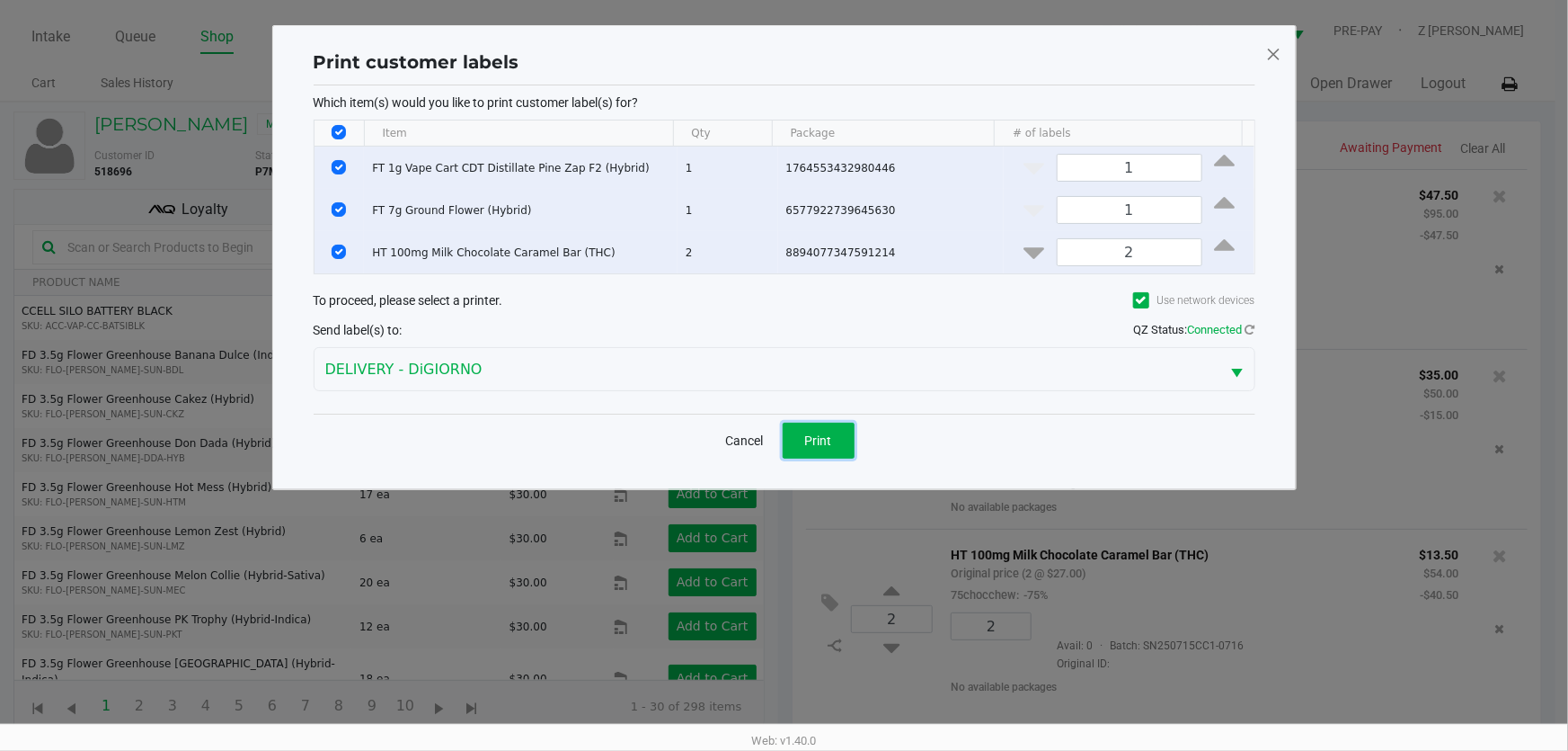
click at [826, 438] on span "Print" at bounding box center [818, 440] width 27 height 14
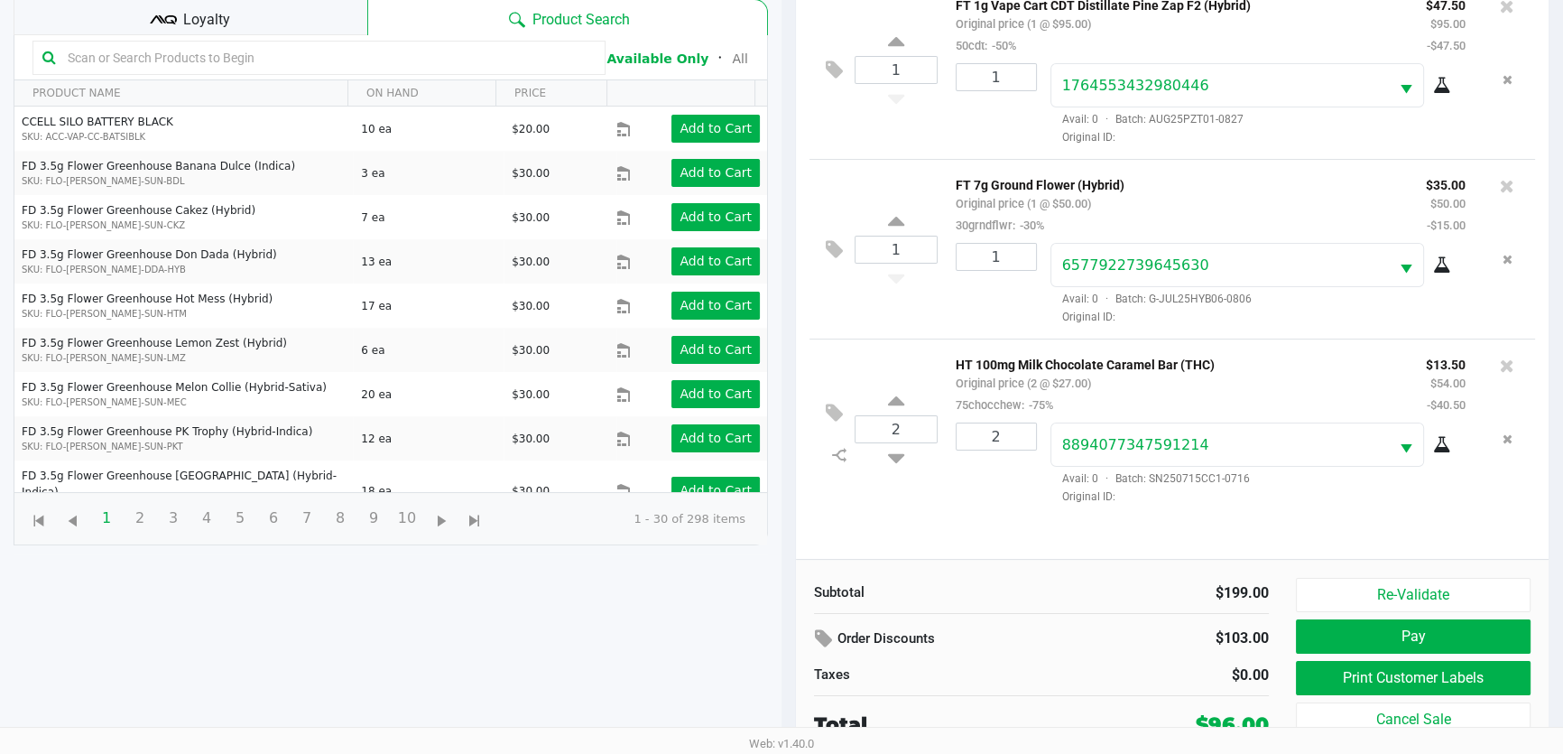
scroll to position [193, 0]
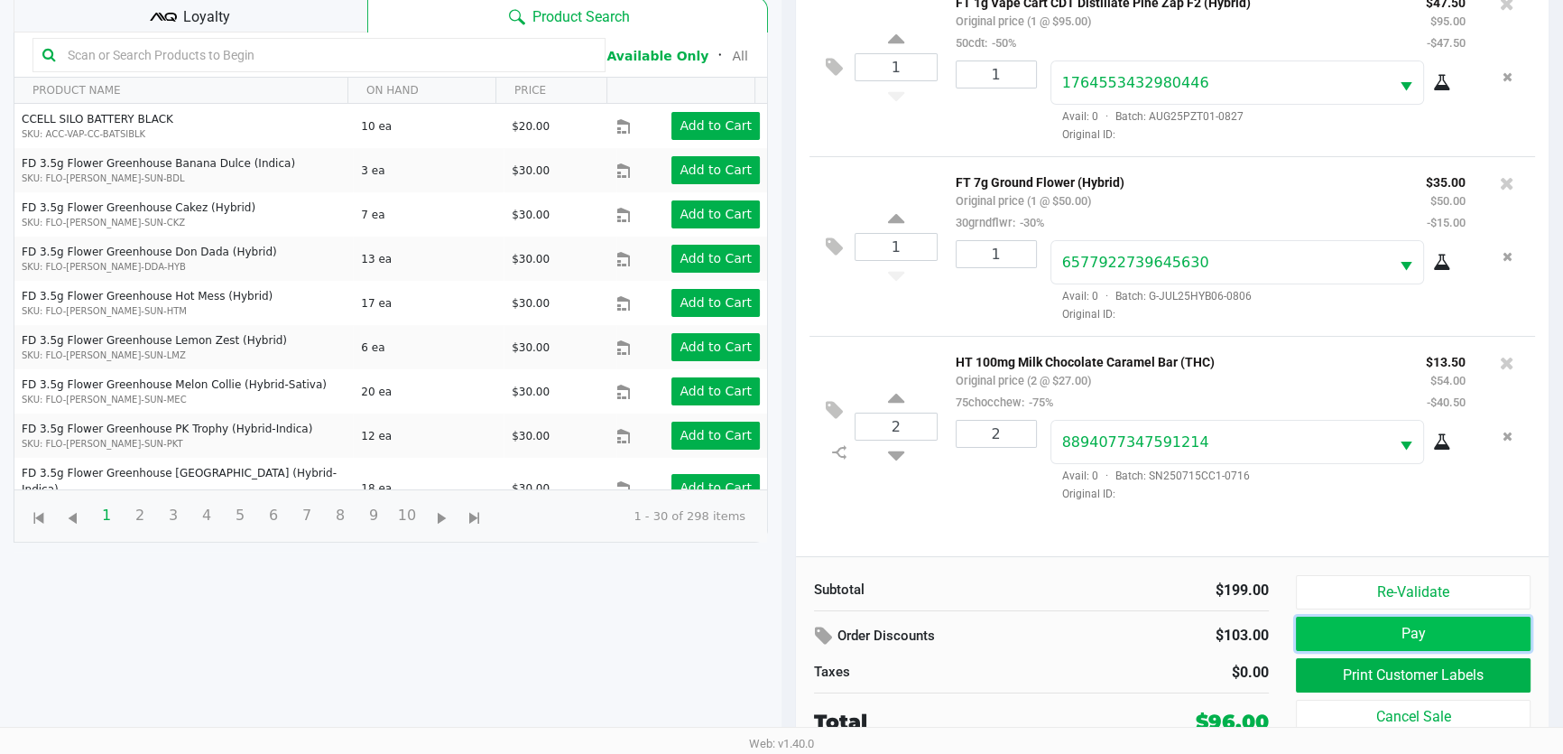
click at [1378, 624] on button "Pay" at bounding box center [1413, 633] width 235 height 34
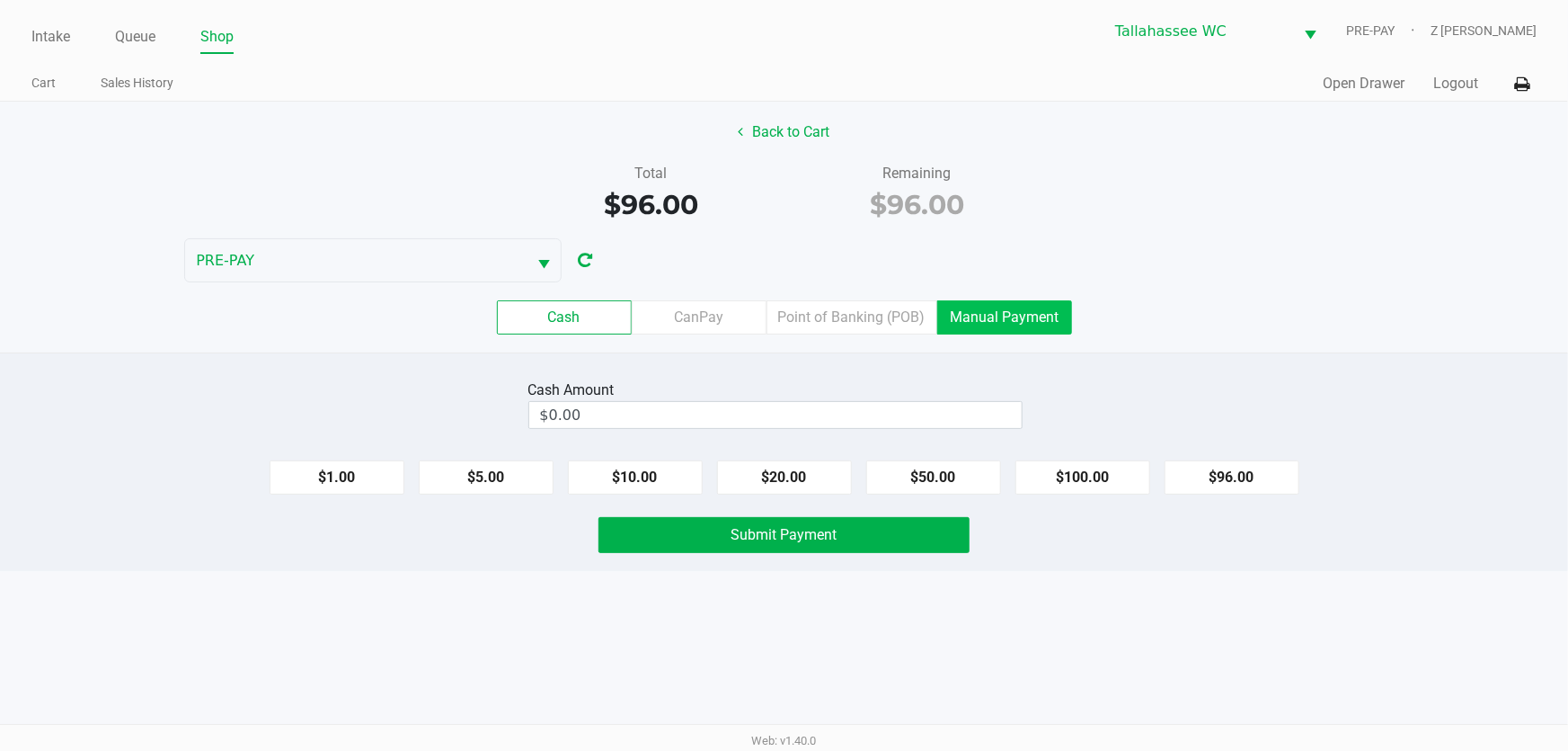
click at [984, 317] on label "Manual Payment" at bounding box center [1004, 317] width 134 height 34
click at [0, 0] on 8 "Manual Payment" at bounding box center [0, 0] width 0 height 0
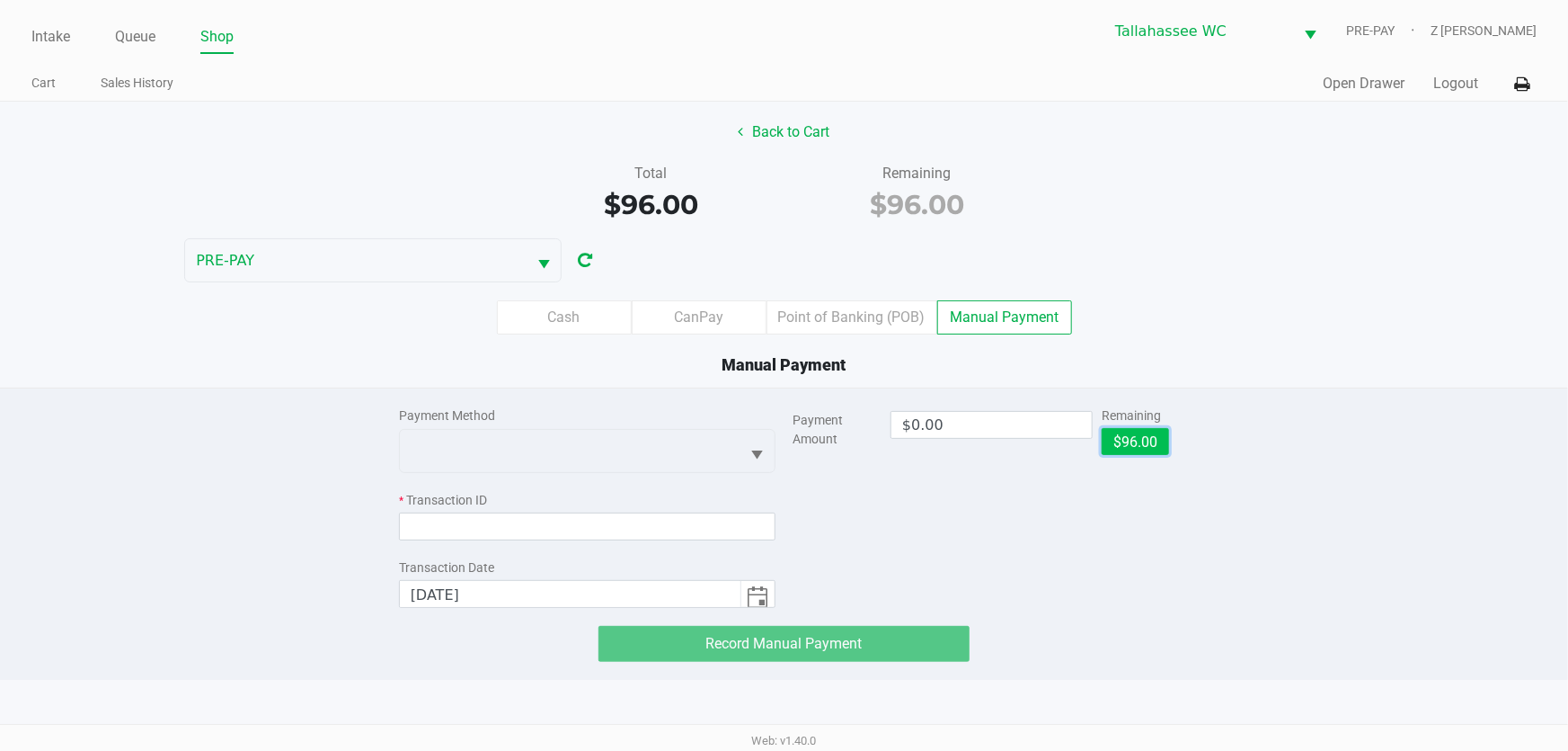
drag, startPoint x: 1136, startPoint y: 444, endPoint x: 924, endPoint y: 439, distance: 212.1
click at [1134, 444] on button "$96.00" at bounding box center [1136, 441] width 68 height 27
type input "$96.00"
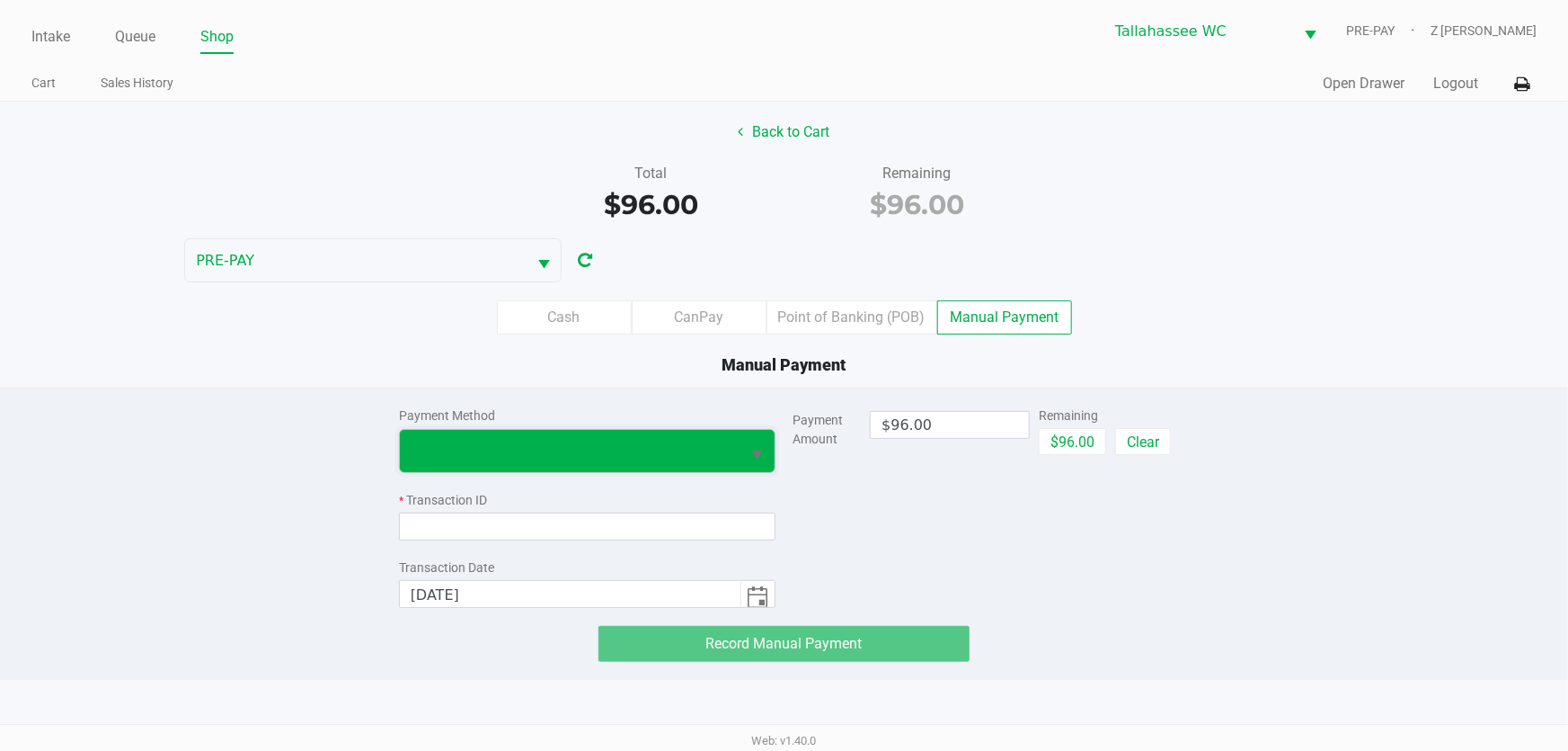
click at [690, 432] on span at bounding box center [570, 450] width 340 height 42
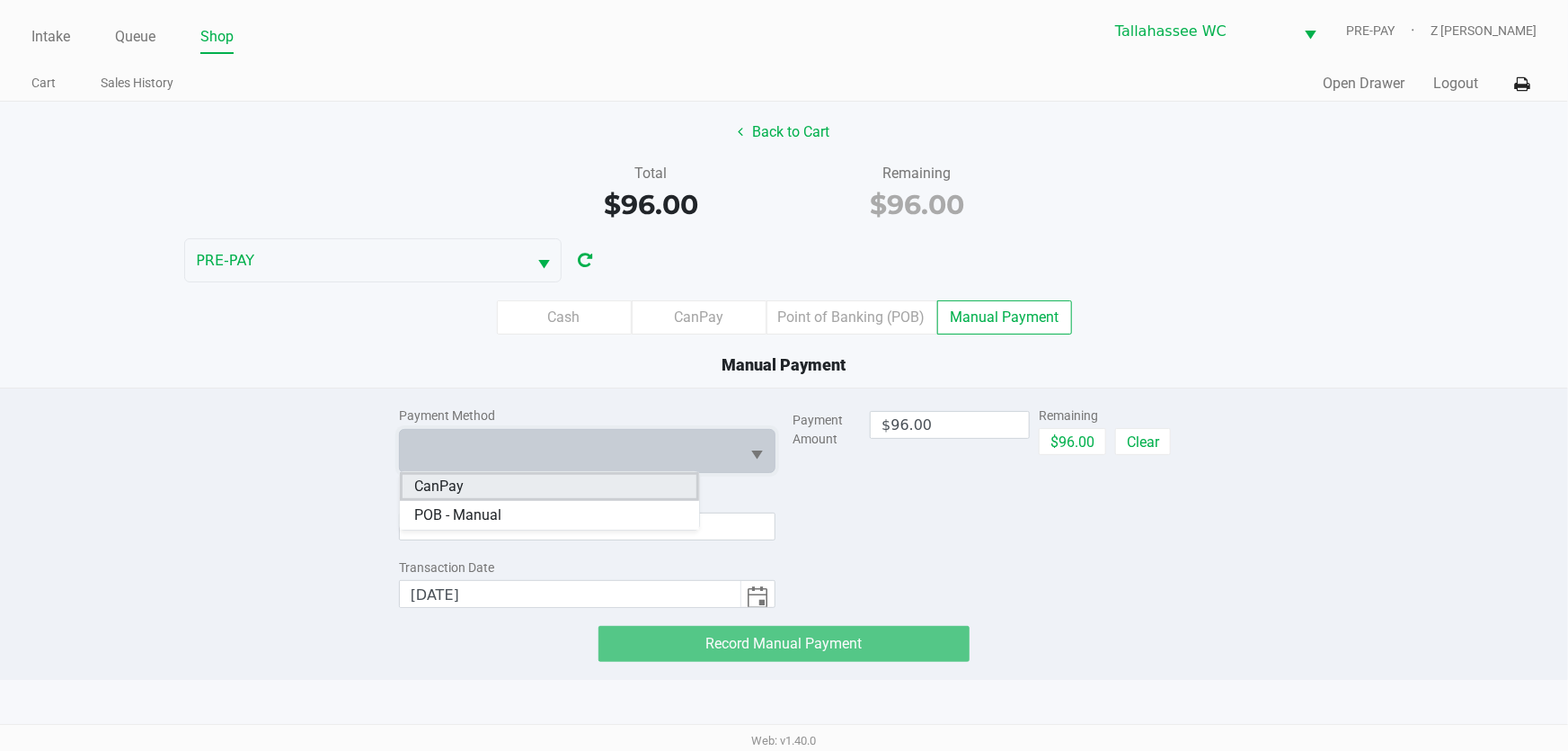
click at [475, 487] on li "CanPay" at bounding box center [550, 486] width 300 height 29
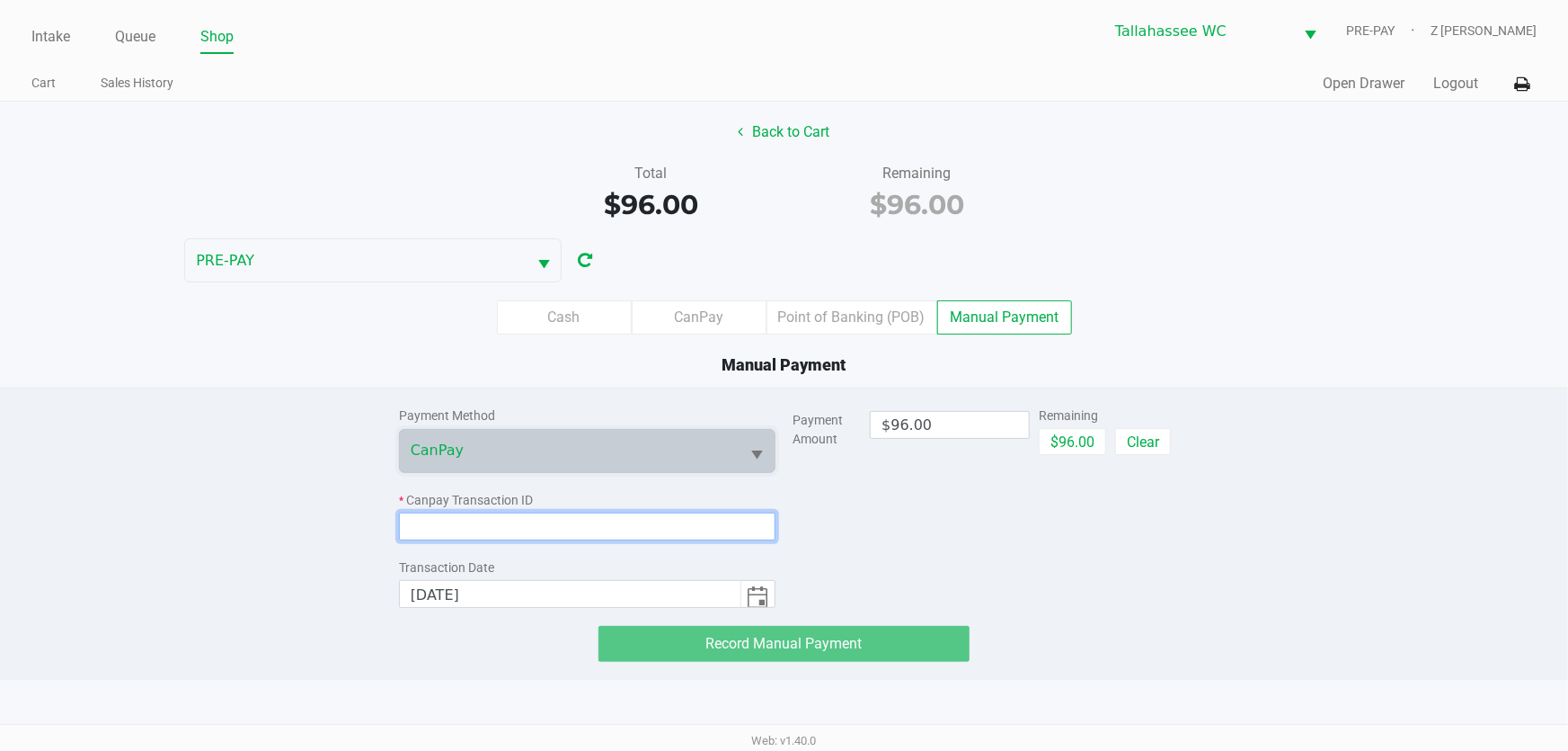
click at [499, 535] on input at bounding box center [587, 526] width 376 height 28
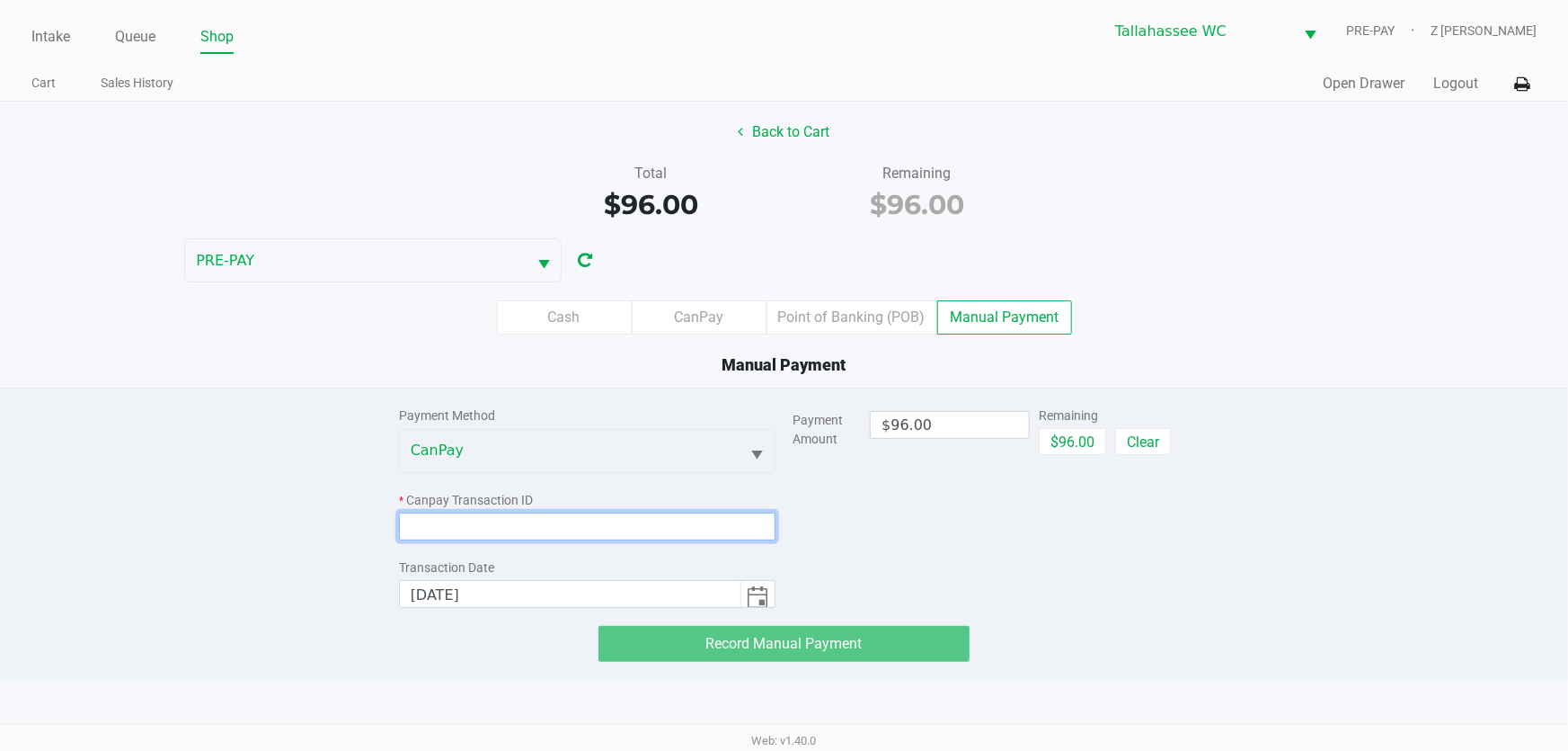
paste input "EGE2UMA5I3IH"
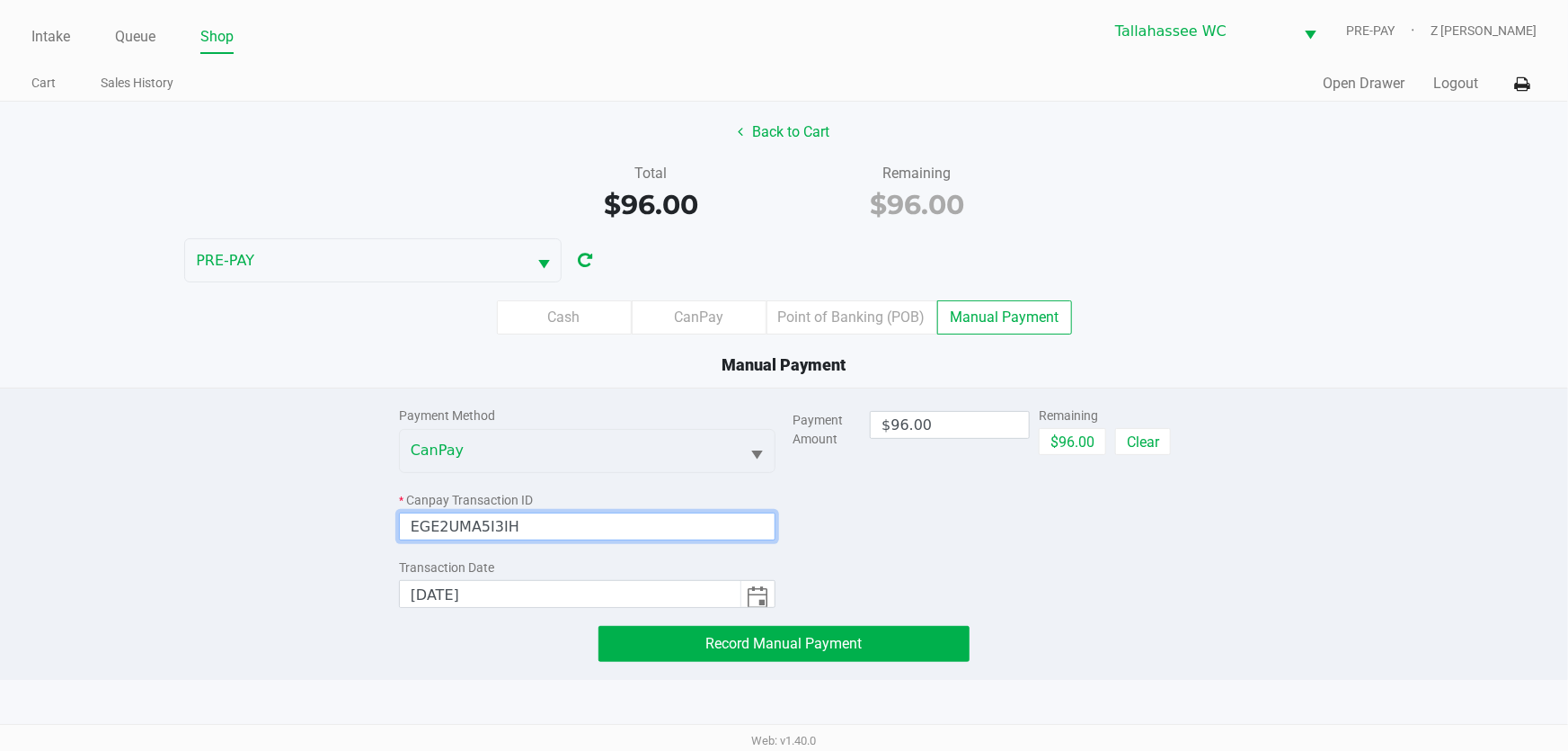
type input "EGE2UMA5I3IH"
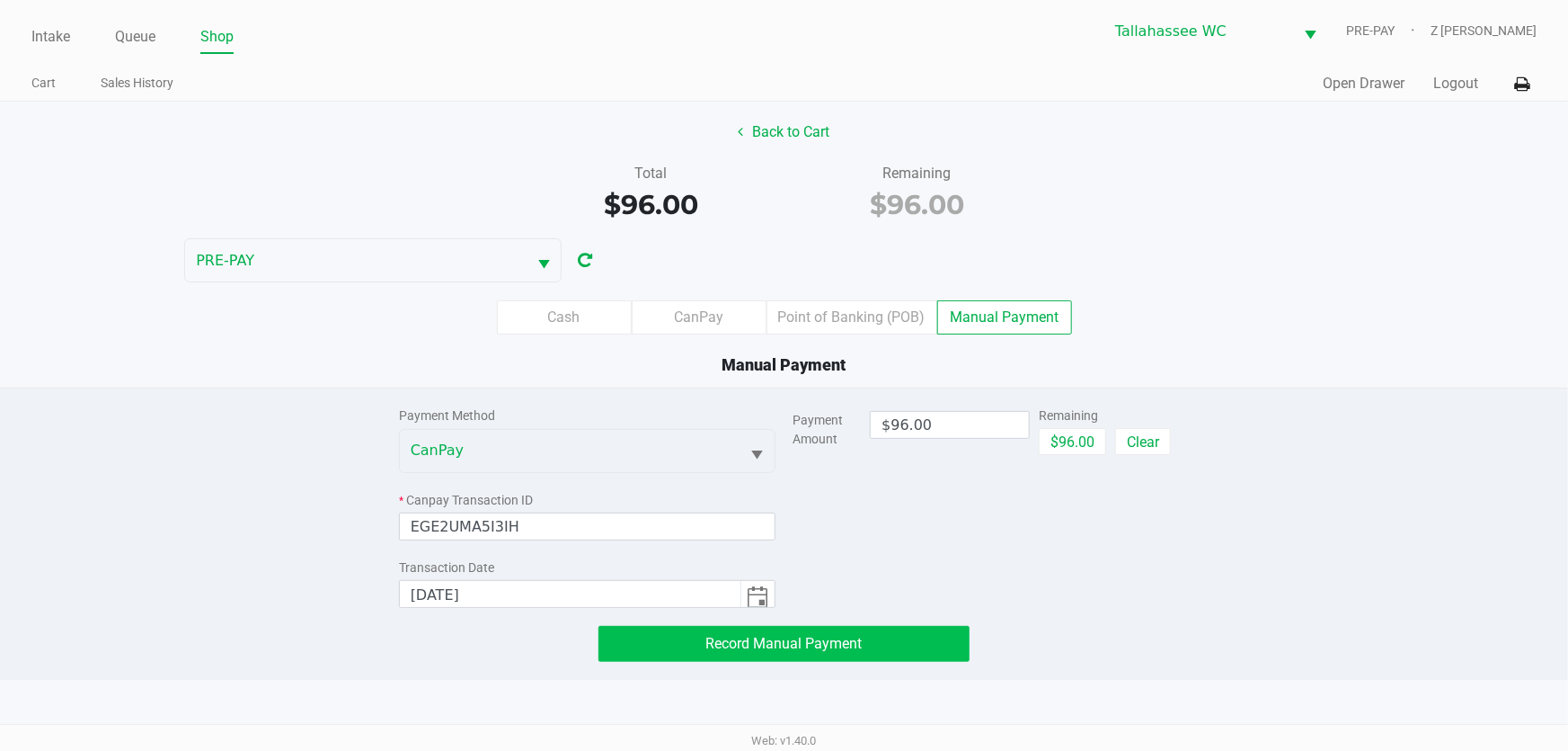
drag, startPoint x: 814, startPoint y: 660, endPoint x: 825, endPoint y: 642, distance: 21.1
click at [814, 659] on div "Payment Method CanPay * Canpay Transaction ID EGE2UMA5I3IH Transaction Date 9/2…" at bounding box center [784, 533] width 1568 height 292
click at [832, 627] on button "Record Manual Payment" at bounding box center [784, 643] width 372 height 36
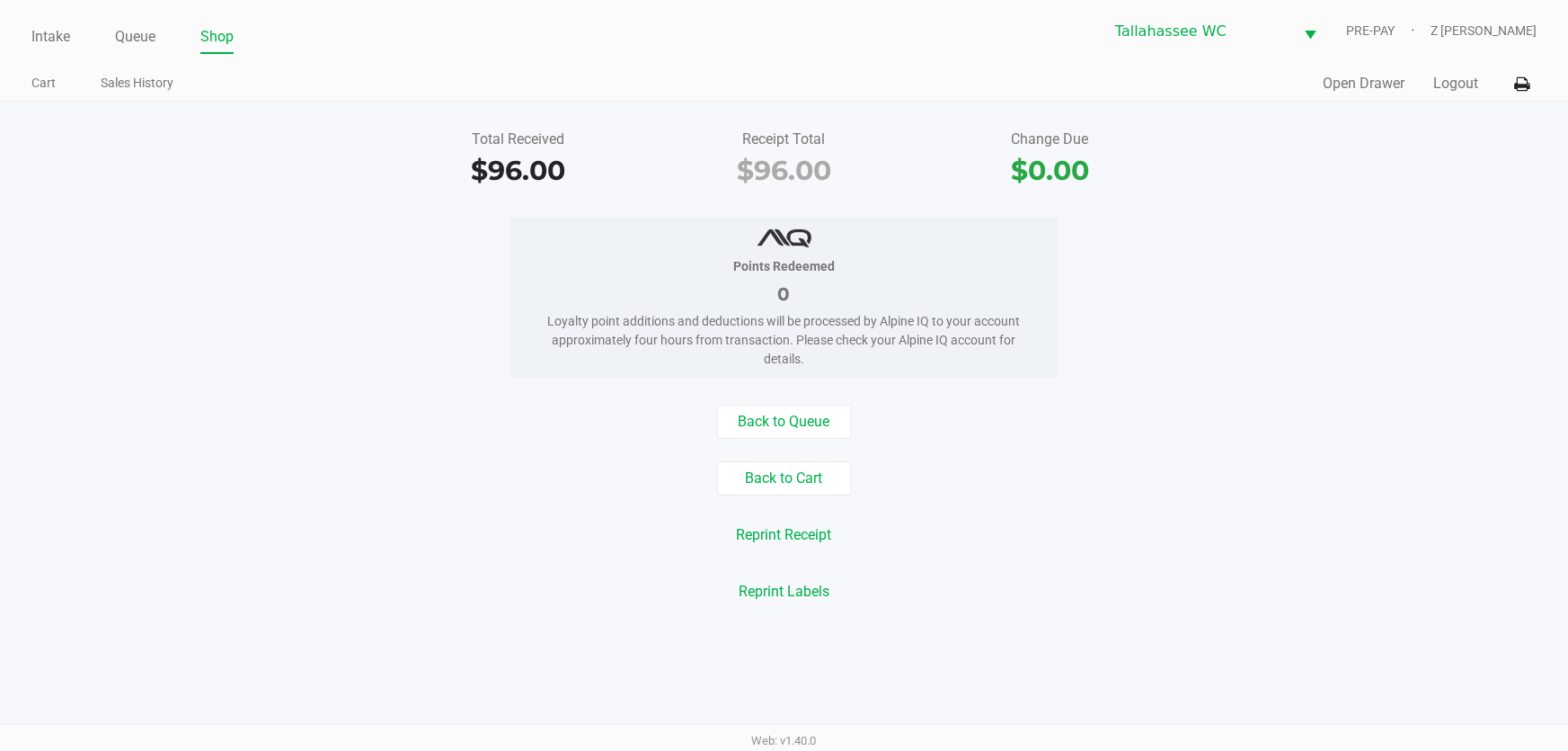
click at [1078, 607] on div "Reprint Labels" at bounding box center [784, 592] width 1595 height 34
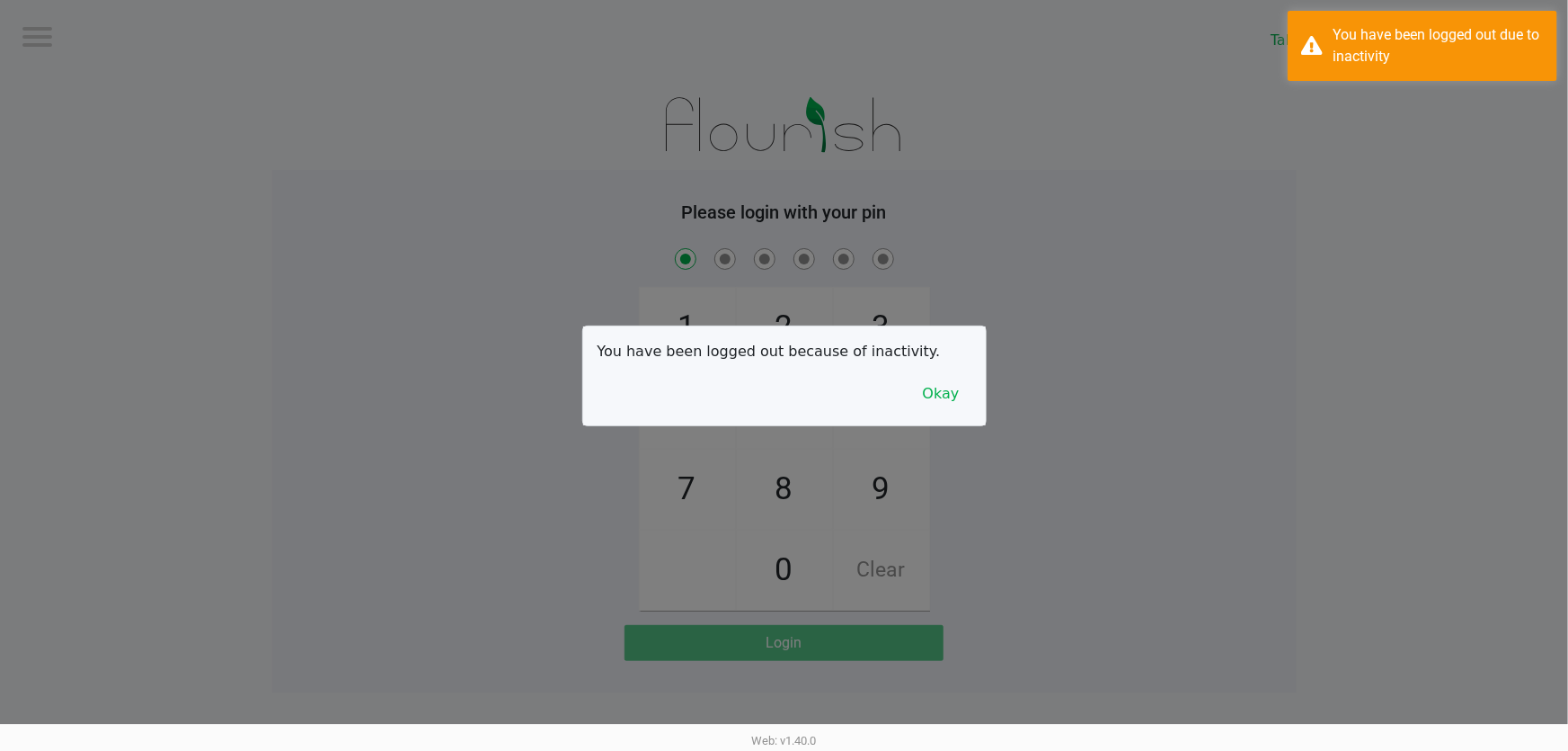
checkbox input "true"
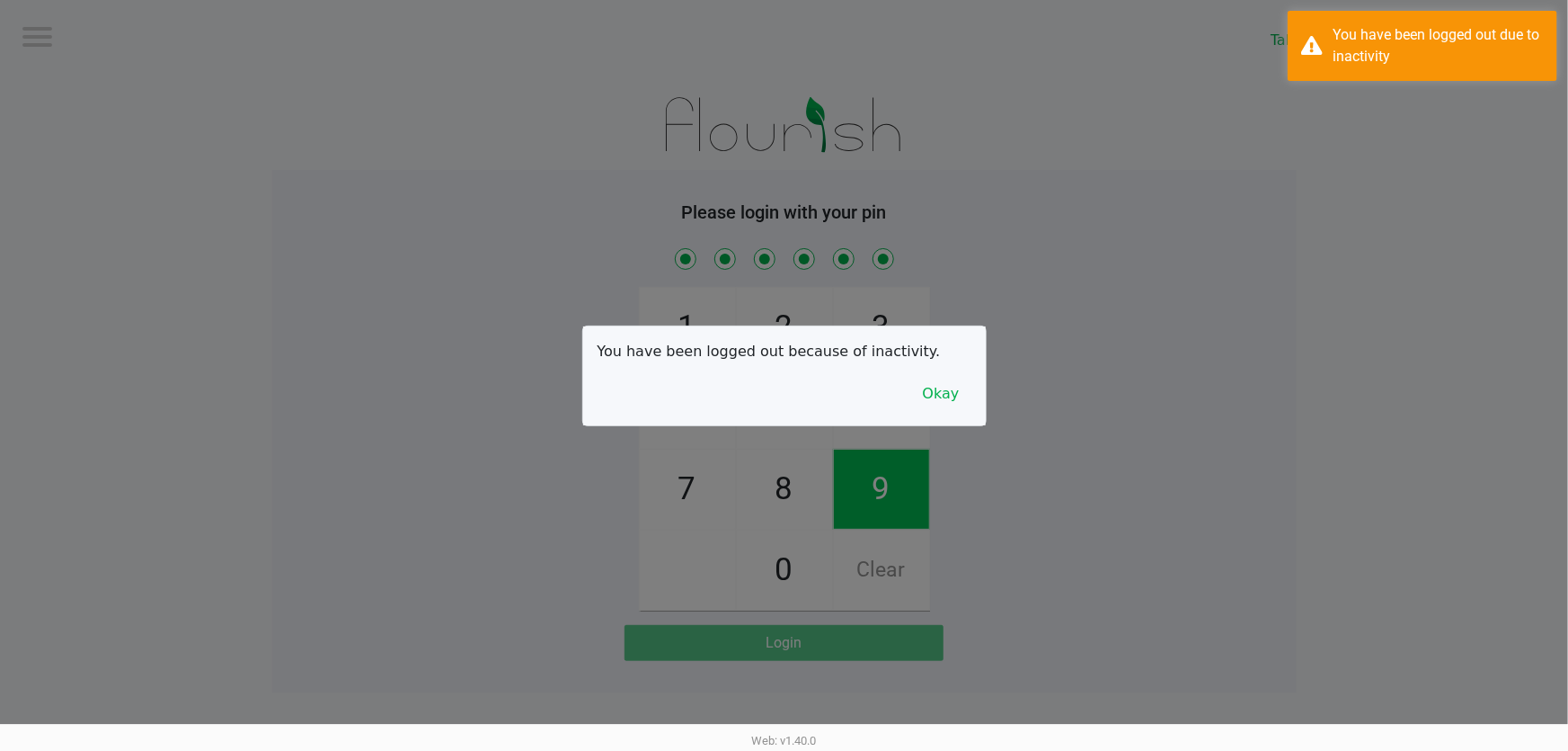
checkbox input "true"
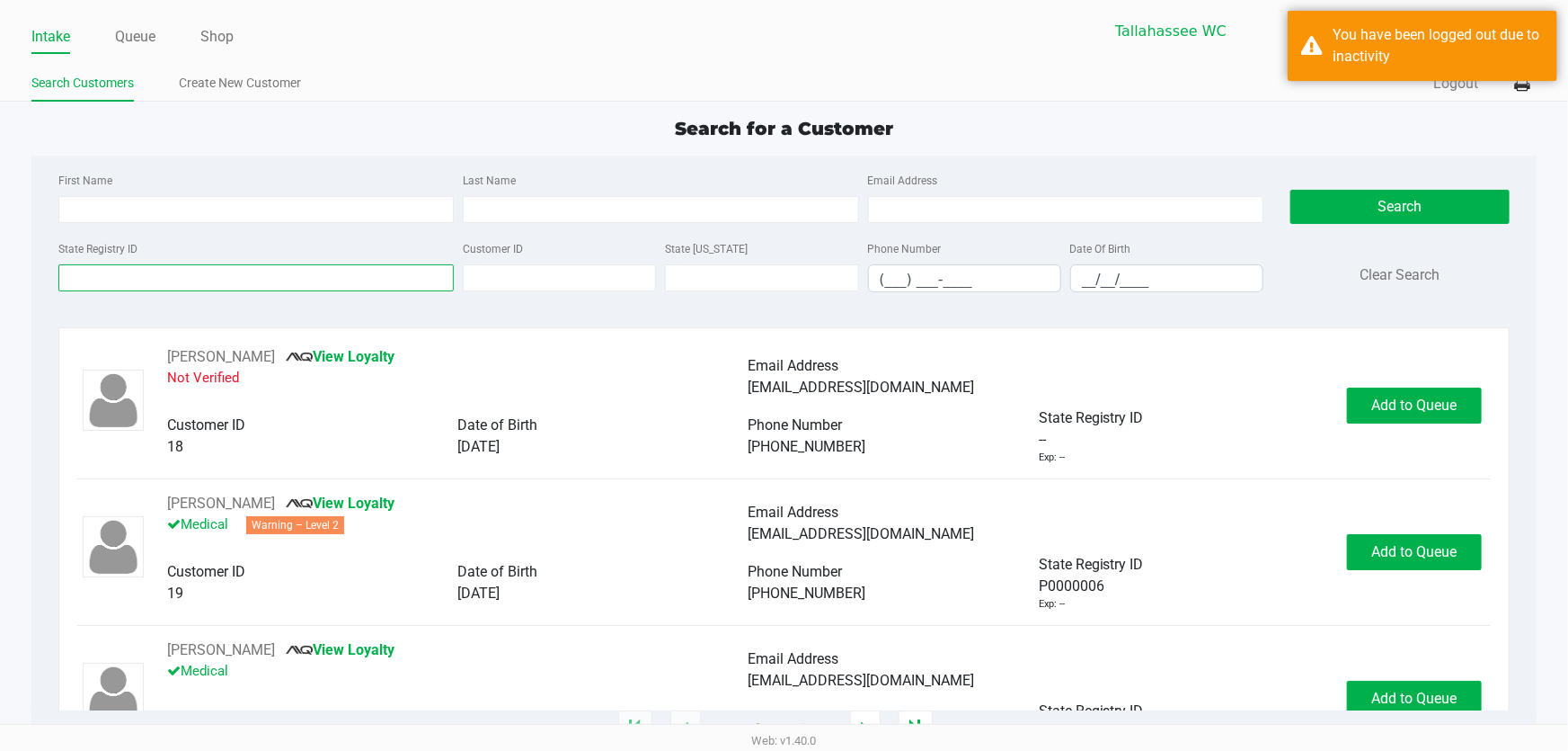
click at [140, 274] on input "State Registry ID" at bounding box center [256, 277] width 395 height 27
paste input "P7HX7605"
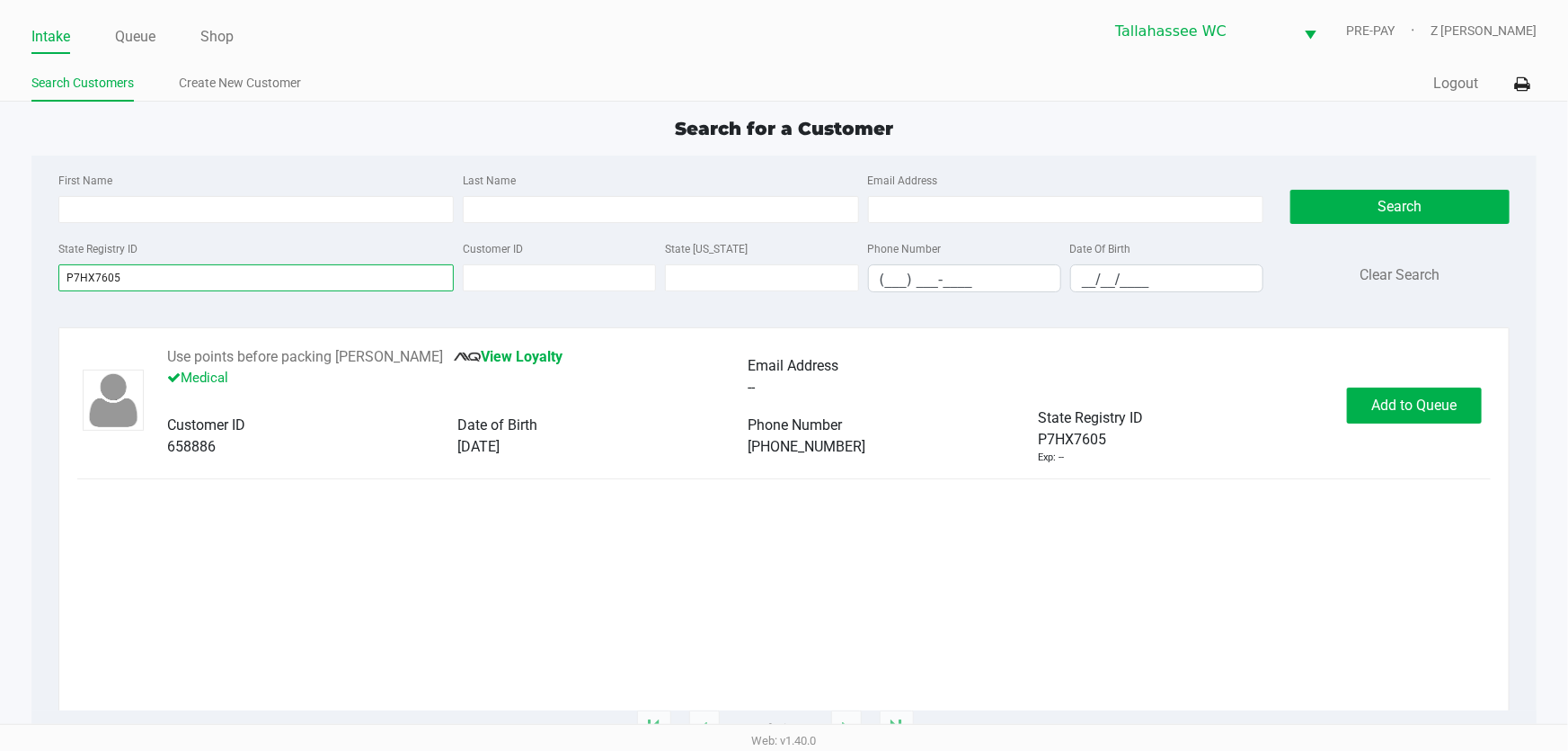
type input "P7HX7605"
click at [170, 344] on div "Use points before packing Harris View Loyalty Medical Email Address -- Customer…" at bounding box center [784, 528] width 1452 height 401
click at [224, 368] on button "Use points before packing Harris" at bounding box center [305, 357] width 276 height 22
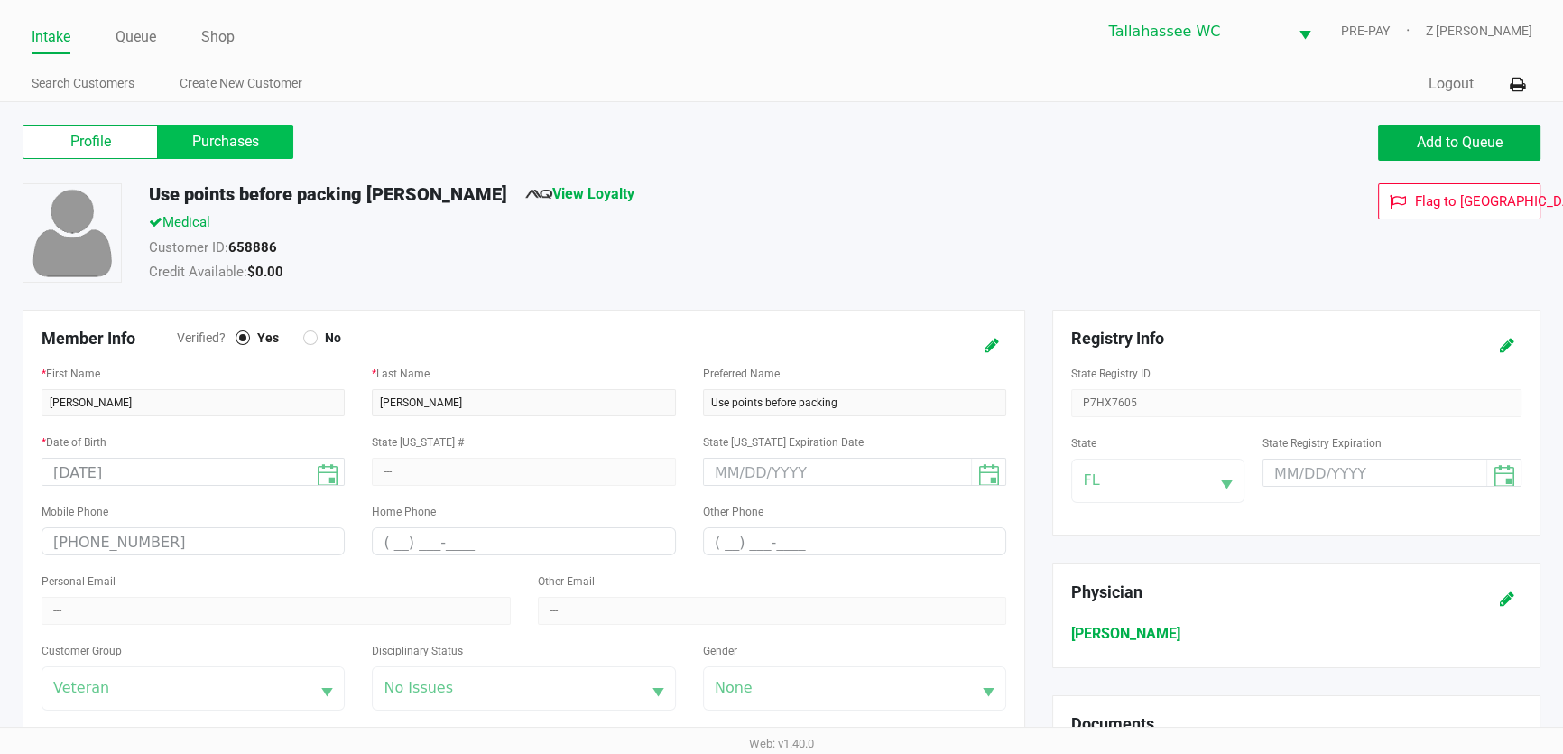
click at [249, 148] on label "Purchases" at bounding box center [225, 142] width 135 height 34
click at [0, 0] on 1 "Purchases" at bounding box center [0, 0] width 0 height 0
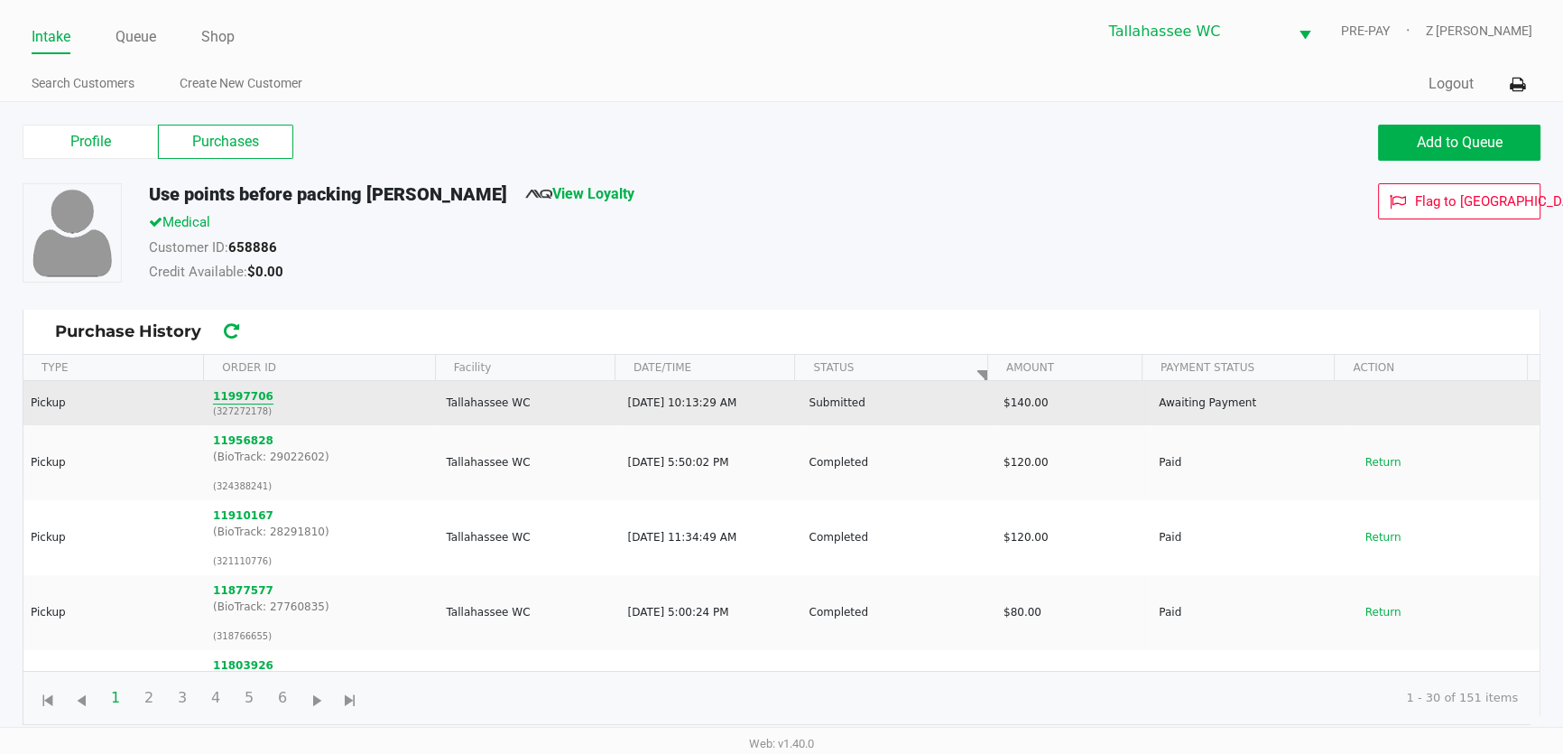
click at [248, 398] on button "11997706" at bounding box center [243, 396] width 60 height 16
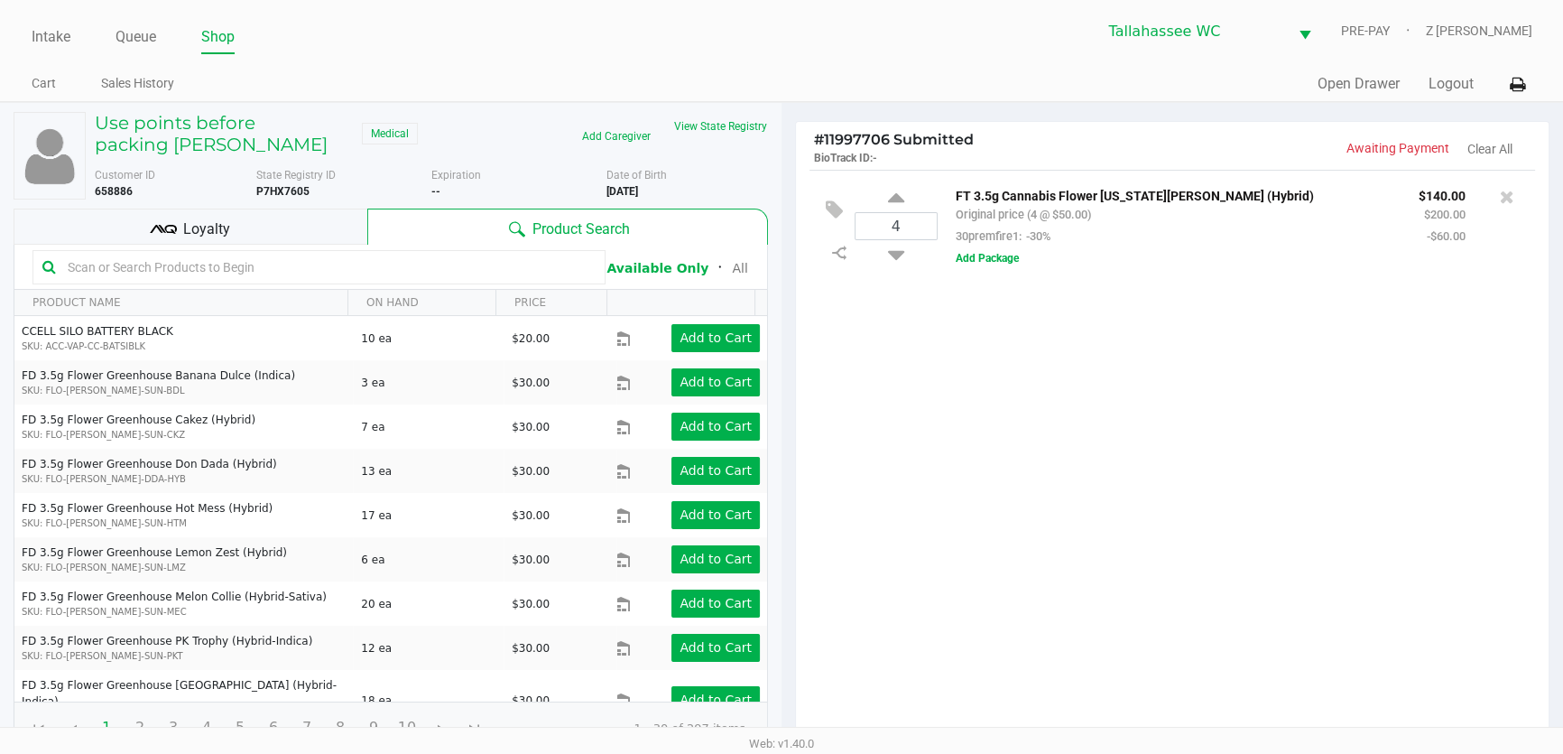
click at [203, 225] on span "Loyalty" at bounding box center [206, 229] width 47 height 22
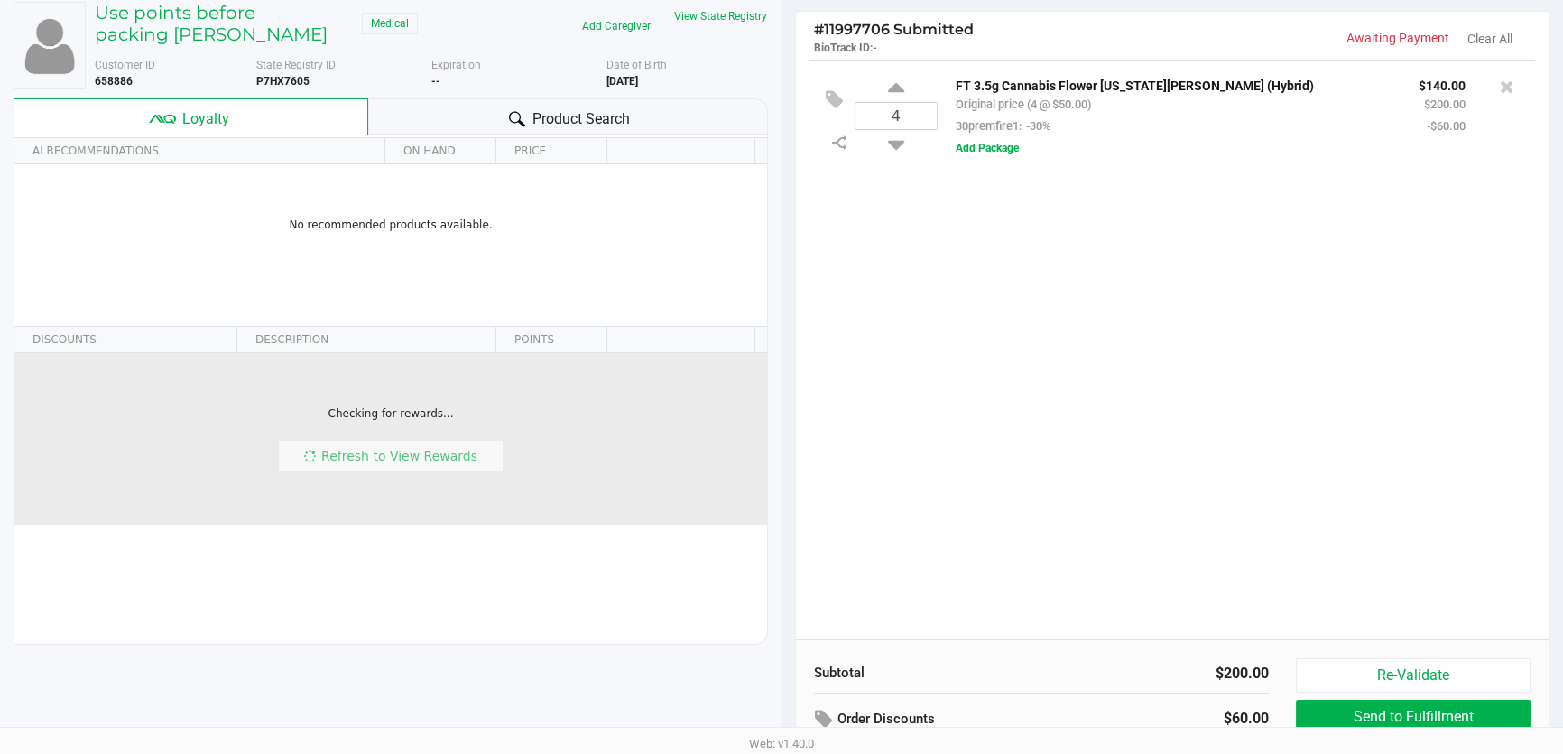
scroll to position [193, 0]
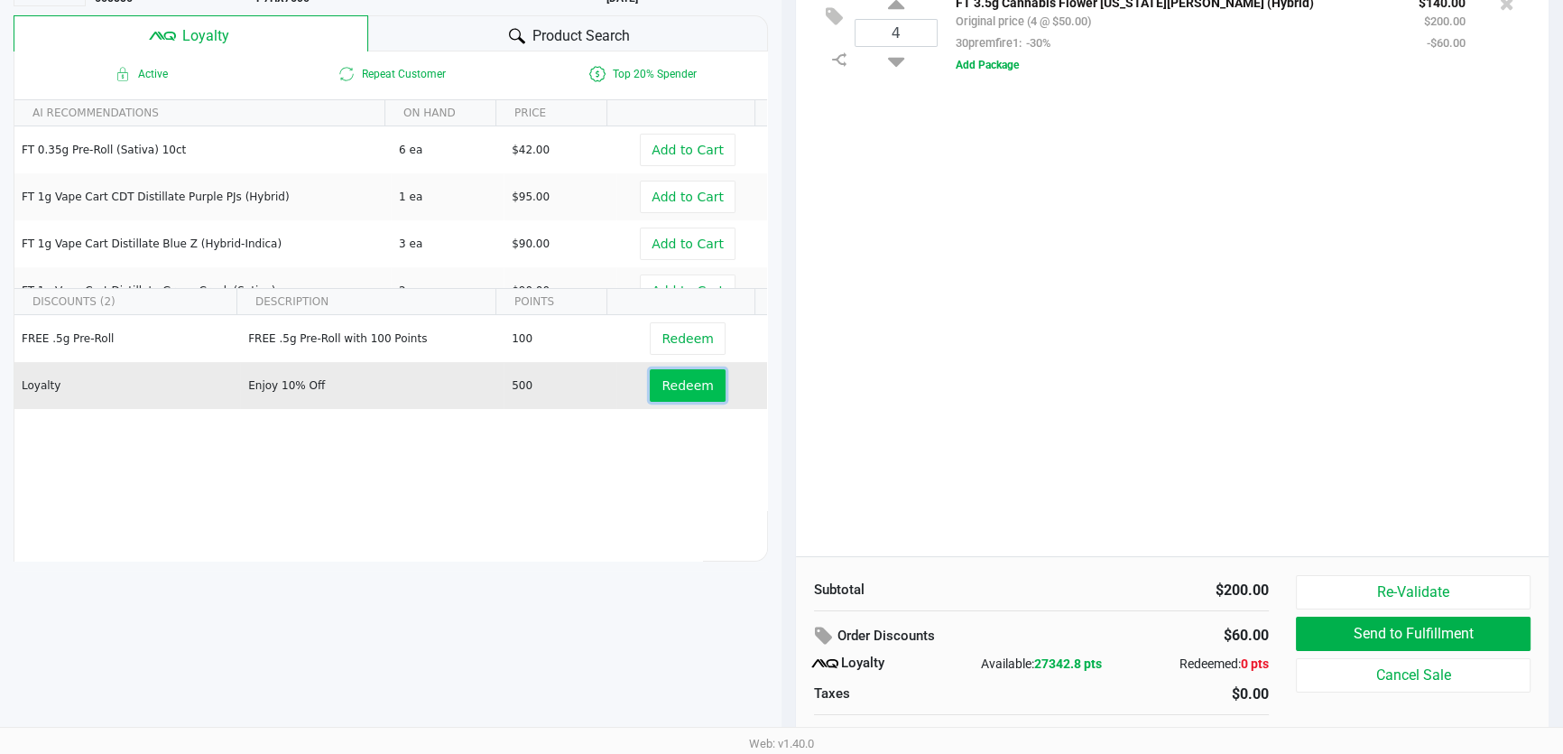
click at [662, 384] on span "Redeem" at bounding box center [687, 385] width 51 height 14
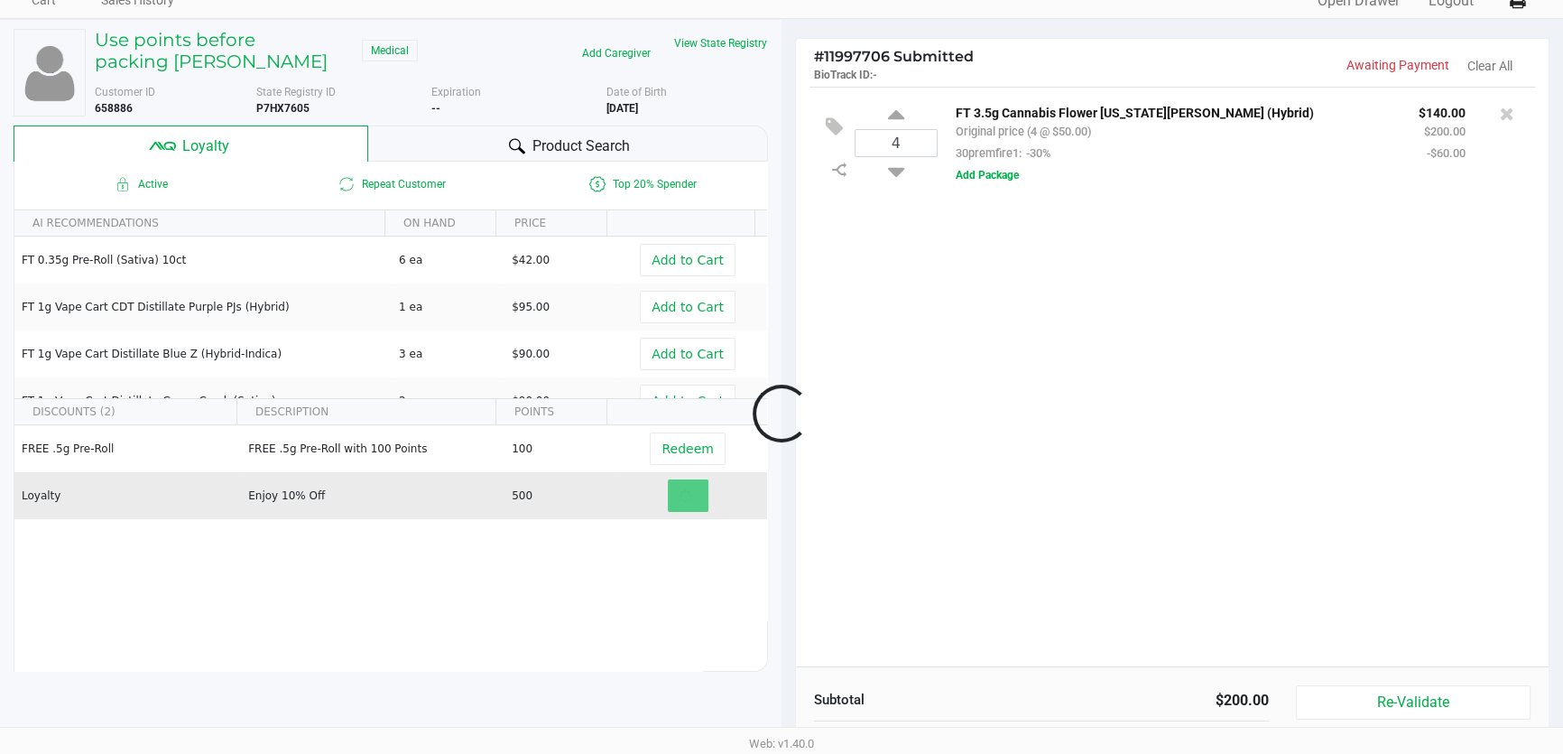
scroll to position [0, 0]
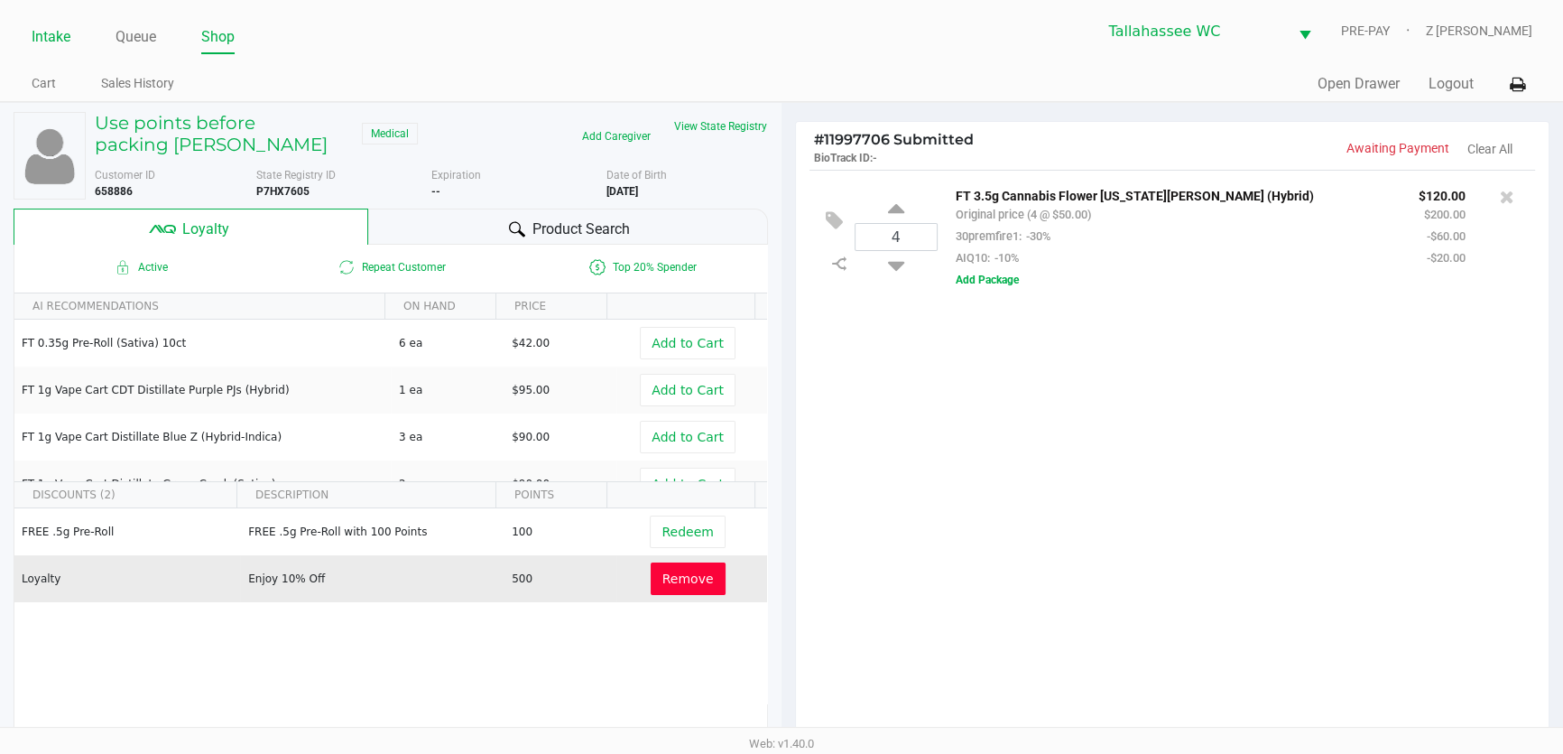
click at [42, 23] on li "Intake" at bounding box center [51, 39] width 39 height 32
click at [50, 27] on link "Intake" at bounding box center [51, 36] width 39 height 25
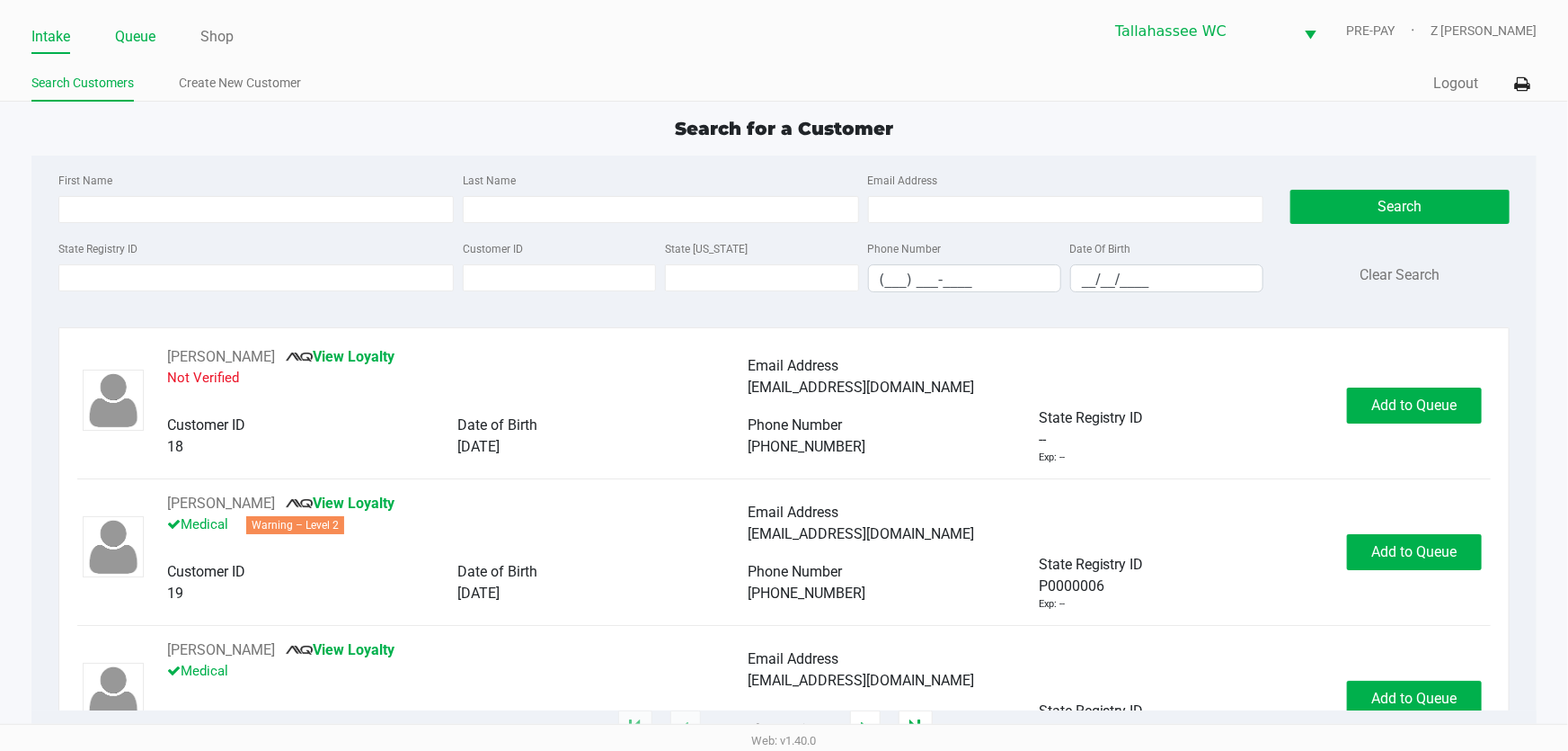
click at [142, 38] on link "Queue" at bounding box center [135, 36] width 41 height 25
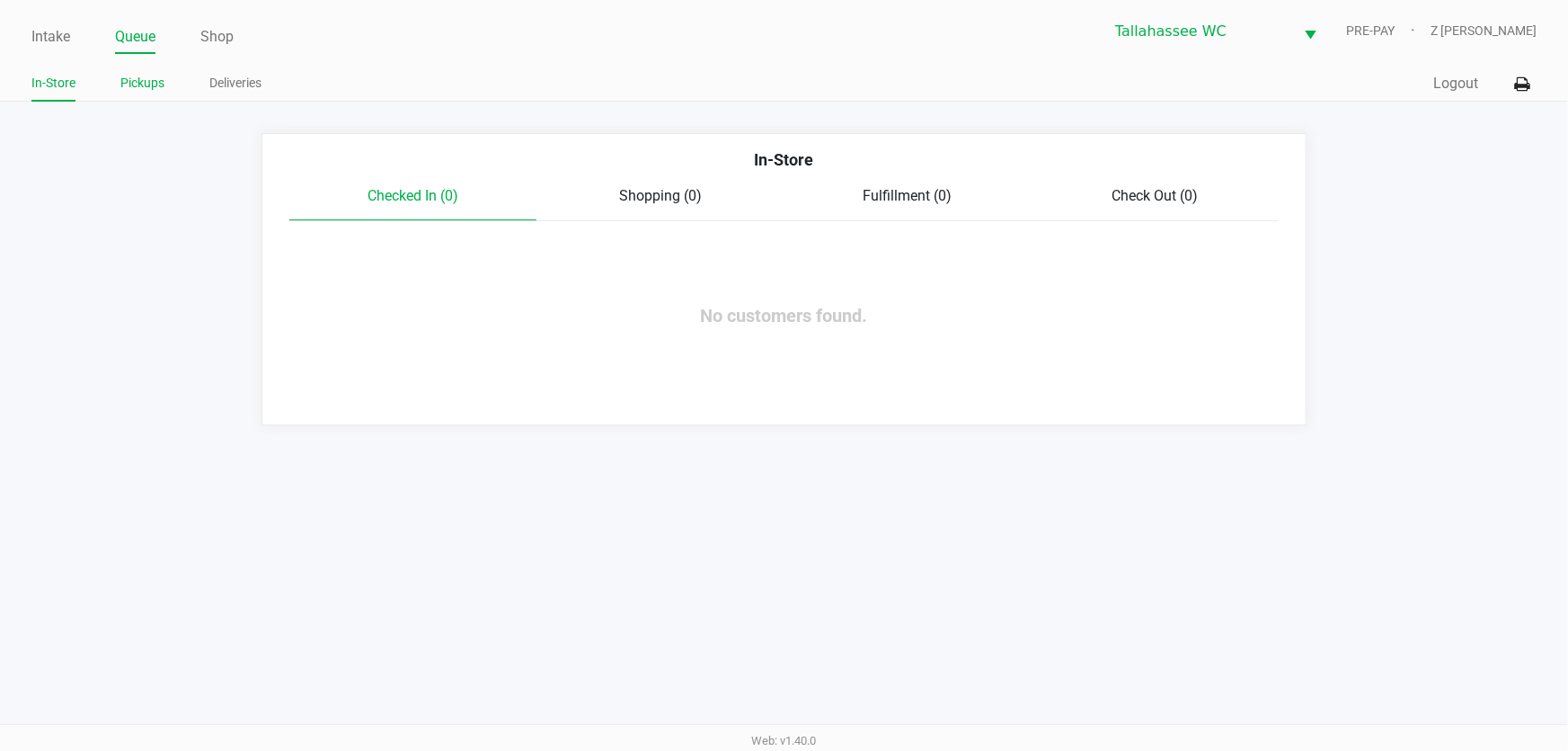
click at [146, 75] on link "Pickups" at bounding box center [142, 83] width 44 height 23
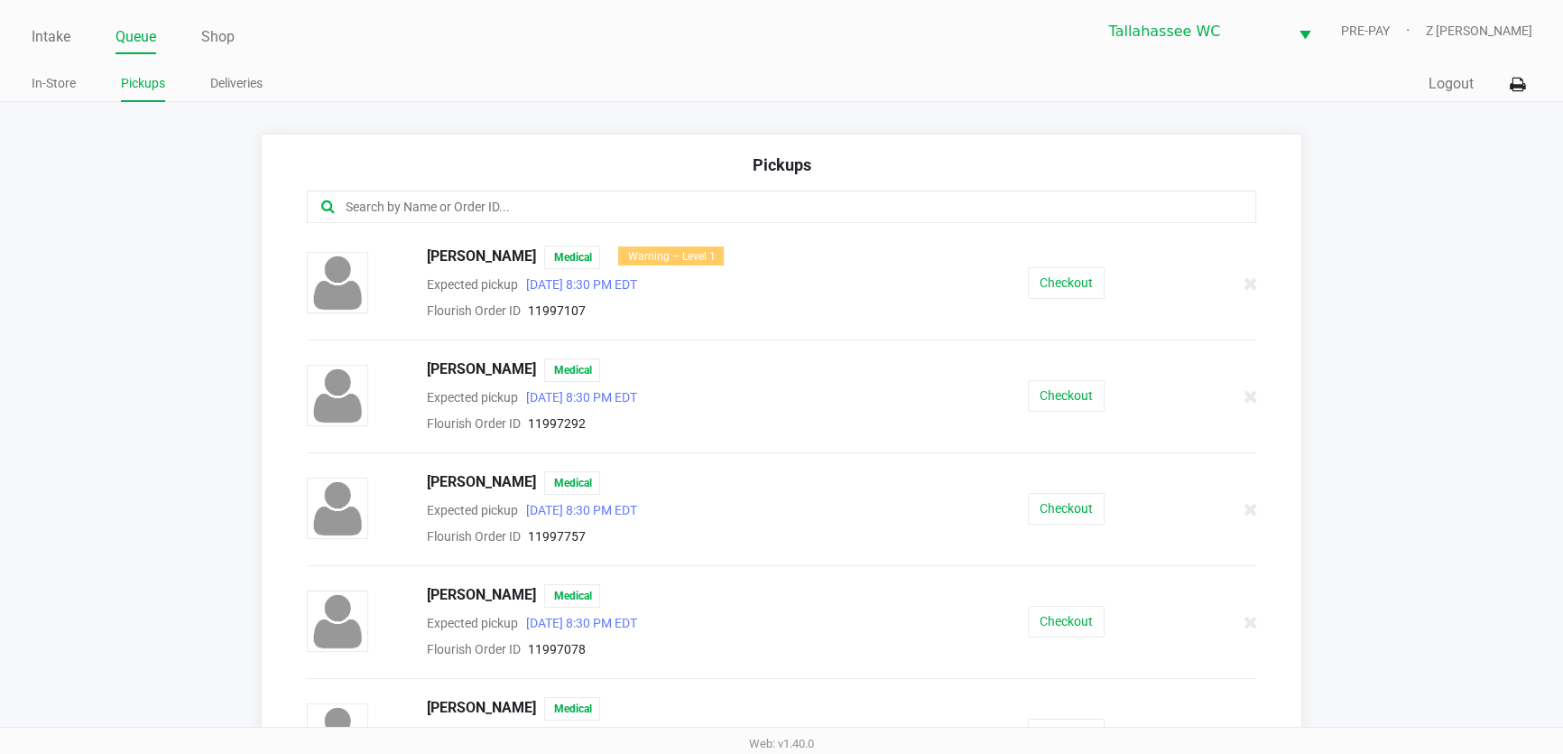
click at [446, 211] on input "text" at bounding box center [758, 207] width 829 height 21
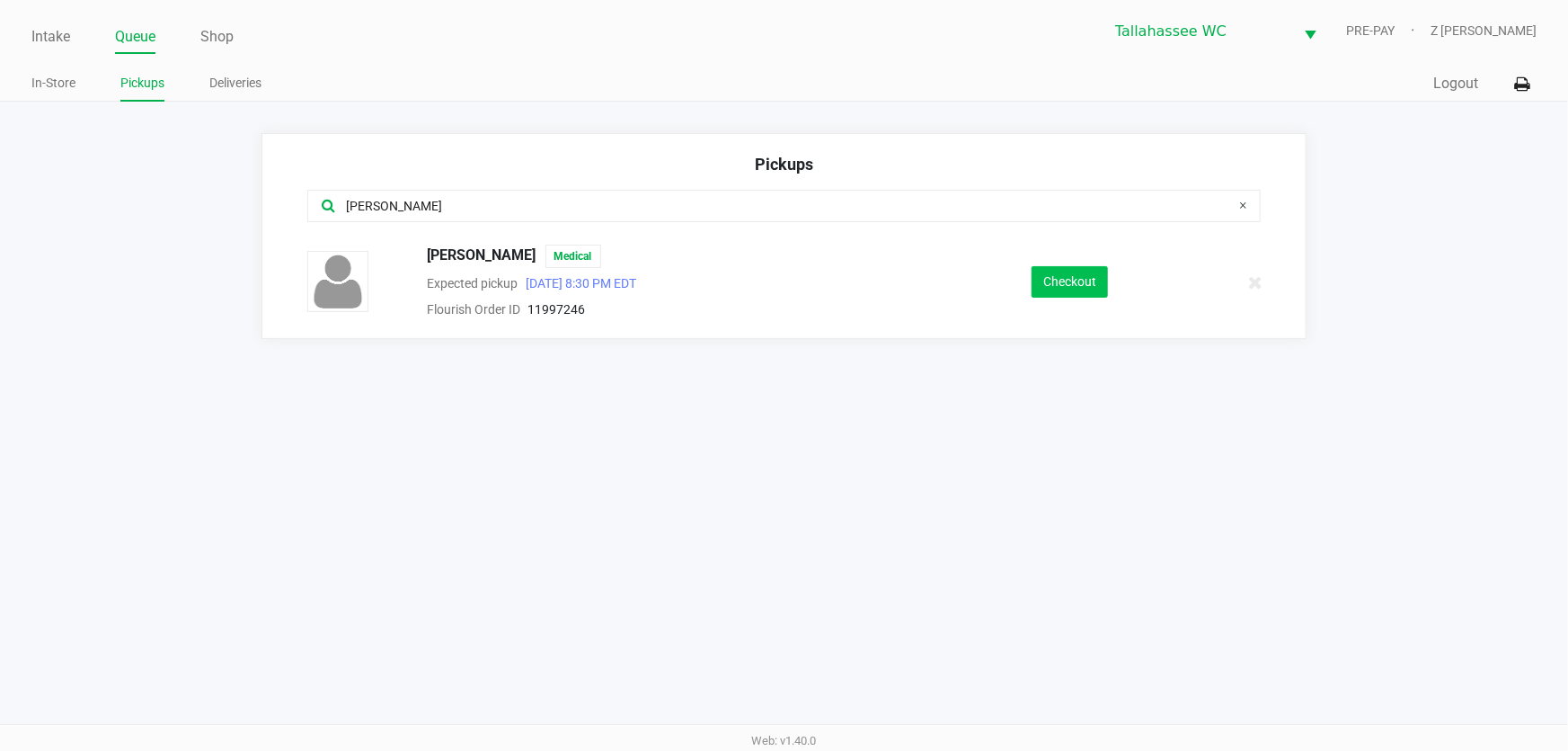
type input "kim"
click at [1078, 270] on button "Checkout" at bounding box center [1069, 282] width 77 height 32
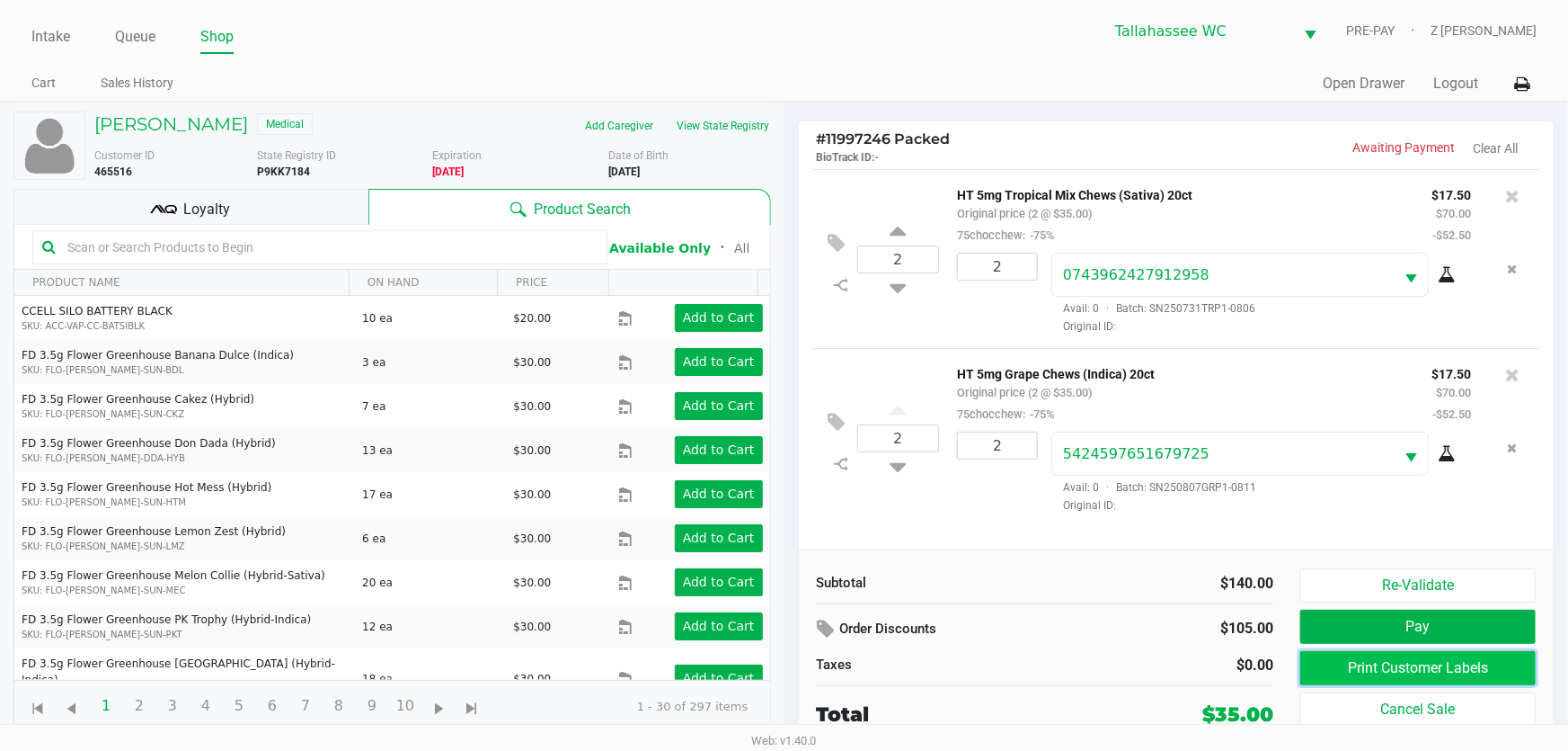
click at [1390, 653] on button "Print Customer Labels" at bounding box center [1418, 667] width 235 height 34
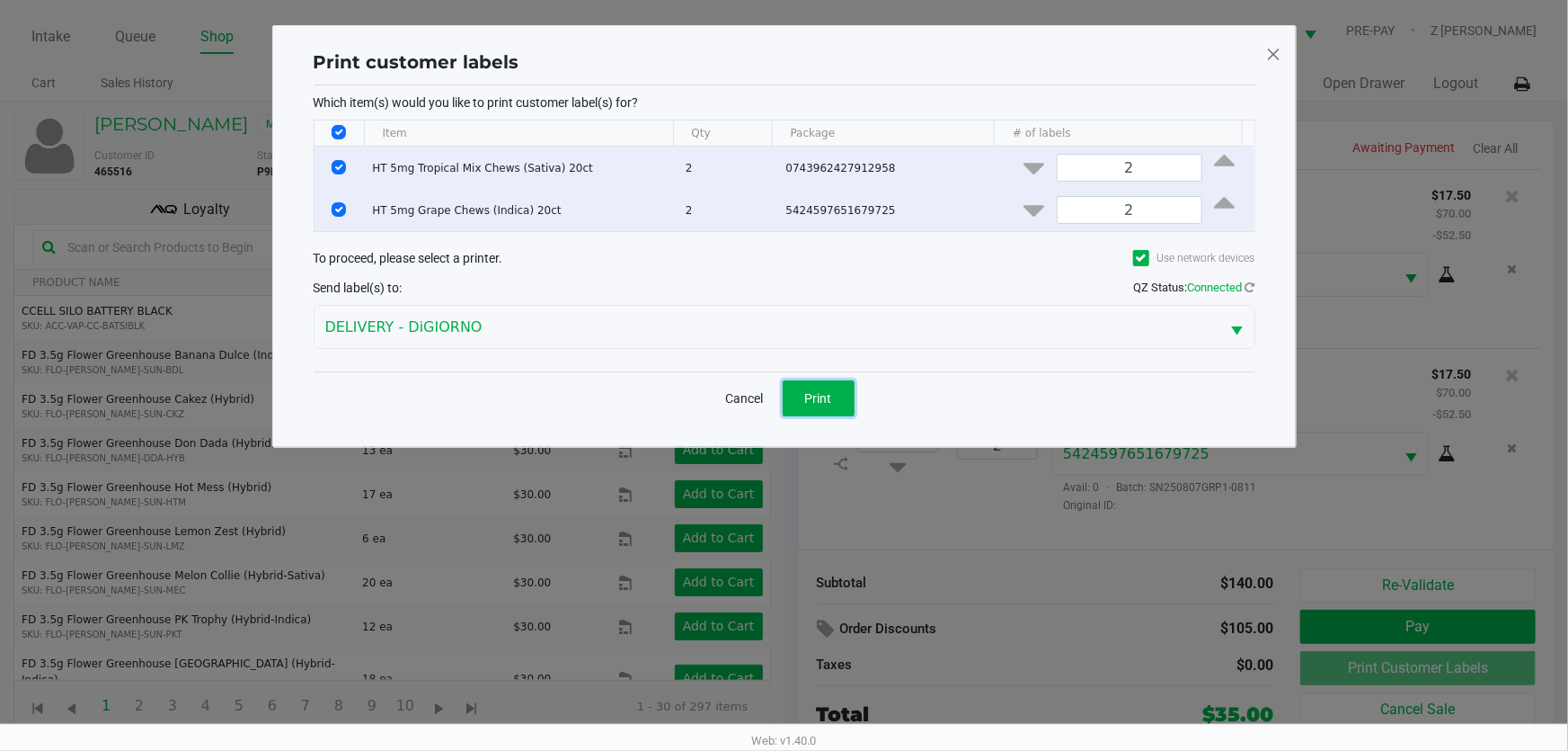
drag, startPoint x: 823, startPoint y: 395, endPoint x: 809, endPoint y: 385, distance: 17.2
click at [823, 394] on span "Print" at bounding box center [818, 398] width 27 height 14
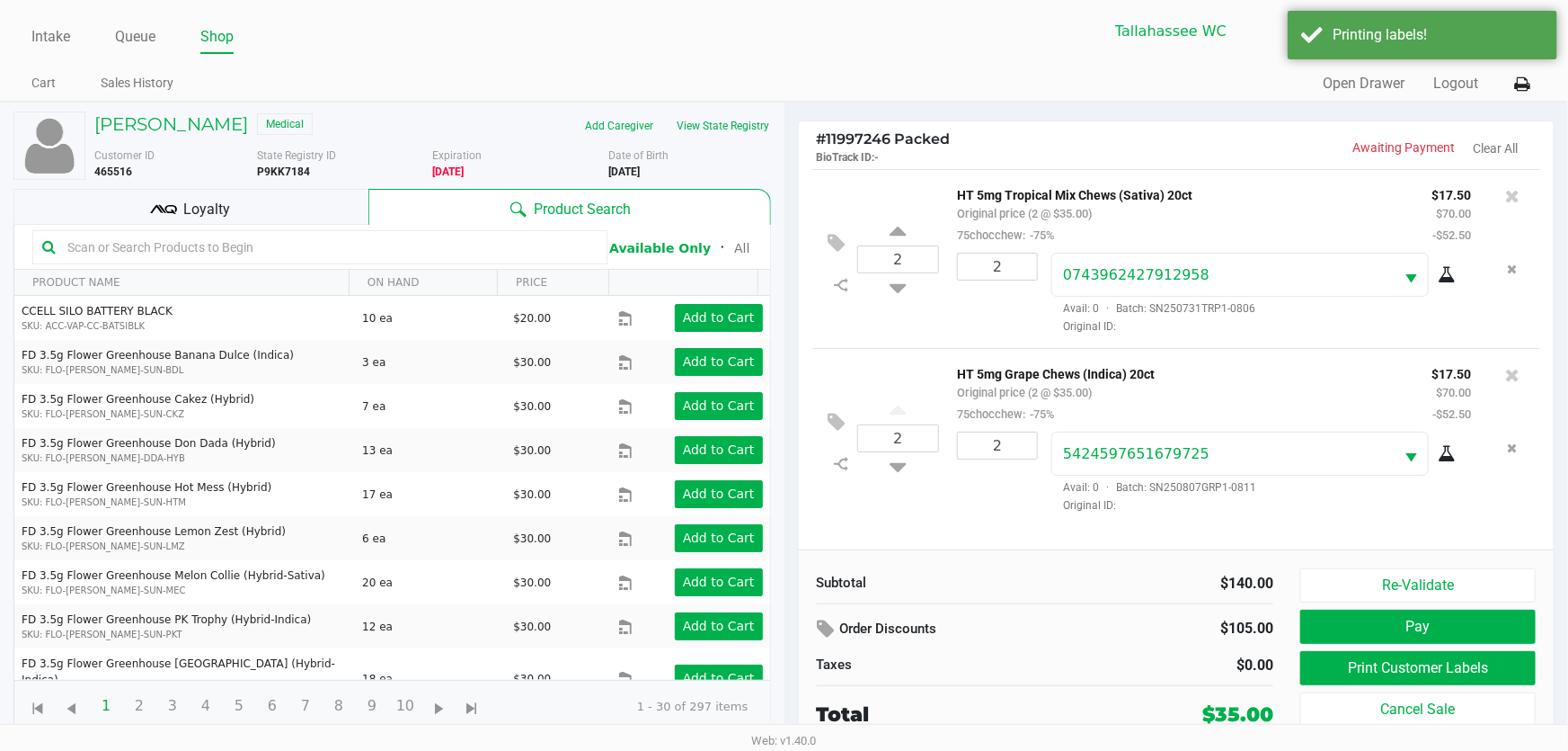
click at [254, 202] on div "Loyalty" at bounding box center [191, 207] width 355 height 36
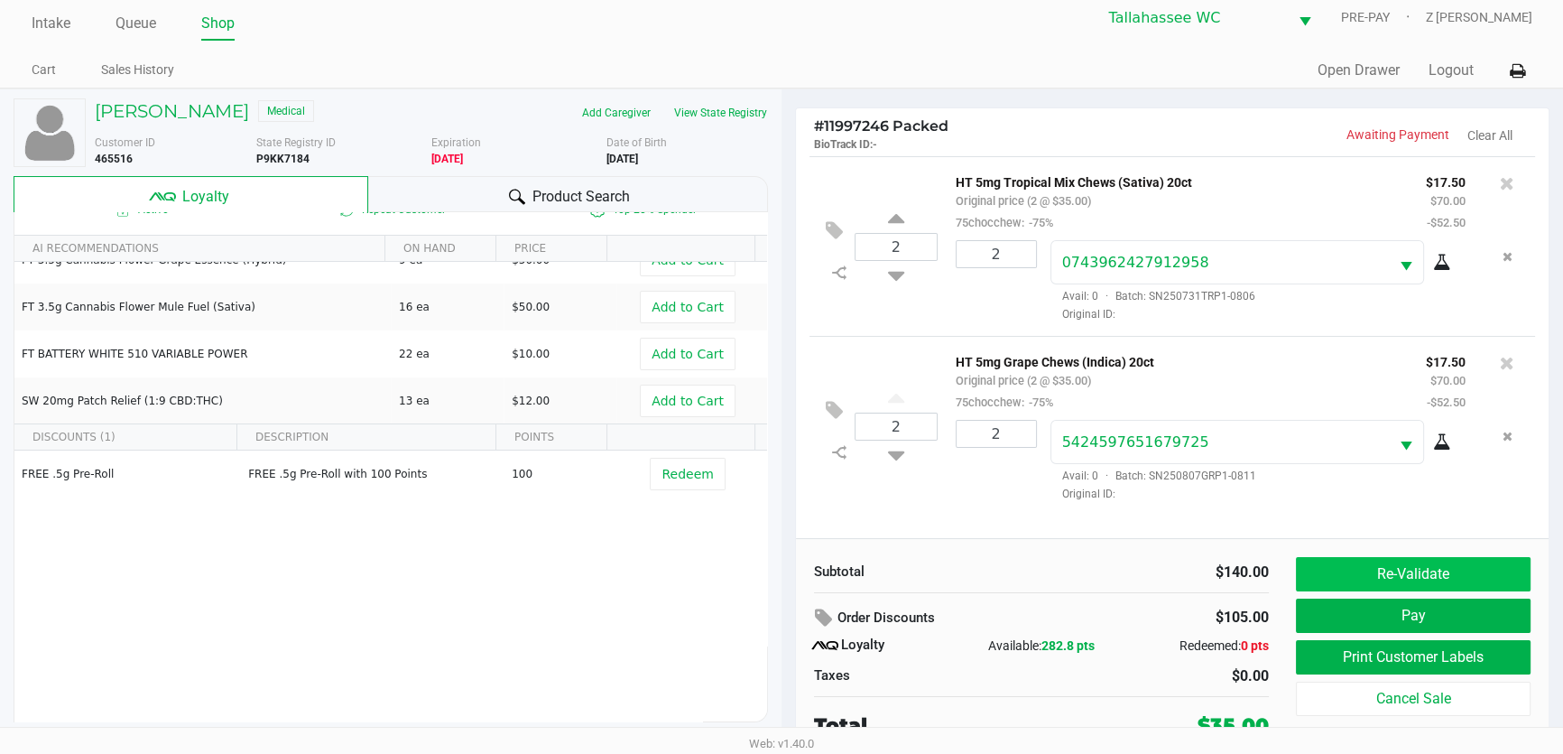
scroll to position [18, 0]
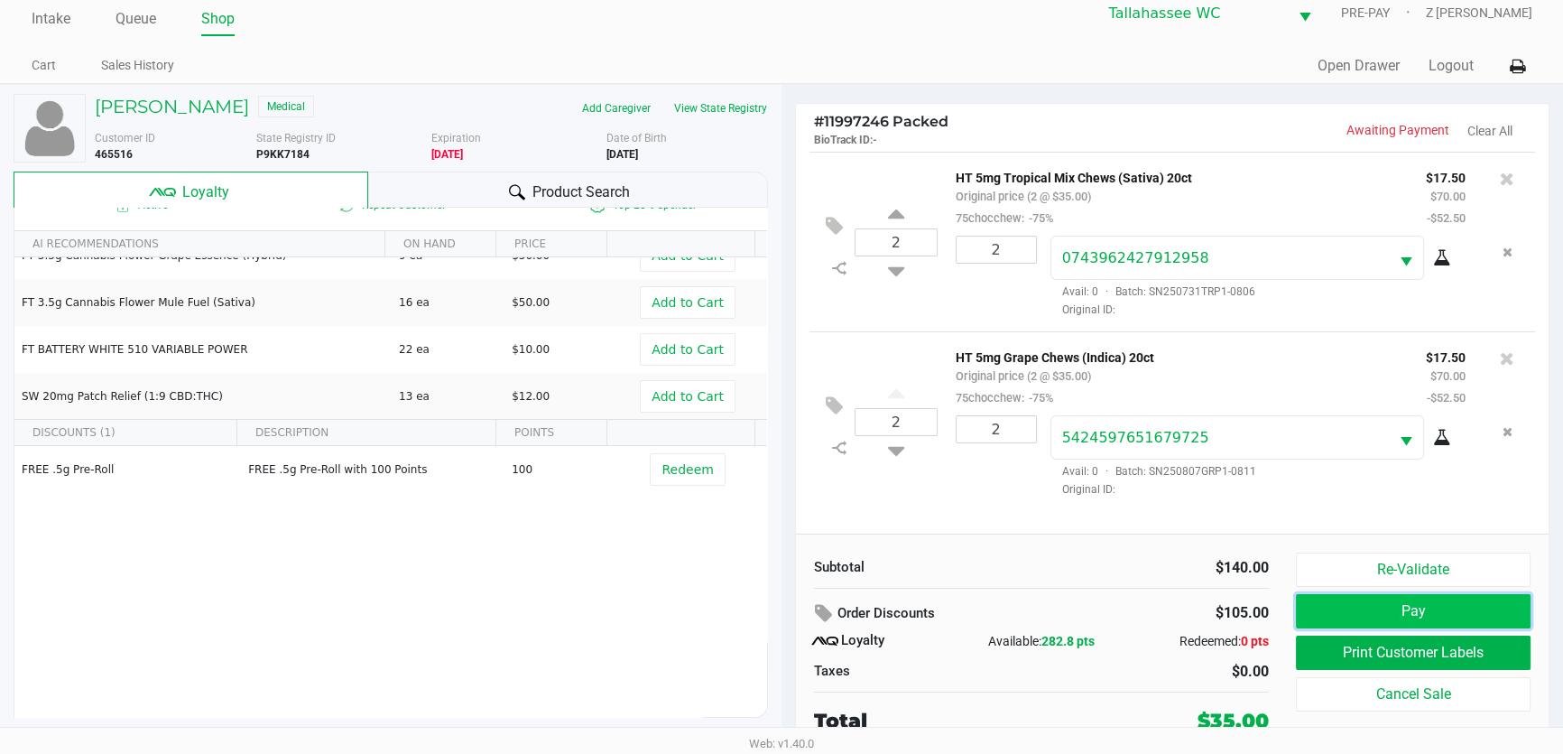
click at [1446, 609] on button "Pay" at bounding box center [1413, 611] width 235 height 34
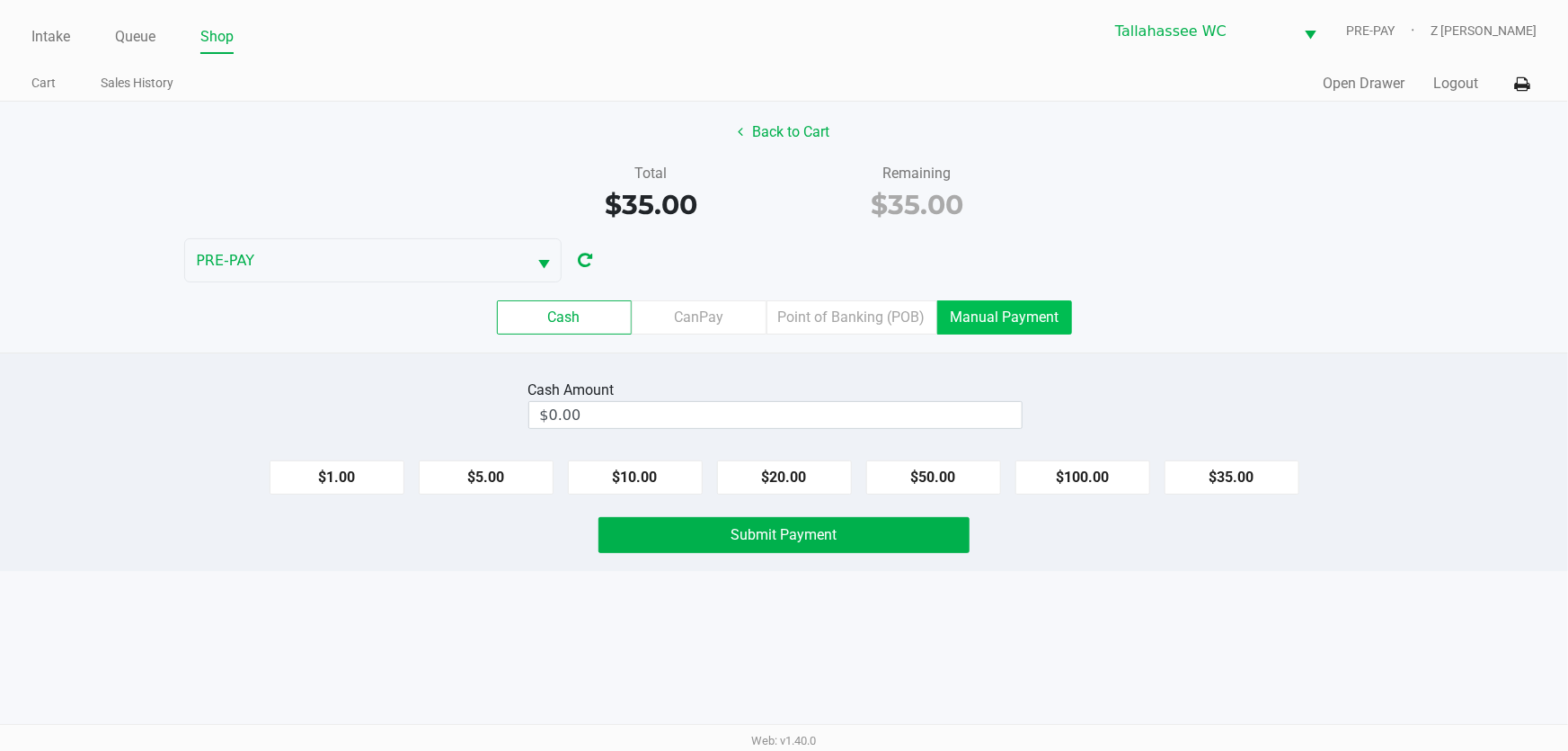
click at [989, 321] on label "Manual Payment" at bounding box center [1004, 317] width 134 height 34
click at [0, 0] on 8 "Manual Payment" at bounding box center [0, 0] width 0 height 0
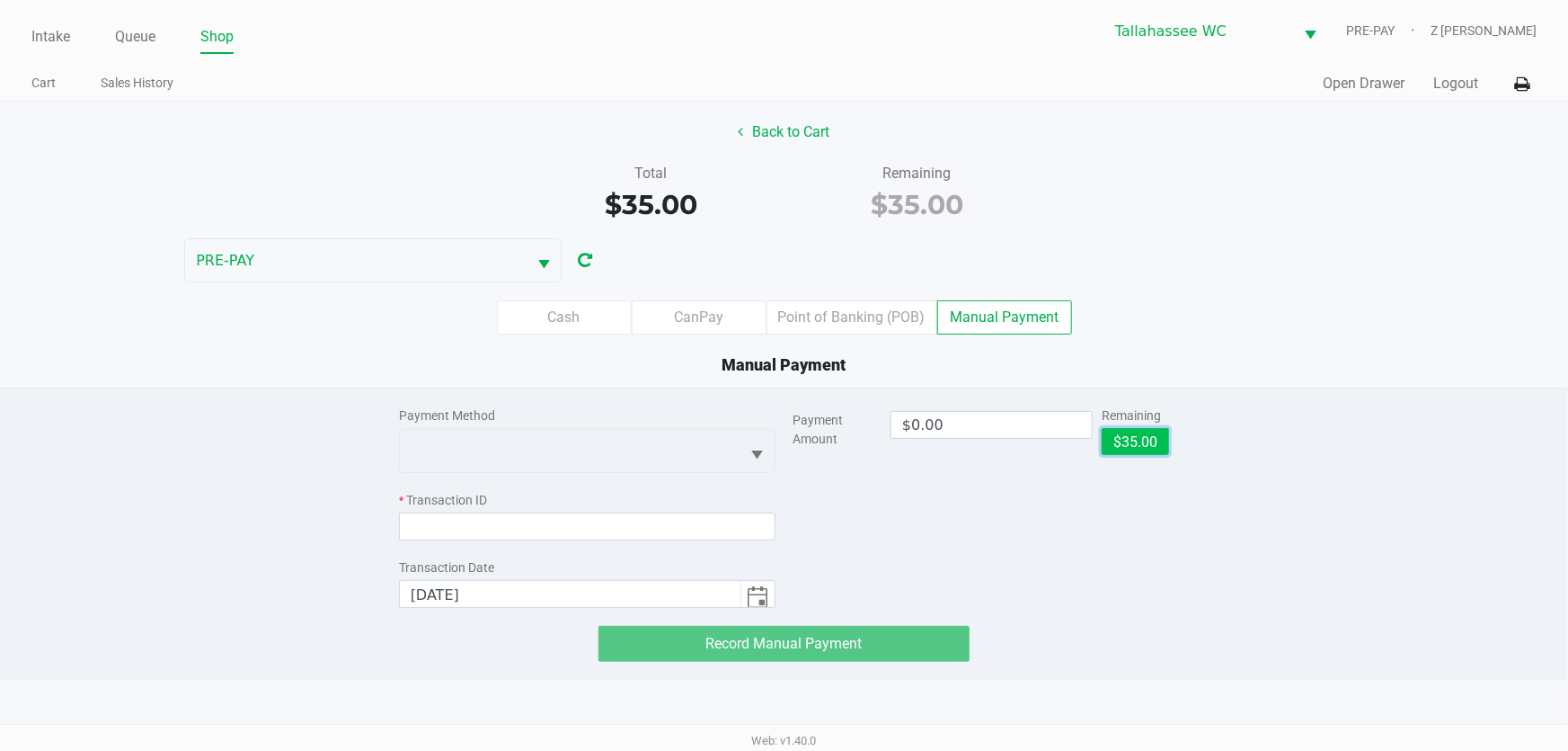
click at [1124, 440] on button "$35.00" at bounding box center [1136, 441] width 68 height 27
type input "$35.00"
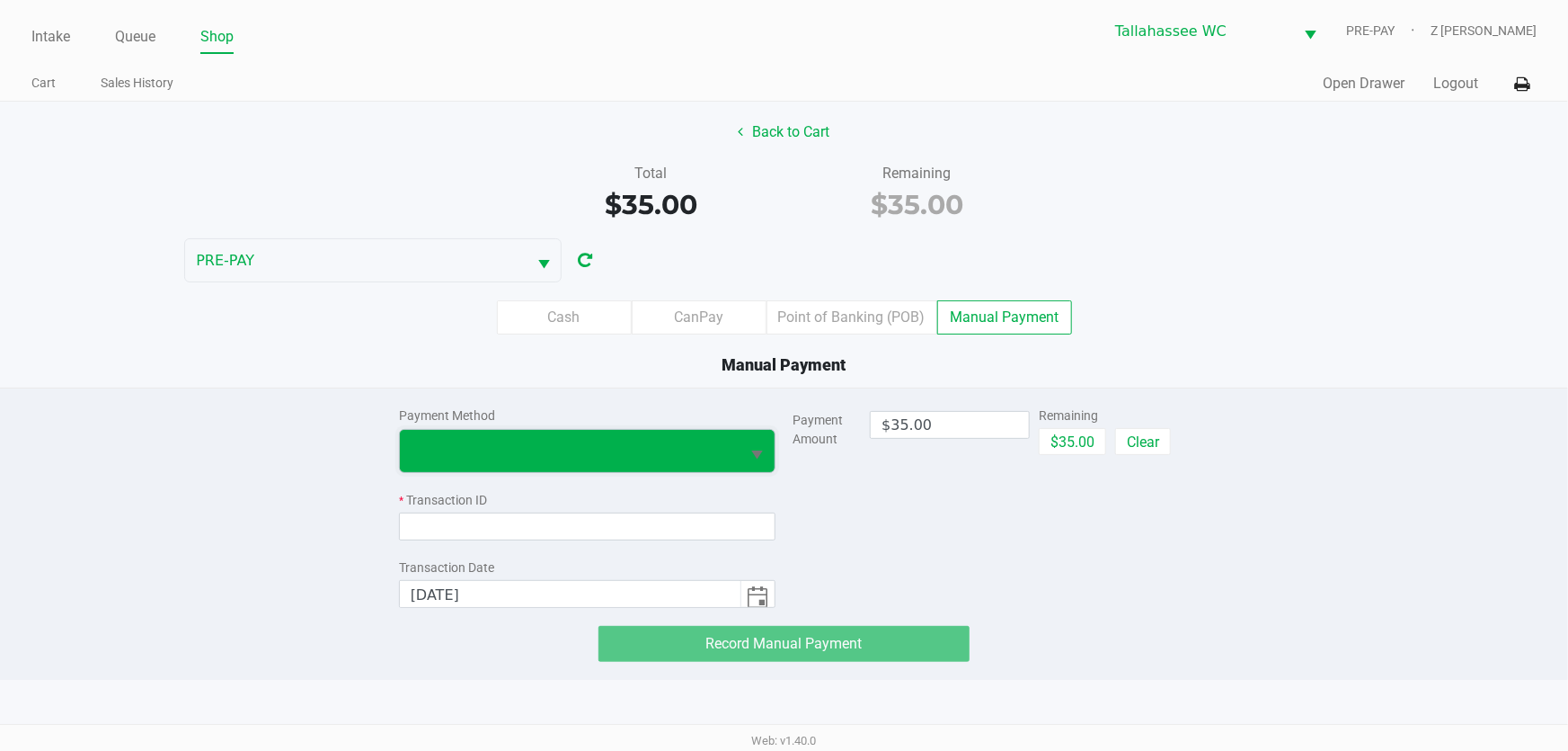
click at [487, 462] on span at bounding box center [570, 450] width 340 height 42
click at [548, 445] on span at bounding box center [569, 450] width 319 height 22
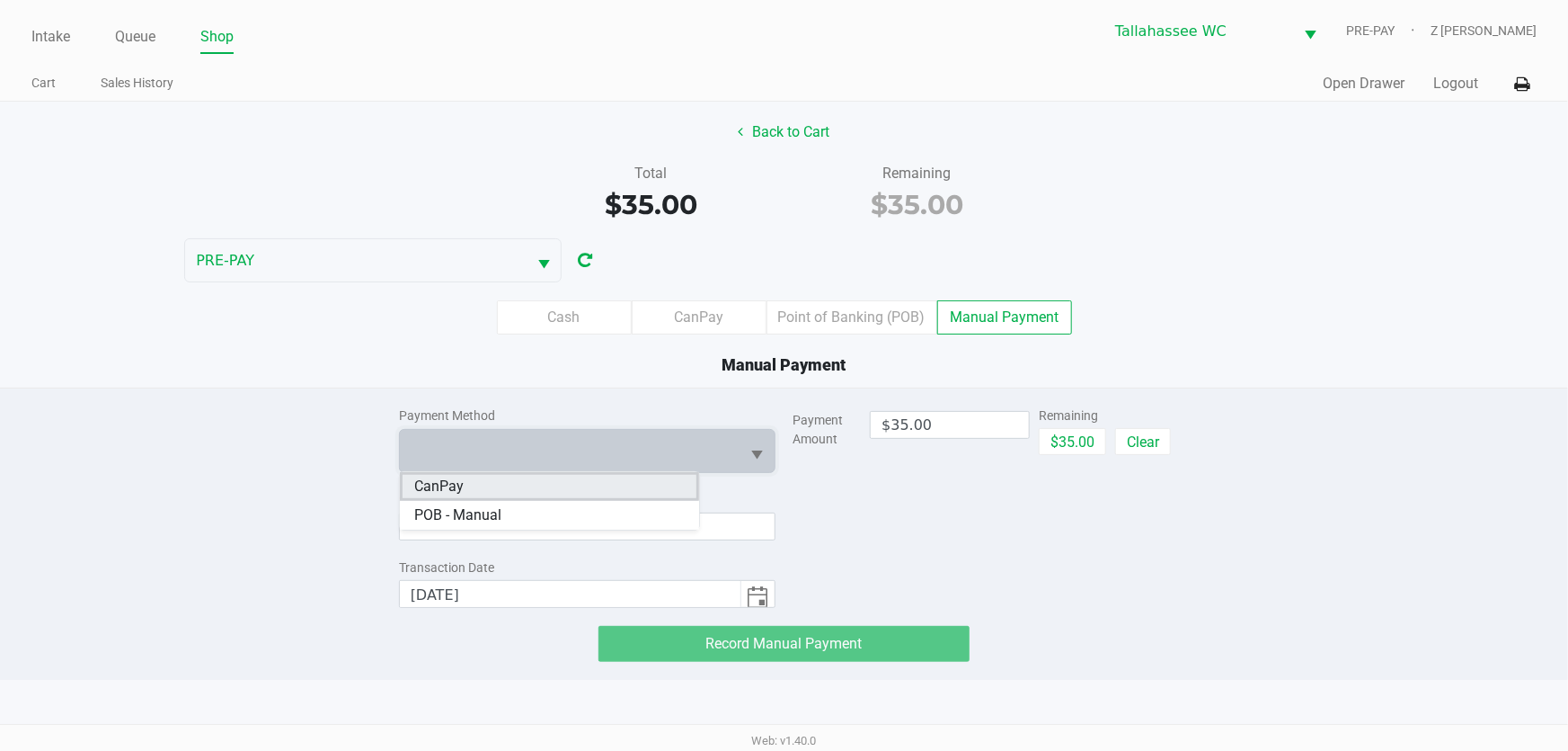
click at [514, 482] on li "CanPay" at bounding box center [550, 486] width 300 height 29
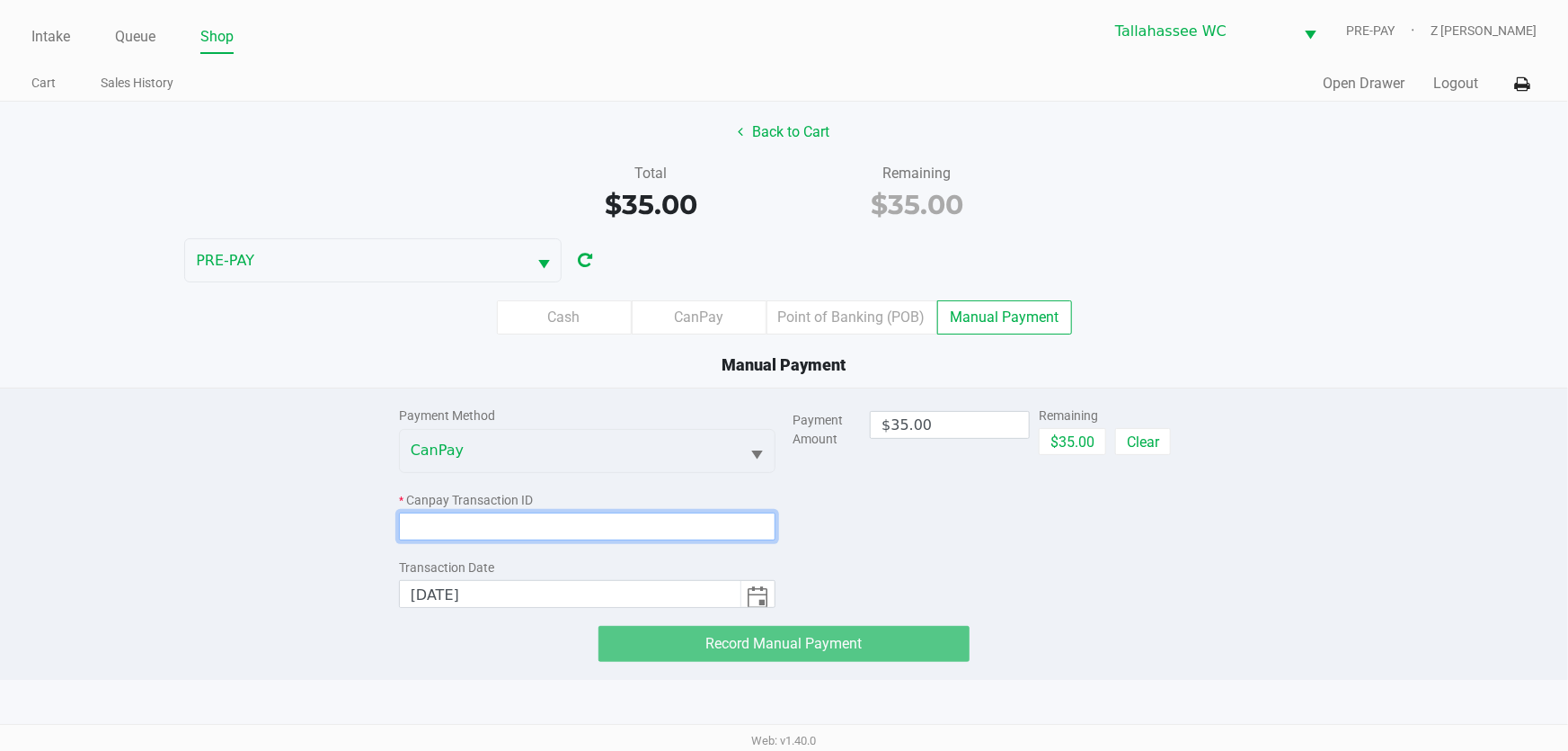
click at [500, 521] on input at bounding box center [587, 526] width 376 height 28
paste input "A6A9UCA4AXIN"
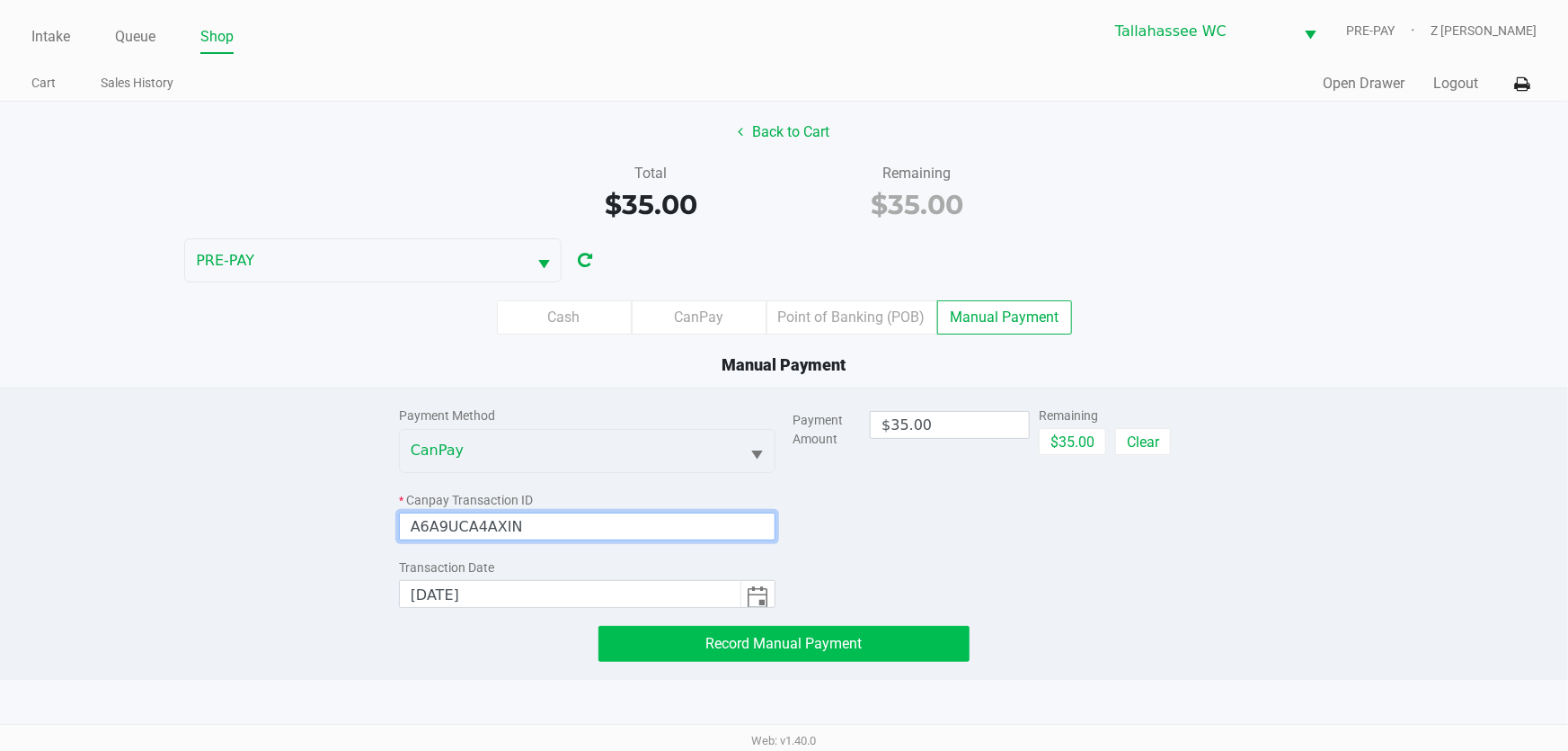
type input "A6A9UCA4AXIN"
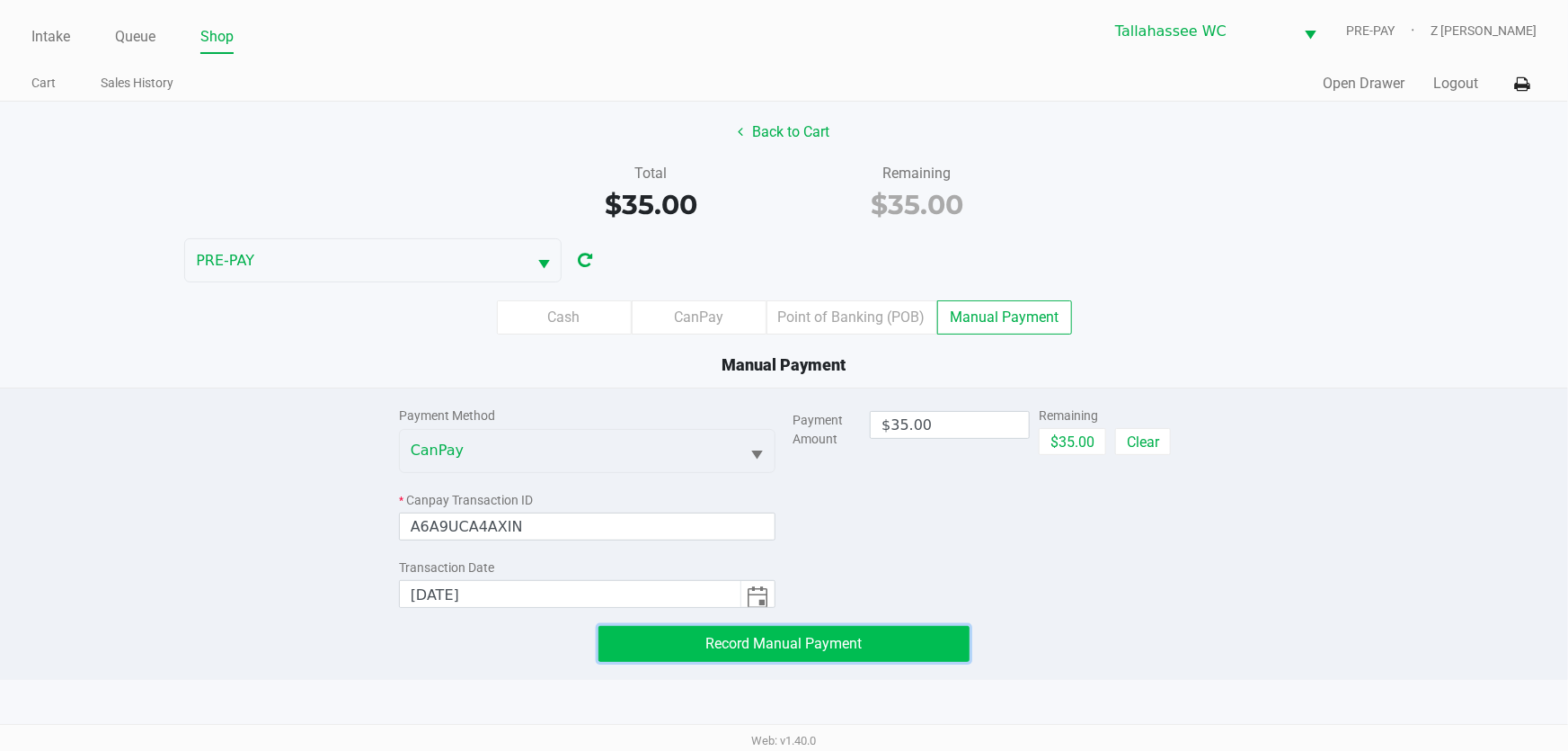
click at [734, 646] on span "Record Manual Payment" at bounding box center [784, 642] width 156 height 17
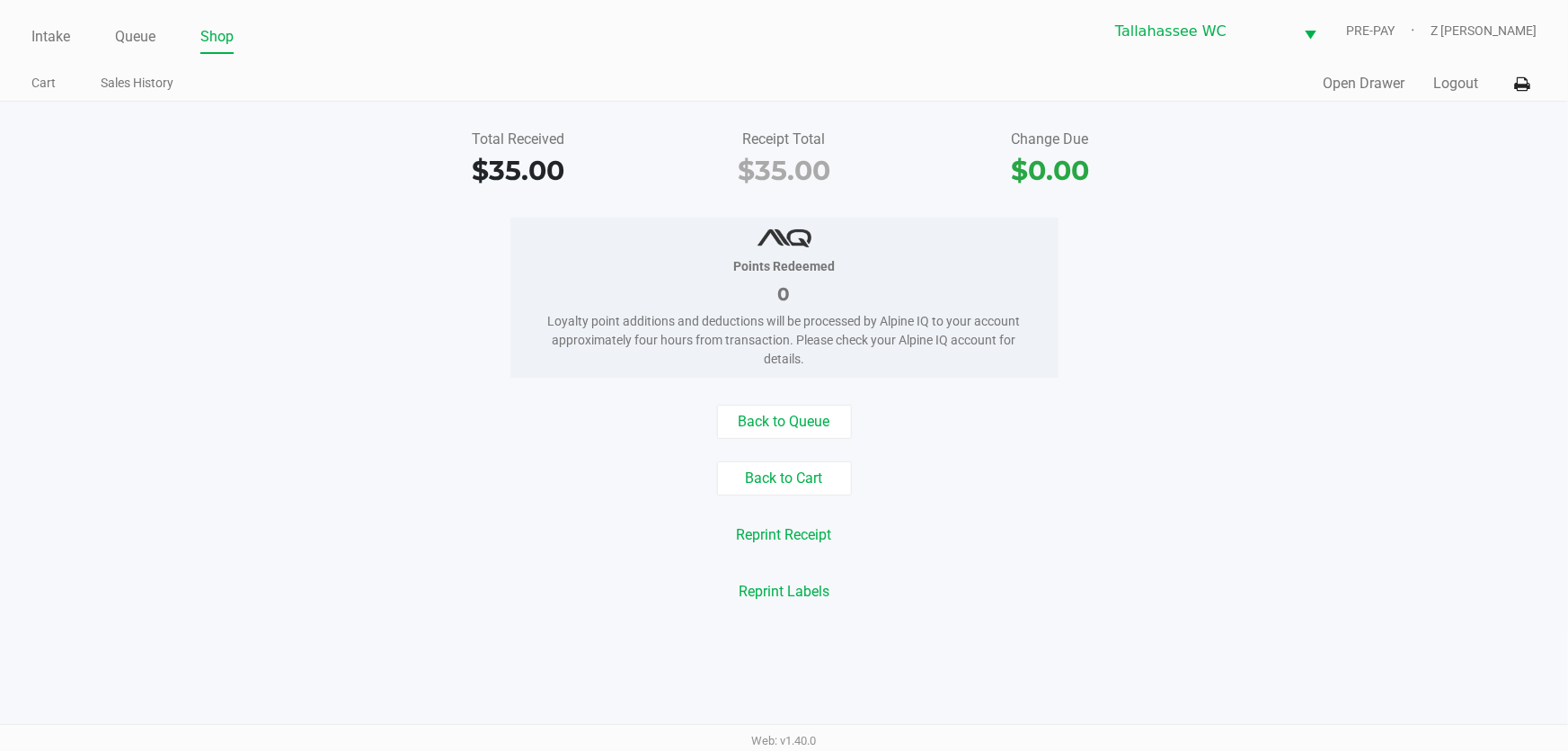
click at [72, 43] on ul "Intake Queue Shop" at bounding box center [408, 38] width 753 height 31
click at [20, 16] on div "Intake Queue Shop Tallahassee WC PRE-PAY Z Mata Cart Sales History Quick Sale O…" at bounding box center [784, 51] width 1568 height 102
click at [42, 39] on link "Intake" at bounding box center [51, 36] width 39 height 25
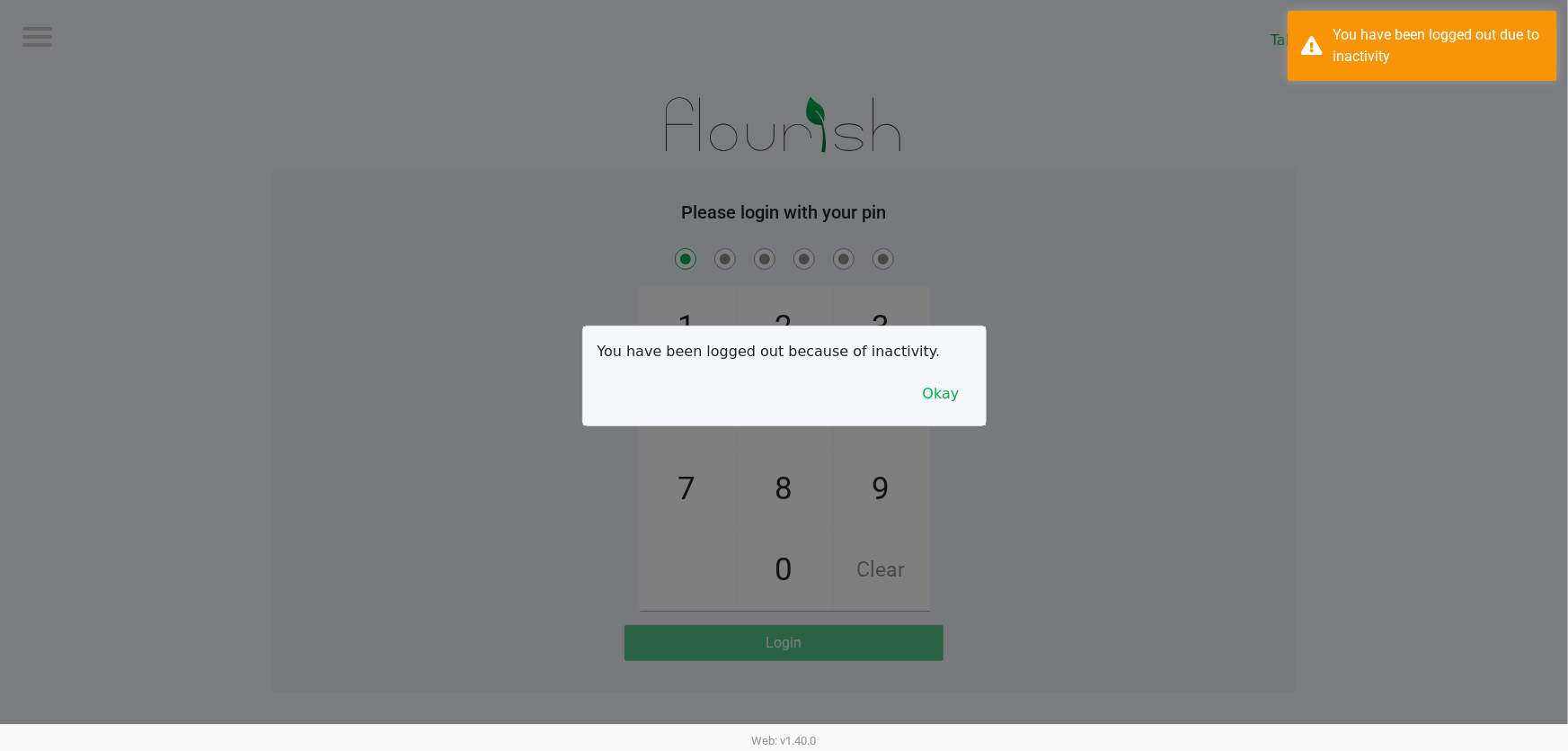
checkbox input "true"
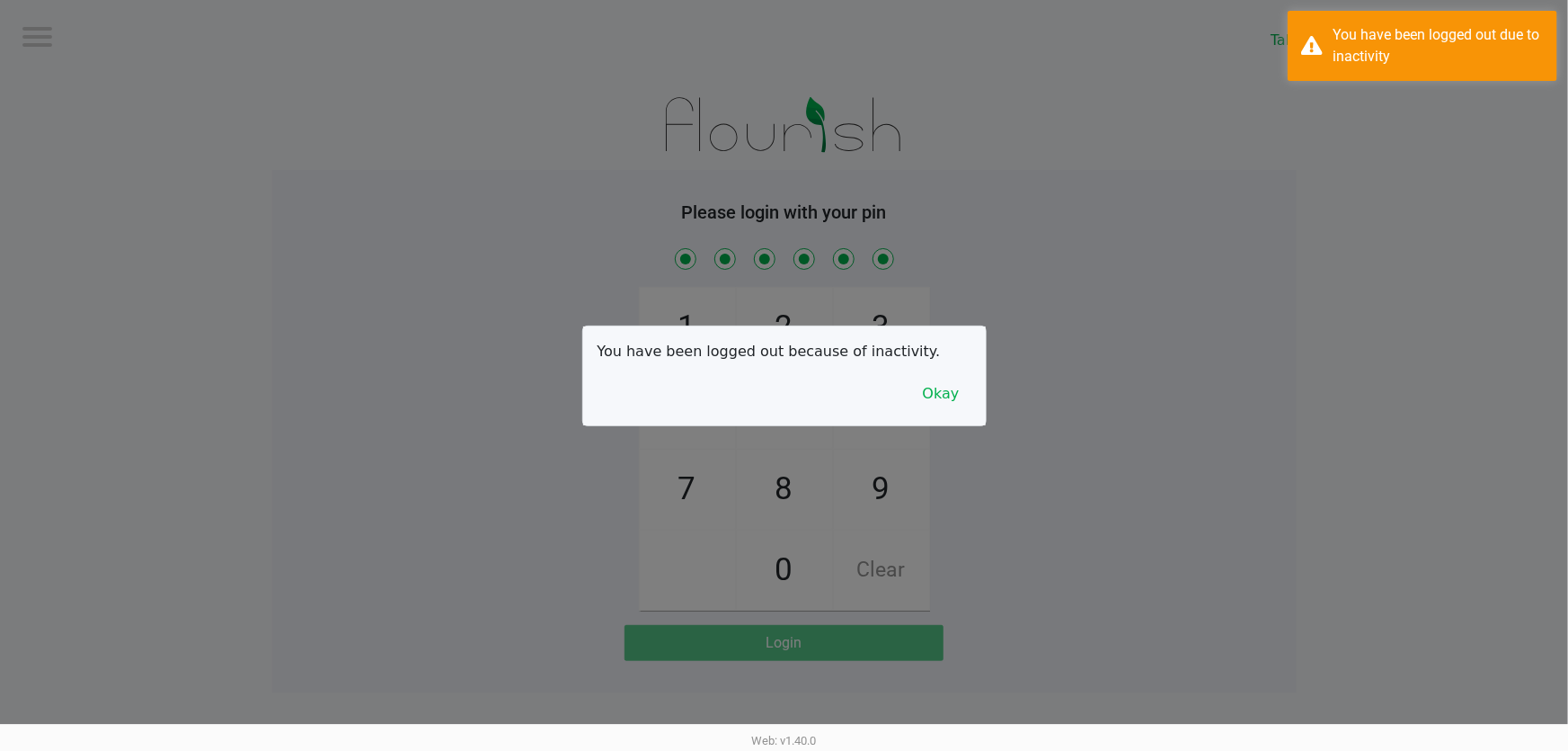
checkbox input "true"
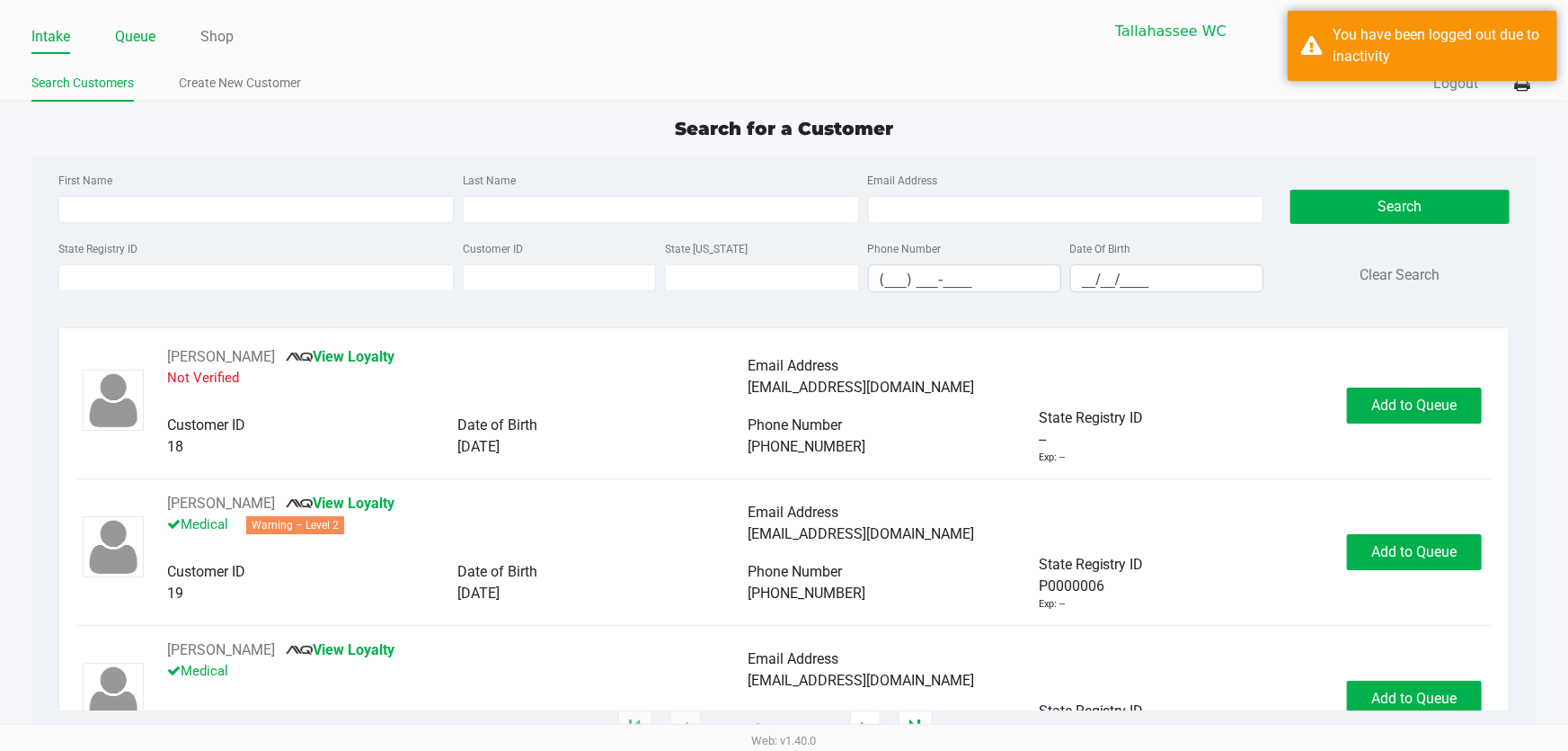
click at [134, 34] on link "Queue" at bounding box center [135, 36] width 41 height 25
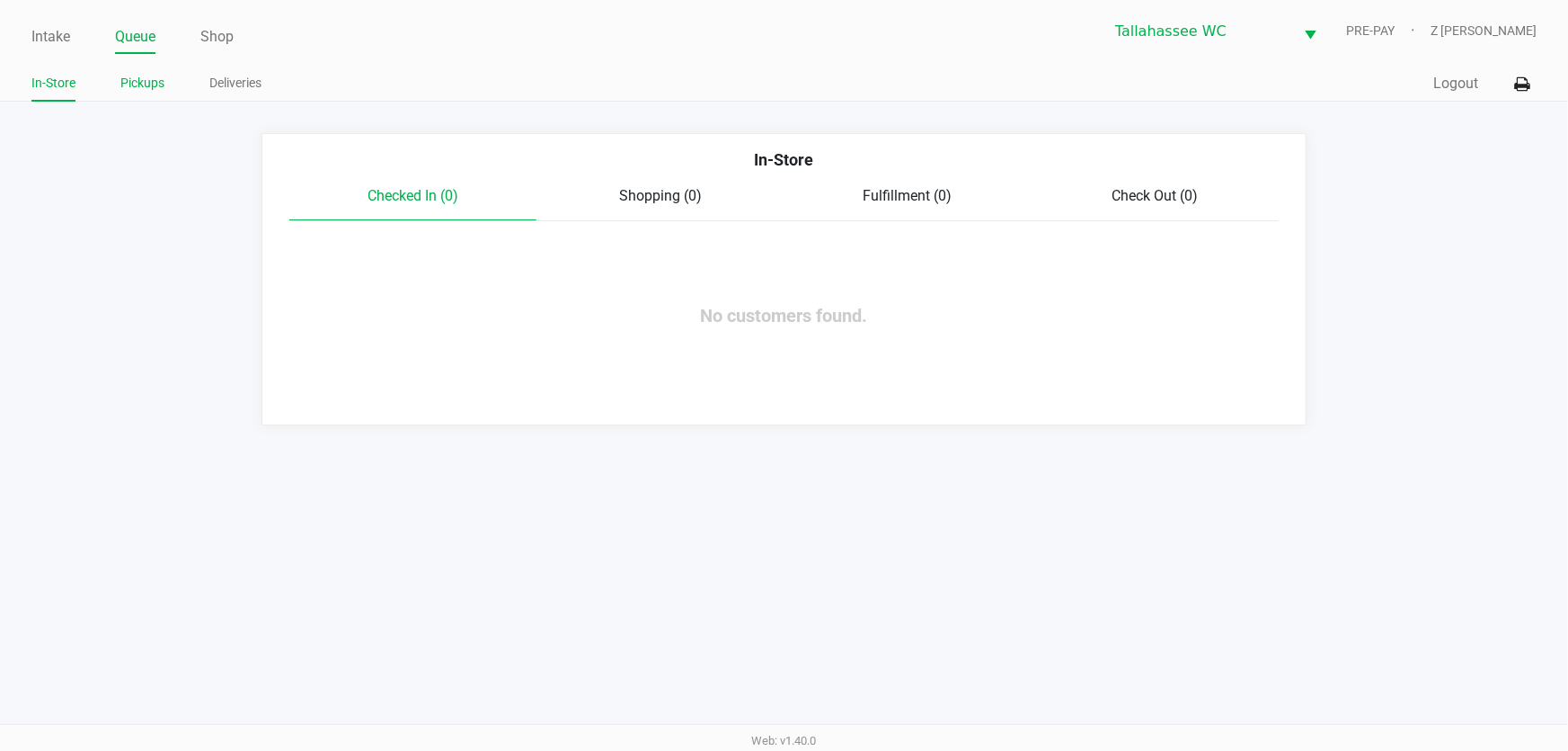
click at [154, 81] on link "Pickups" at bounding box center [142, 83] width 44 height 23
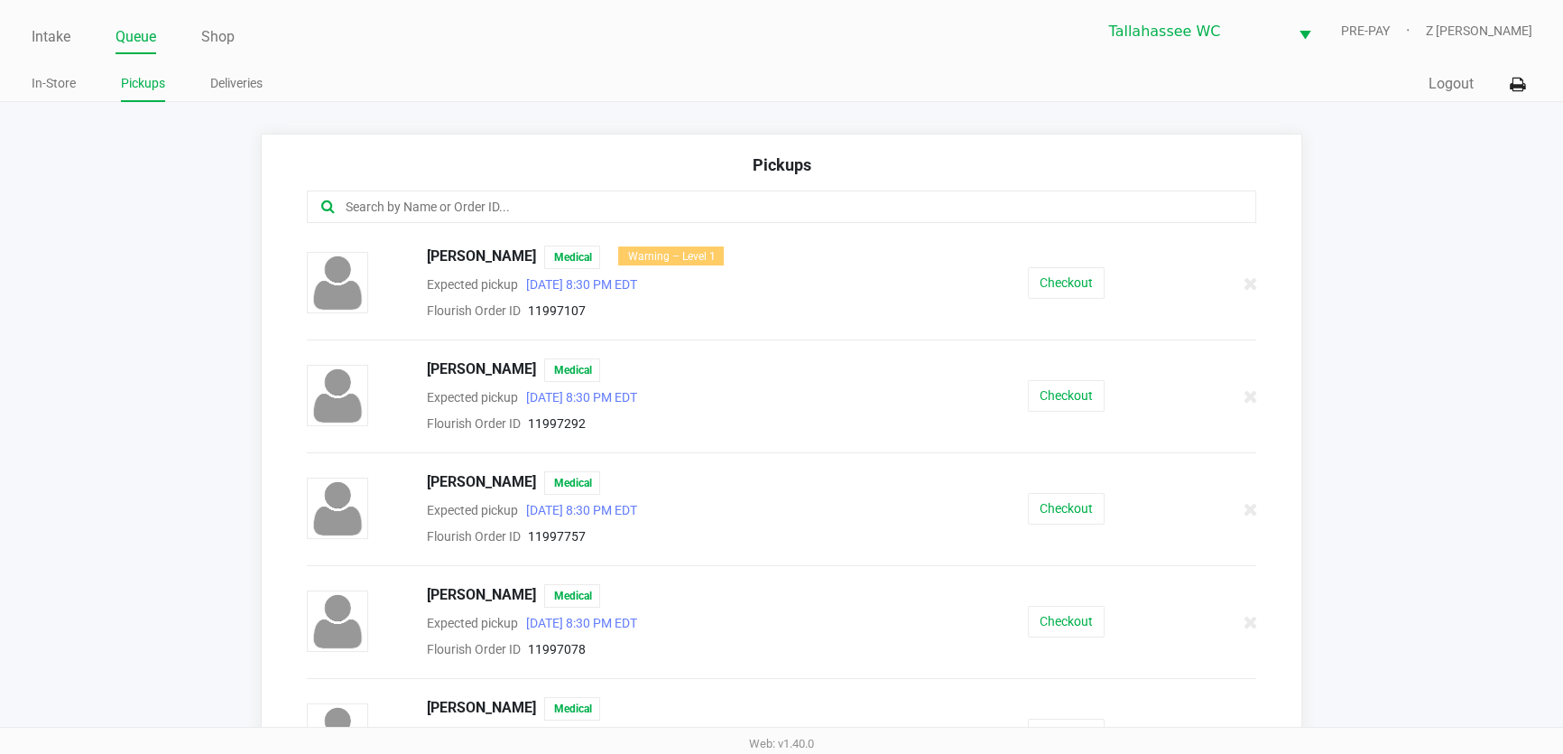
click at [534, 206] on input "text" at bounding box center [758, 207] width 829 height 21
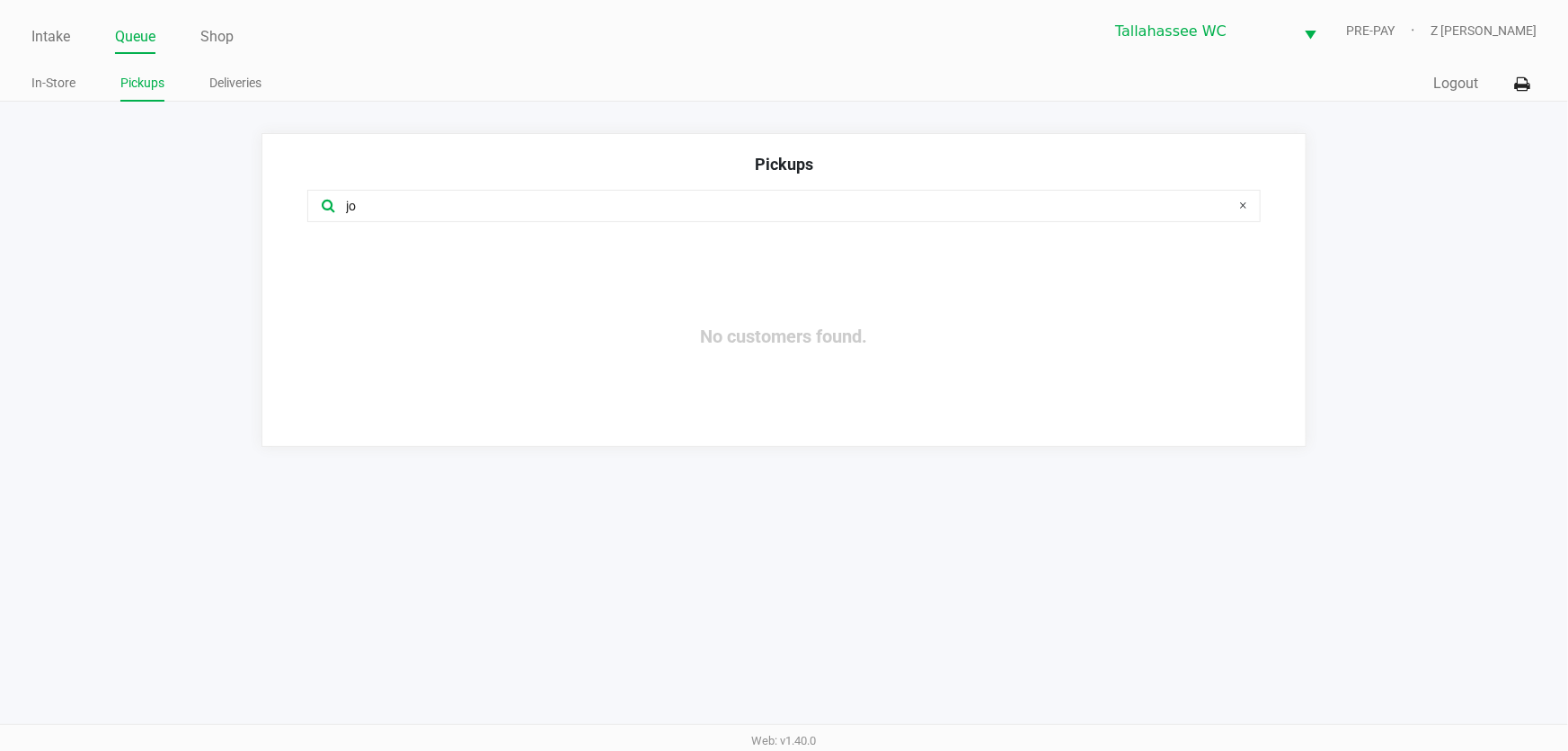
type input "j"
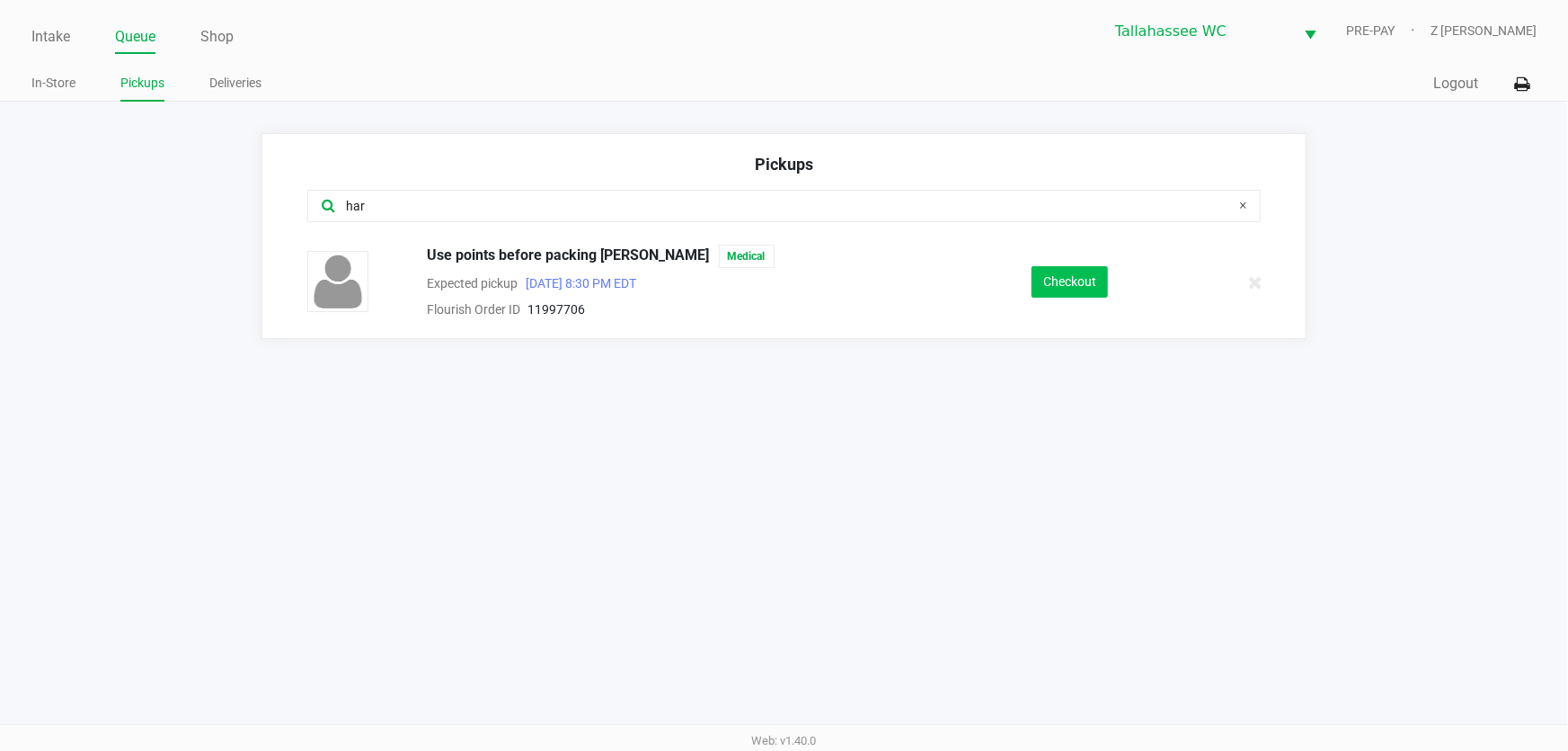
type input "har"
click at [1065, 279] on button "Checkout" at bounding box center [1069, 282] width 77 height 32
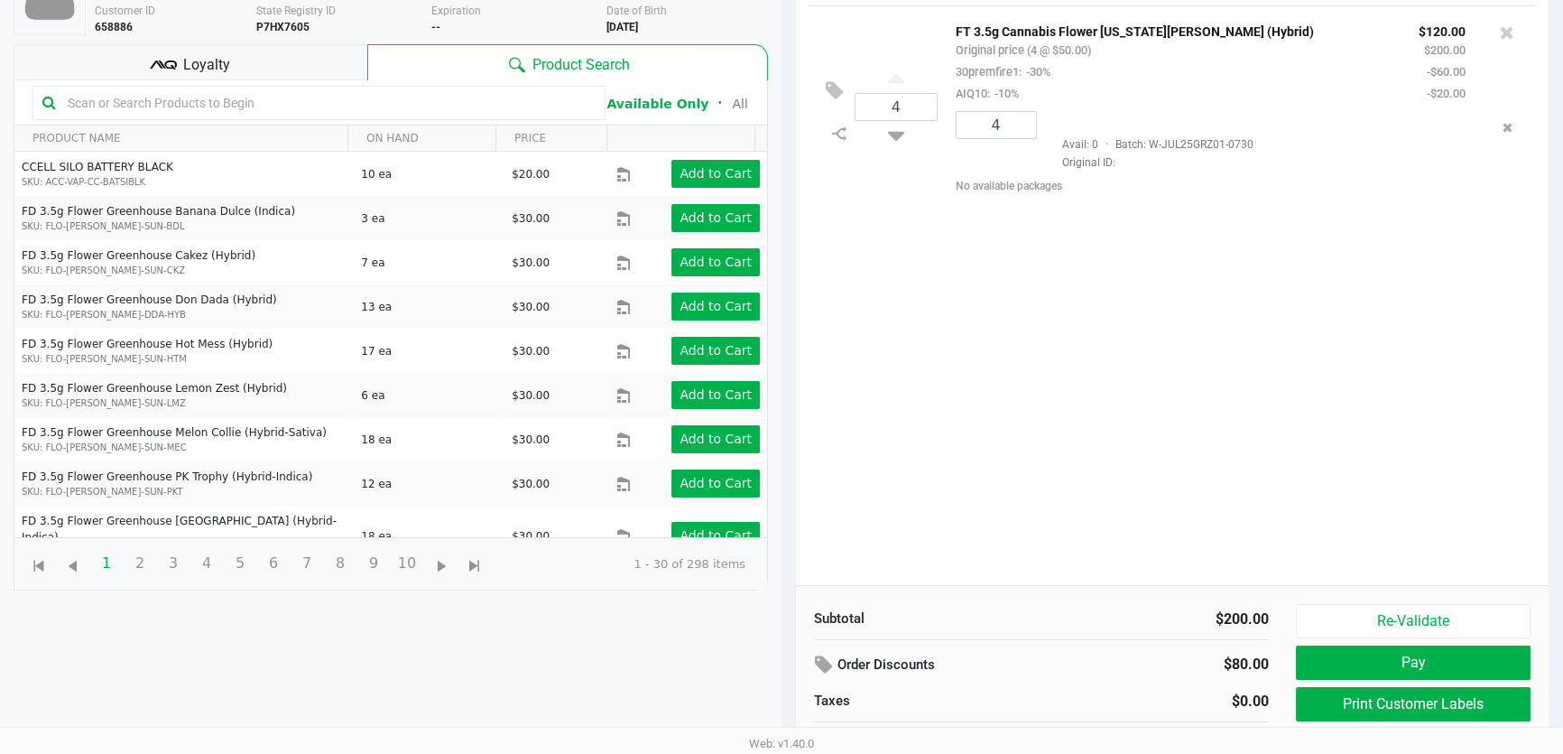
scroll to position [193, 0]
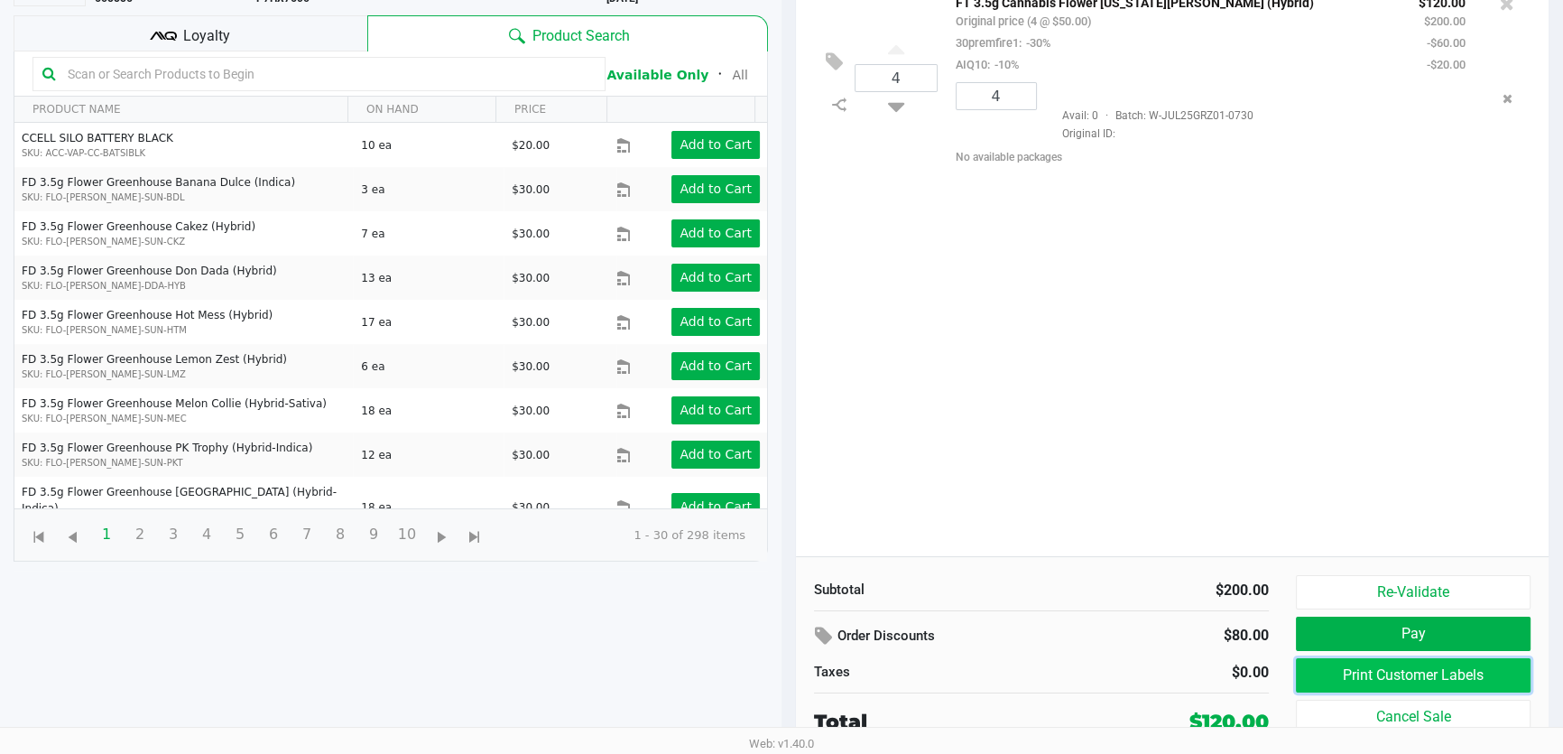
click at [1415, 664] on button "Print Customer Labels" at bounding box center [1413, 675] width 235 height 34
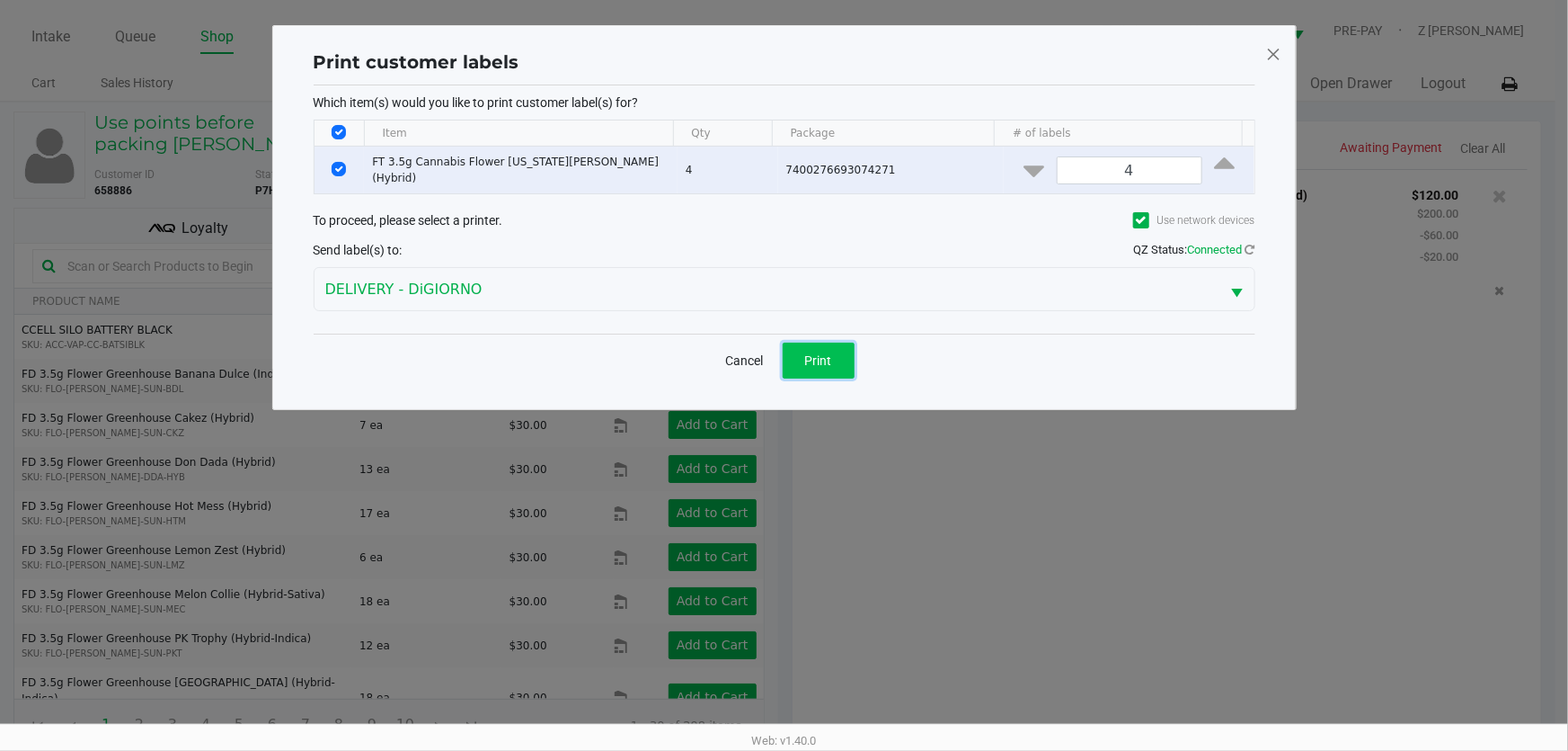
click at [834, 345] on button "Print" at bounding box center [818, 361] width 72 height 36
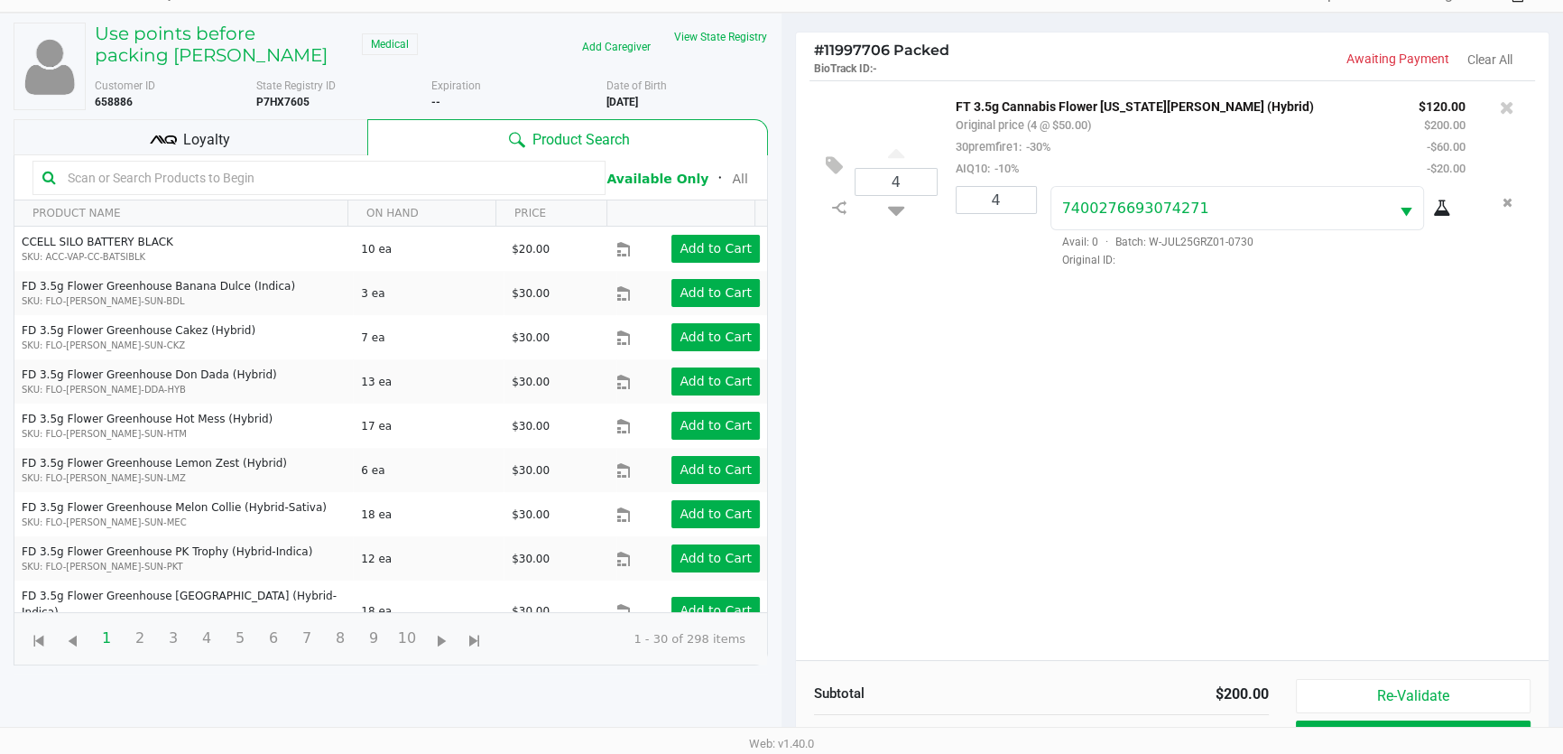
scroll to position [193, 0]
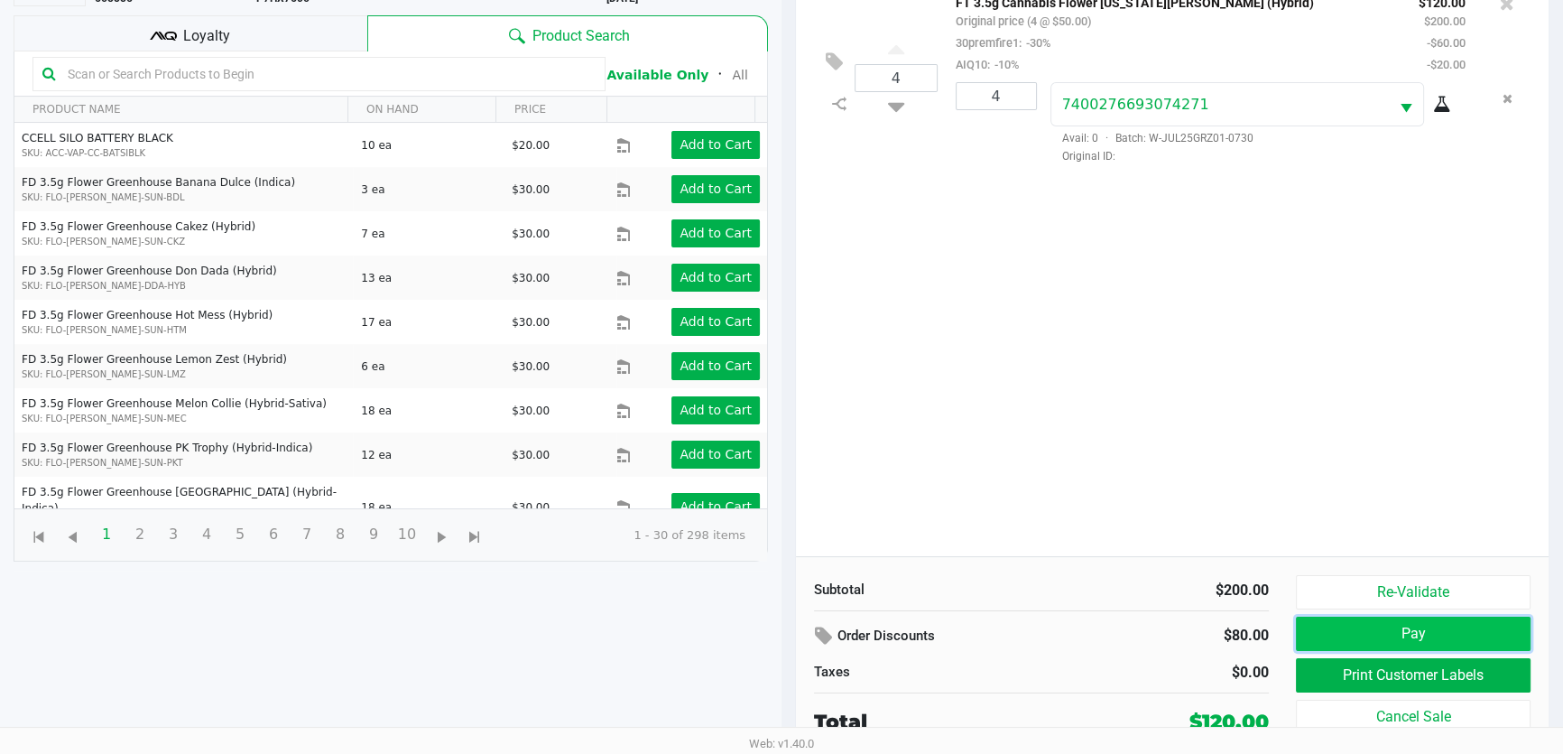
click at [1421, 632] on button "Pay" at bounding box center [1413, 633] width 235 height 34
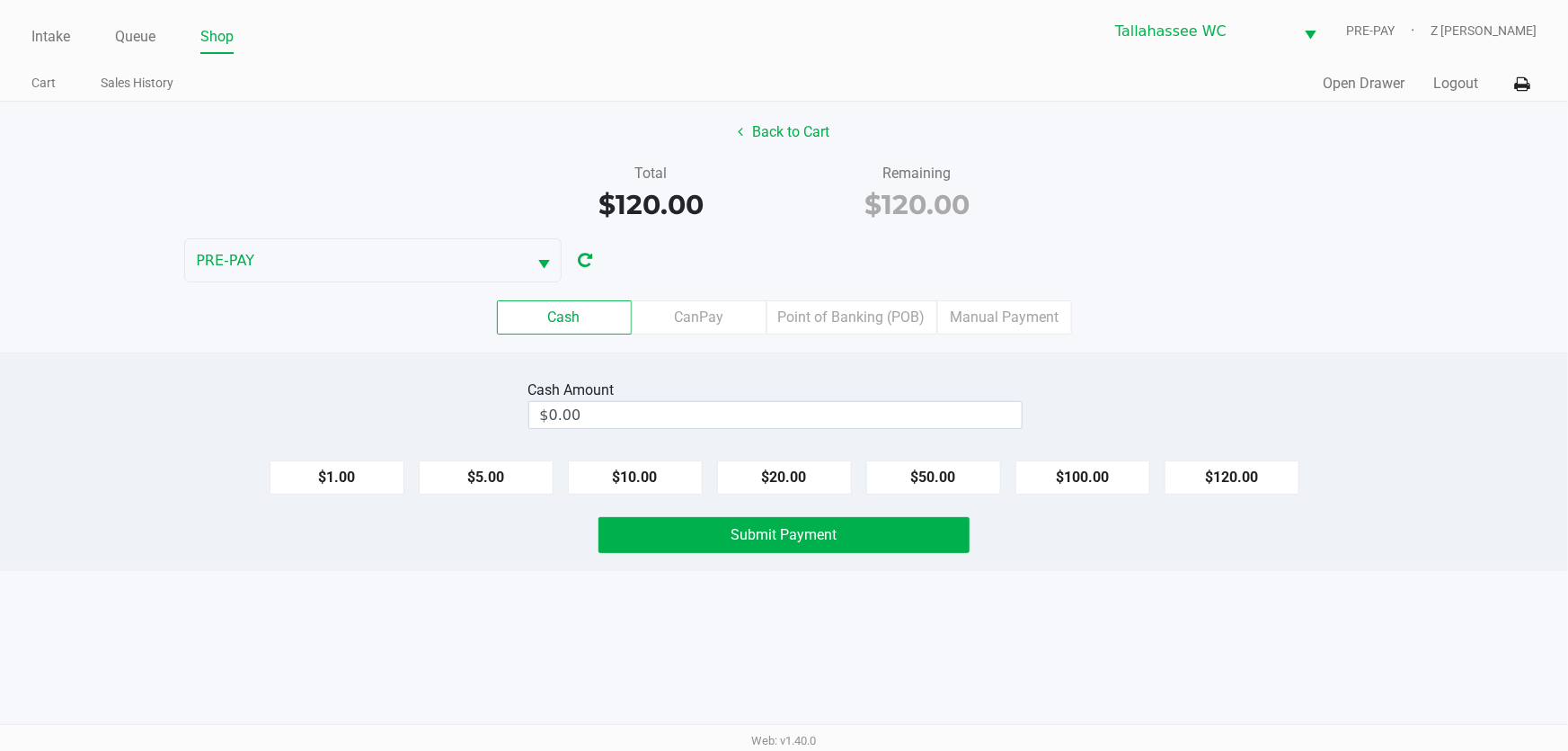
click at [1228, 273] on div "Back to Cart Total $120.00 Remaining $120.00 PRE-PAY Cash CanPay Point of Banki…" at bounding box center [784, 227] width 1568 height 251
click at [1027, 309] on label "Manual Payment" at bounding box center [1004, 317] width 134 height 34
click at [0, 0] on 8 "Manual Payment" at bounding box center [0, 0] width 0 height 0
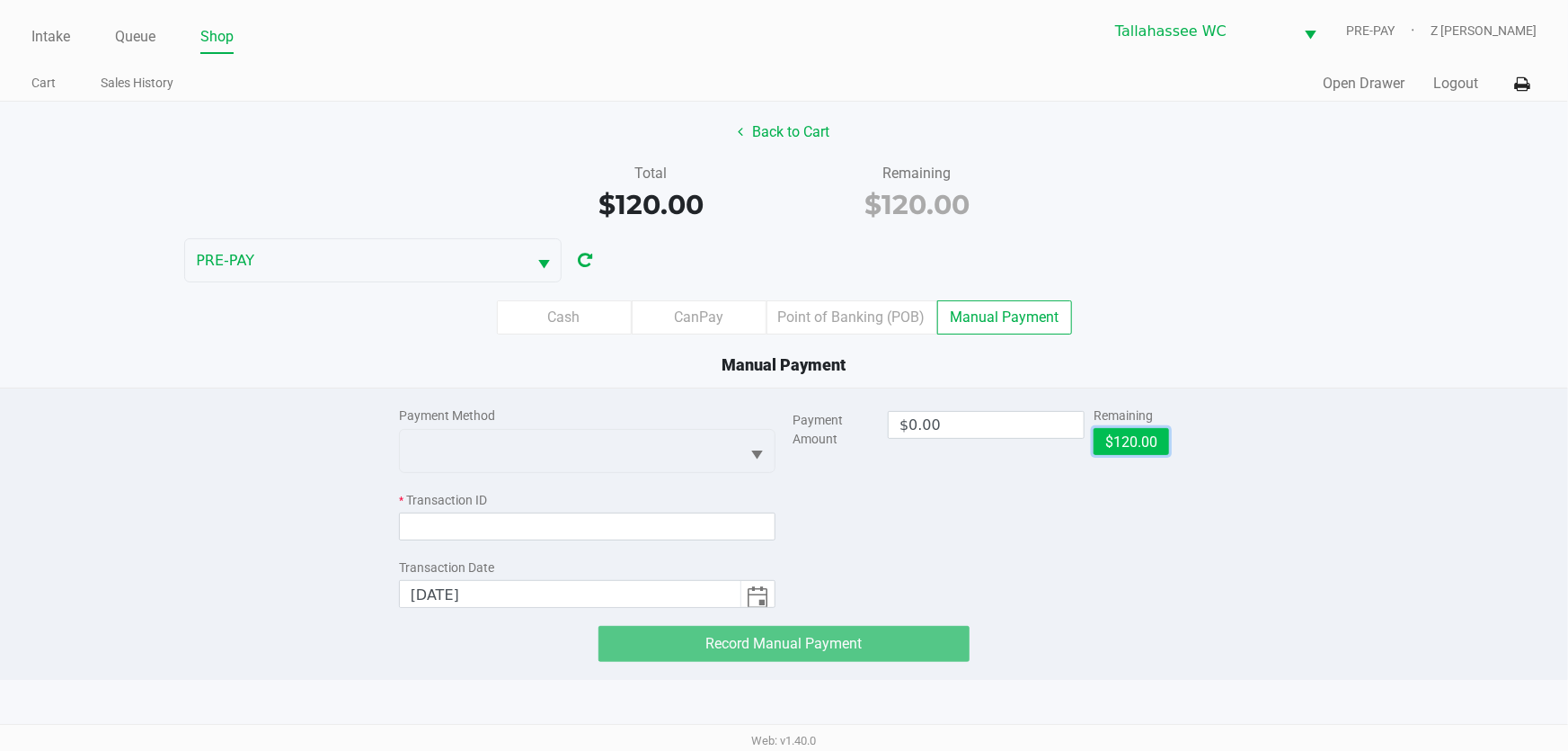
click at [1130, 436] on button "$120.00" at bounding box center [1131, 441] width 76 height 27
type input "$120.00"
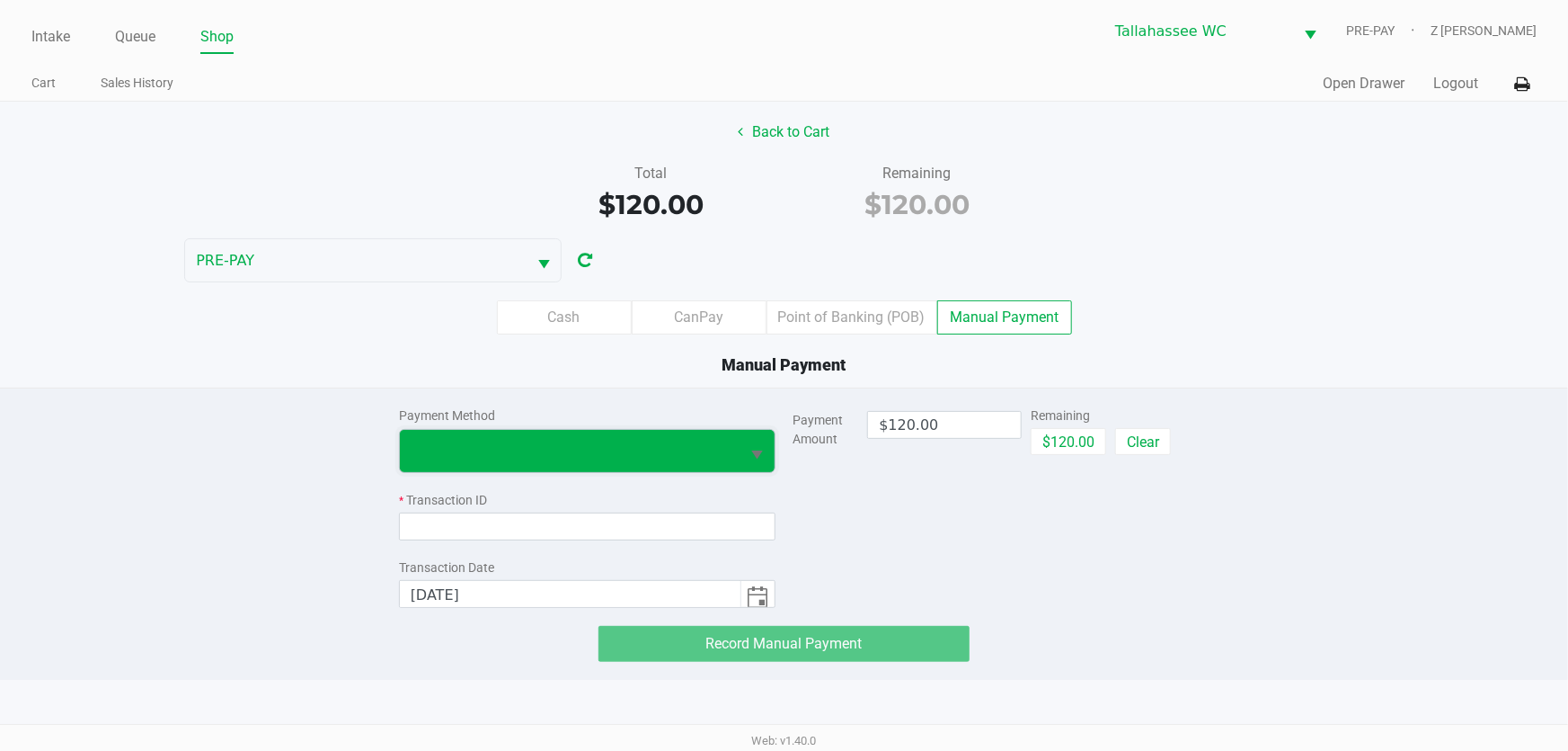
click at [639, 441] on span at bounding box center [569, 450] width 319 height 22
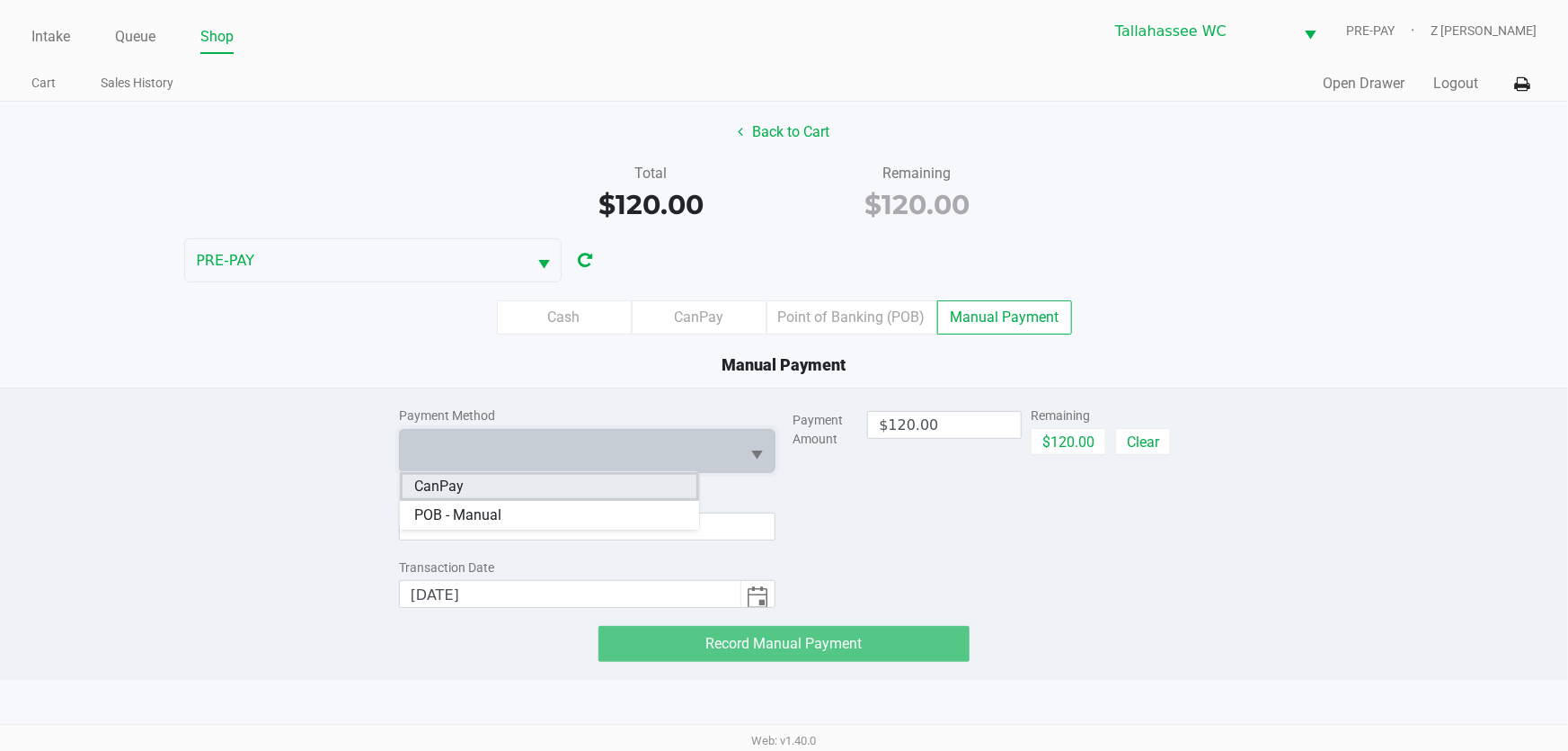
click at [516, 489] on li "CanPay" at bounding box center [550, 486] width 300 height 29
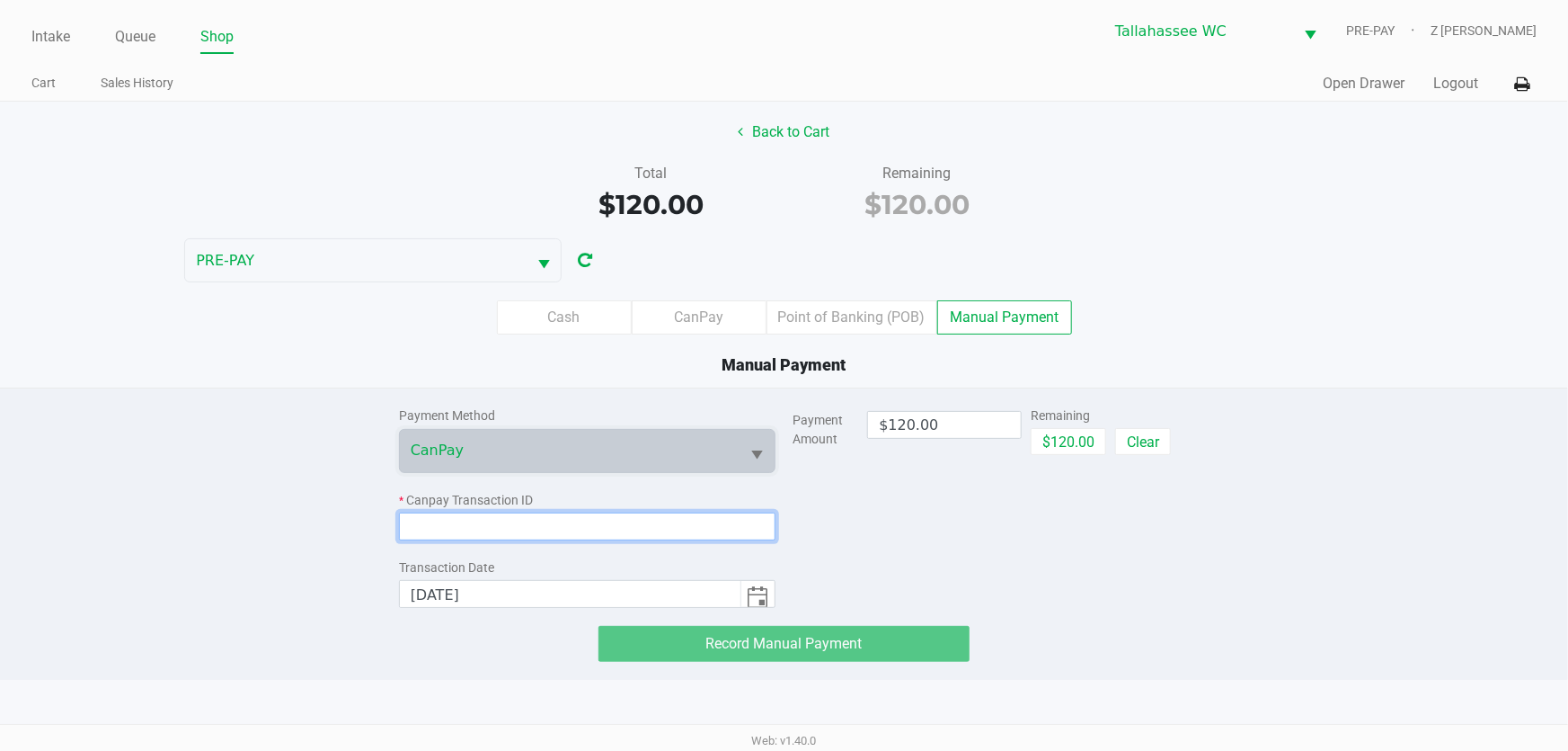
click at [504, 529] on input at bounding box center [587, 526] width 376 height 28
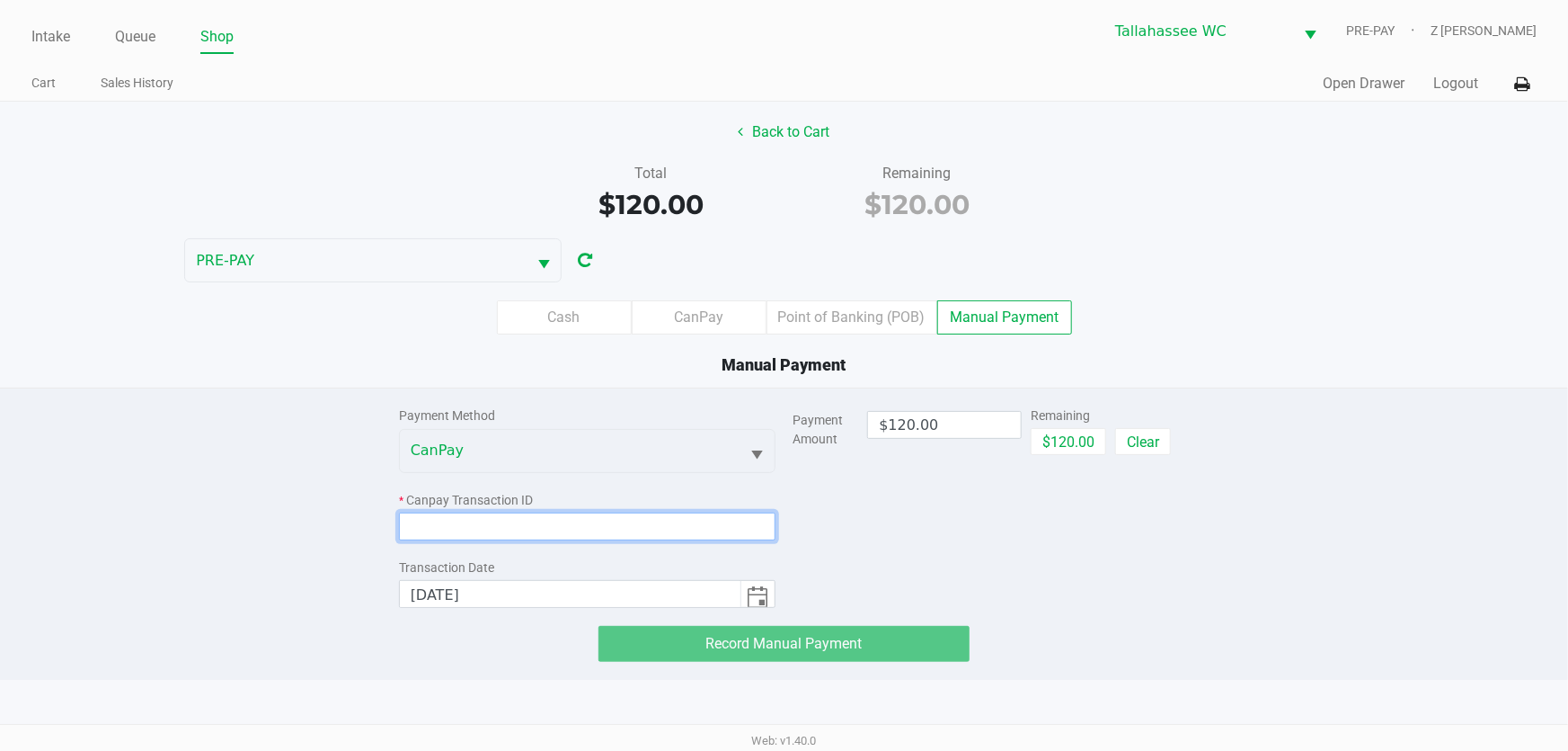
paste input "A6A9UCA4AXIN"
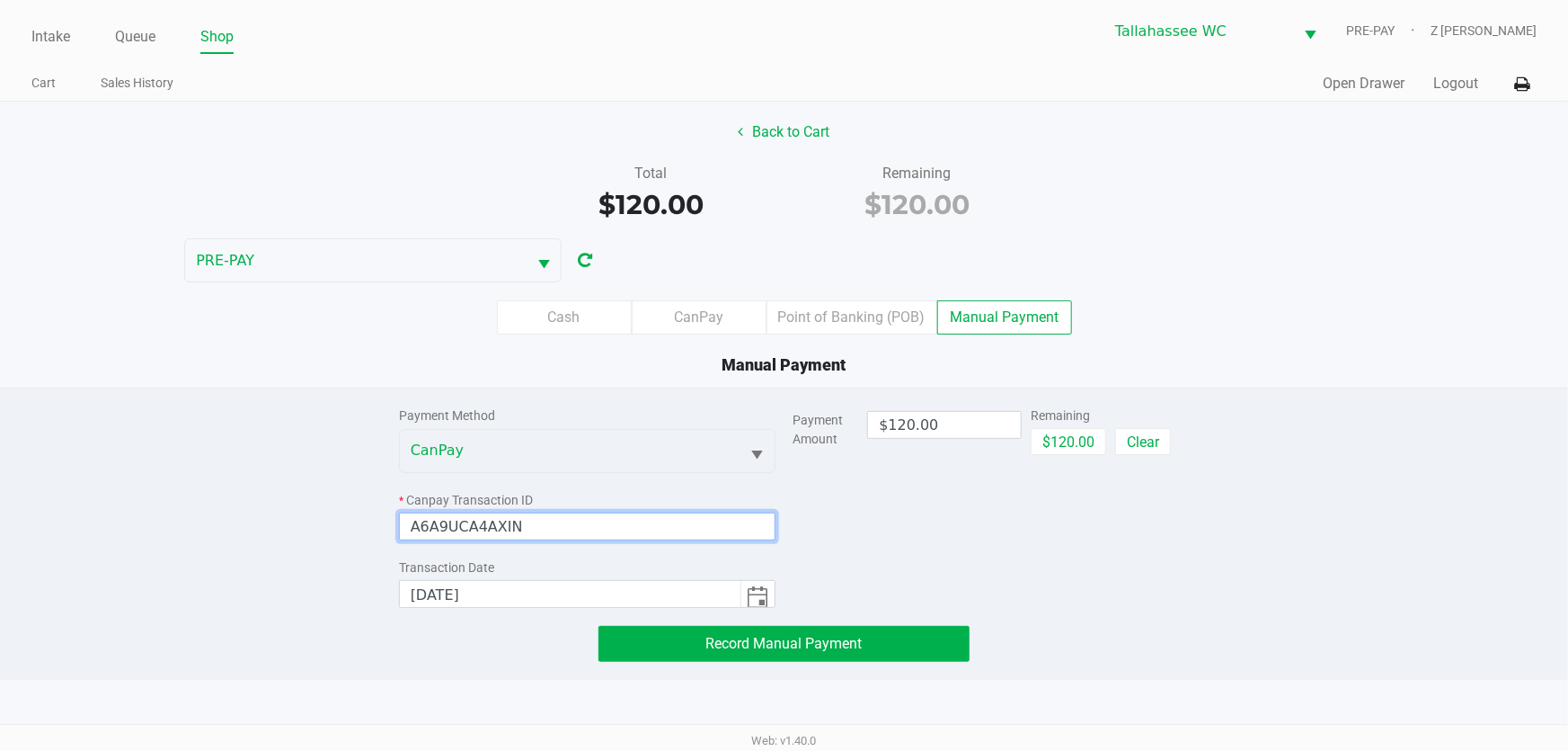
type input "A6A9UCA4AXIN"
click at [536, 504] on div "* Canpay Transaction ID" at bounding box center [587, 500] width 376 height 19
click at [545, 517] on input "A6A9UCA4AXIN" at bounding box center [587, 526] width 376 height 28
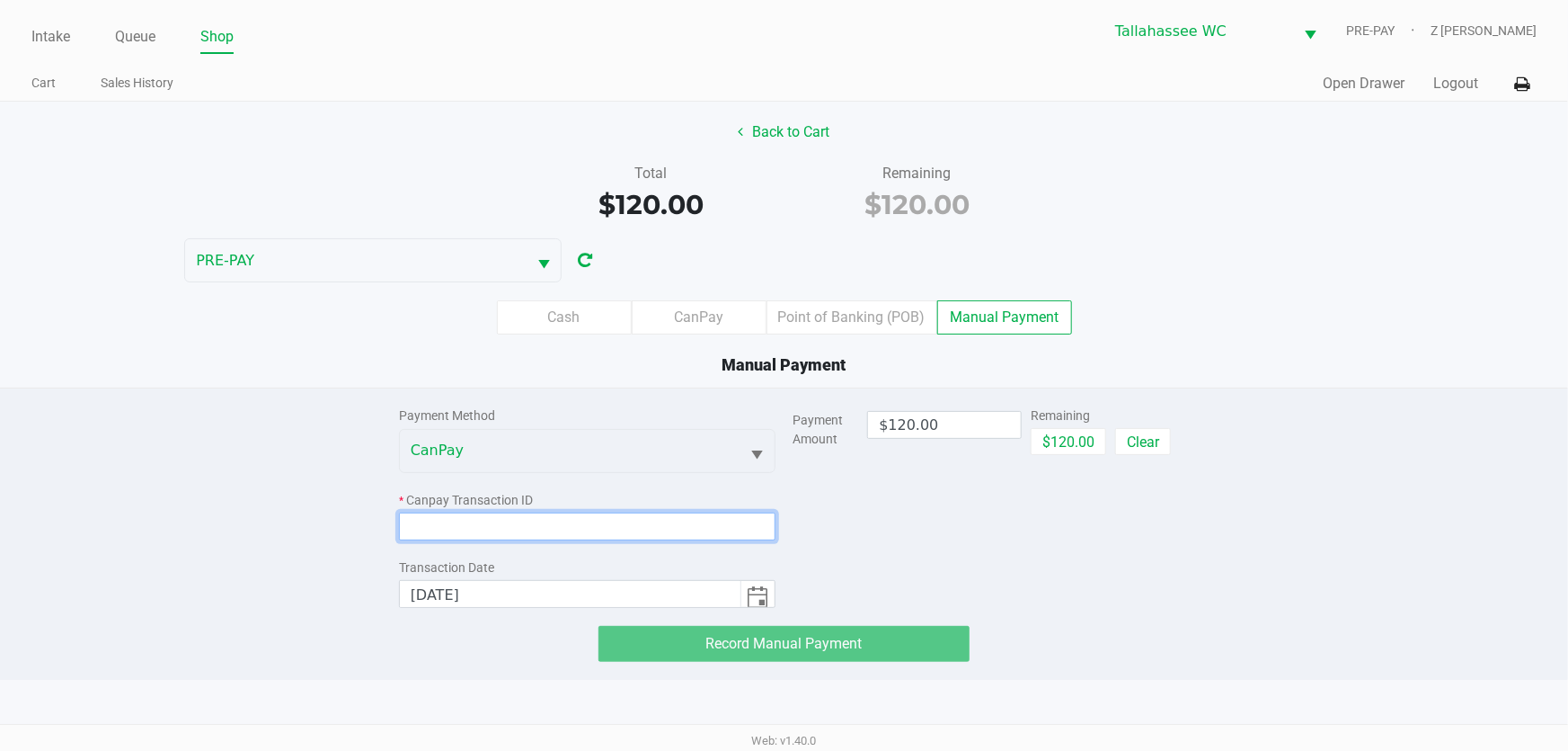
click at [475, 523] on input at bounding box center [587, 526] width 376 height 28
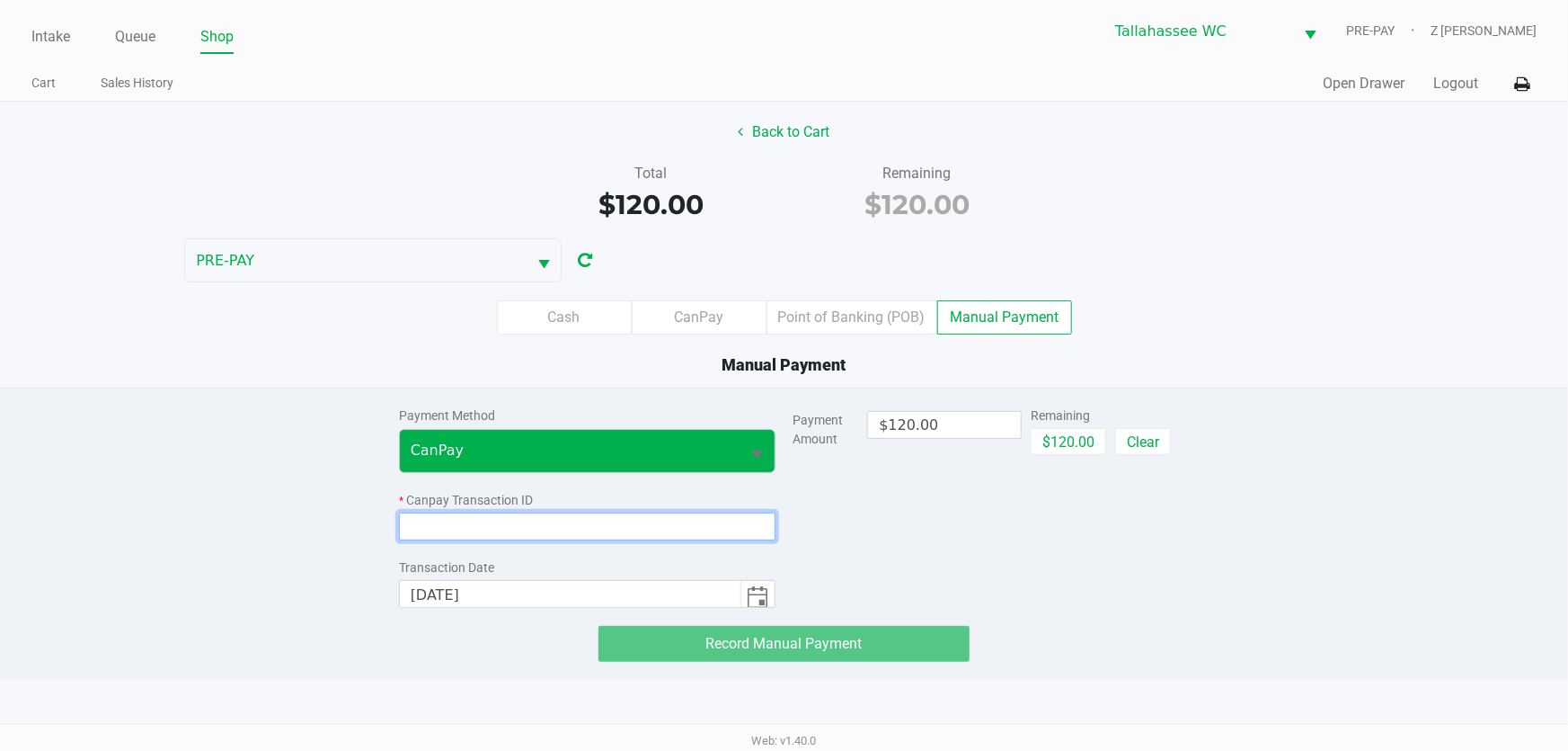
paste input "E2ICUBE3AVA8"
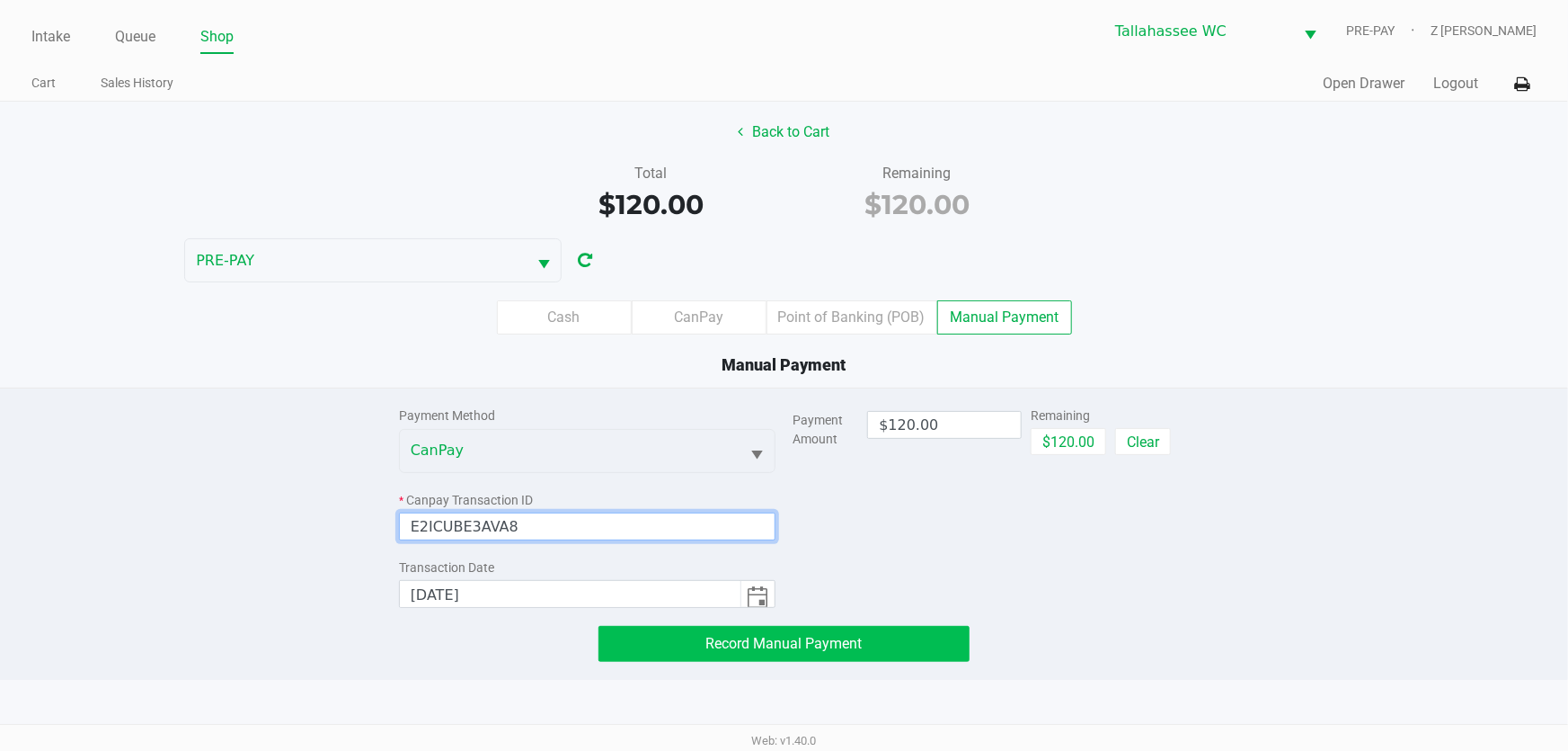
type input "E2ICUBE3AVA8"
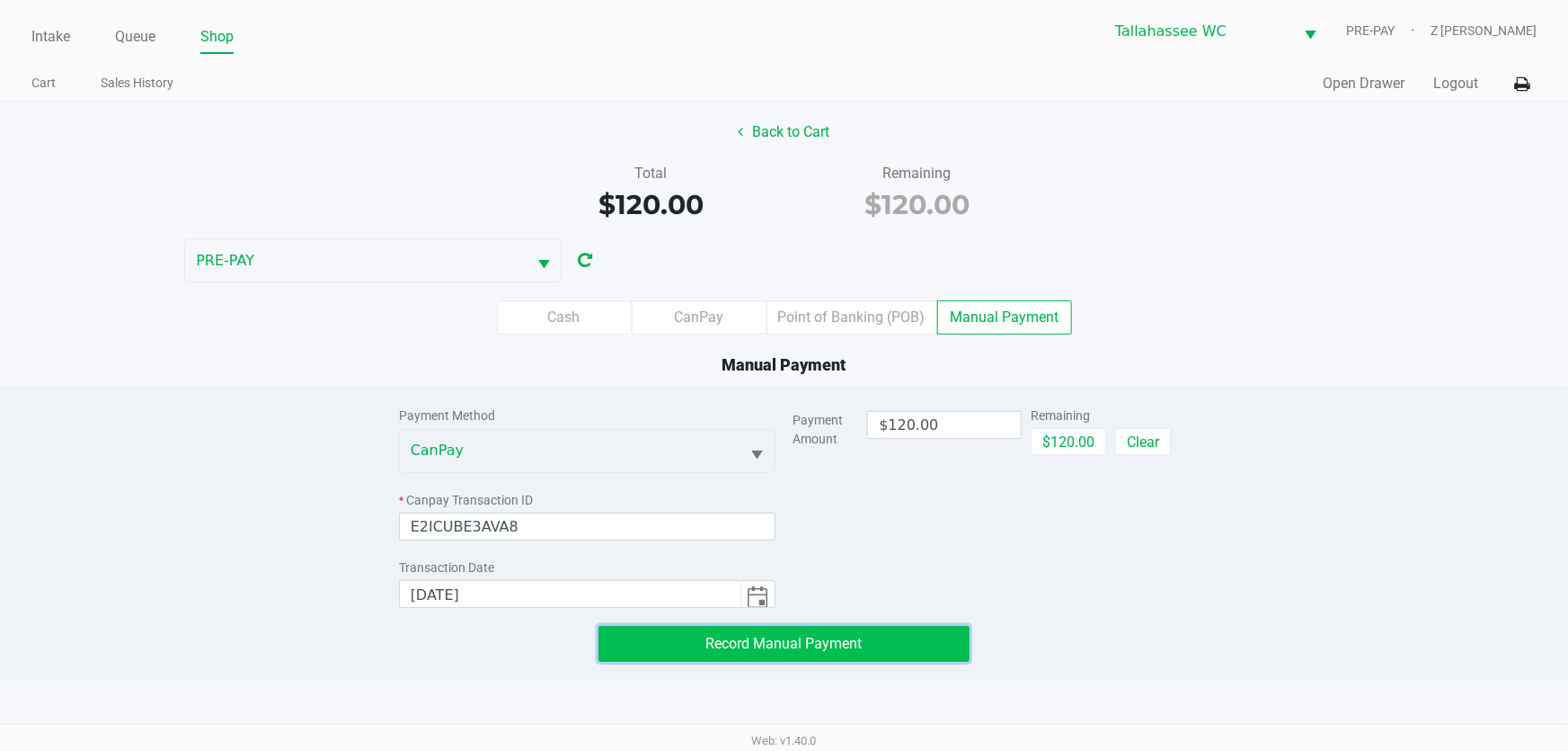
click at [827, 649] on span "Record Manual Payment" at bounding box center [784, 642] width 156 height 17
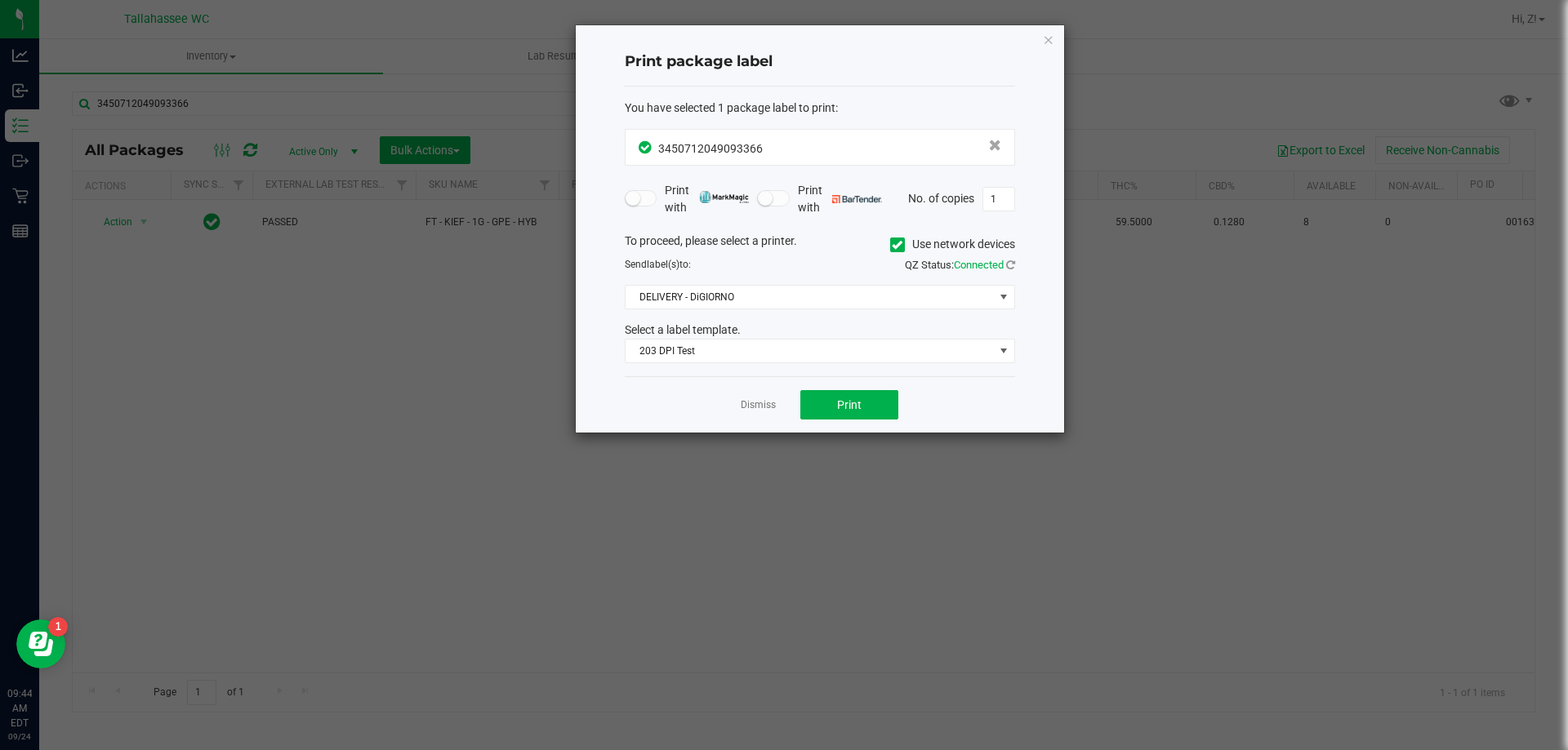
click at [1049, 35] on icon "button" at bounding box center [1049, 39] width 12 height 20
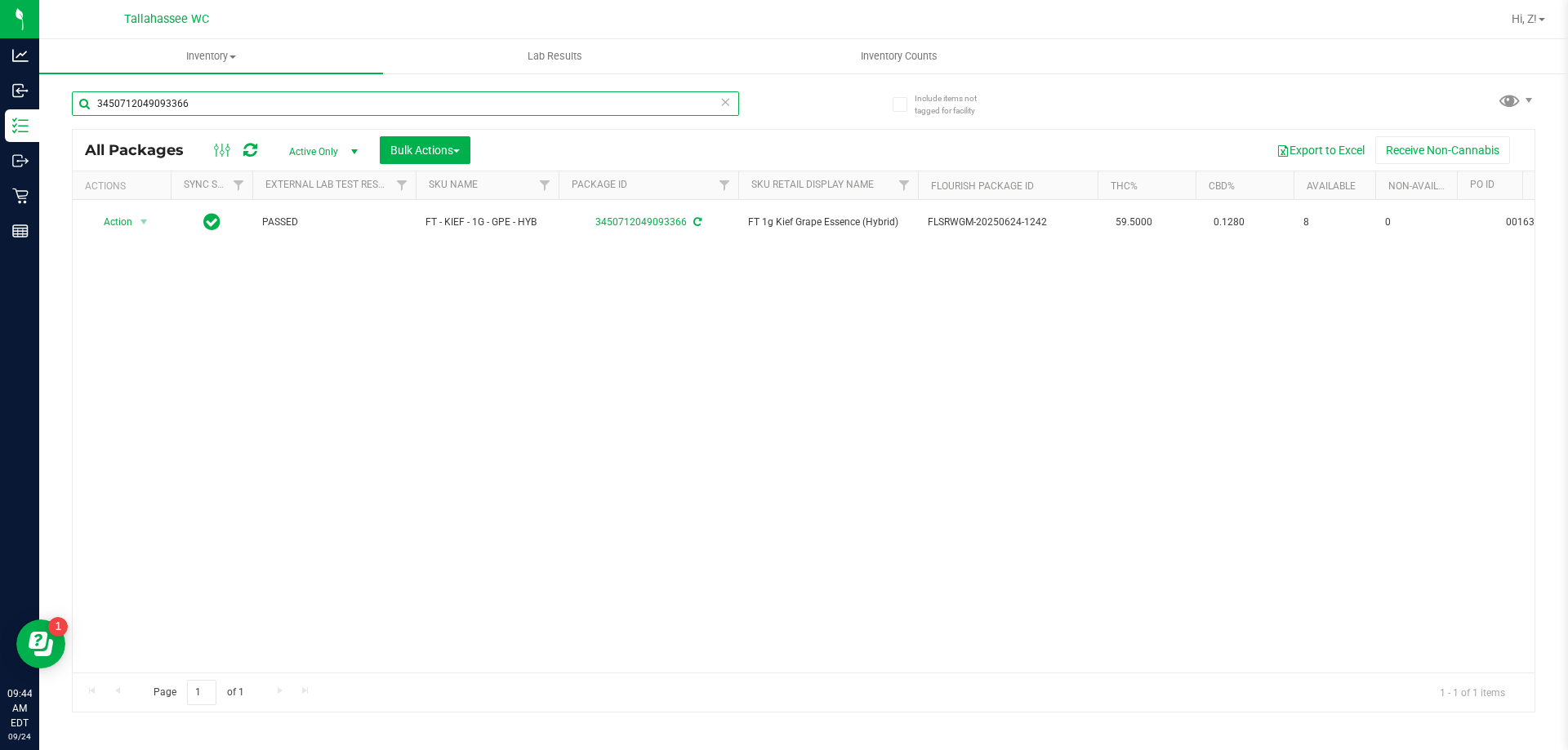
click at [444, 100] on input "3450712049093366" at bounding box center [404, 103] width 667 height 24
click at [1008, 154] on div "Export to Excel Receive Non-Cannabis" at bounding box center [1002, 150] width 1040 height 28
click at [1010, 155] on div "Export to Excel Receive Non-Cannabis" at bounding box center [1002, 150] width 1040 height 28
click at [619, 553] on div "Action Action Adjust qty Create package Edit attributes Global inventory Locate…" at bounding box center [803, 436] width 1462 height 473
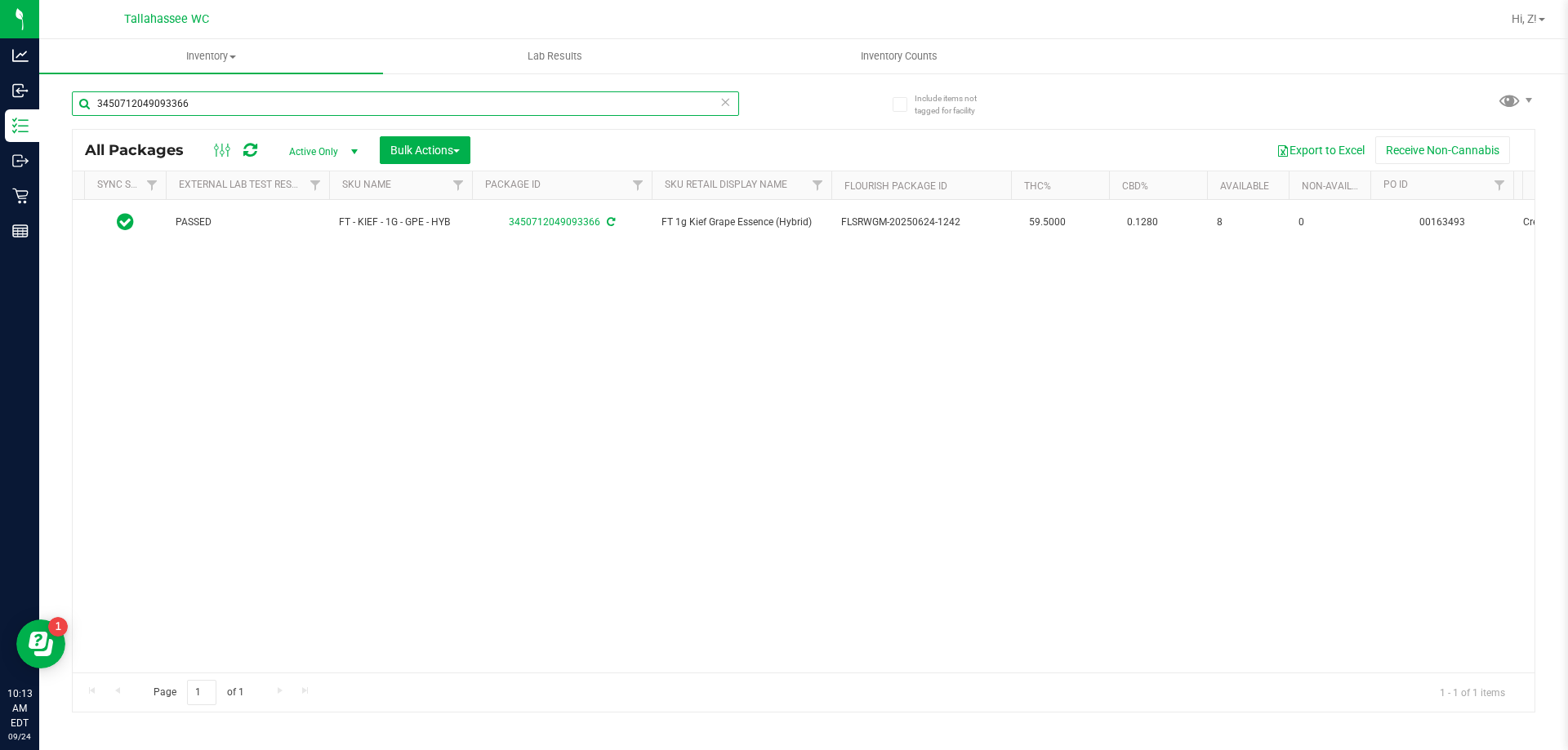
click at [245, 103] on input "3450712049093366" at bounding box center [404, 103] width 667 height 24
click at [246, 103] on input "3450712049093366" at bounding box center [404, 103] width 667 height 24
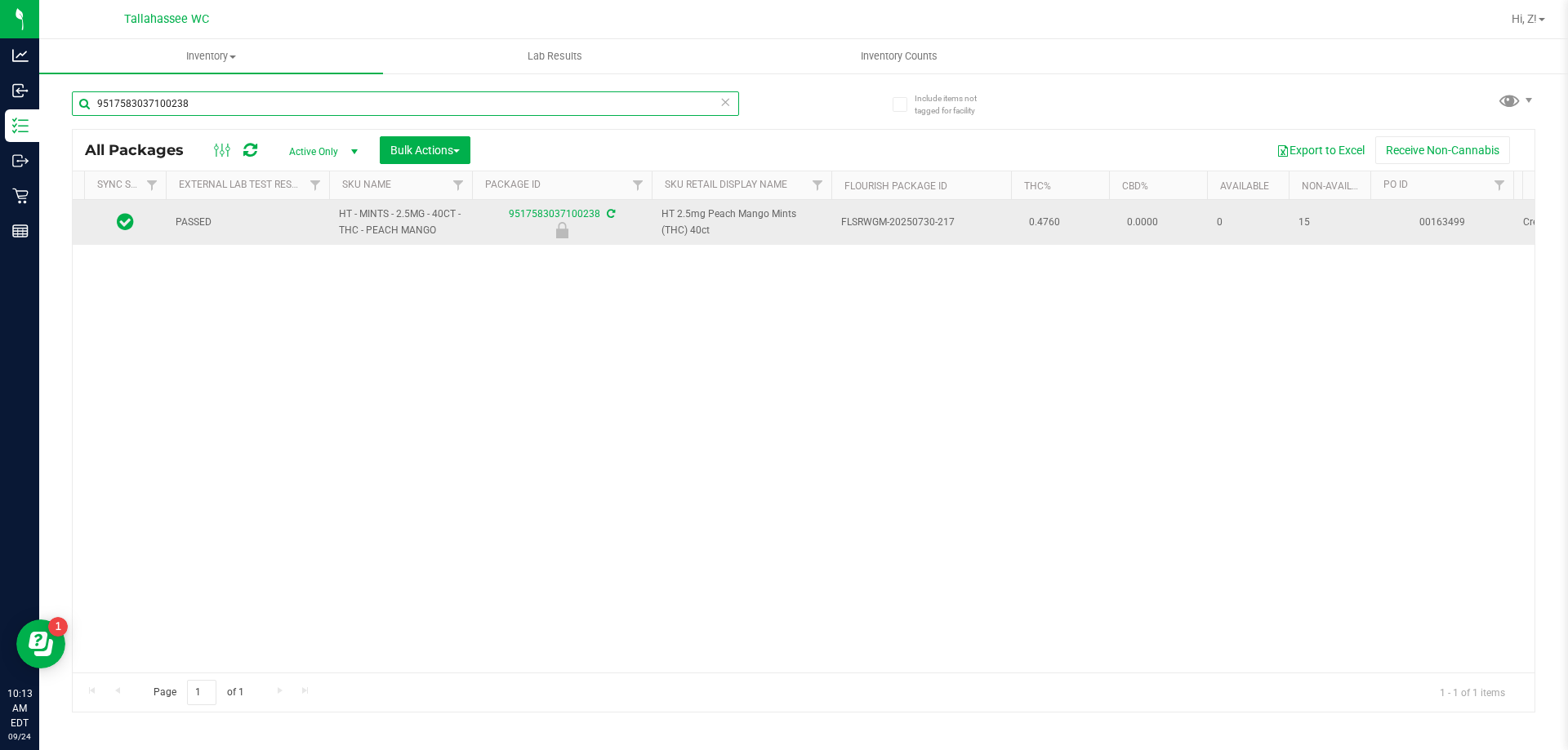
type input "9517583037100238"
click at [128, 223] on icon at bounding box center [125, 222] width 17 height 20
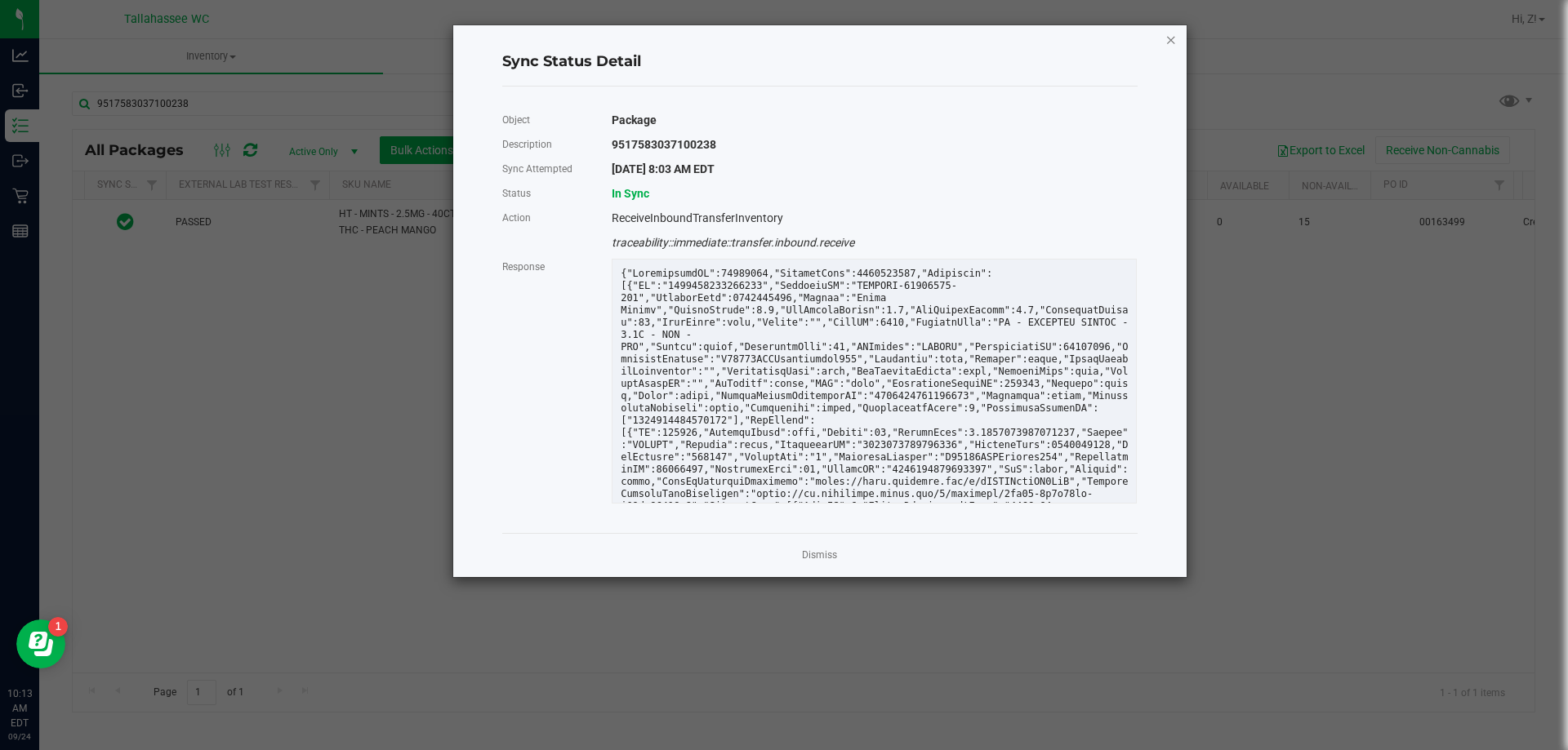
click at [1171, 46] on icon "Close" at bounding box center [1171, 39] width 12 height 20
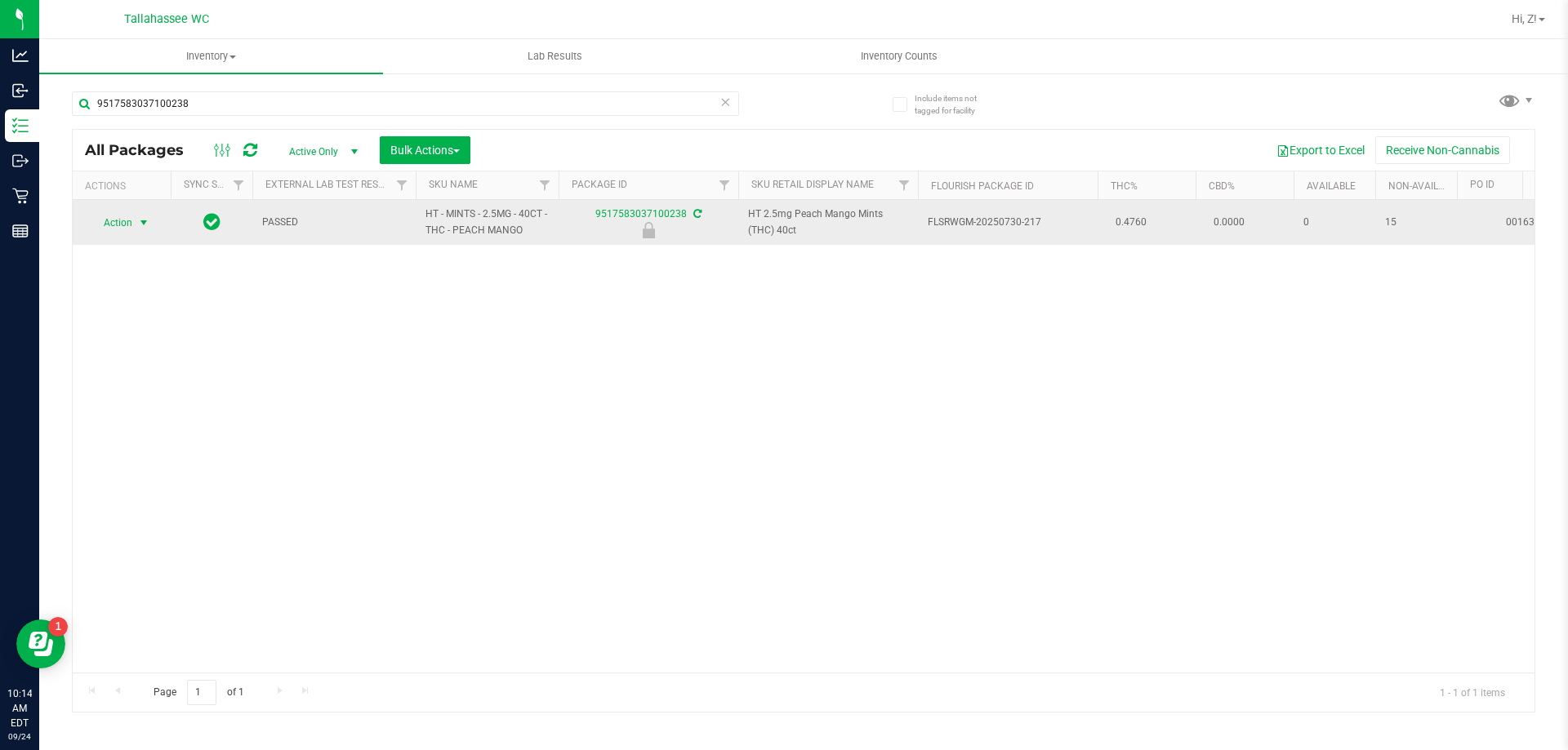
click at [128, 228] on span "Action" at bounding box center [110, 223] width 44 height 23
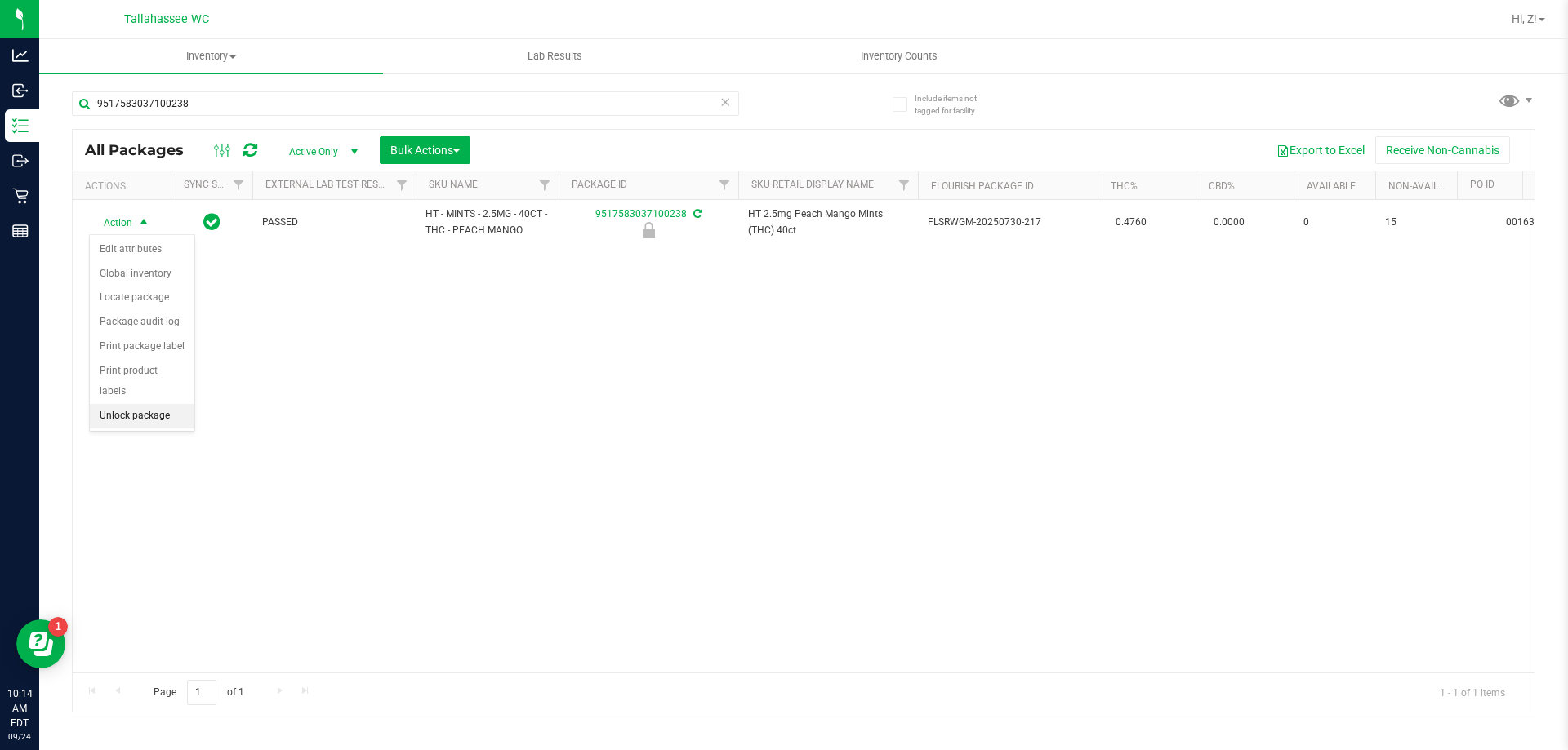
click at [175, 404] on li "Unlock package" at bounding box center [142, 416] width 105 height 24
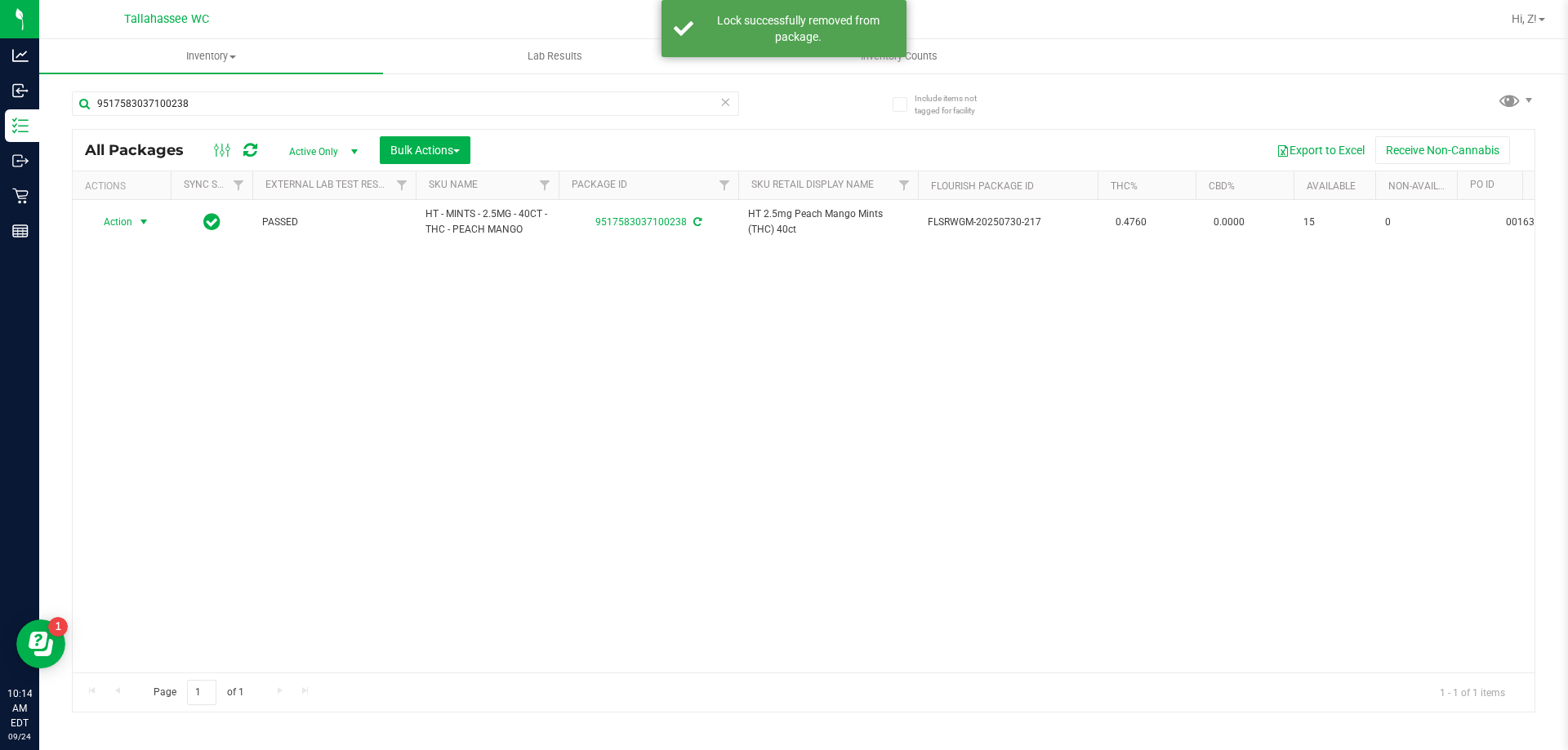
click at [115, 220] on span "Action" at bounding box center [110, 222] width 44 height 23
click at [180, 414] on li "Print package label" at bounding box center [153, 419] width 127 height 24
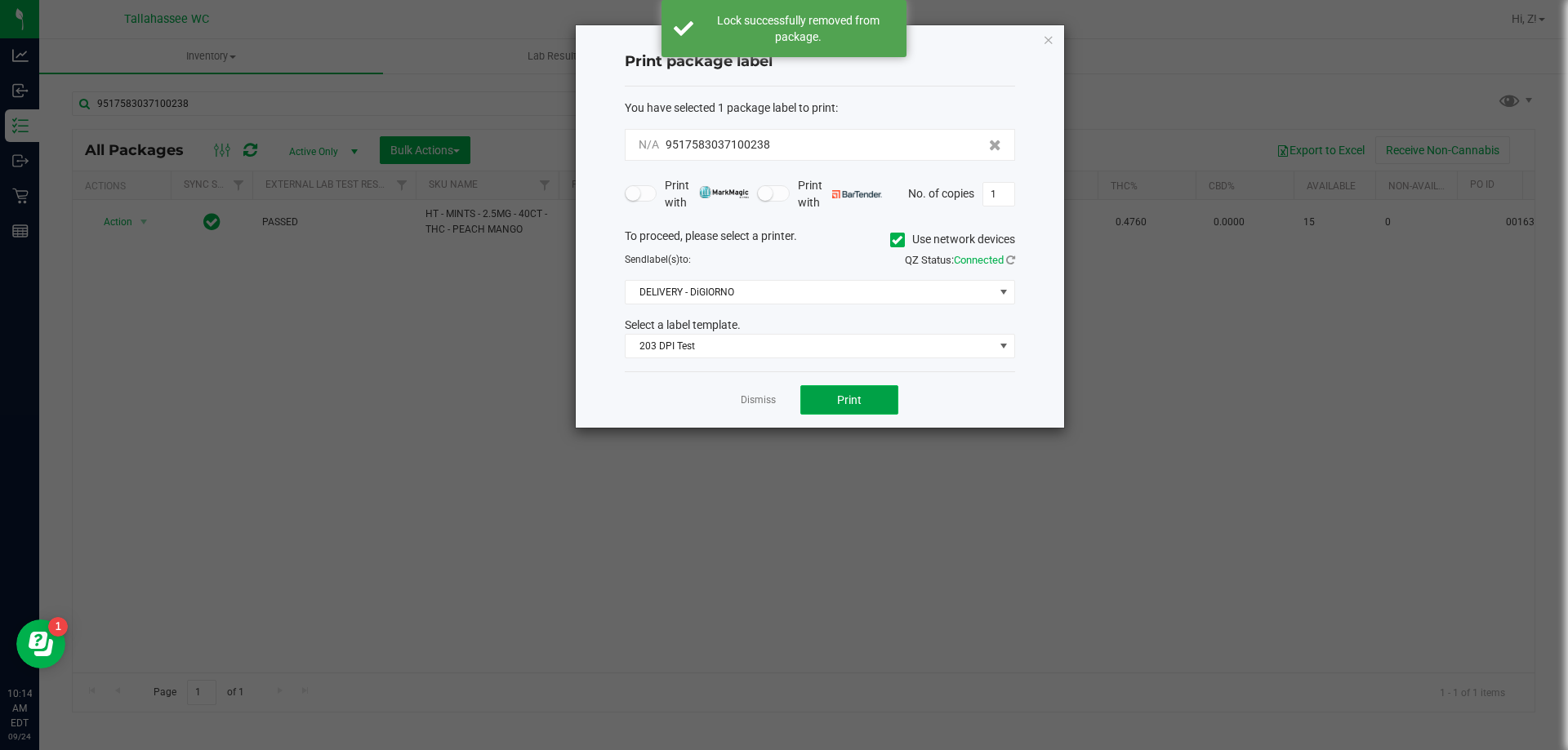
click at [842, 392] on button "Print" at bounding box center [850, 400] width 98 height 29
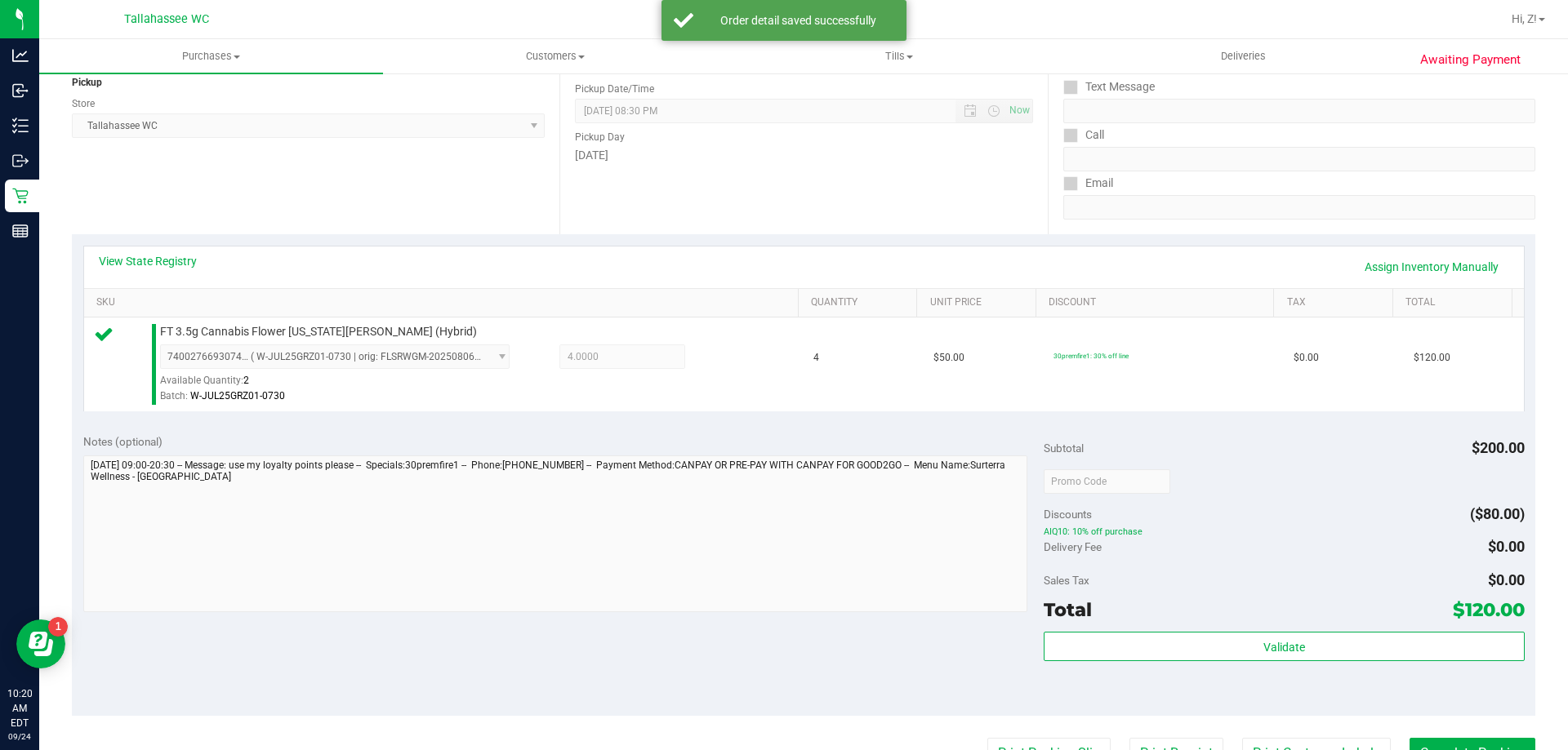
scroll to position [327, 0]
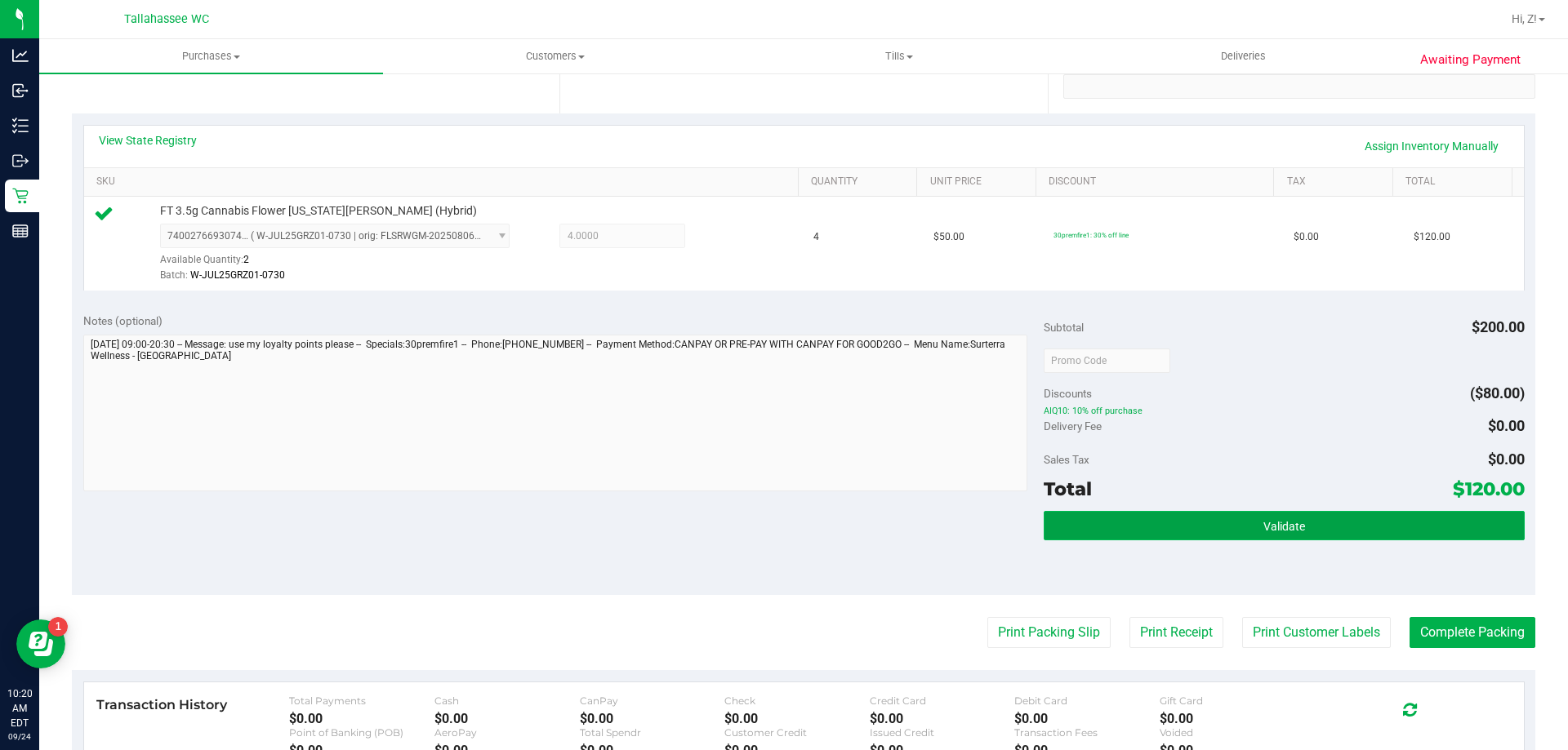
click at [1343, 521] on button "Validate" at bounding box center [1283, 526] width 480 height 29
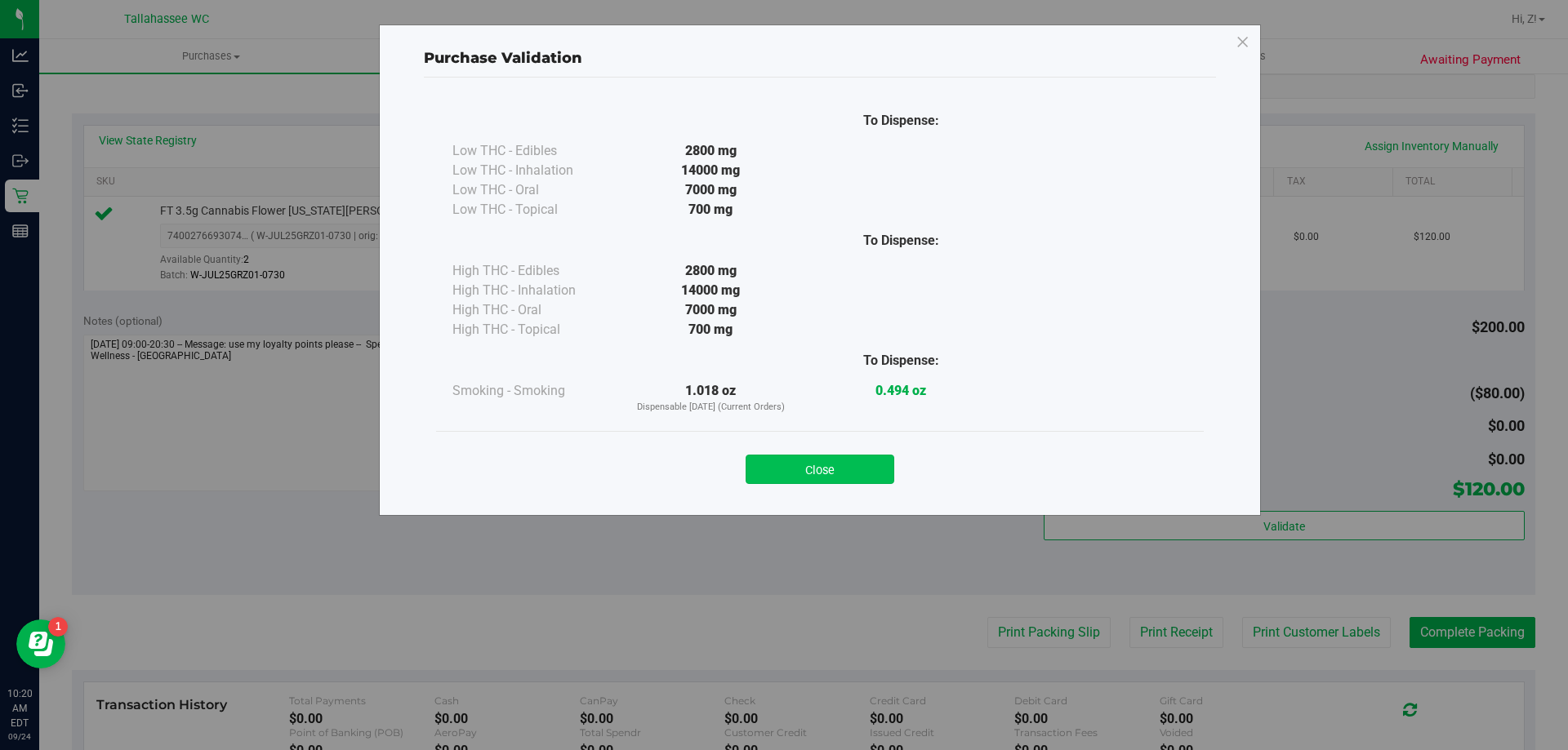
click at [840, 470] on button "Close" at bounding box center [820, 470] width 148 height 29
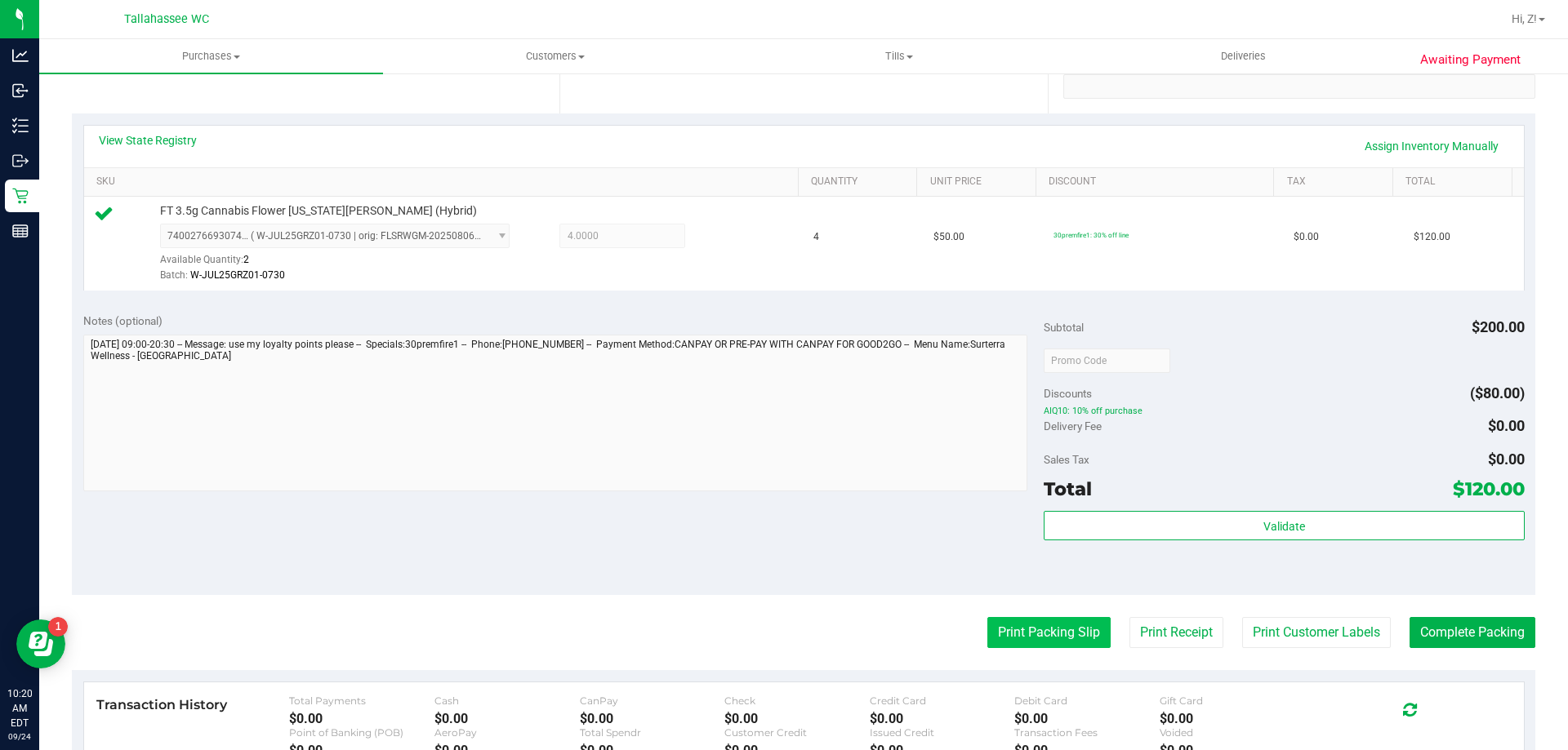
click at [1012, 631] on button "Print Packing Slip" at bounding box center [1049, 632] width 123 height 31
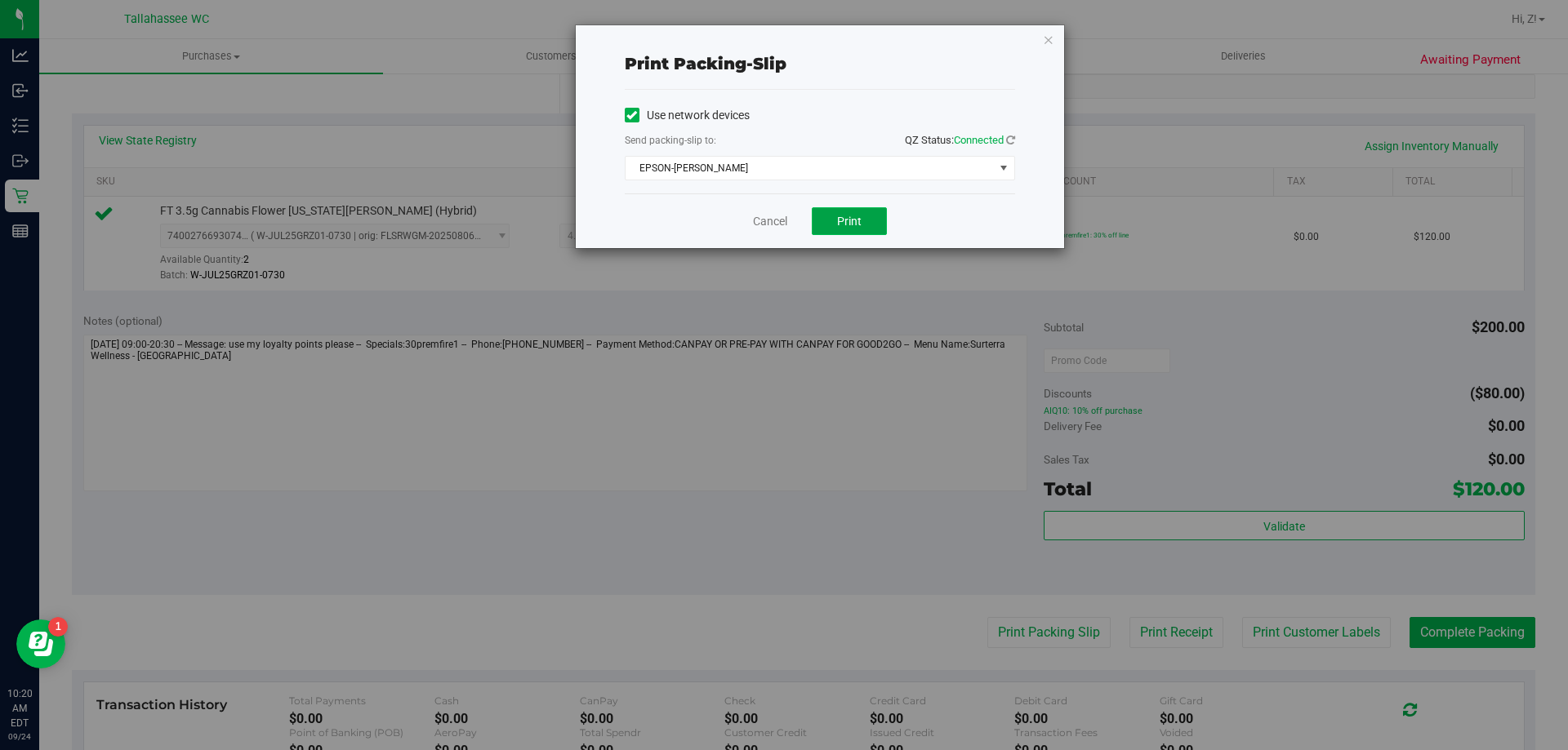
click at [846, 233] on button "Print" at bounding box center [849, 221] width 75 height 28
click at [1052, 39] on icon "button" at bounding box center [1049, 39] width 12 height 20
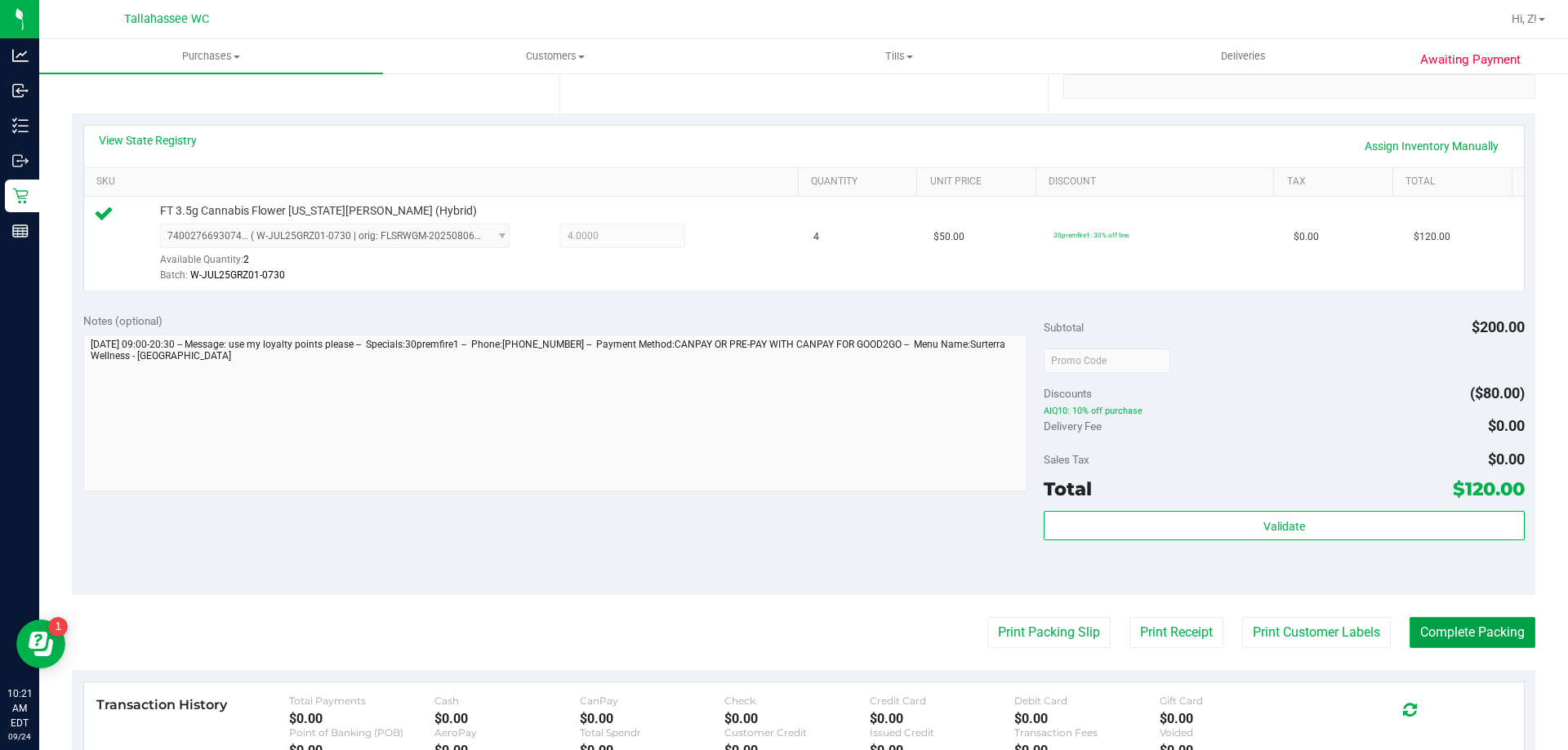
drag, startPoint x: 1463, startPoint y: 629, endPoint x: 1458, endPoint y: 622, distance: 8.6
click at [1463, 629] on button "Complete Packing" at bounding box center [1472, 632] width 126 height 31
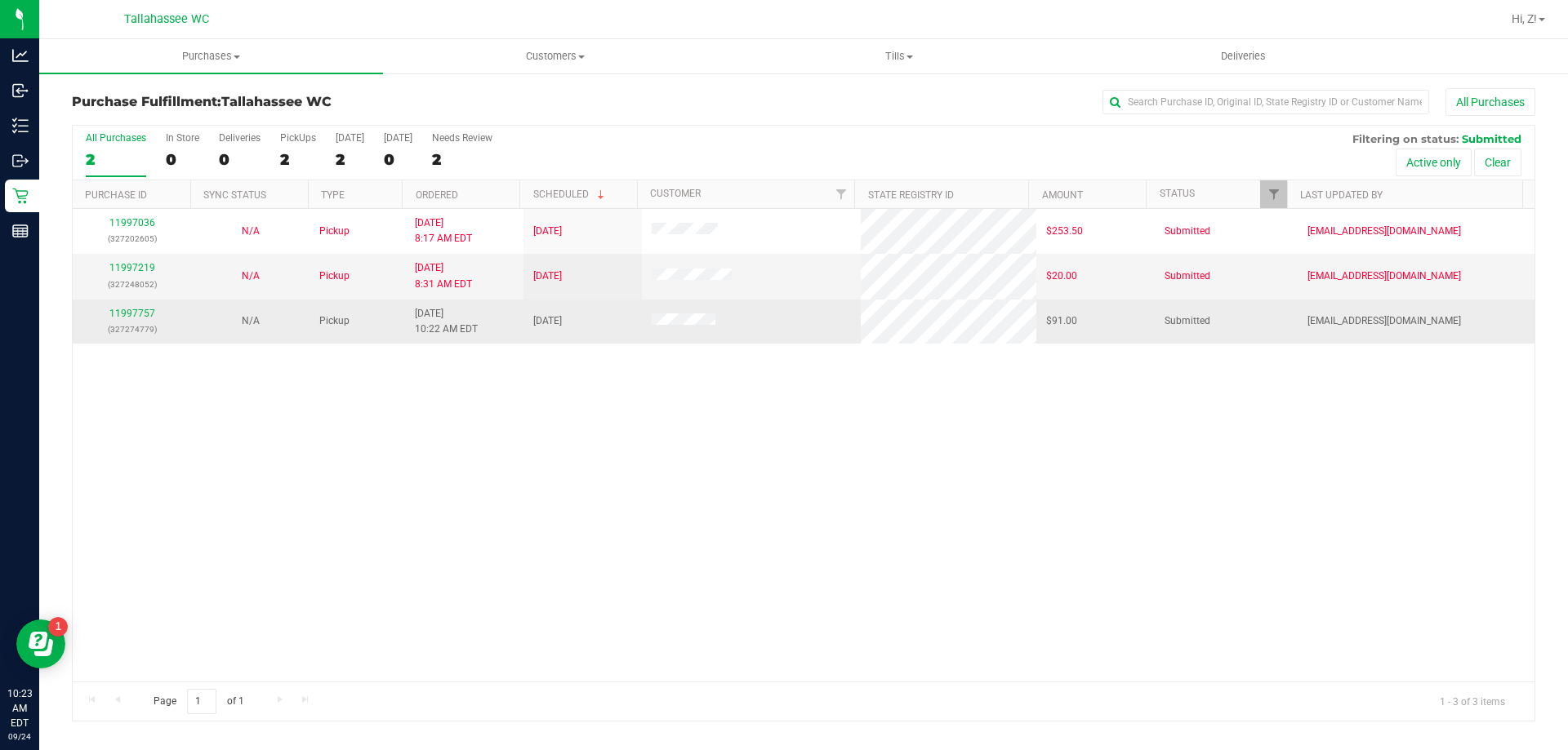
click at [122, 306] on div "11997757 (327274779)" at bounding box center [131, 321] width 99 height 31
click at [134, 317] on link "11997757" at bounding box center [132, 313] width 46 height 12
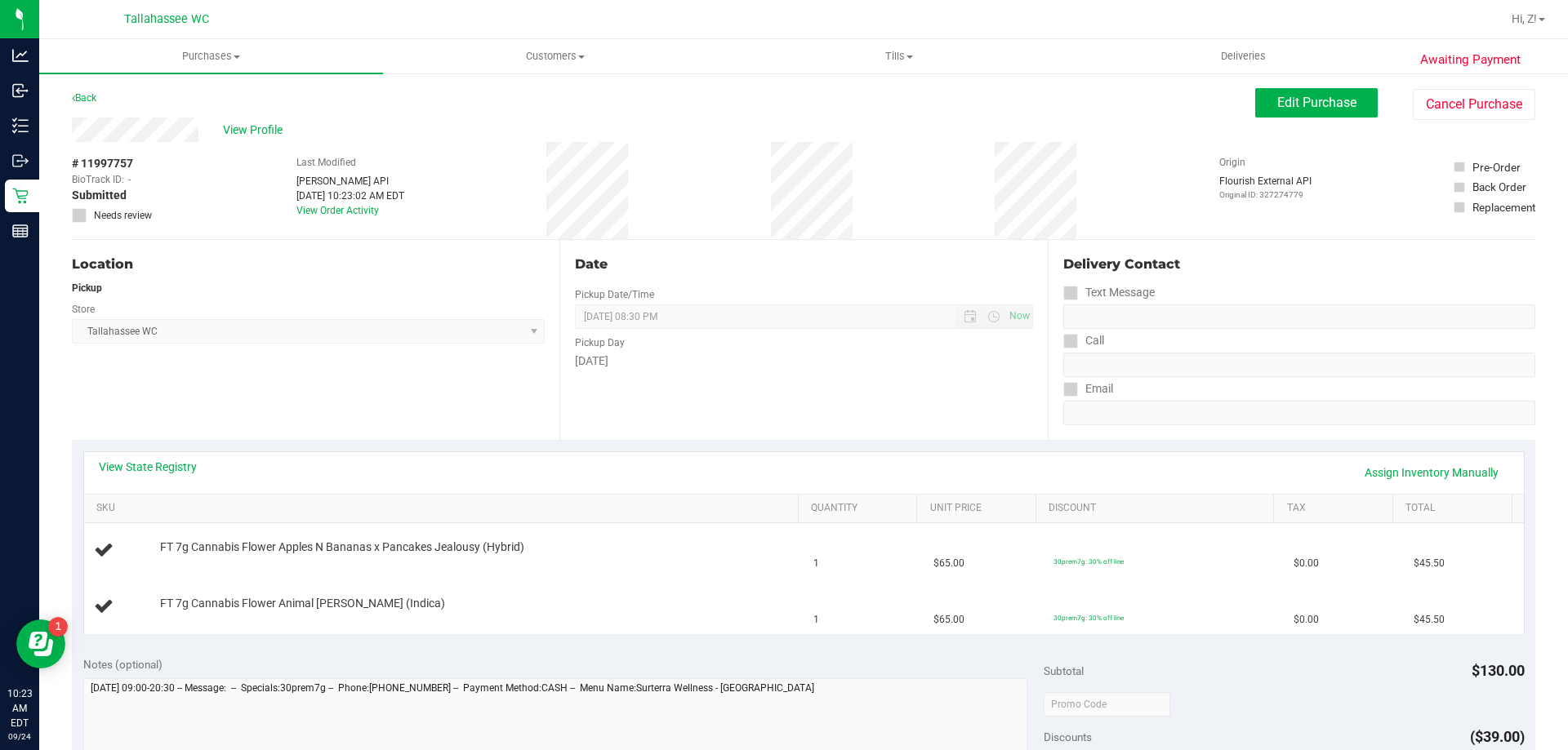
click at [158, 479] on div "View State Registry Assign Inventory Manually" at bounding box center [803, 472] width 1411 height 28
click at [167, 464] on link "View State Registry" at bounding box center [147, 467] width 98 height 16
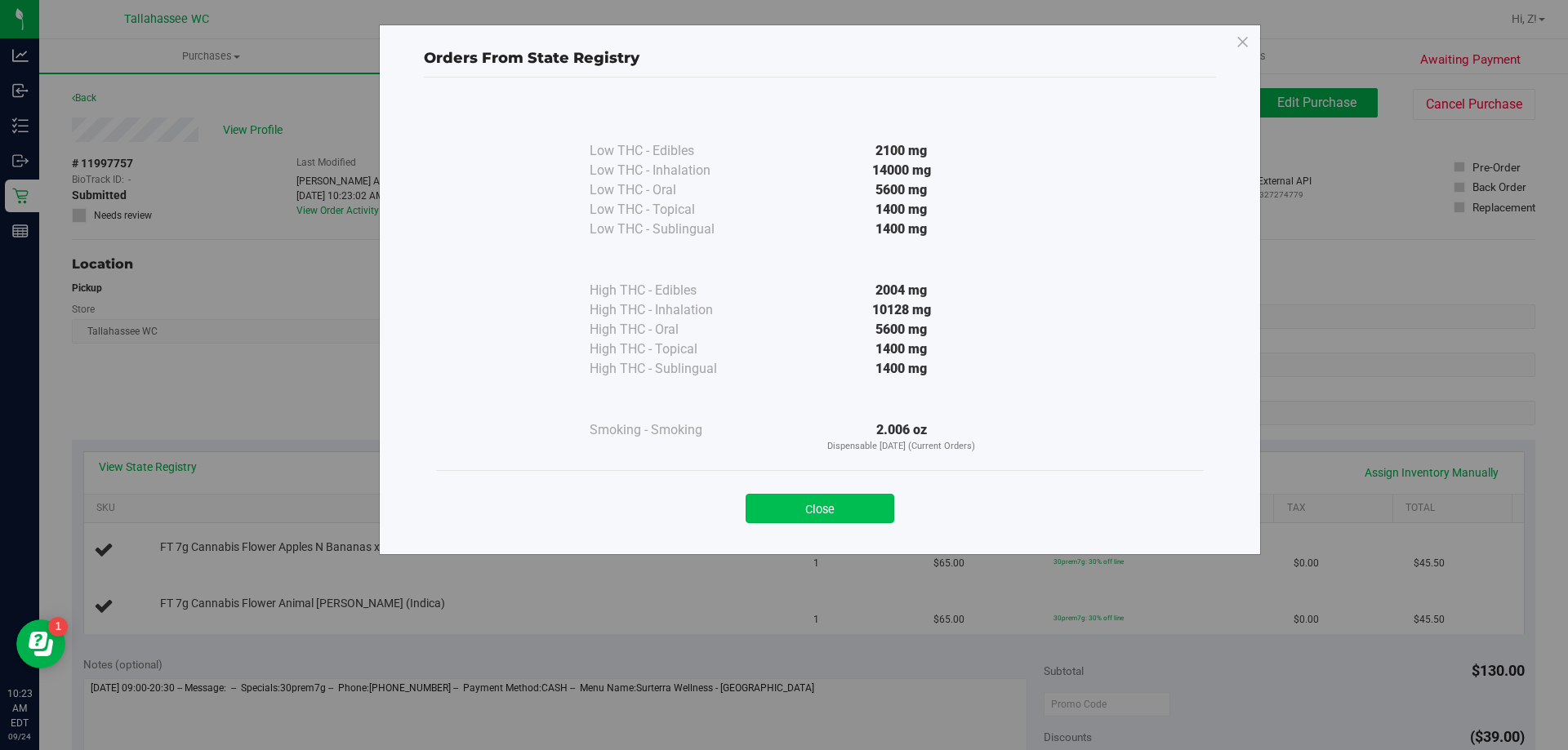
click at [816, 511] on button "Close" at bounding box center [820, 508] width 148 height 29
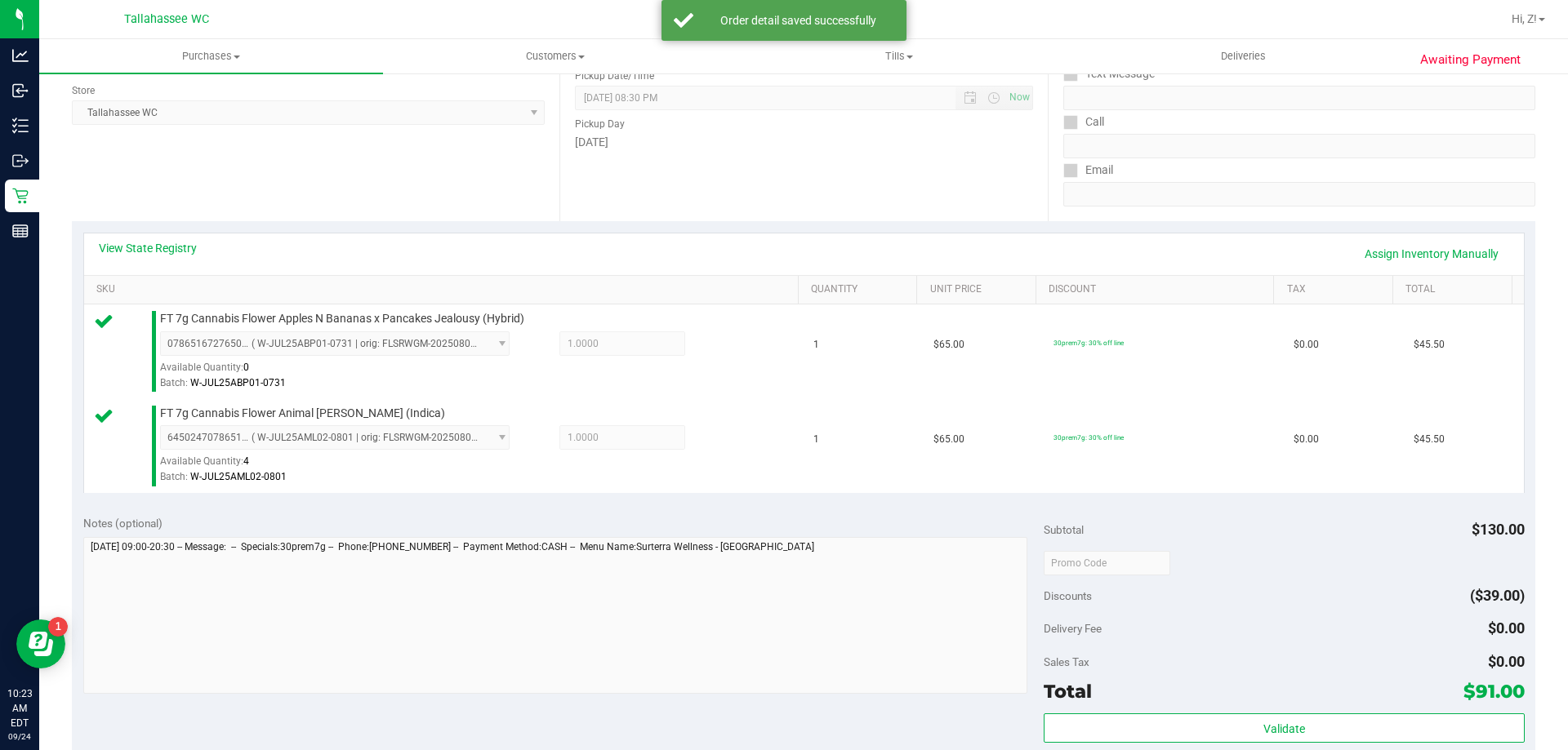
scroll to position [408, 0]
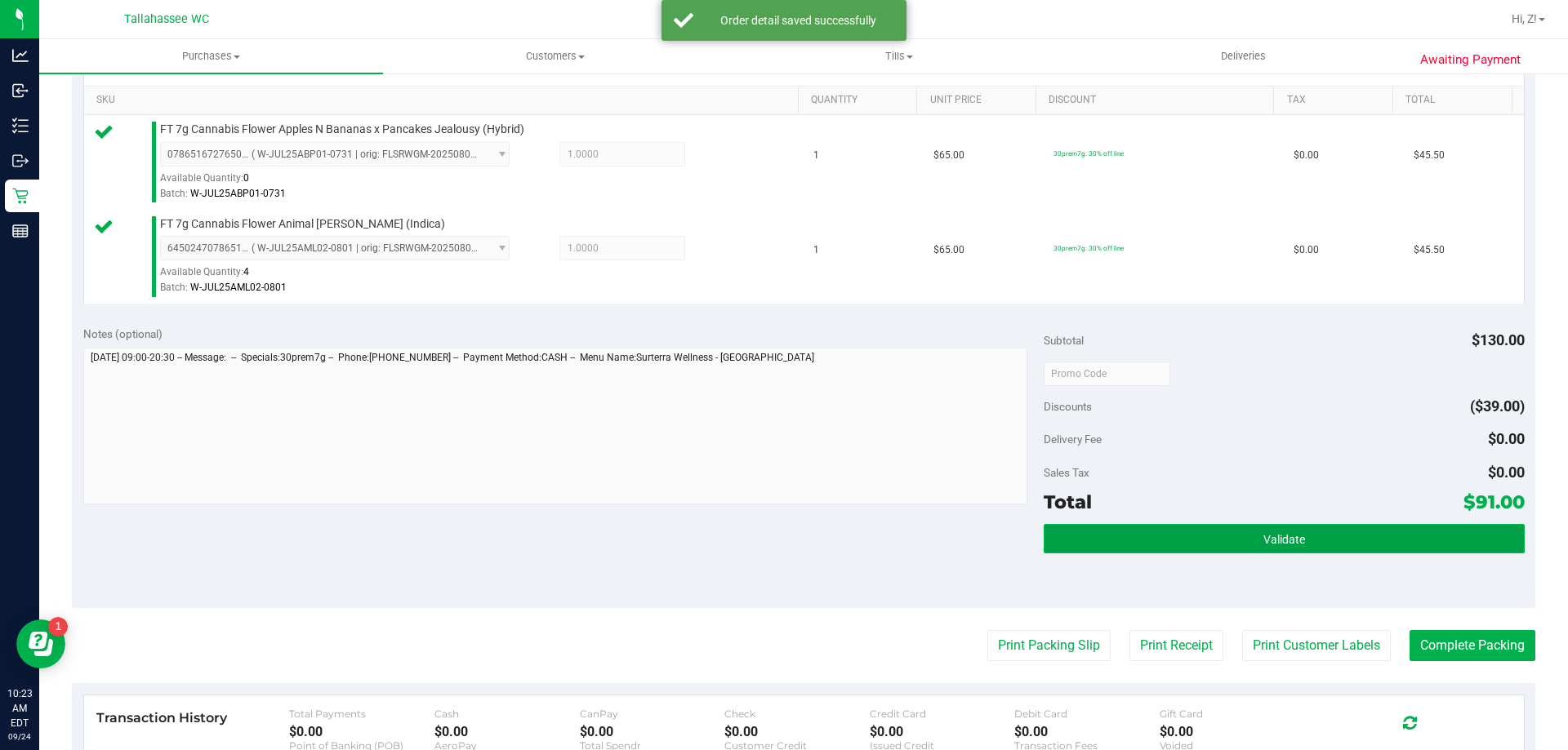
click at [1288, 533] on span "Validate" at bounding box center [1284, 539] width 42 height 13
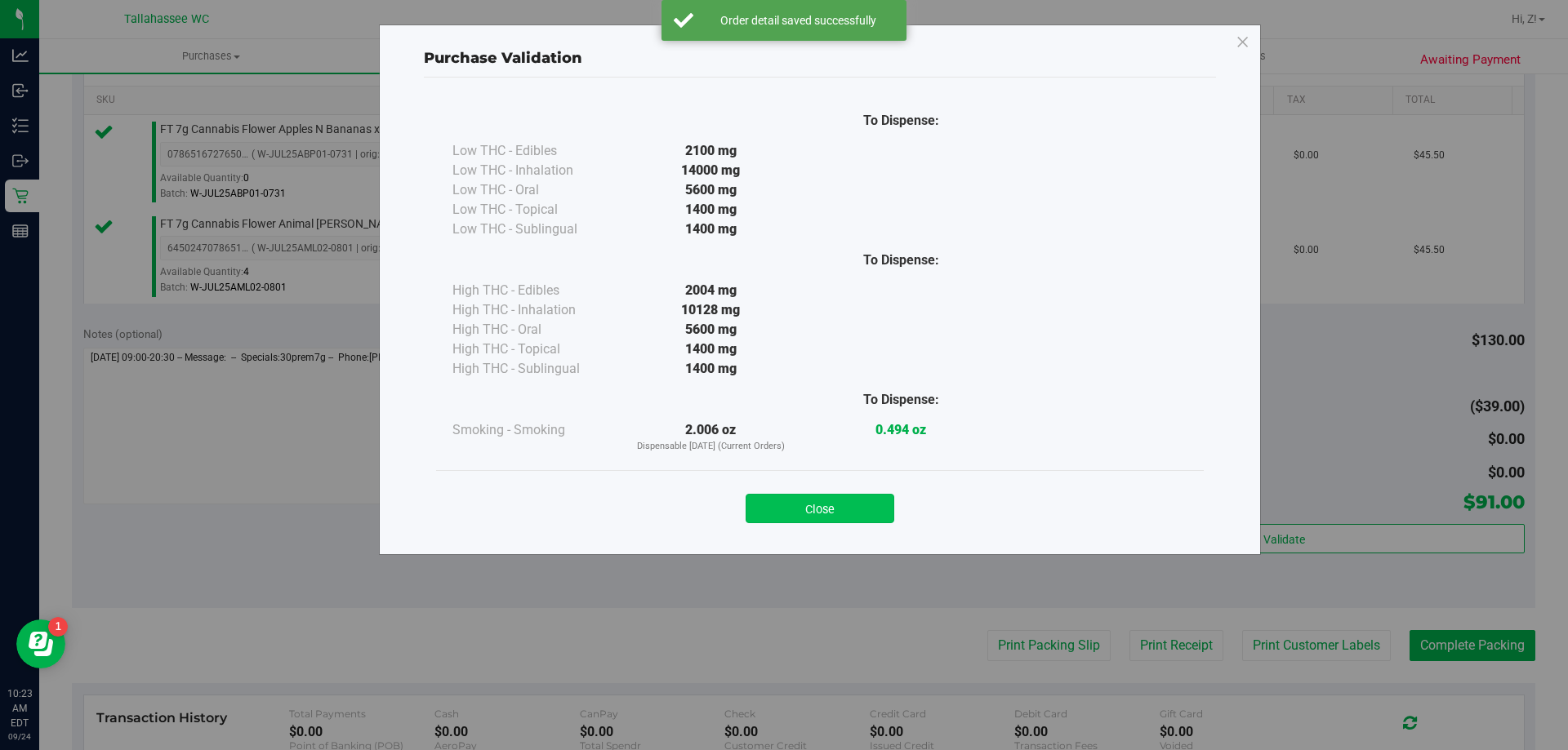
click at [869, 498] on button "Close" at bounding box center [820, 508] width 148 height 29
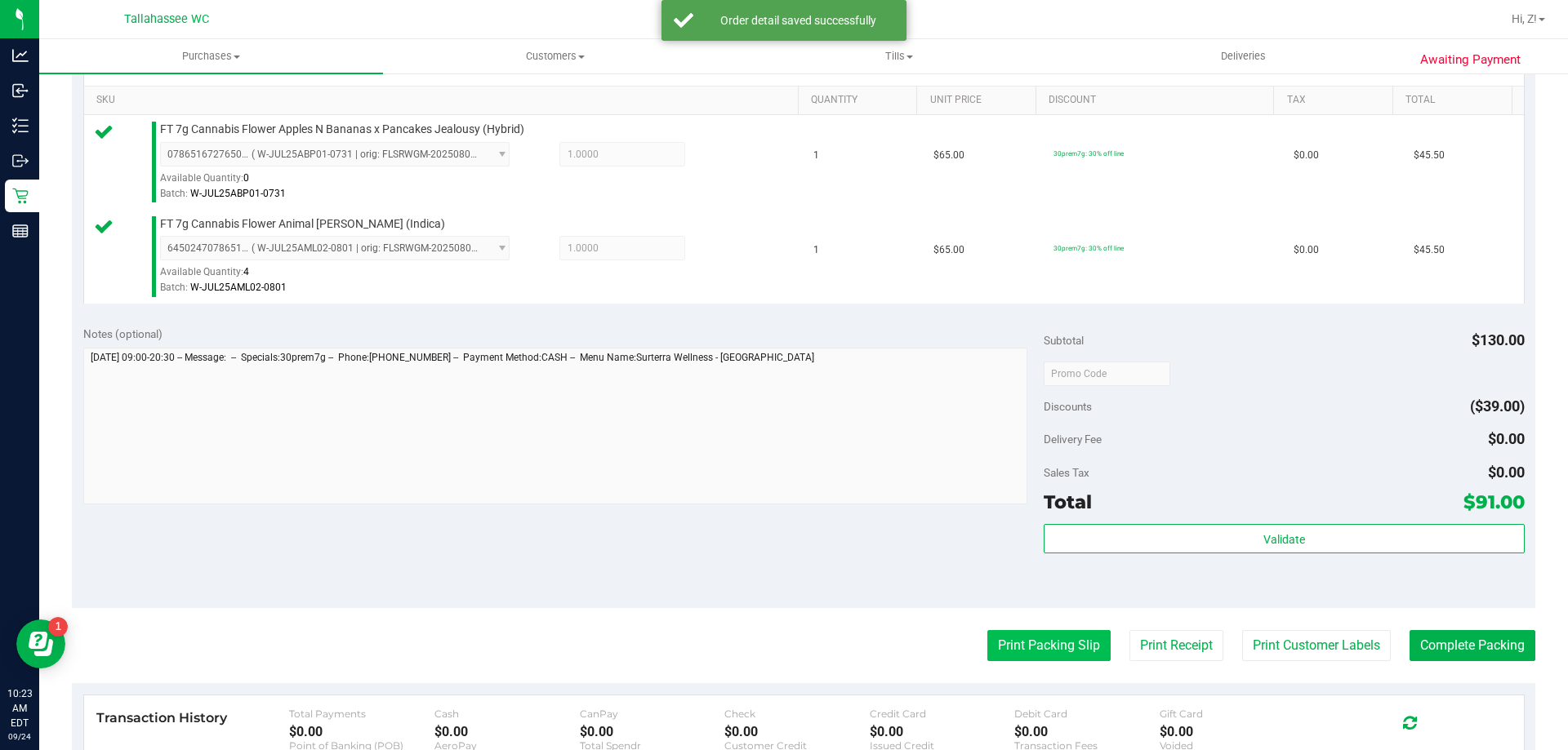
click at [1079, 650] on button "Print Packing Slip" at bounding box center [1049, 646] width 123 height 31
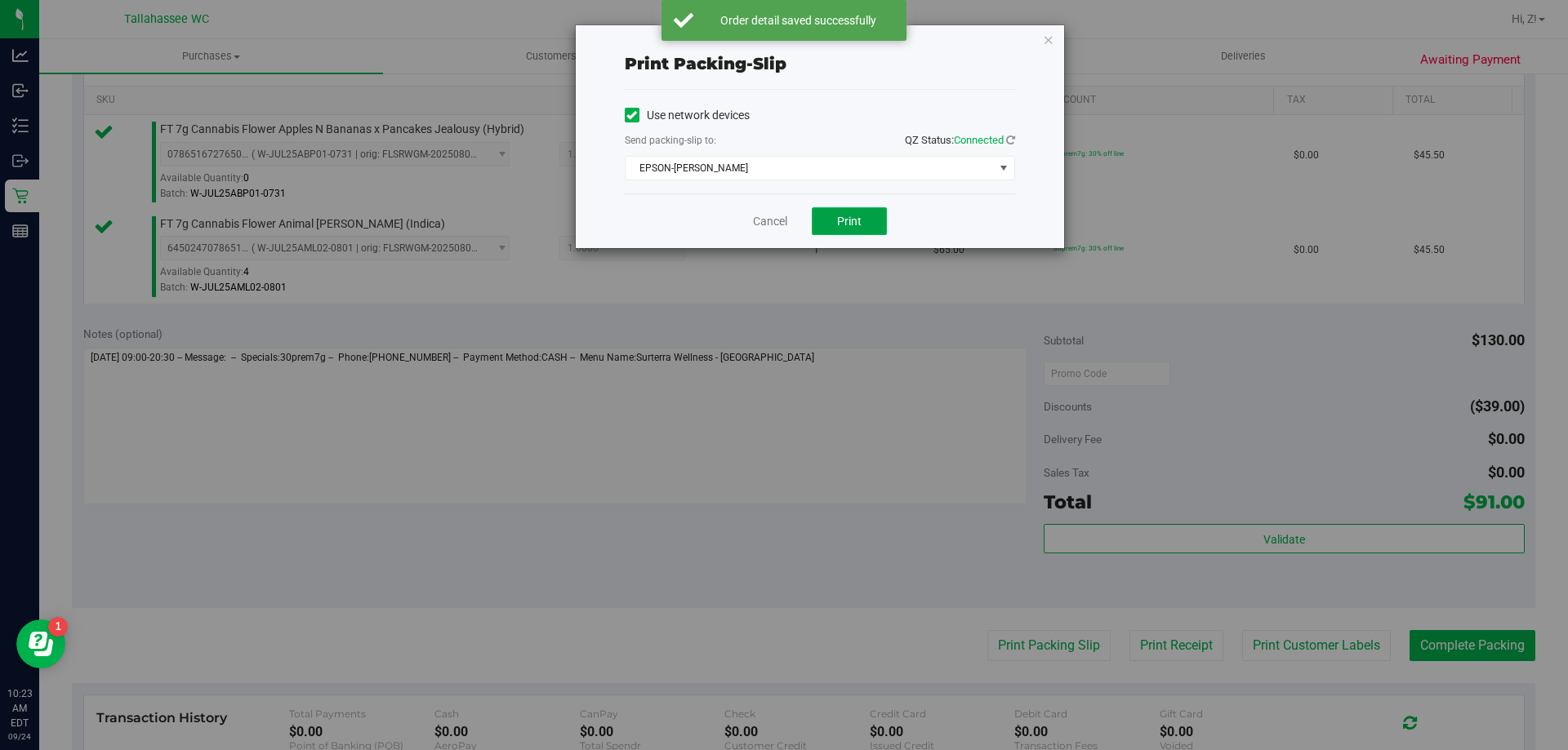
click at [860, 214] on span "Print" at bounding box center [849, 221] width 24 height 13
click at [1048, 39] on icon "button" at bounding box center [1049, 39] width 12 height 20
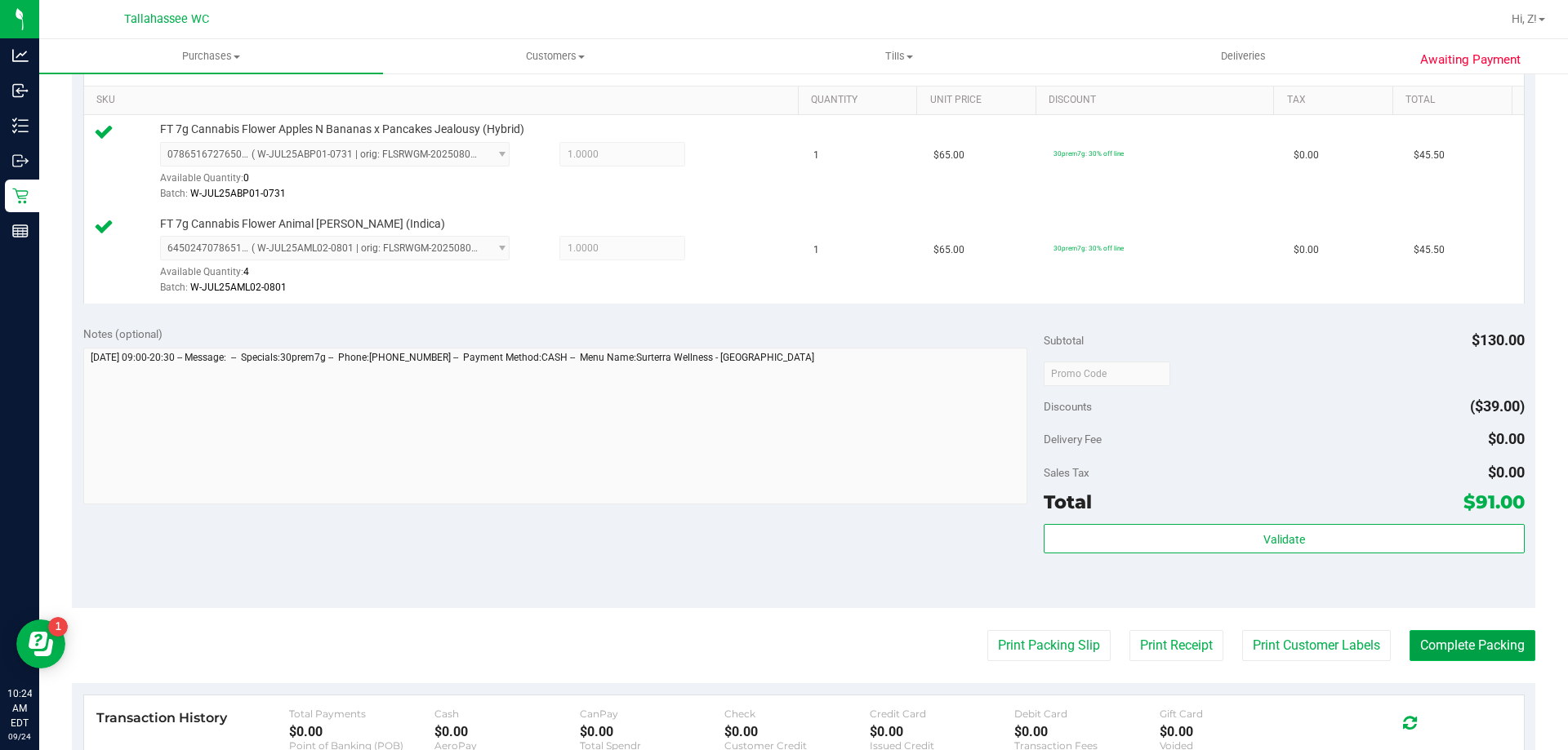
click at [1414, 643] on button "Complete Packing" at bounding box center [1472, 646] width 126 height 31
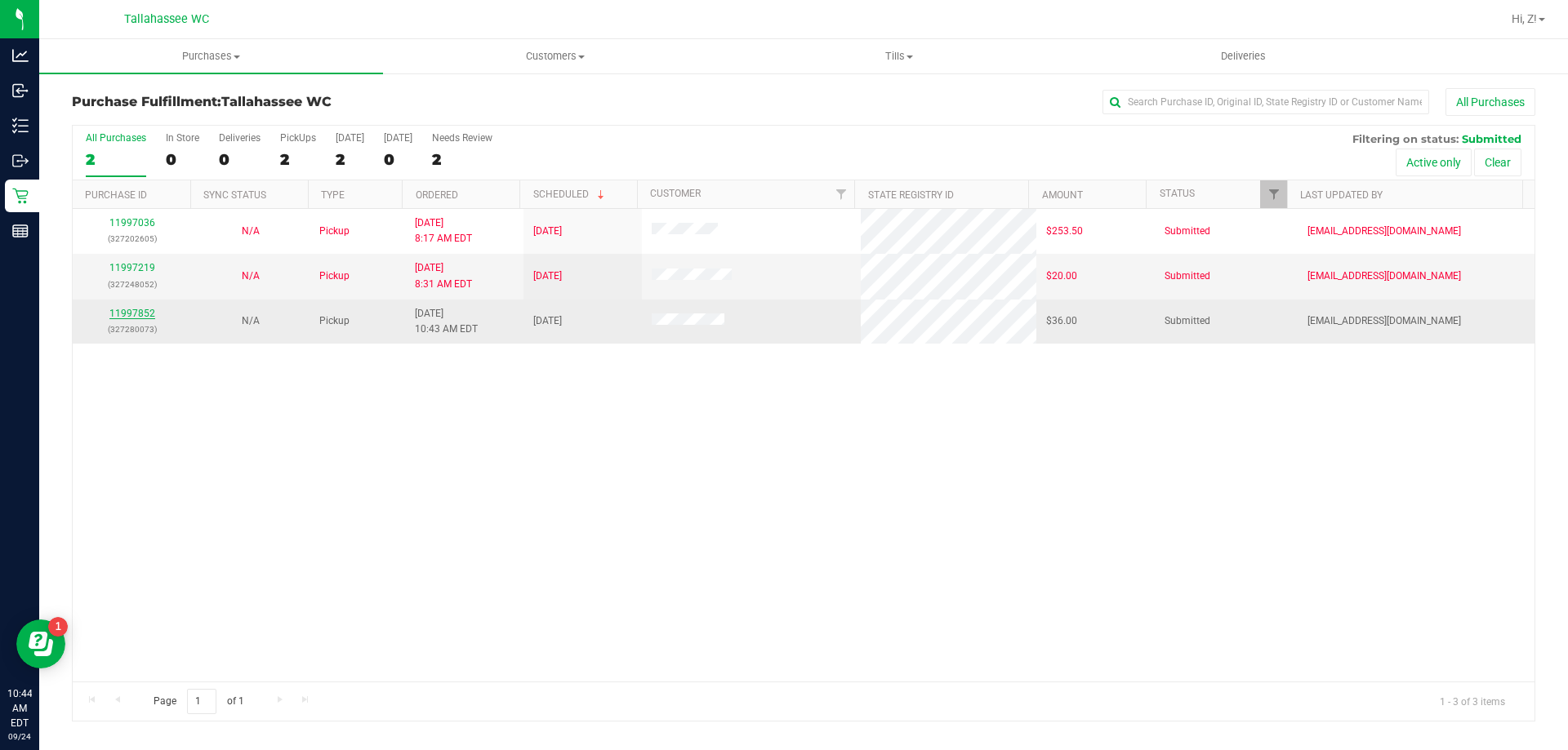
click at [117, 314] on link "11997852" at bounding box center [132, 313] width 46 height 12
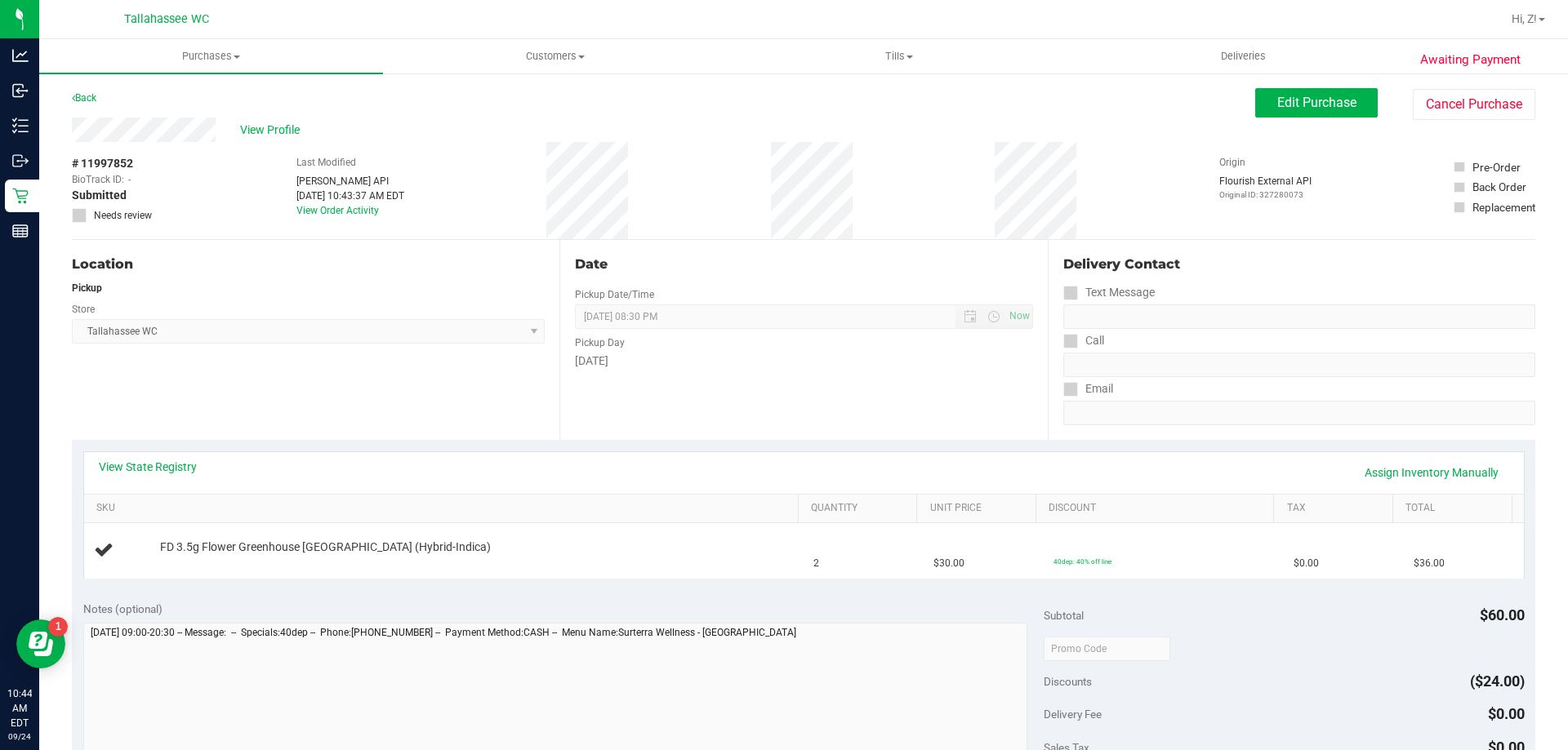
click at [198, 465] on div "View State Registry Assign Inventory Manually" at bounding box center [803, 472] width 1411 height 28
click at [187, 471] on link "View State Registry" at bounding box center [147, 467] width 98 height 16
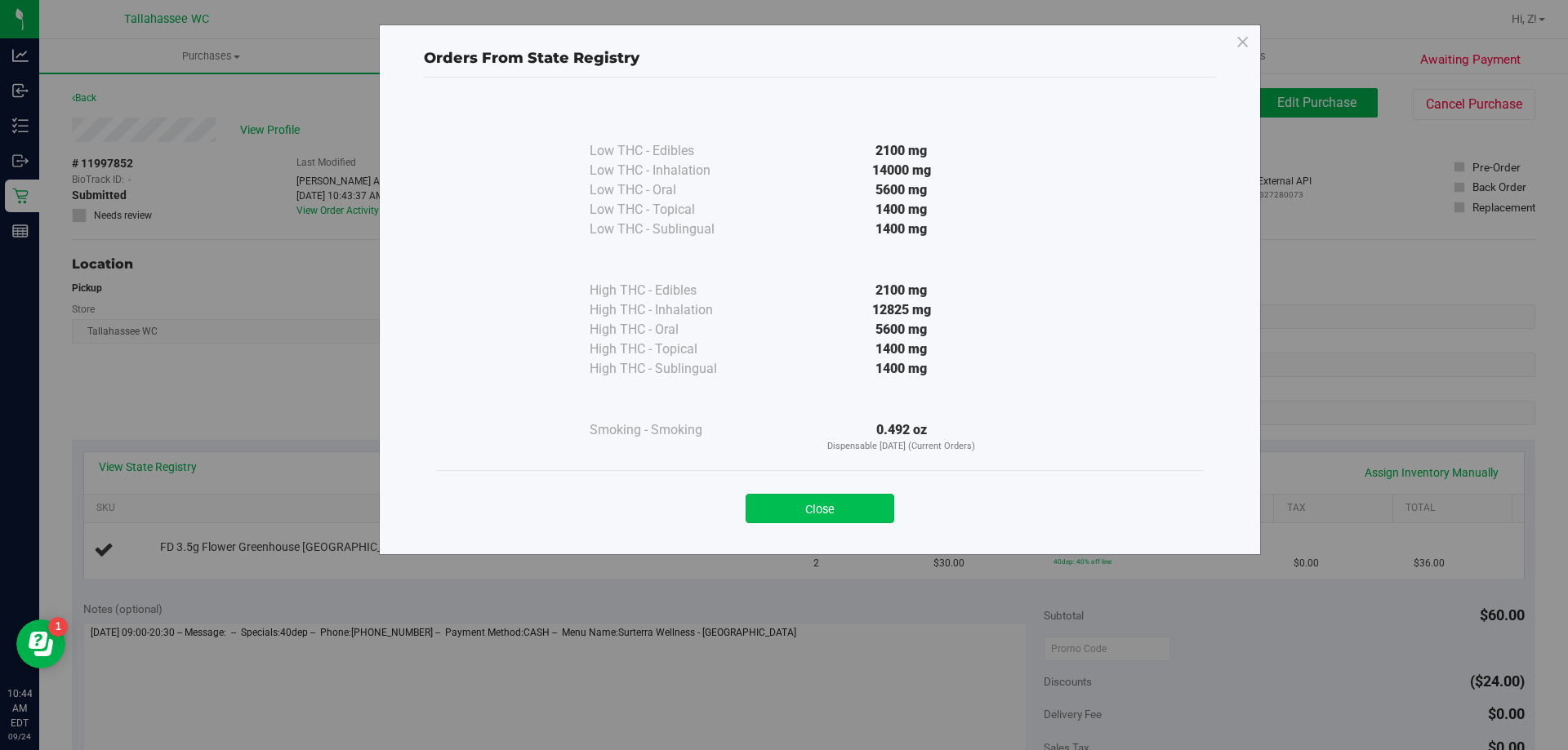
click at [822, 495] on button "Close" at bounding box center [820, 508] width 148 height 29
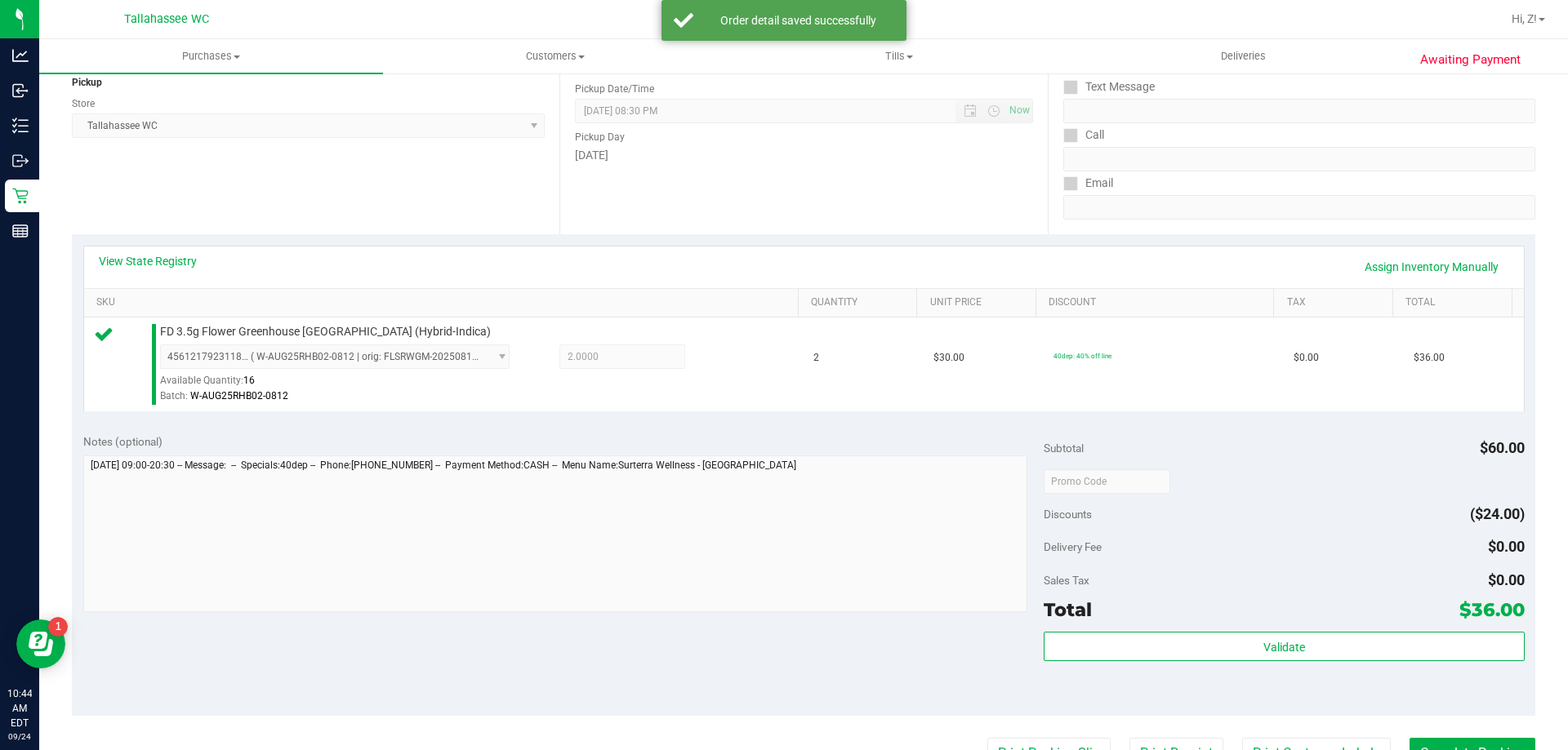
scroll to position [327, 0]
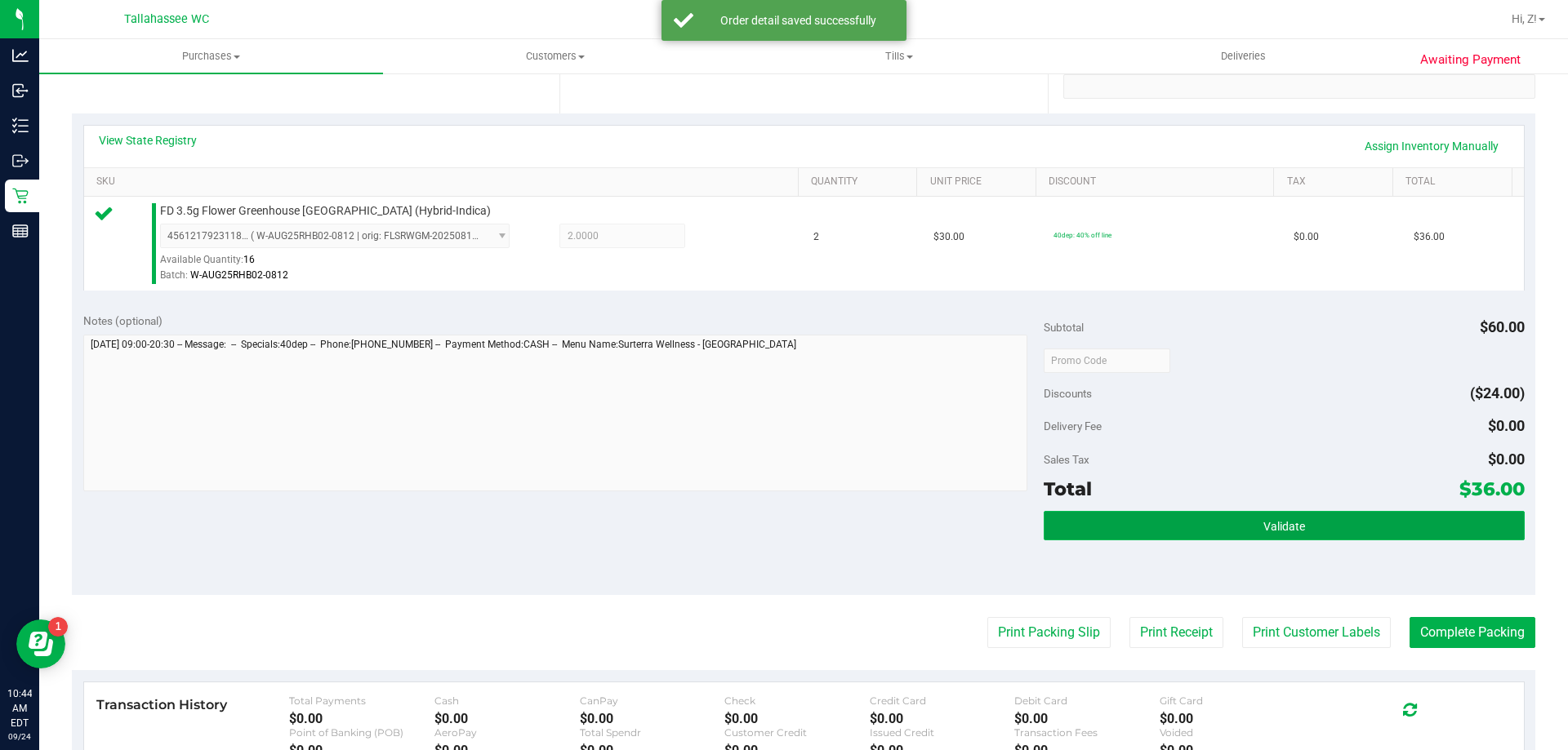
click at [1263, 525] on span "Validate" at bounding box center [1284, 527] width 42 height 13
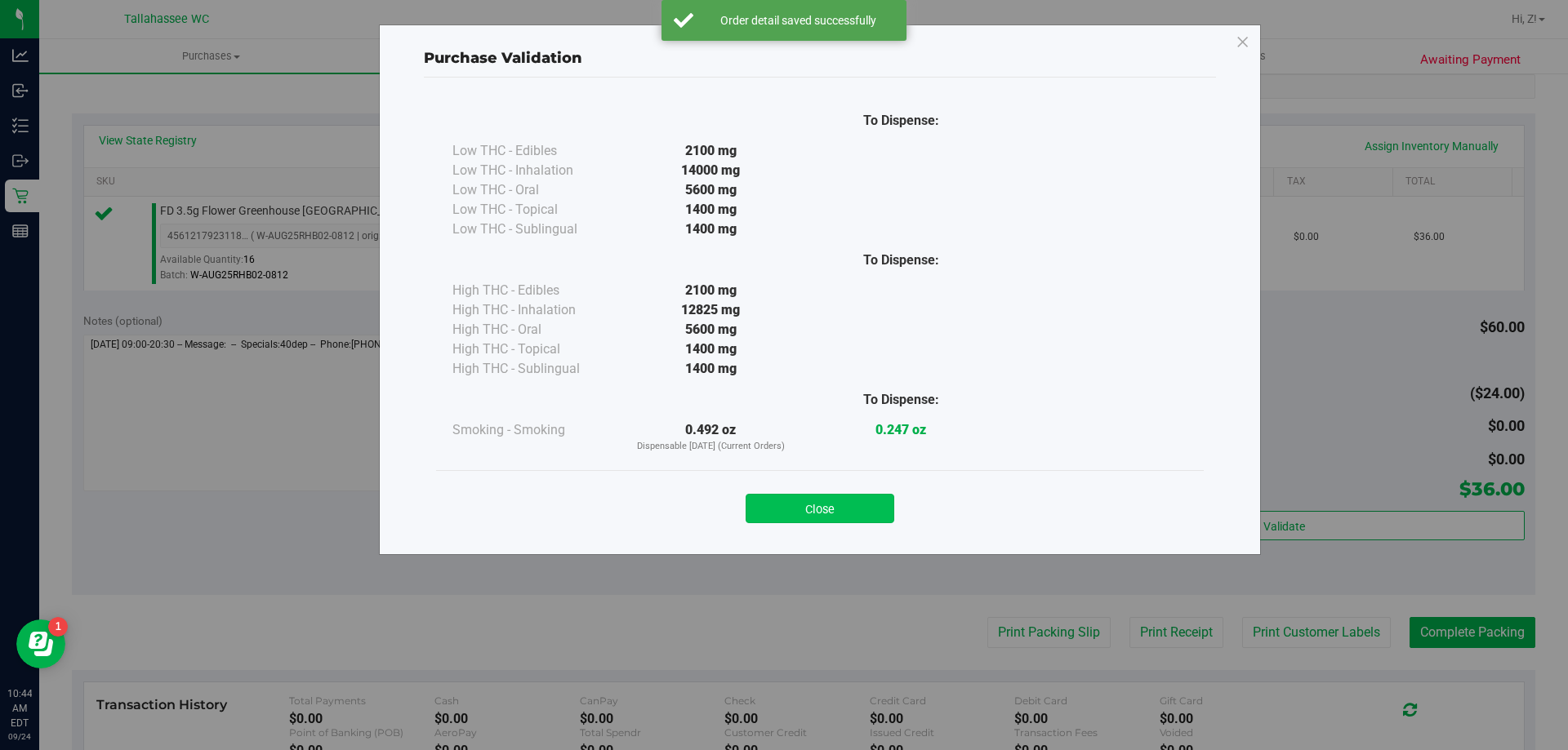
click at [853, 511] on button "Close" at bounding box center [820, 508] width 148 height 29
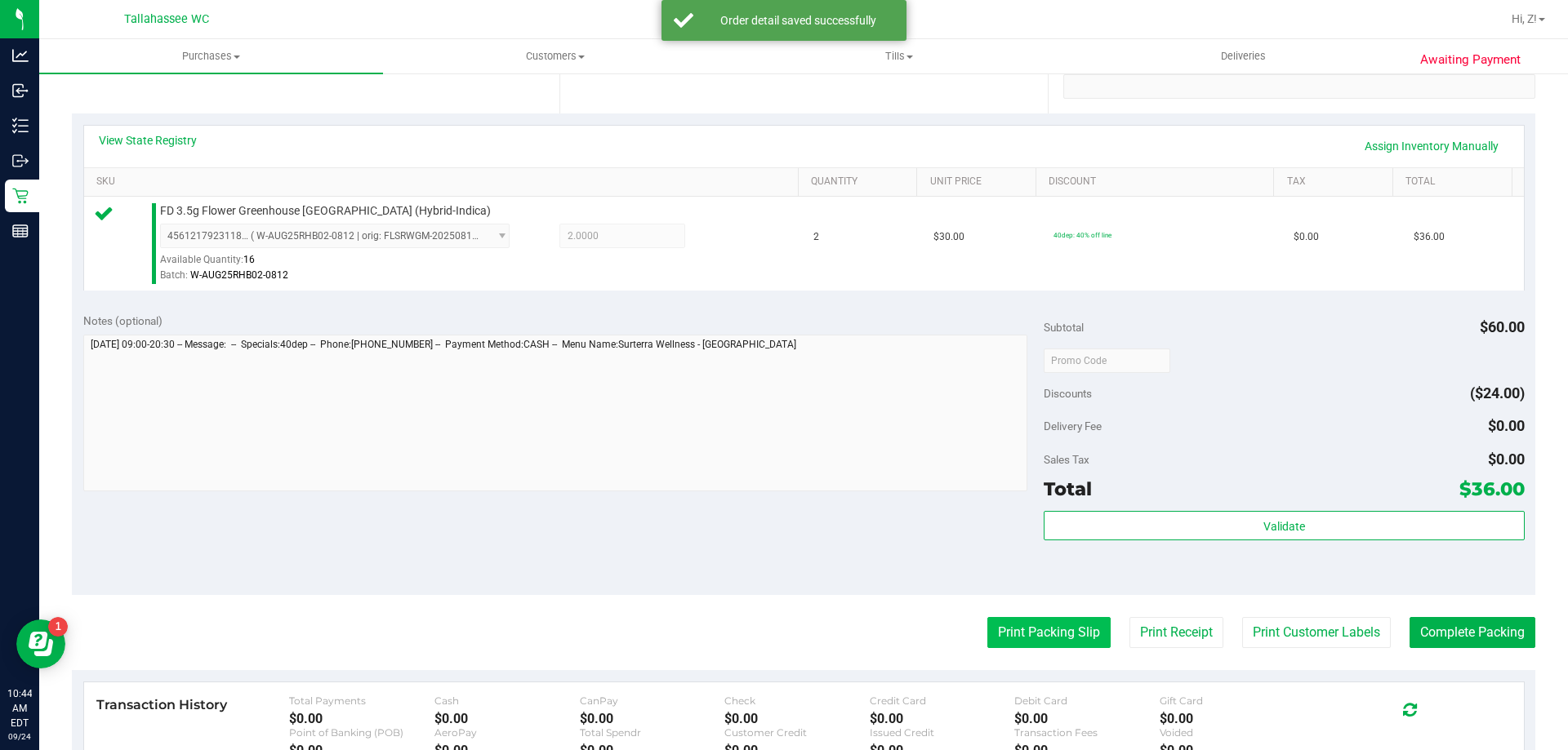
click at [1027, 638] on button "Print Packing Slip" at bounding box center [1049, 632] width 123 height 31
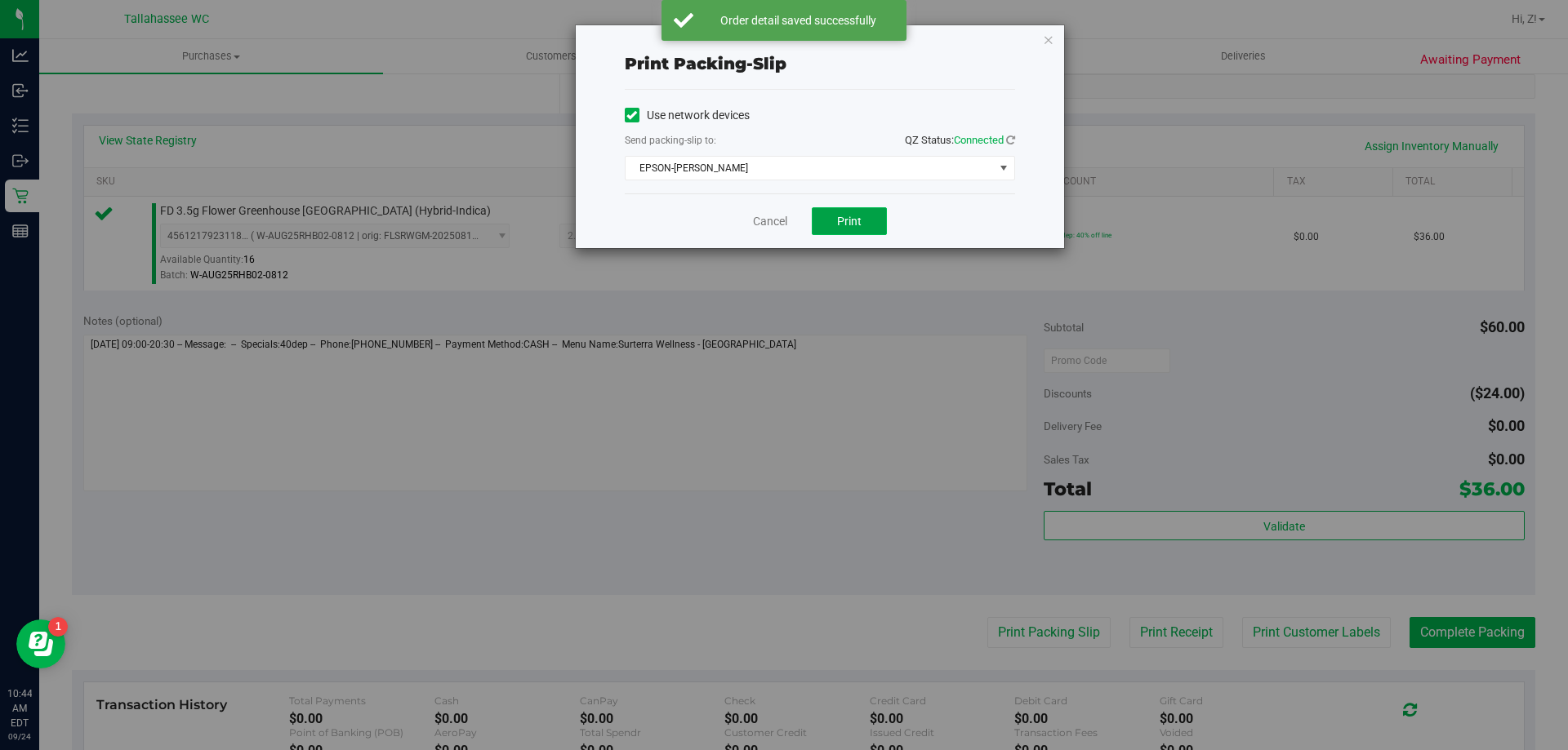
click at [860, 231] on button "Print" at bounding box center [849, 221] width 75 height 28
click at [1052, 33] on icon "button" at bounding box center [1049, 39] width 12 height 20
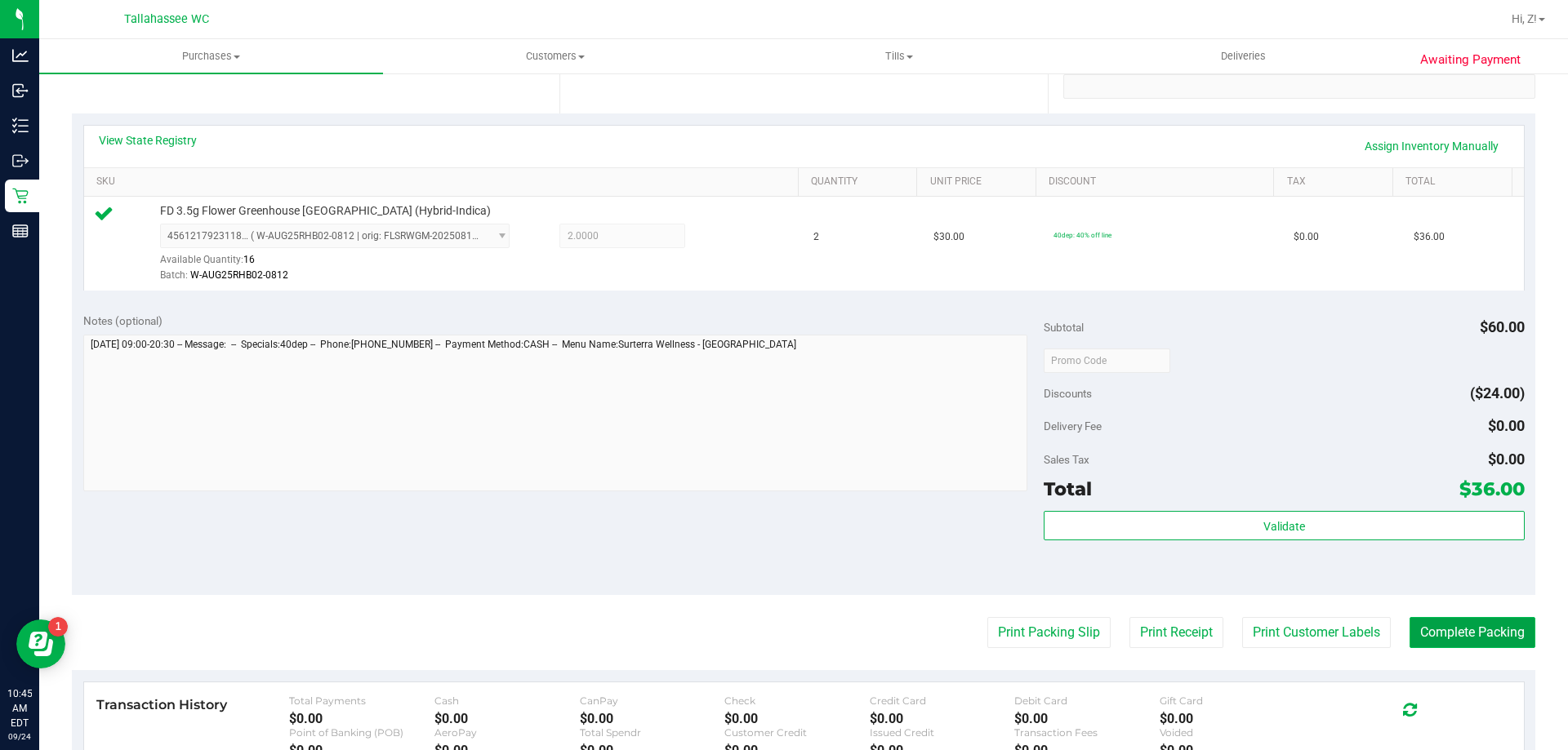
click at [1435, 630] on button "Complete Packing" at bounding box center [1472, 632] width 126 height 31
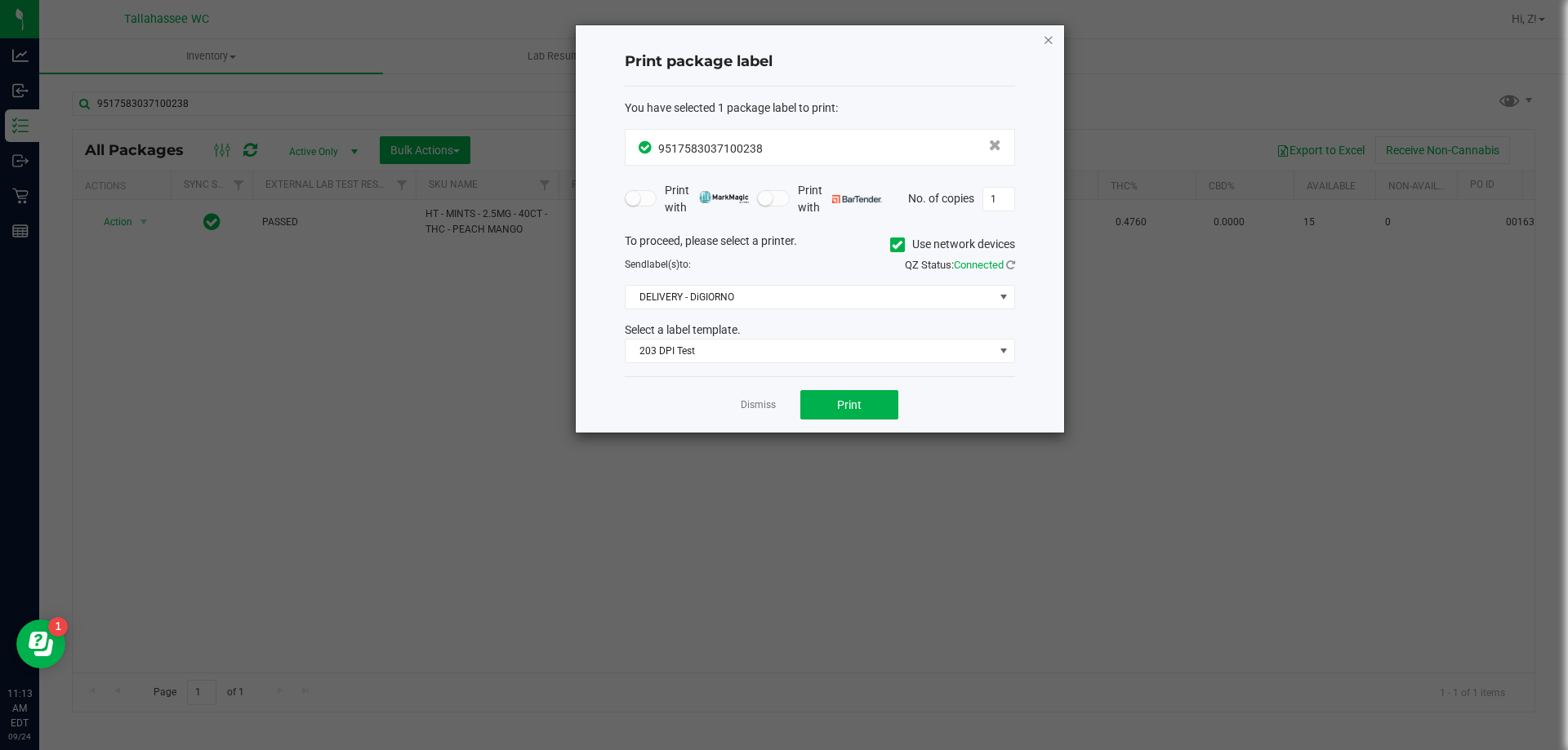
click at [1050, 42] on icon "button" at bounding box center [1049, 39] width 12 height 20
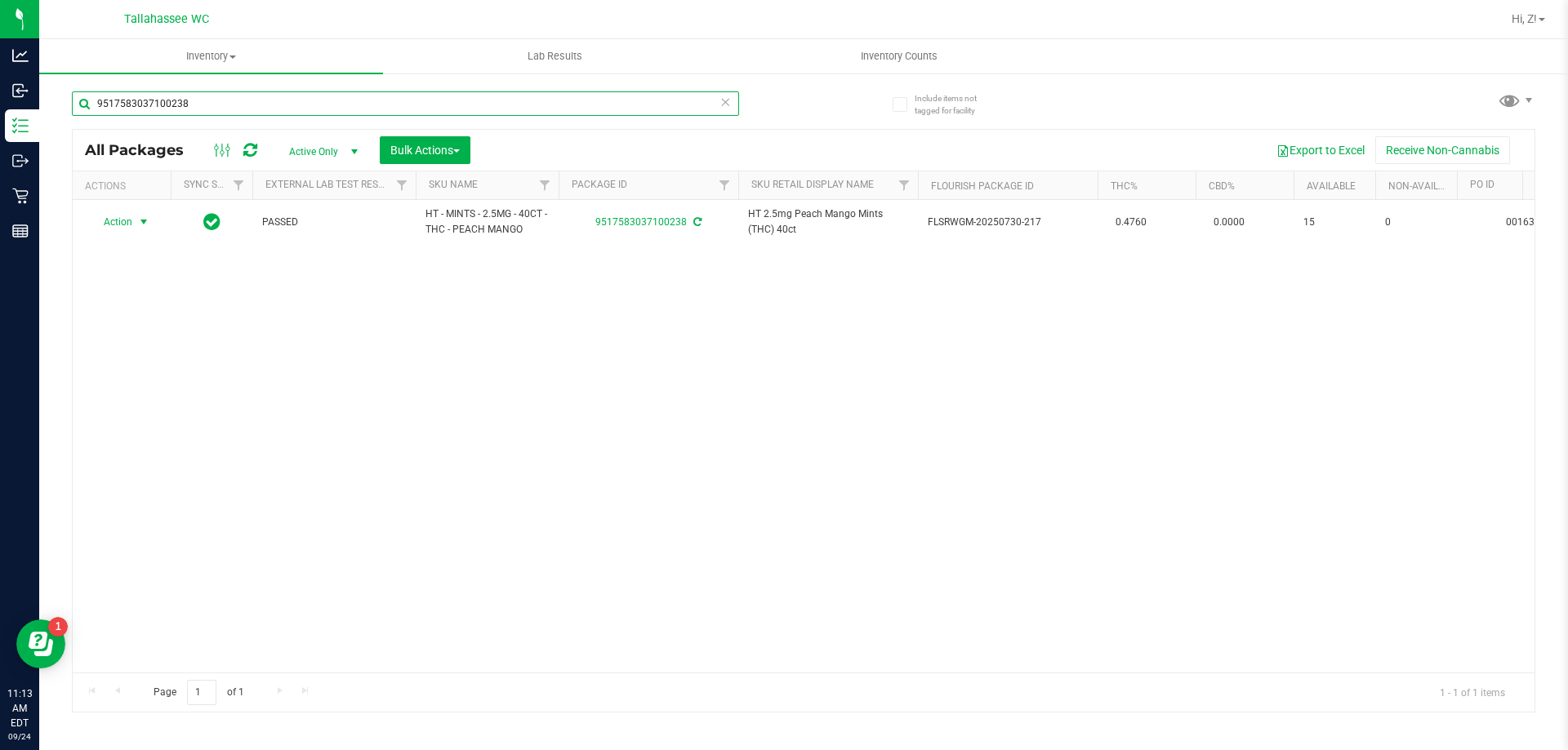
click at [550, 109] on input "9517583037100238" at bounding box center [404, 103] width 667 height 24
type input "4629075670525520"
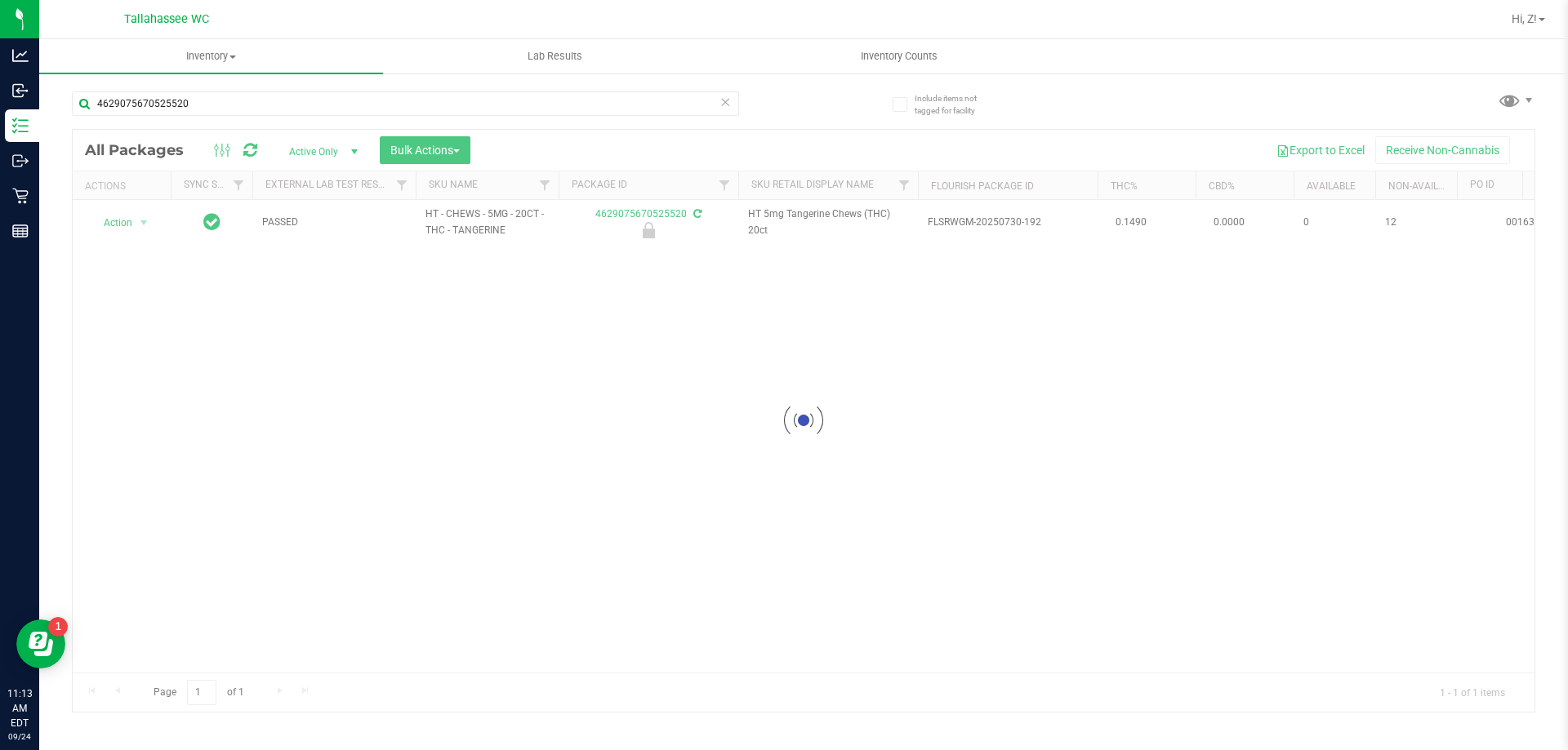
click at [127, 223] on div at bounding box center [803, 422] width 1462 height 583
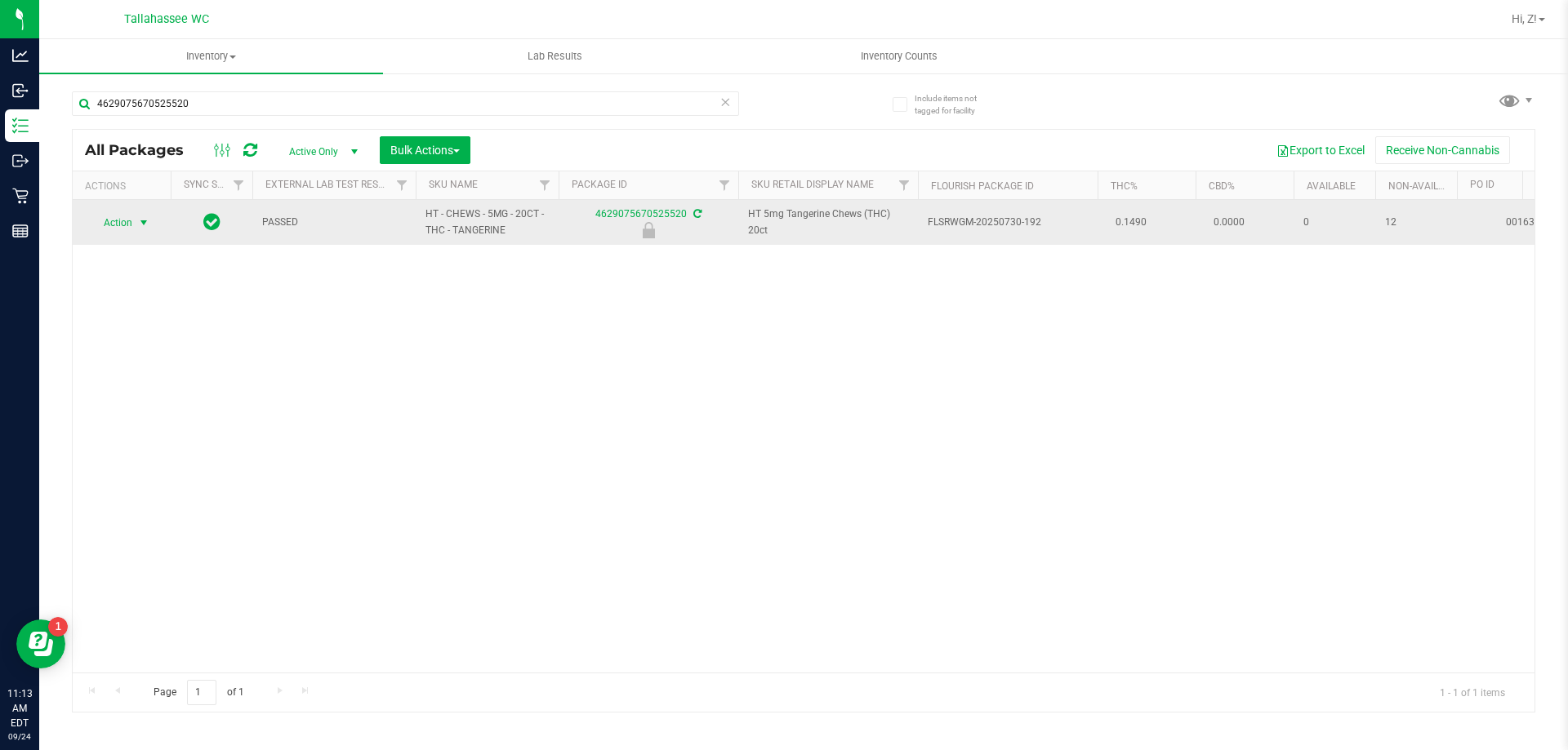
click at [129, 219] on span "Action" at bounding box center [110, 223] width 44 height 23
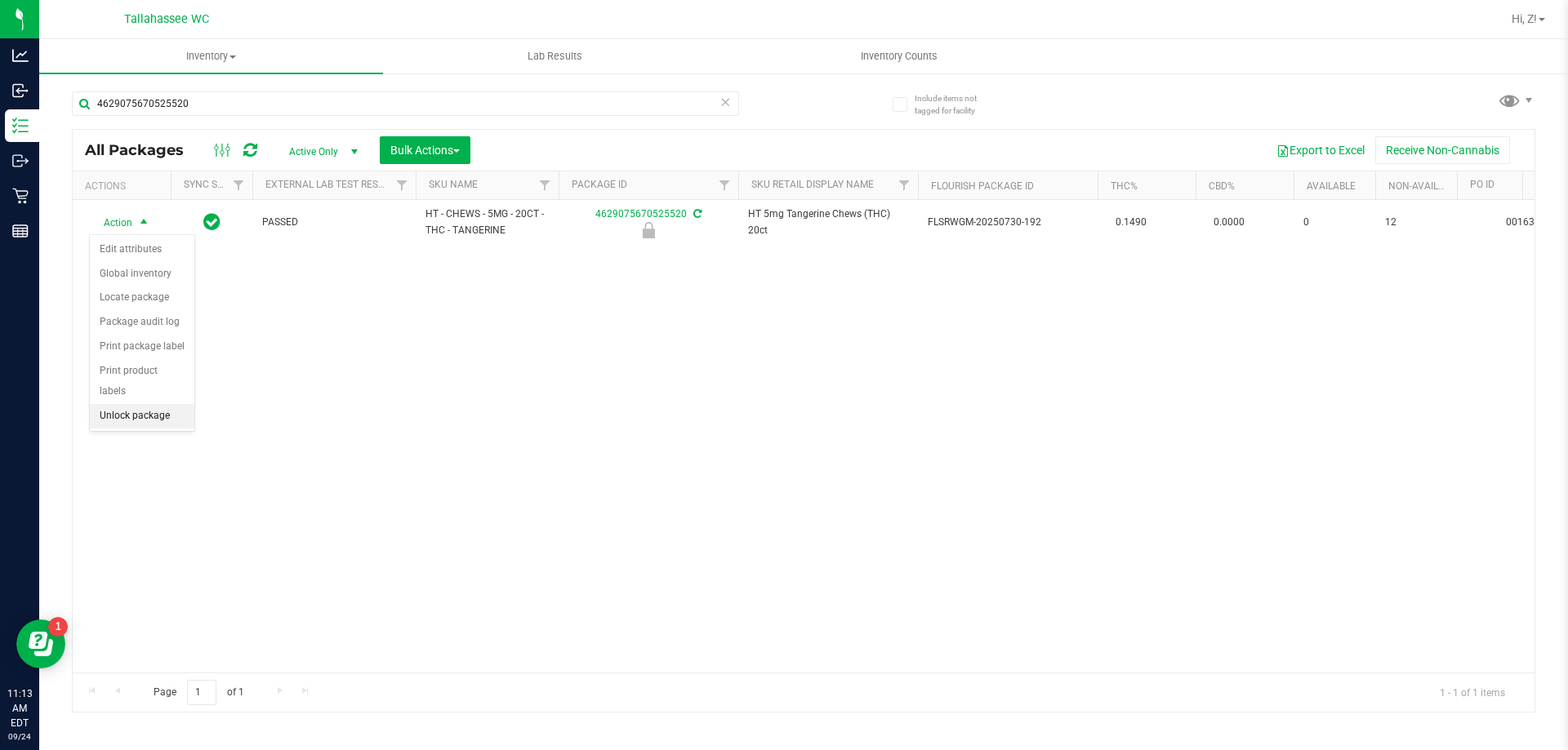
click at [152, 404] on li "Unlock package" at bounding box center [142, 416] width 105 height 24
click at [153, 415] on li "Print package label" at bounding box center [153, 419] width 127 height 24
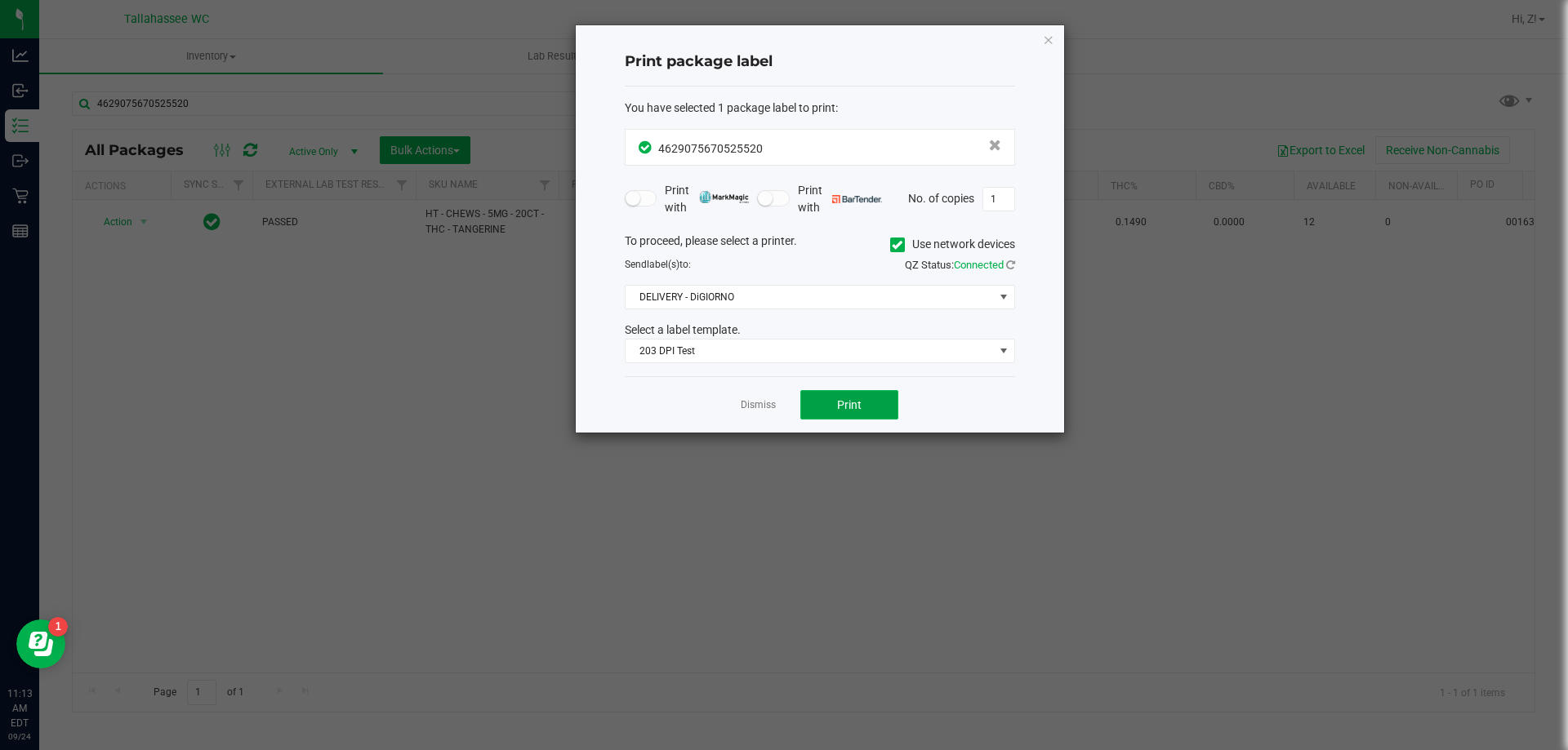
click at [883, 399] on button "Print" at bounding box center [850, 404] width 98 height 29
click at [1054, 39] on div "Print package label You have selected 1 package label to print : 46290756705255…" at bounding box center [820, 229] width 489 height 407
click at [1047, 39] on icon "button" at bounding box center [1049, 39] width 12 height 20
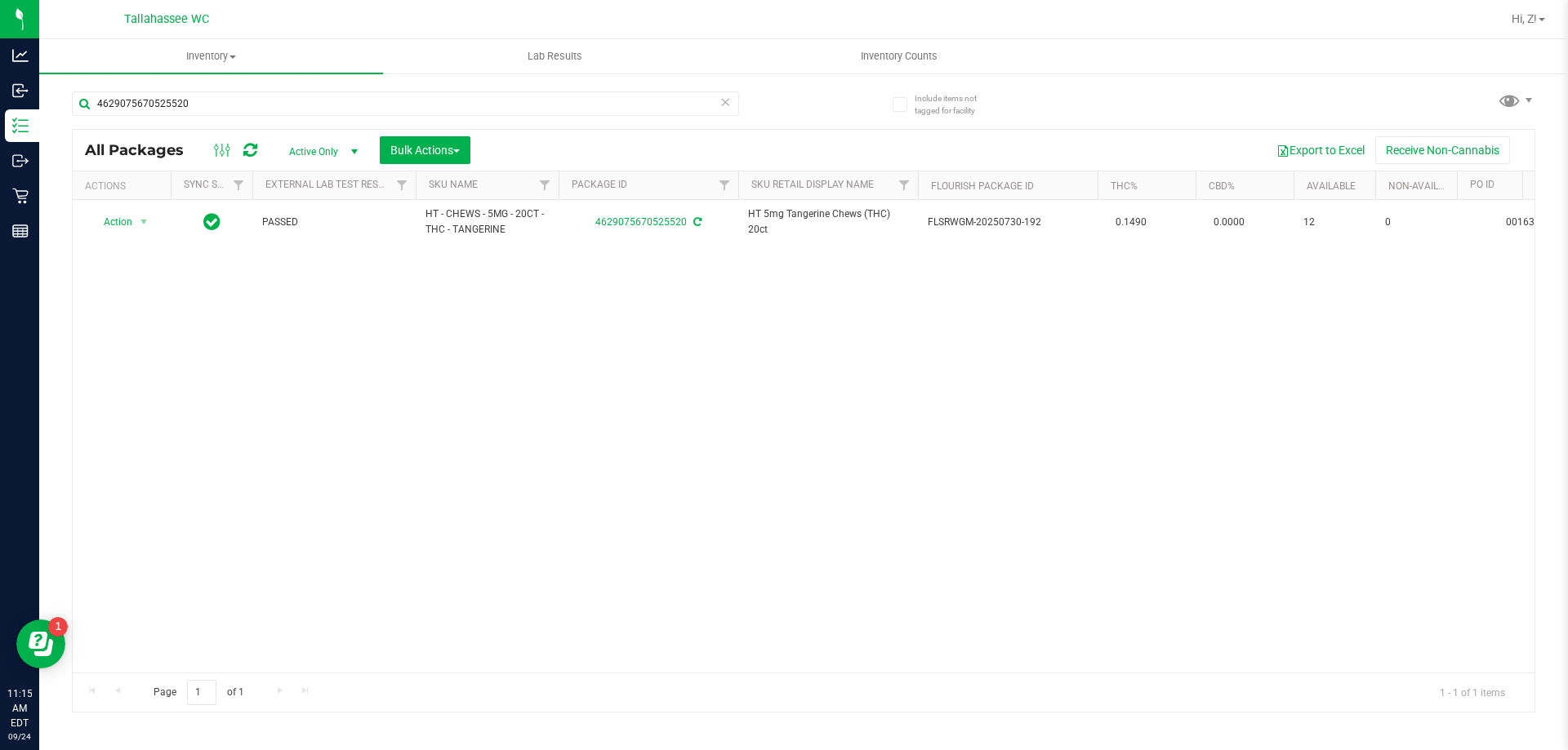
click at [357, 87] on div "4629075670525520" at bounding box center [437, 103] width 732 height 52
drag, startPoint x: 357, startPoint y: 87, endPoint x: 359, endPoint y: 98, distance: 11.2
click at [357, 88] on div "4629075670525520" at bounding box center [437, 103] width 732 height 52
click at [359, 98] on input "4629075670525520" at bounding box center [404, 103] width 667 height 24
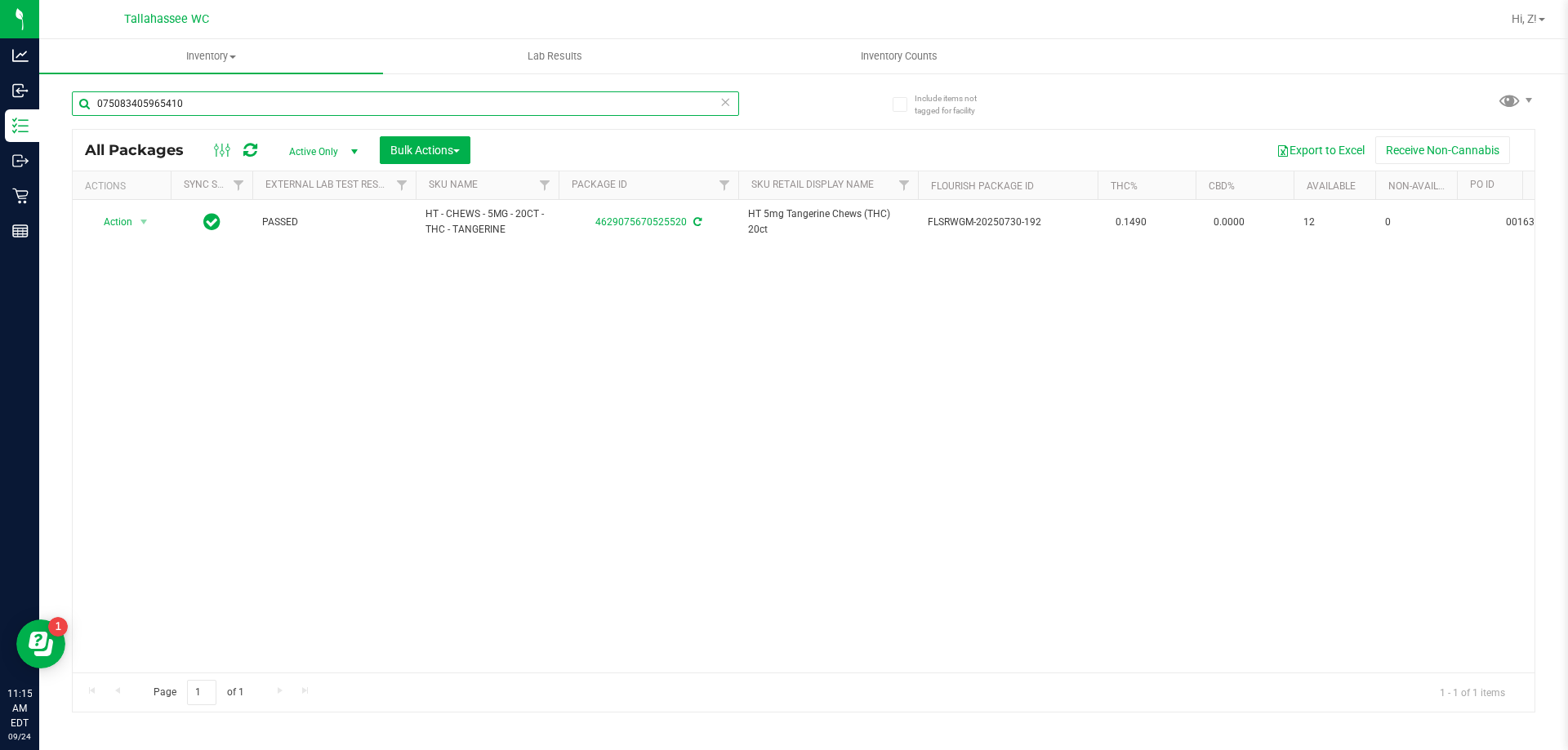
type input "0750834059654104"
type input "[DATE]"
type input "0750834059654104"
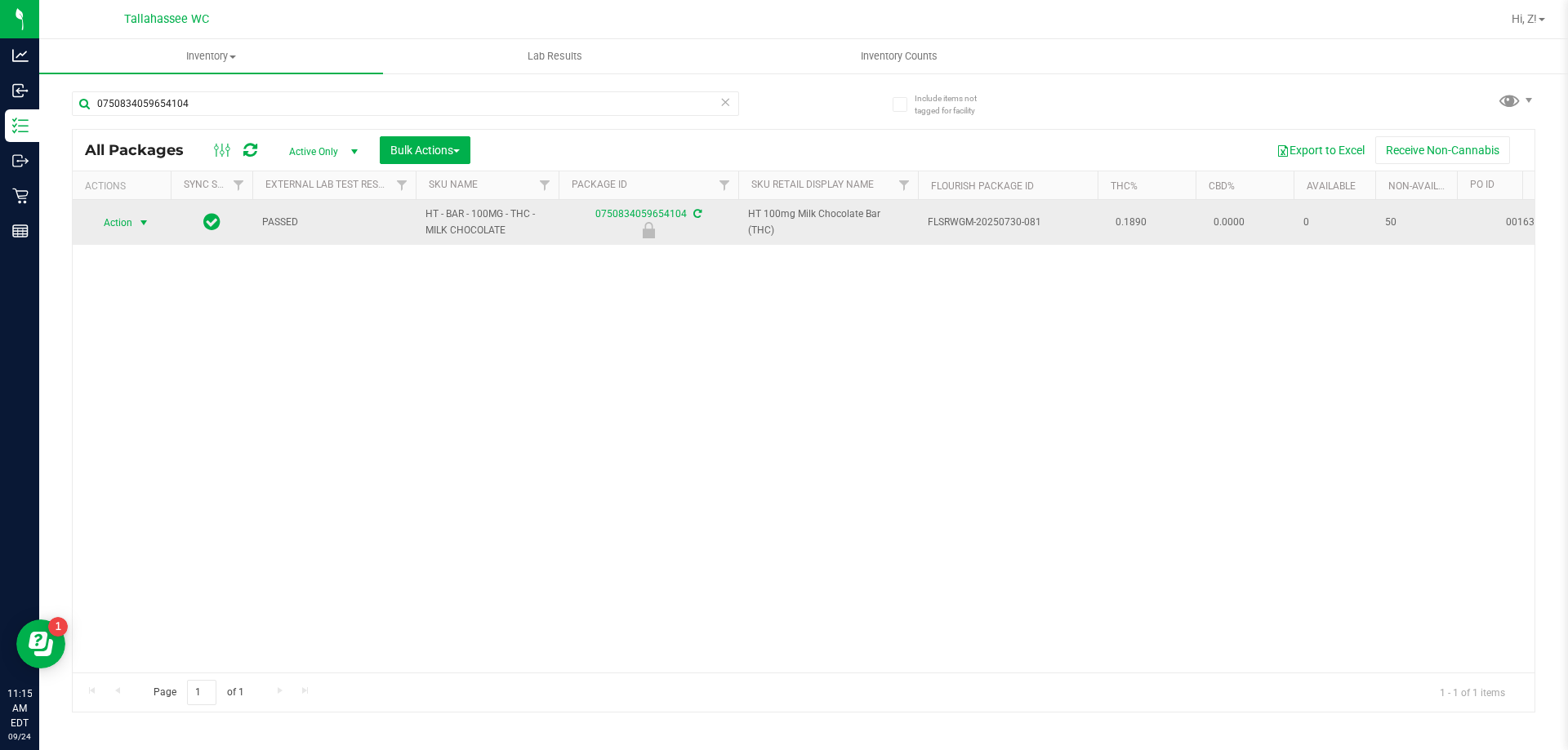
click at [128, 221] on span "Action" at bounding box center [110, 223] width 44 height 23
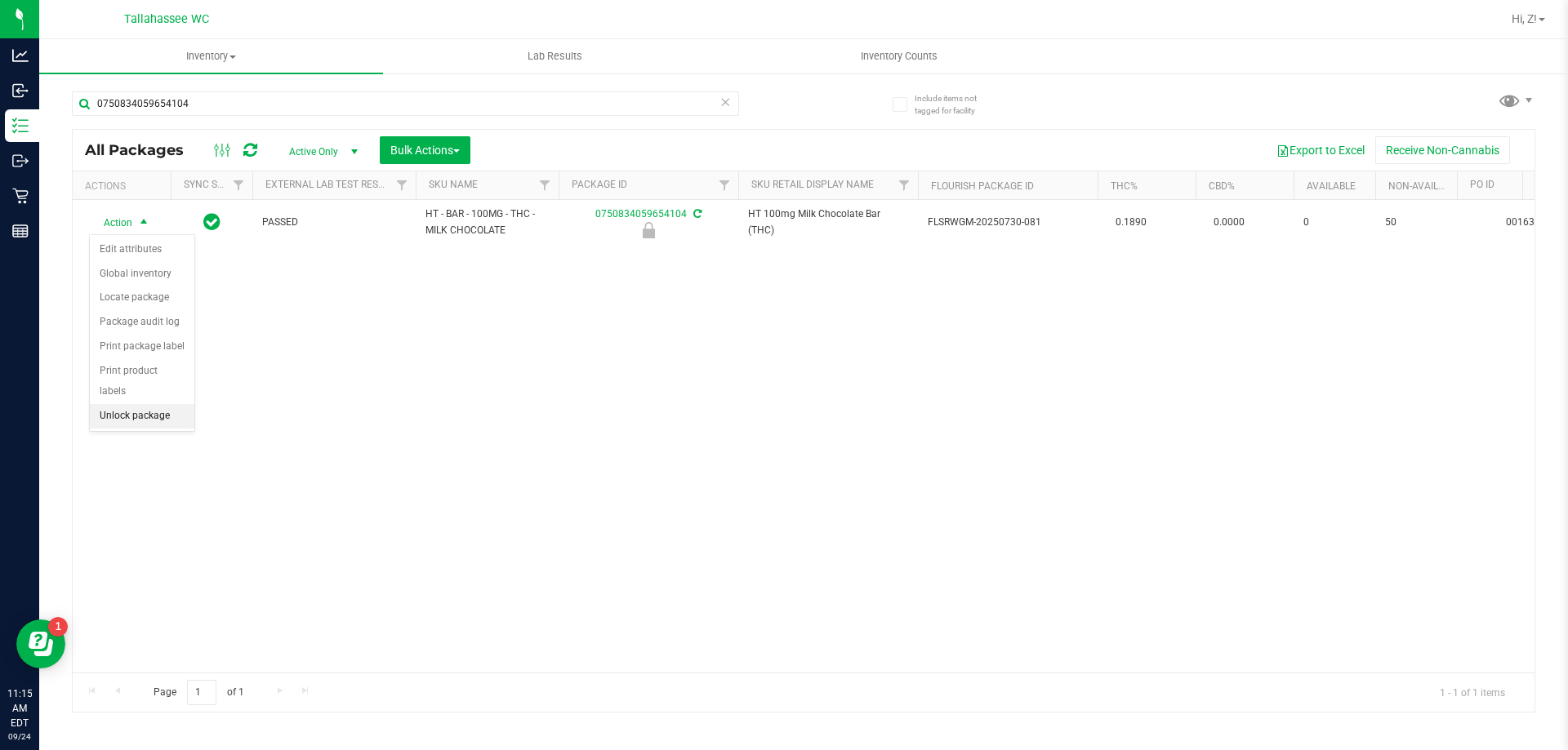
click at [145, 404] on li "Unlock package" at bounding box center [142, 416] width 105 height 24
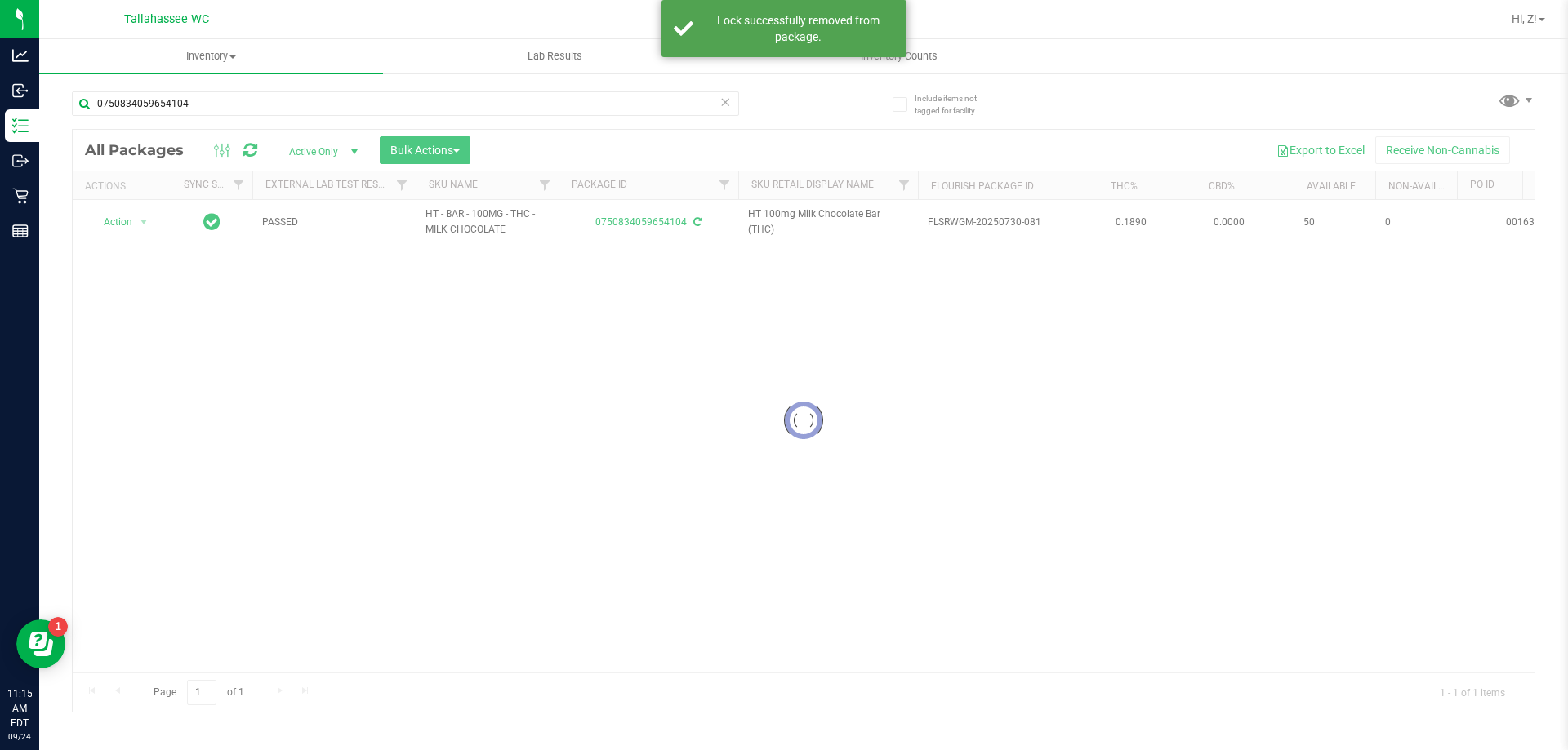
click at [125, 220] on div at bounding box center [803, 422] width 1462 height 583
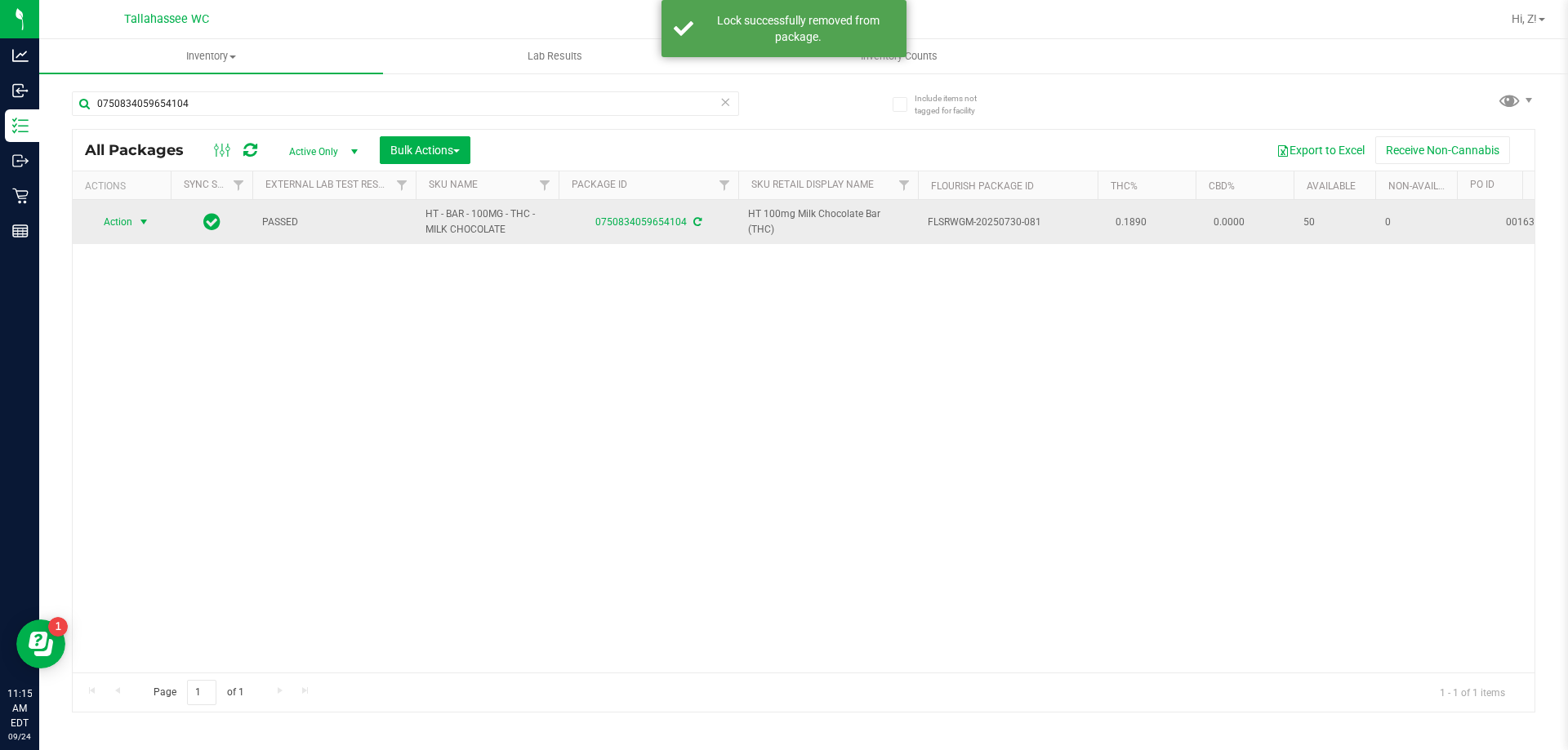
click at [130, 218] on span "Action" at bounding box center [110, 222] width 44 height 23
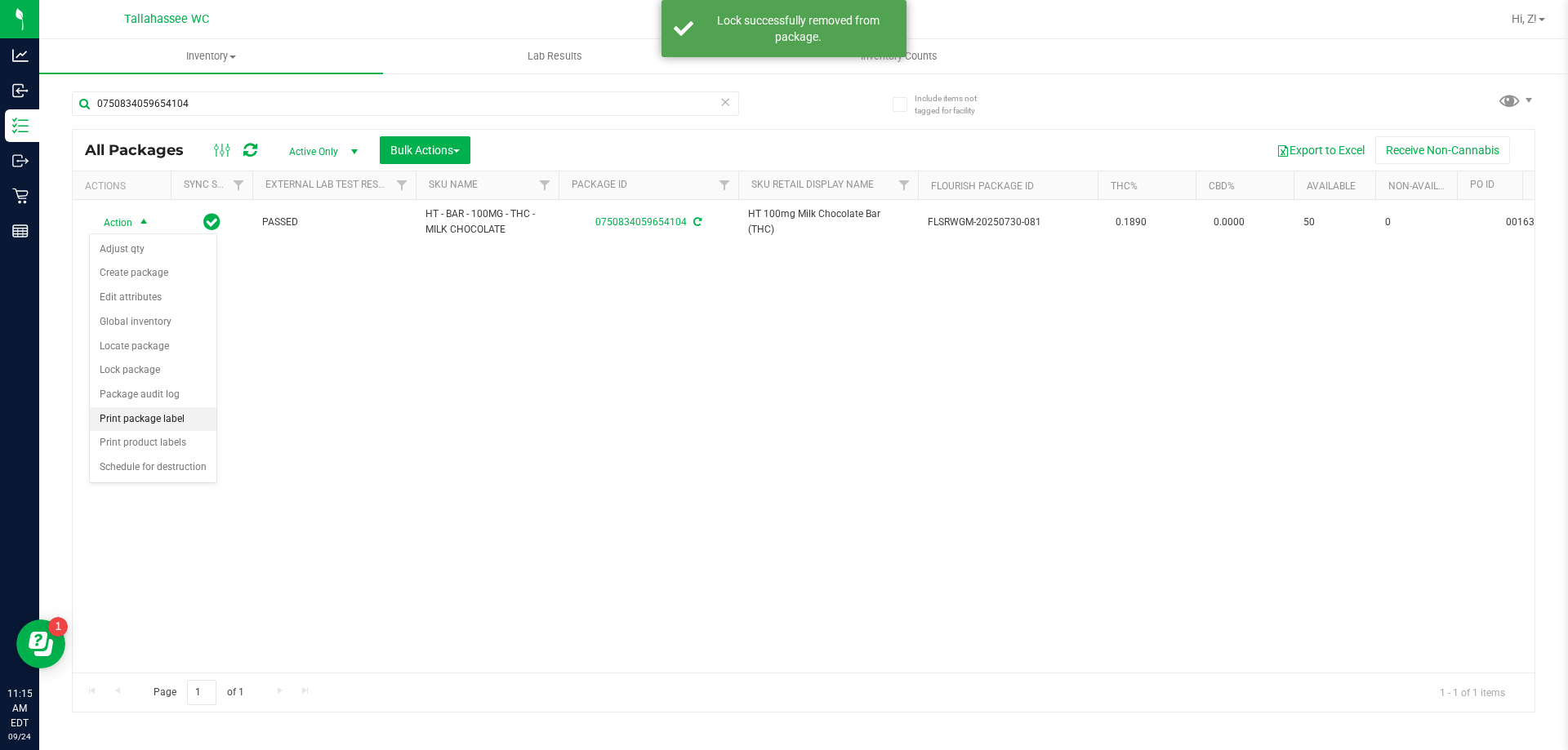
click at [172, 412] on li "Print package label" at bounding box center [153, 419] width 127 height 24
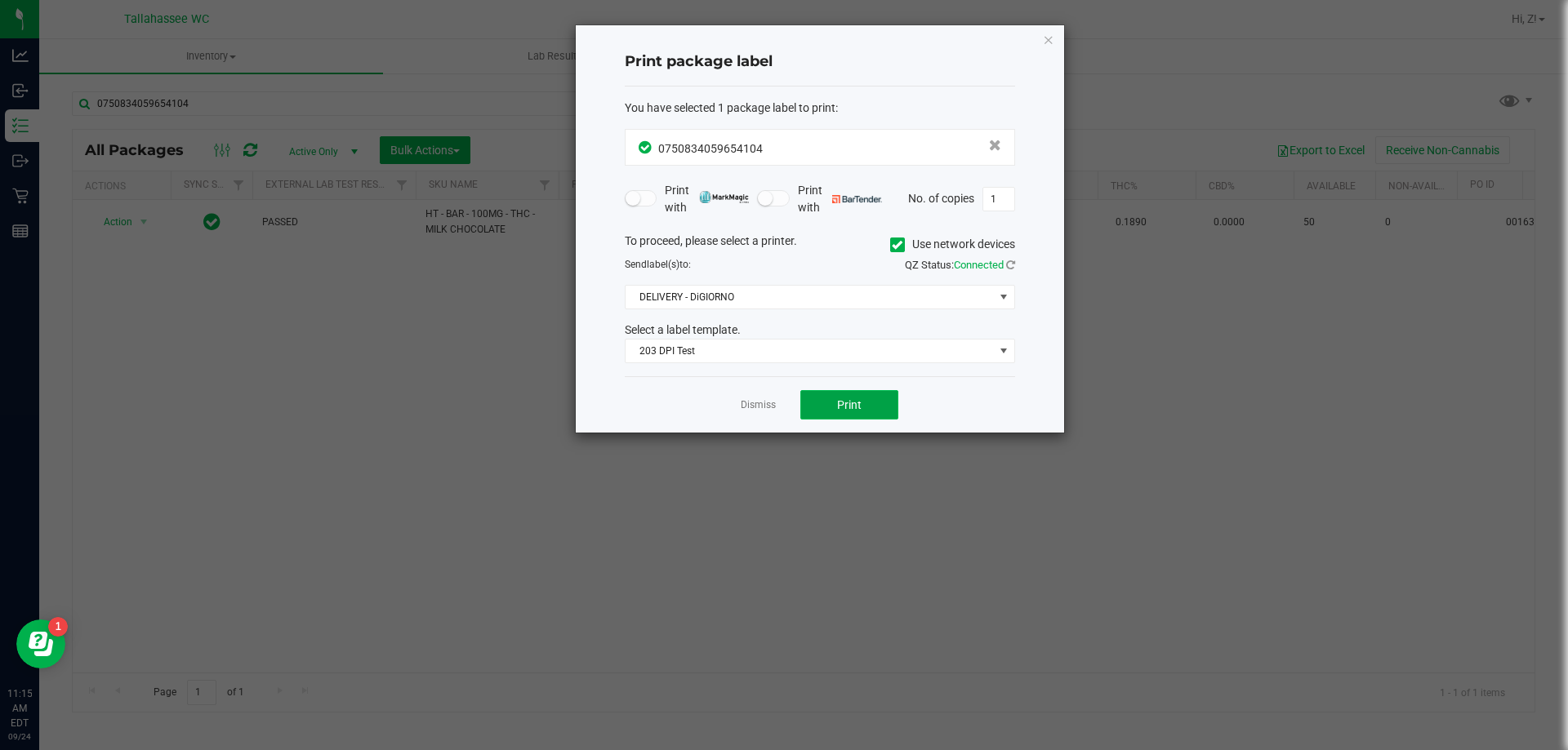
click at [836, 410] on button "Print" at bounding box center [850, 404] width 98 height 29
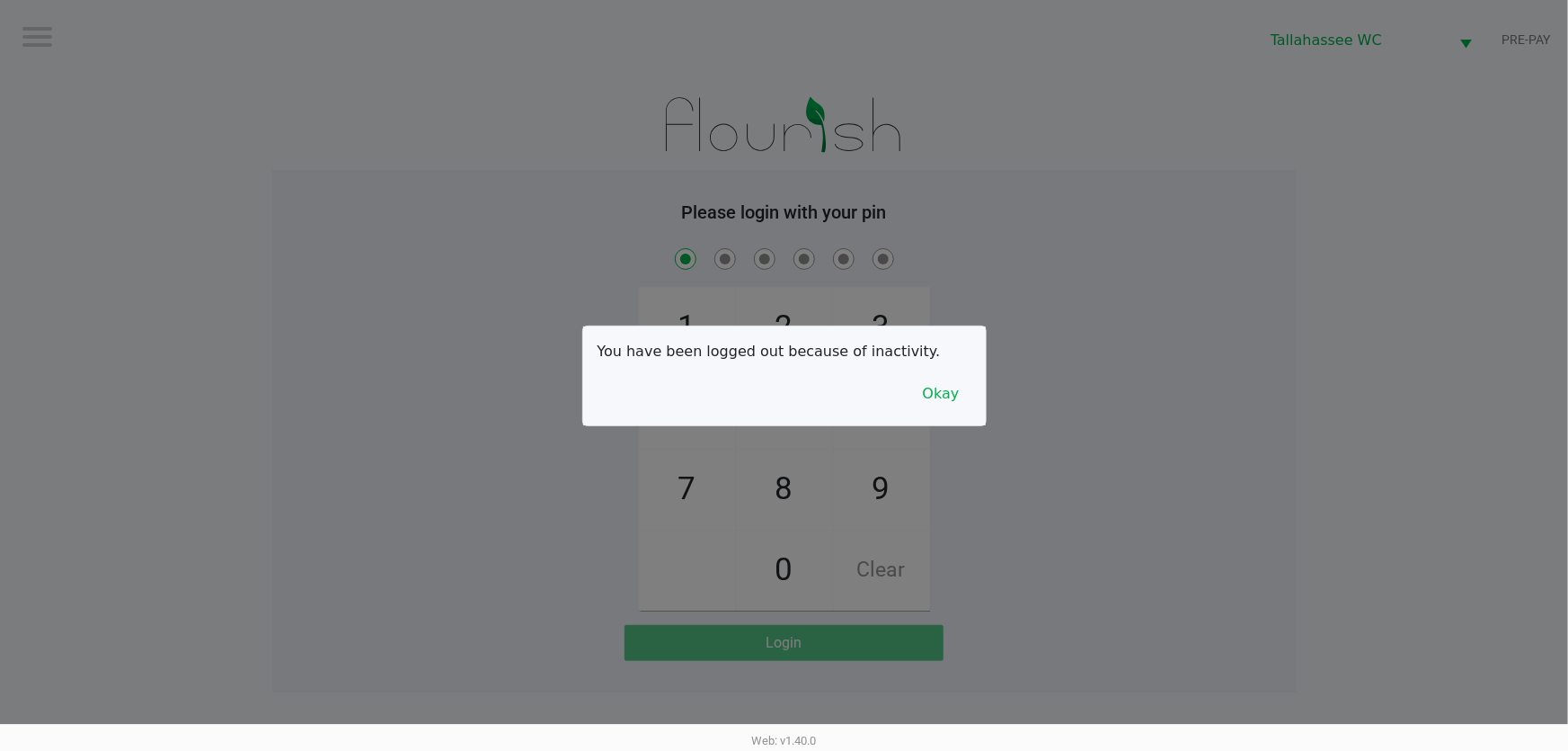
checkbox input "true"
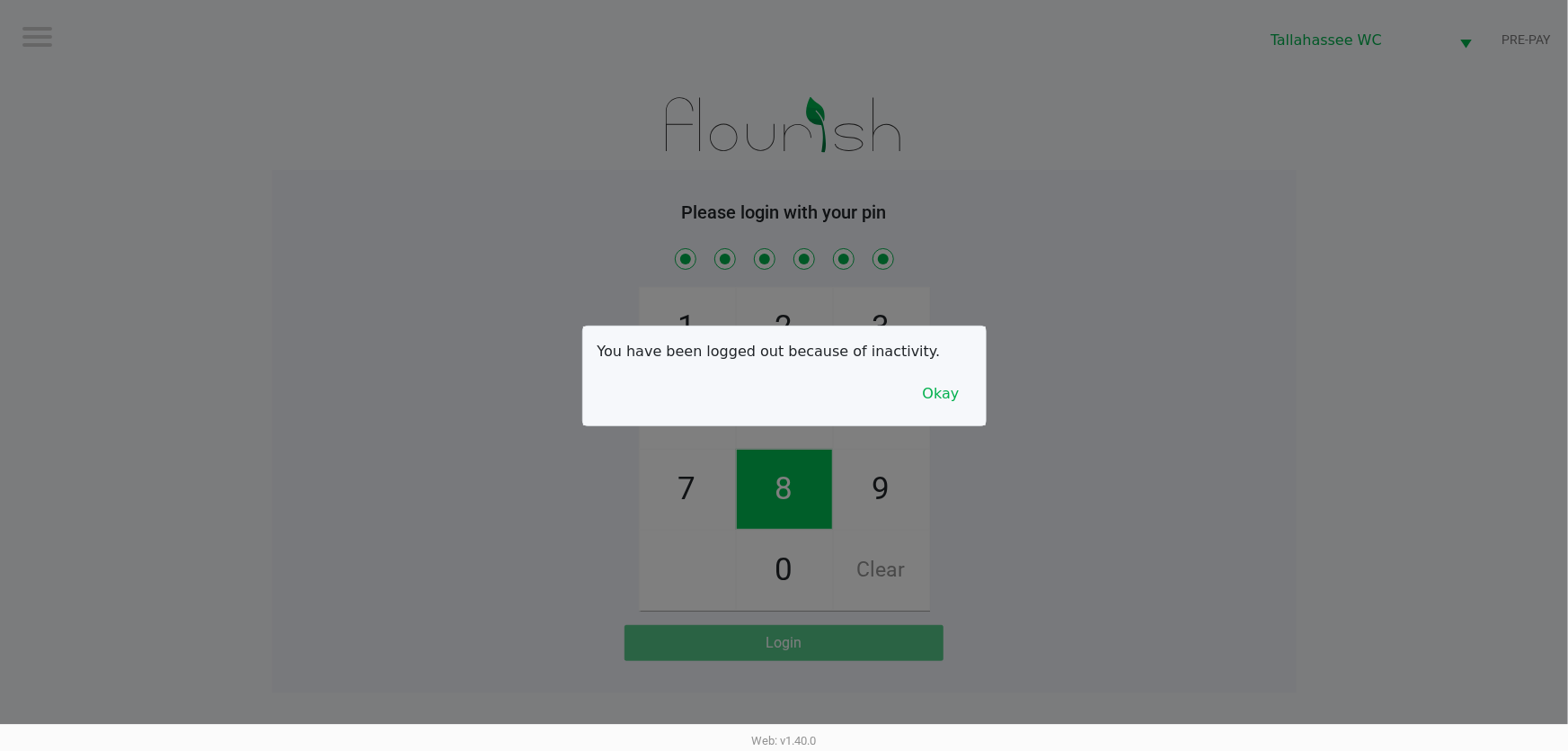
checkbox input "true"
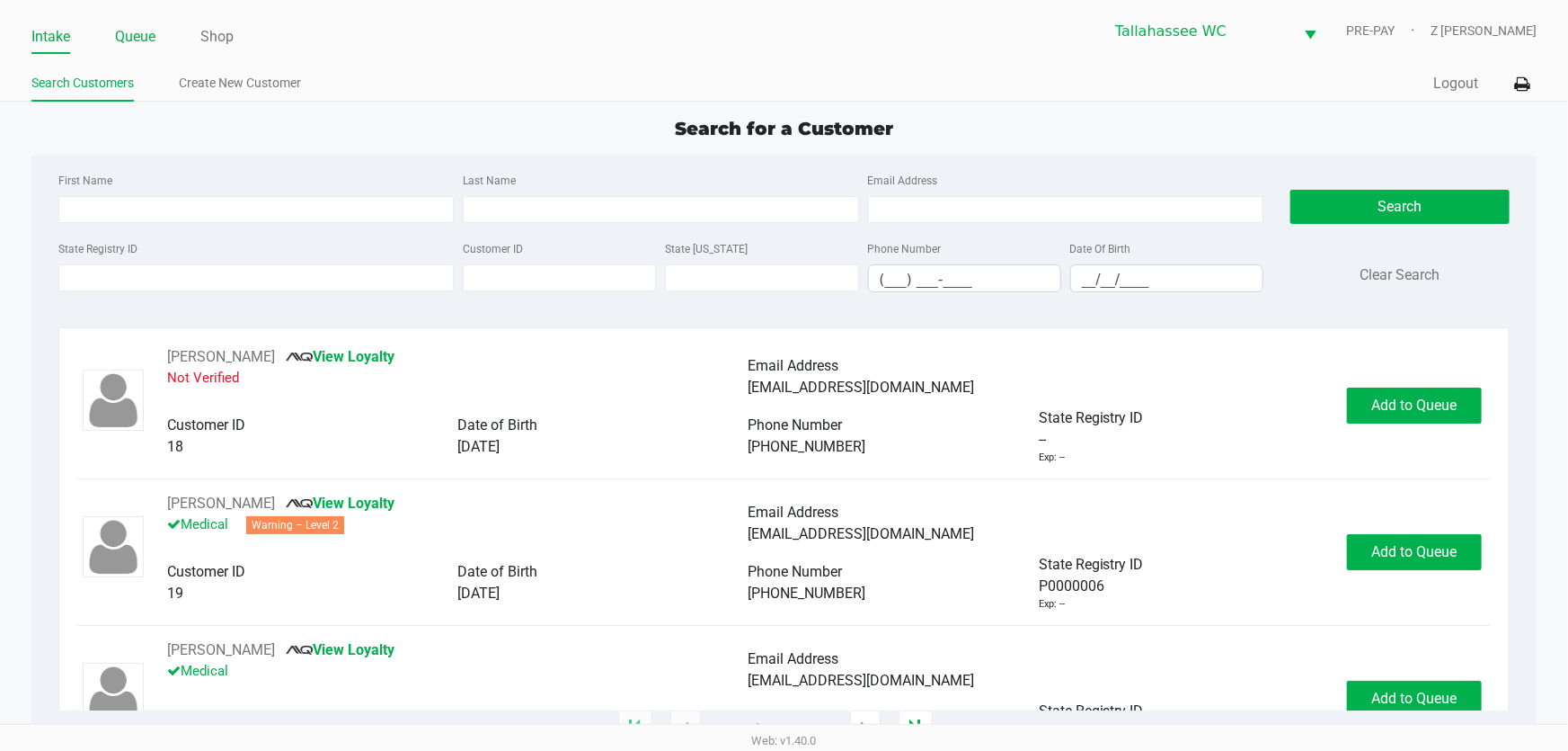
click at [130, 27] on link "Queue" at bounding box center [135, 36] width 41 height 25
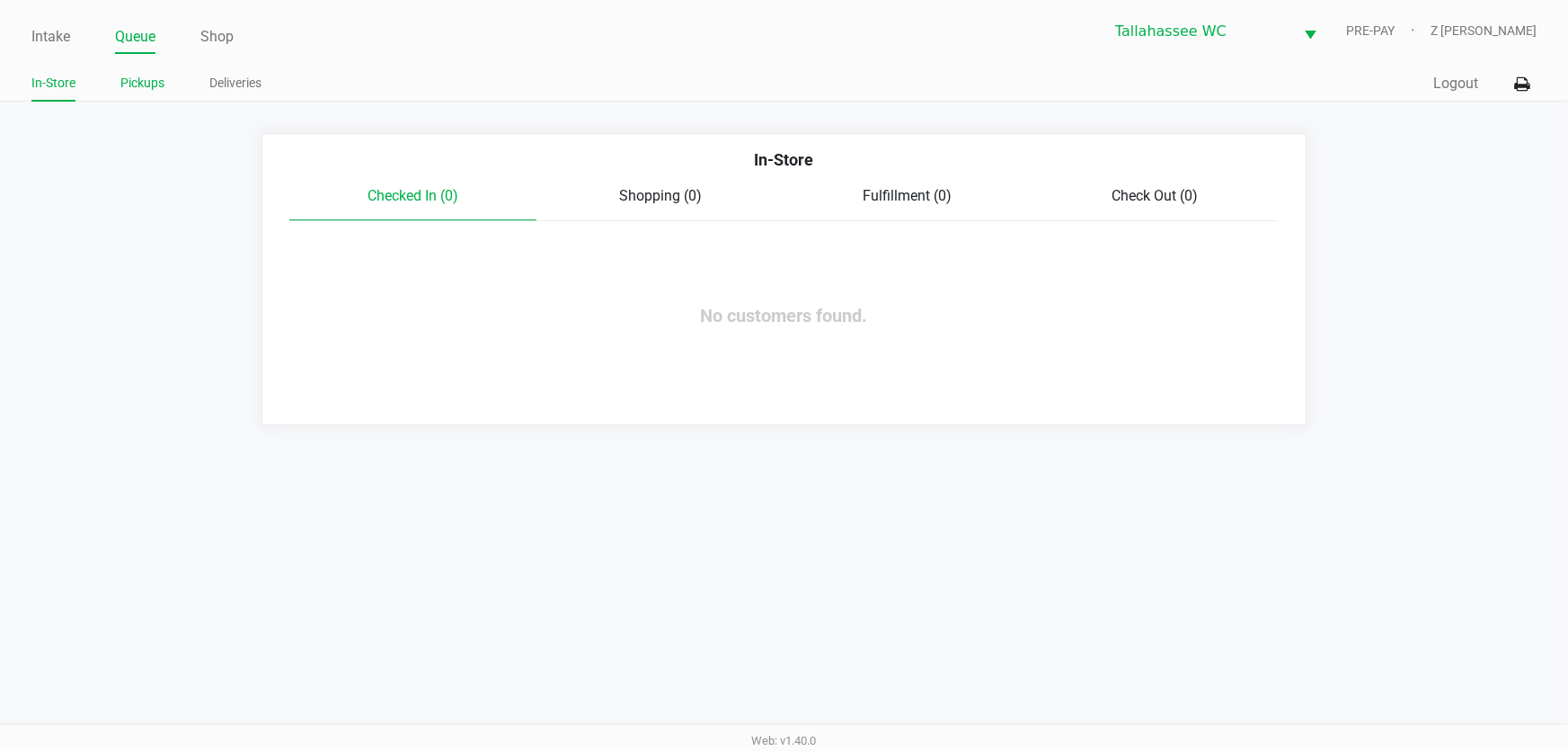
click at [133, 81] on link "Pickups" at bounding box center [142, 83] width 44 height 23
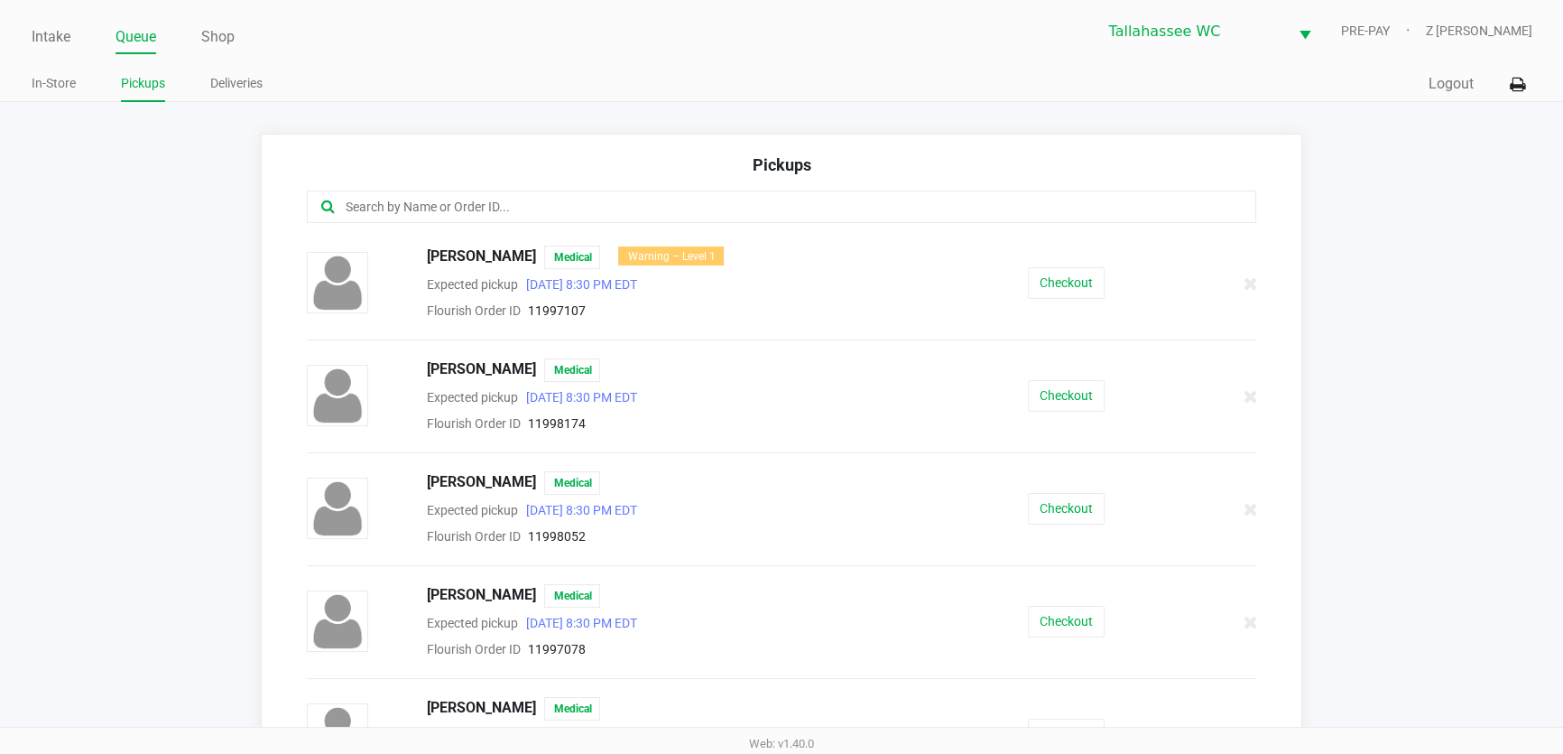
drag, startPoint x: 376, startPoint y: 187, endPoint x: 392, endPoint y: 208, distance: 25.8
click at [377, 189] on div "Pickups" at bounding box center [782, 172] width 950 height 38
click at [392, 208] on input "text" at bounding box center [758, 207] width 829 height 21
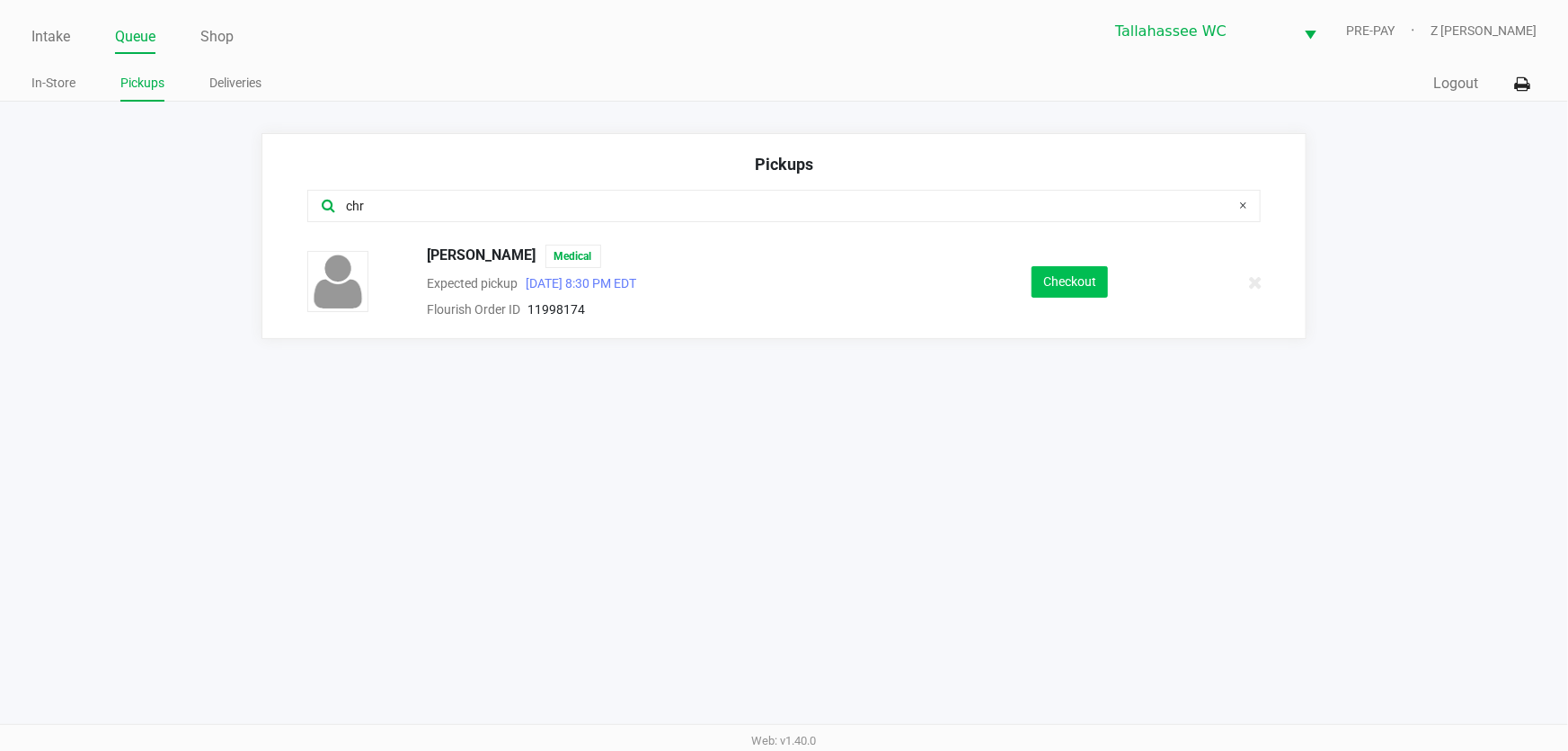
type input "chr"
click at [1072, 279] on button "Checkout" at bounding box center [1069, 282] width 77 height 32
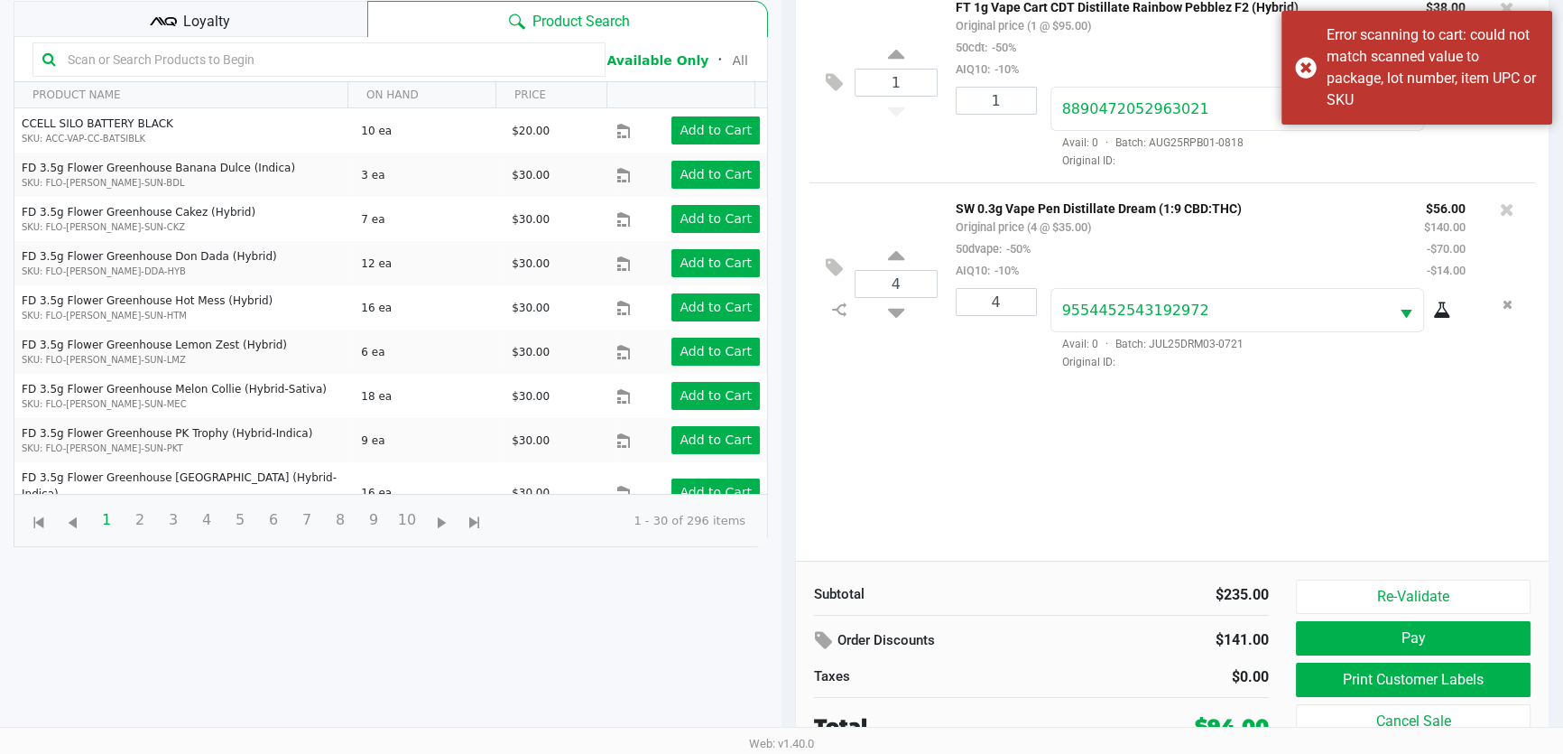
scroll to position [193, 0]
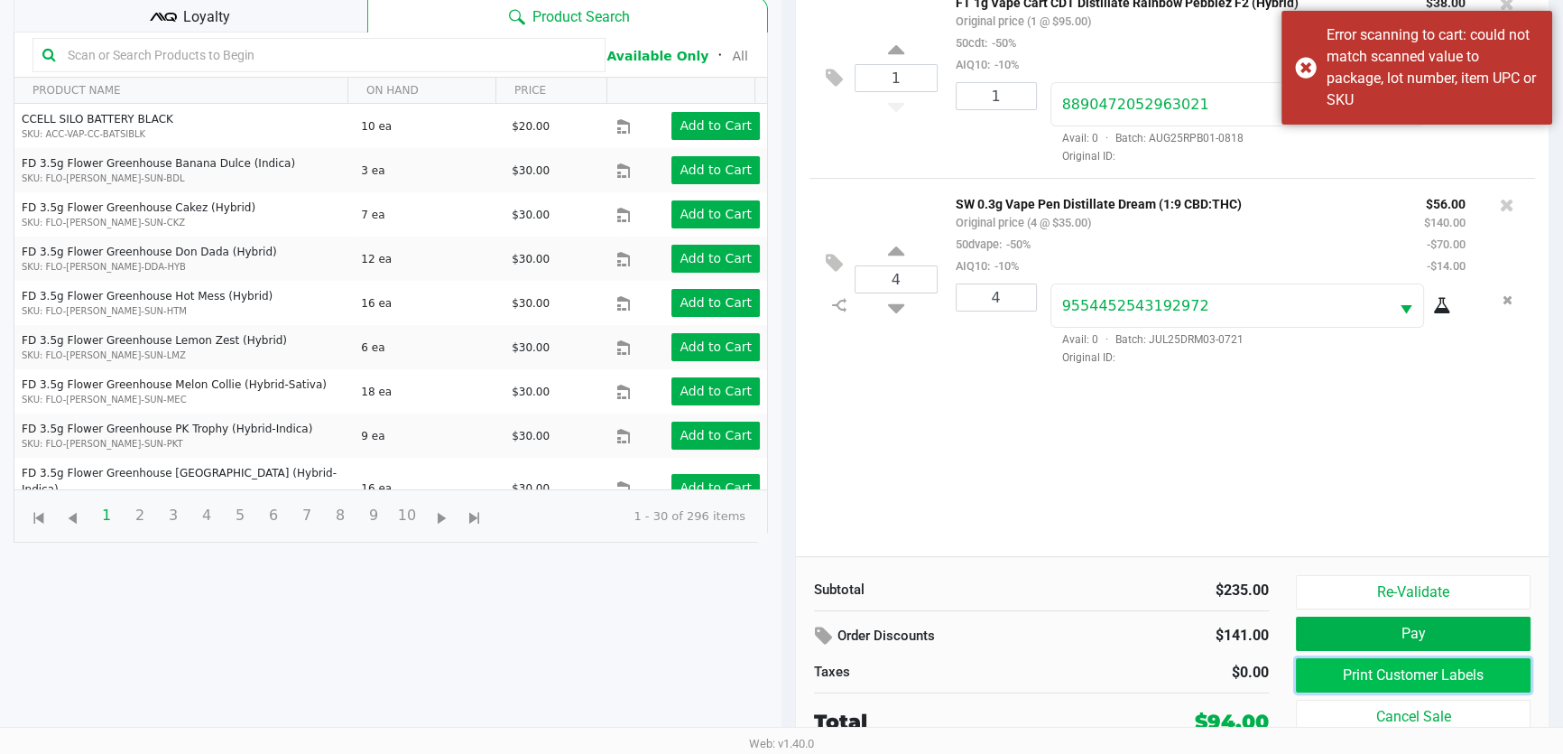
click at [1461, 670] on button "Print Customer Labels" at bounding box center [1413, 675] width 235 height 34
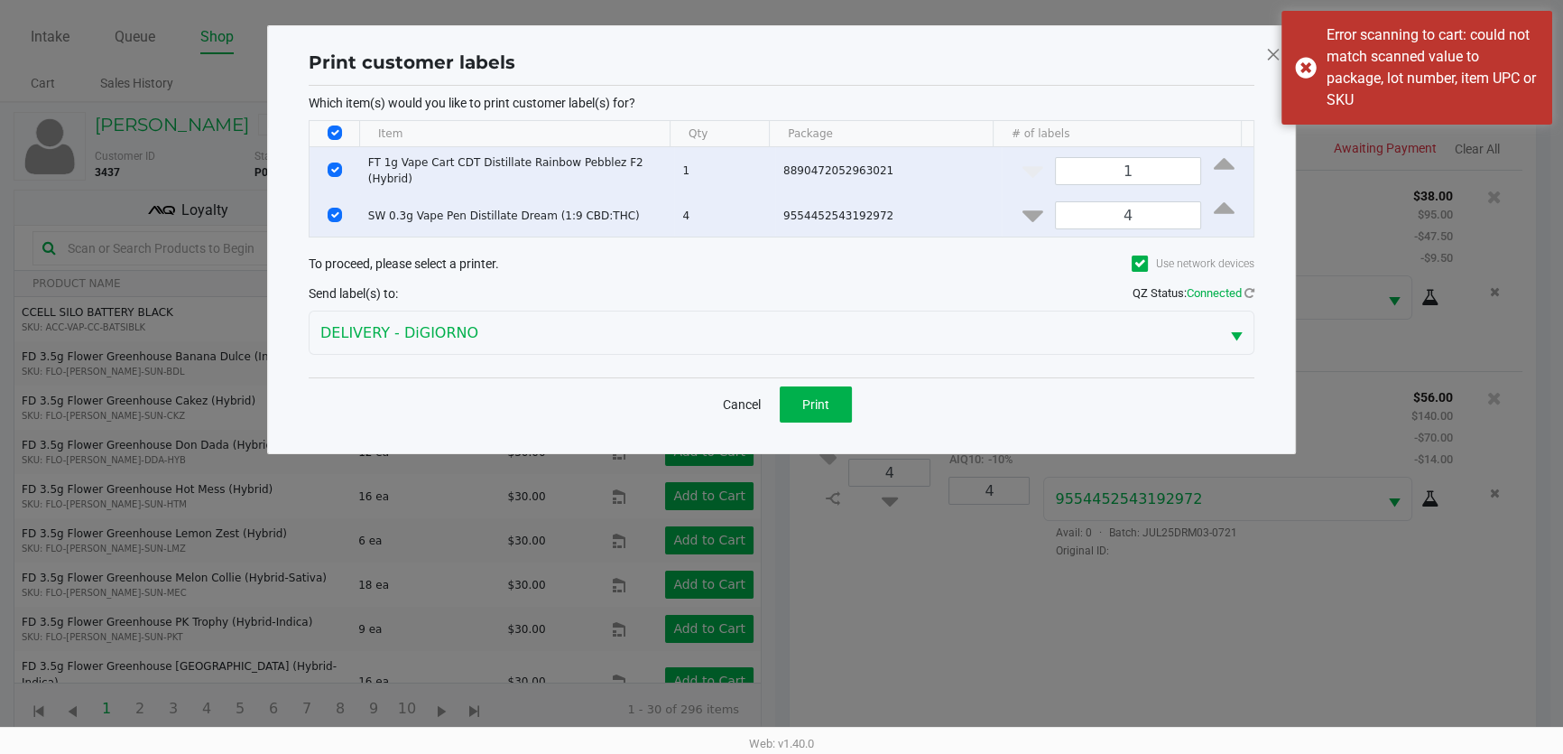
scroll to position [0, 0]
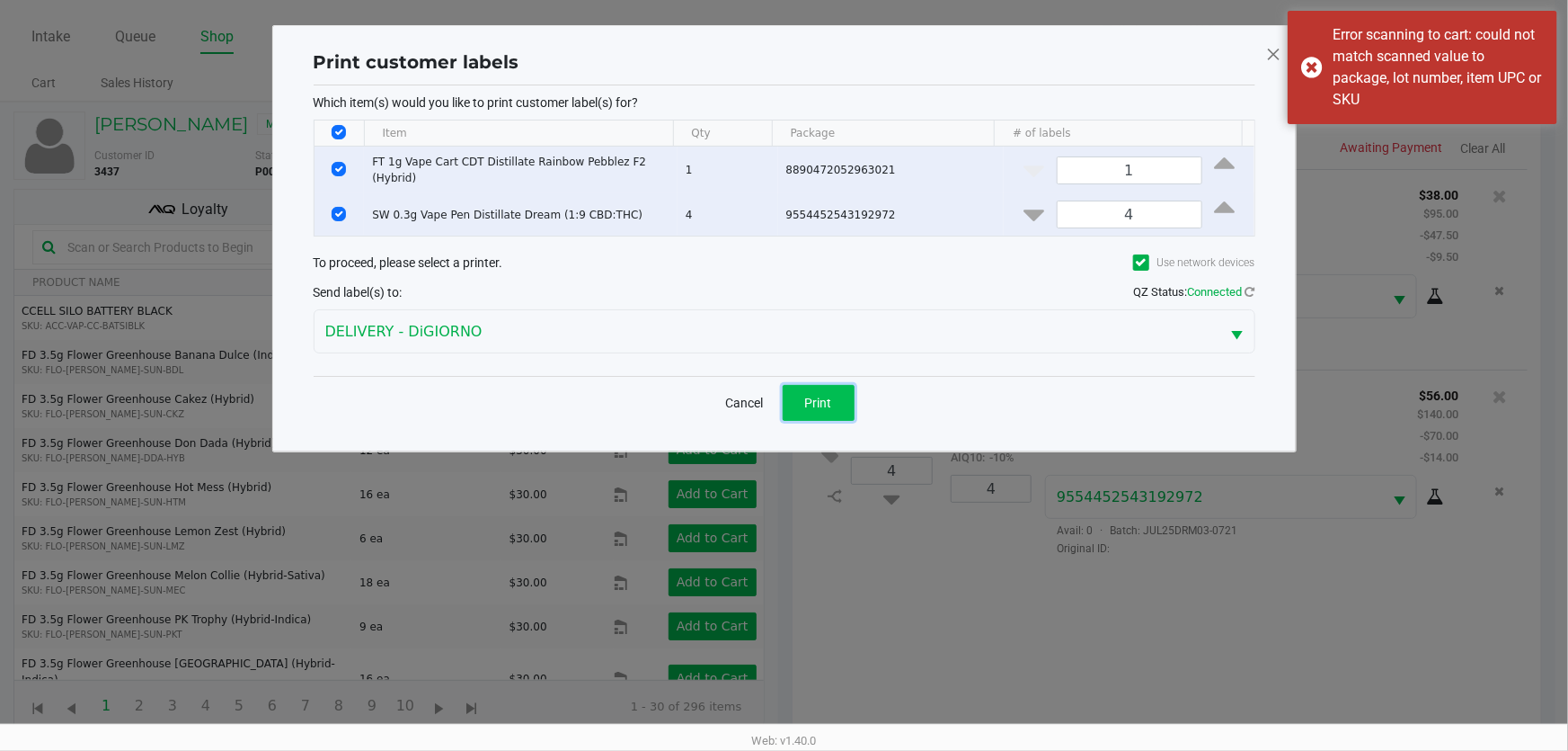
click at [825, 395] on span "Print" at bounding box center [818, 402] width 27 height 14
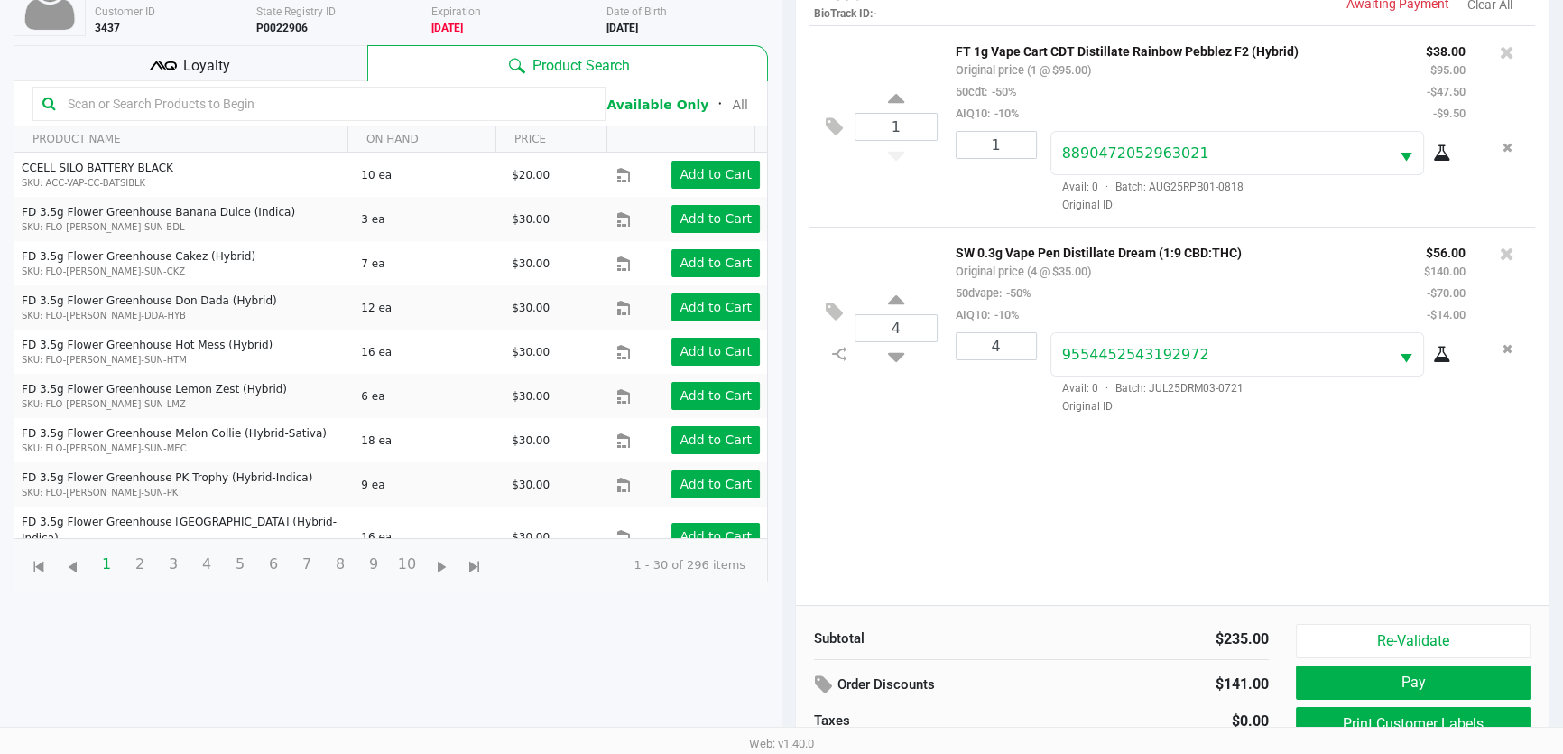
scroll to position [193, 0]
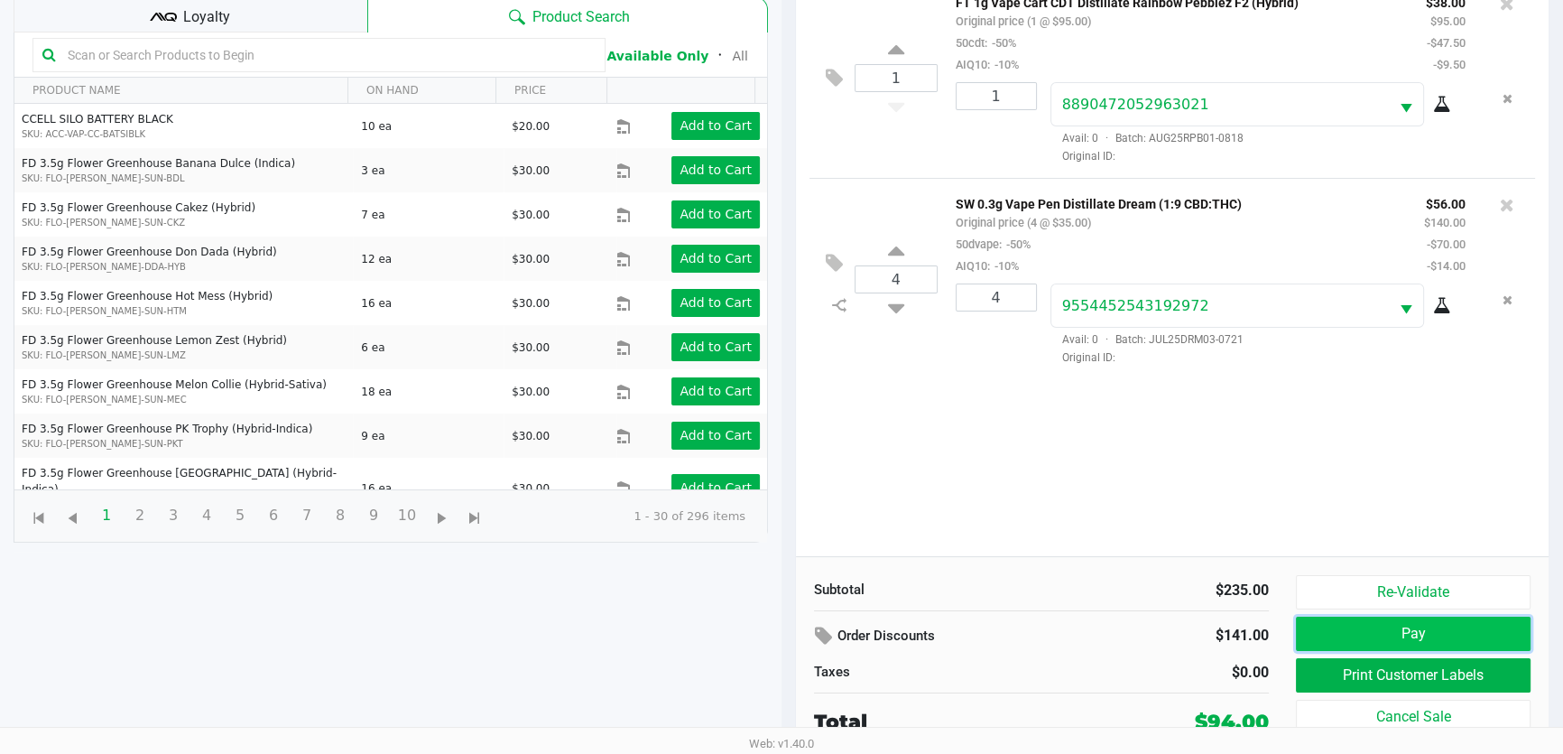
click at [1422, 633] on button "Pay" at bounding box center [1413, 633] width 235 height 34
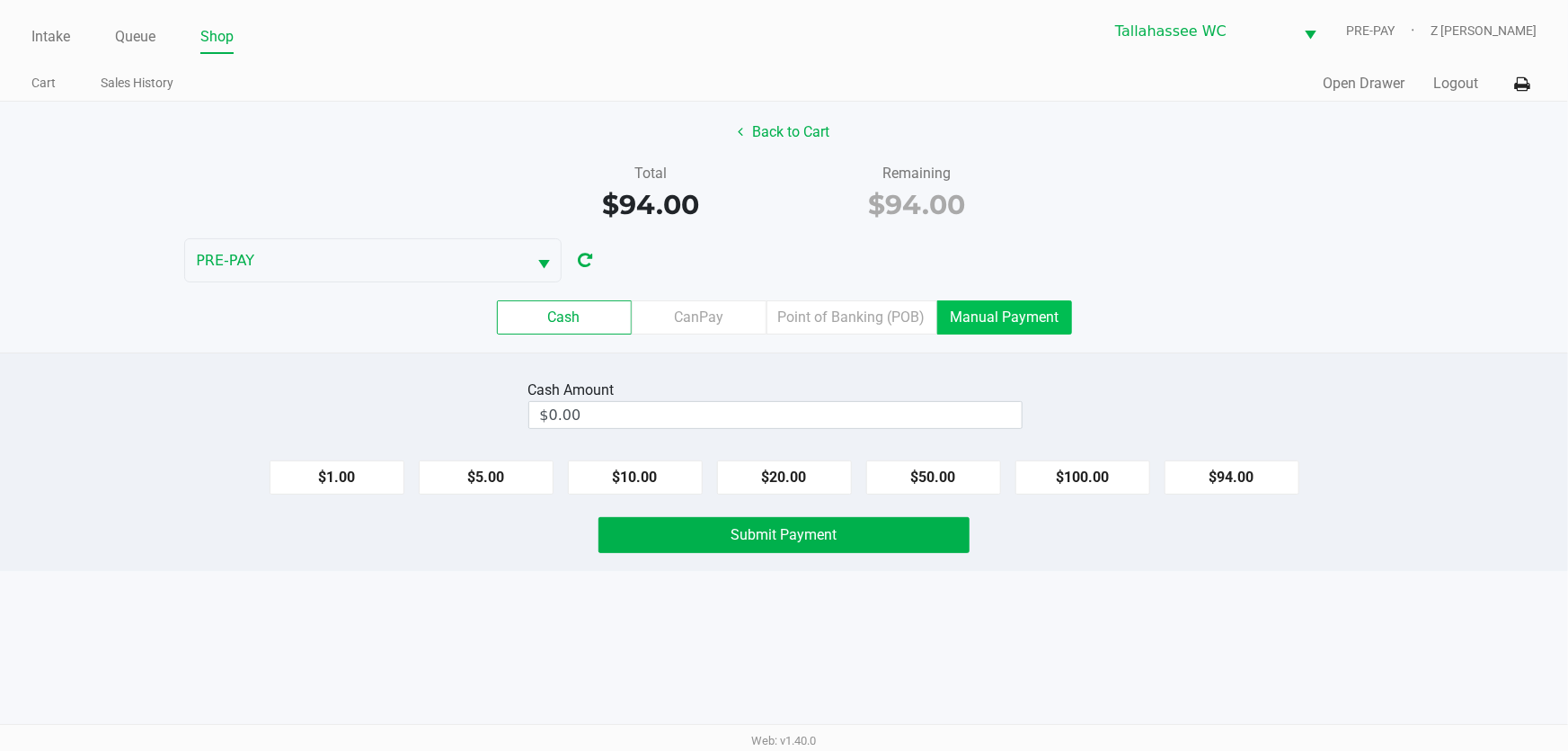
click at [1023, 311] on label "Manual Payment" at bounding box center [1004, 317] width 134 height 34
click at [0, 0] on 8 "Manual Payment" at bounding box center [0, 0] width 0 height 0
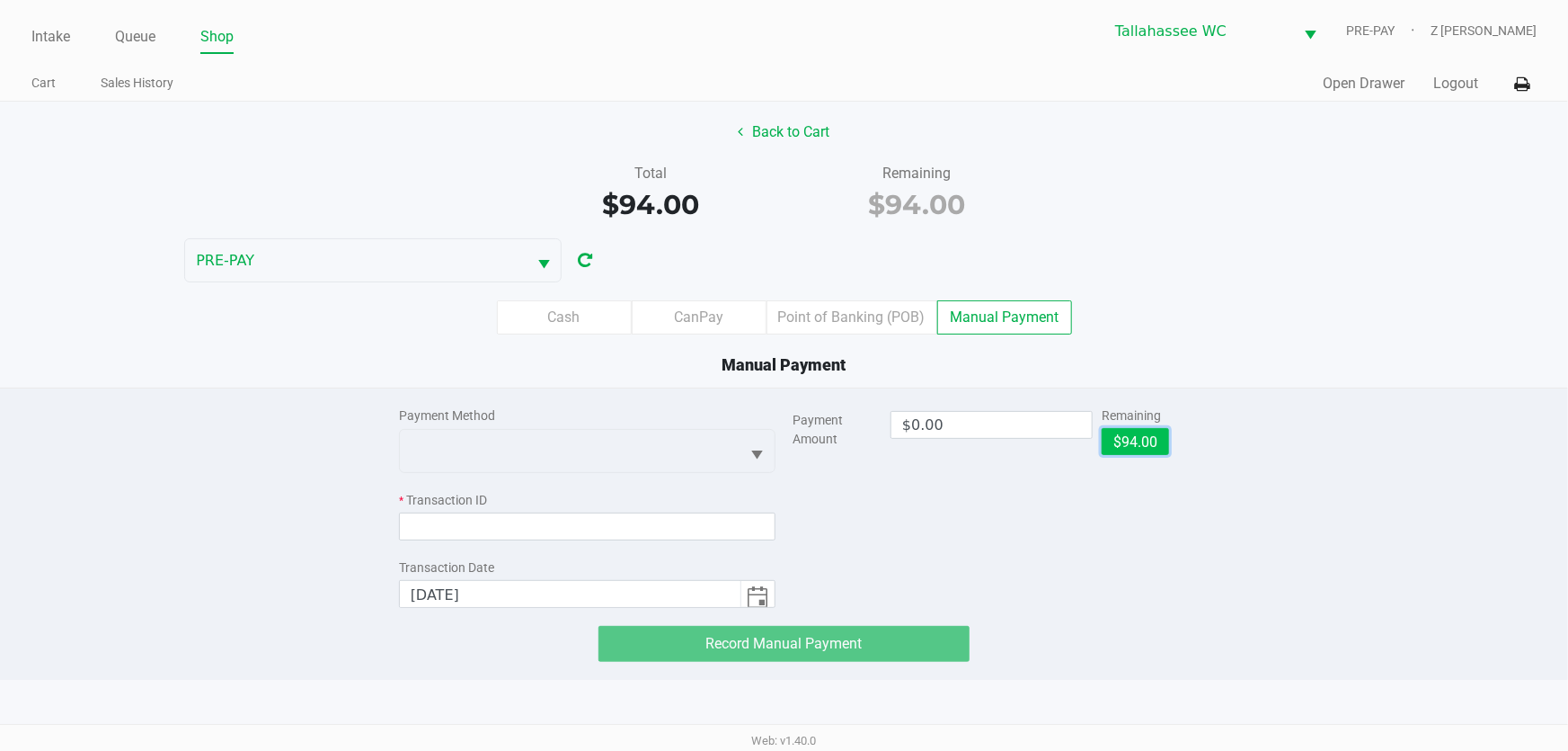
click at [1130, 443] on button "$94.00" at bounding box center [1136, 441] width 68 height 27
type input "$94.00"
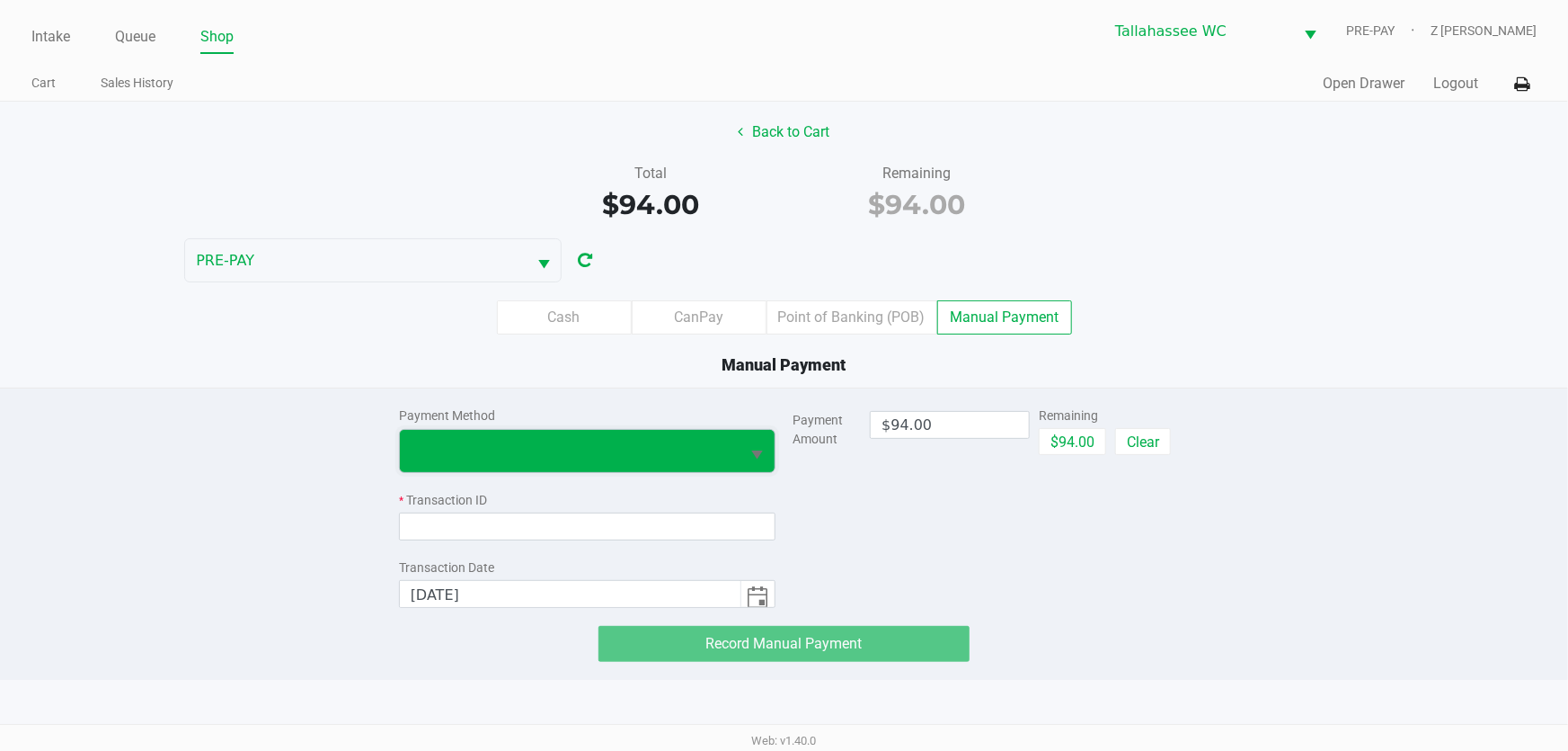
click at [638, 429] on span at bounding box center [570, 450] width 340 height 42
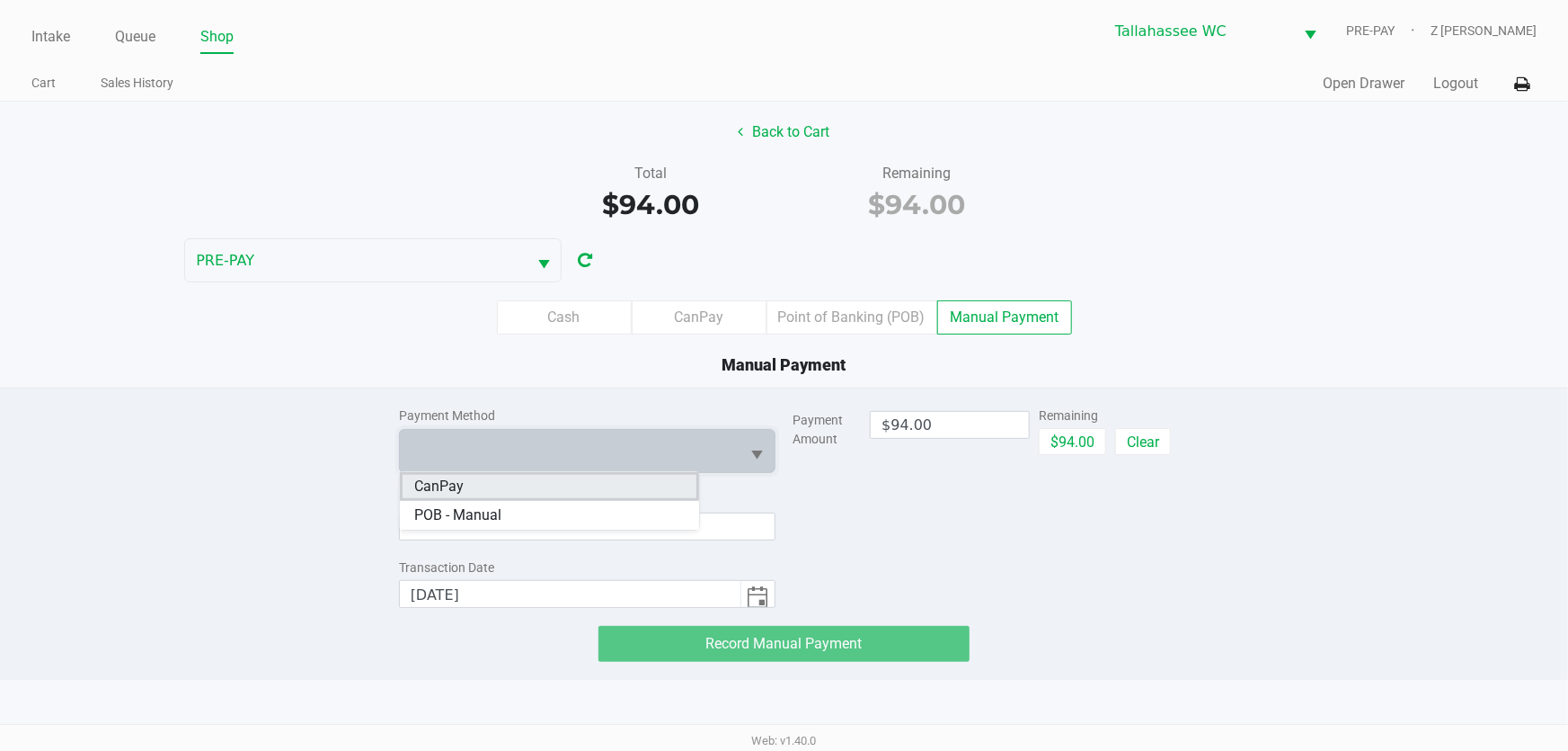
click at [512, 490] on li "CanPay" at bounding box center [550, 486] width 300 height 29
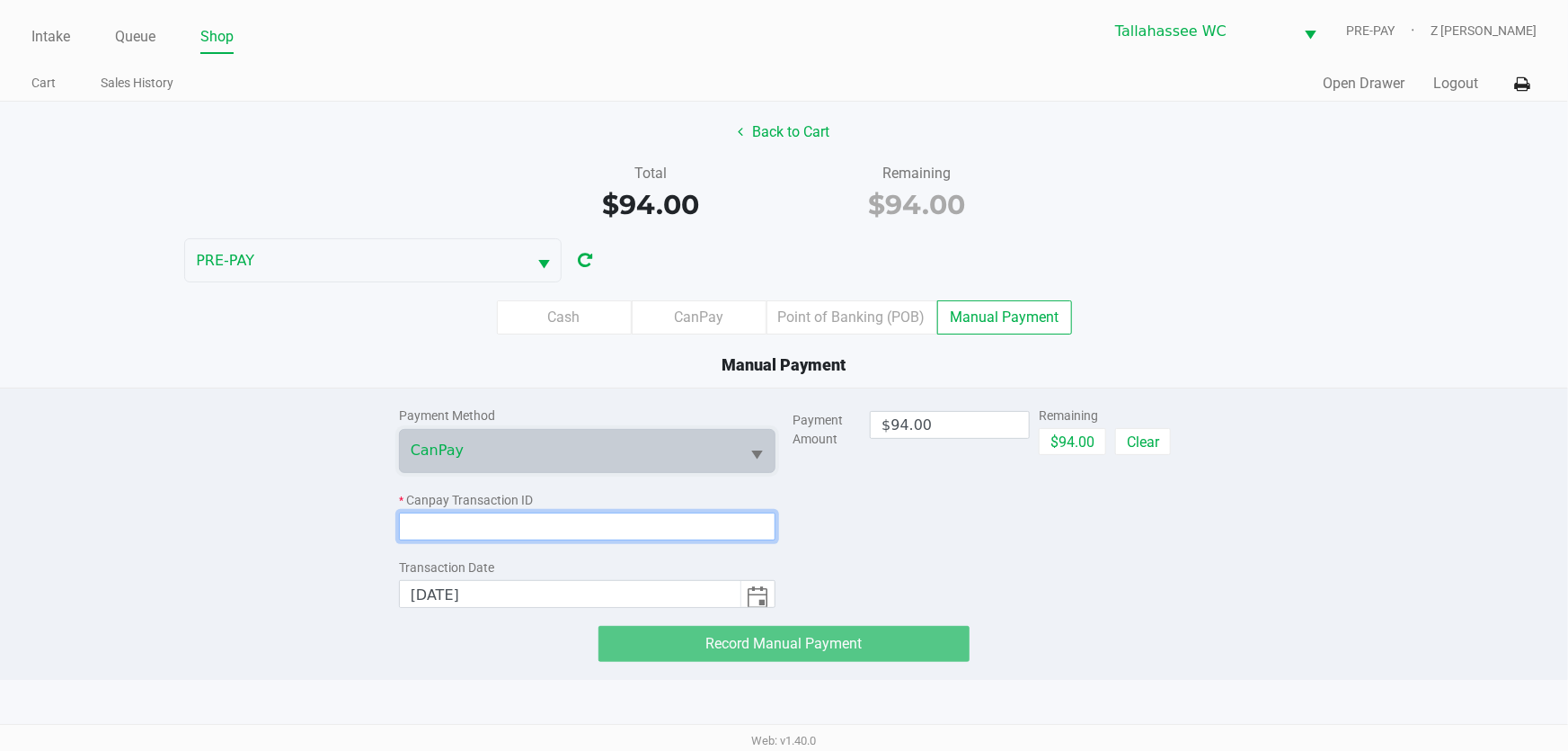
click at [487, 525] on input at bounding box center [587, 526] width 376 height 28
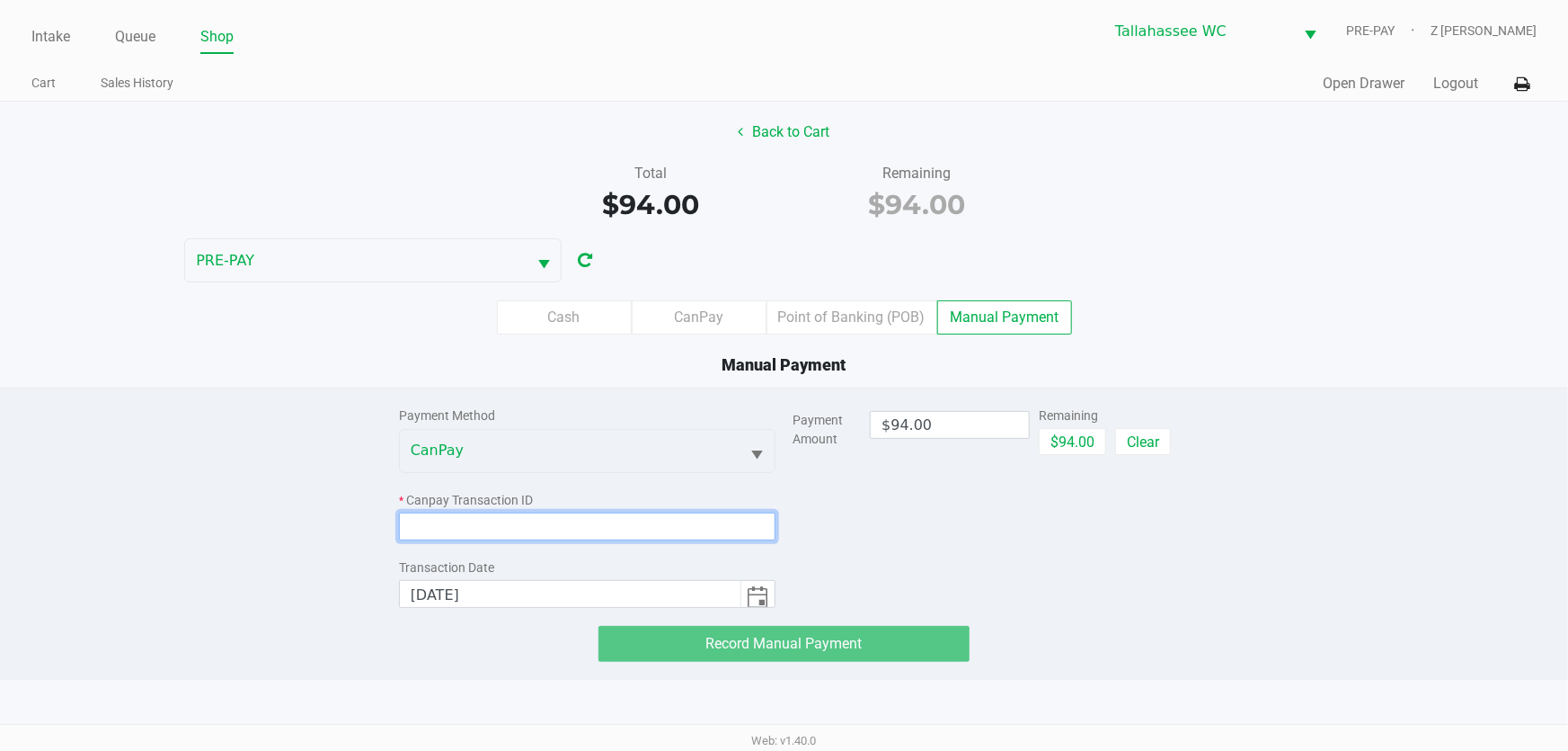
paste input "USUWUBEFUQI0"
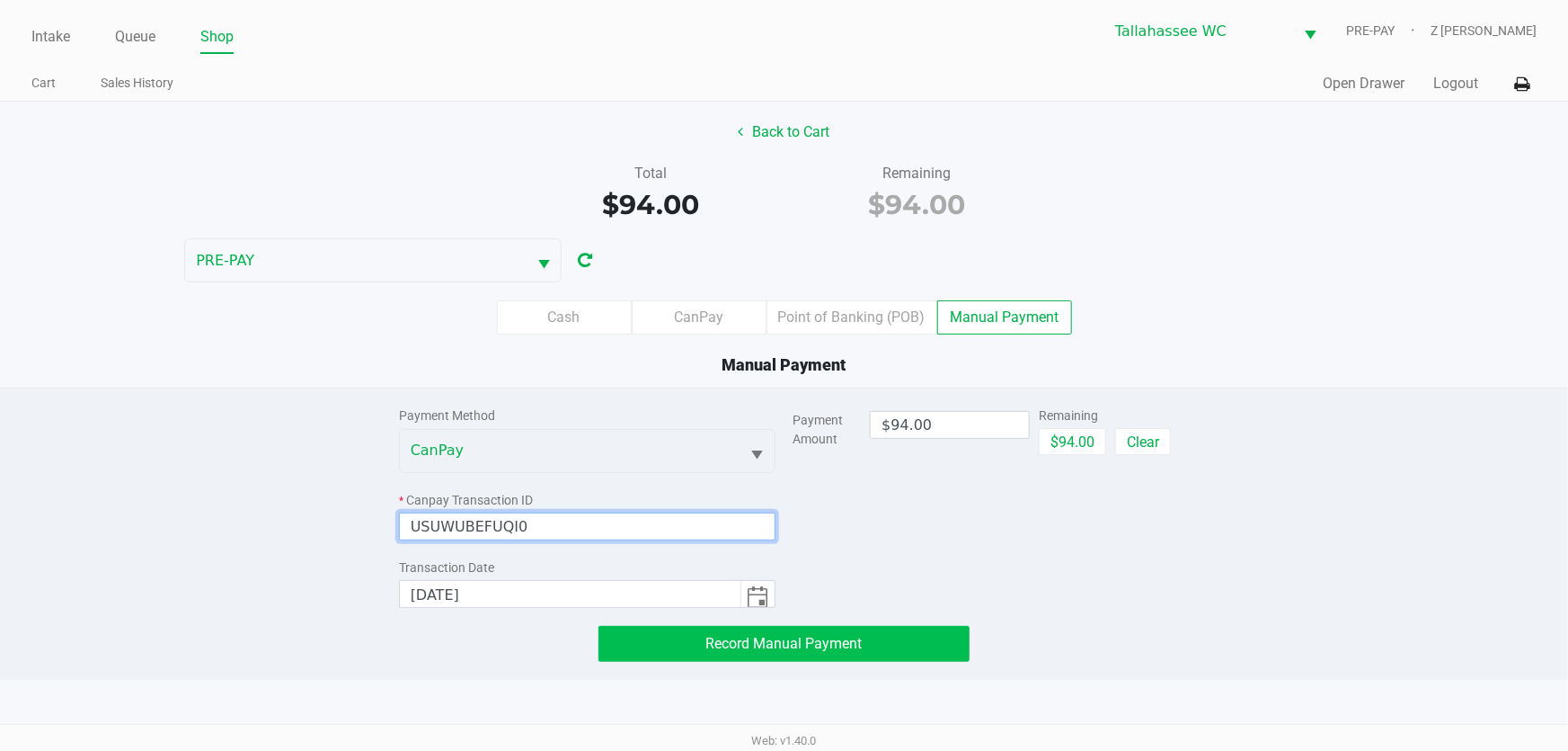
type input "USUWUBEFUQI0"
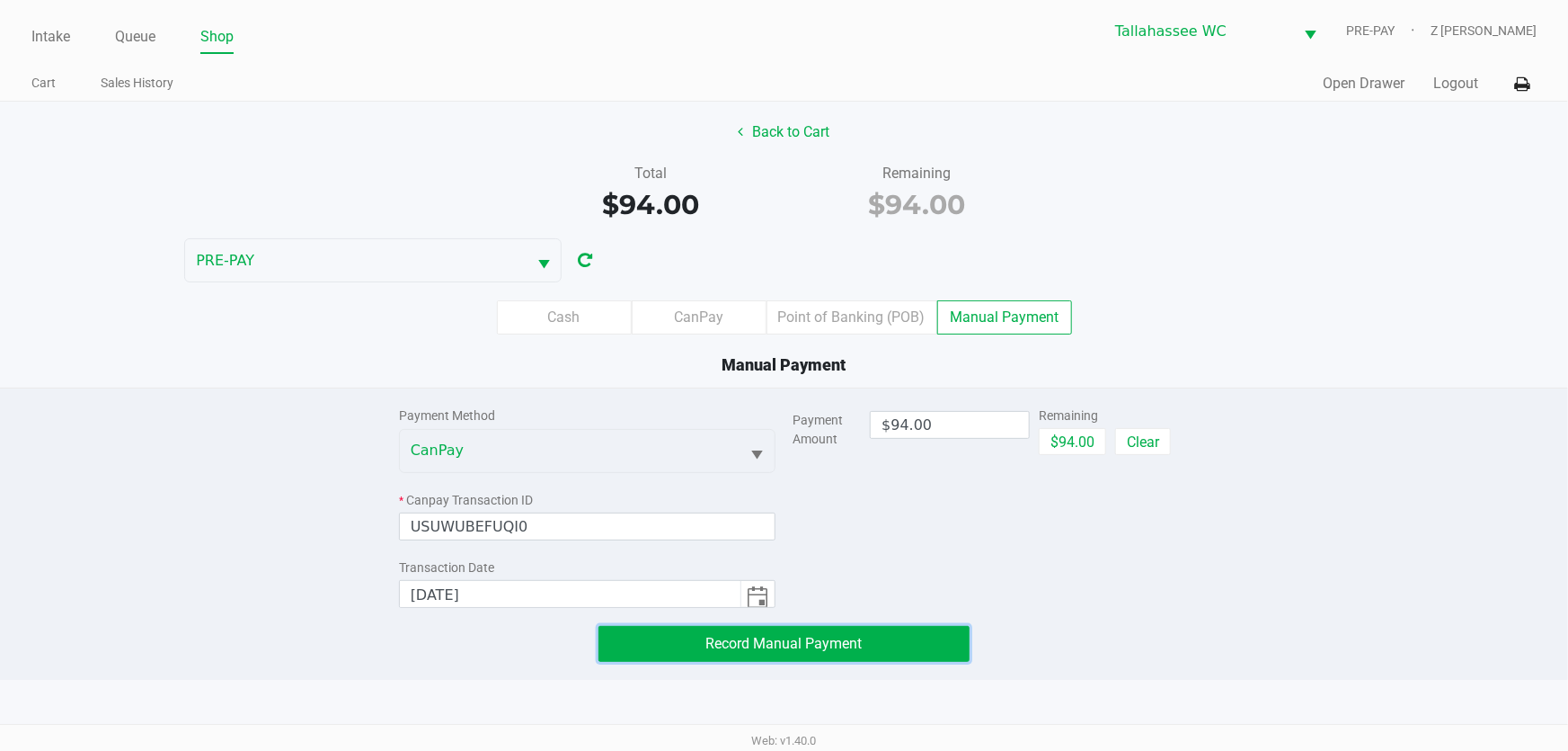
click at [891, 631] on button "Record Manual Payment" at bounding box center [784, 643] width 372 height 36
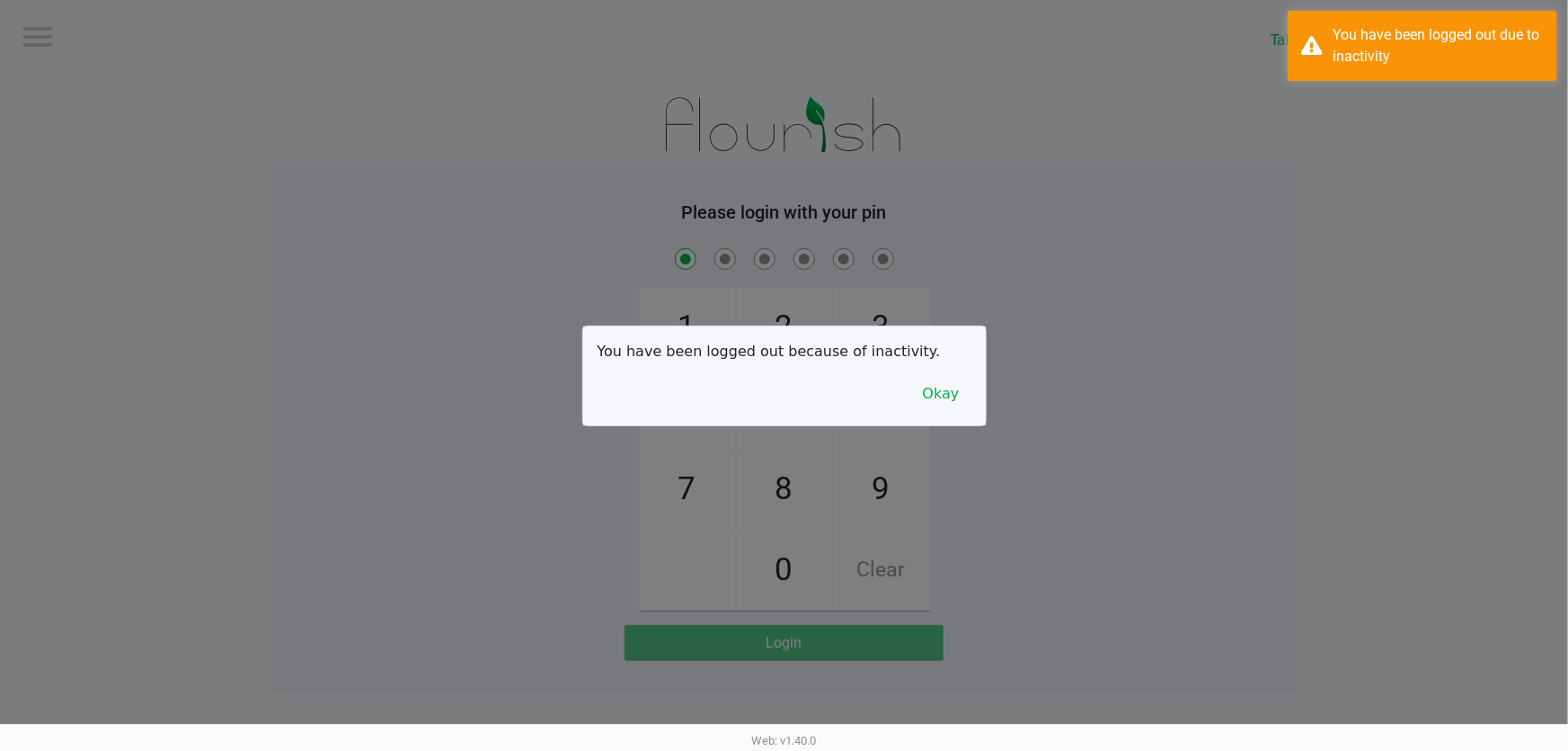
checkbox input "true"
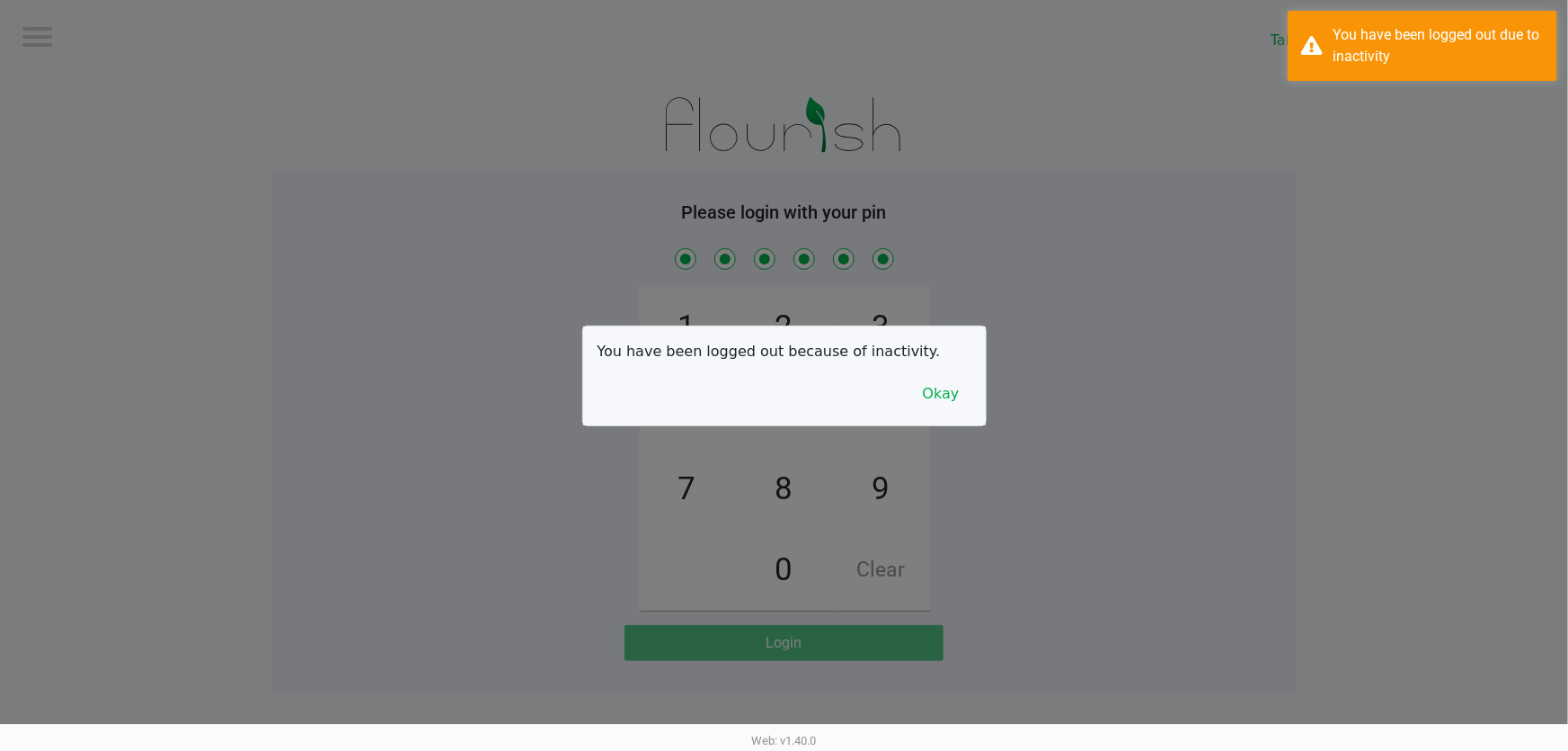
checkbox input "true"
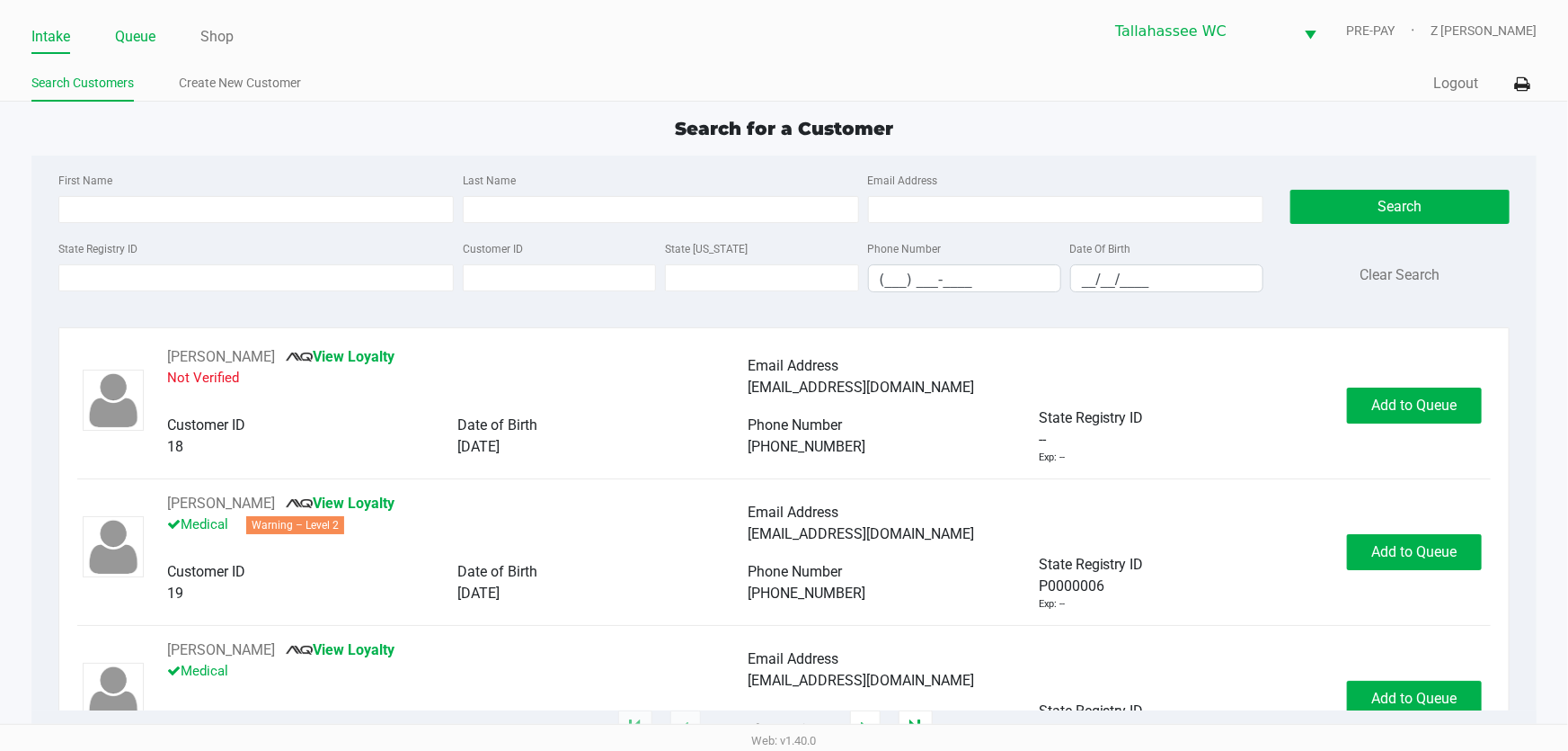
click at [129, 30] on link "Queue" at bounding box center [135, 36] width 41 height 25
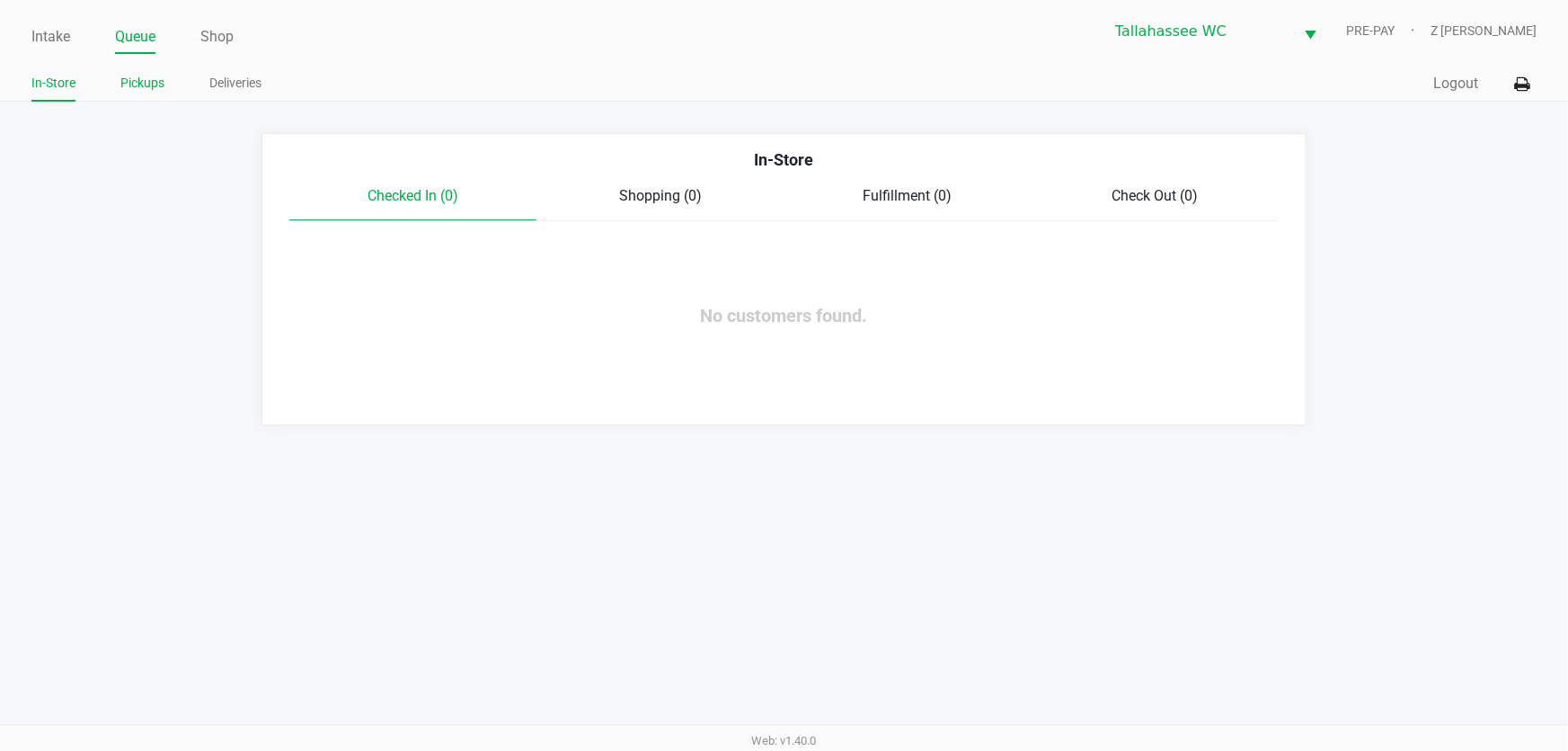
click at [142, 77] on link "Pickups" at bounding box center [142, 83] width 44 height 23
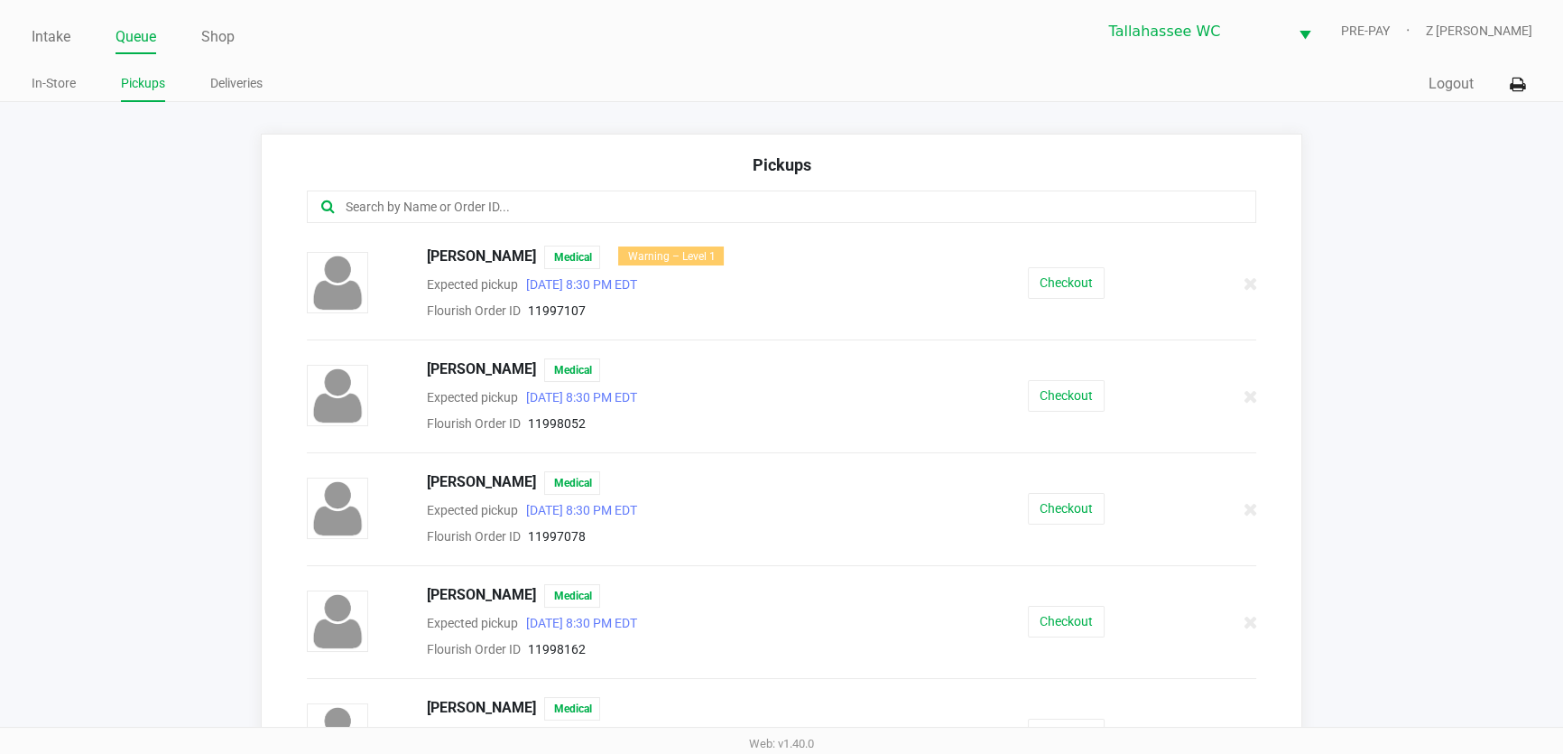
click at [442, 208] on input "text" at bounding box center [758, 207] width 829 height 21
type input ","
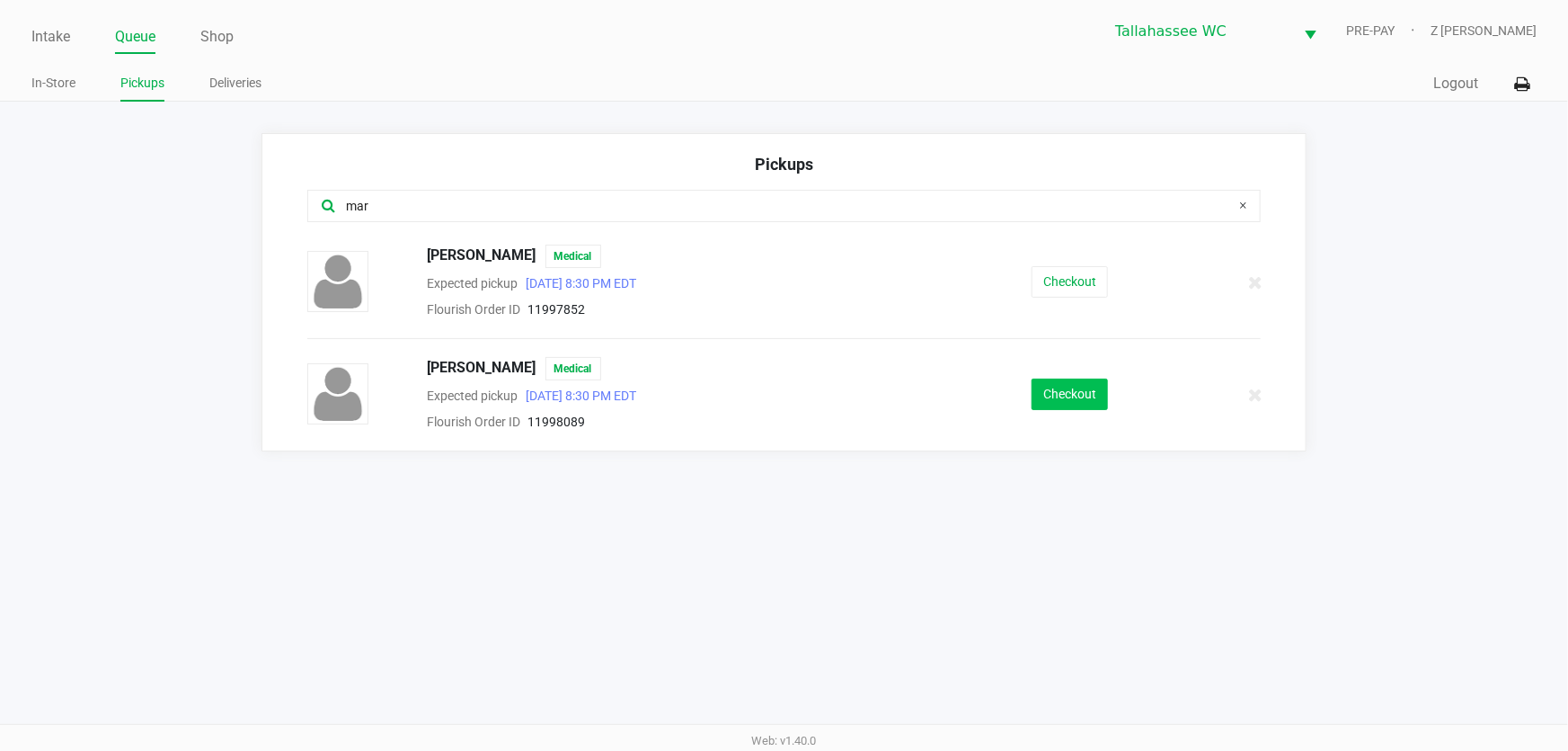
type input "mar"
click at [1059, 402] on button "Checkout" at bounding box center [1069, 394] width 77 height 32
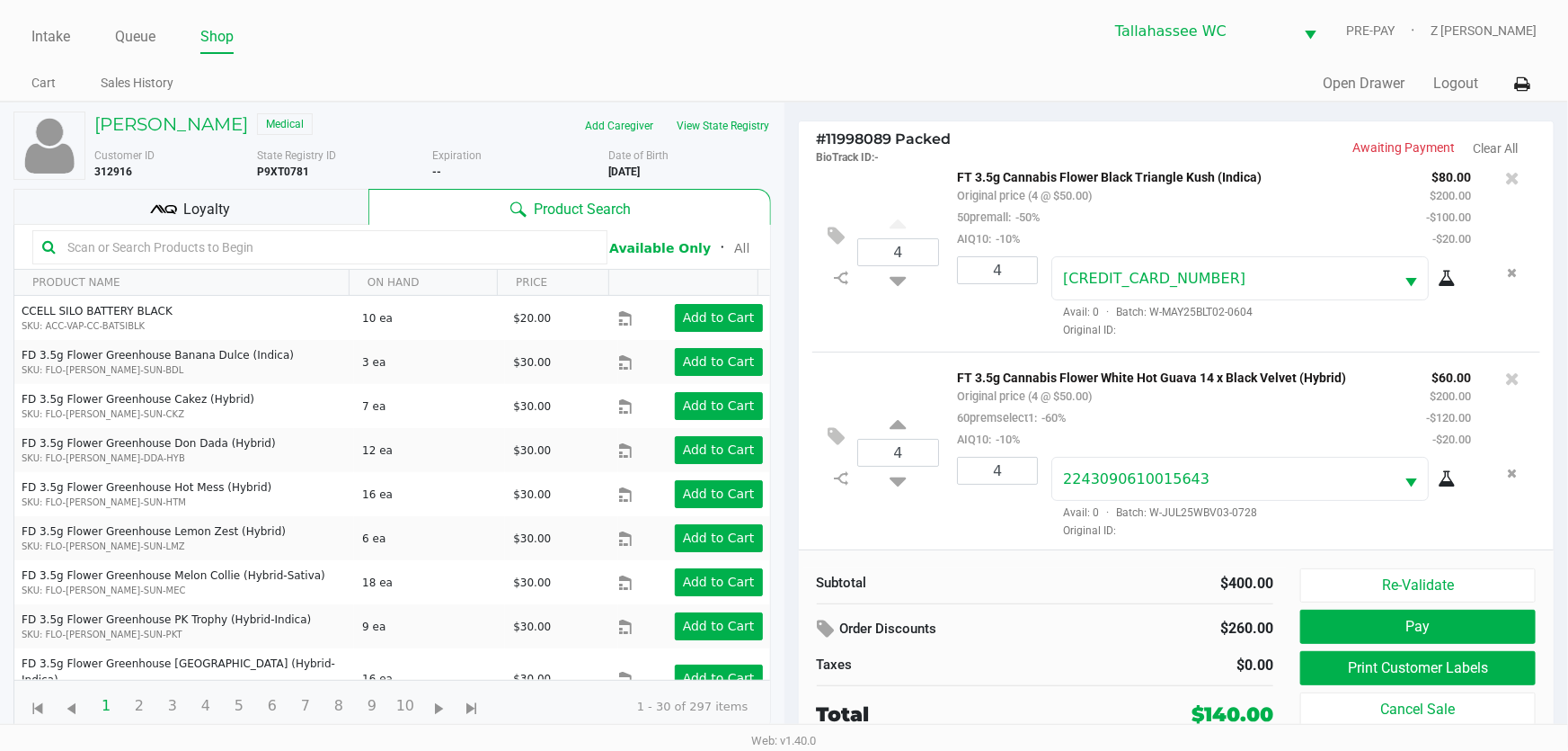
scroll to position [22, 0]
click at [1416, 674] on button "Print Customer Labels" at bounding box center [1418, 667] width 235 height 34
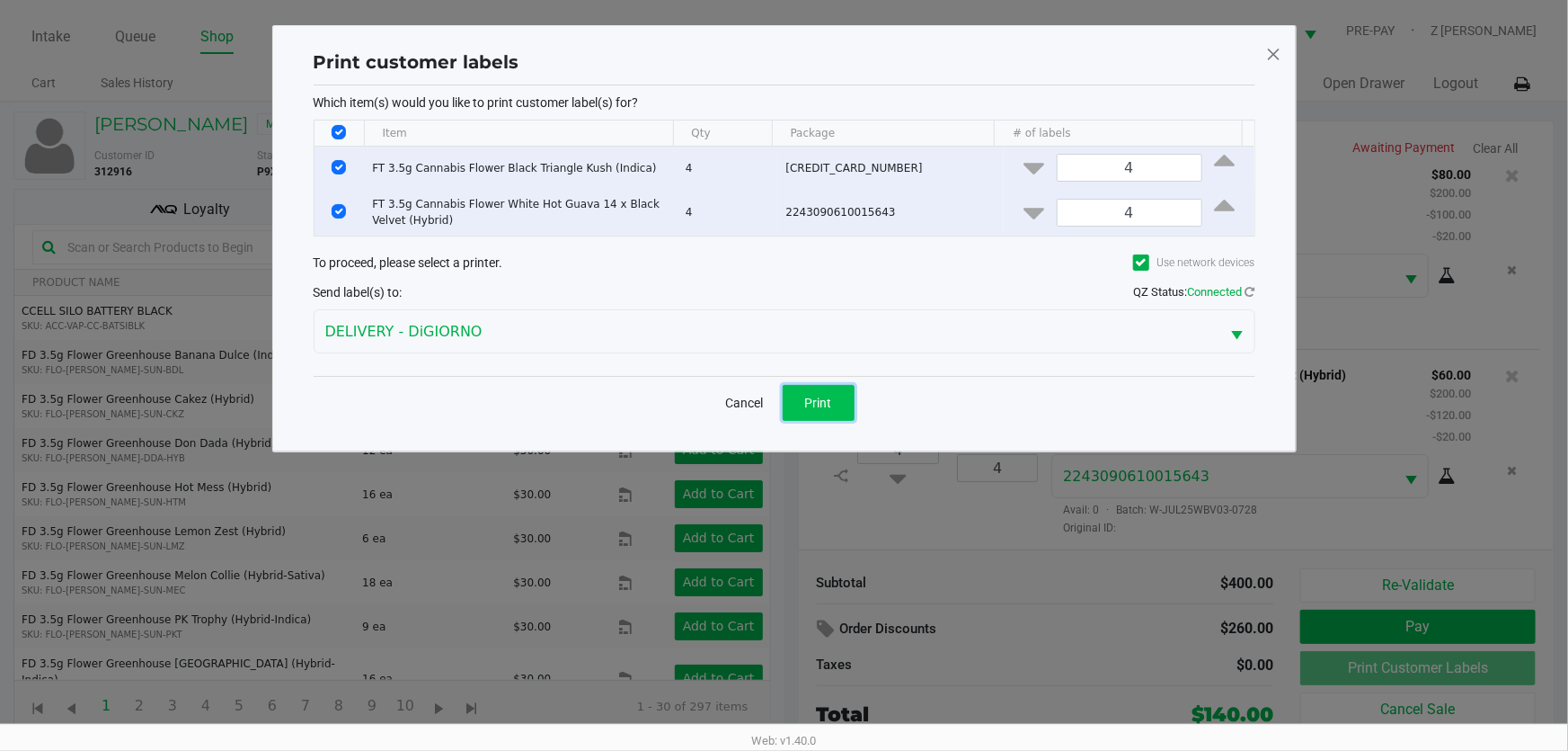
click at [806, 401] on span "Print" at bounding box center [818, 402] width 27 height 14
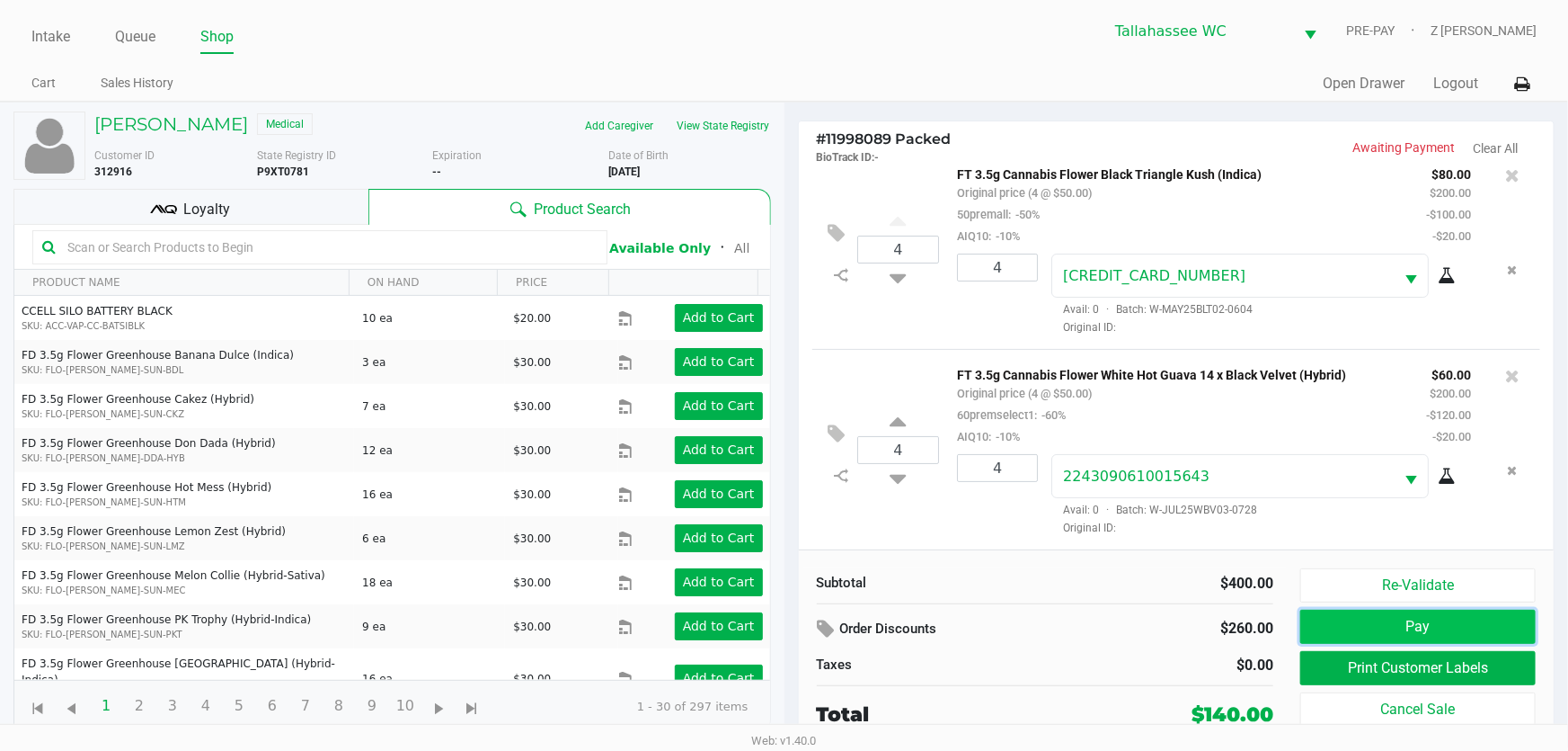
click at [1400, 631] on button "Pay" at bounding box center [1418, 626] width 235 height 34
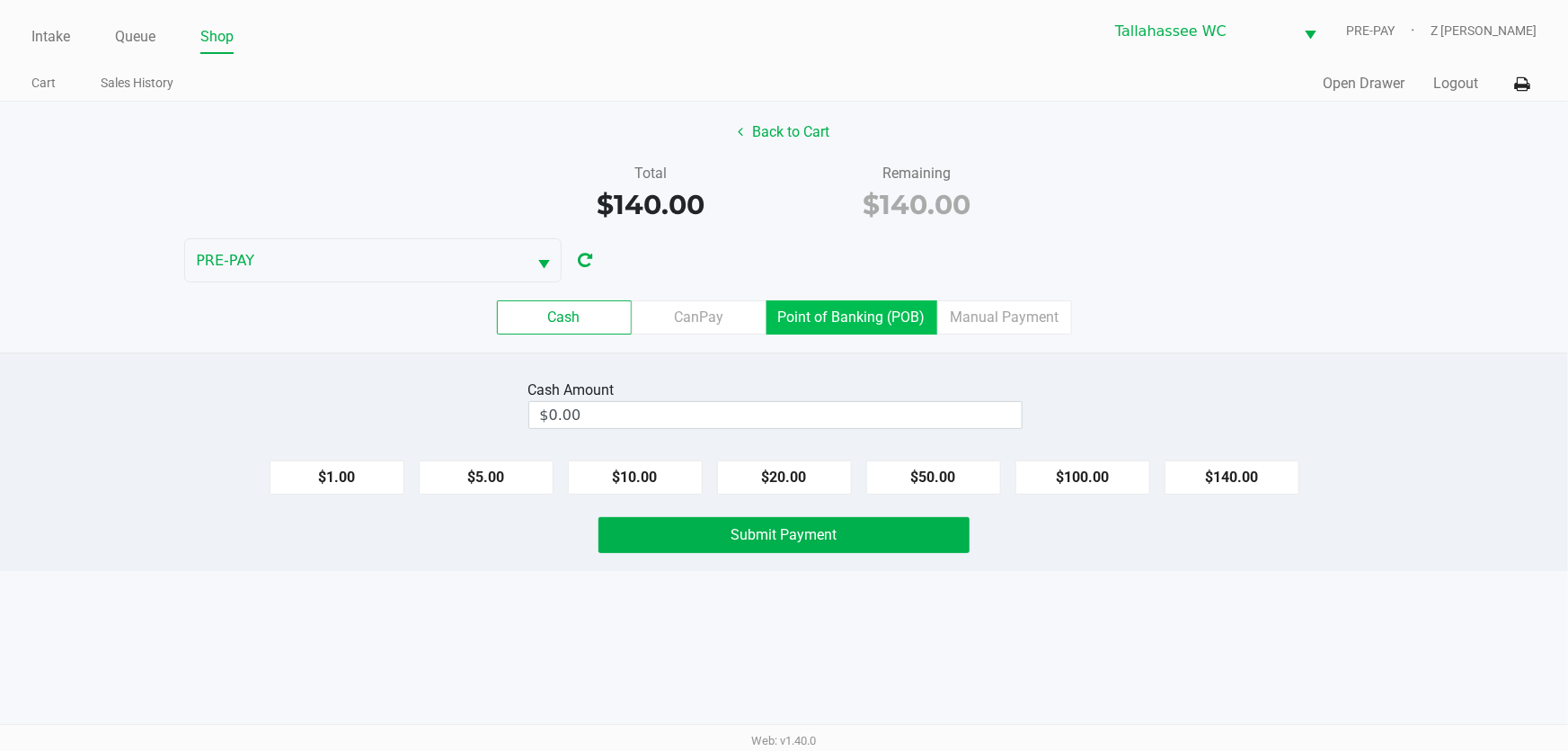
click at [853, 314] on label "Point of Banking (POB)" at bounding box center [851, 317] width 170 height 34
click at [0, 0] on 7 "Point of Banking (POB)" at bounding box center [0, 0] width 0 height 0
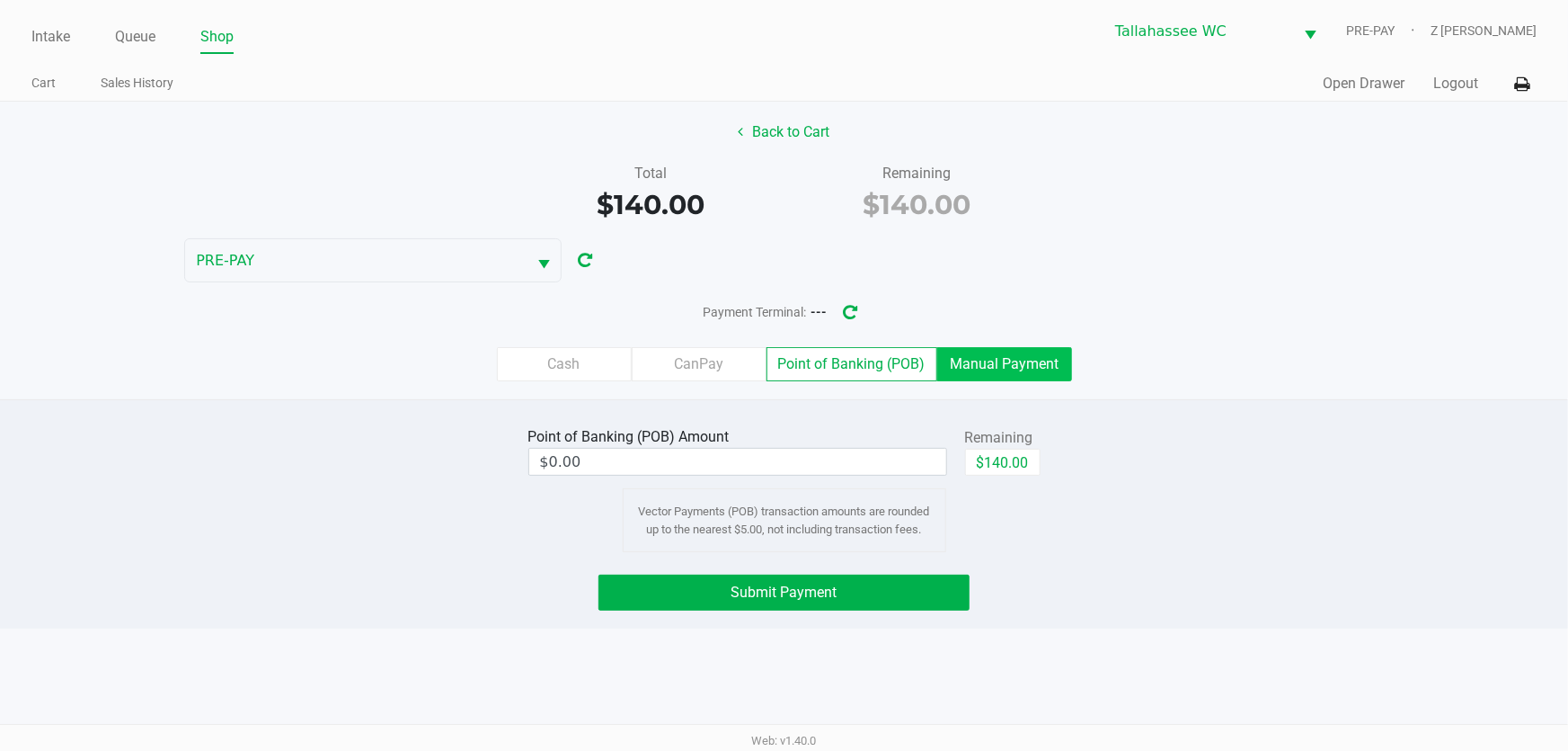
click at [1017, 360] on label "Manual Payment" at bounding box center [1004, 364] width 134 height 34
click at [0, 0] on 8 "Manual Payment" at bounding box center [0, 0] width 0 height 0
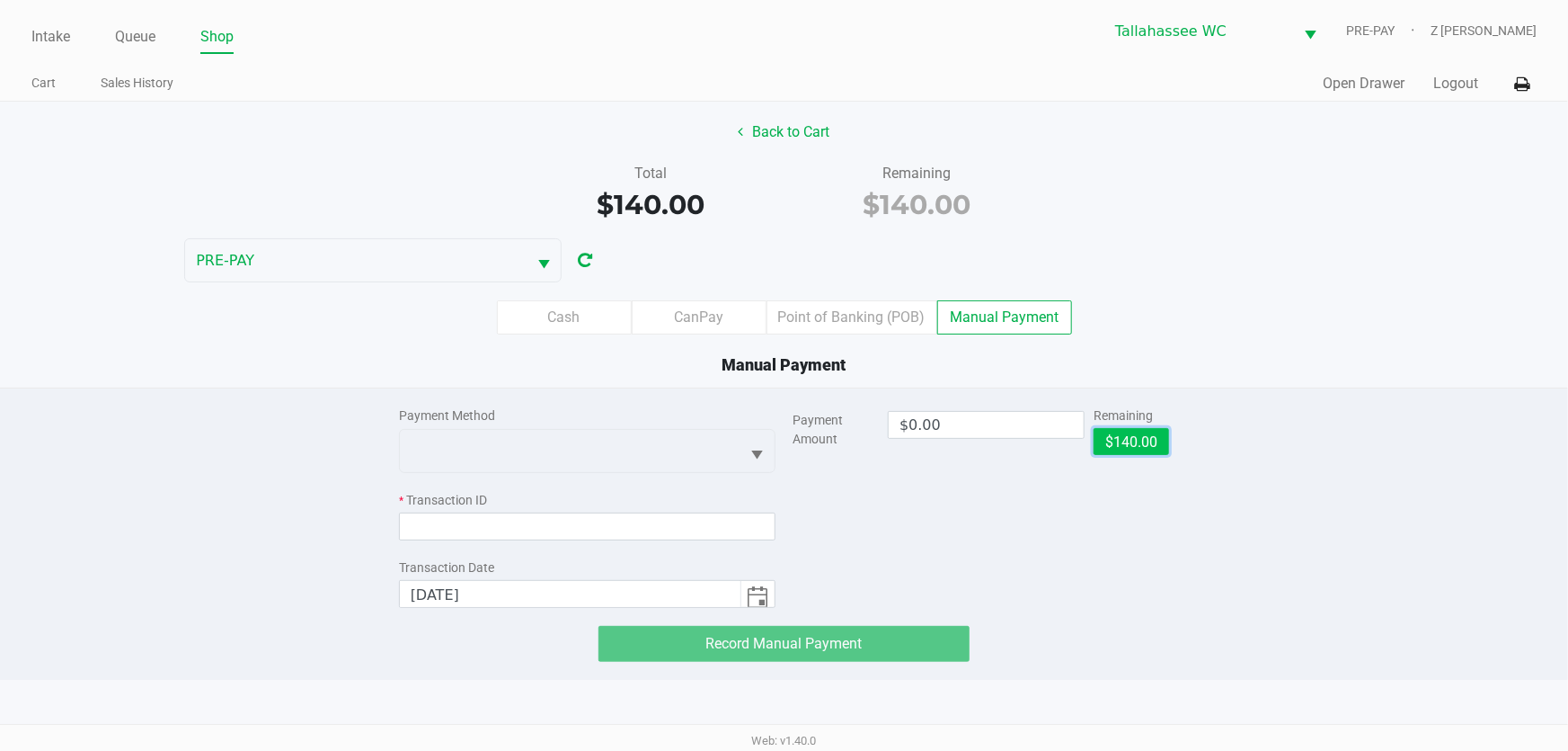
click at [1121, 434] on button "$140.00" at bounding box center [1131, 441] width 76 height 27
type input "$140.00"
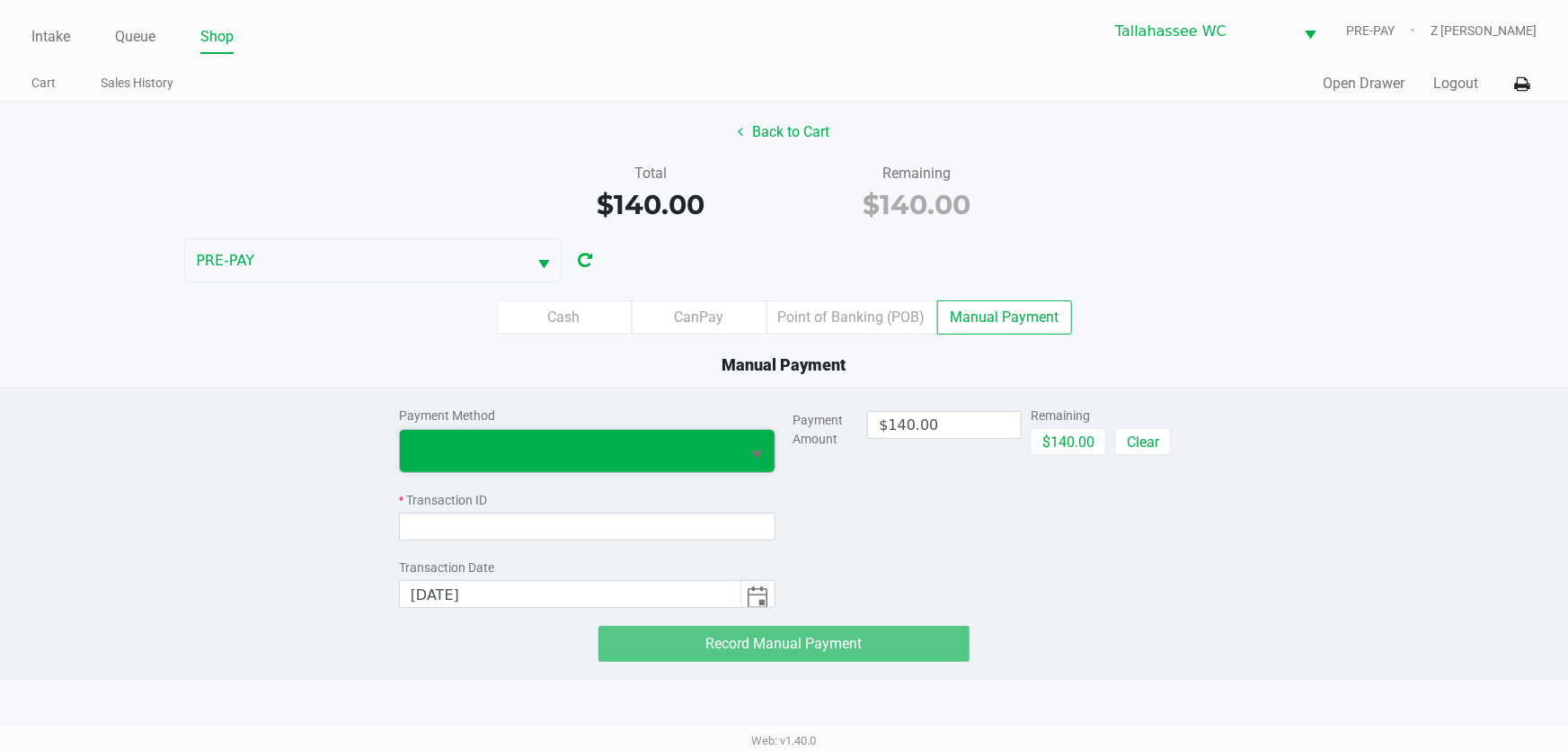
click at [649, 443] on span at bounding box center [569, 450] width 319 height 22
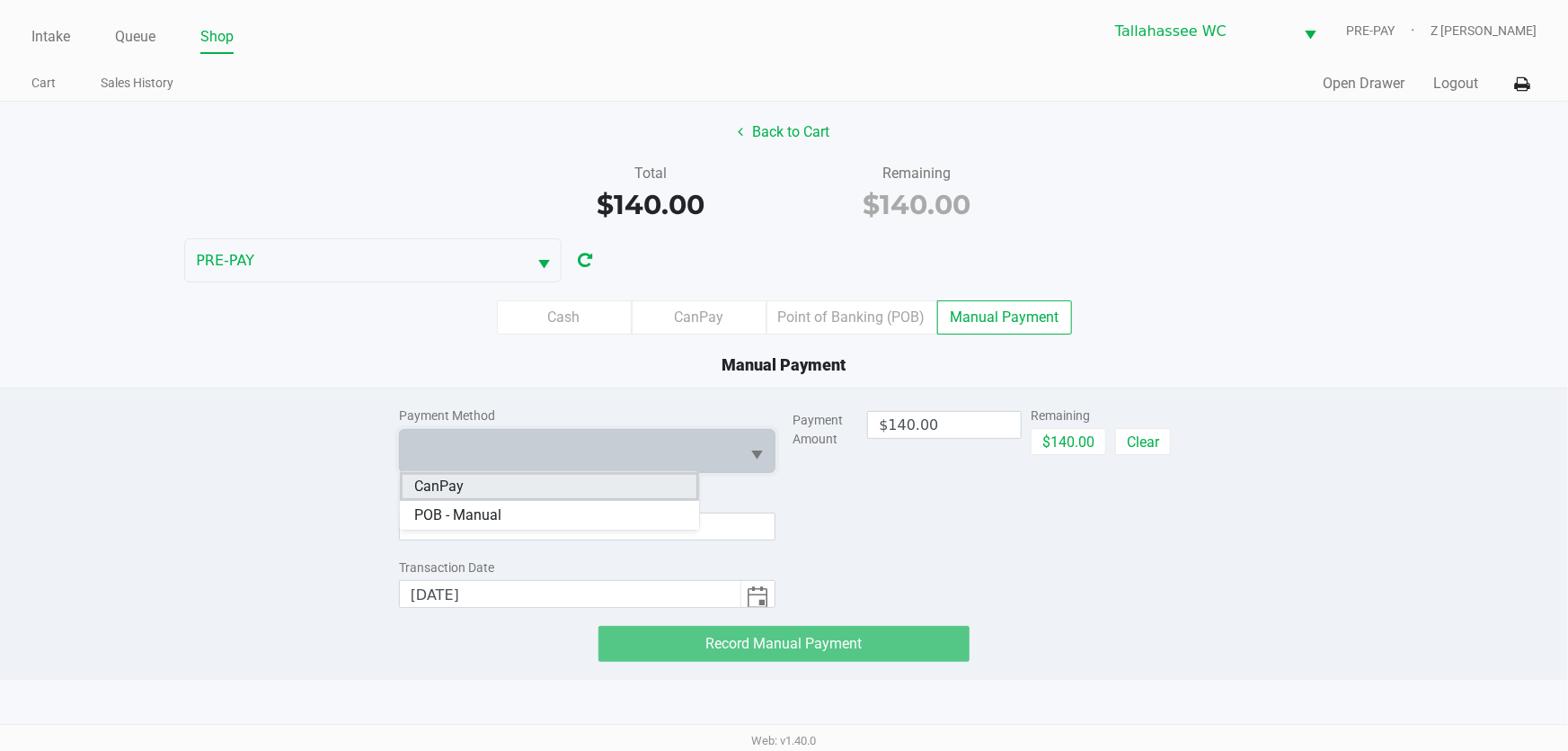
click at [518, 483] on li "CanPay" at bounding box center [550, 486] width 300 height 29
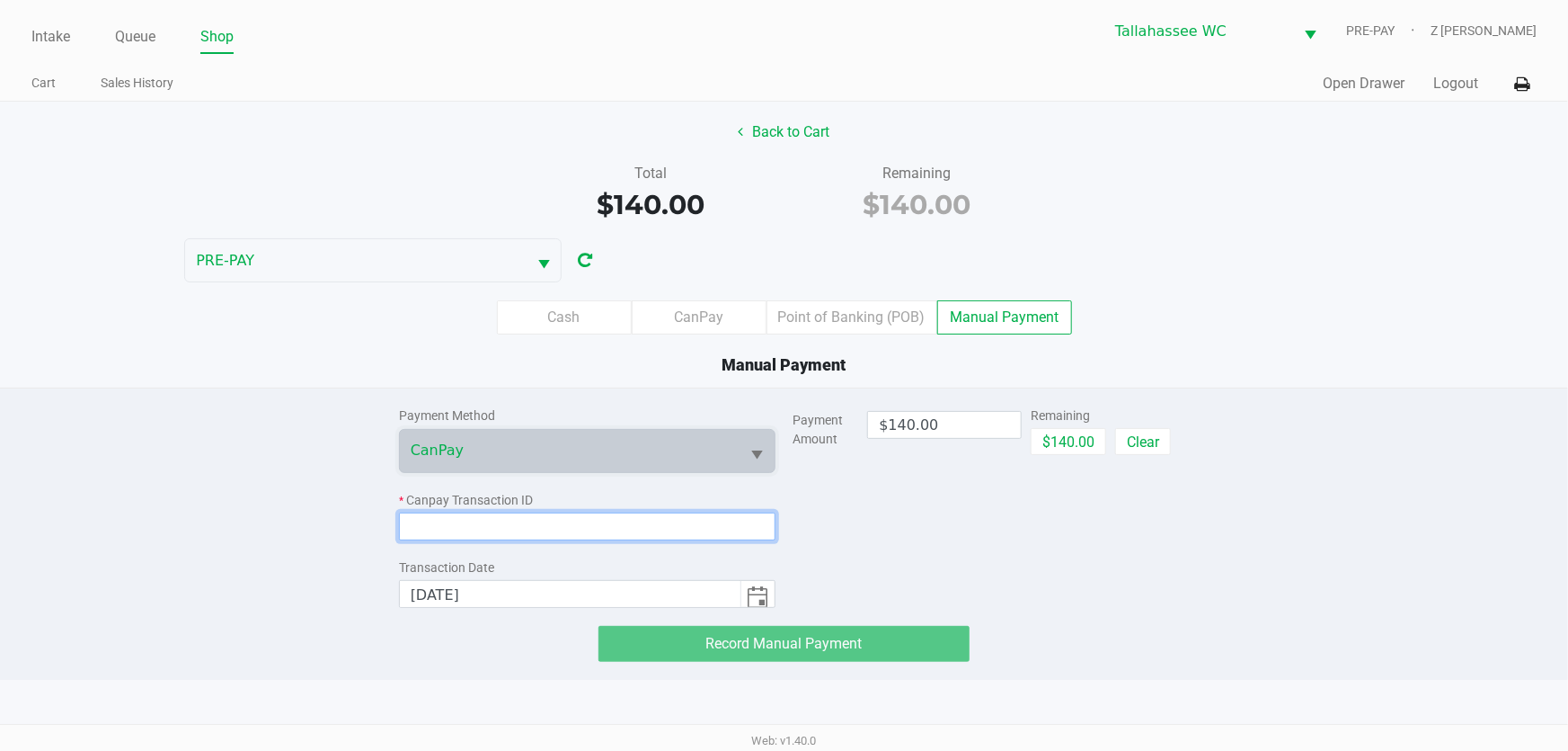
click at [496, 521] on input at bounding box center [587, 526] width 376 height 28
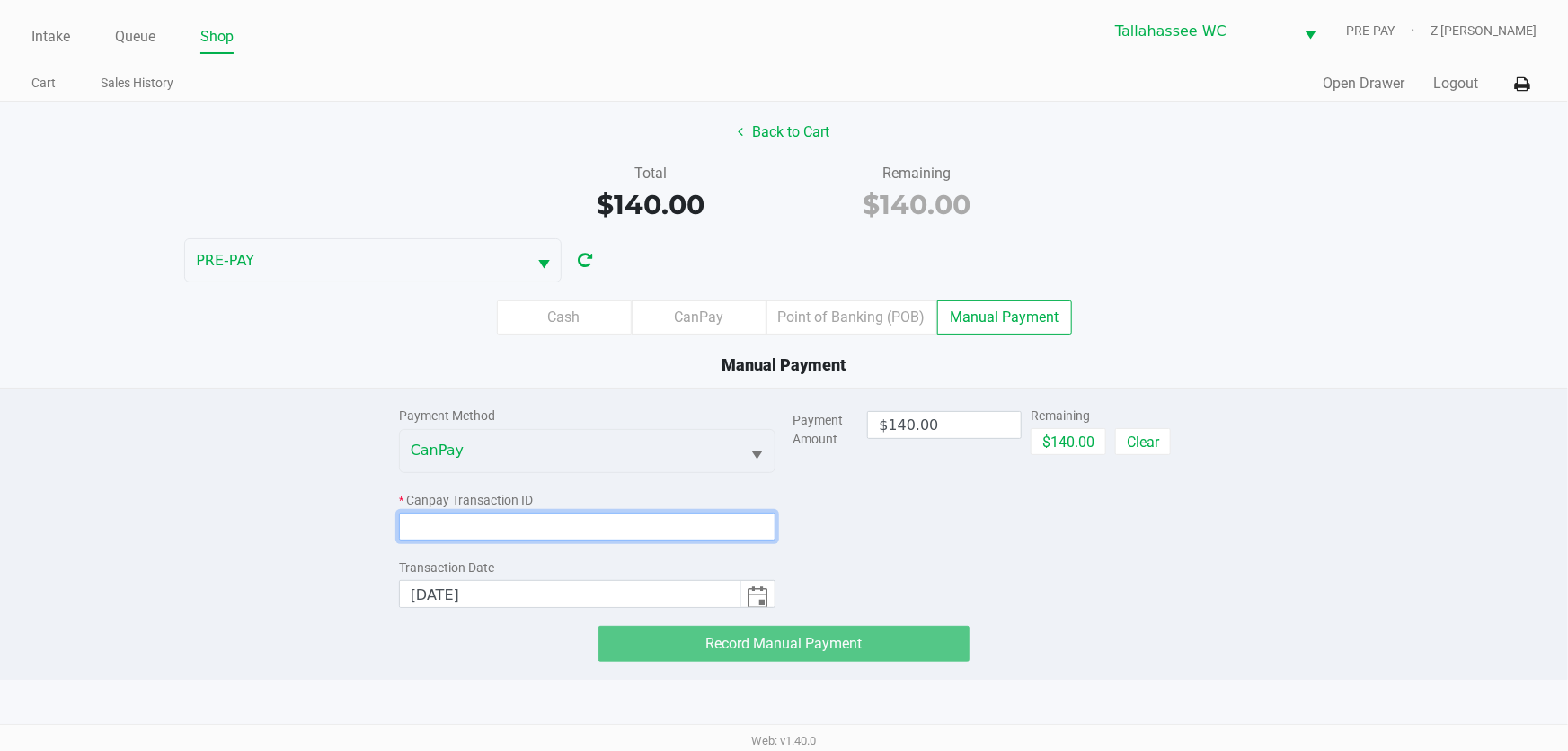
paste input "7U2IDUXEBIZA"
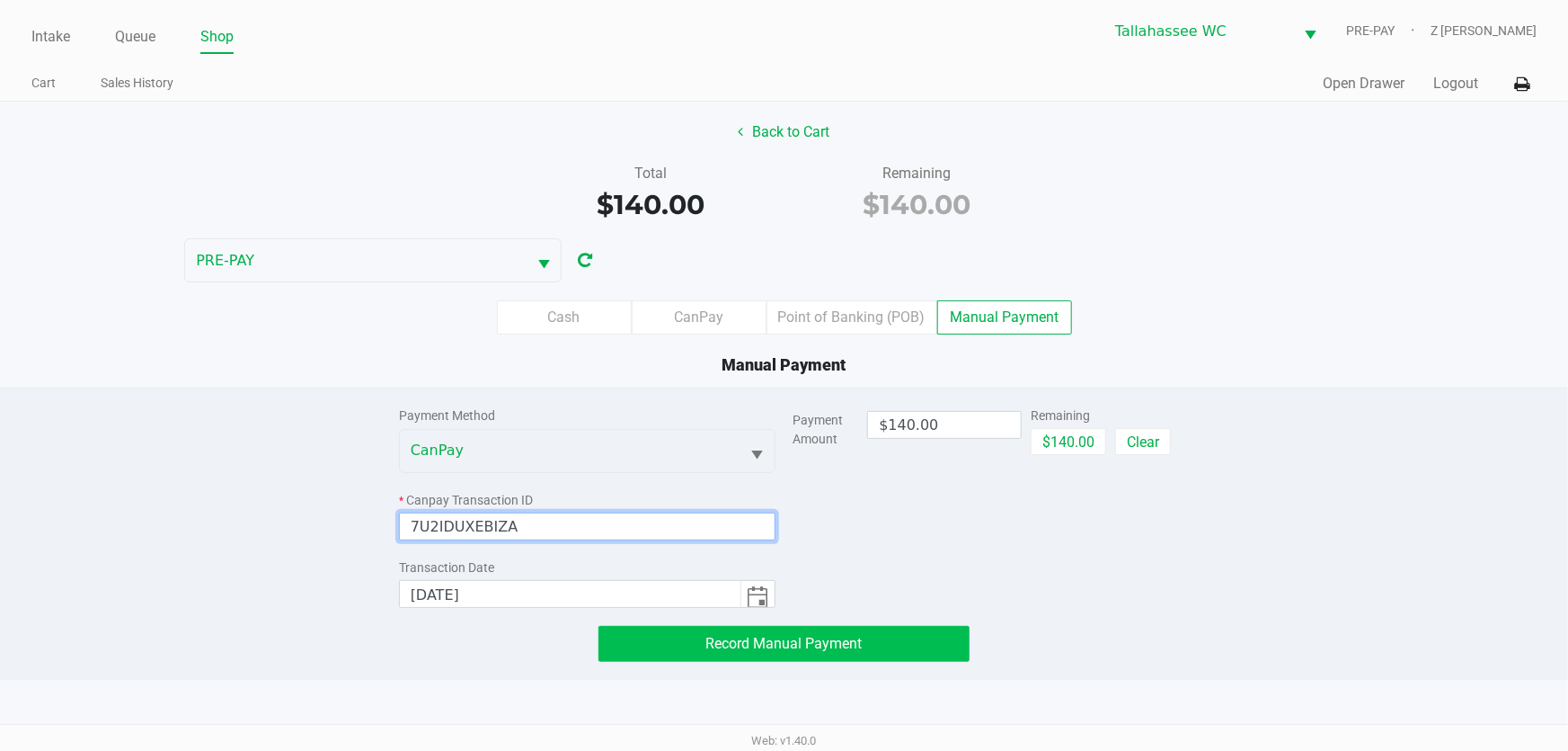
type input "7U2IDUXEBIZA"
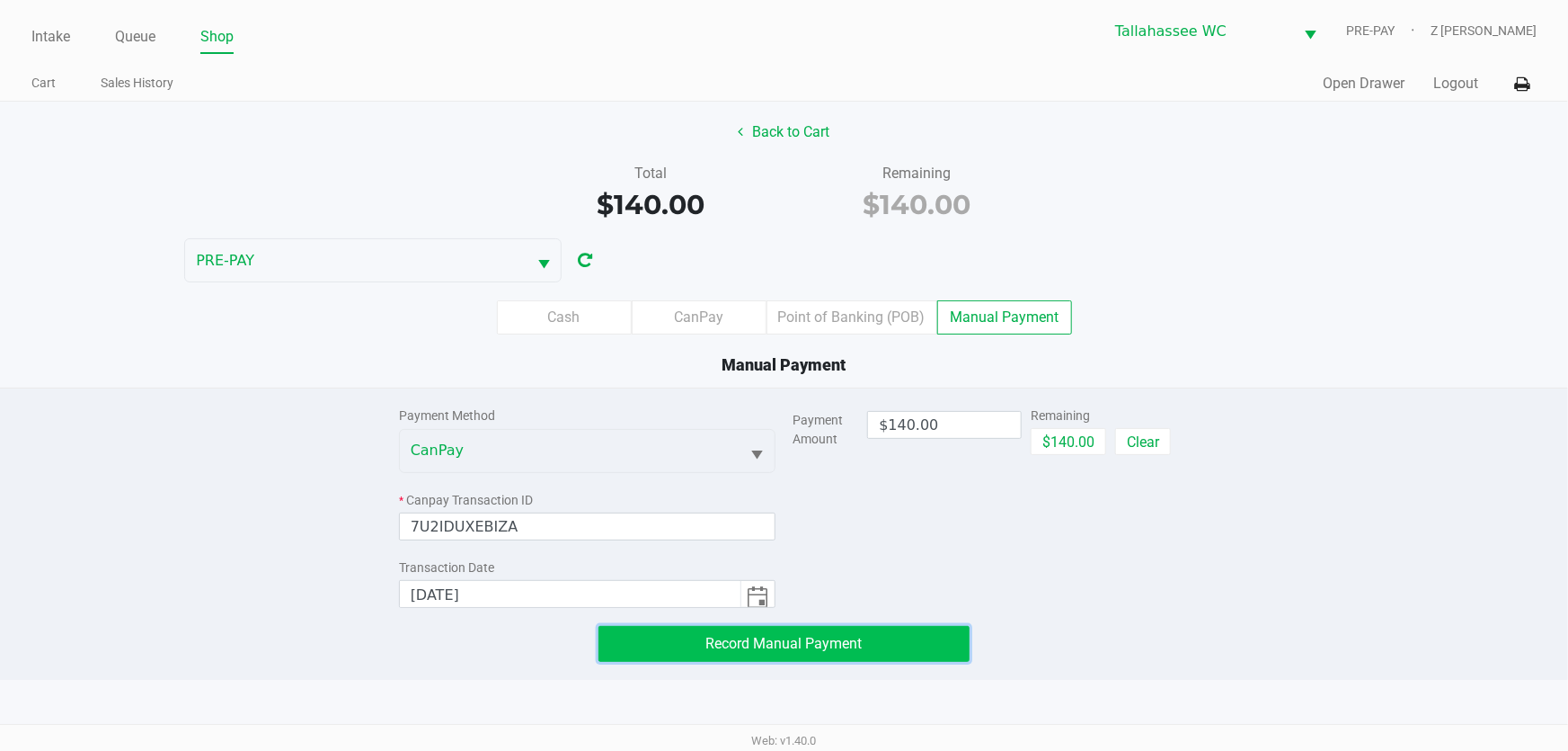
click at [868, 647] on button "Record Manual Payment" at bounding box center [784, 643] width 372 height 36
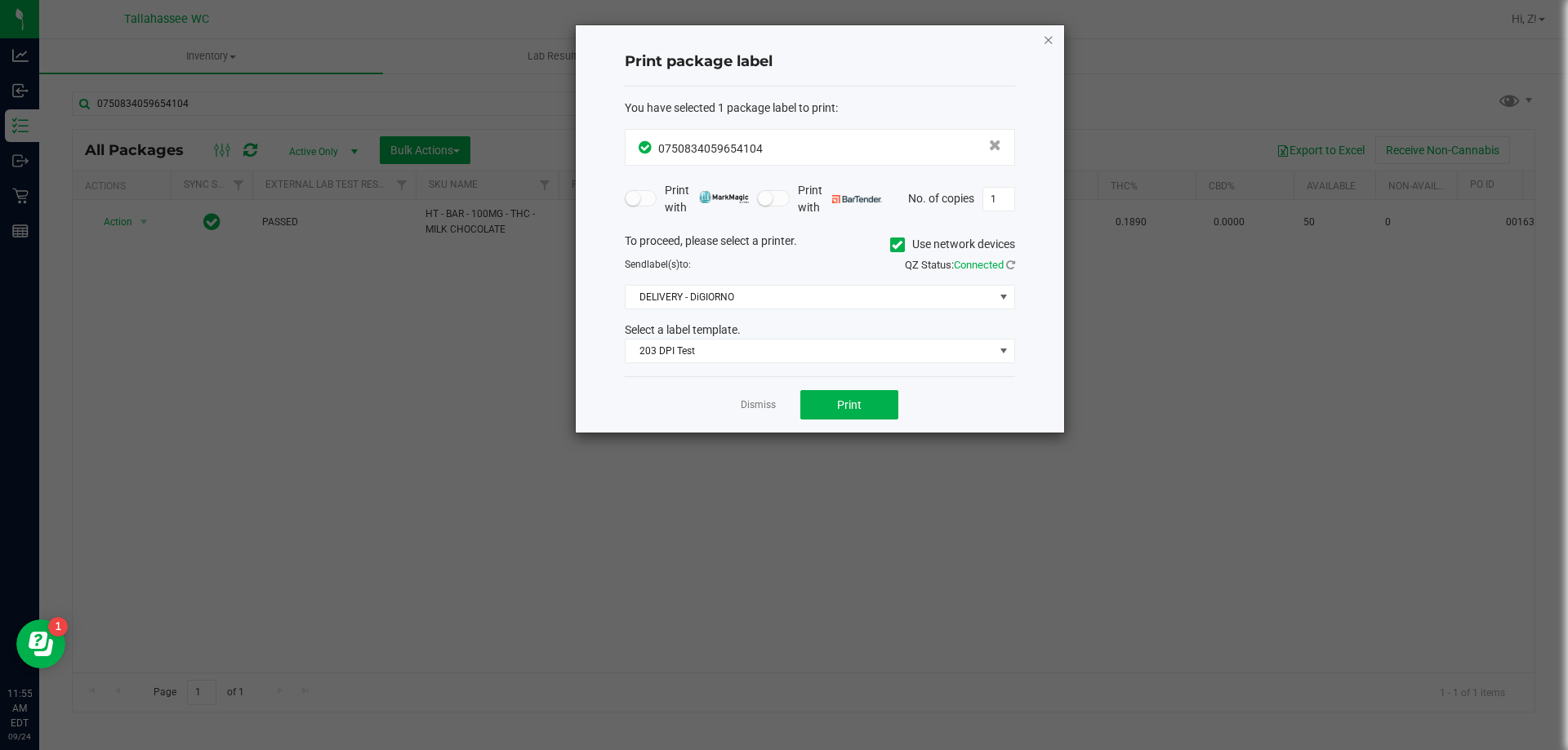
click at [1048, 43] on icon "button" at bounding box center [1049, 39] width 12 height 20
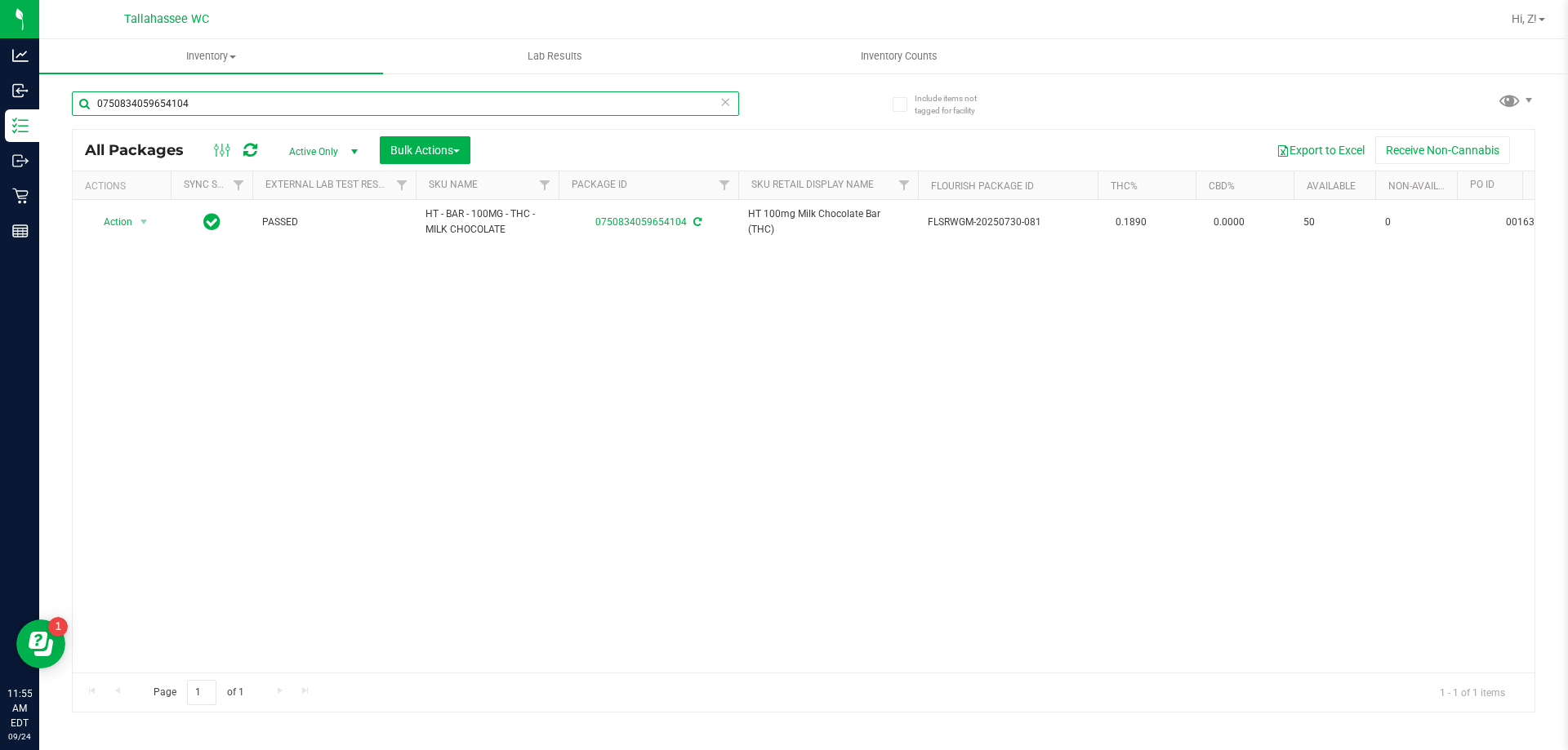
click at [228, 96] on input "0750834059654104" at bounding box center [404, 103] width 667 height 24
click at [271, 107] on input "0750834059654104" at bounding box center [404, 103] width 667 height 24
click at [271, 105] on input "0750834059654104" at bounding box center [404, 103] width 667 height 24
type input "7297208586625041"
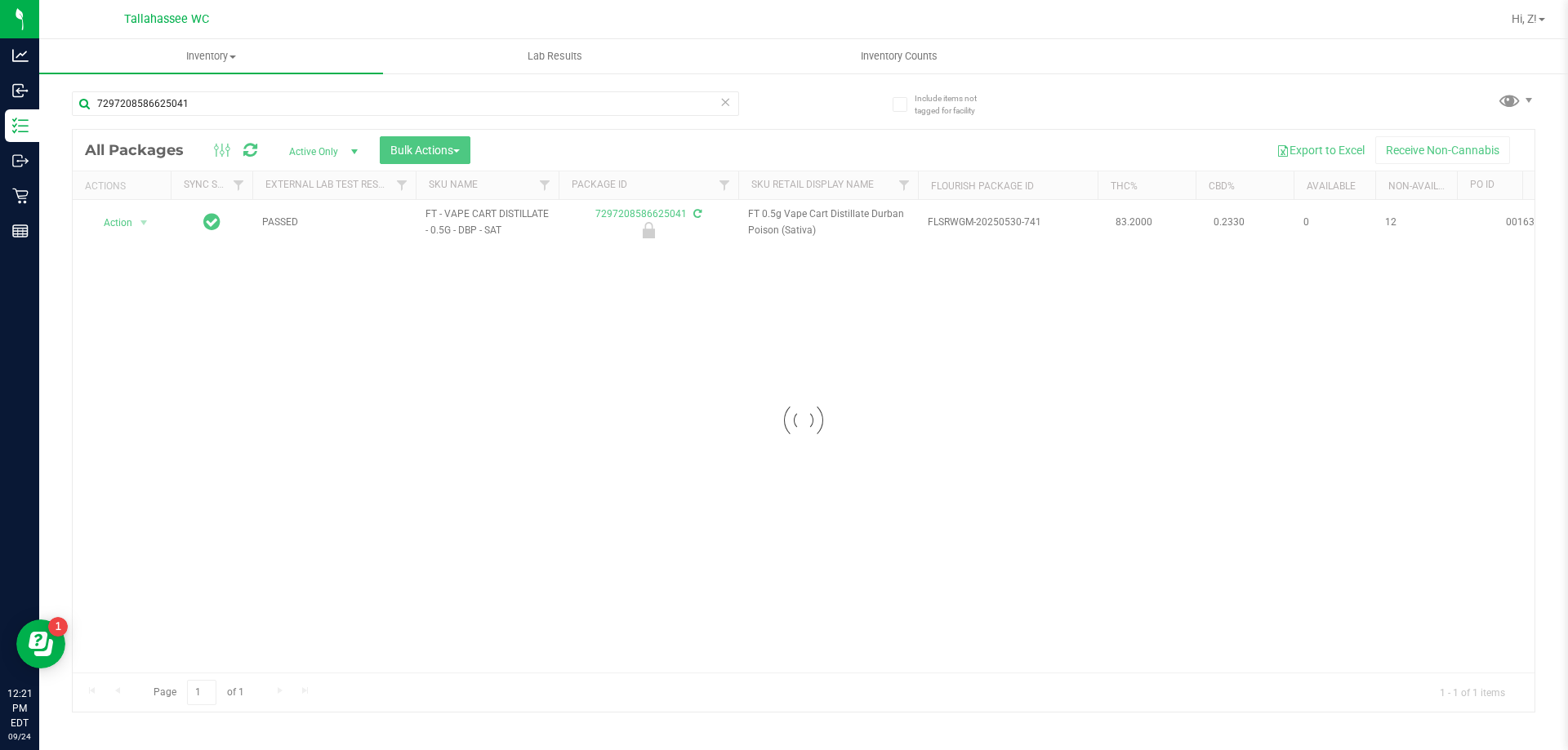
click at [131, 223] on div at bounding box center [803, 422] width 1462 height 583
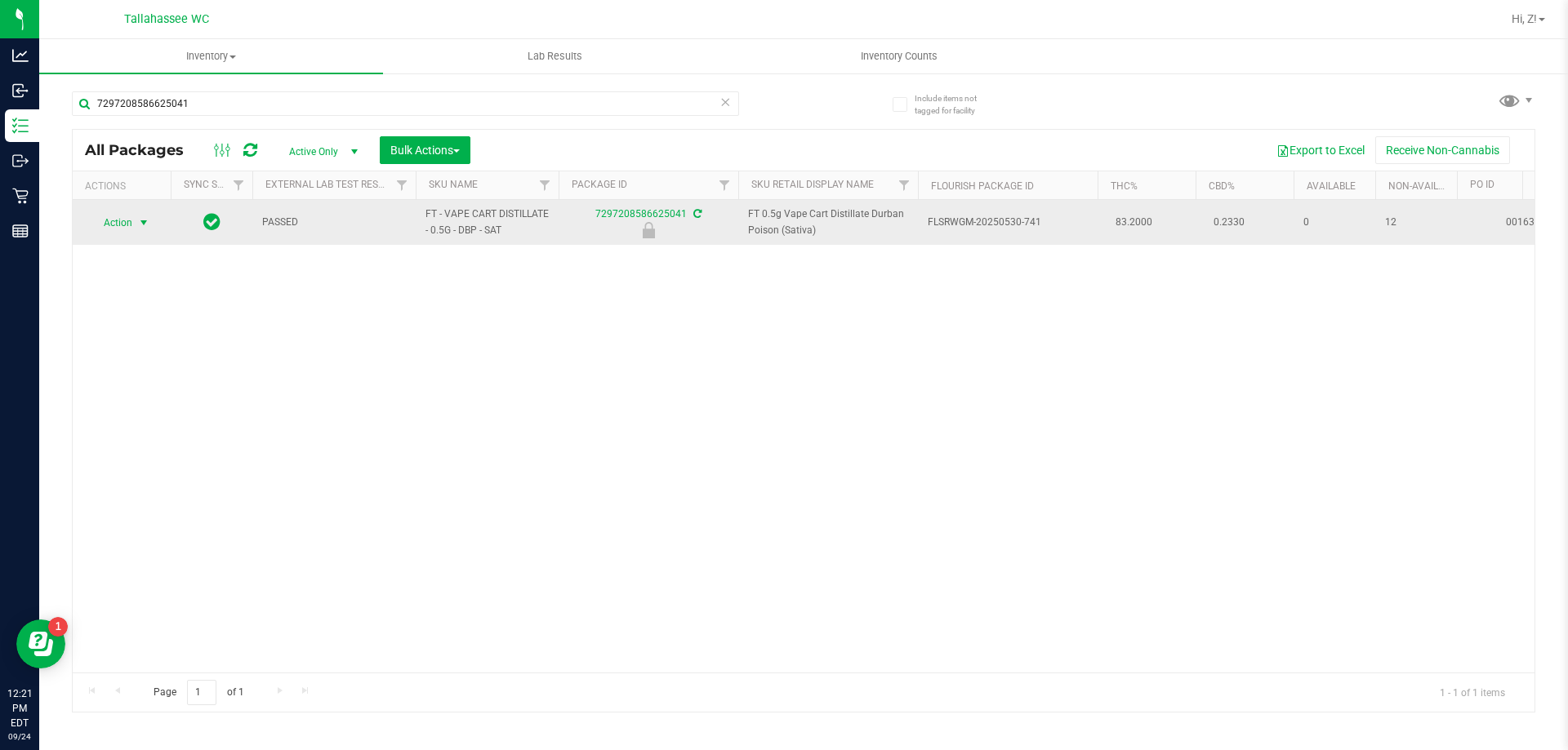
click at [134, 223] on span "Action" at bounding box center [121, 223] width 65 height 23
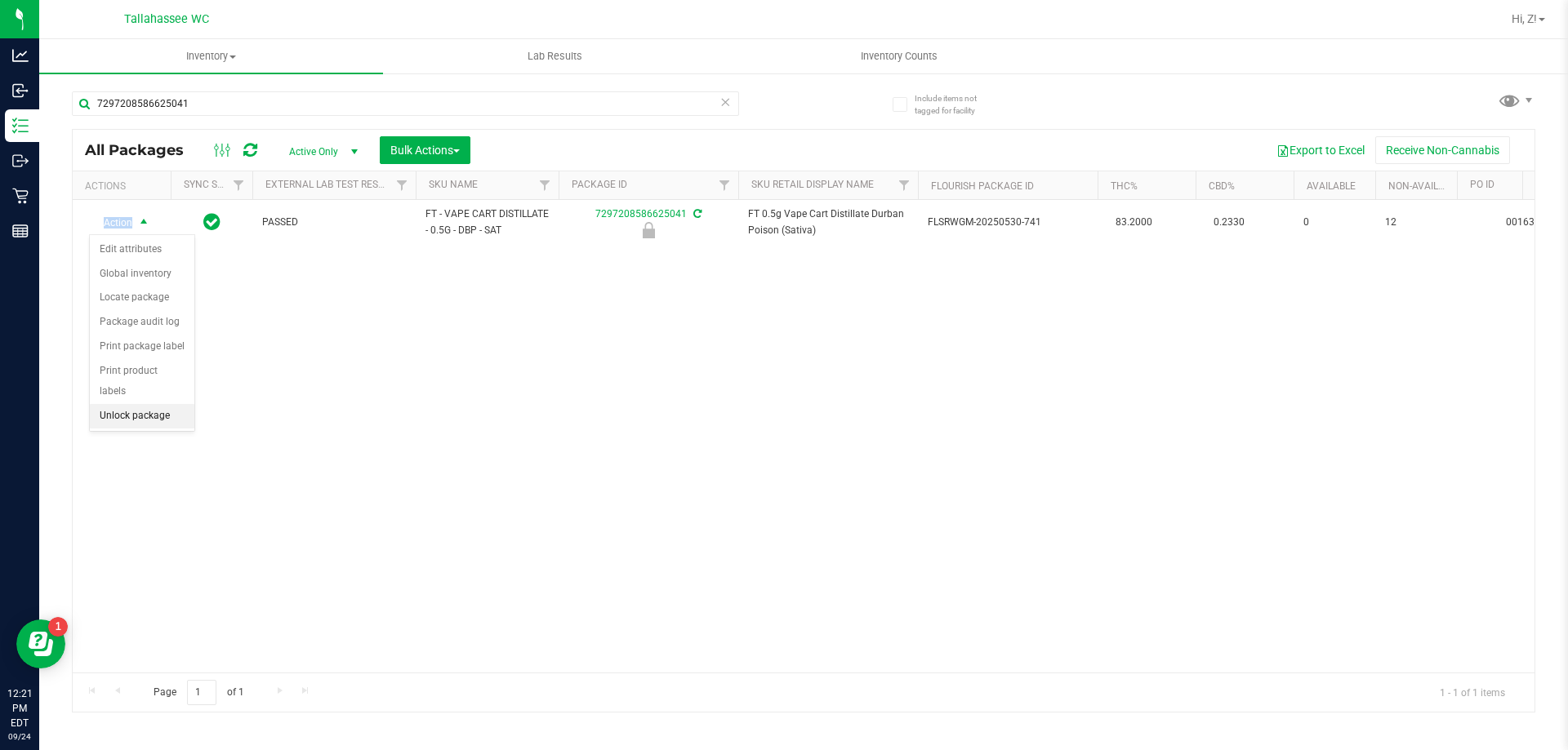
click at [157, 404] on li "Unlock package" at bounding box center [142, 416] width 105 height 24
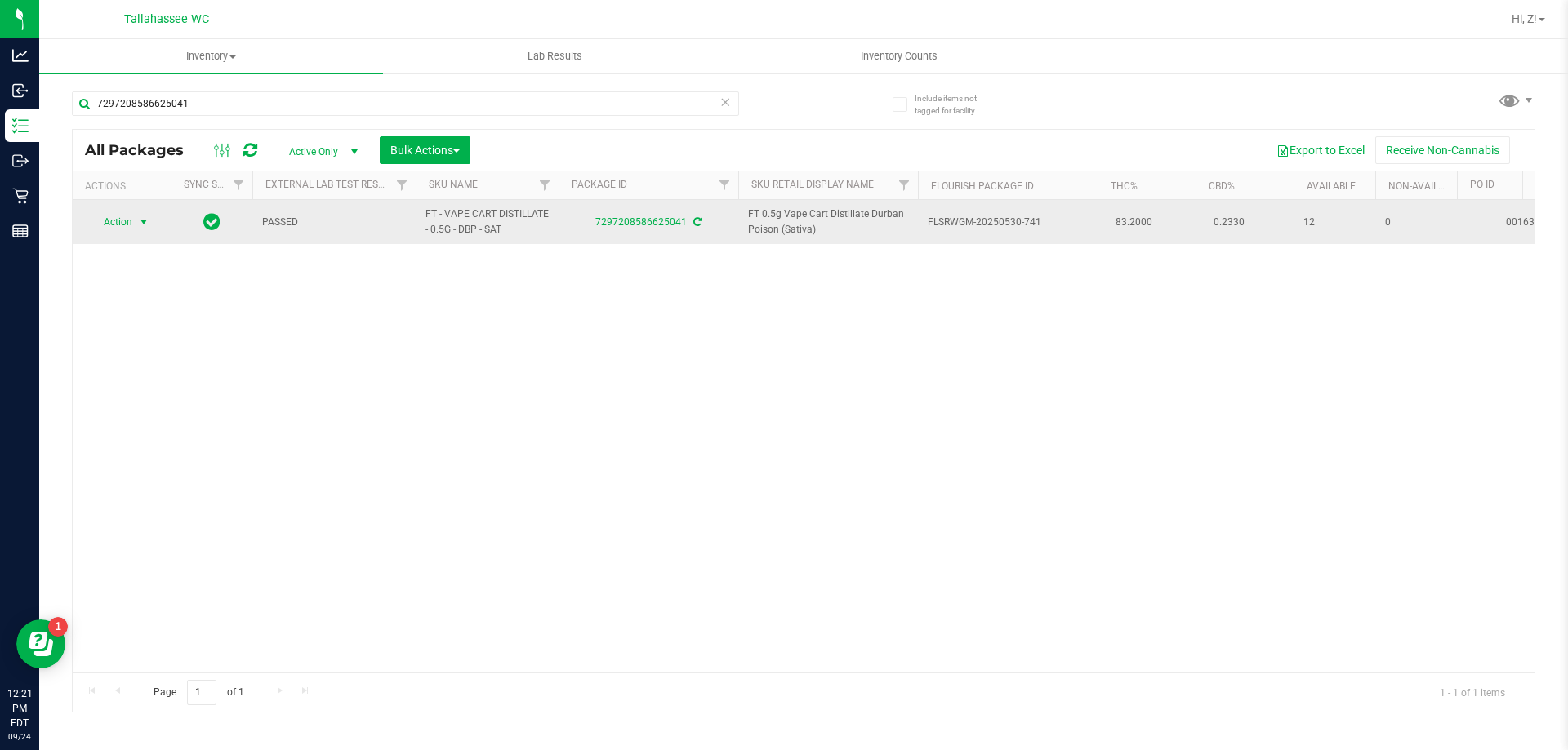
click at [130, 223] on span "Action" at bounding box center [110, 222] width 44 height 23
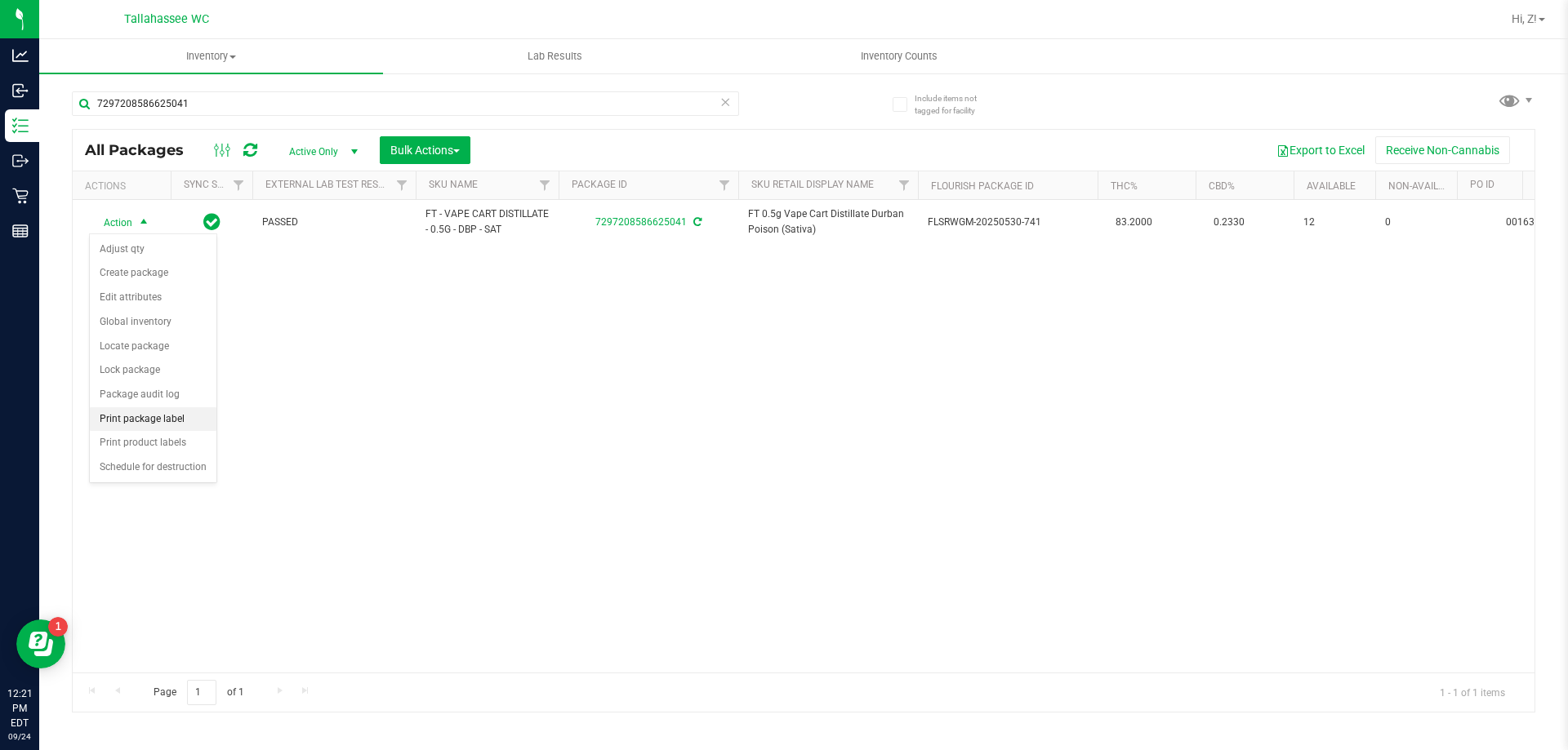
click at [197, 411] on li "Print package label" at bounding box center [153, 419] width 127 height 24
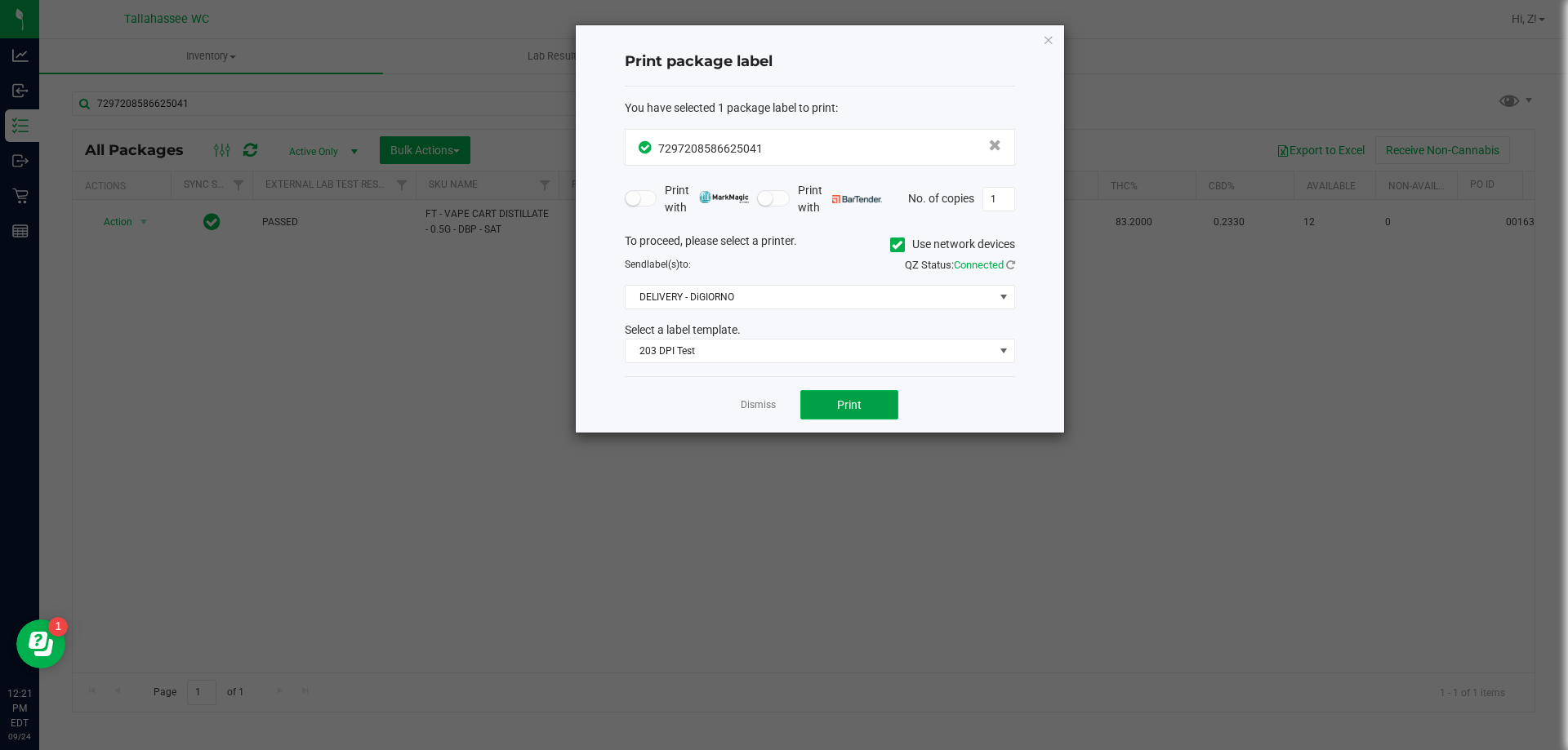
click at [860, 412] on button "Print" at bounding box center [850, 404] width 98 height 29
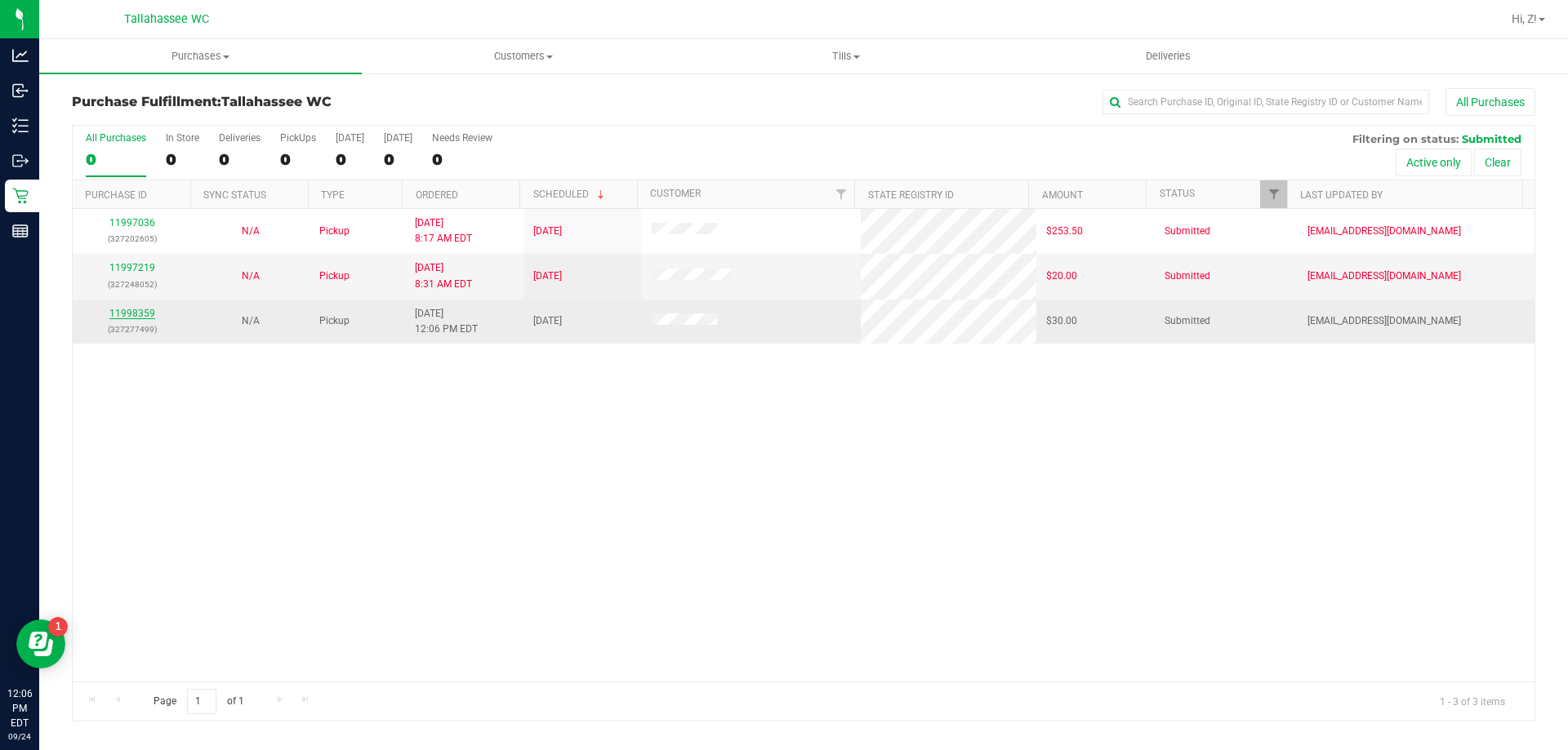
click at [141, 314] on link "11998359" at bounding box center [132, 313] width 46 height 12
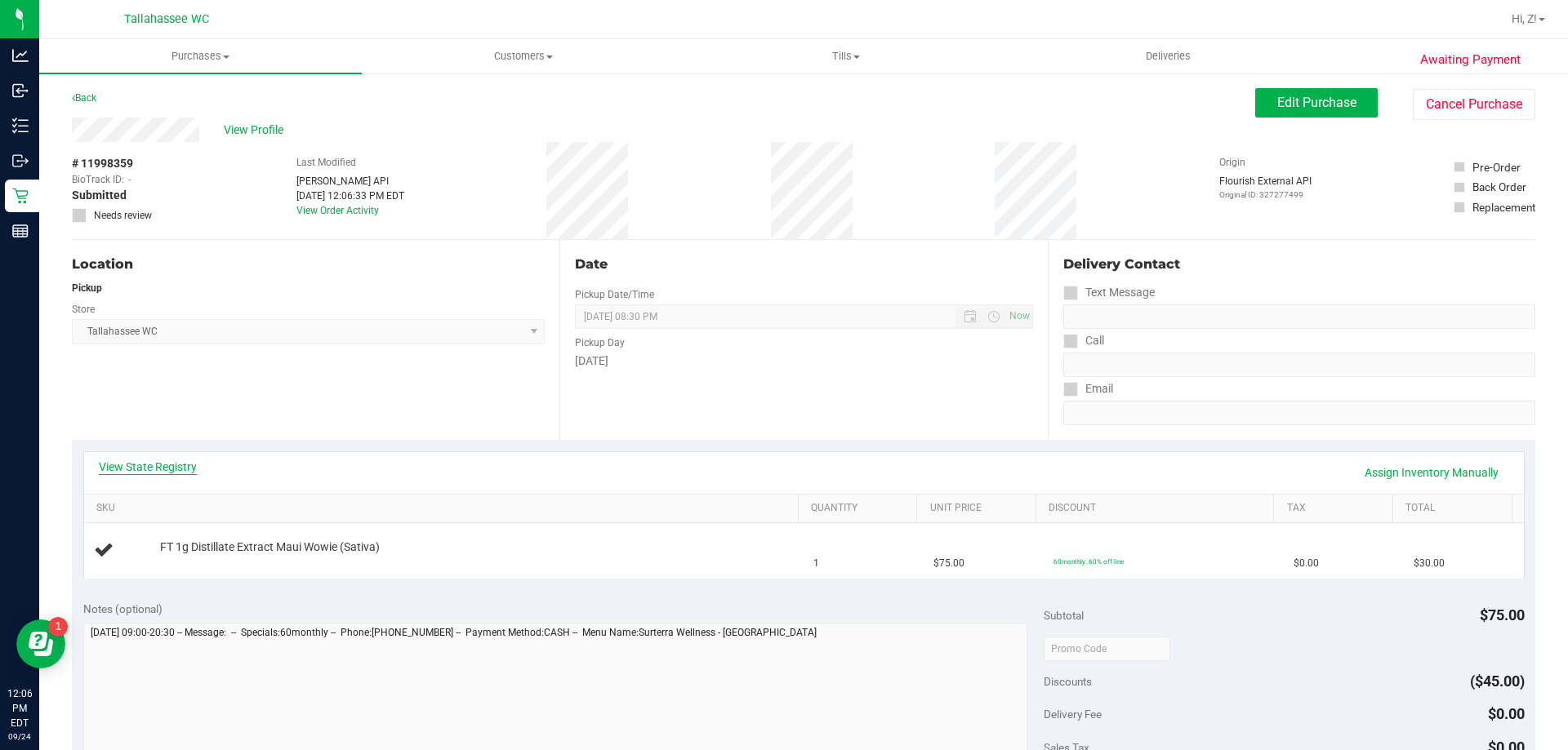
click at [183, 469] on link "View State Registry" at bounding box center [147, 467] width 98 height 16
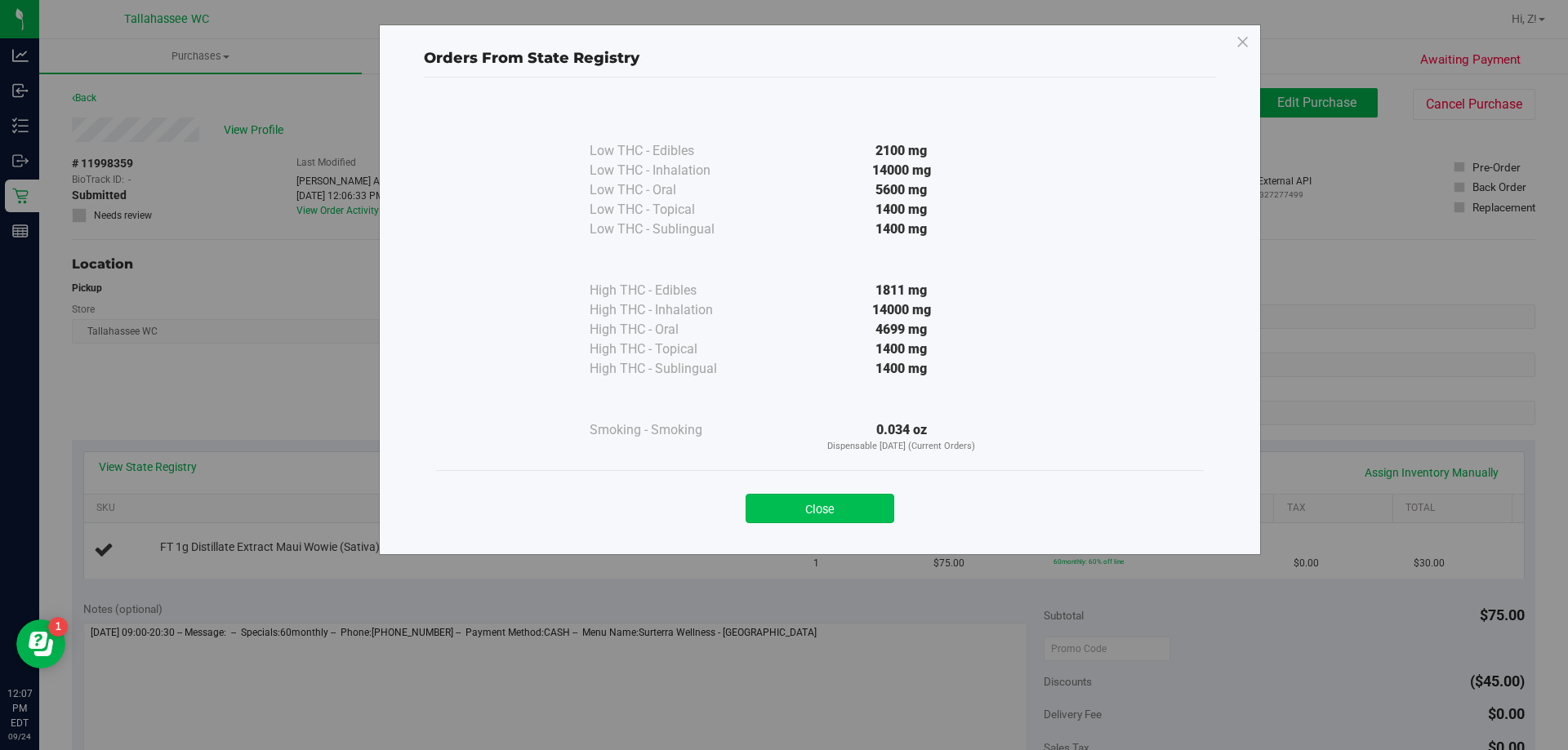
click at [807, 508] on button "Close" at bounding box center [820, 508] width 148 height 29
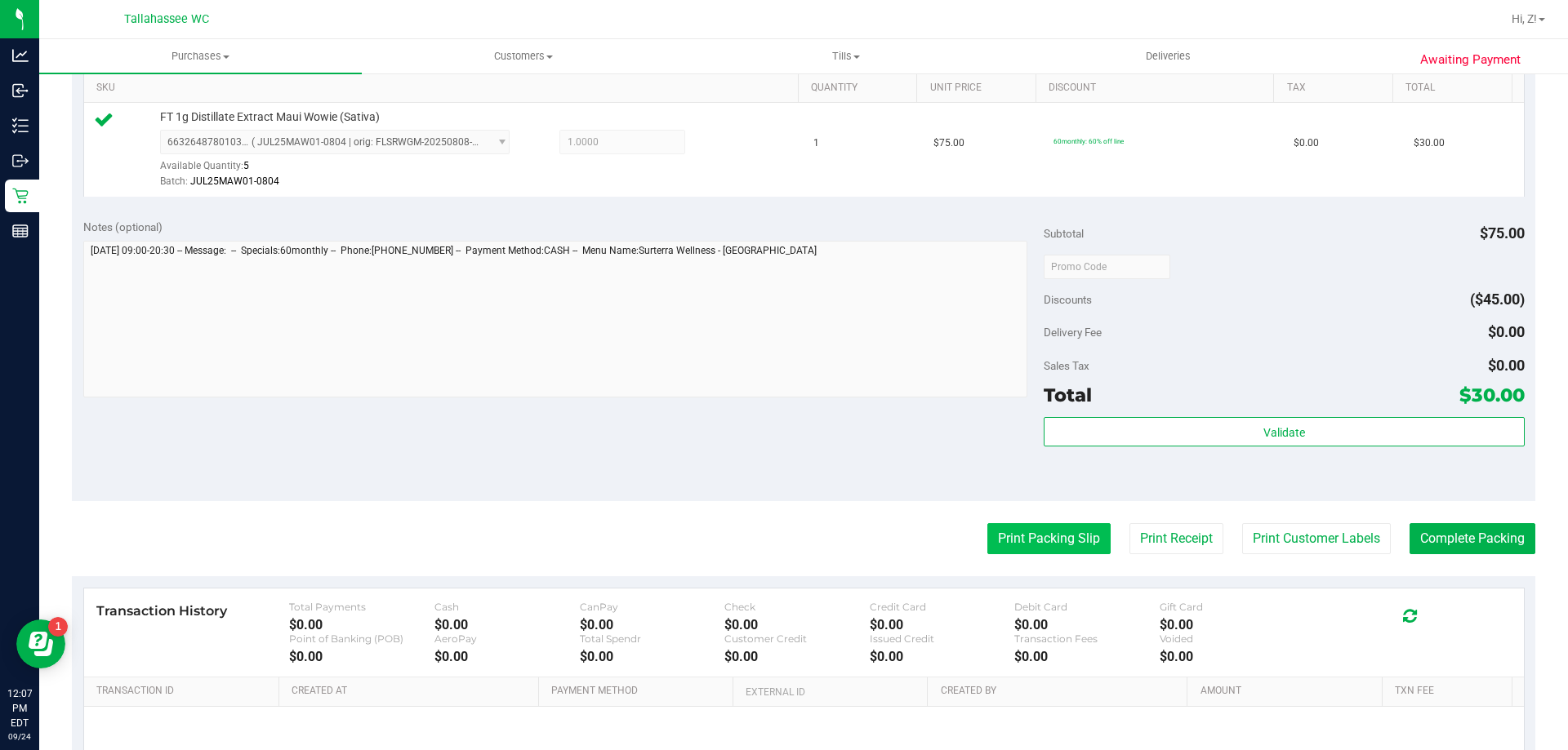
scroll to position [490, 0]
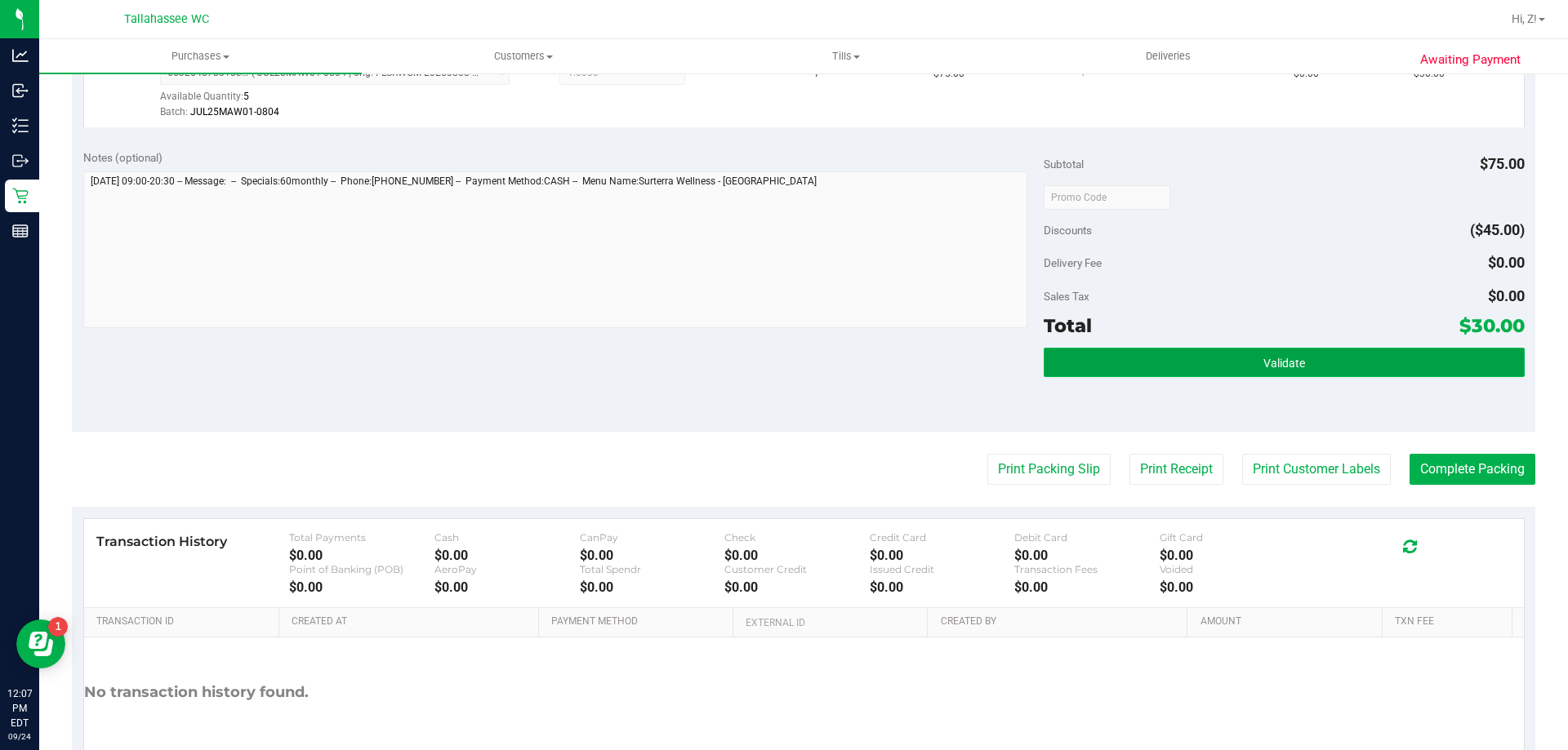
click at [1202, 363] on button "Validate" at bounding box center [1283, 362] width 480 height 29
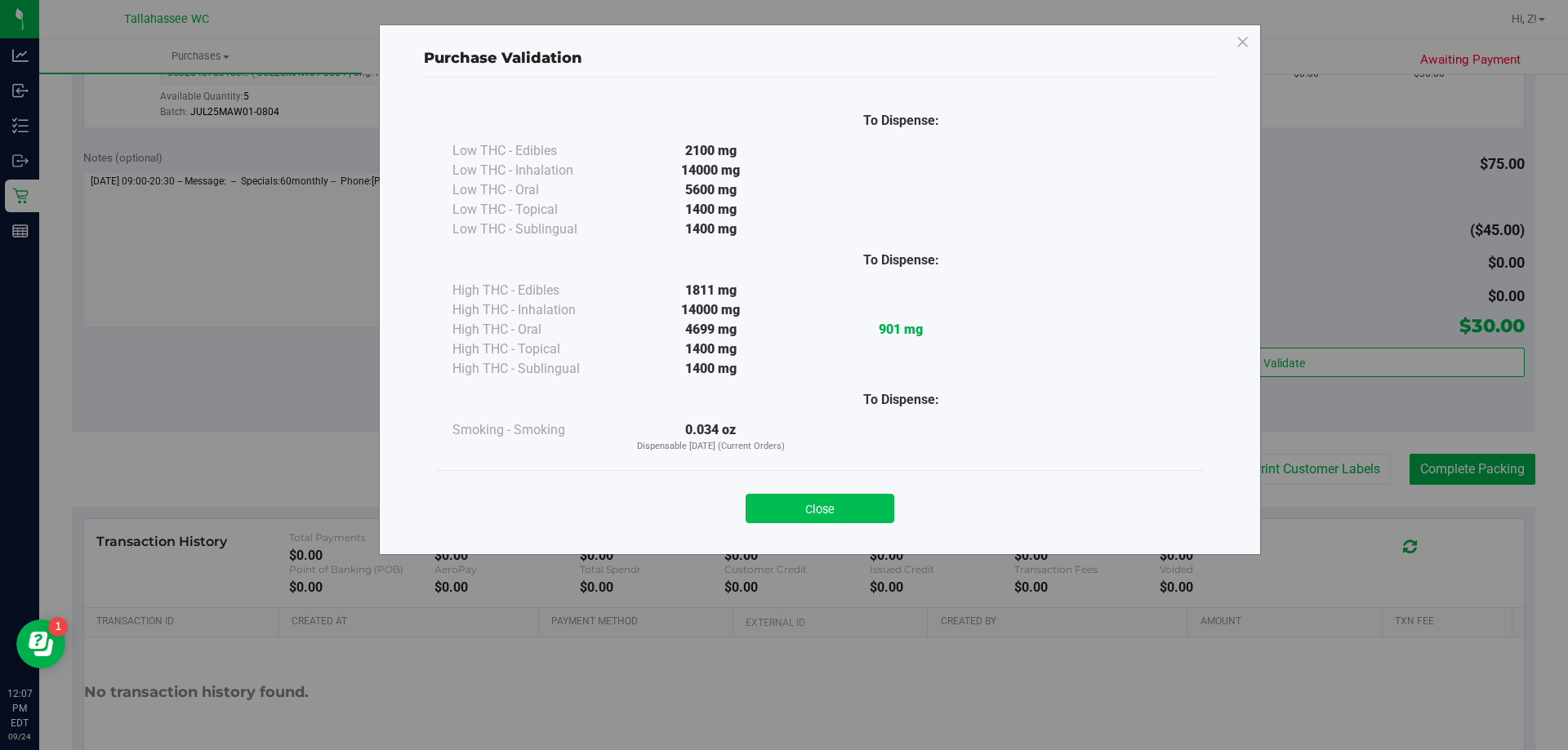
click at [872, 507] on button "Close" at bounding box center [820, 508] width 148 height 29
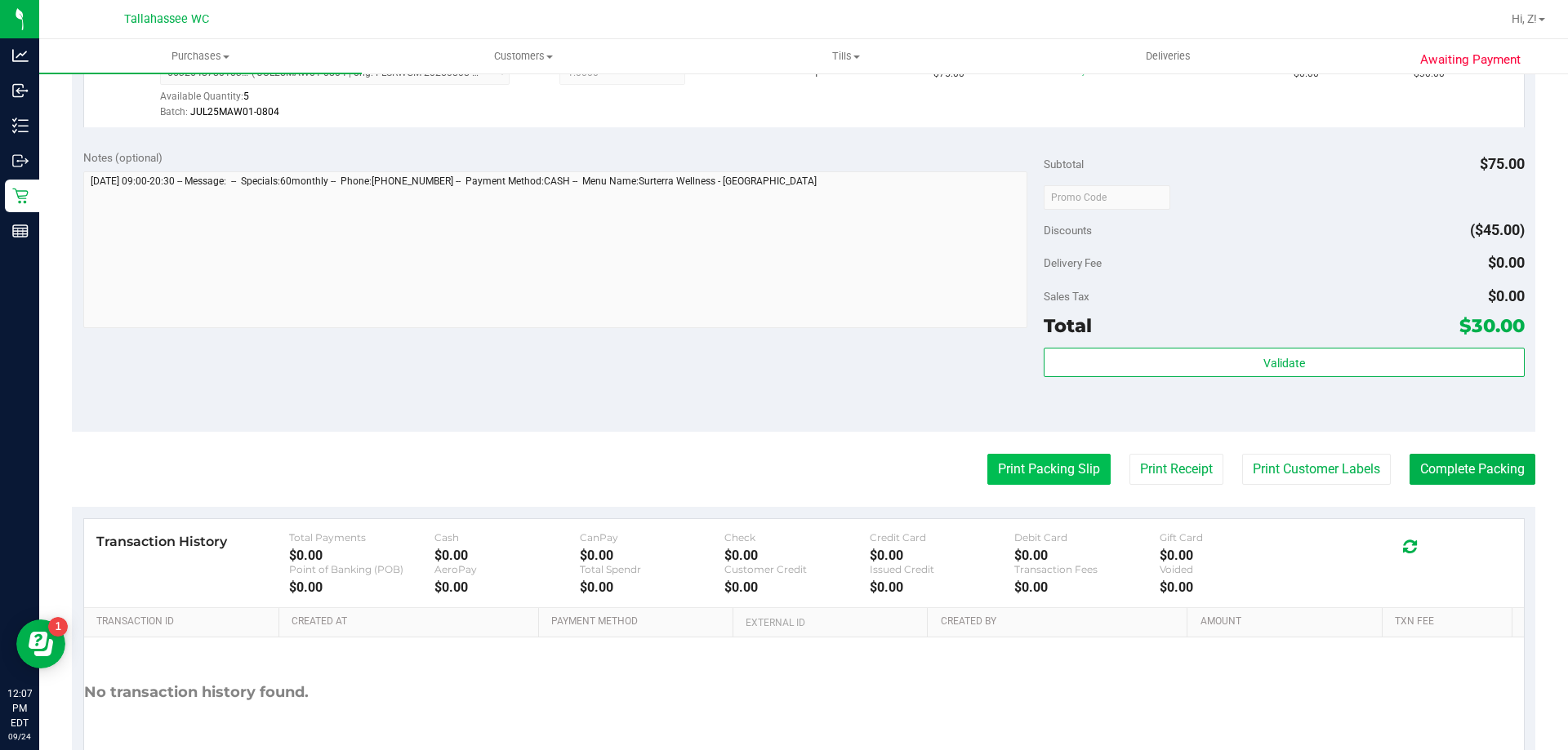
click at [1031, 465] on button "Print Packing Slip" at bounding box center [1049, 470] width 123 height 31
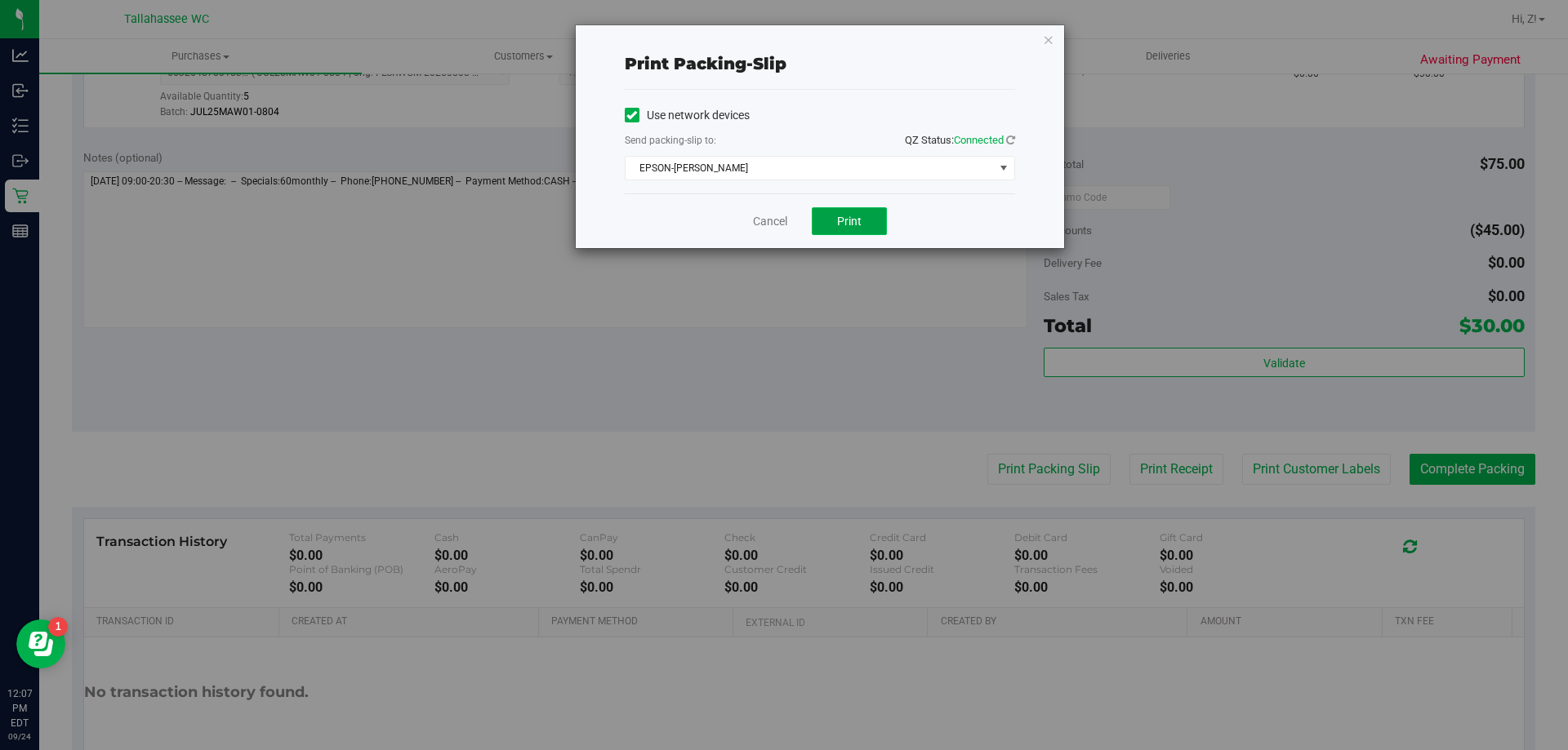
click at [857, 223] on span "Print" at bounding box center [849, 221] width 24 height 13
click at [1050, 33] on icon "button" at bounding box center [1049, 39] width 12 height 20
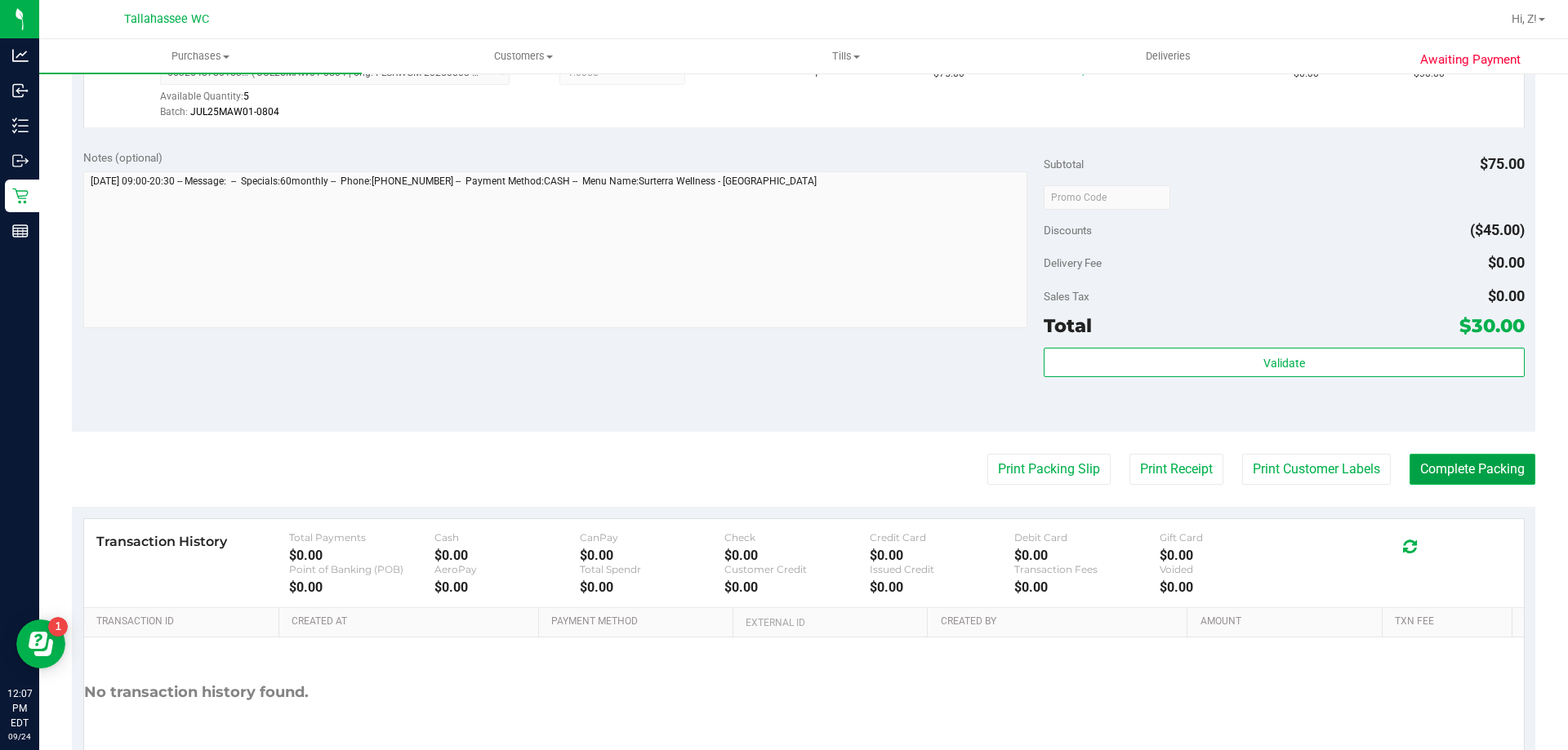
drag, startPoint x: 1454, startPoint y: 457, endPoint x: 1458, endPoint y: 470, distance: 13.6
click at [1457, 461] on button "Complete Packing" at bounding box center [1472, 470] width 126 height 31
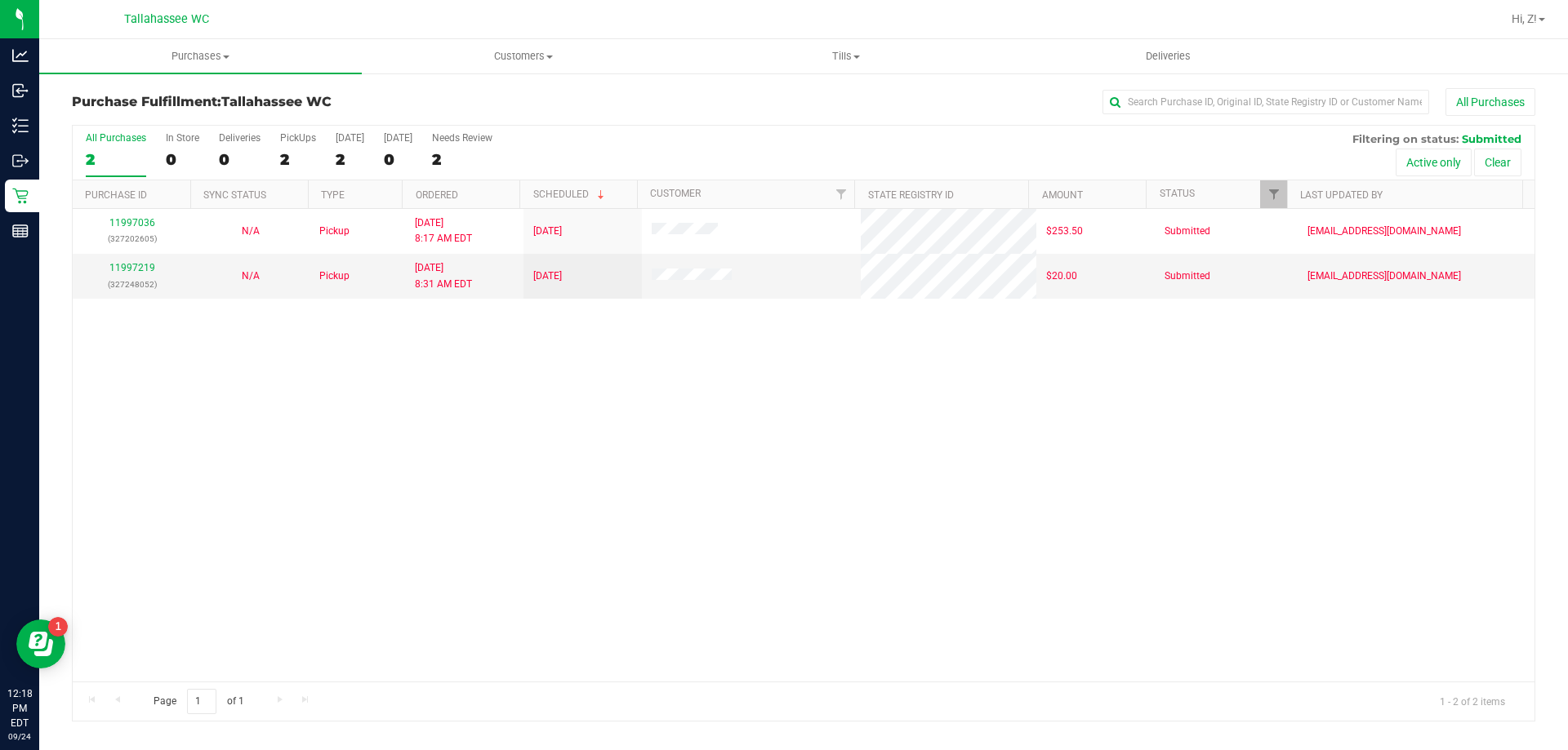
click at [526, 464] on div "11997036 (327202605) N/A Pickup [DATE] 8:17 AM EDT 9/24/2025 $253.50 Submitted …" at bounding box center [803, 445] width 1462 height 473
